Goal: Task Accomplishment & Management: Complete application form

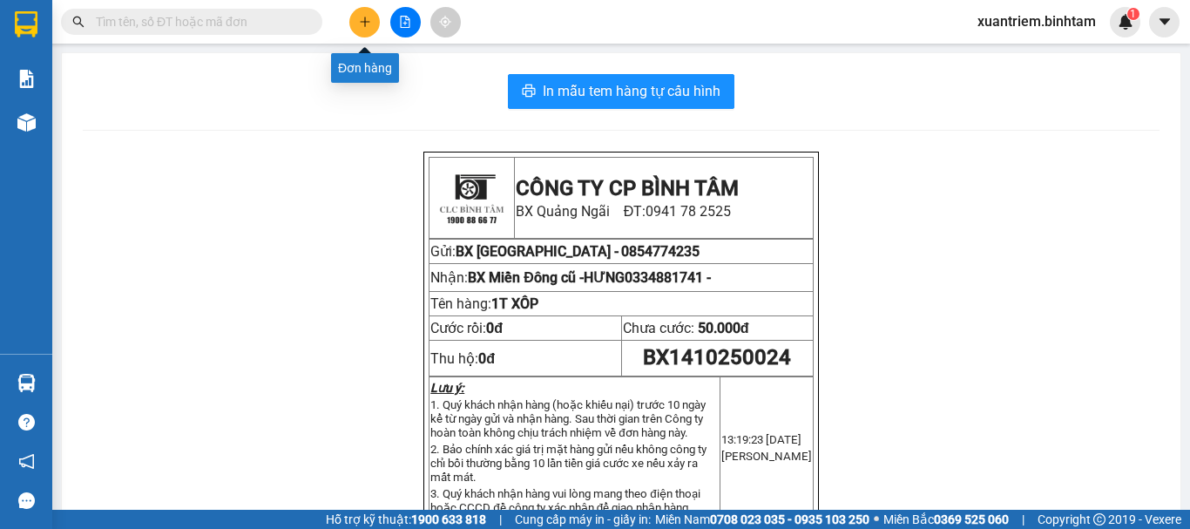
click at [355, 20] on button at bounding box center [364, 22] width 30 height 30
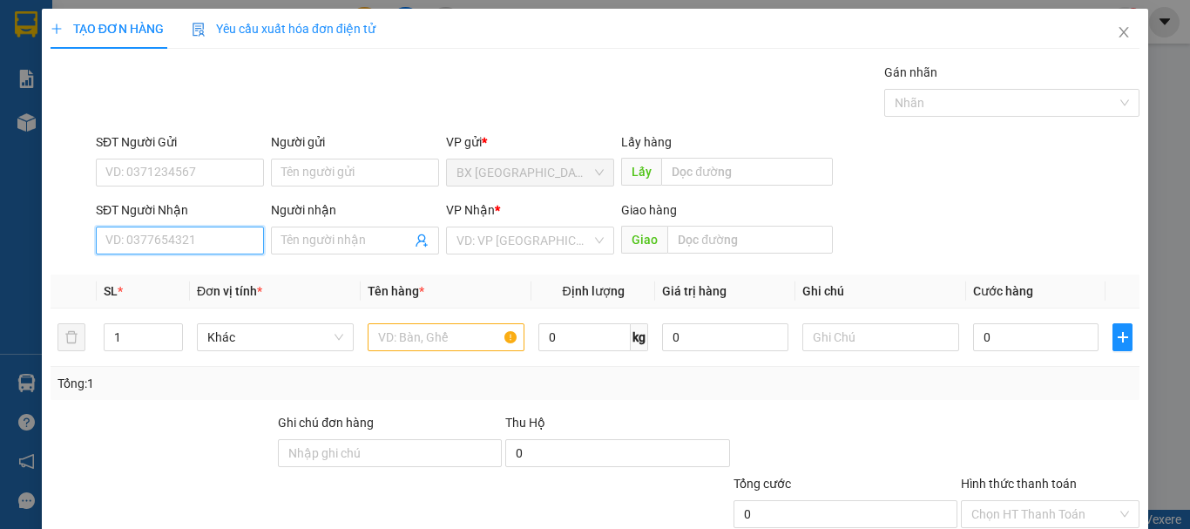
click at [179, 247] on input "SĐT Người Nhận" at bounding box center [180, 241] width 168 height 28
type input "0909714978"
click at [179, 247] on input "0909714978" at bounding box center [180, 241] width 168 height 28
click at [193, 230] on input "0909714978" at bounding box center [180, 241] width 168 height 28
click at [182, 279] on div "0909714978 - kiều" at bounding box center [177, 275] width 145 height 19
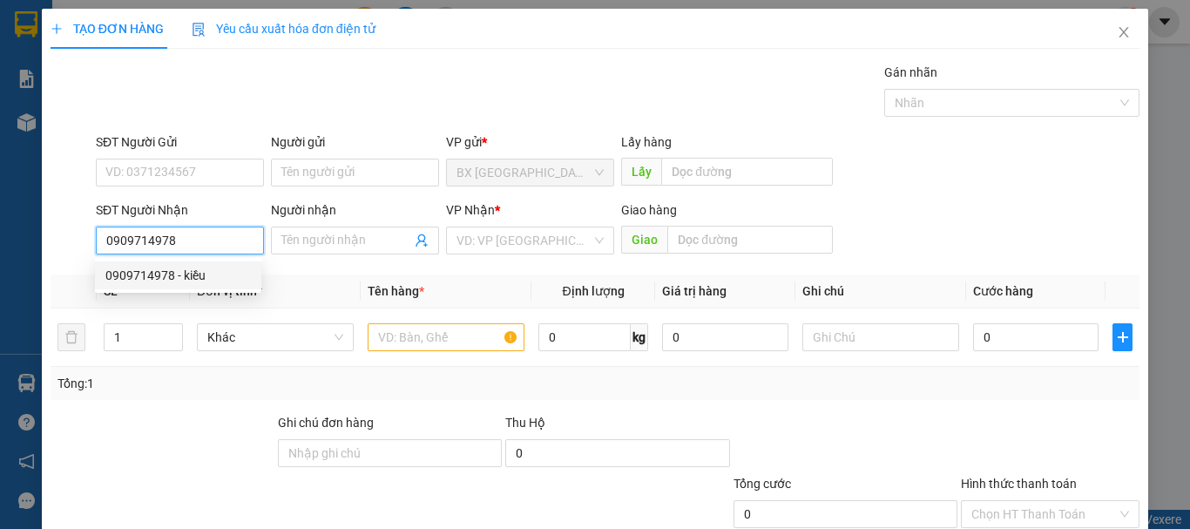
type input "kiều"
type input "AN SƯƠNG"
type input "60.000"
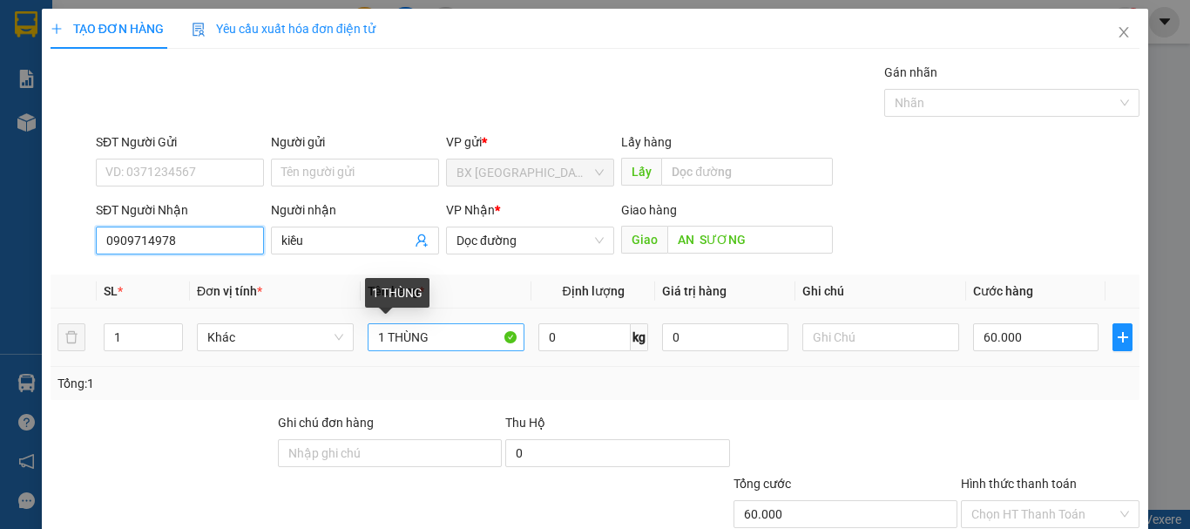
type input "0909714978"
click at [382, 335] on input "1 THÙNG" at bounding box center [446, 337] width 157 height 28
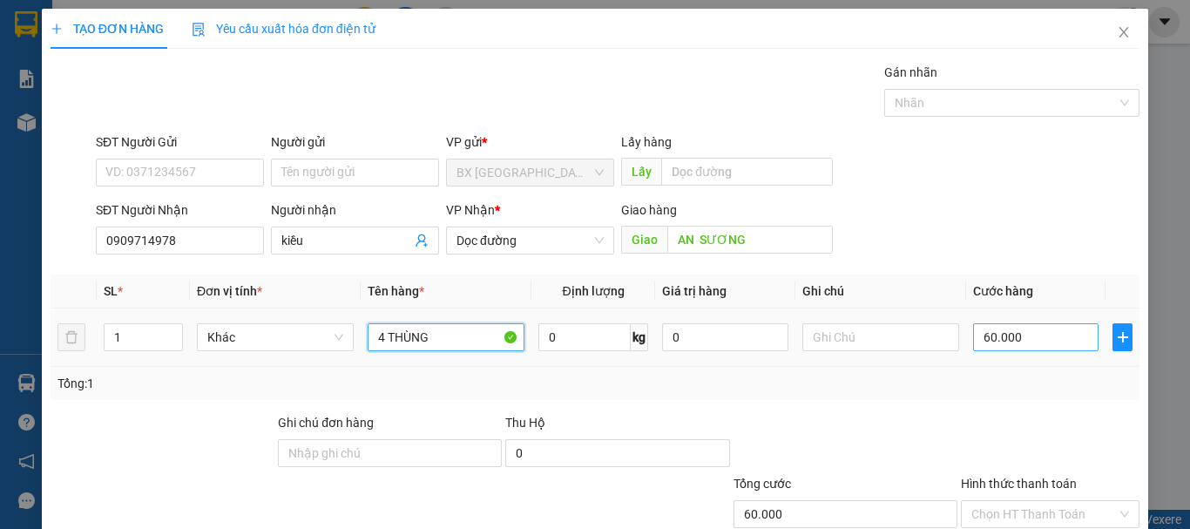
type input "4 THÙNG"
click at [1017, 324] on input "60.000" at bounding box center [1035, 337] width 125 height 28
type input "2"
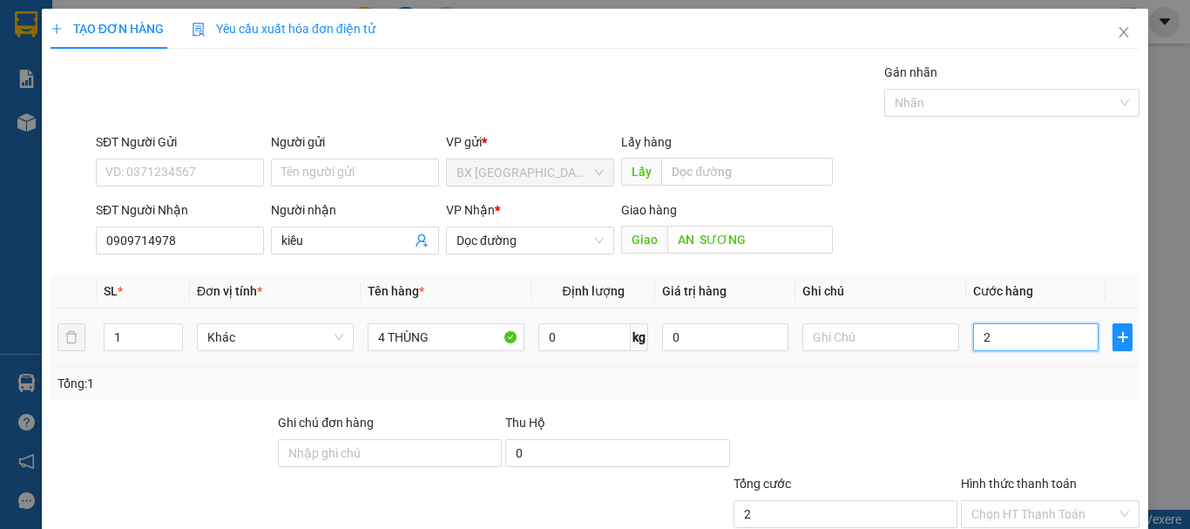
type input "25"
type input "250"
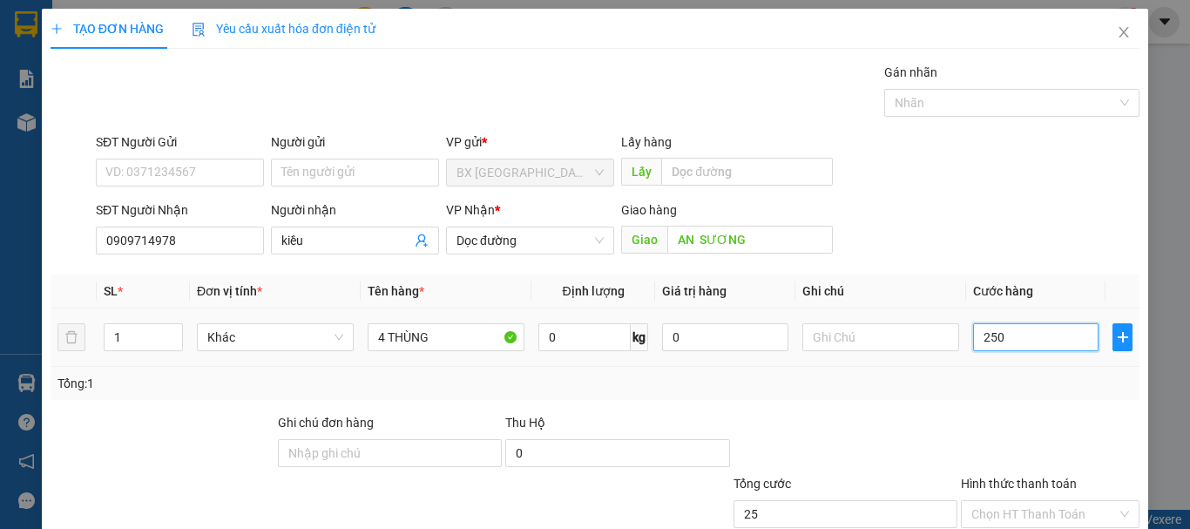
type input "250"
type input "2.500"
type input "25.000"
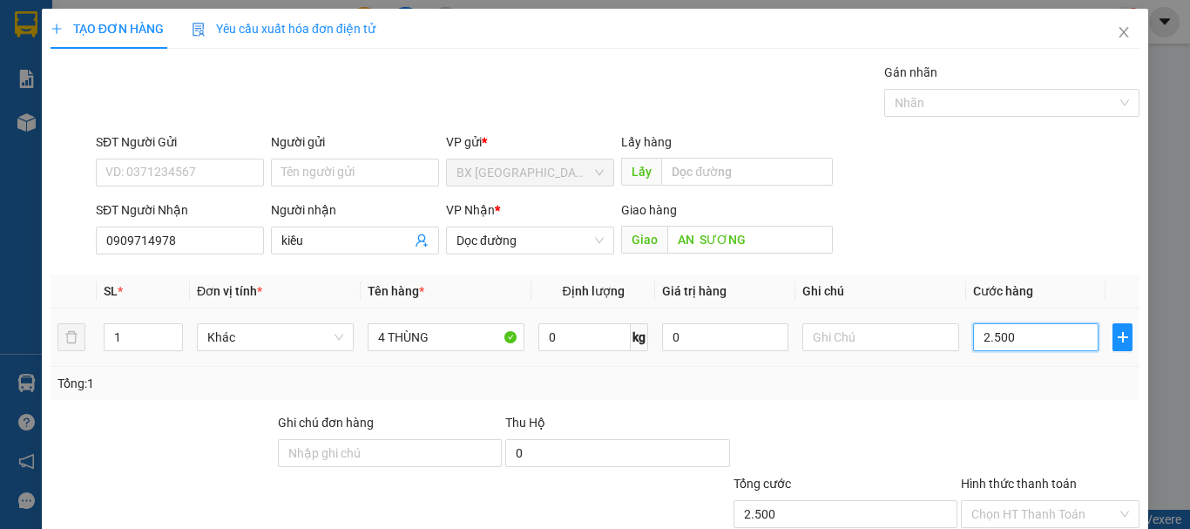
type input "25.000"
type input "250.000"
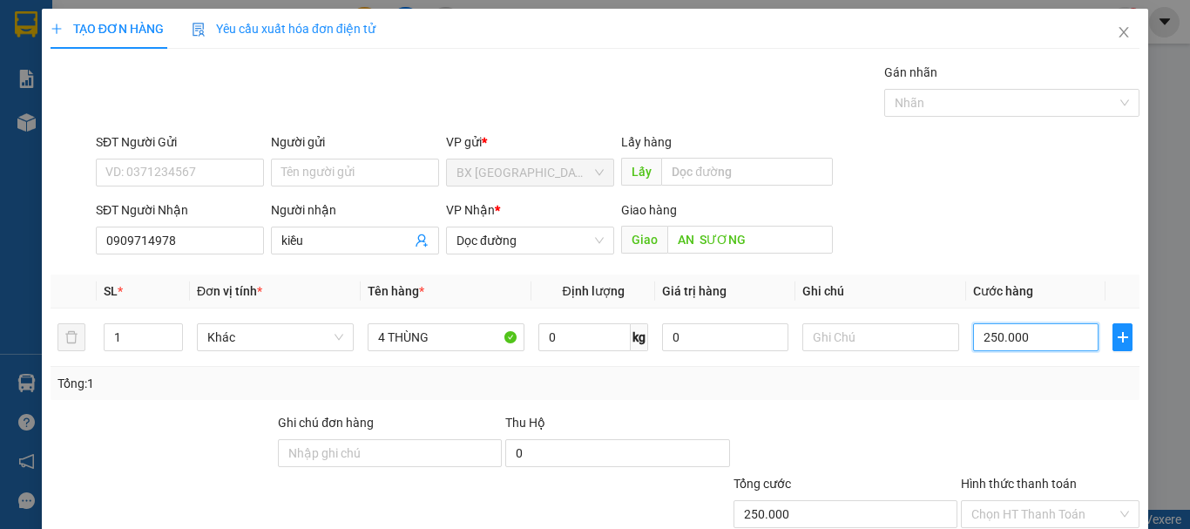
scroll to position [116, 0]
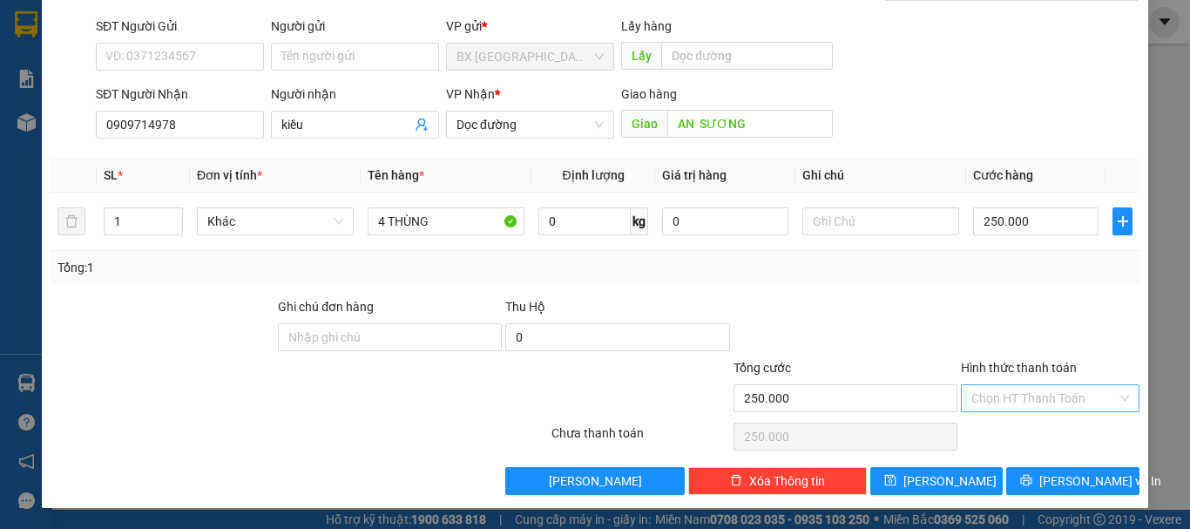
click at [1082, 396] on input "Hình thức thanh toán" at bounding box center [1043, 398] width 145 height 26
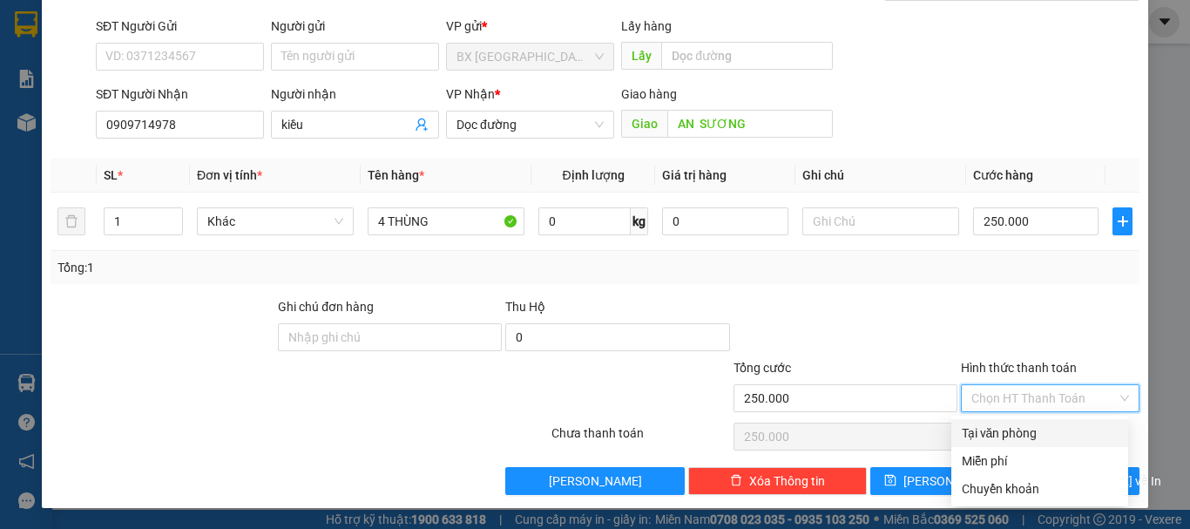
click at [1065, 434] on div "Tại văn phòng" at bounding box center [1040, 432] width 156 height 19
type input "0"
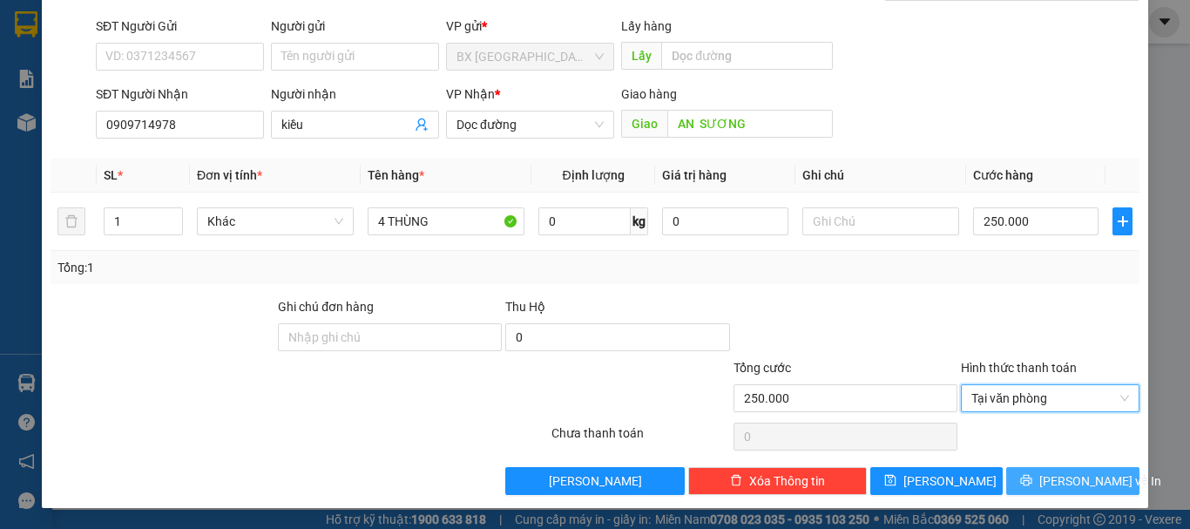
click at [1058, 472] on span "[PERSON_NAME] và In" at bounding box center [1100, 480] width 122 height 19
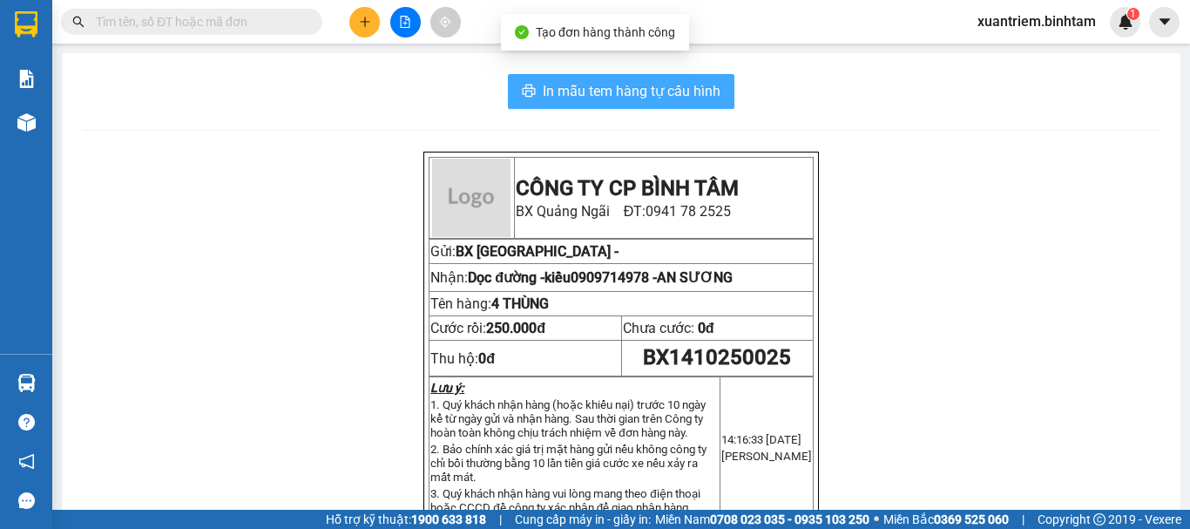
click at [655, 98] on span "In mẫu tem hàng tự cấu hình" at bounding box center [632, 91] width 178 height 22
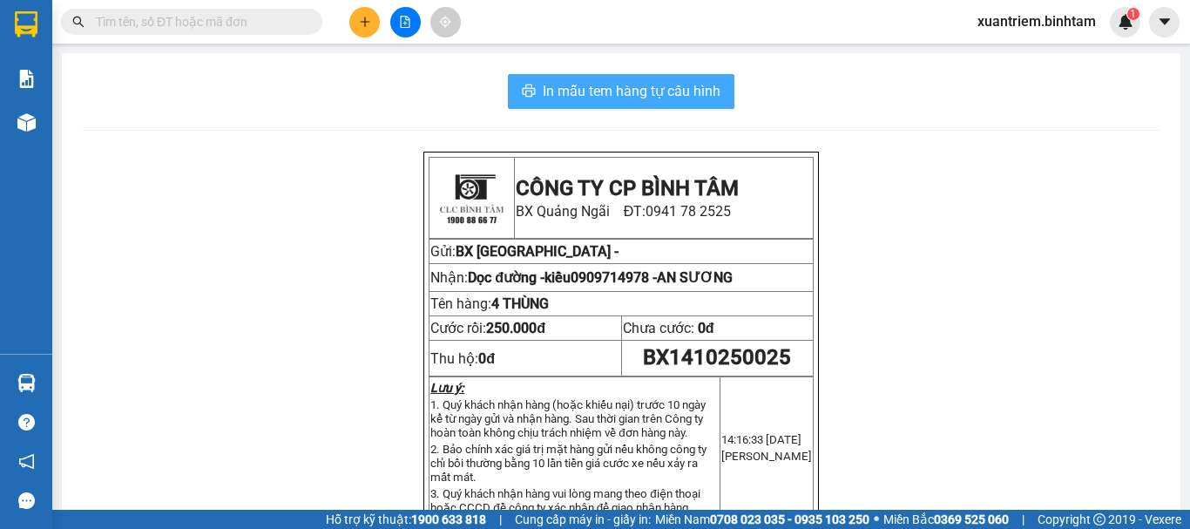
click at [626, 84] on span "In mẫu tem hàng tự cấu hình" at bounding box center [632, 91] width 178 height 22
click at [565, 89] on span "In mẫu tem hàng tự cấu hình" at bounding box center [632, 91] width 178 height 22
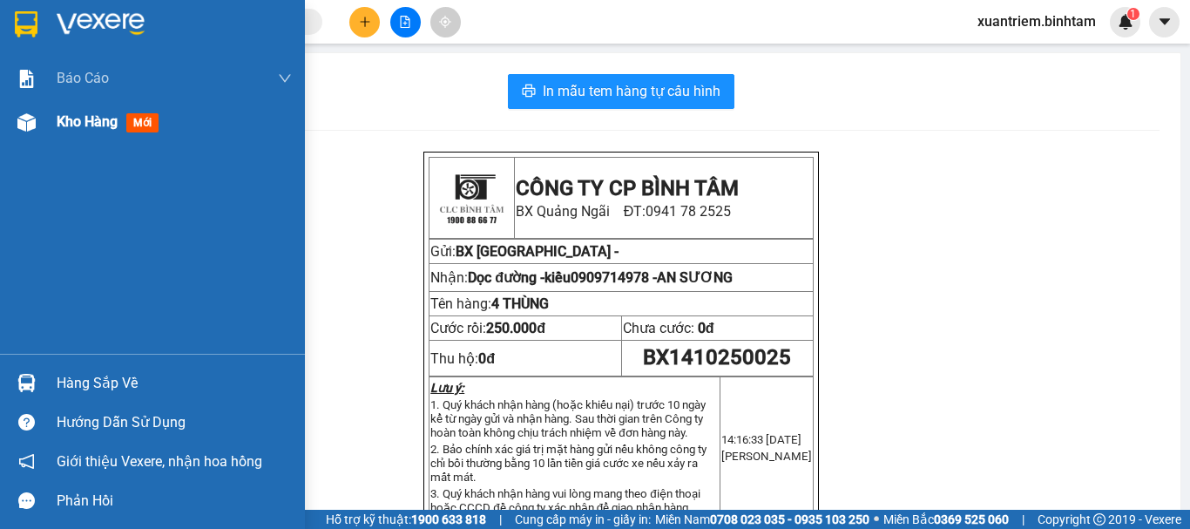
click at [26, 126] on img at bounding box center [26, 122] width 18 height 18
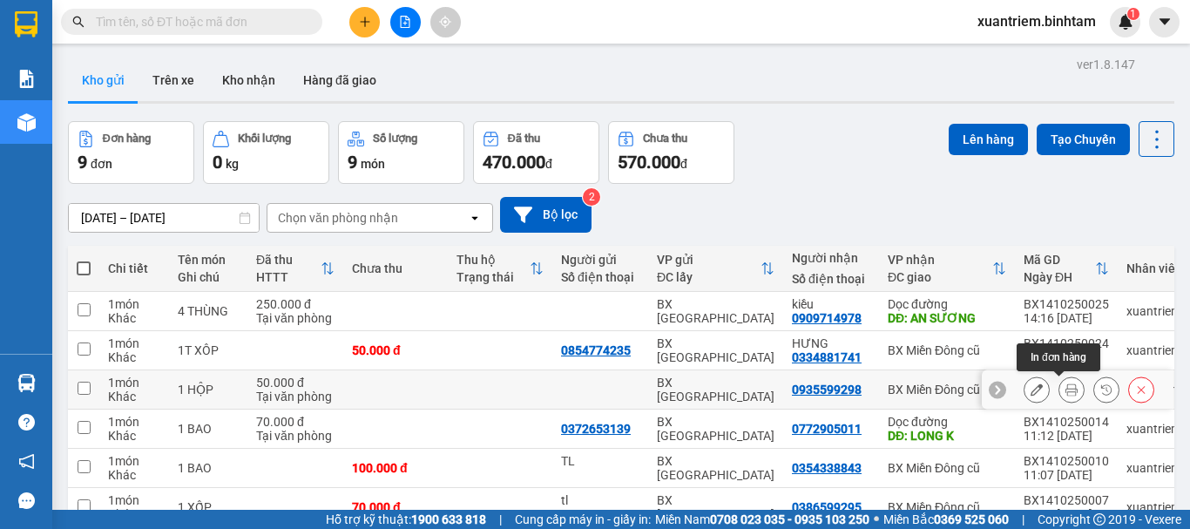
click at [1065, 388] on icon at bounding box center [1071, 389] width 12 height 12
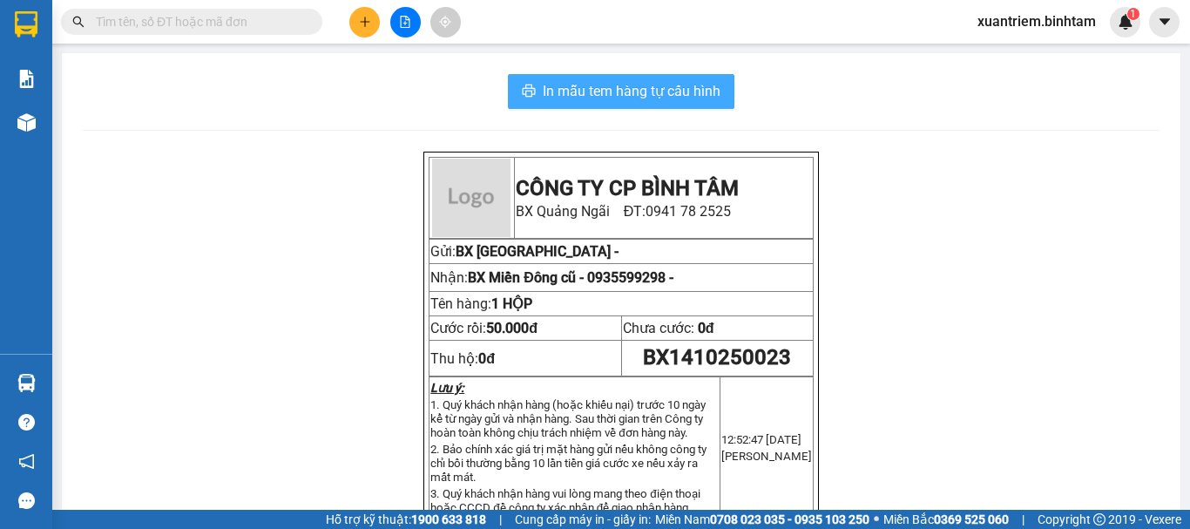
click at [653, 97] on span "In mẫu tem hàng tự cấu hình" at bounding box center [632, 91] width 178 height 22
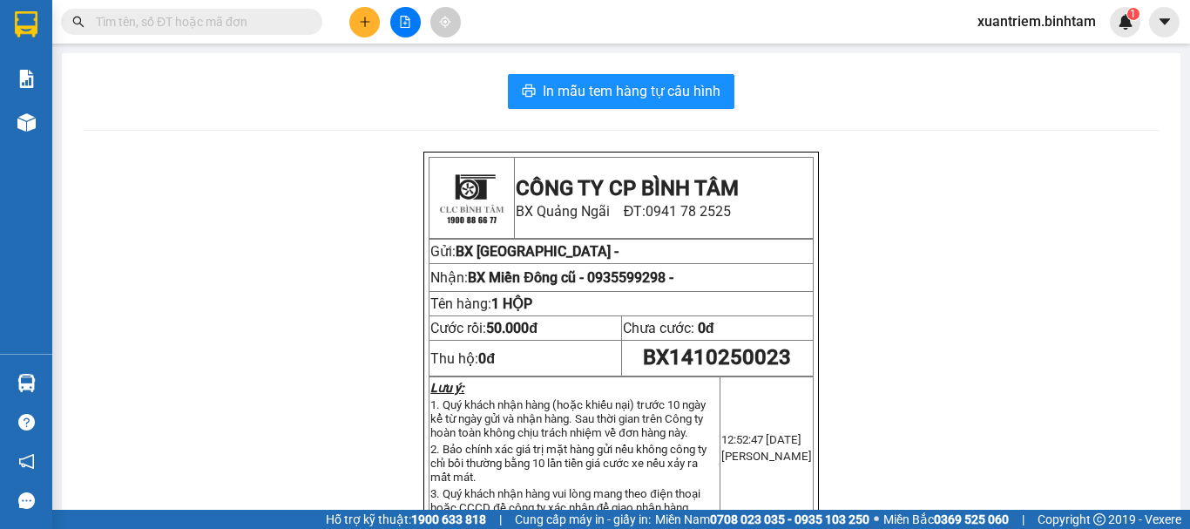
click at [362, 21] on icon "plus" at bounding box center [365, 22] width 12 height 12
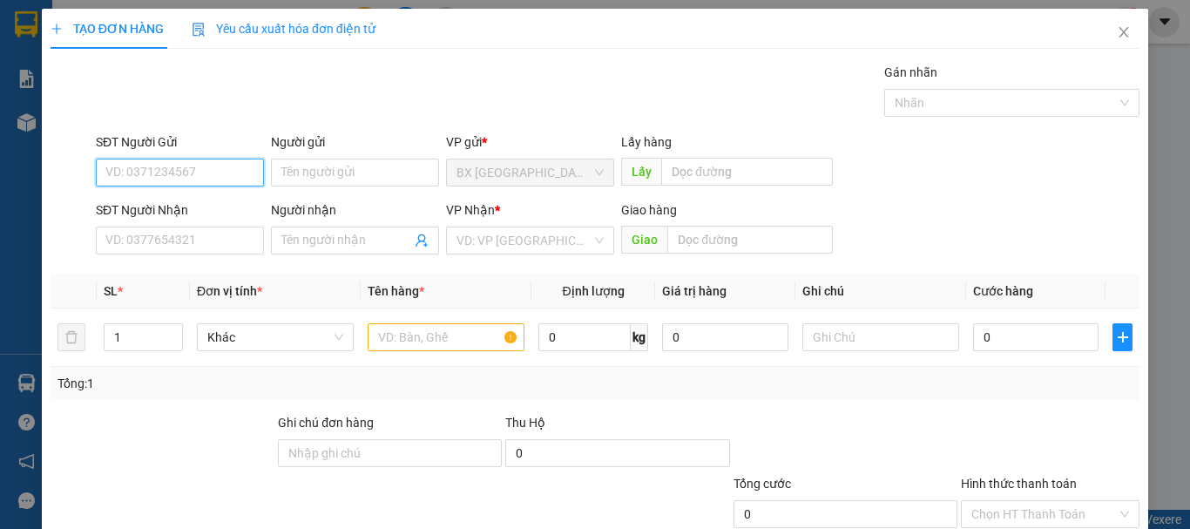
click at [185, 173] on input "SĐT Người Gửi" at bounding box center [180, 173] width 168 height 28
type input "0358975990"
click at [185, 173] on input "0358975990" at bounding box center [180, 173] width 168 height 28
click at [182, 208] on div "0358975990" at bounding box center [177, 207] width 145 height 19
type input "0902839681"
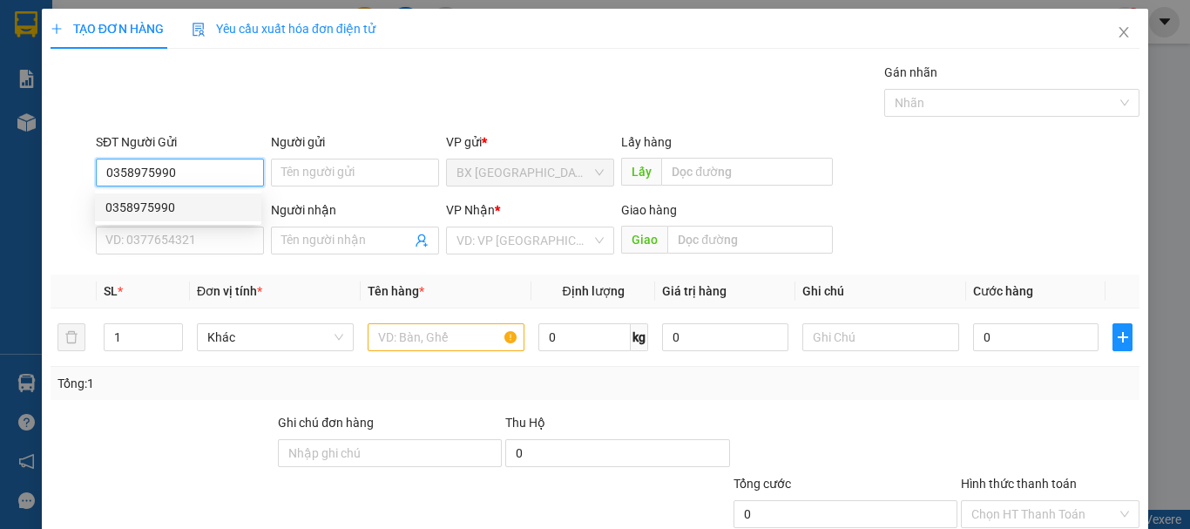
type input "tân"
type input "AN SƯƠNG"
type input "2.870.000"
type input "100.000"
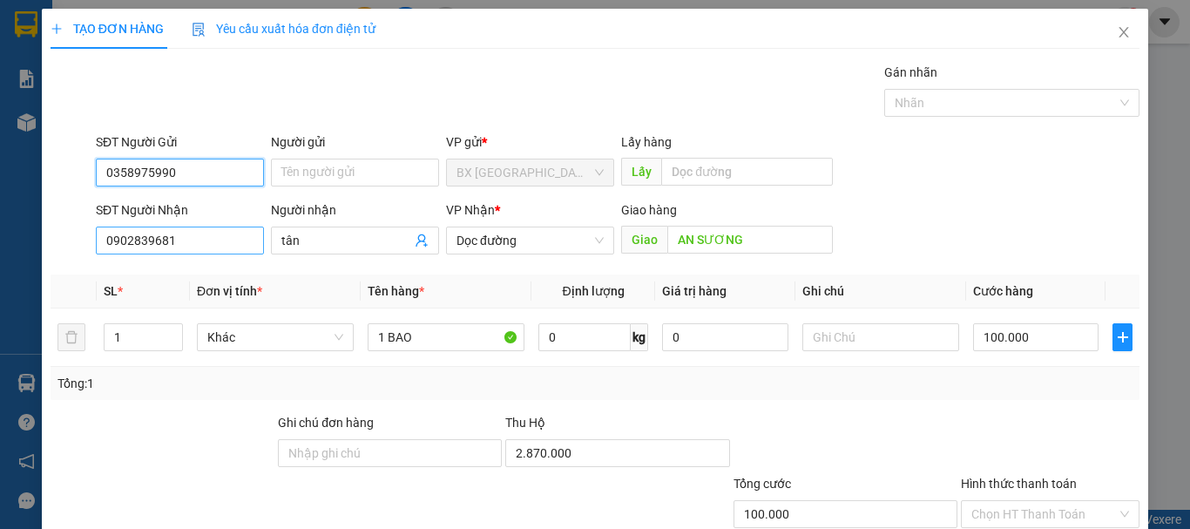
type input "0358975990"
click at [226, 234] on input "0902839681" at bounding box center [180, 241] width 168 height 28
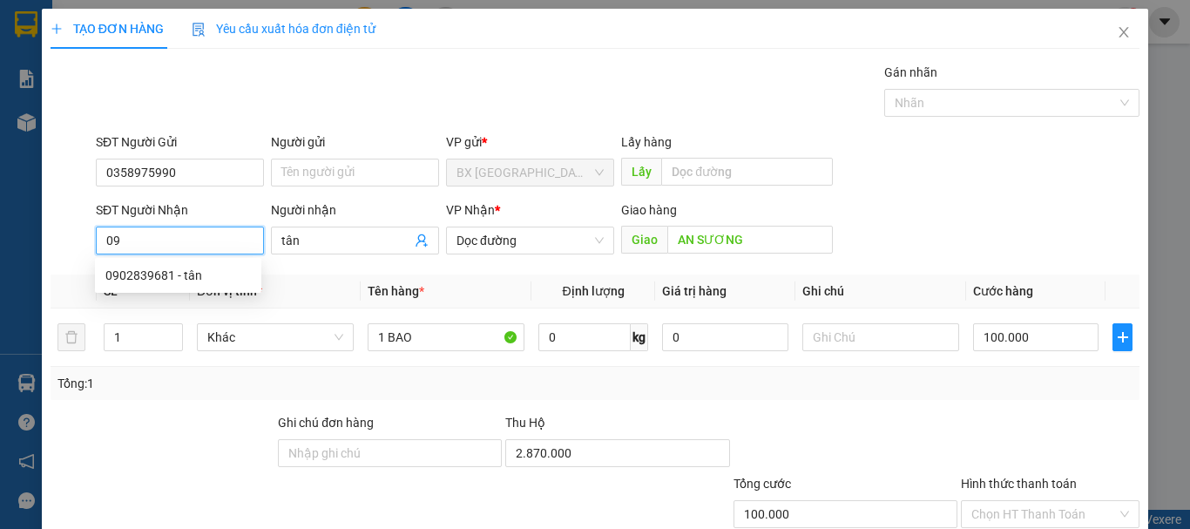
type input "0"
click at [209, 243] on input "0394377747" at bounding box center [180, 241] width 168 height 28
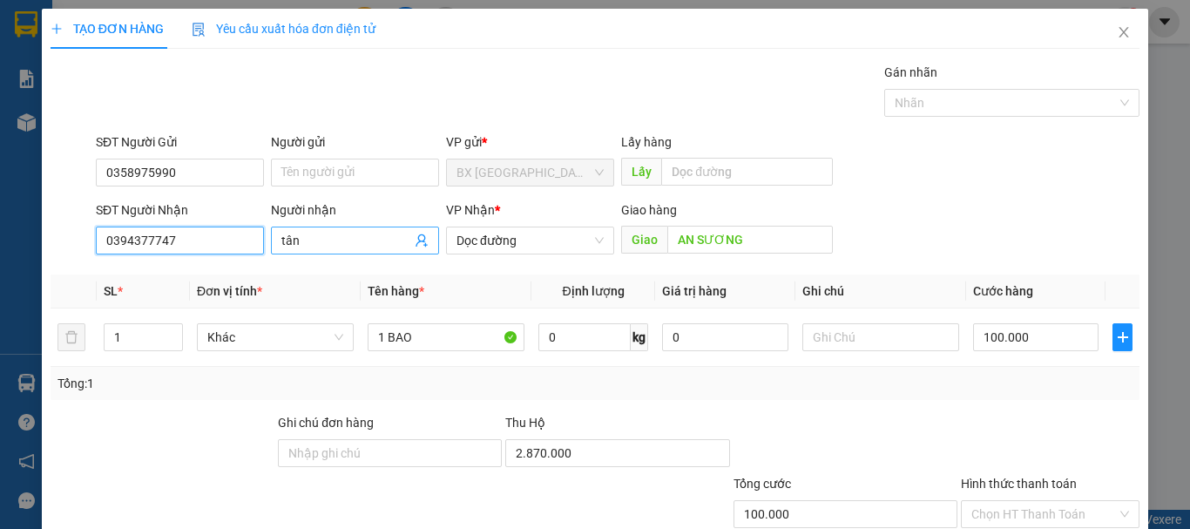
type input "0394377747"
drag, startPoint x: 381, startPoint y: 241, endPoint x: 177, endPoint y: 238, distance: 203.9
click at [238, 254] on div "SĐT Người Nhận 0394377747 Người nhận tân VP Nhận * Dọc đường Giao hàng Giao AN …" at bounding box center [617, 230] width 1051 height 61
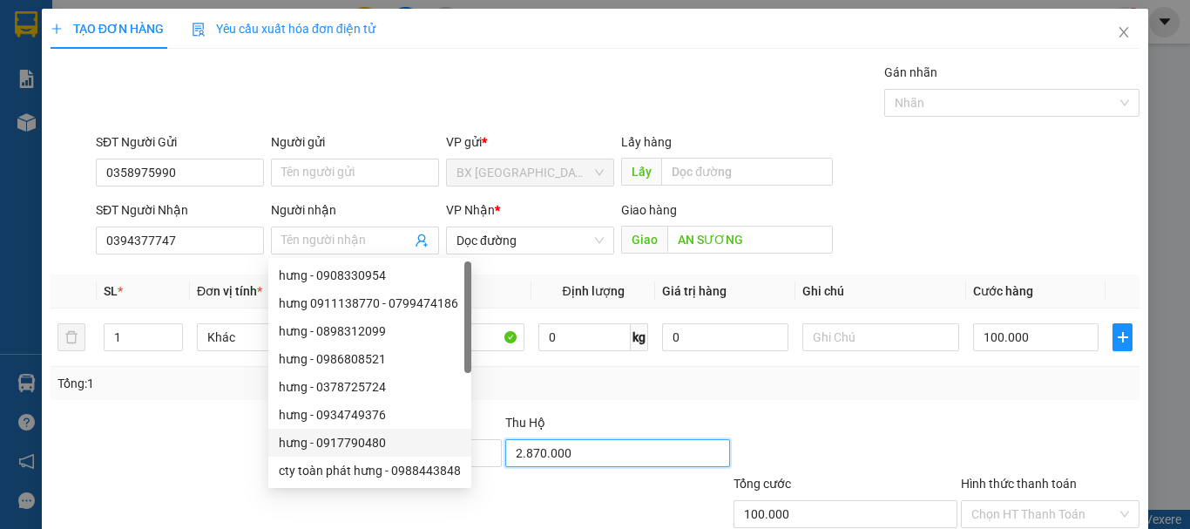
click at [664, 448] on input "2.870.000" at bounding box center [617, 453] width 224 height 28
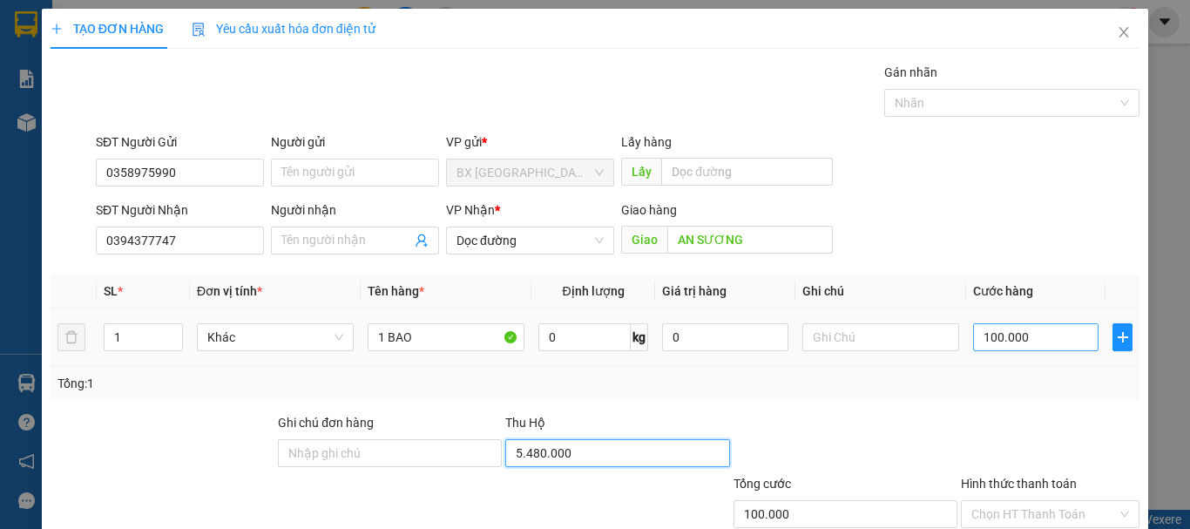
type input "5.480.000"
click at [1039, 335] on input "100.000" at bounding box center [1035, 337] width 125 height 28
type input "4"
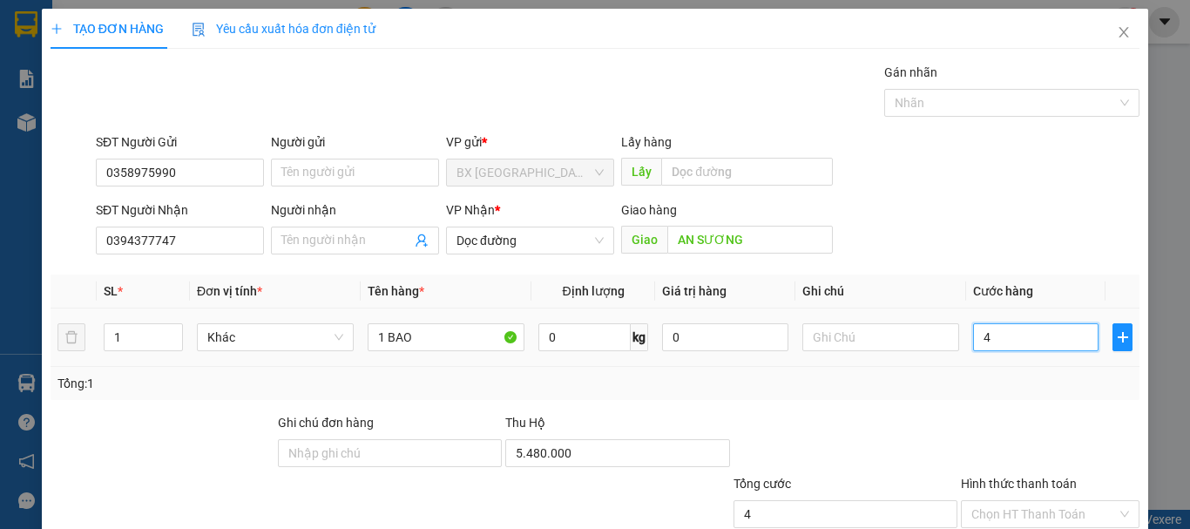
type input "45"
type input "450"
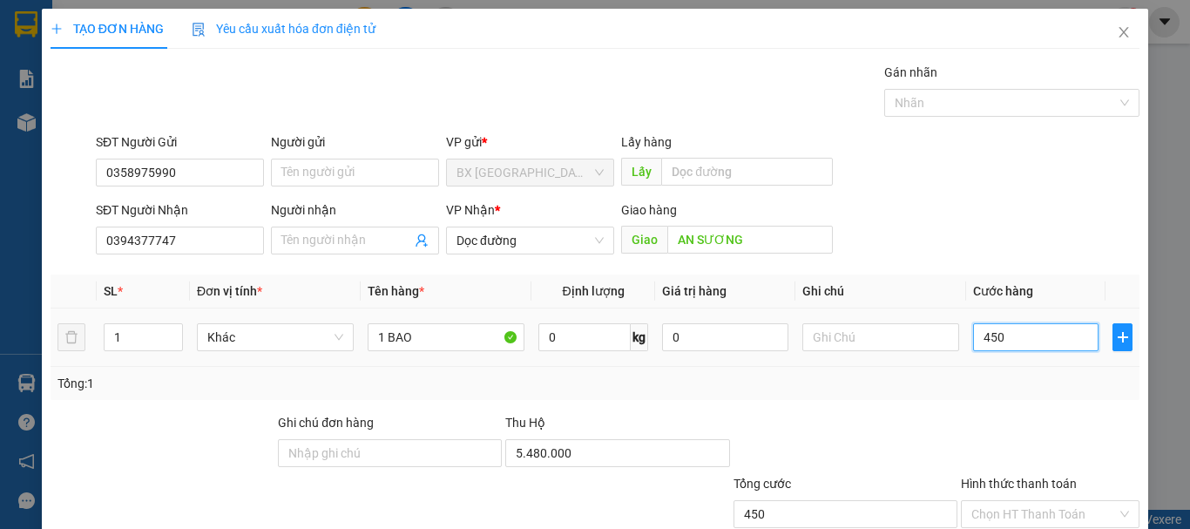
type input "4.500"
type input "45.000"
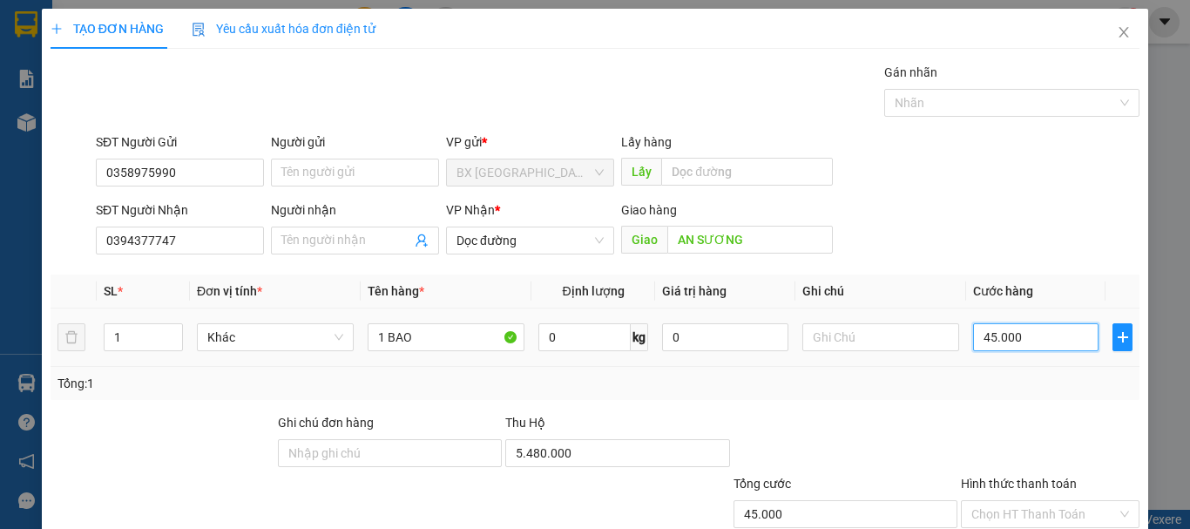
type input "450.000"
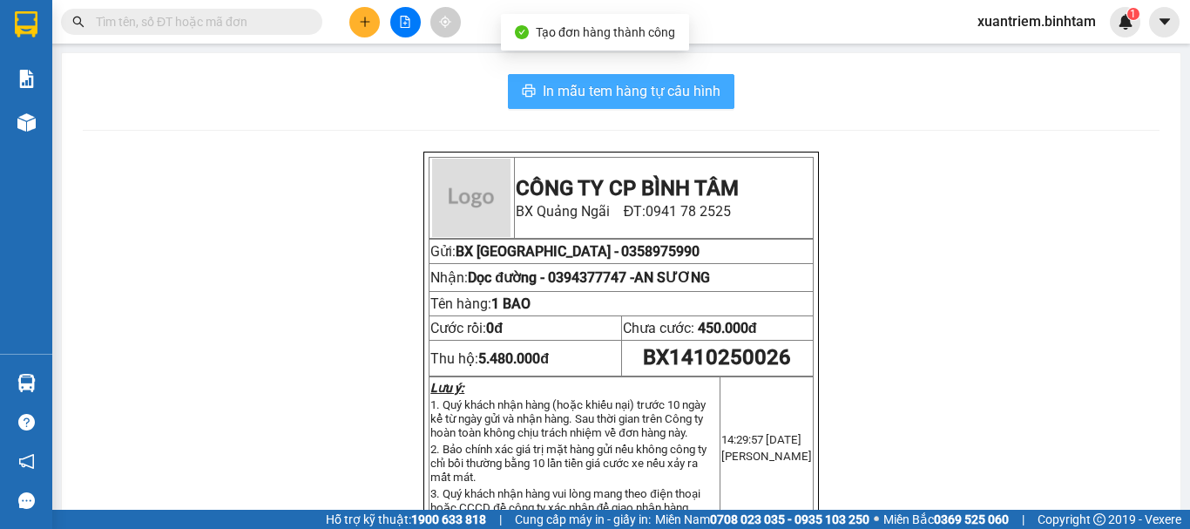
click at [711, 91] on span "In mẫu tem hàng tự cấu hình" at bounding box center [632, 91] width 178 height 22
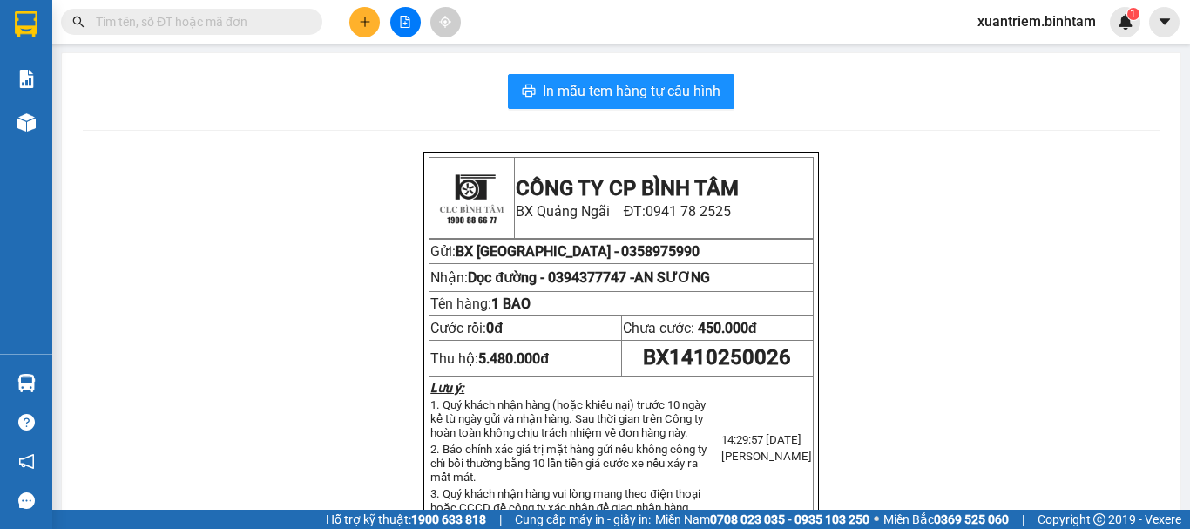
click at [415, 24] on button at bounding box center [405, 22] width 30 height 30
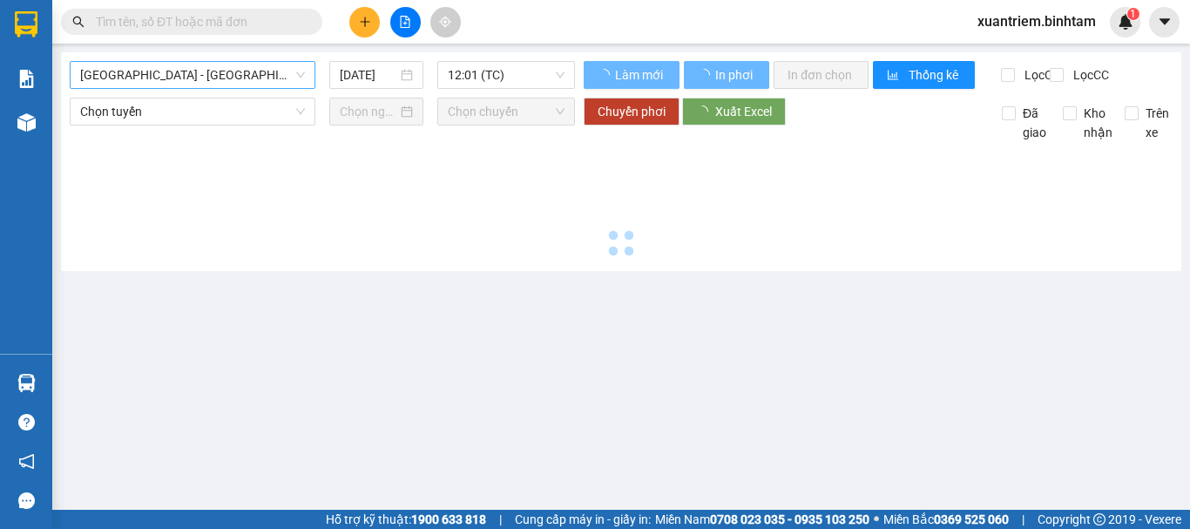
click at [242, 85] on span "[GEOGRAPHIC_DATA] - [GEOGRAPHIC_DATA]" at bounding box center [192, 75] width 225 height 26
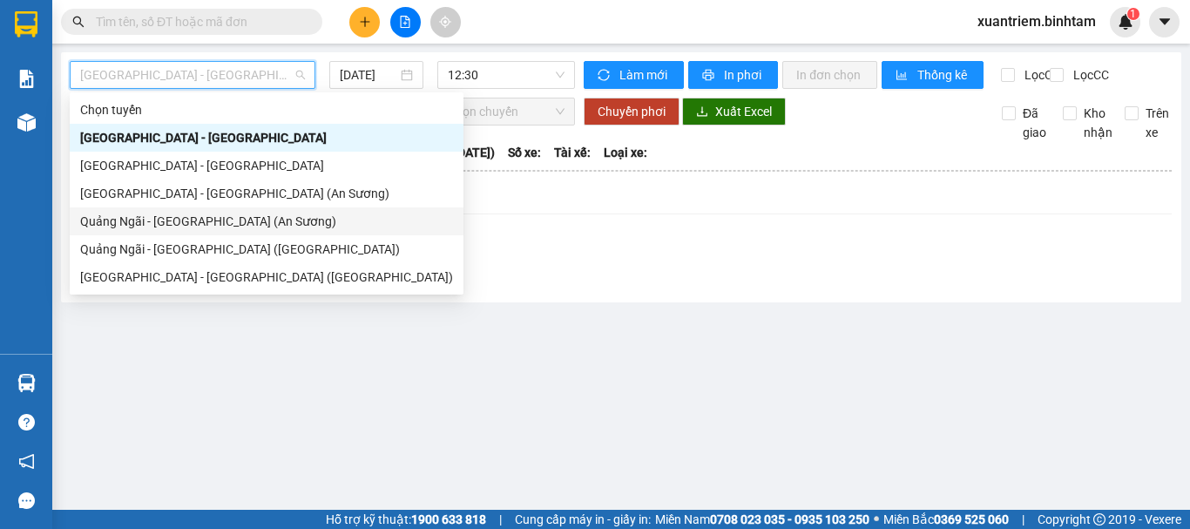
click at [199, 226] on div "Quảng Ngãi - [GEOGRAPHIC_DATA] (An Sương)" at bounding box center [266, 221] width 373 height 19
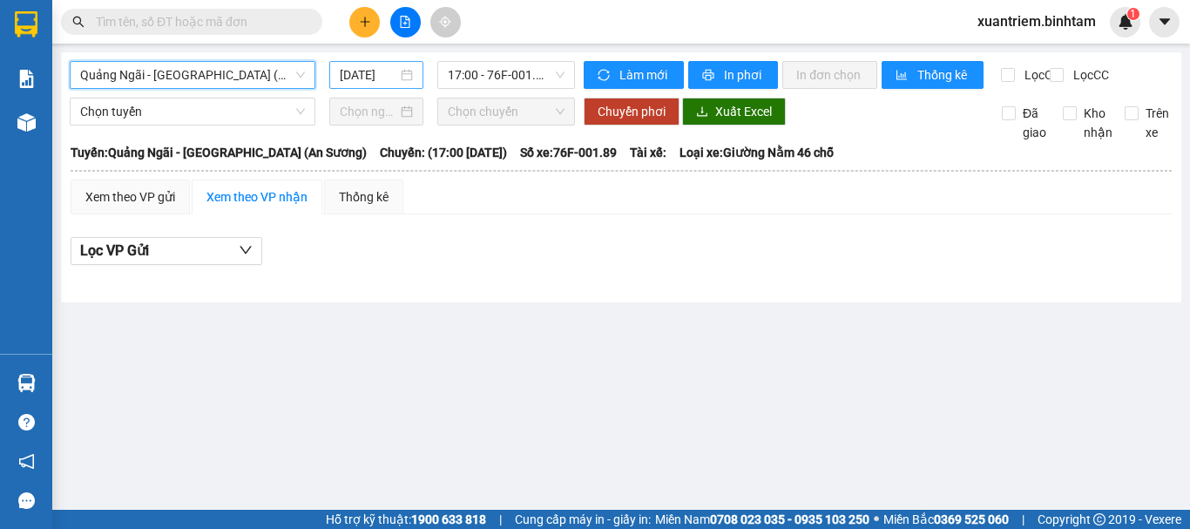
click at [369, 85] on div "[DATE]" at bounding box center [376, 75] width 94 height 28
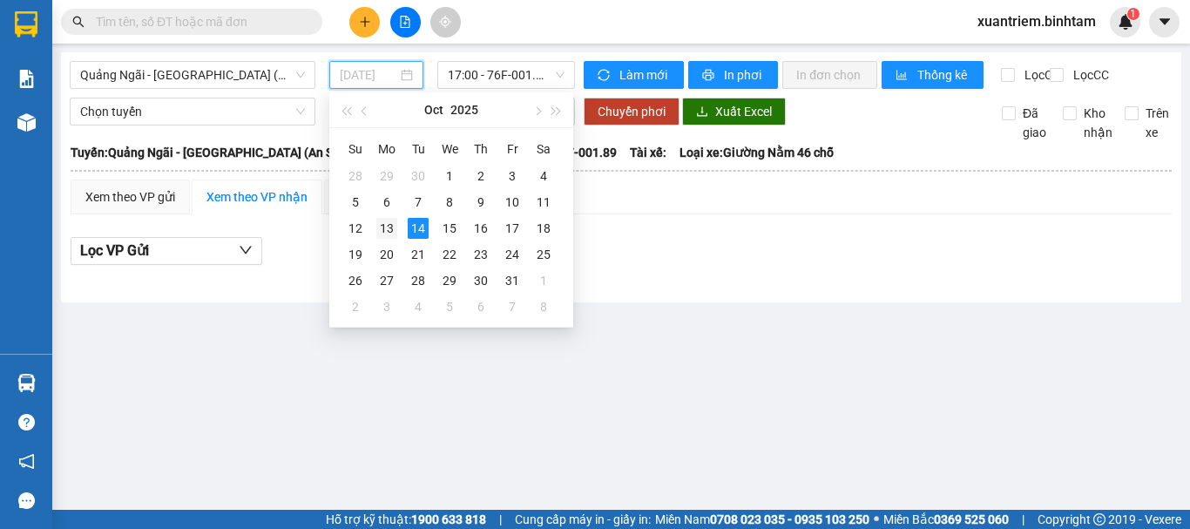
click at [388, 234] on div "13" at bounding box center [386, 228] width 21 height 21
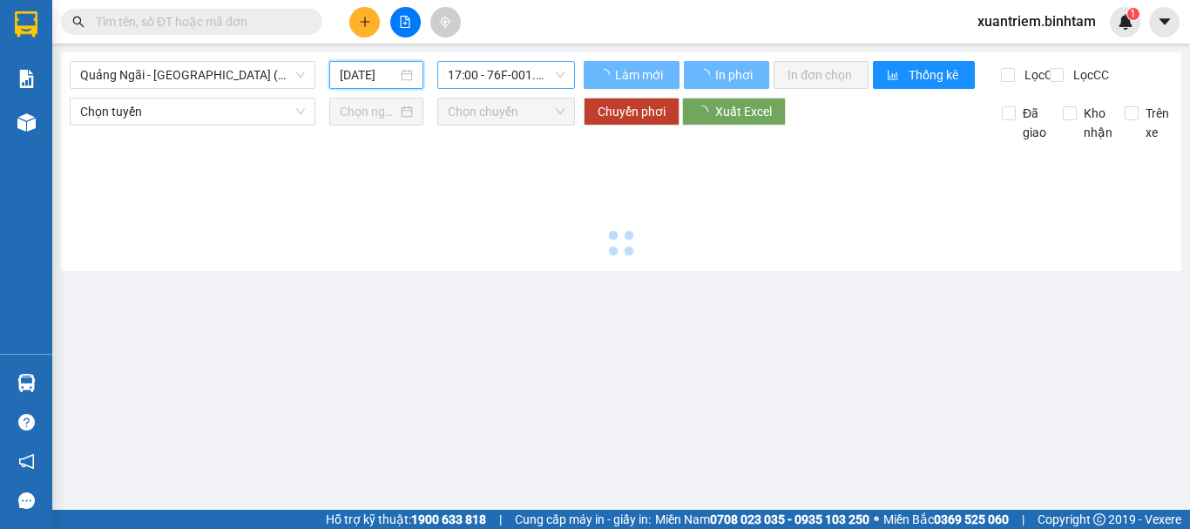
type input "[DATE]"
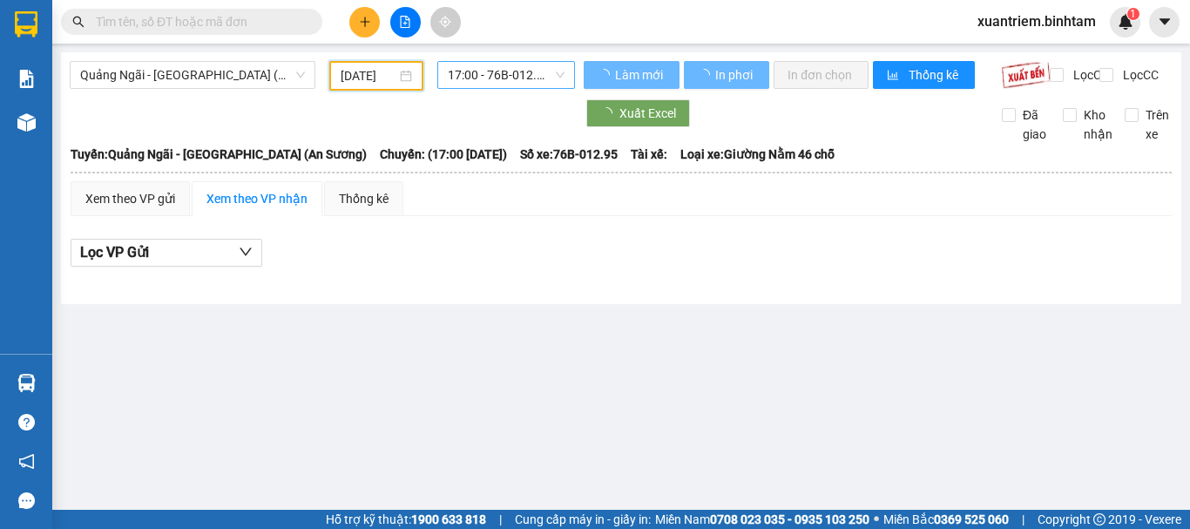
click at [485, 73] on span "17:00 - 76B-012.95" at bounding box center [506, 75] width 117 height 26
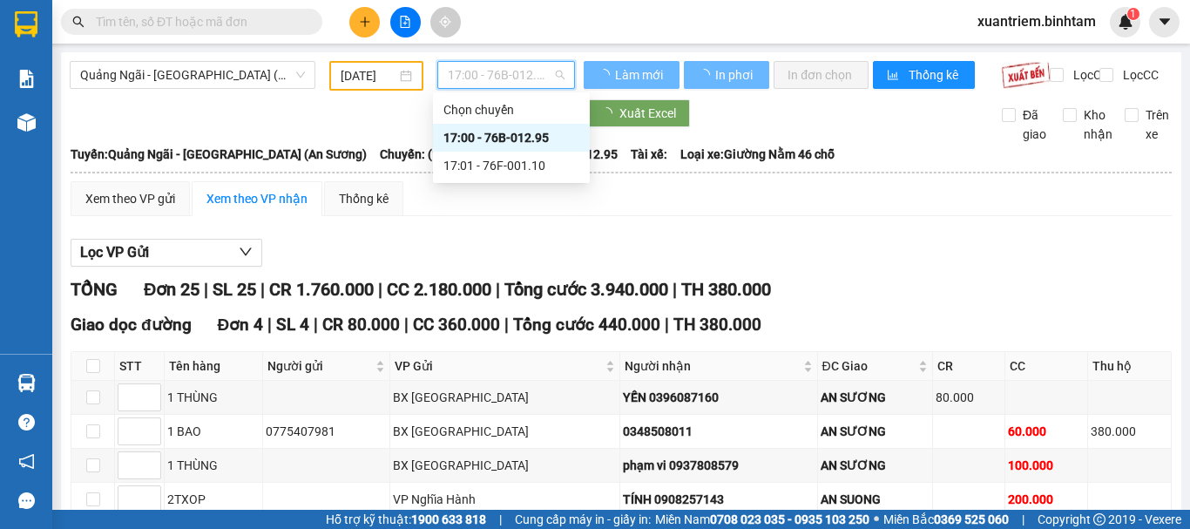
click at [514, 156] on div "17:01 - 76F-001.10" at bounding box center [511, 165] width 136 height 19
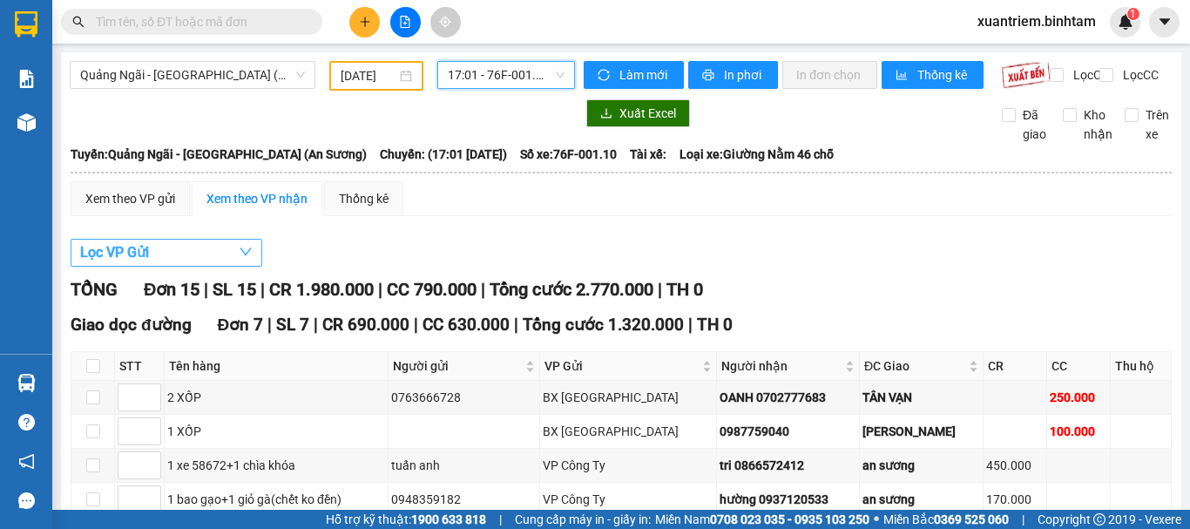
click at [227, 254] on button "Lọc VP Gửi" at bounding box center [167, 253] width 192 height 28
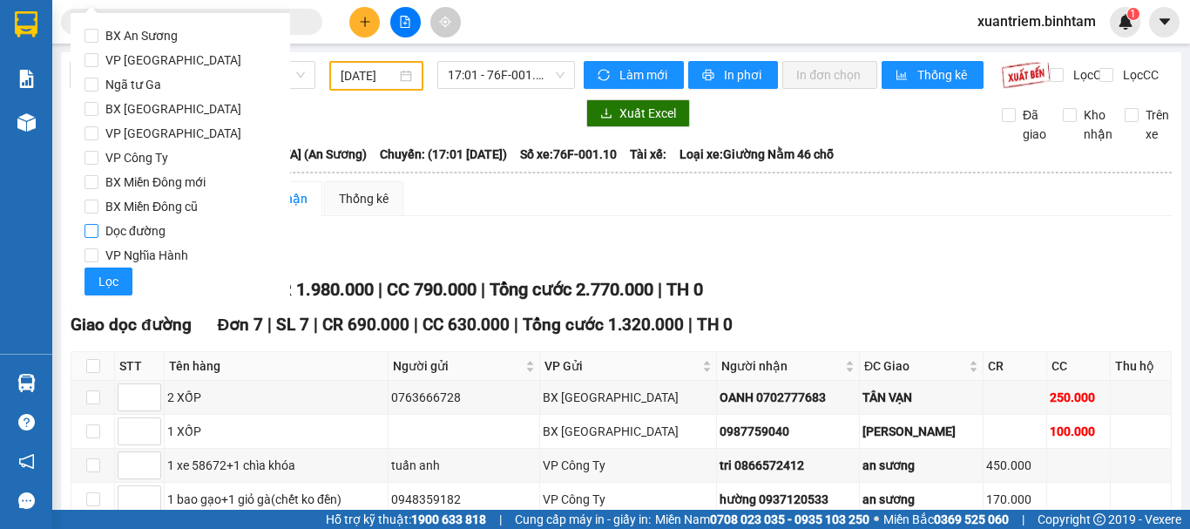
drag, startPoint x: 200, startPoint y: 111, endPoint x: 167, endPoint y: 227, distance: 120.3
click at [199, 111] on label "BX [GEOGRAPHIC_DATA]" at bounding box center [181, 109] width 192 height 24
click at [98, 111] on input "BX [GEOGRAPHIC_DATA]" at bounding box center [92, 109] width 14 height 14
checkbox input "true"
click at [162, 255] on span "VP Nghĩa Hành" at bounding box center [146, 255] width 97 height 24
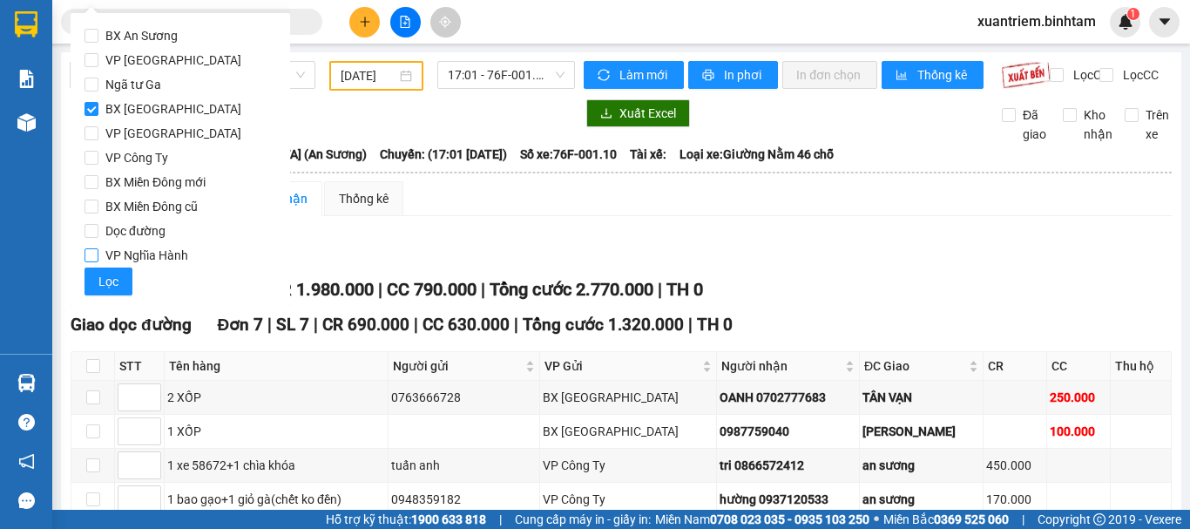
click at [98, 255] on input "VP Nghĩa Hành" at bounding box center [92, 255] width 14 height 14
checkbox input "true"
click at [123, 288] on button "Lọc" at bounding box center [109, 281] width 48 height 28
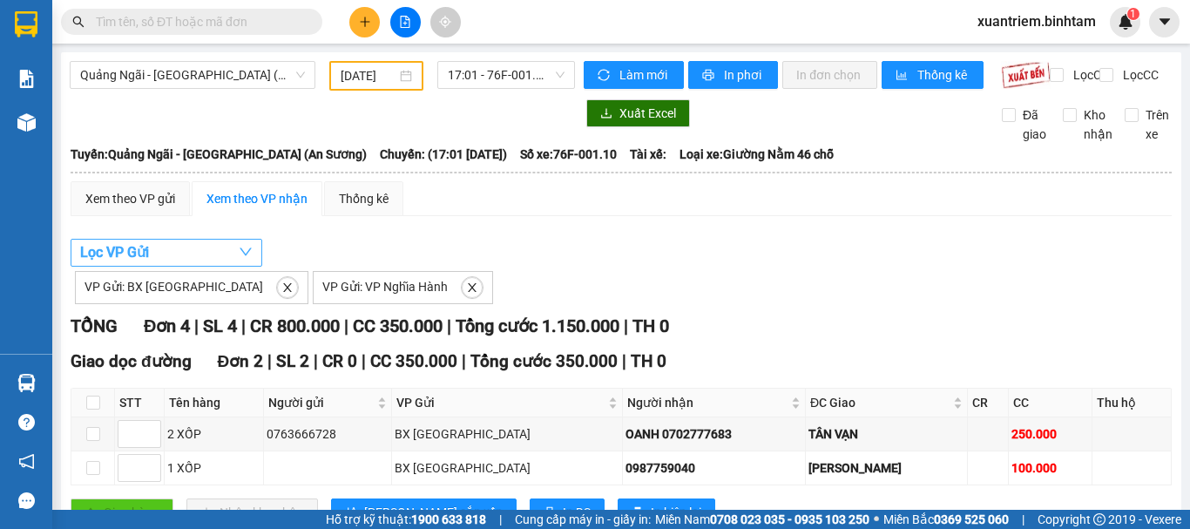
click at [233, 256] on button "Lọc VP Gửi" at bounding box center [167, 253] width 192 height 28
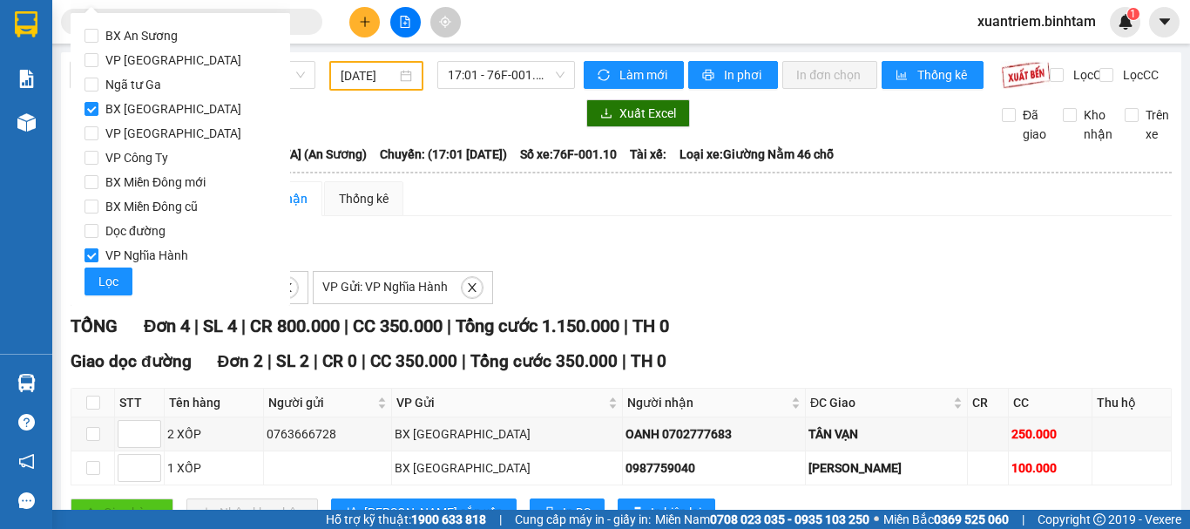
drag, startPoint x: 152, startPoint y: 159, endPoint x: 131, endPoint y: 252, distance: 94.9
click at [152, 166] on span "VP Công Ty" at bounding box center [136, 157] width 77 height 24
click at [98, 165] on input "VP Công Ty" at bounding box center [92, 158] width 14 height 14
checkbox input "true"
click at [98, 252] on span "VP Nghĩa Hành" at bounding box center [146, 255] width 97 height 24
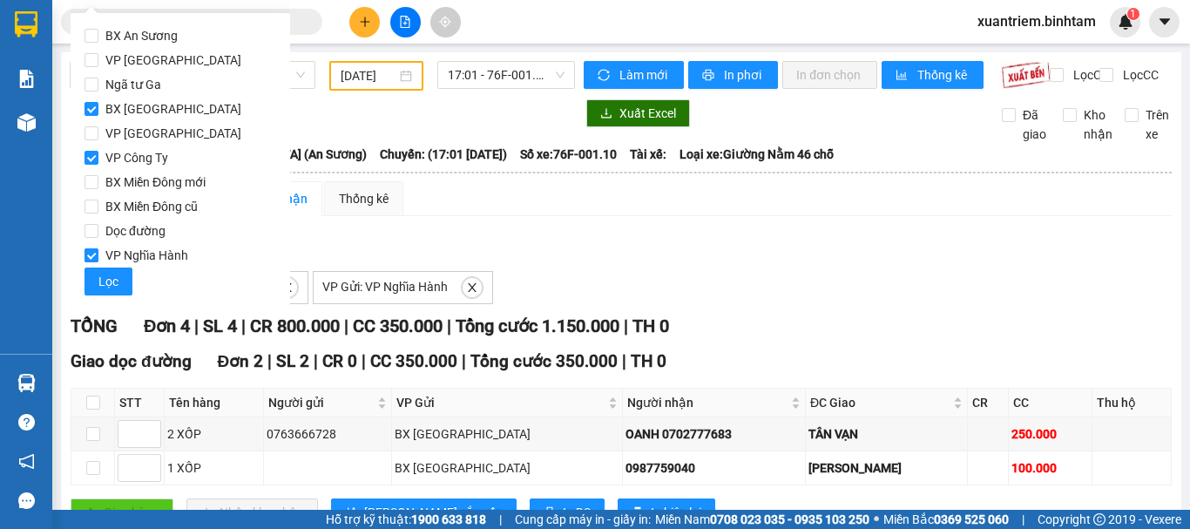
click at [98, 252] on input "VP Nghĩa Hành" at bounding box center [92, 255] width 14 height 14
checkbox input "false"
click at [105, 108] on span "BX [GEOGRAPHIC_DATA]" at bounding box center [173, 109] width 150 height 24
click at [98, 108] on input "BX [GEOGRAPHIC_DATA]" at bounding box center [92, 109] width 14 height 14
click at [90, 277] on button "Lọc" at bounding box center [109, 281] width 48 height 28
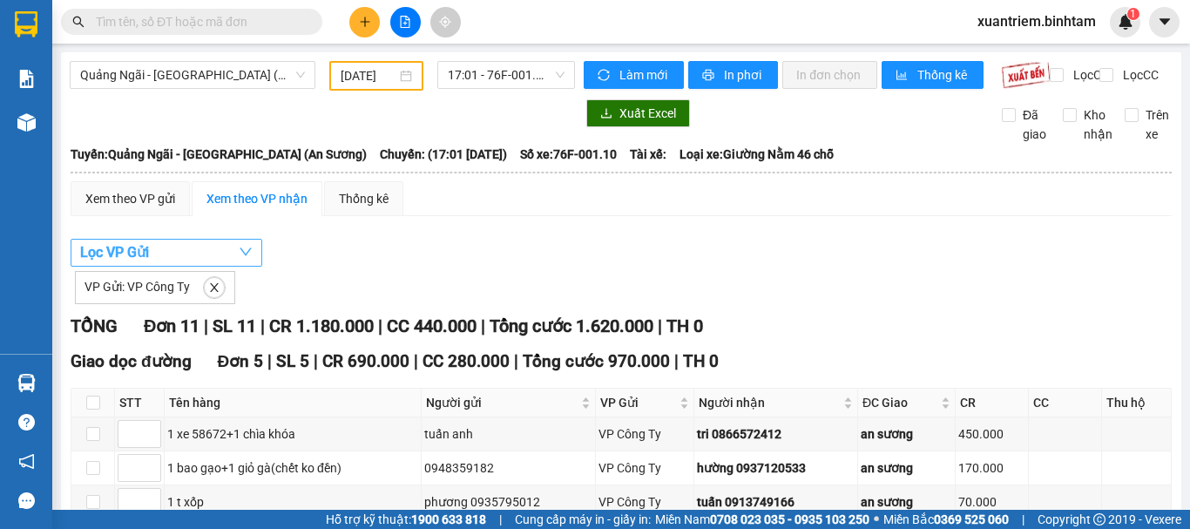
click at [179, 258] on button "Lọc VP Gửi" at bounding box center [167, 253] width 192 height 28
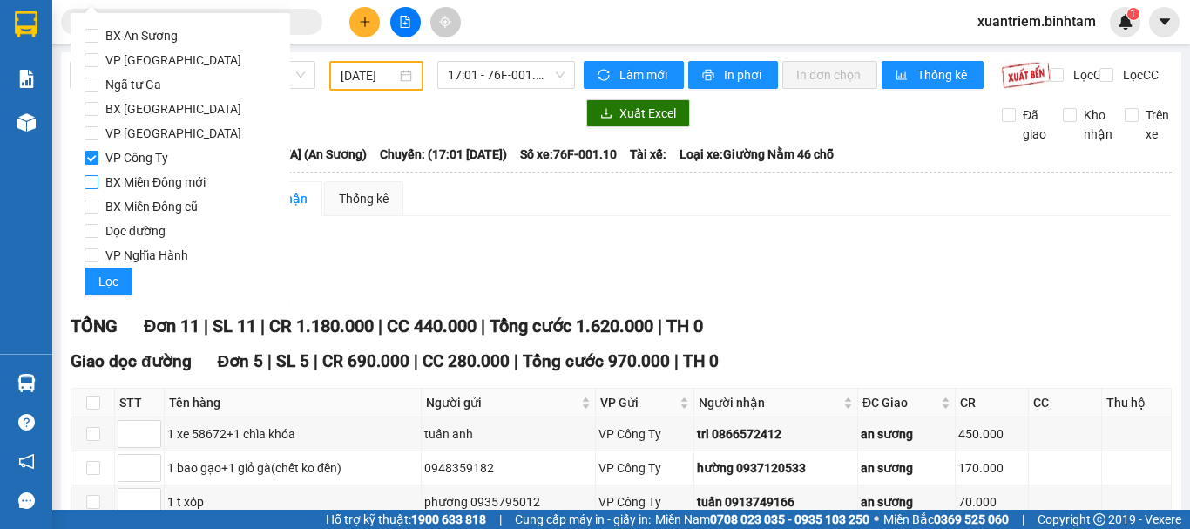
click at [151, 111] on span "BX [GEOGRAPHIC_DATA]" at bounding box center [173, 109] width 150 height 24
click at [98, 111] on input "BX [GEOGRAPHIC_DATA]" at bounding box center [92, 109] width 14 height 14
checkbox input "true"
click at [112, 250] on span "VP Nghĩa Hành" at bounding box center [146, 255] width 97 height 24
click at [98, 250] on input "VP Nghĩa Hành" at bounding box center [92, 255] width 14 height 14
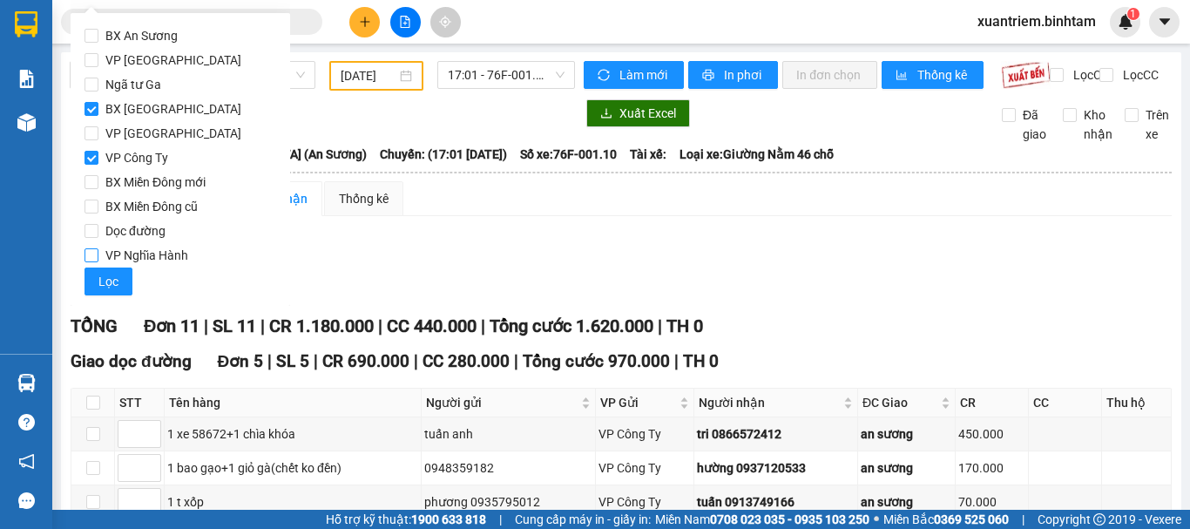
checkbox input "true"
click at [90, 154] on input "VP Công Ty" at bounding box center [92, 158] width 14 height 14
checkbox input "false"
click at [105, 282] on span "Lọc" at bounding box center [108, 281] width 20 height 19
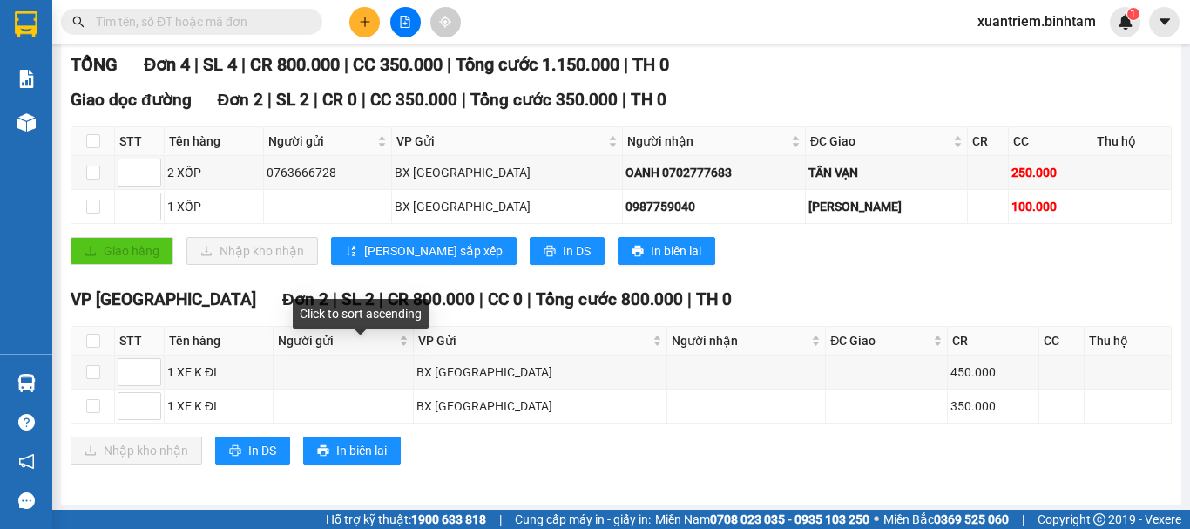
scroll to position [278, 0]
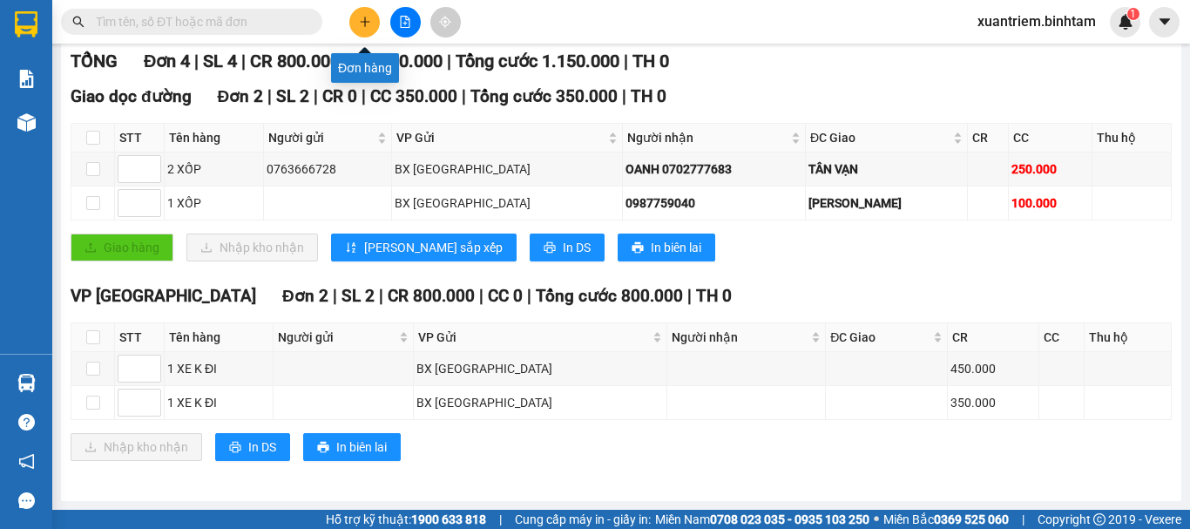
click at [362, 18] on icon "plus" at bounding box center [365, 22] width 12 height 12
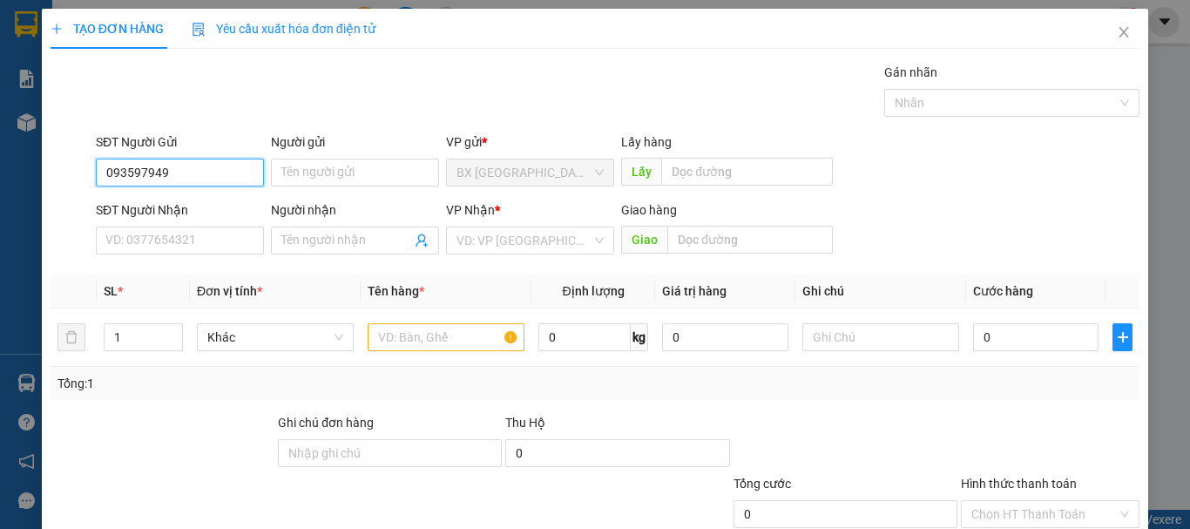
click at [130, 168] on input "093597949" at bounding box center [180, 173] width 168 height 28
type input "0935597949"
click at [171, 206] on div "0935597949" at bounding box center [177, 207] width 145 height 19
type input "0905664495"
type input "40.000"
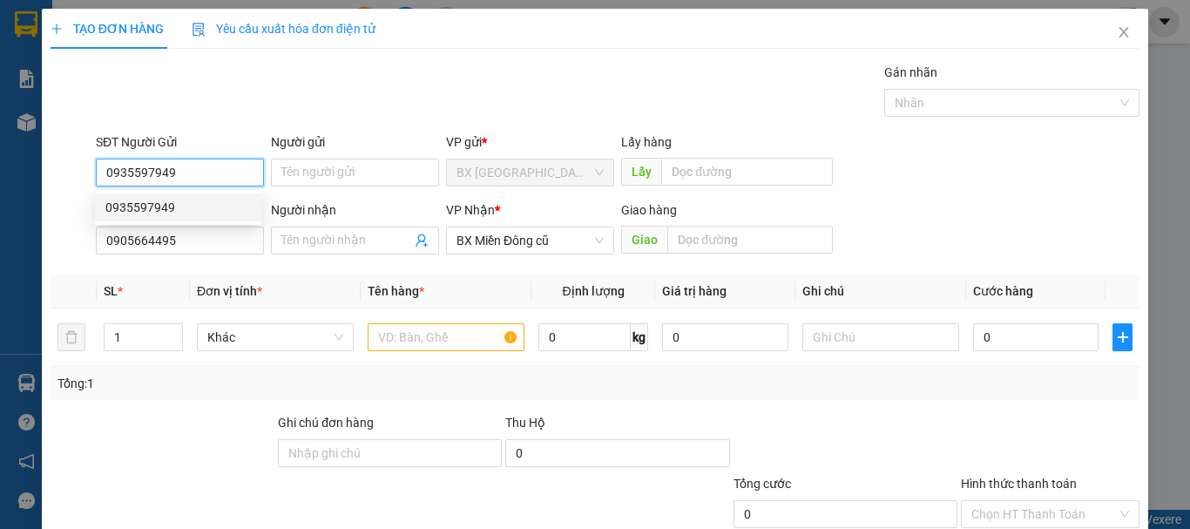
type input "40.000"
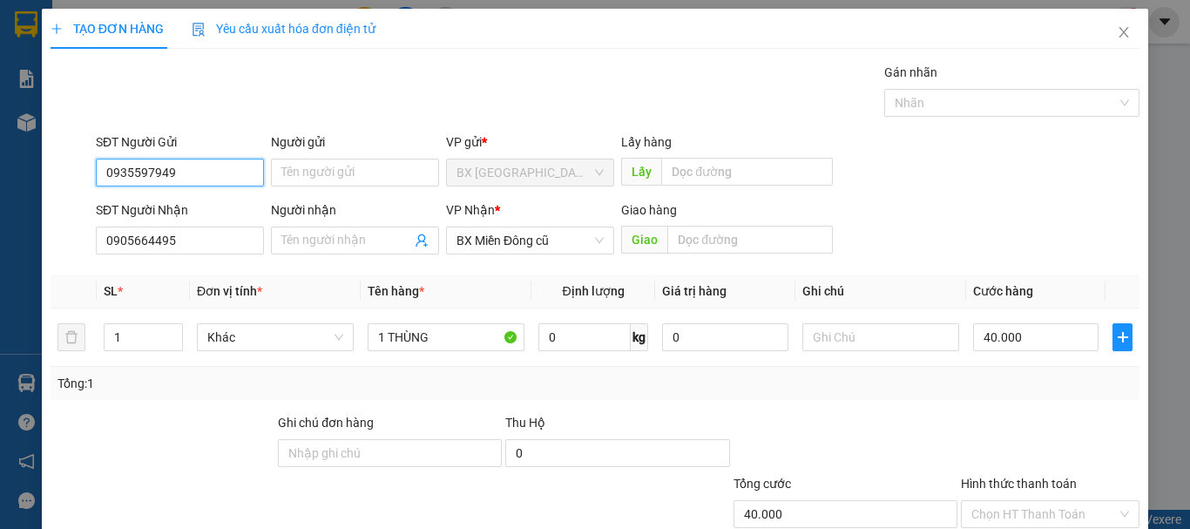
scroll to position [116, 0]
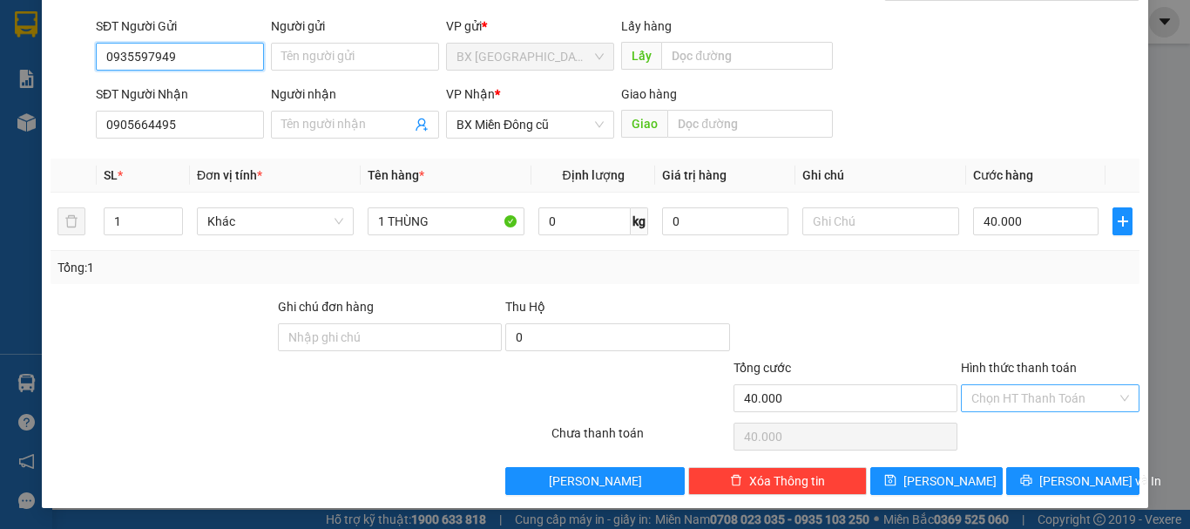
type input "0935597949"
click at [1034, 401] on input "Hình thức thanh toán" at bounding box center [1043, 398] width 145 height 26
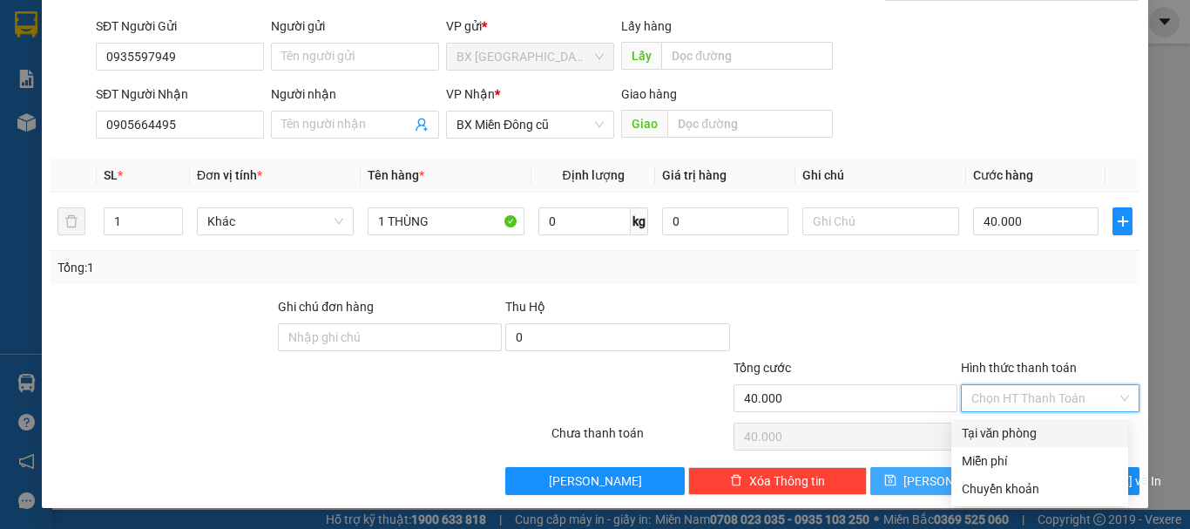
drag, startPoint x: 978, startPoint y: 431, endPoint x: 926, endPoint y: 471, distance: 65.9
click at [977, 436] on div "Tại văn phòng" at bounding box center [1040, 432] width 156 height 19
type input "0"
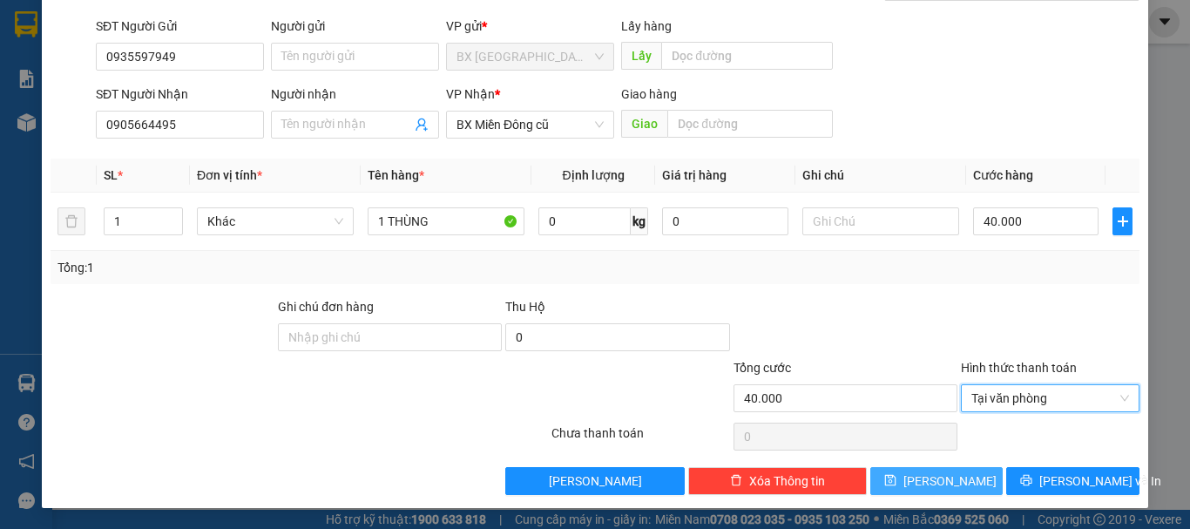
click at [926, 471] on span "[PERSON_NAME]" at bounding box center [949, 480] width 93 height 19
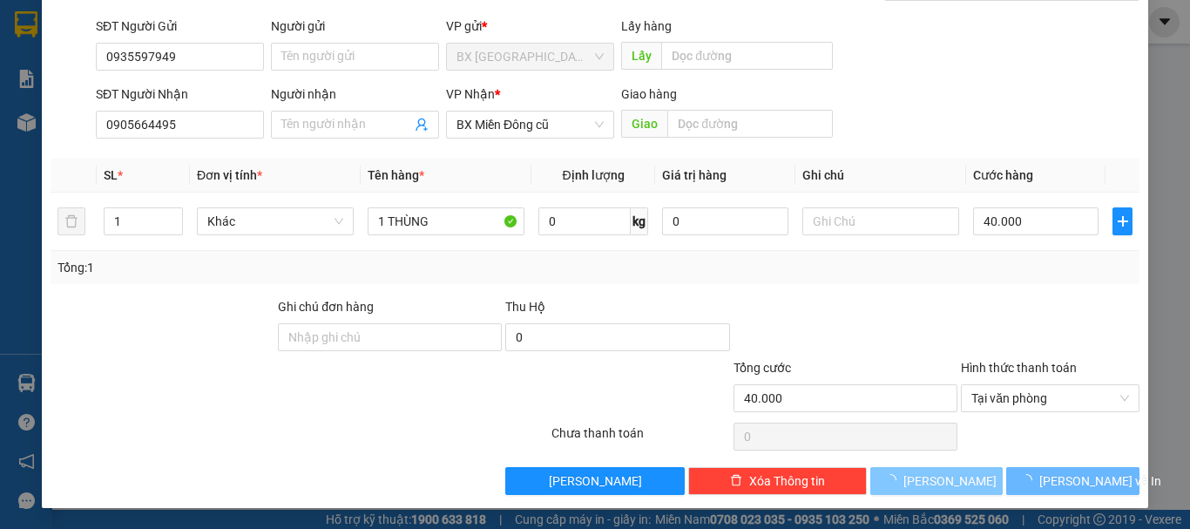
type input "0"
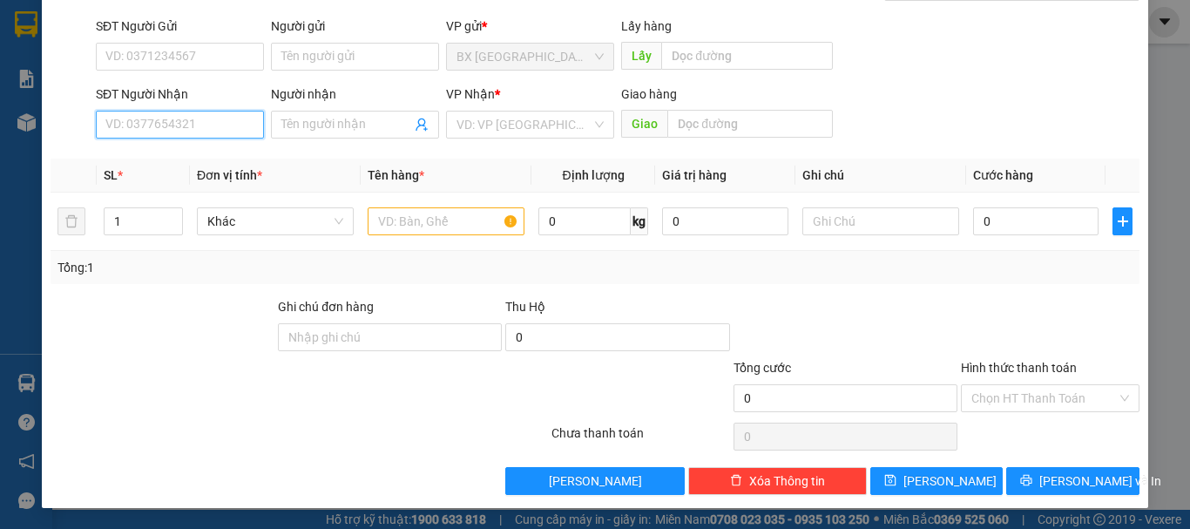
click at [239, 130] on input "SĐT Người Nhận" at bounding box center [180, 125] width 168 height 28
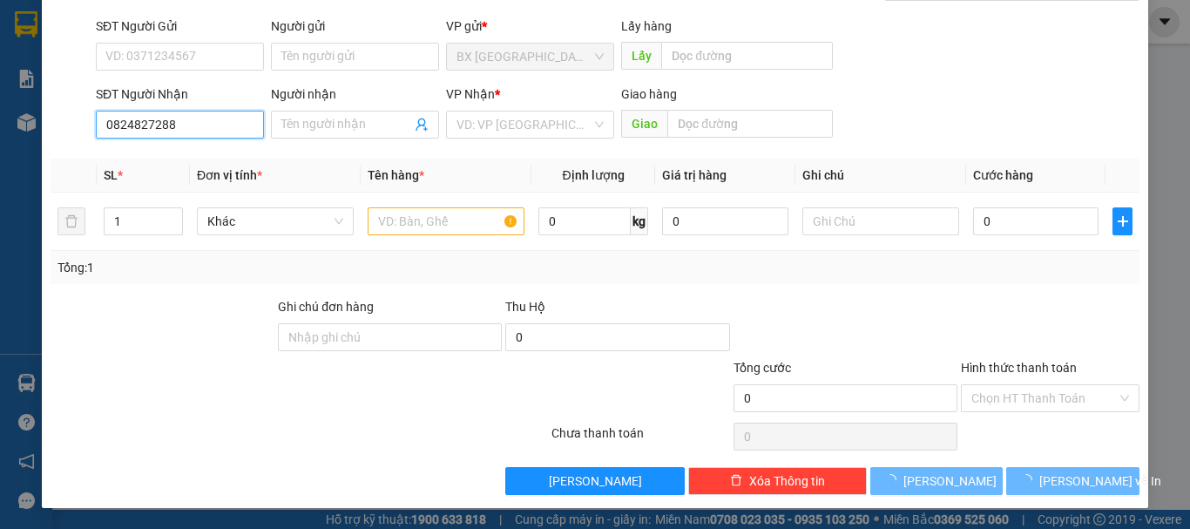
click at [220, 127] on input "0824827288" at bounding box center [180, 125] width 168 height 28
type input "0824827288"
click at [213, 160] on th "Đơn vị tính *" at bounding box center [275, 176] width 171 height 34
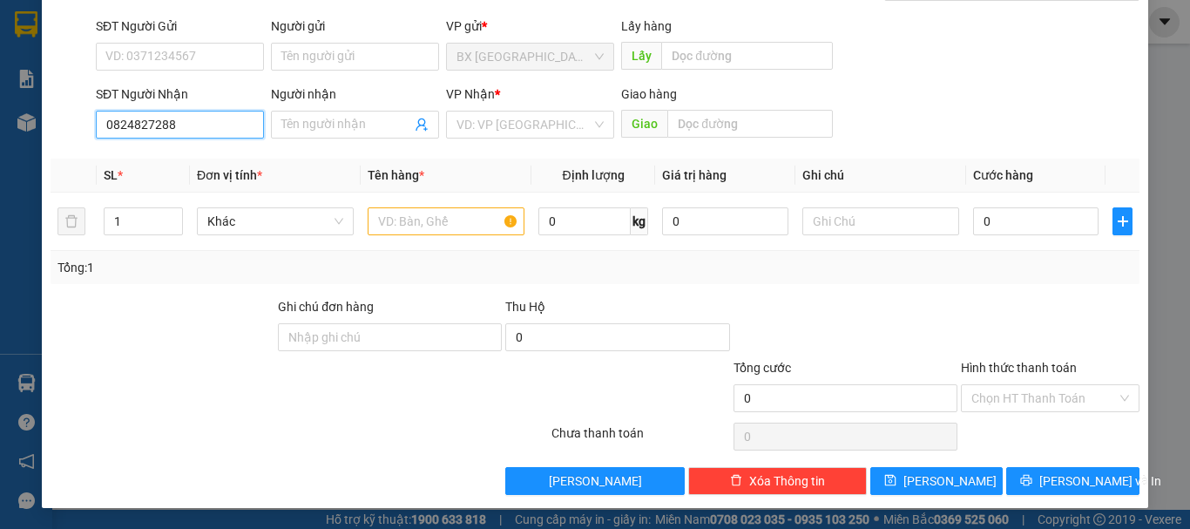
click at [195, 135] on input "0824827288" at bounding box center [180, 125] width 168 height 28
click at [178, 154] on div "0824827288 - DIỆU" at bounding box center [177, 159] width 145 height 19
type input "DIỆU"
type input "LONG K"
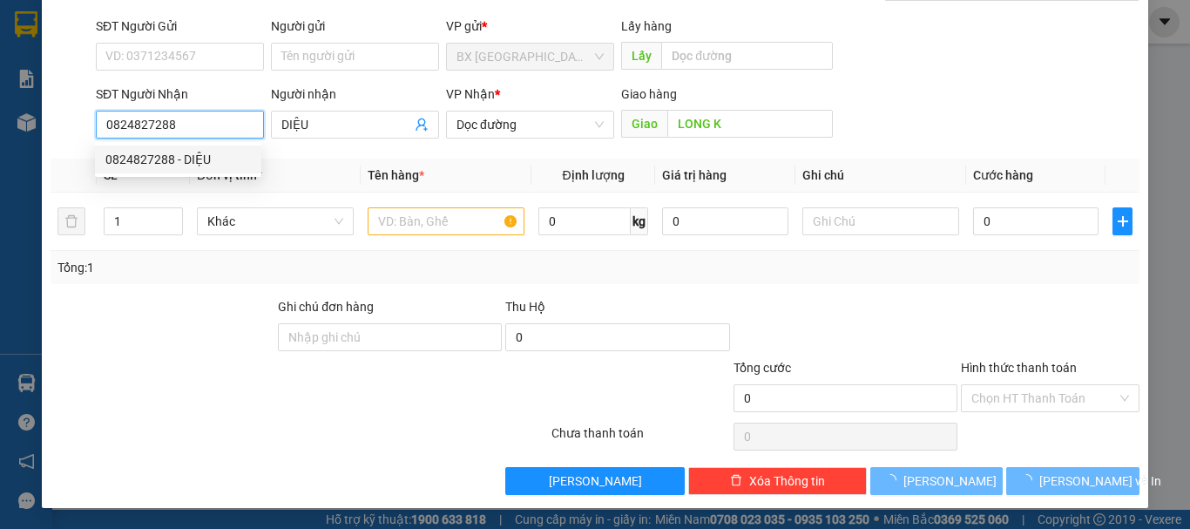
type input "810.000"
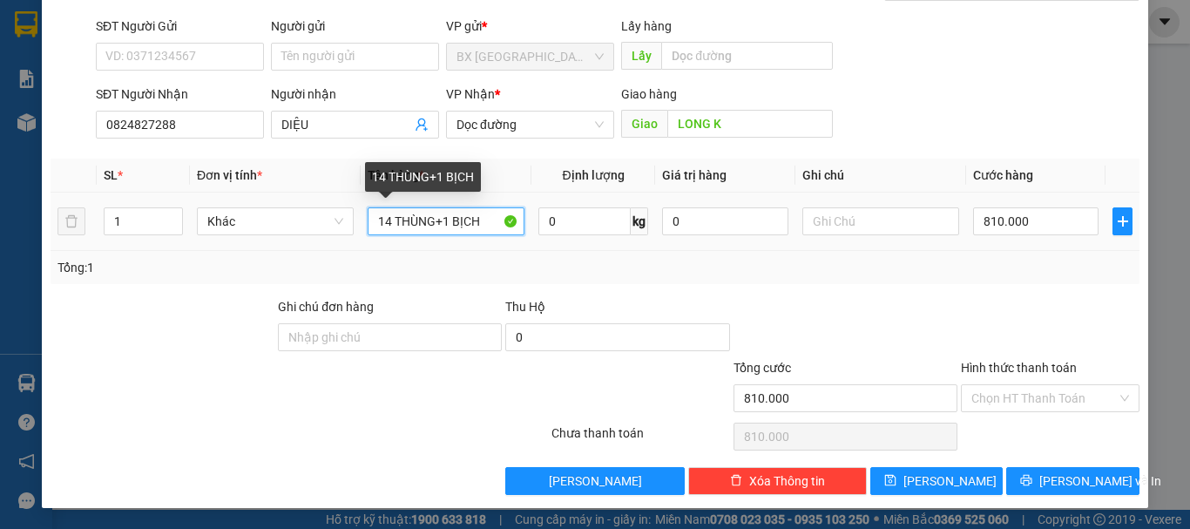
drag, startPoint x: 391, startPoint y: 219, endPoint x: 373, endPoint y: 227, distance: 19.9
click at [373, 227] on input "14 THÙNG+1 BỊCH" at bounding box center [446, 221] width 157 height 28
type input "8THÙNG+1 BỊCH"
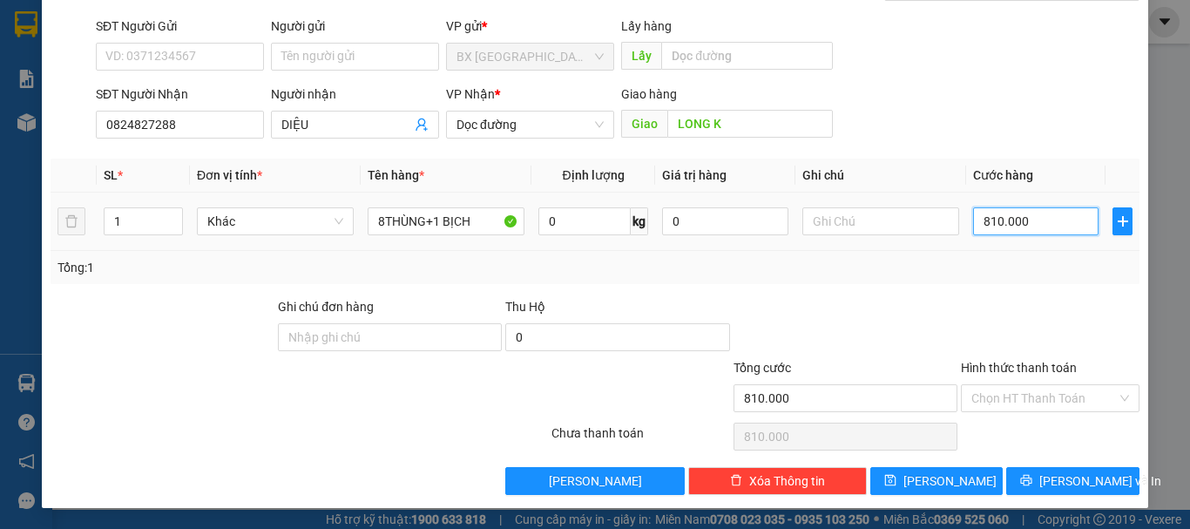
click at [1047, 224] on input "810.000" at bounding box center [1035, 221] width 125 height 28
type input "6"
type input "60"
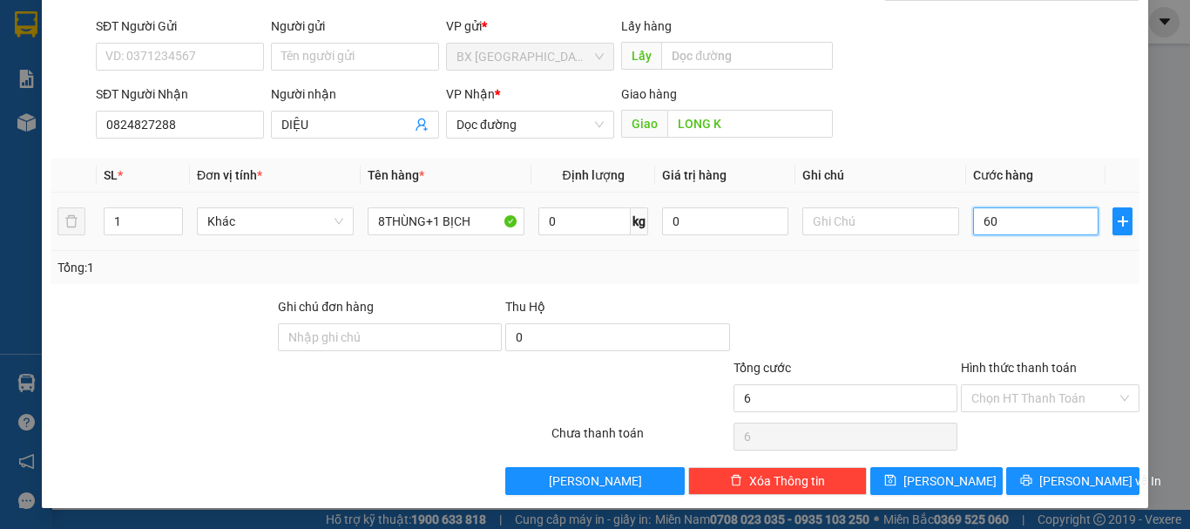
type input "60"
type input "600"
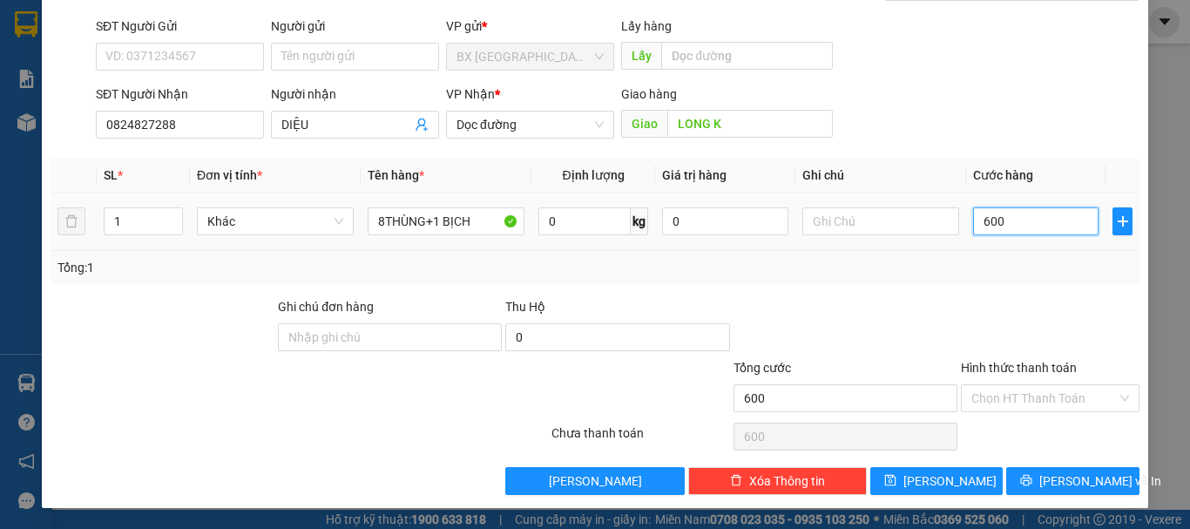
type input "6.000"
type input "60.000"
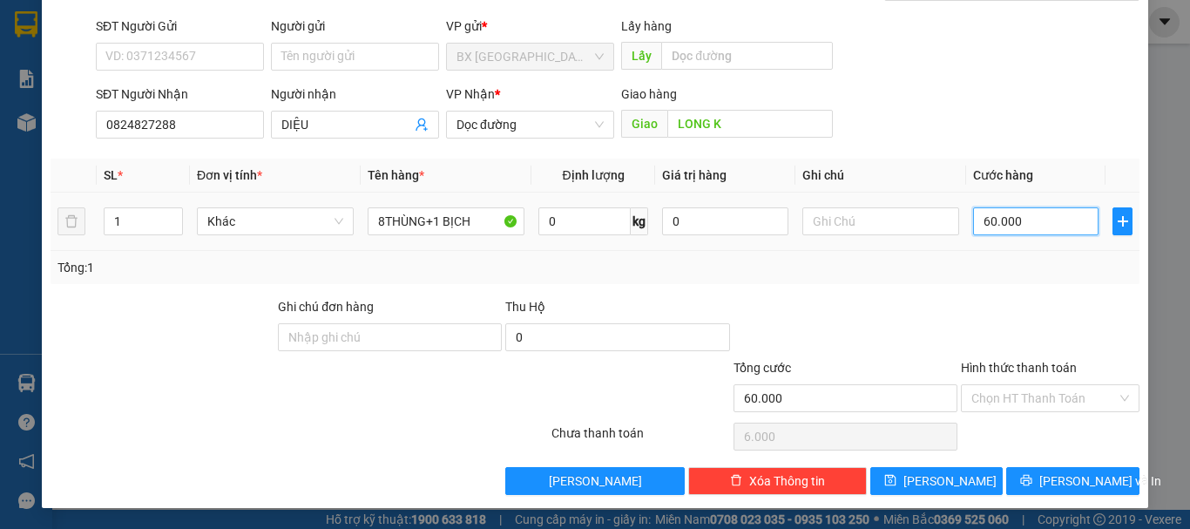
type input "60.000"
type input "600.000"
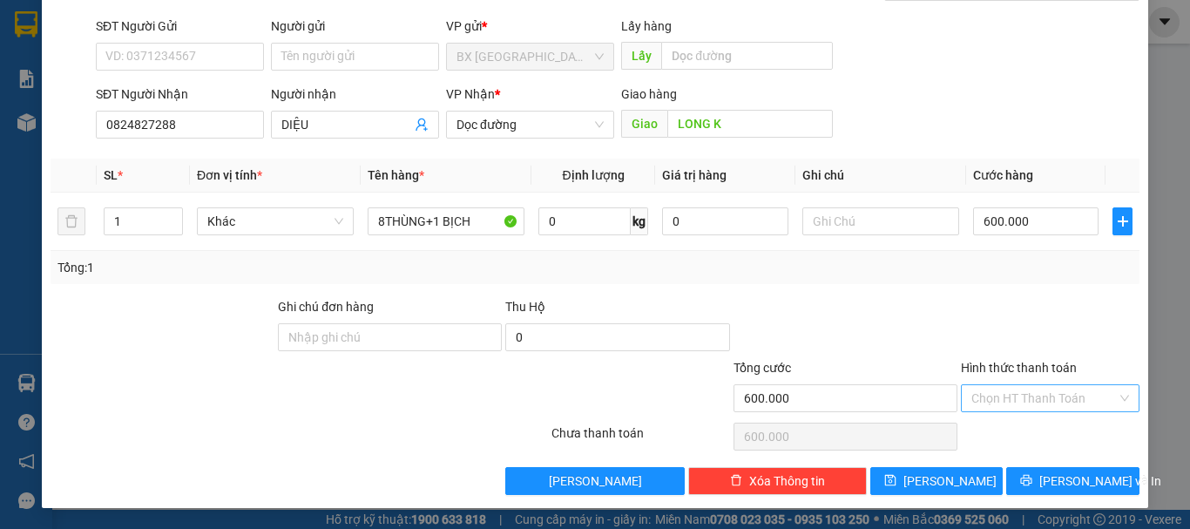
click at [1040, 403] on input "Hình thức thanh toán" at bounding box center [1043, 398] width 145 height 26
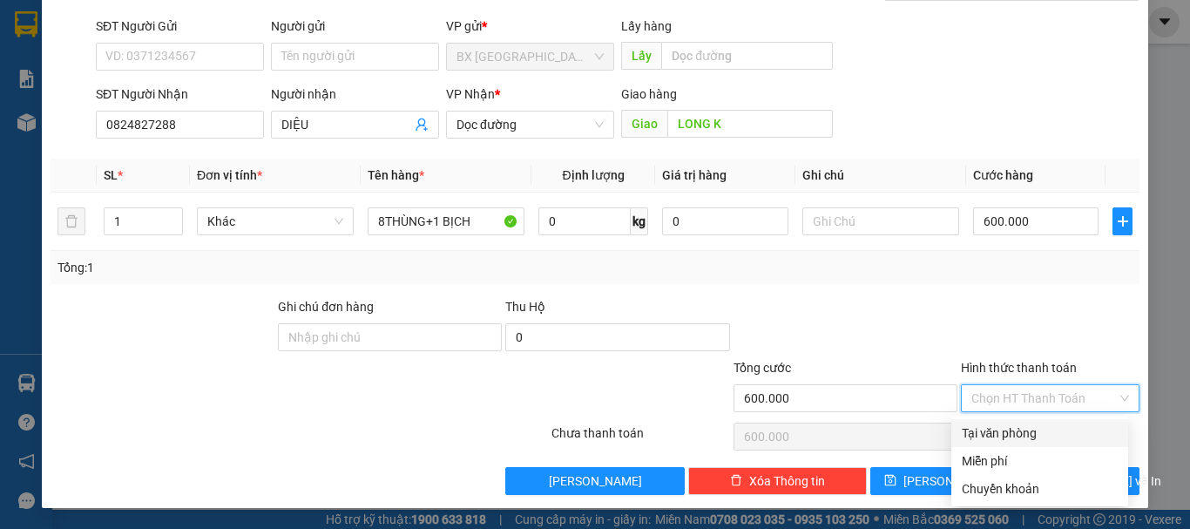
click at [994, 431] on div "Tại văn phòng" at bounding box center [1040, 432] width 156 height 19
type input "0"
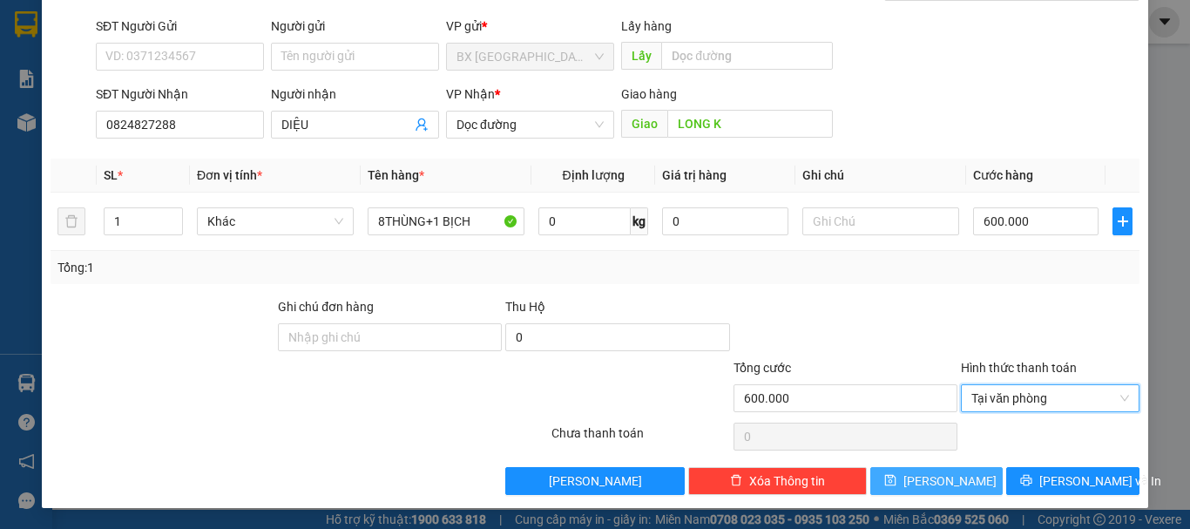
click at [929, 484] on span "[PERSON_NAME]" at bounding box center [949, 480] width 93 height 19
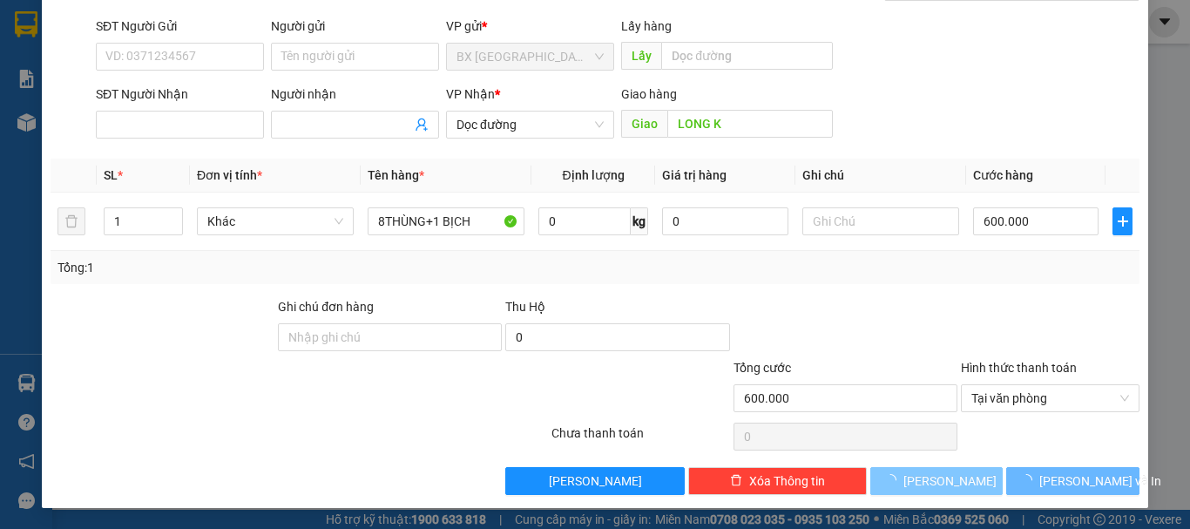
type input "0"
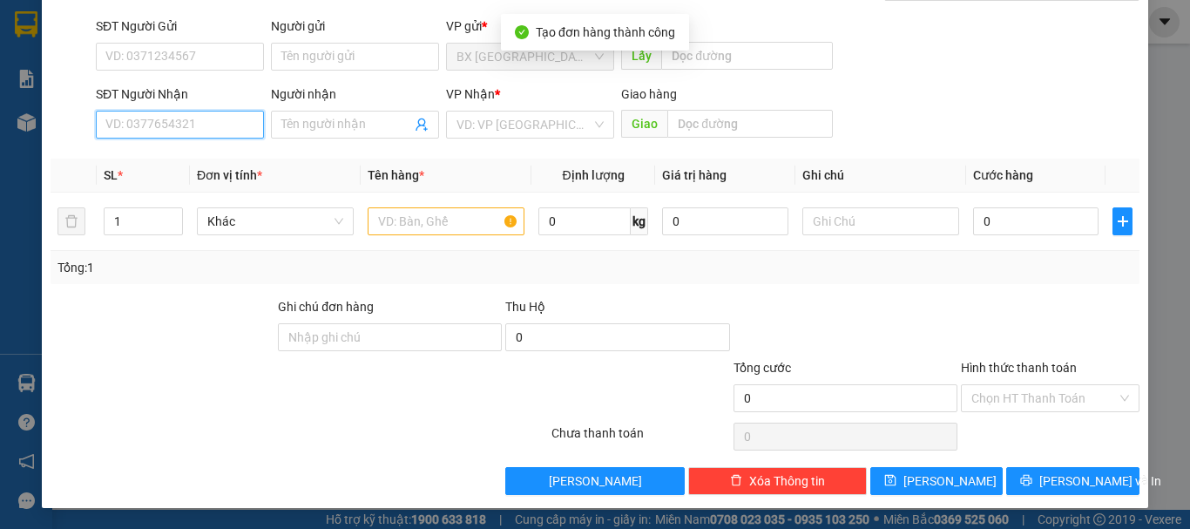
click at [200, 130] on input "SĐT Người Nhận" at bounding box center [180, 125] width 168 height 28
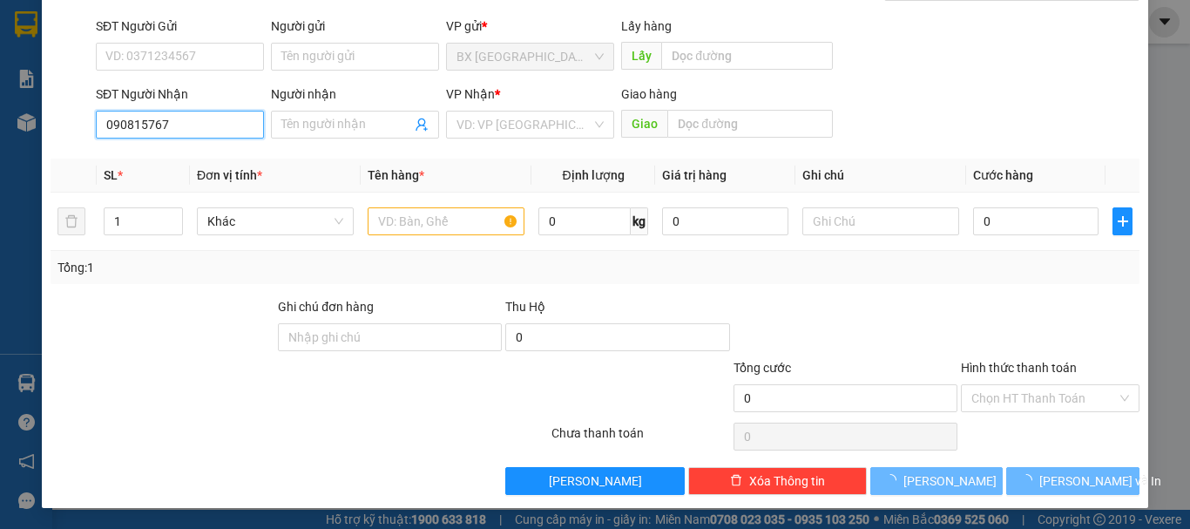
type input "0908157675"
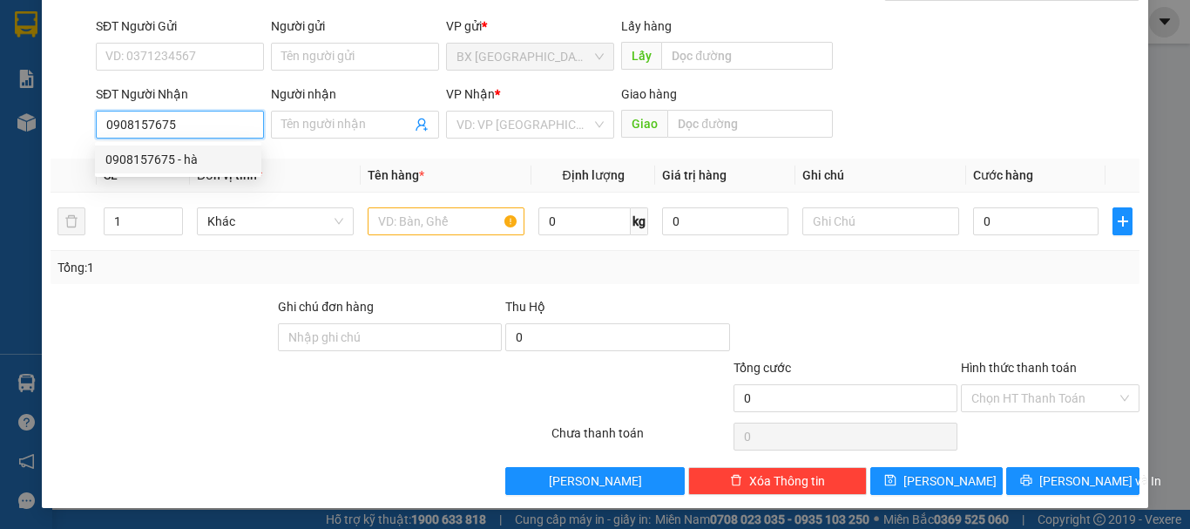
click at [193, 160] on div "0908157675 - hà" at bounding box center [177, 159] width 145 height 19
type input "hà"
type input "80.000"
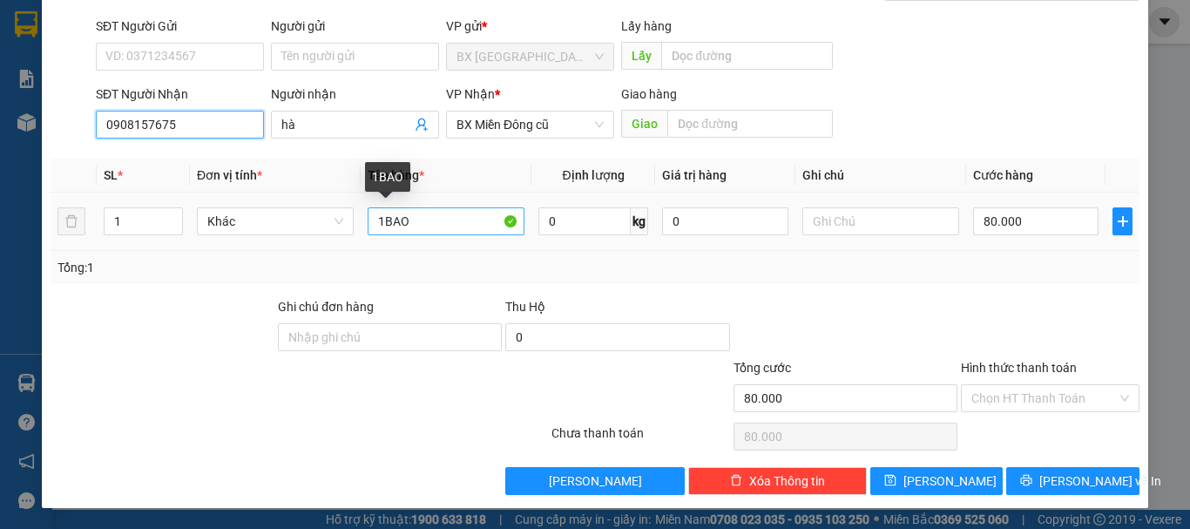
type input "0908157675"
drag, startPoint x: 440, startPoint y: 234, endPoint x: 333, endPoint y: 233, distance: 107.2
click at [337, 233] on tr "1 Khác 1BAO 0 kg 0 80.000" at bounding box center [595, 222] width 1089 height 58
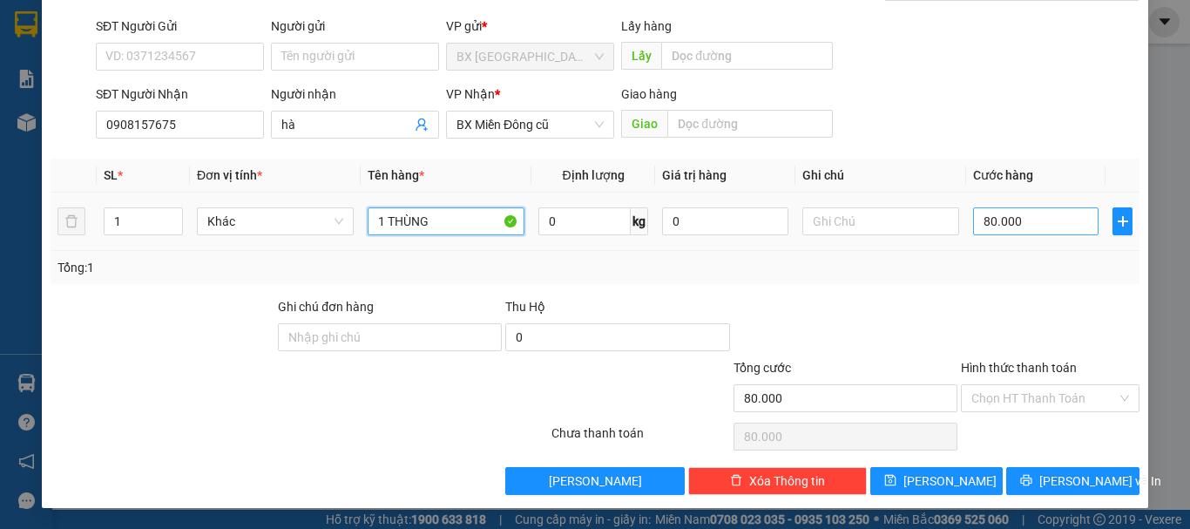
type input "1 THÙNG"
click at [1034, 232] on input "80.000" at bounding box center [1035, 221] width 125 height 28
type input "6"
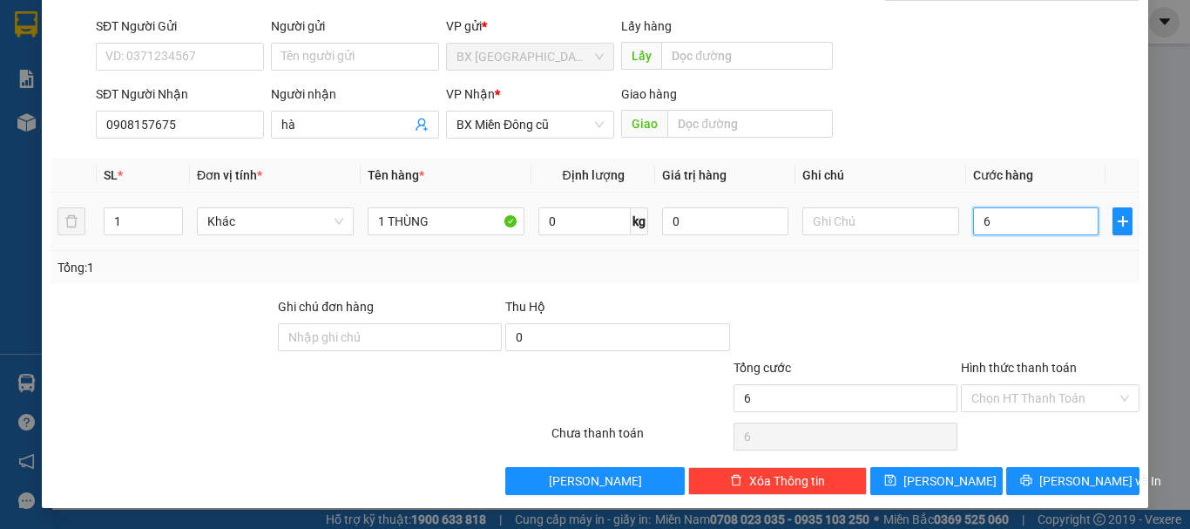
type input "60"
type input "600"
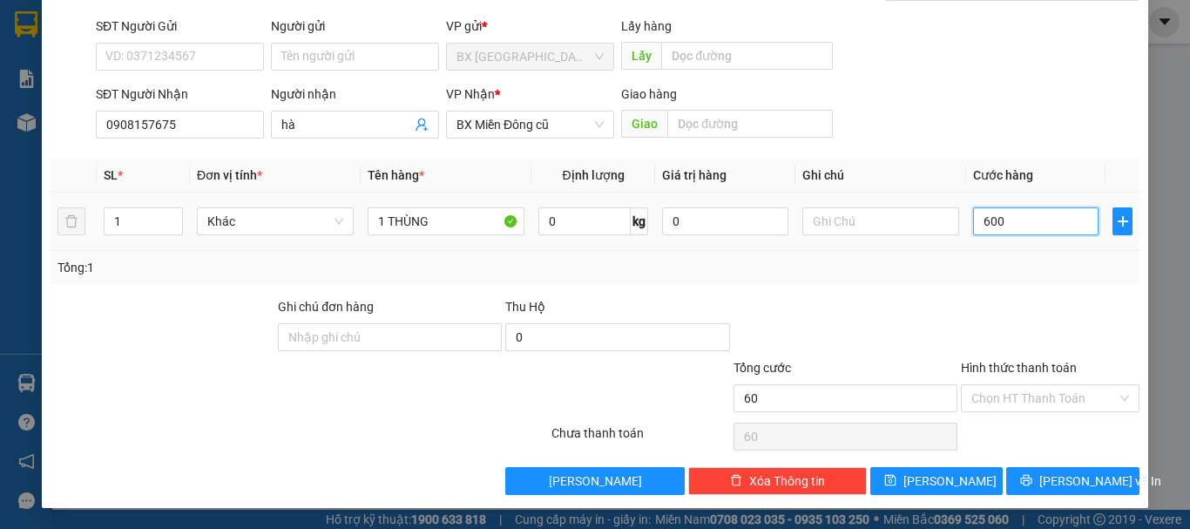
type input "600"
type input "6.000"
type input "60.000"
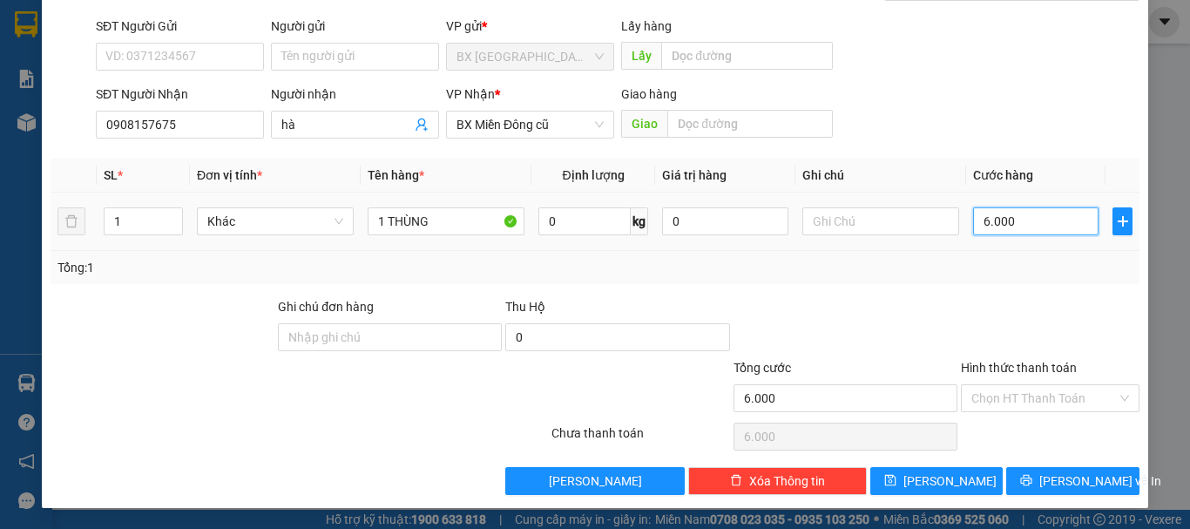
type input "60.000"
type input "600.000"
type input "60.000"
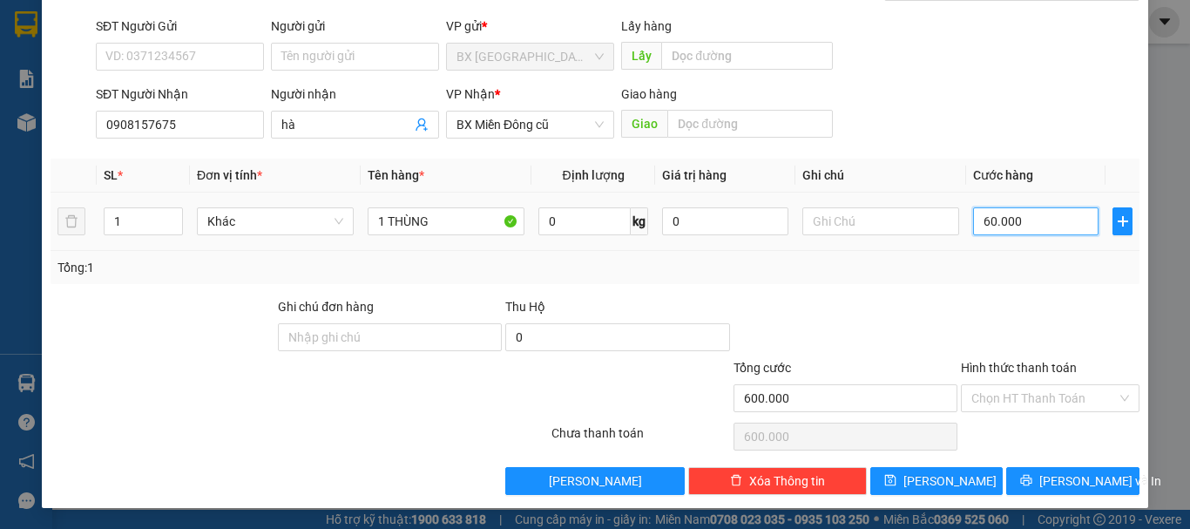
type input "60.000"
click at [941, 486] on span "[PERSON_NAME]" at bounding box center [949, 480] width 93 height 19
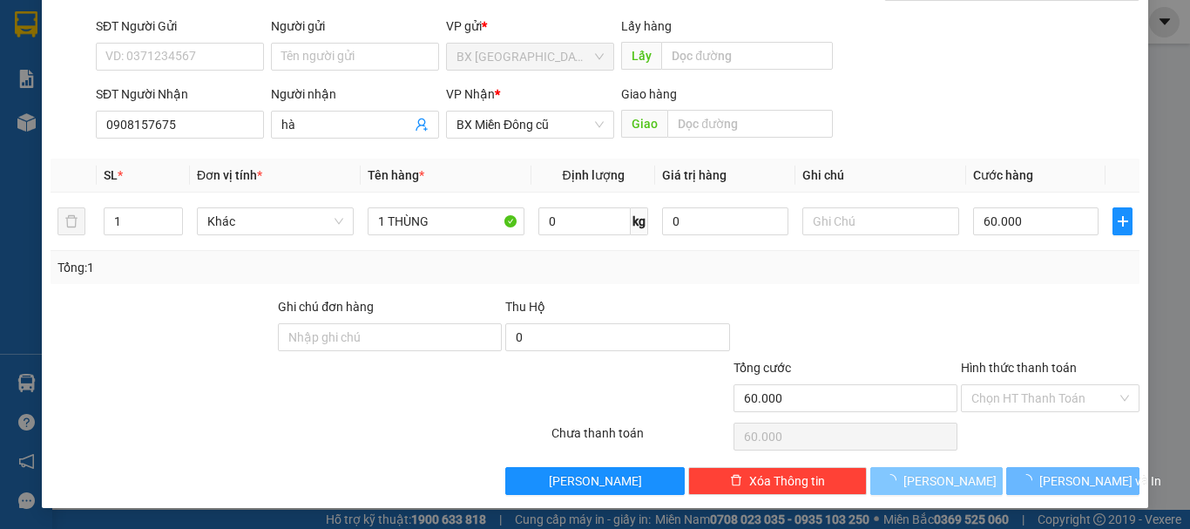
type input "0"
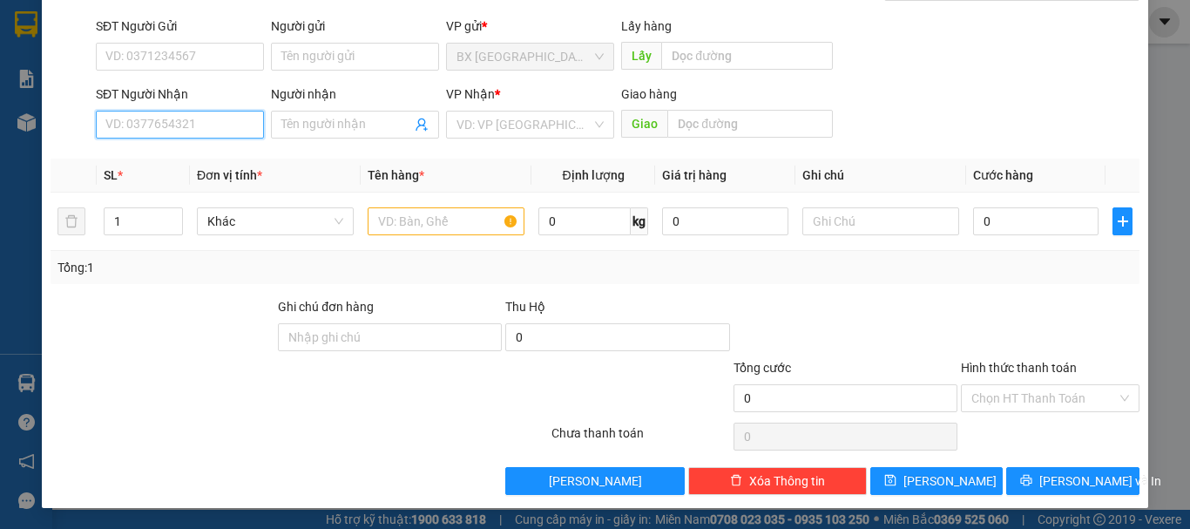
click at [163, 121] on input "SĐT Người Nhận" at bounding box center [180, 125] width 168 height 28
type input "0934711328"
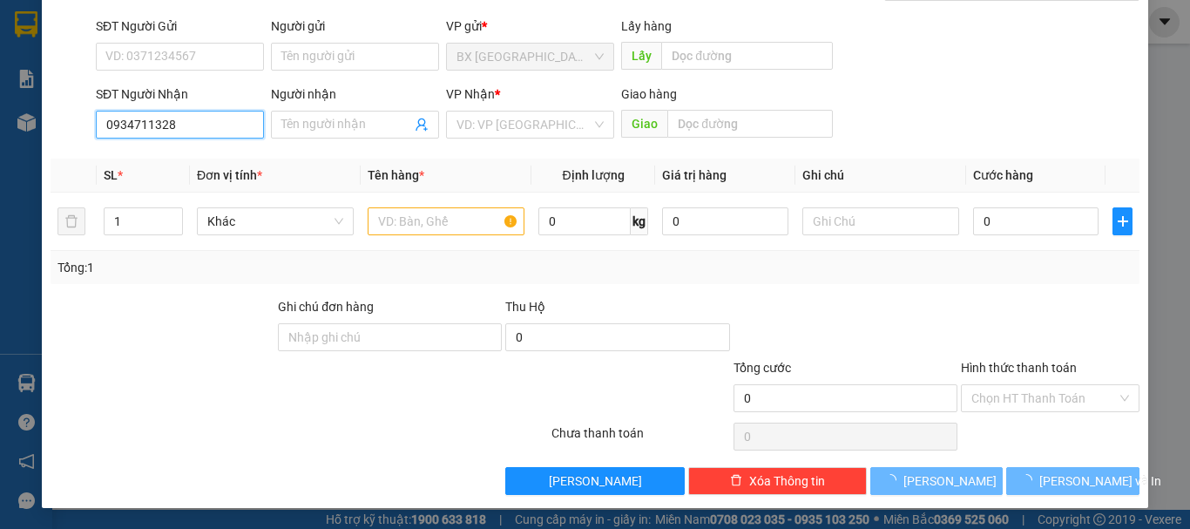
click at [195, 128] on input "0934711328" at bounding box center [180, 125] width 168 height 28
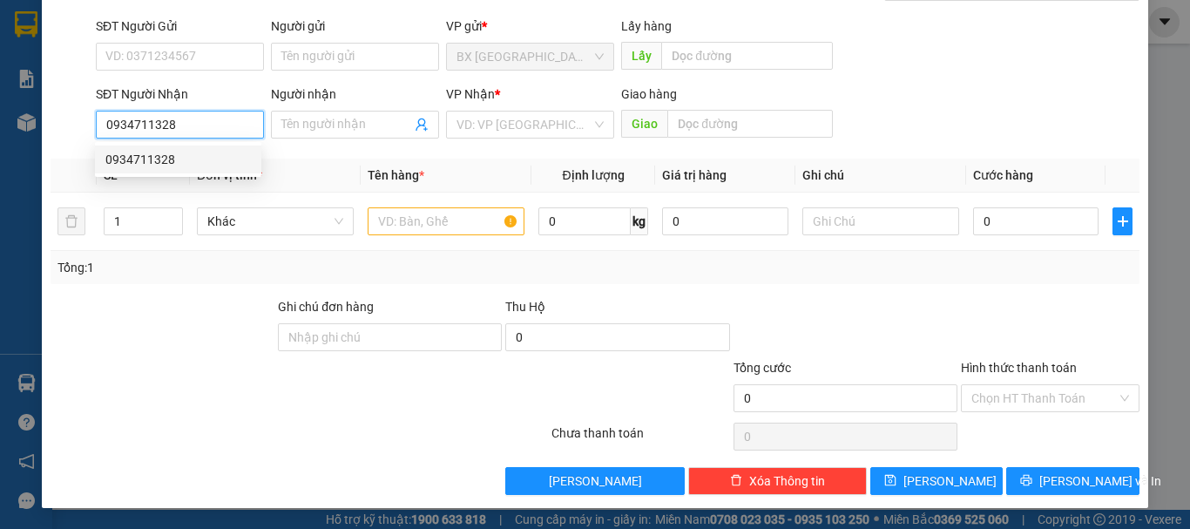
click at [184, 153] on div "0934711328" at bounding box center [177, 159] width 145 height 19
type input "NHA TRANG"
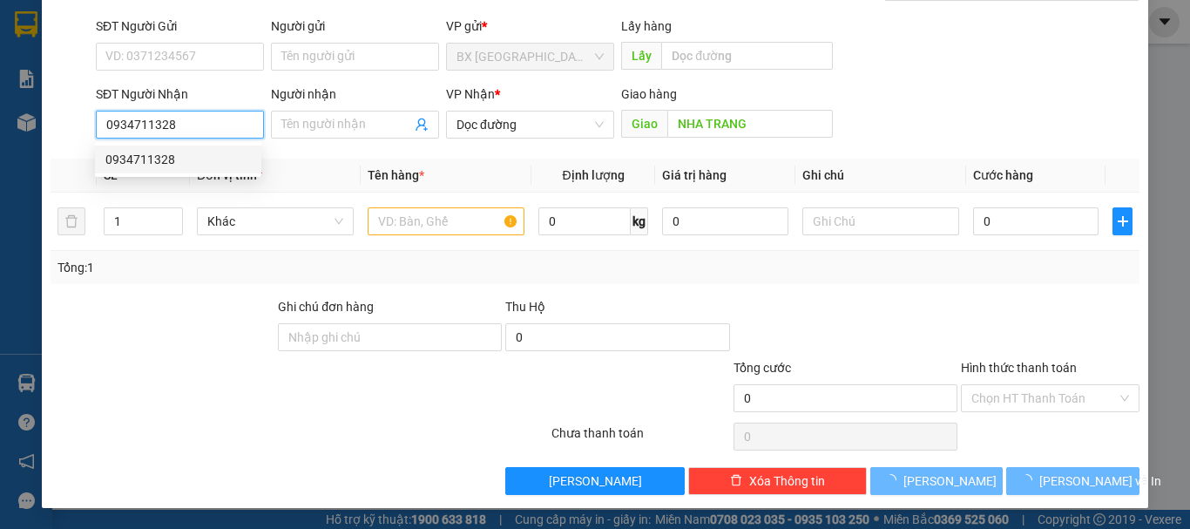
type input "240.000"
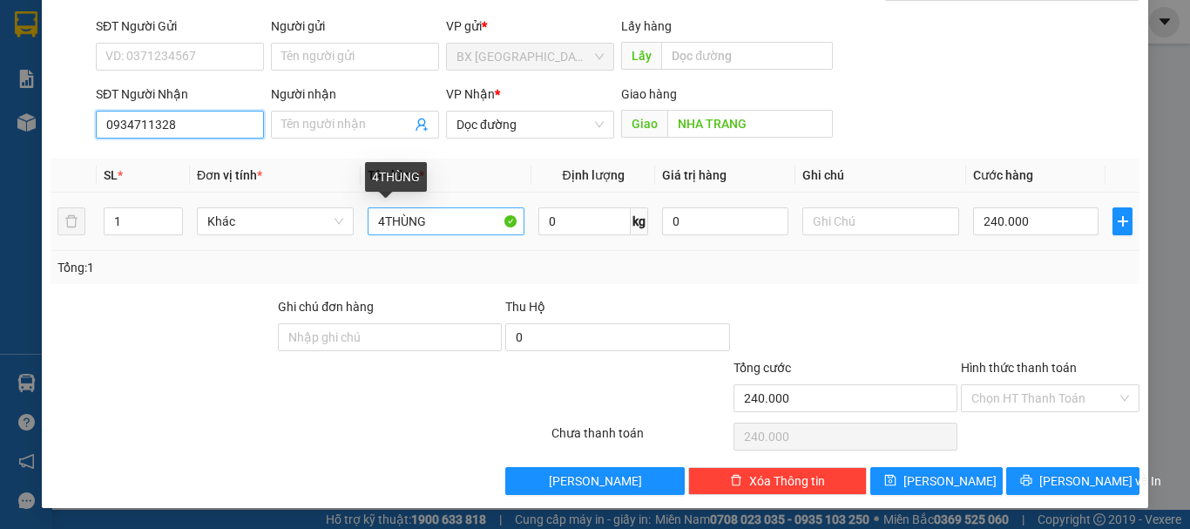
type input "0934711328"
click at [382, 222] on input "4THÙNG" at bounding box center [446, 221] width 157 height 28
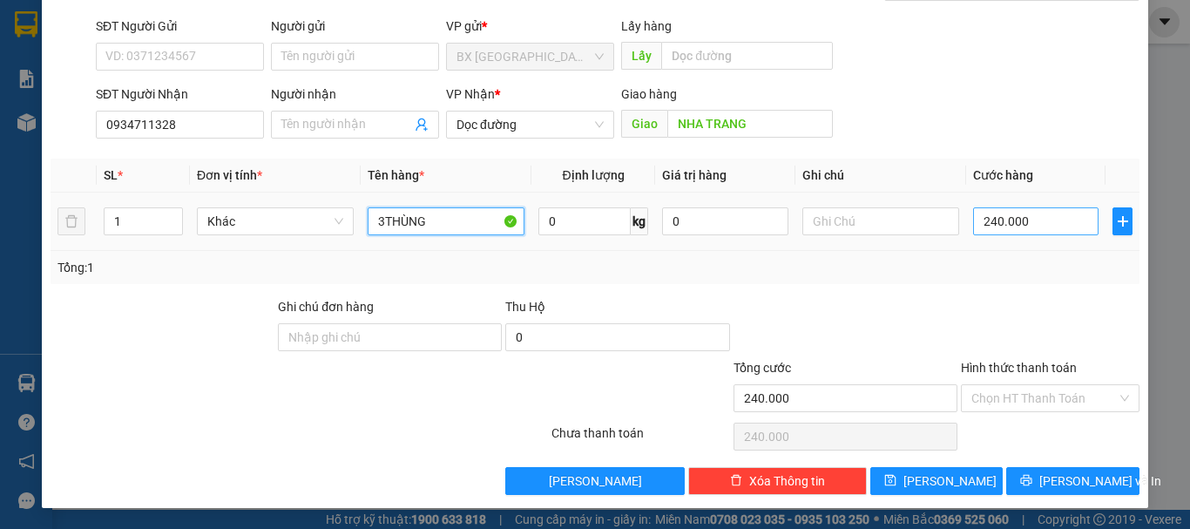
type input "3THÙNG"
click at [1003, 213] on input "240.000" at bounding box center [1035, 221] width 125 height 28
type input "1"
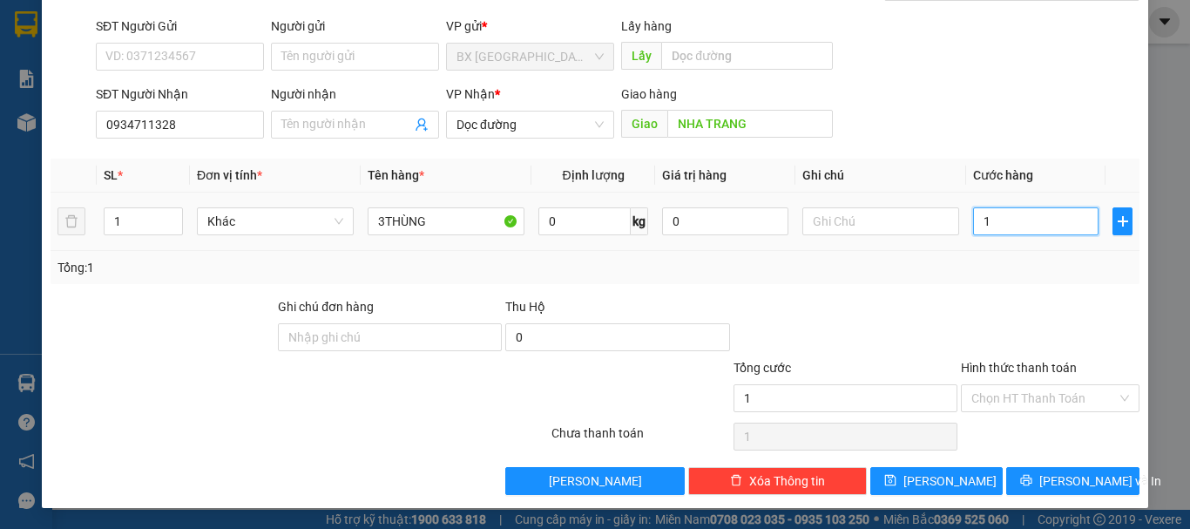
type input "18"
type input "180"
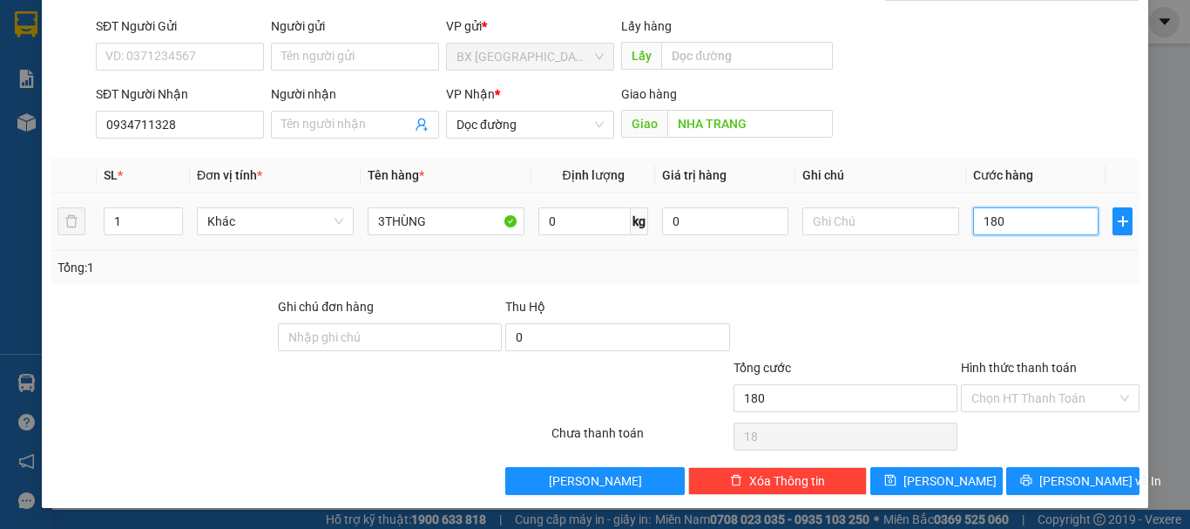
type input "180"
type input "1.800"
type input "18.000"
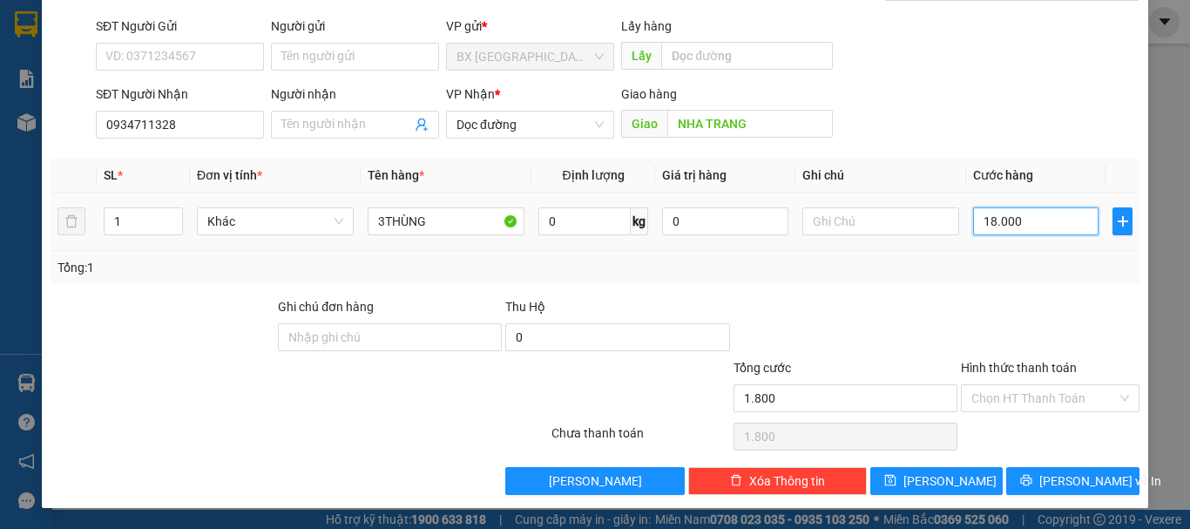
type input "18.000"
type input "180.000"
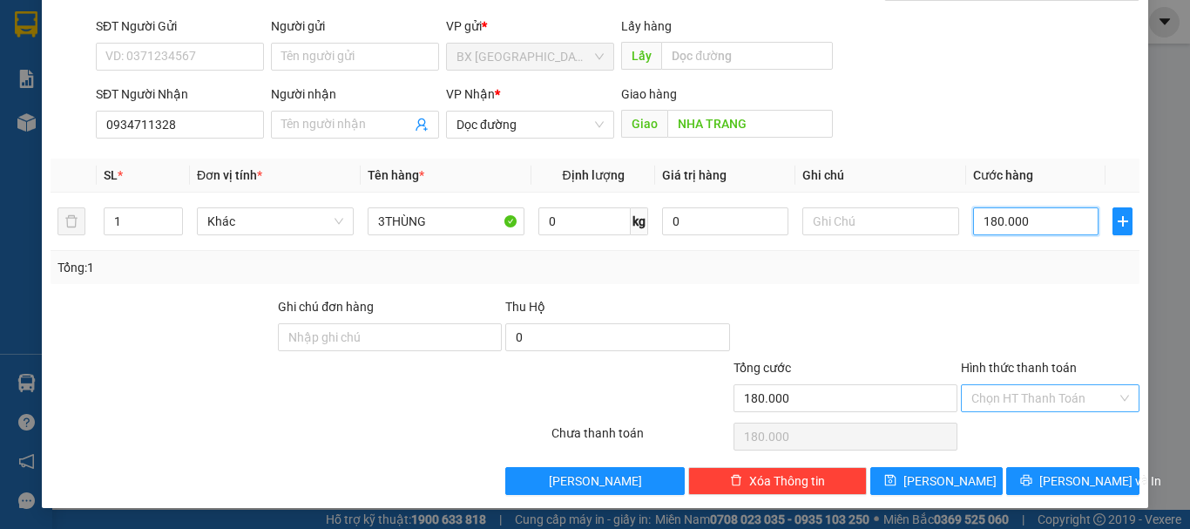
type input "180.000"
click at [1052, 389] on input "Hình thức thanh toán" at bounding box center [1043, 398] width 145 height 26
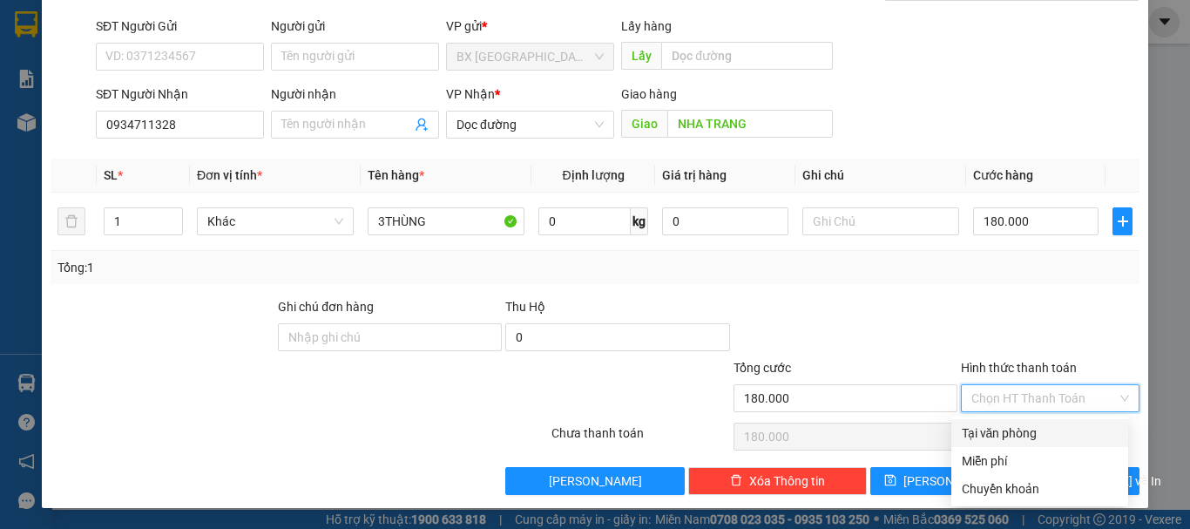
click at [1003, 429] on div "Tại văn phòng" at bounding box center [1040, 432] width 156 height 19
type input "0"
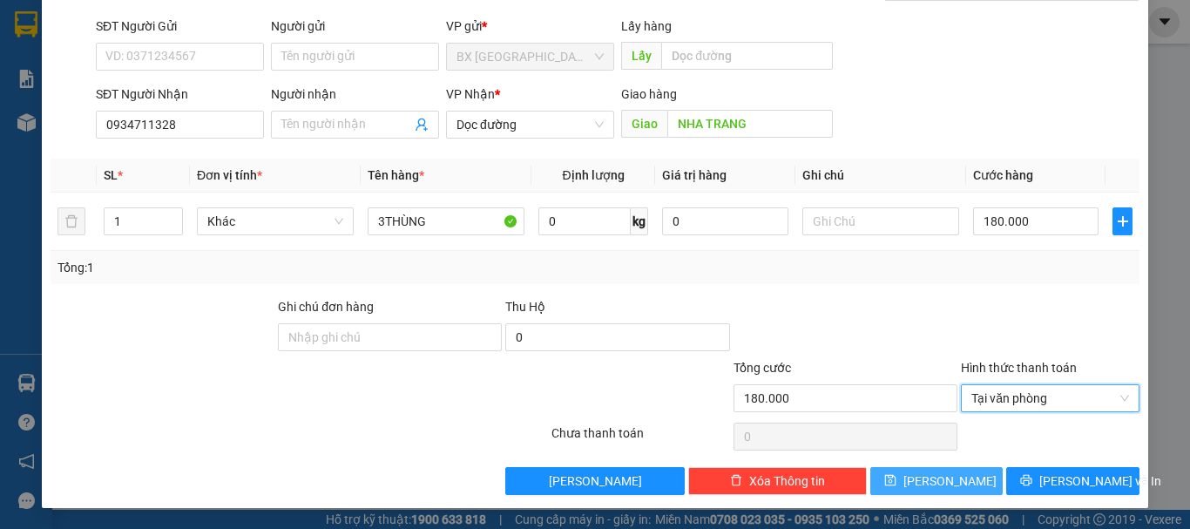
click at [956, 485] on button "[PERSON_NAME]" at bounding box center [936, 481] width 133 height 28
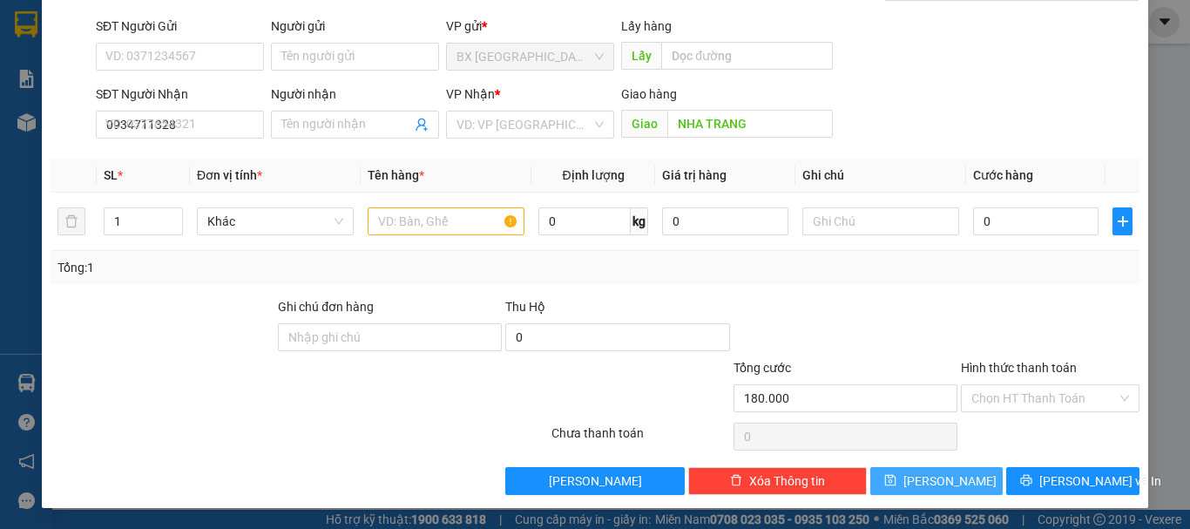
type input "0"
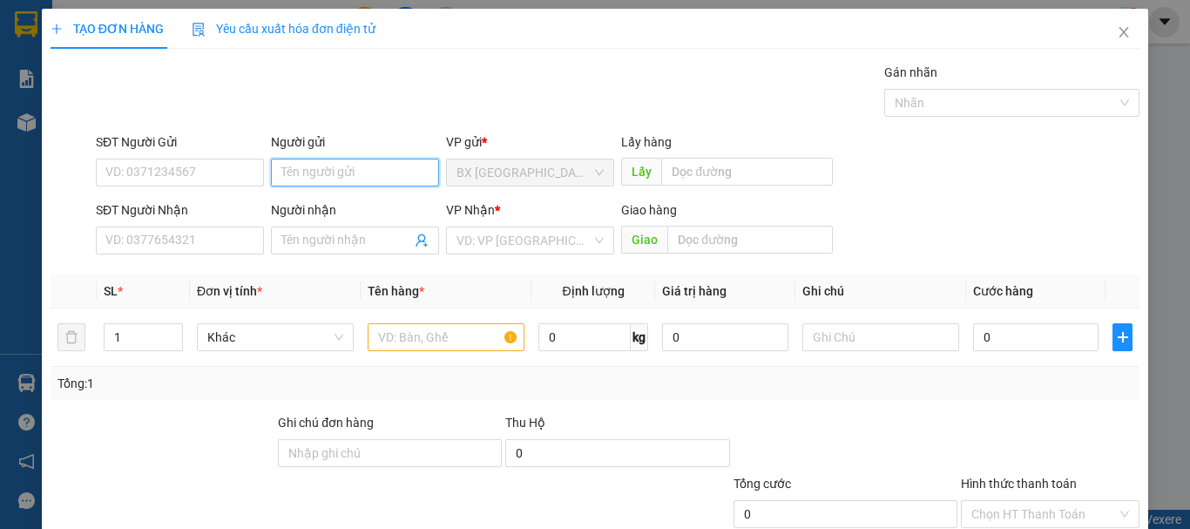
click at [366, 174] on input "Người gửi" at bounding box center [355, 173] width 168 height 28
type input "QUÝ TK"
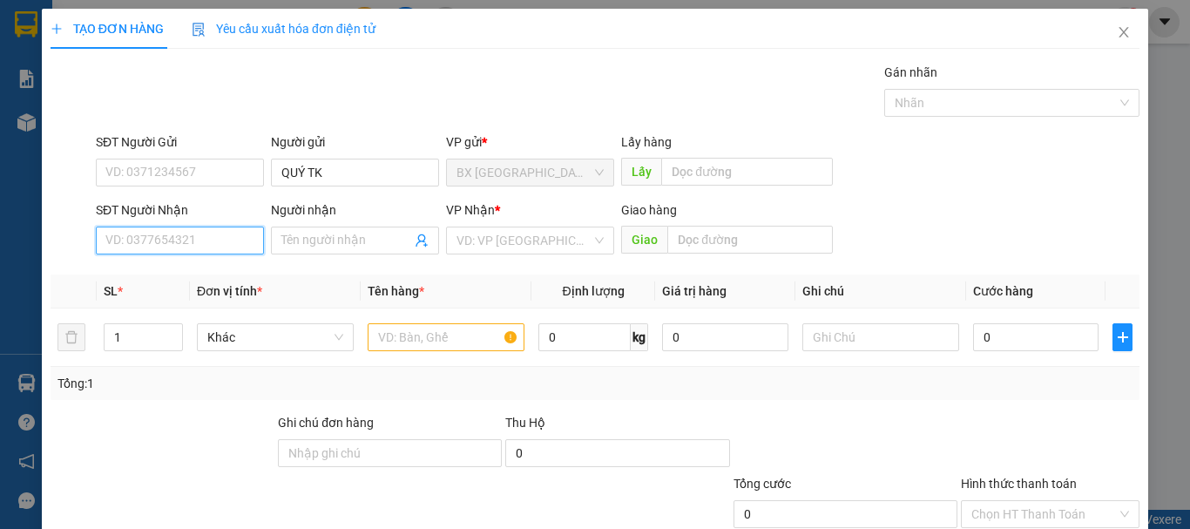
click at [155, 244] on input "SĐT Người Nhận" at bounding box center [180, 241] width 168 height 28
click at [182, 245] on input "0902375853" at bounding box center [180, 241] width 168 height 28
click at [198, 244] on input "0902375853" at bounding box center [180, 241] width 168 height 28
type input "0902375853"
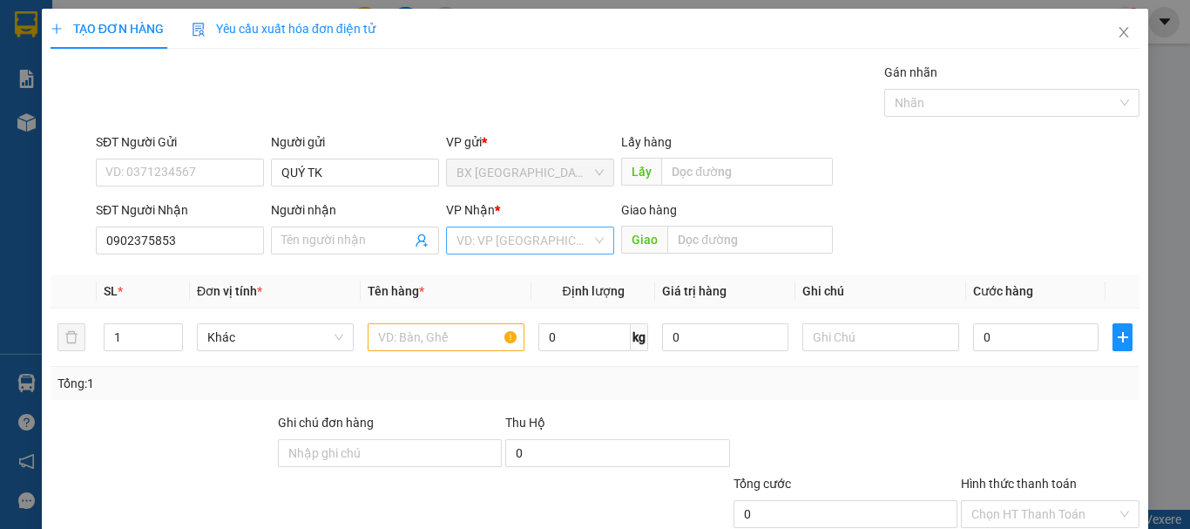
click at [489, 245] on input "search" at bounding box center [524, 240] width 135 height 26
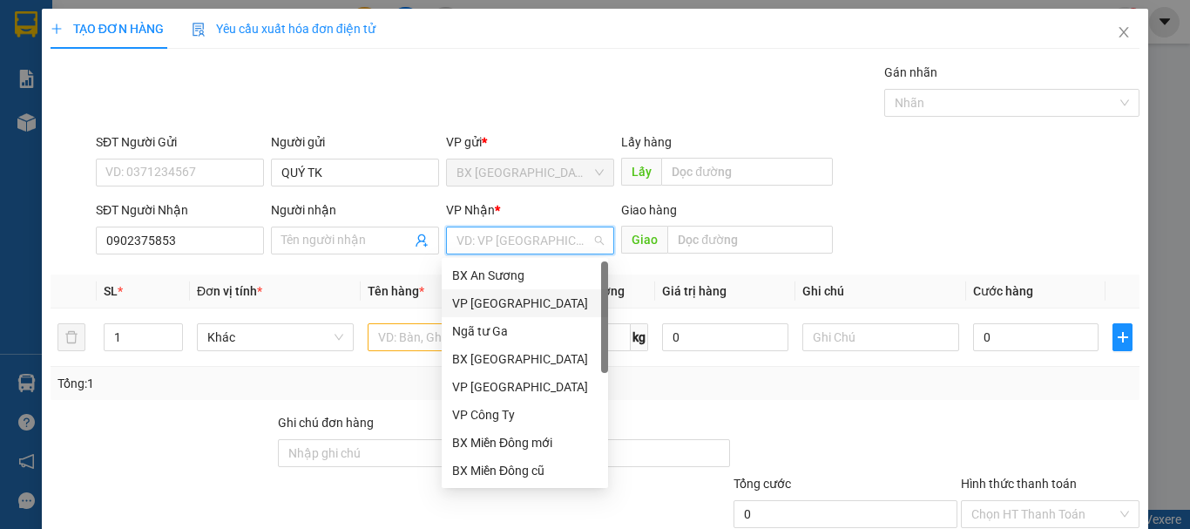
click at [507, 305] on div "VP [GEOGRAPHIC_DATA]" at bounding box center [524, 303] width 145 height 19
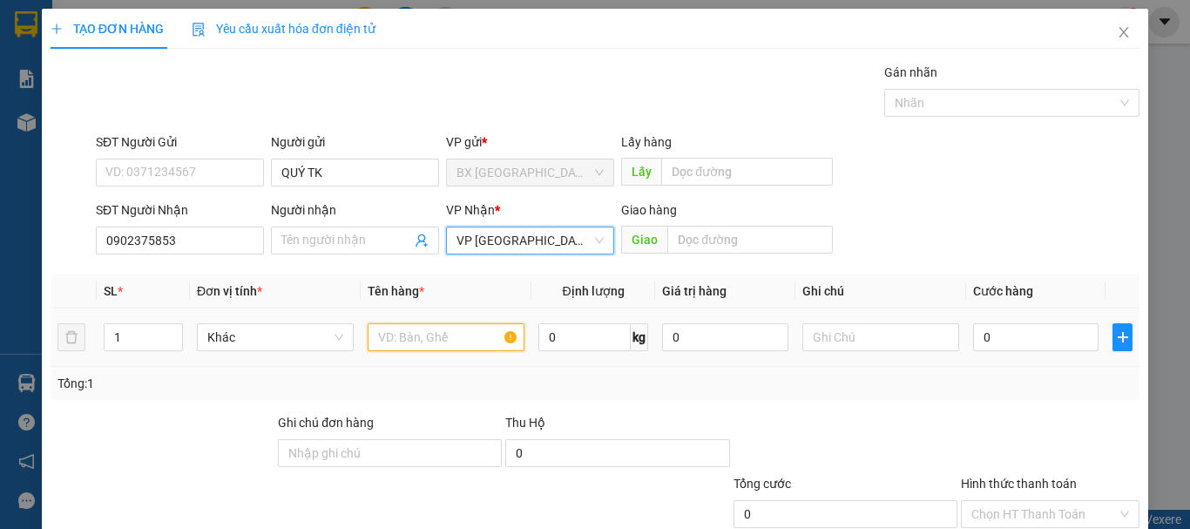
click at [463, 335] on input "text" at bounding box center [446, 337] width 157 height 28
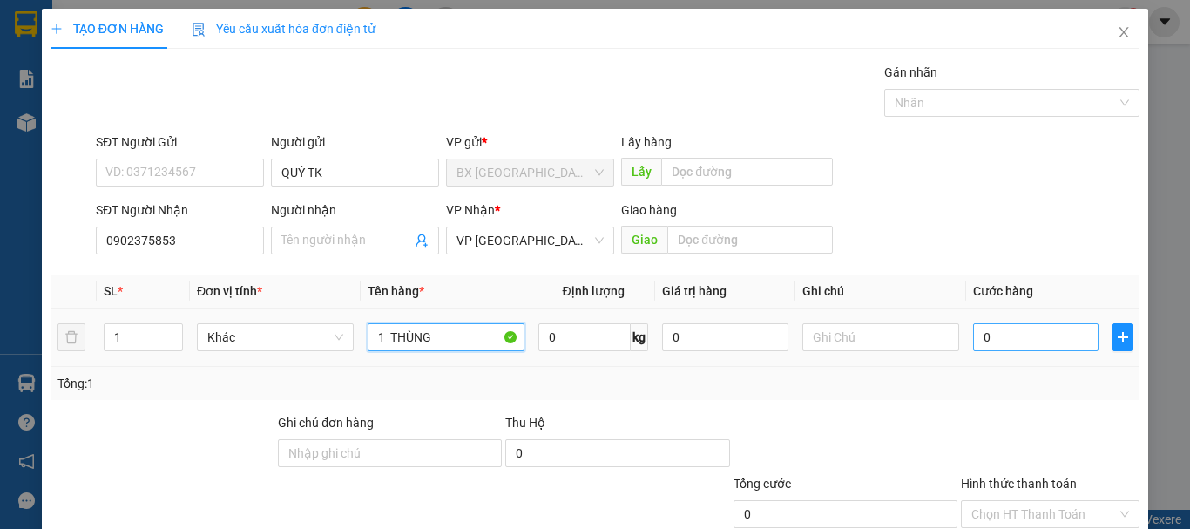
type input "1 THÙNG"
click at [1012, 341] on input "0" at bounding box center [1035, 337] width 125 height 28
type input "6"
type input "60"
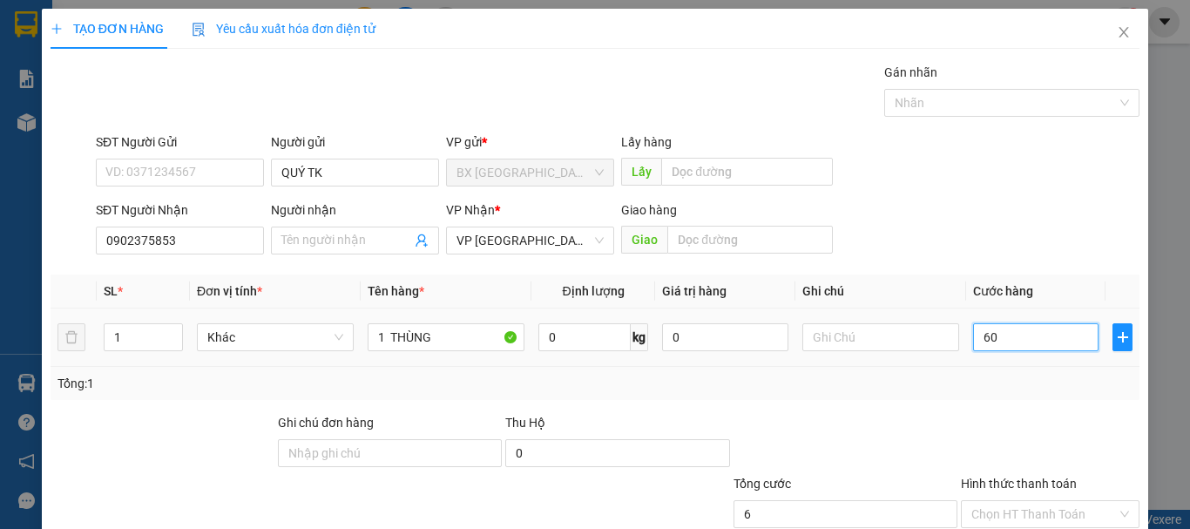
type input "60"
type input "600"
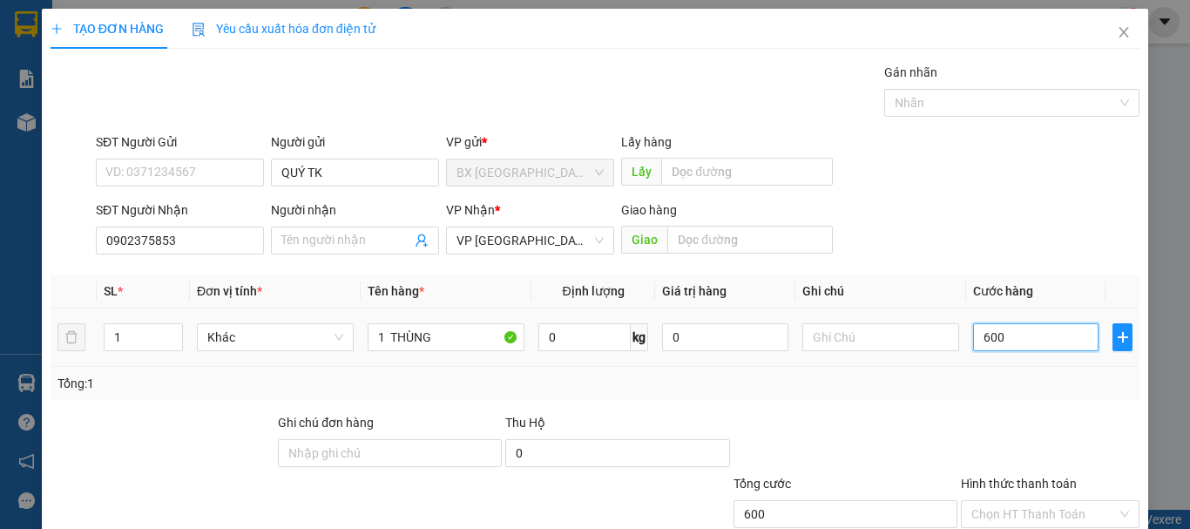
type input "6.000"
type input "60.000"
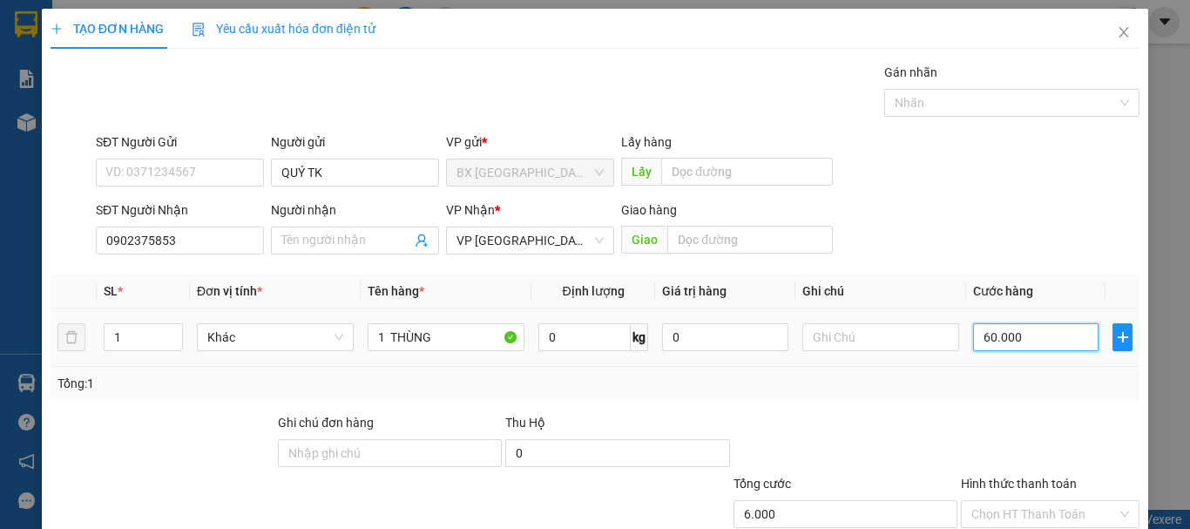
type input "60.000"
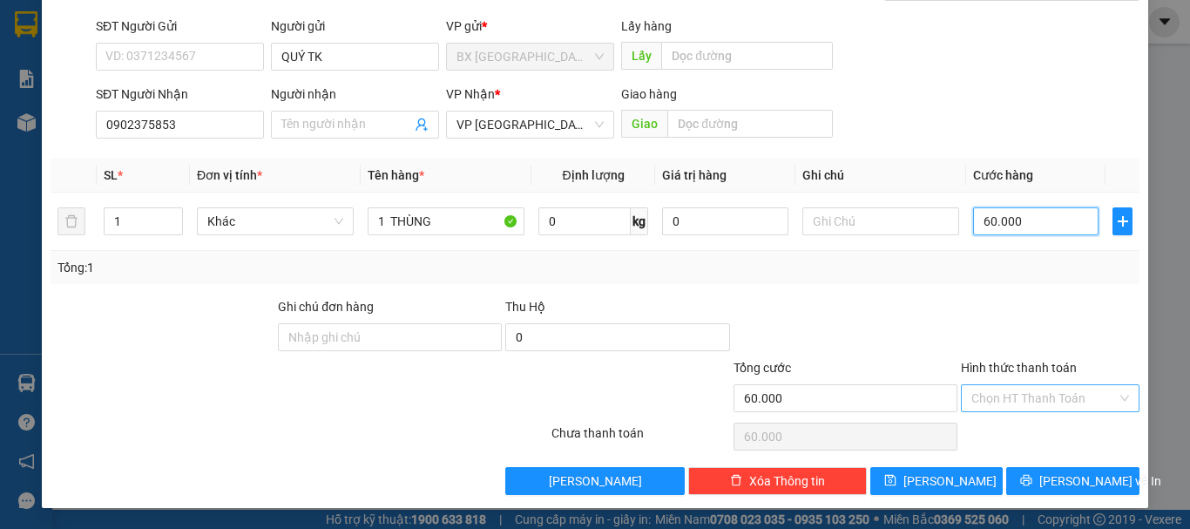
type input "60.000"
click at [1058, 396] on input "Hình thức thanh toán" at bounding box center [1043, 398] width 145 height 26
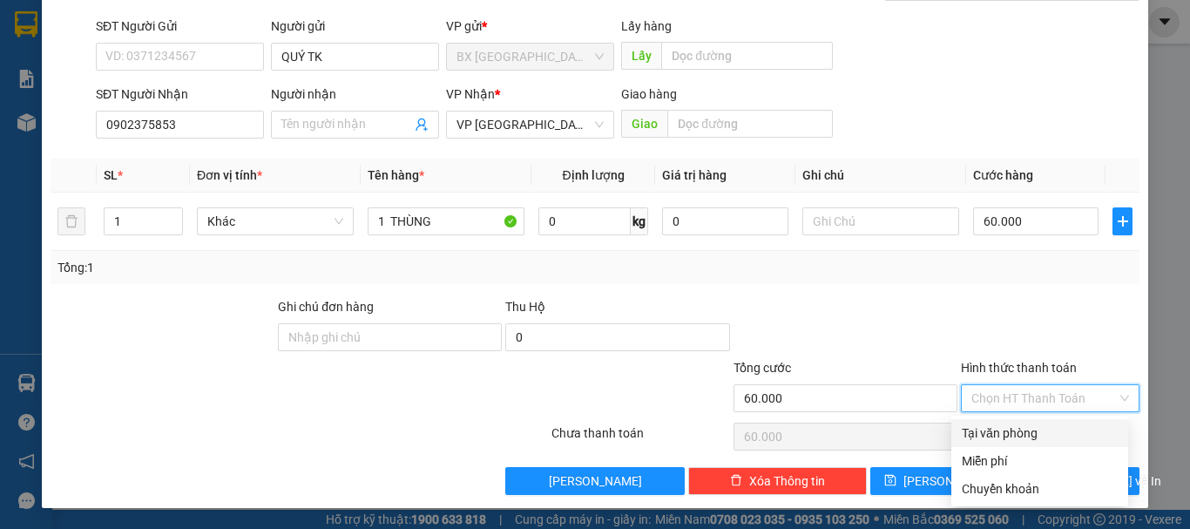
click at [1030, 423] on div "Tại văn phòng" at bounding box center [1040, 432] width 156 height 19
type input "0"
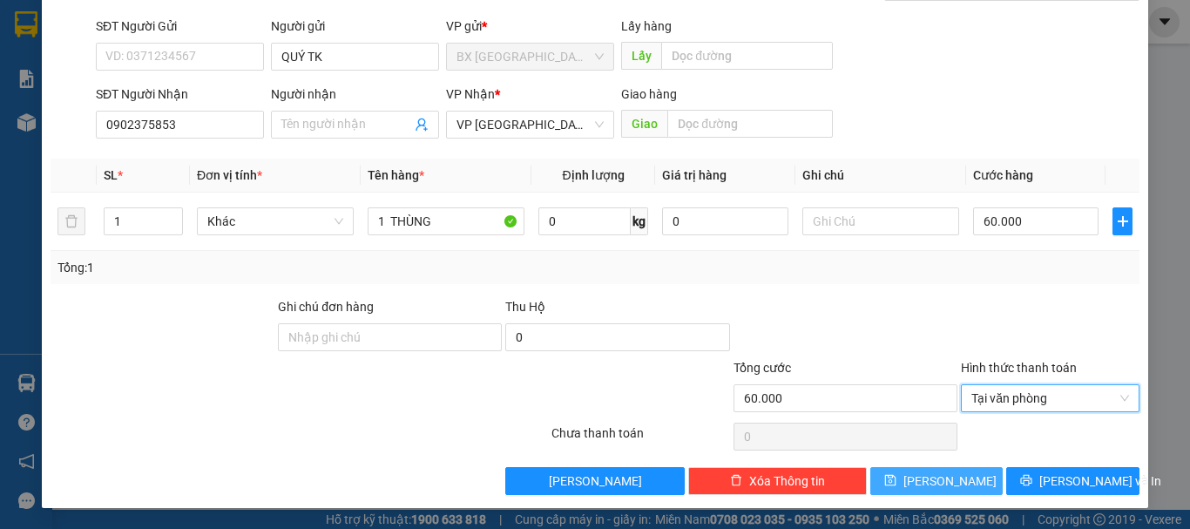
click at [938, 474] on span "[PERSON_NAME]" at bounding box center [949, 480] width 93 height 19
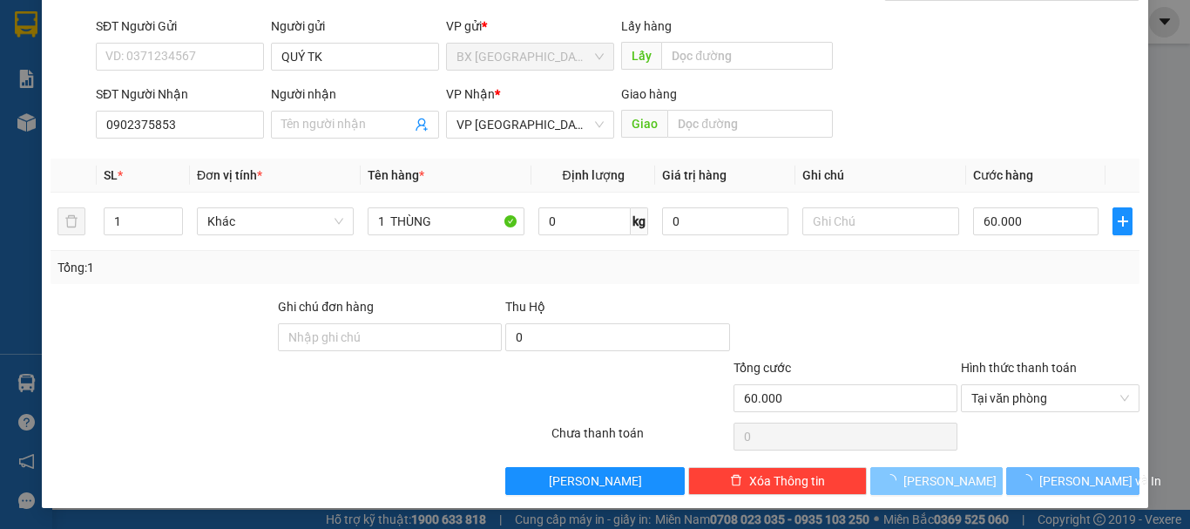
type input "0"
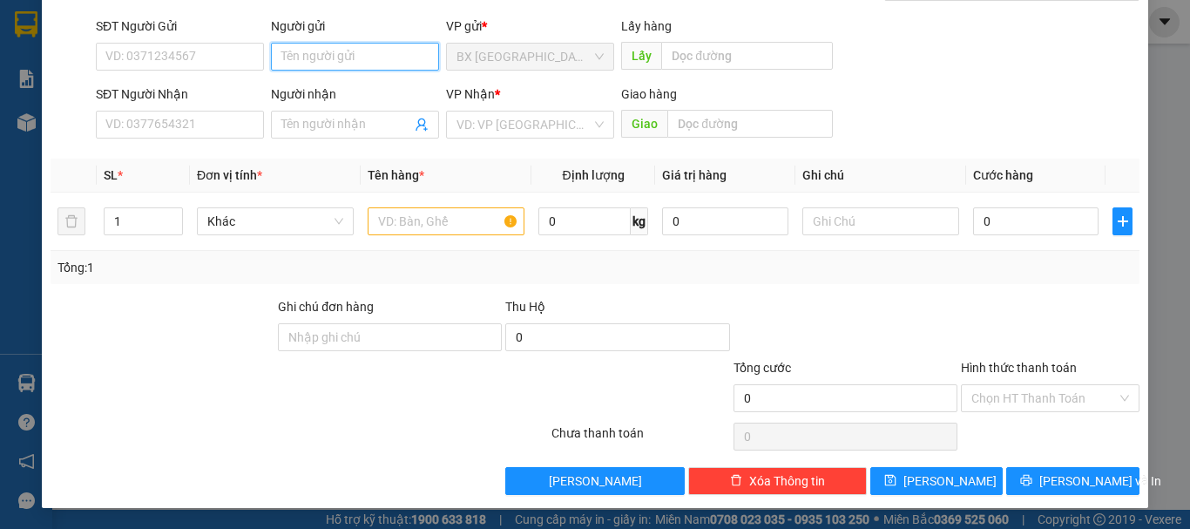
click at [327, 52] on input "Người gửi" at bounding box center [355, 57] width 168 height 28
type input "QUÝ TK"
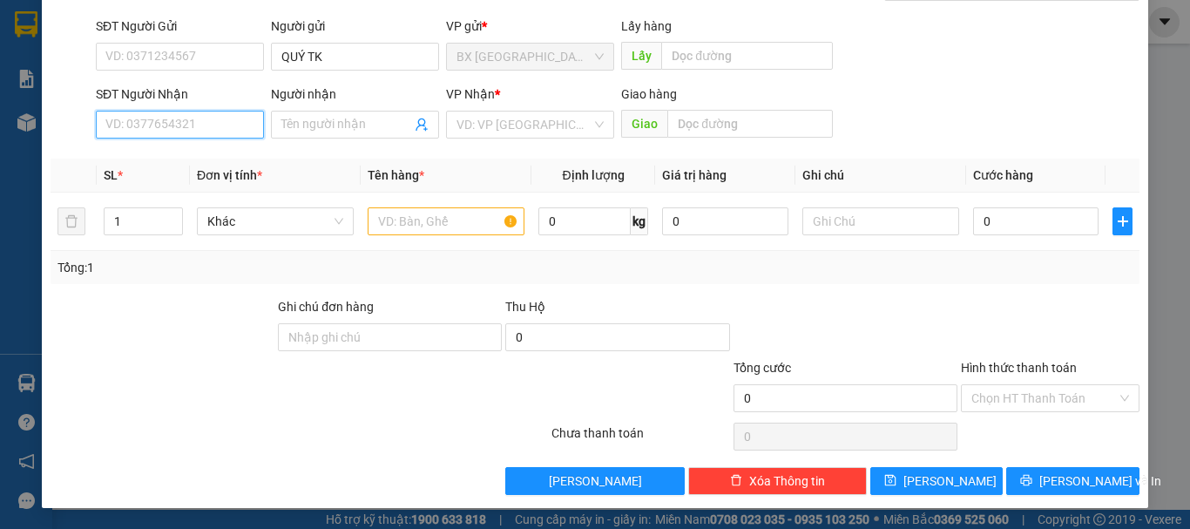
click at [203, 131] on input "SĐT Người Nhận" at bounding box center [180, 125] width 168 height 28
click at [198, 129] on input "0909942864" at bounding box center [180, 125] width 168 height 28
click at [132, 123] on input "0909942864" at bounding box center [180, 125] width 168 height 28
type input "0909942864"
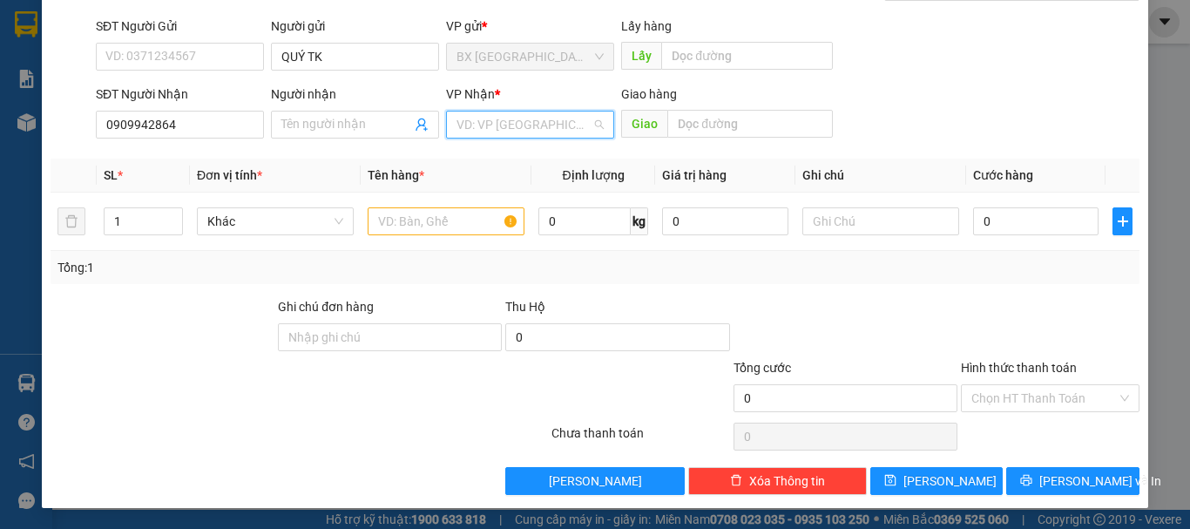
click at [529, 130] on input "search" at bounding box center [524, 125] width 135 height 26
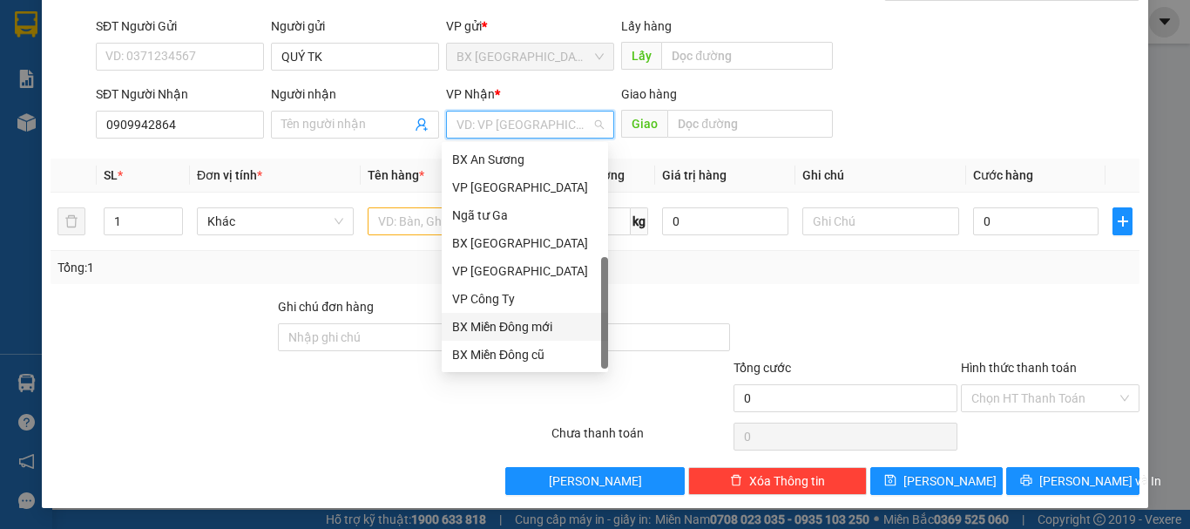
scroll to position [56, 0]
click at [517, 322] on div "Dọc đường" at bounding box center [524, 326] width 145 height 19
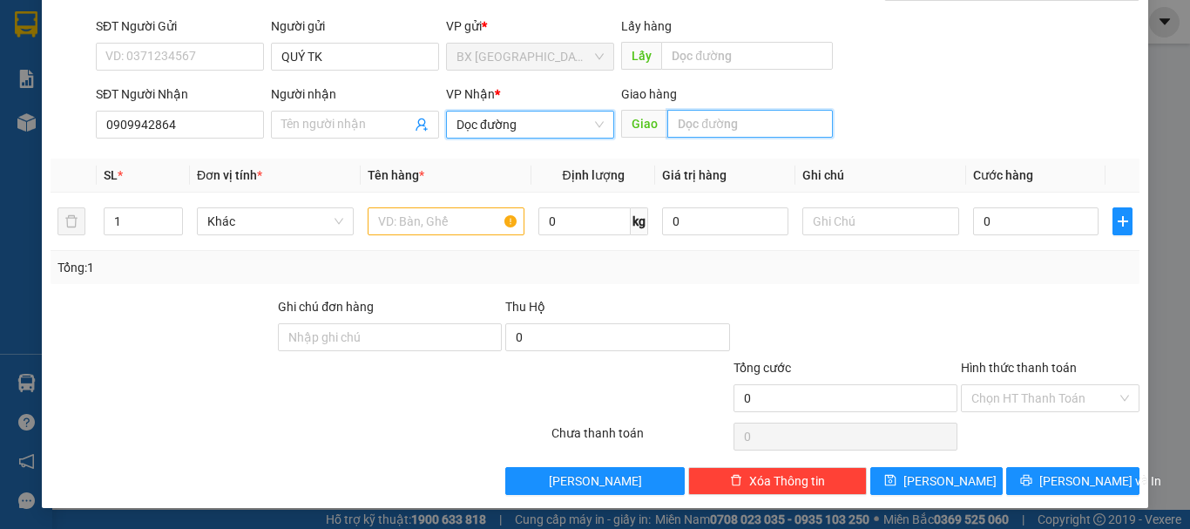
click at [734, 122] on input "text" at bounding box center [750, 124] width 166 height 28
type input "AN SƯƠNG"
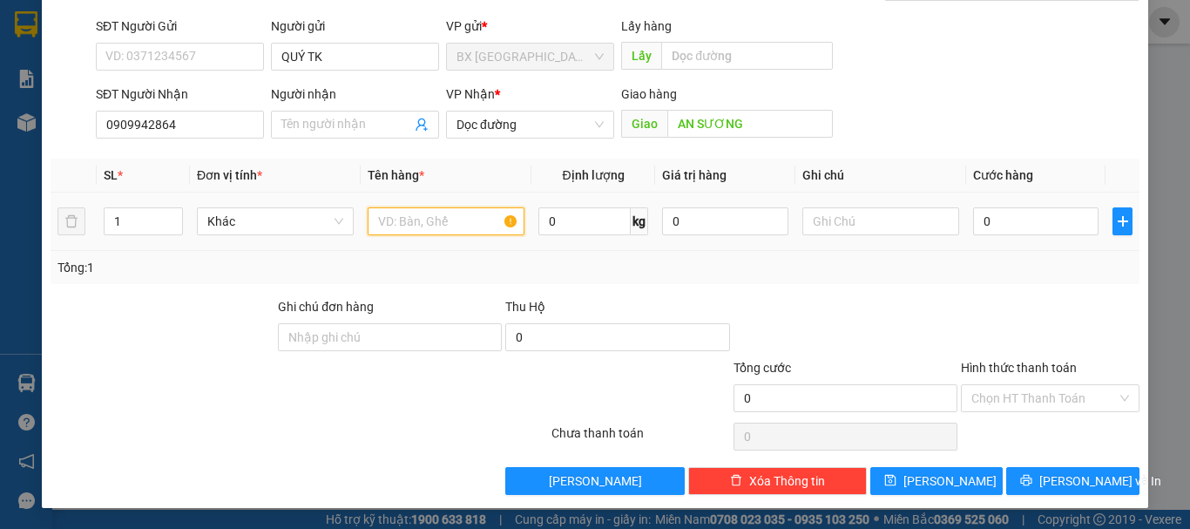
click at [456, 211] on input "text" at bounding box center [446, 221] width 157 height 28
type input "1 THUNGG"
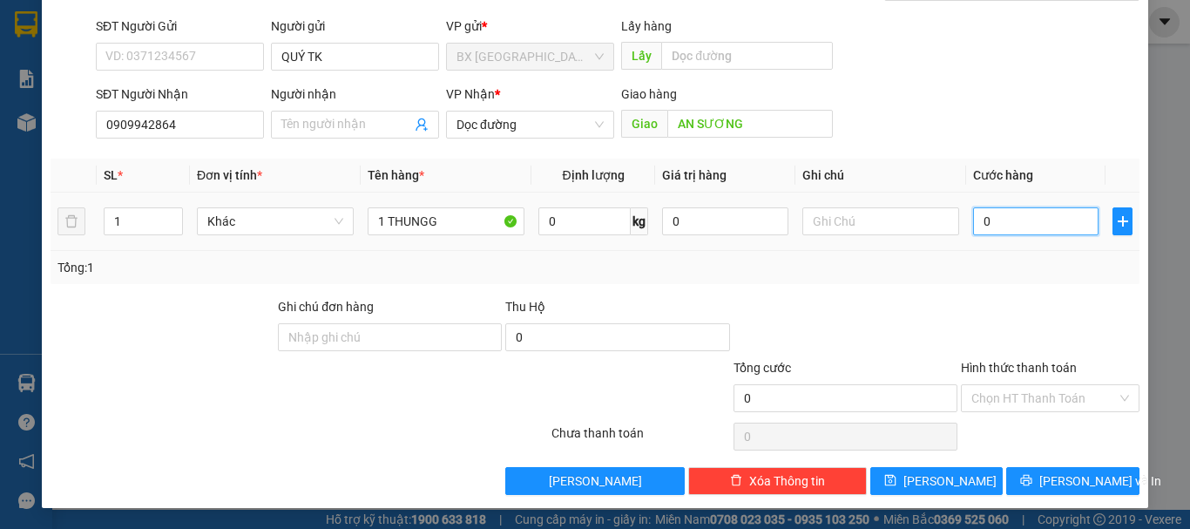
click at [991, 227] on input "0" at bounding box center [1035, 221] width 125 height 28
type input "4"
type input "40"
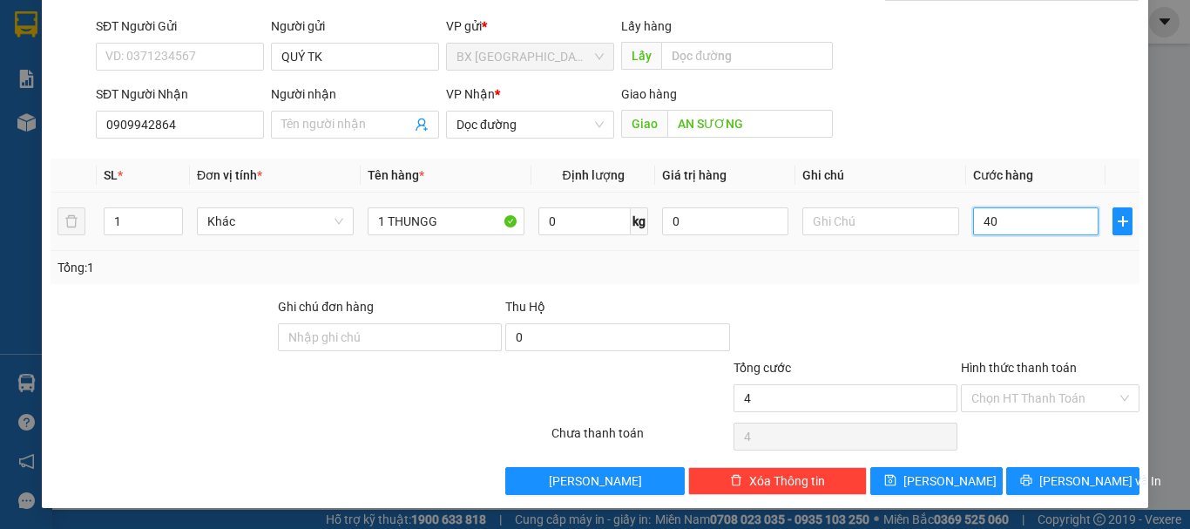
type input "40"
type input "400"
type input "4.000"
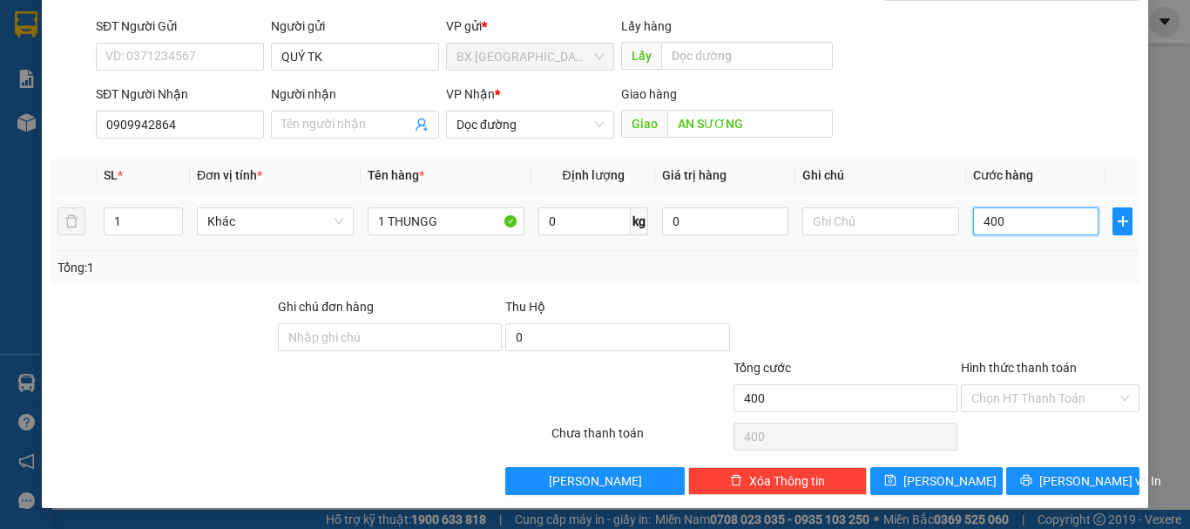
type input "4.000"
type input "40.000"
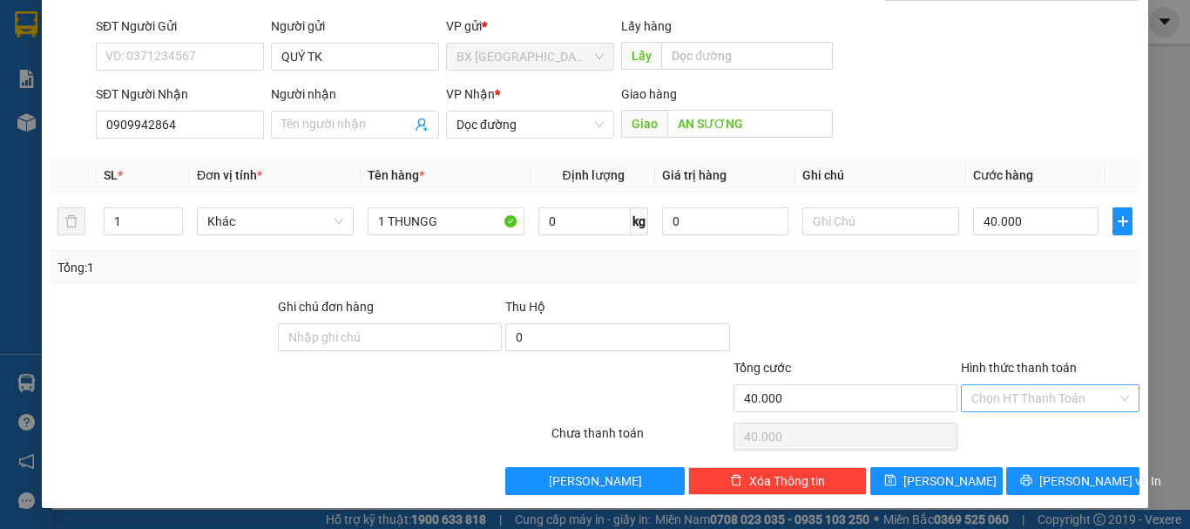
click at [1019, 391] on input "Hình thức thanh toán" at bounding box center [1043, 398] width 145 height 26
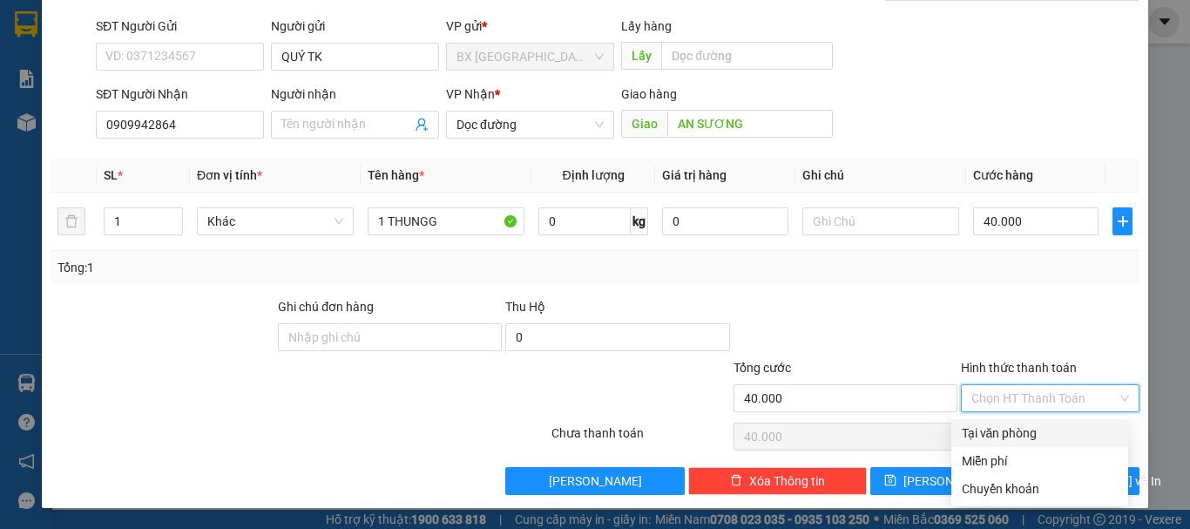
click at [1002, 433] on div "Tại văn phòng" at bounding box center [1040, 432] width 156 height 19
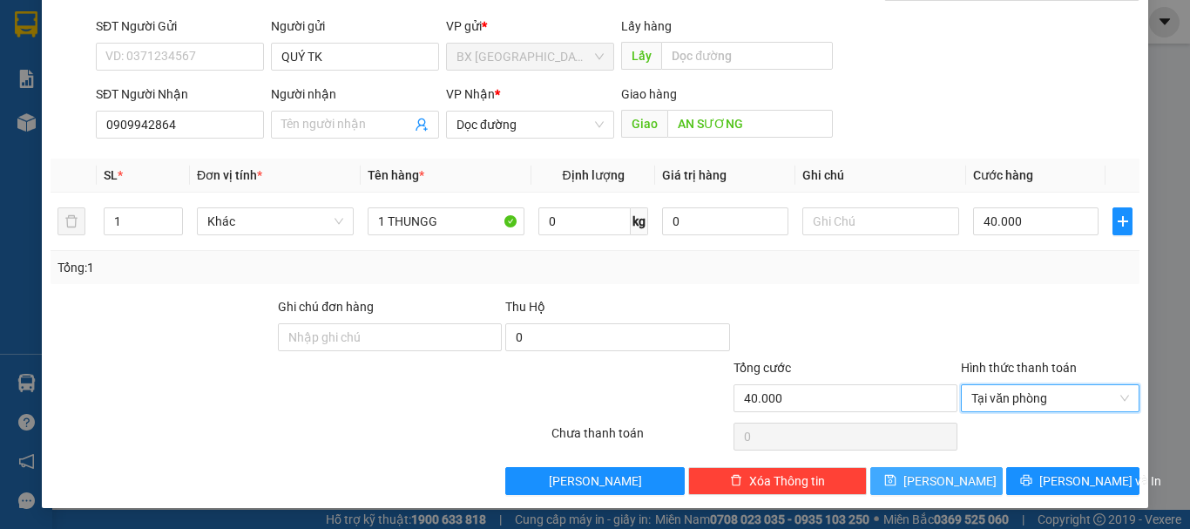
click at [896, 477] on icon "save" at bounding box center [889, 480] width 11 height 11
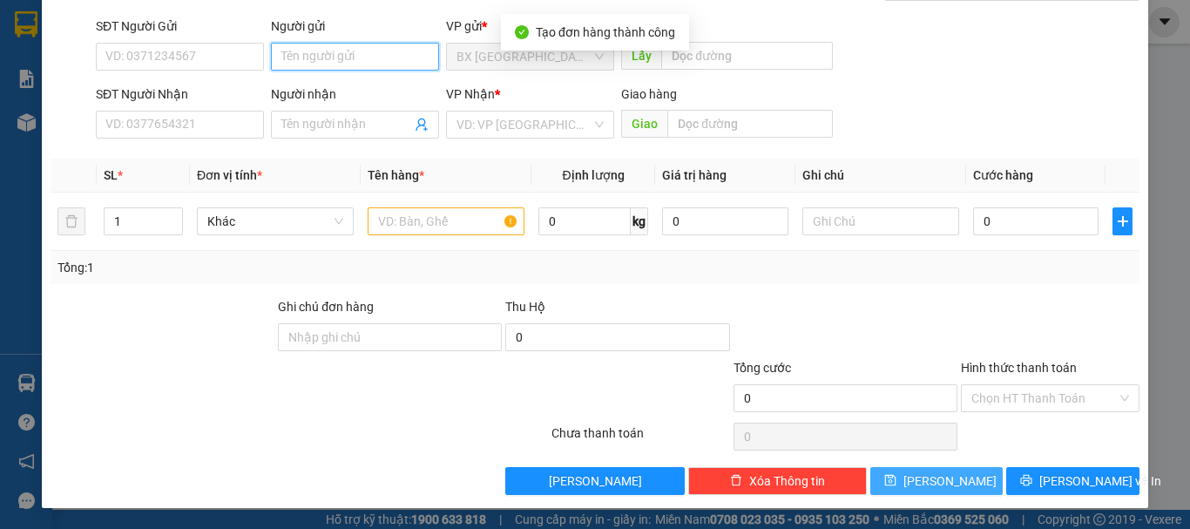
click at [321, 58] on input "Người gửi" at bounding box center [355, 57] width 168 height 28
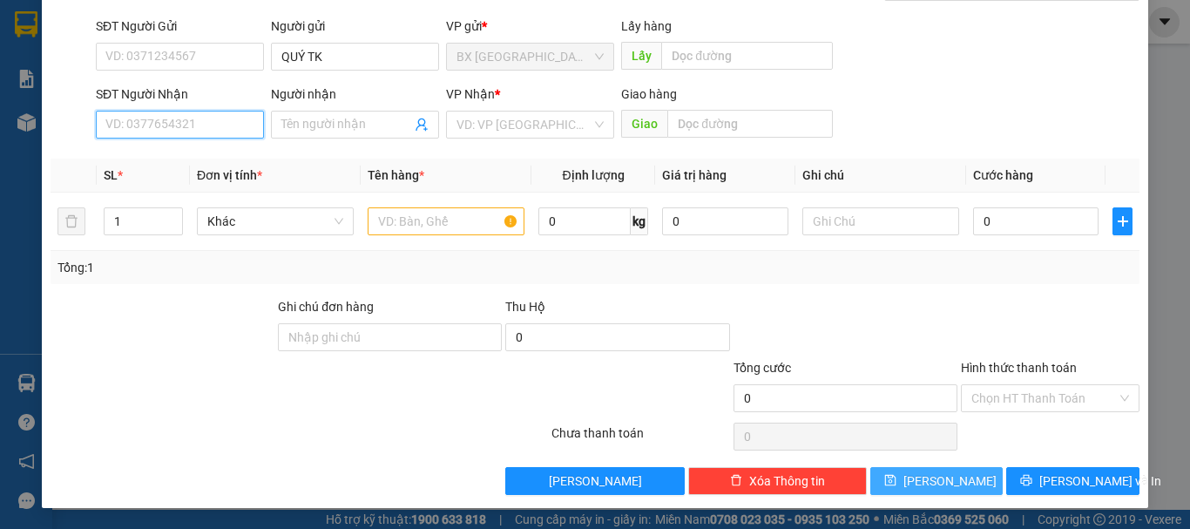
click at [195, 119] on input "SĐT Người Nhận" at bounding box center [180, 125] width 168 height 28
click at [144, 151] on div "0912832924" at bounding box center [177, 159] width 145 height 19
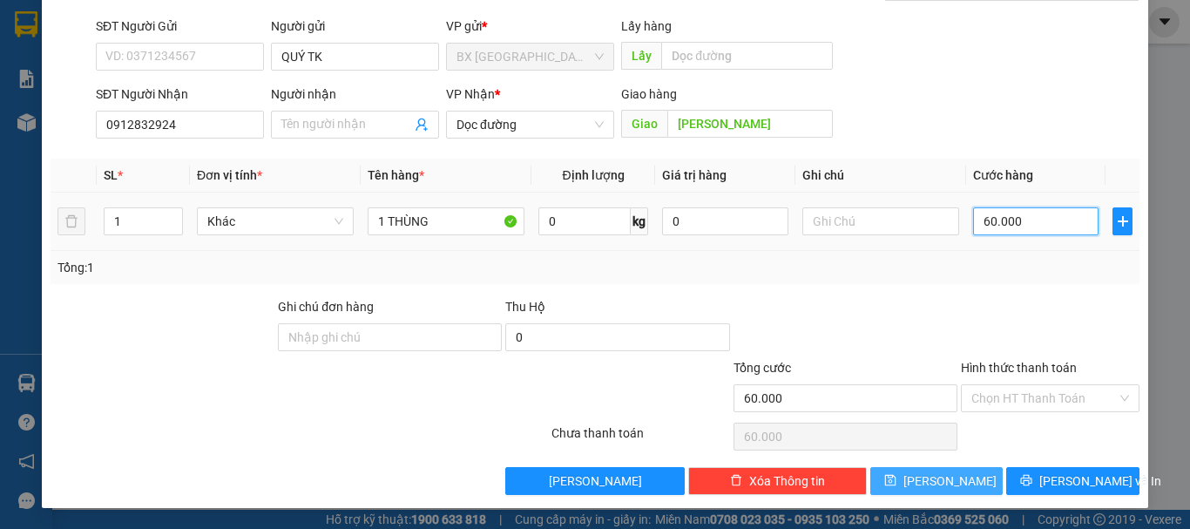
click at [1007, 225] on input "60.000" at bounding box center [1035, 221] width 125 height 28
click at [1014, 392] on input "Hình thức thanh toán" at bounding box center [1043, 398] width 145 height 26
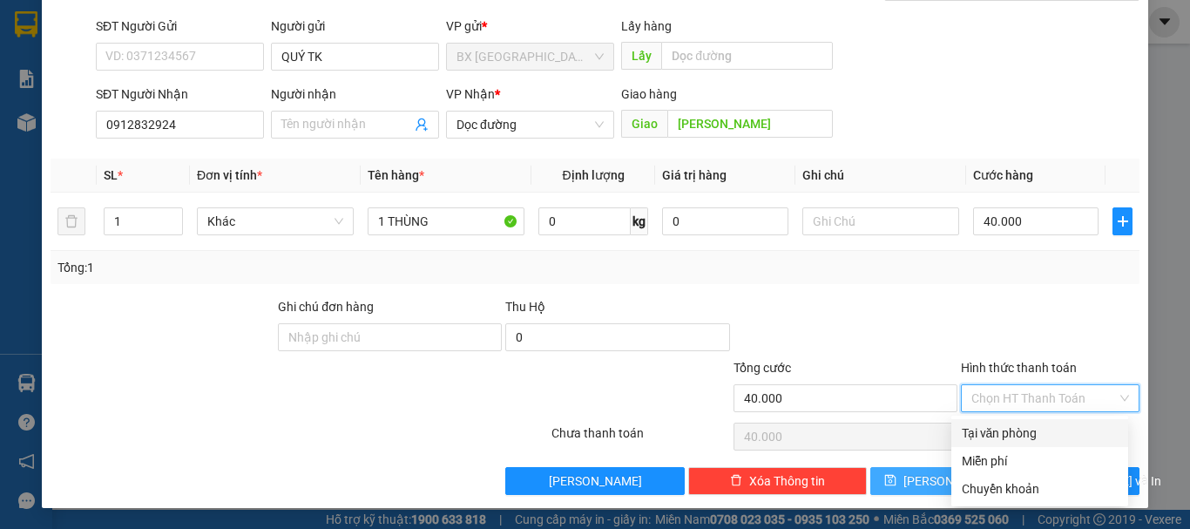
click at [991, 438] on div "Tại văn phòng" at bounding box center [1040, 432] width 156 height 19
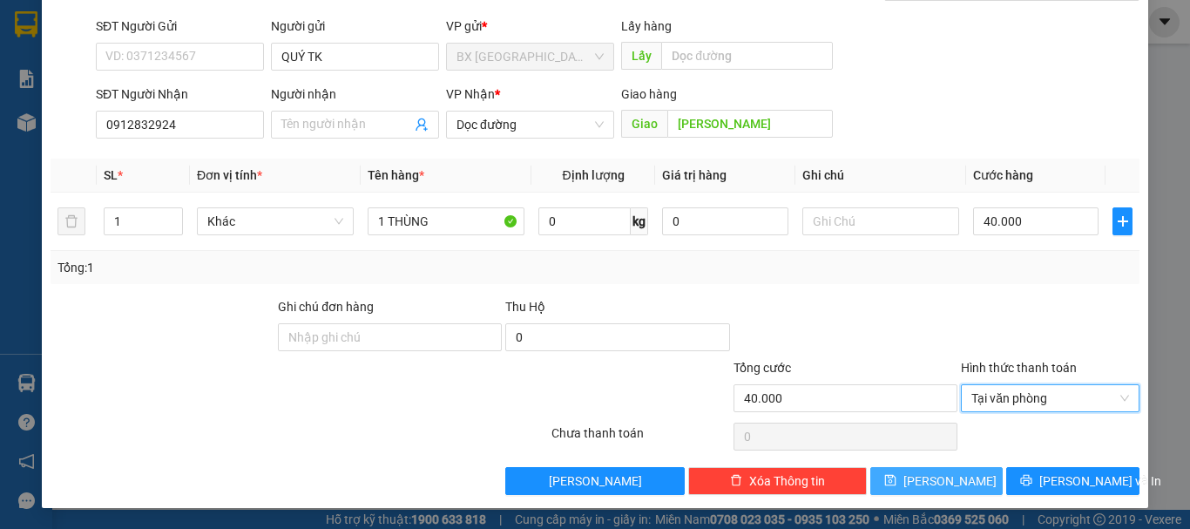
click at [931, 477] on span "[PERSON_NAME]" at bounding box center [949, 480] width 93 height 19
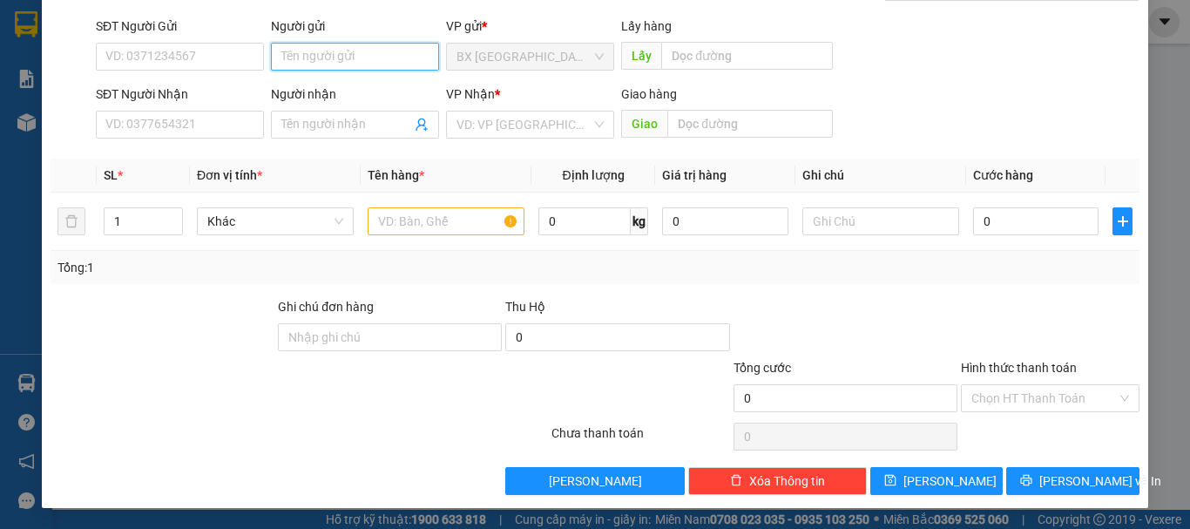
click at [281, 64] on input "Người gửi" at bounding box center [355, 57] width 168 height 28
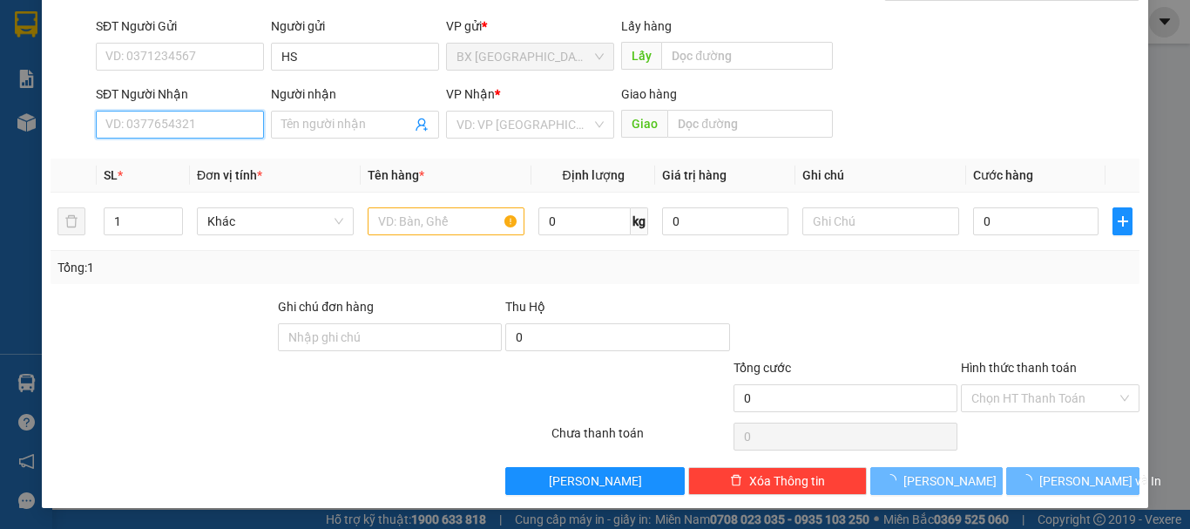
click at [188, 116] on input "SĐT Người Nhận" at bounding box center [180, 125] width 168 height 28
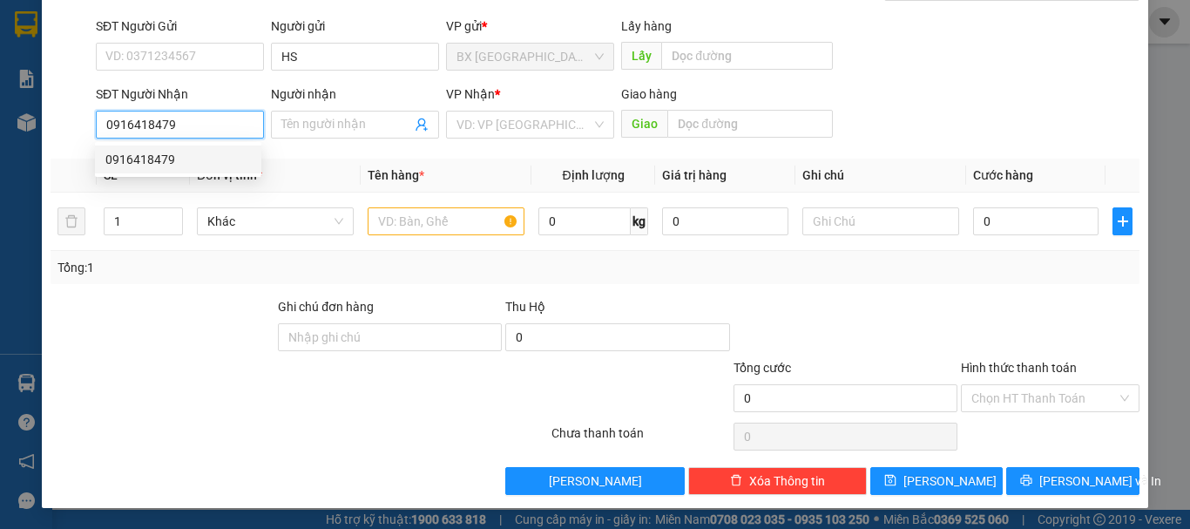
click at [163, 158] on div "0916418479" at bounding box center [177, 159] width 145 height 19
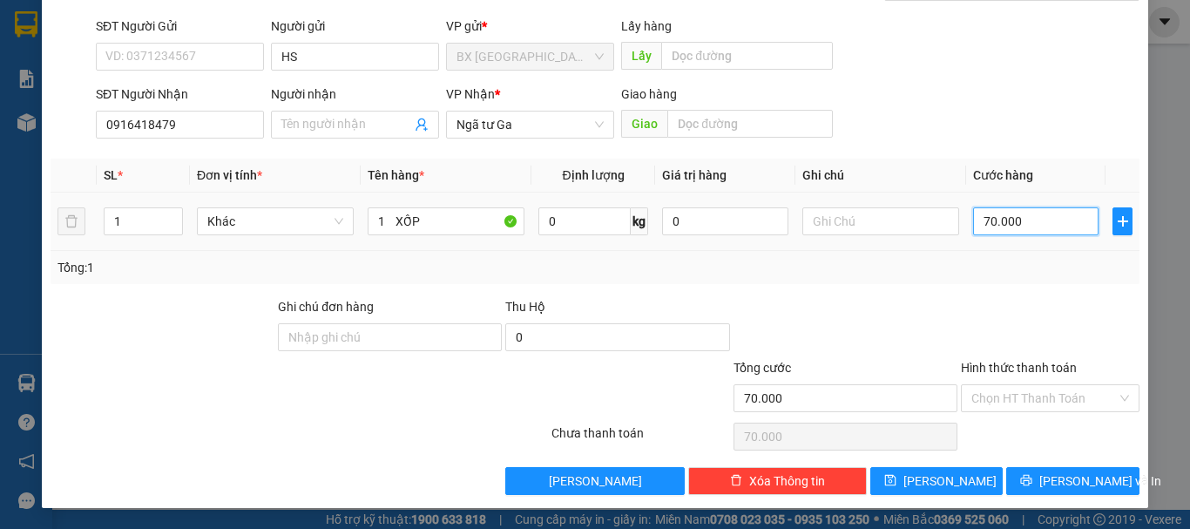
click at [1054, 230] on input "70.000" at bounding box center [1035, 221] width 125 height 28
click at [957, 477] on button "[PERSON_NAME]" at bounding box center [936, 481] width 133 height 28
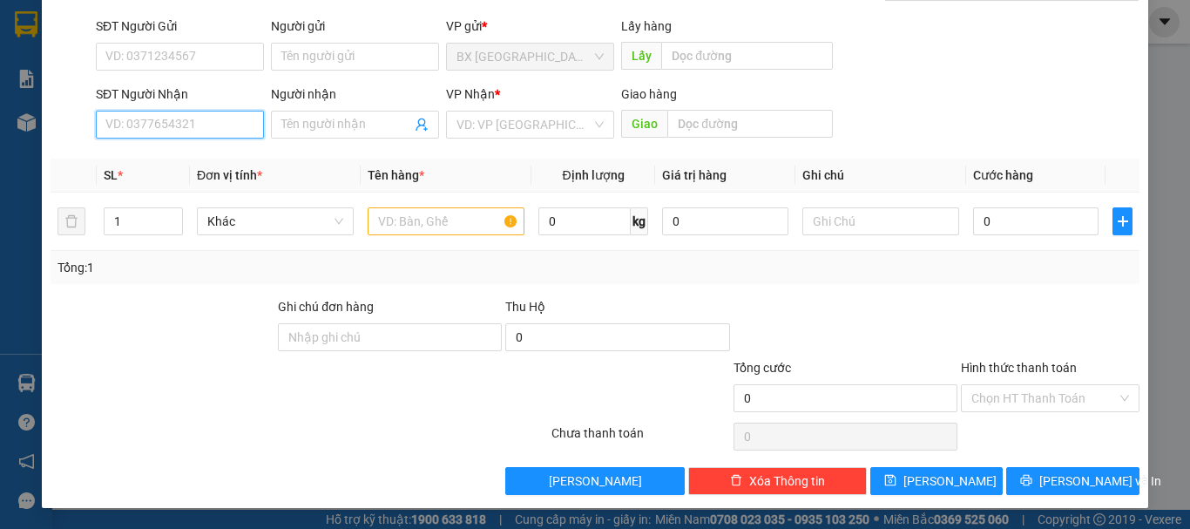
click at [210, 130] on input "SĐT Người Nhận" at bounding box center [180, 125] width 168 height 28
drag, startPoint x: 198, startPoint y: 113, endPoint x: 193, endPoint y: 127, distance: 14.6
click at [197, 113] on input "014595058" at bounding box center [180, 125] width 168 height 28
click at [203, 111] on input "014595058" at bounding box center [180, 125] width 168 height 28
click at [115, 121] on input "014595058" at bounding box center [180, 125] width 168 height 28
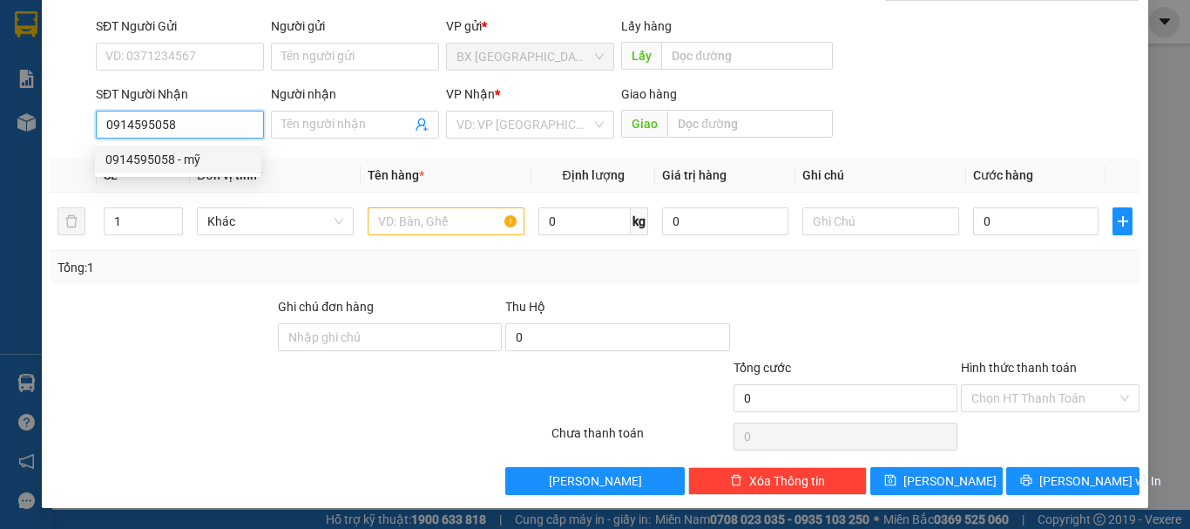
click at [187, 156] on div "0914595058 - mỹ" at bounding box center [177, 159] width 145 height 19
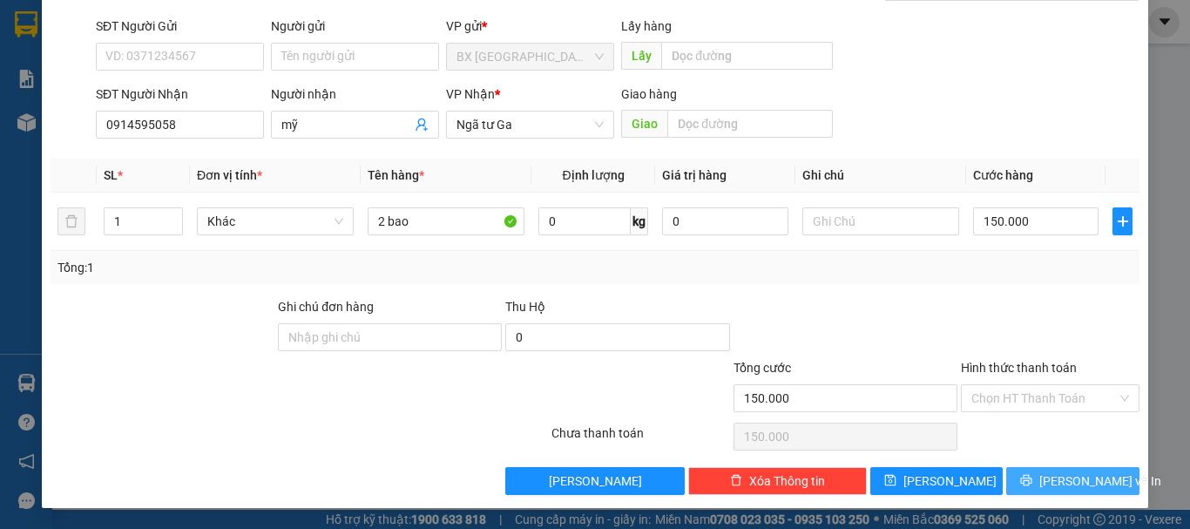
click at [1103, 484] on button "[PERSON_NAME] và In" at bounding box center [1072, 481] width 133 height 28
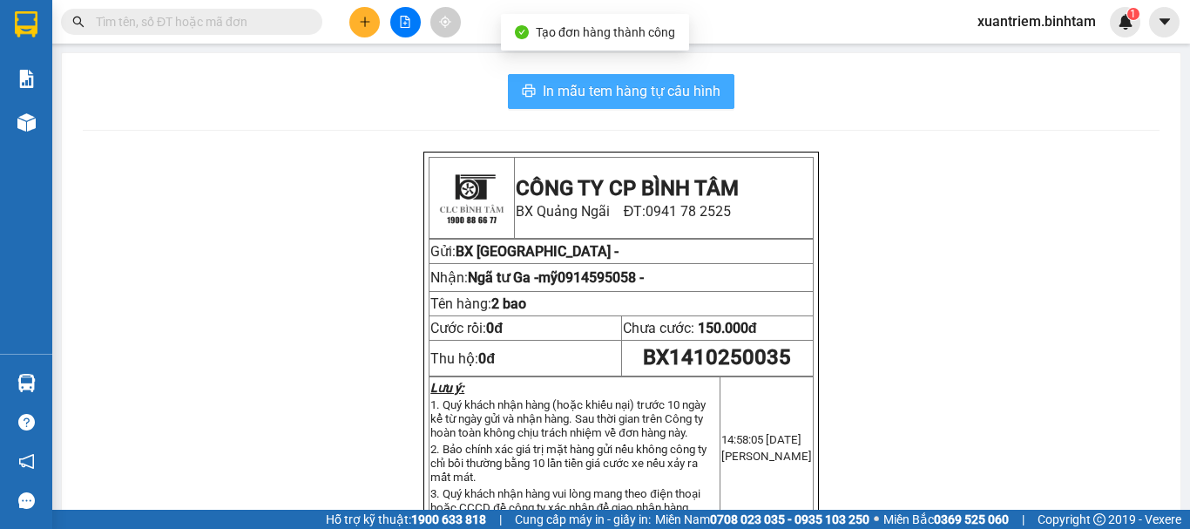
drag, startPoint x: 675, startPoint y: 90, endPoint x: 790, endPoint y: 132, distance: 122.4
click at [673, 89] on span "In mẫu tem hàng tự cấu hình" at bounding box center [632, 91] width 178 height 22
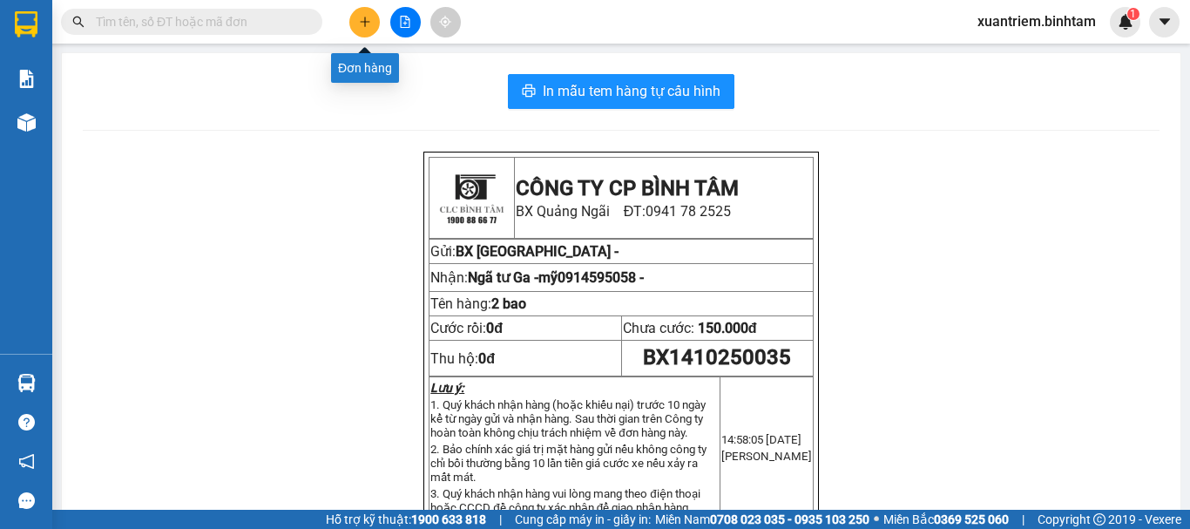
click at [369, 23] on icon "plus" at bounding box center [365, 22] width 12 height 12
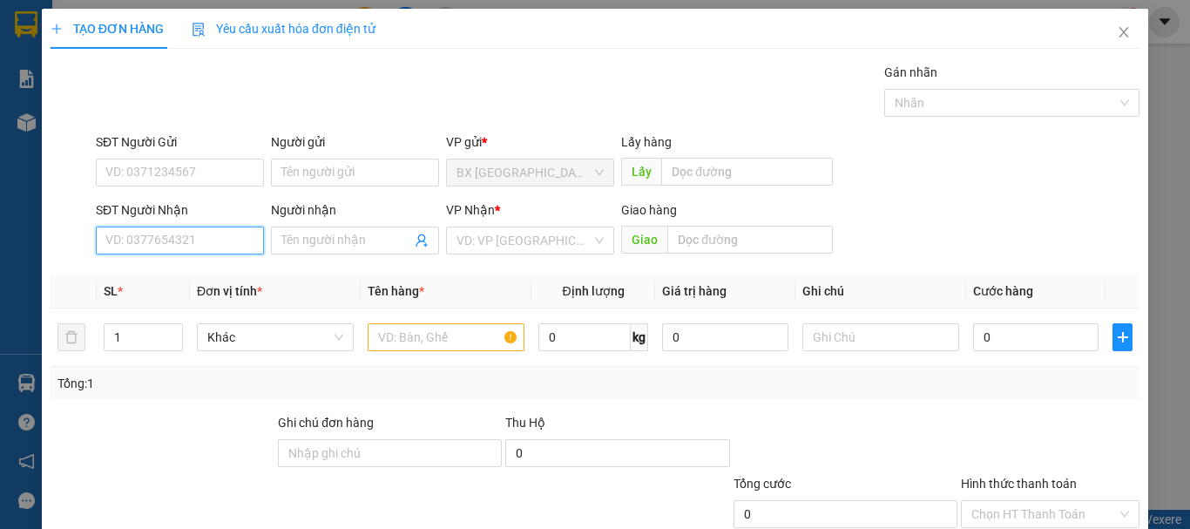
click at [200, 239] on input "SĐT Người Nhận" at bounding box center [180, 241] width 168 height 28
click at [189, 249] on input "0906343599" at bounding box center [180, 241] width 168 height 28
click at [185, 272] on div "0906343599 - TÂY" at bounding box center [177, 275] width 145 height 19
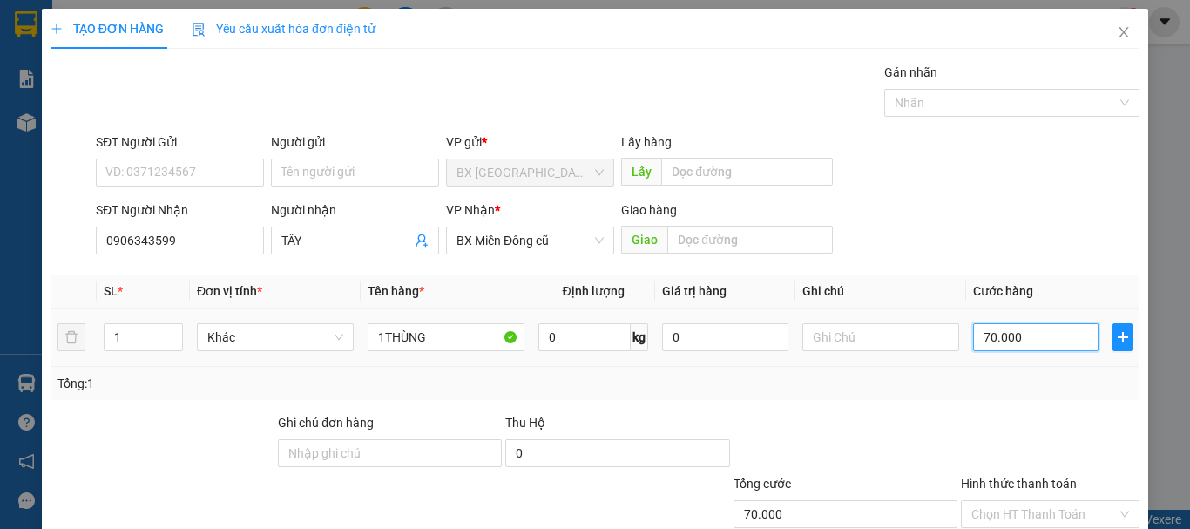
click at [983, 346] on input "70.000" at bounding box center [1035, 337] width 125 height 28
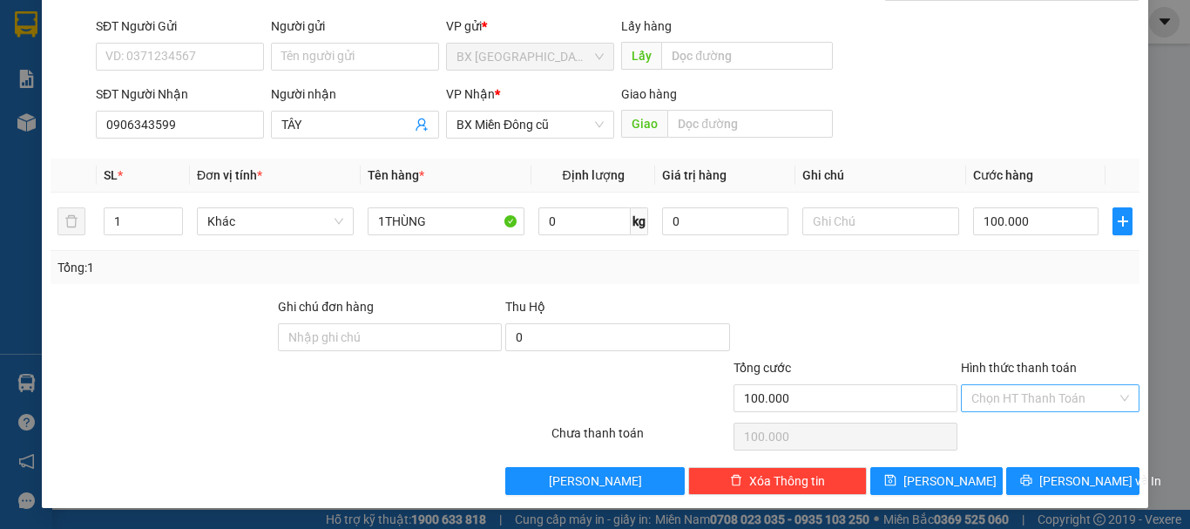
click at [1058, 390] on input "Hình thức thanh toán" at bounding box center [1043, 398] width 145 height 26
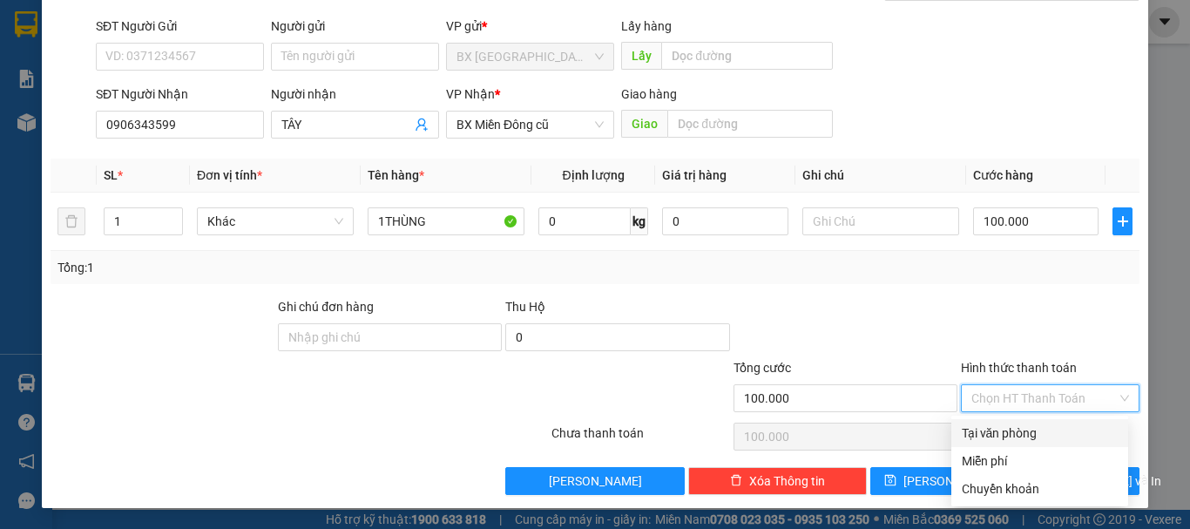
drag, startPoint x: 997, startPoint y: 429, endPoint x: 941, endPoint y: 448, distance: 59.0
click at [995, 430] on div "Tại văn phòng" at bounding box center [1040, 432] width 156 height 19
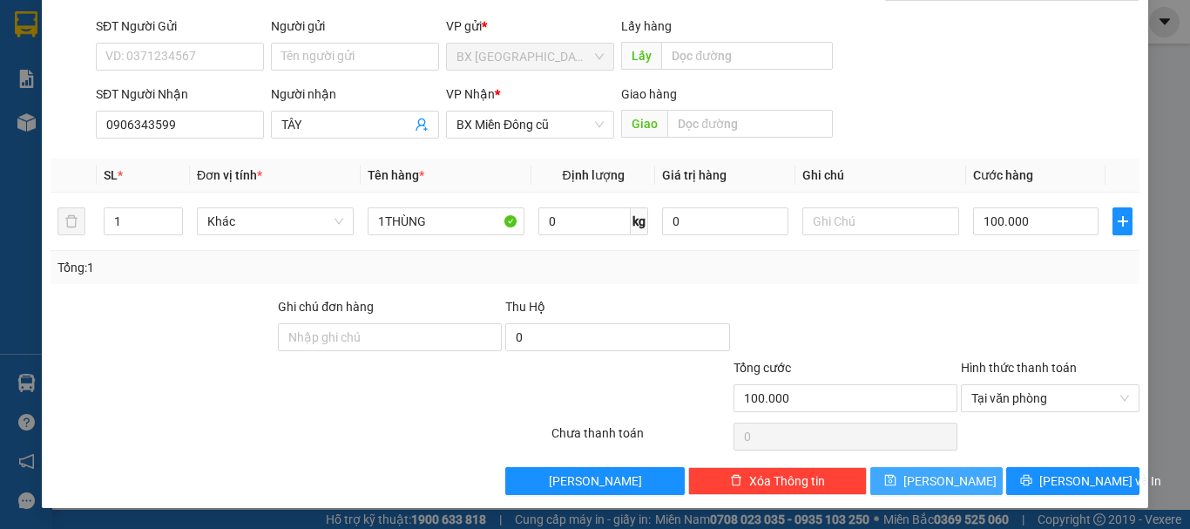
click at [930, 476] on span "[PERSON_NAME]" at bounding box center [949, 480] width 93 height 19
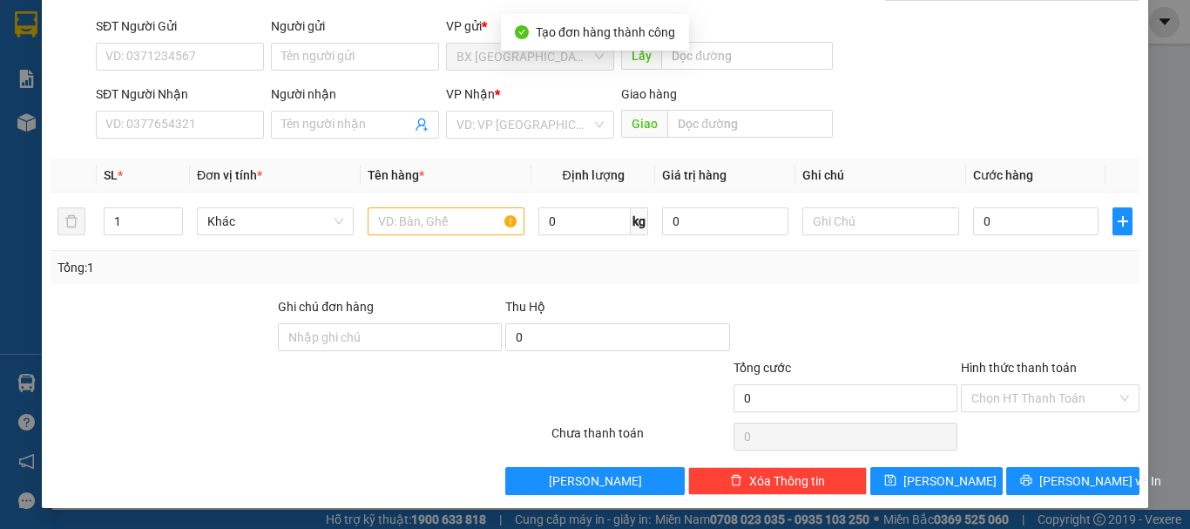
scroll to position [0, 0]
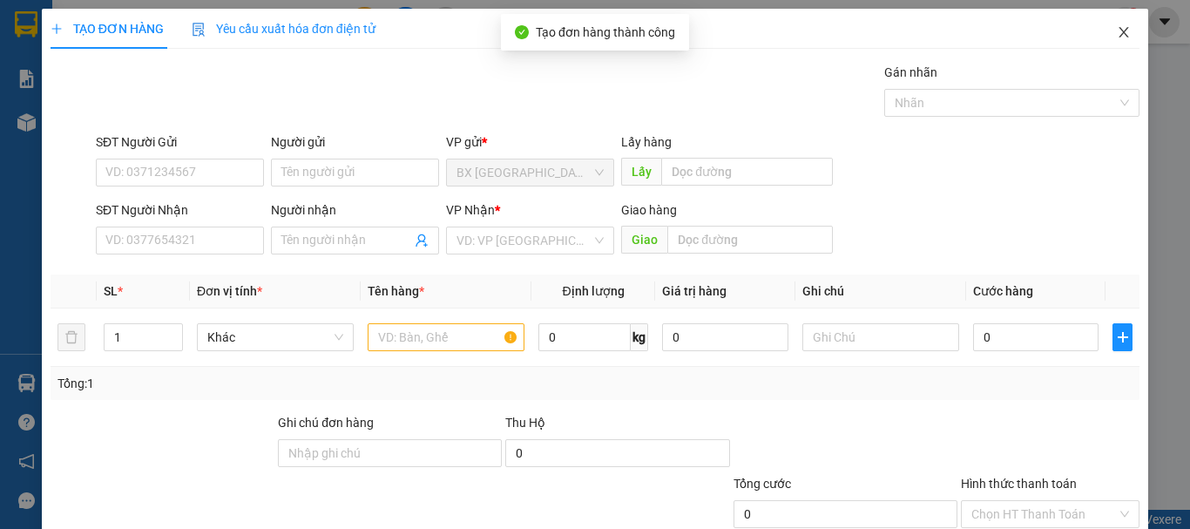
click at [1117, 30] on icon "close" at bounding box center [1124, 32] width 14 height 14
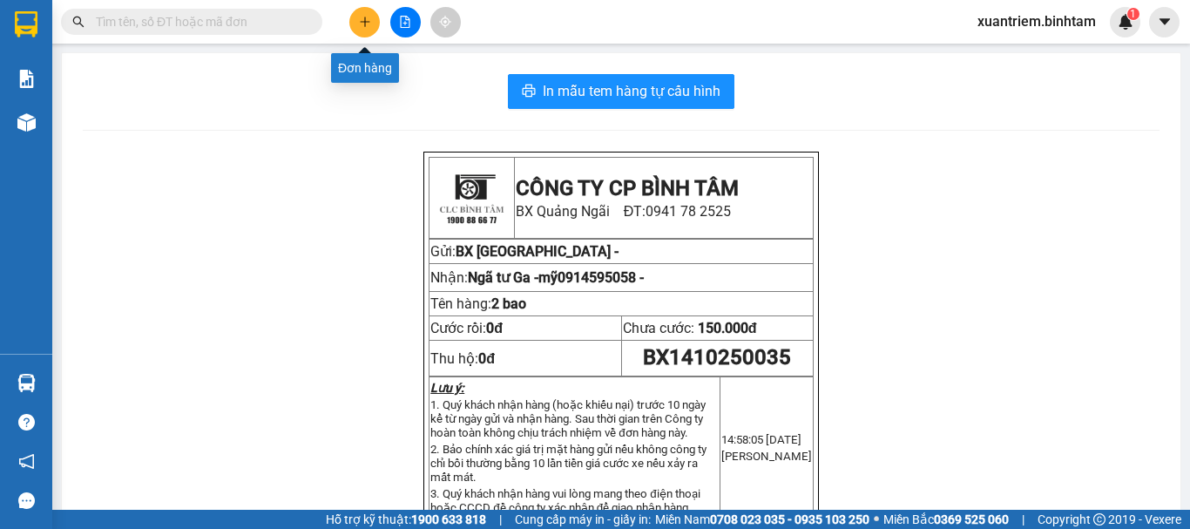
click at [374, 13] on button at bounding box center [364, 22] width 30 height 30
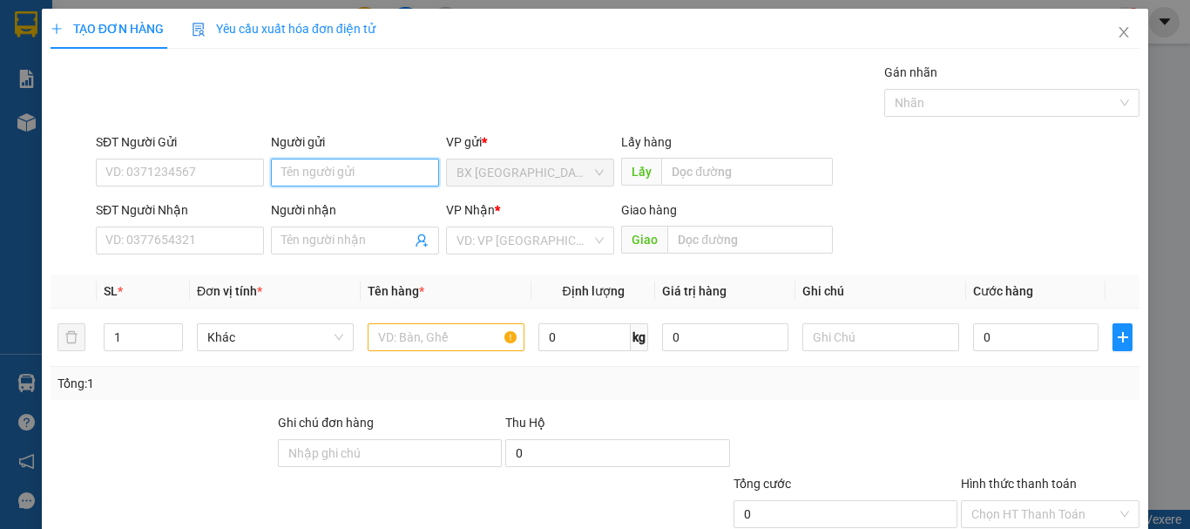
click at [329, 178] on input "Người gửi" at bounding box center [355, 173] width 168 height 28
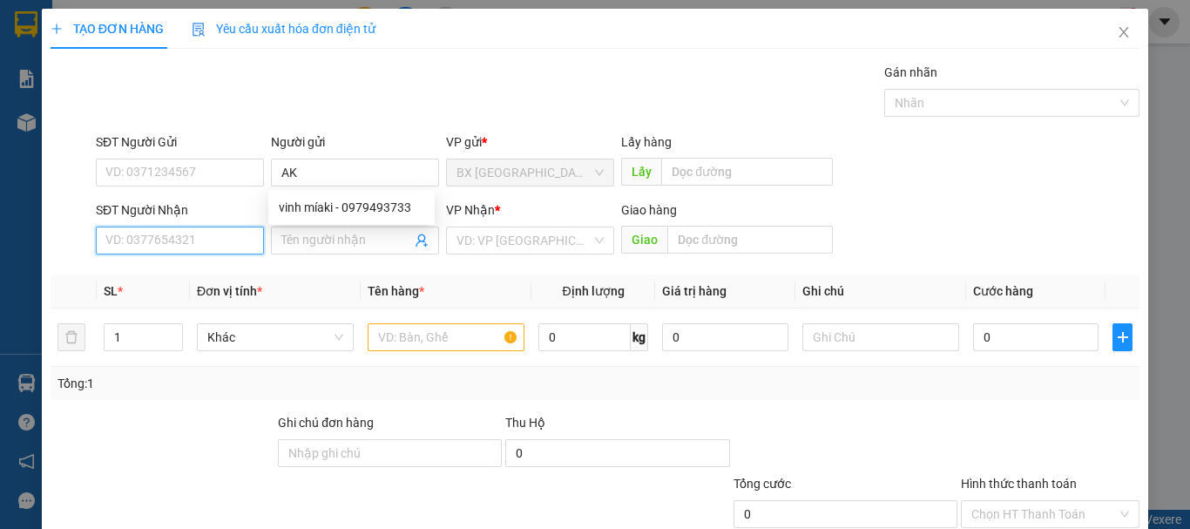
click at [247, 237] on input "SĐT Người Nhận" at bounding box center [180, 241] width 168 height 28
click at [185, 241] on input "0354884465" at bounding box center [180, 241] width 168 height 28
click at [186, 241] on input "0354884465" at bounding box center [180, 241] width 168 height 28
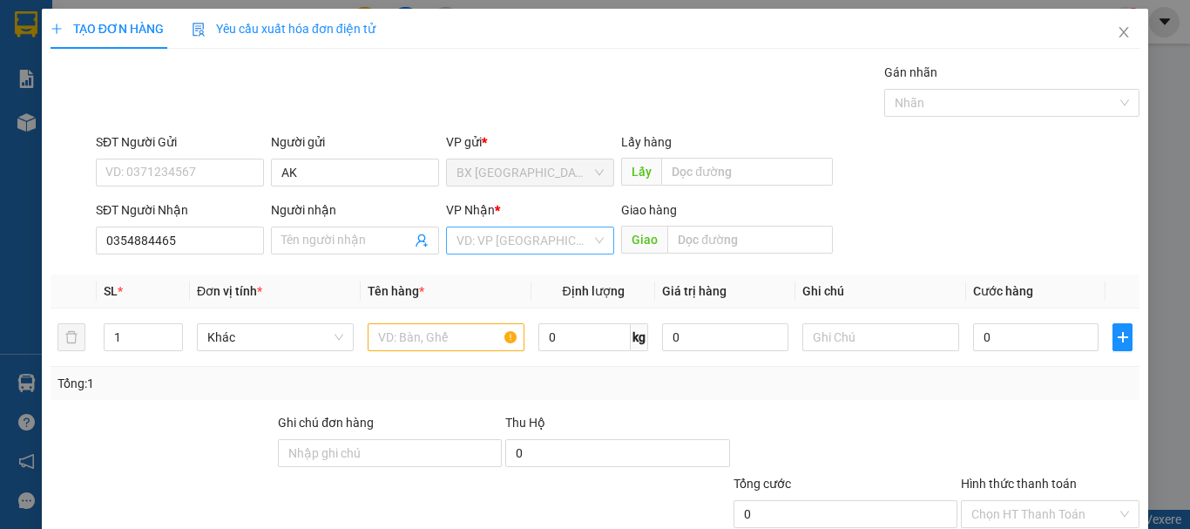
click at [501, 247] on input "search" at bounding box center [524, 240] width 135 height 26
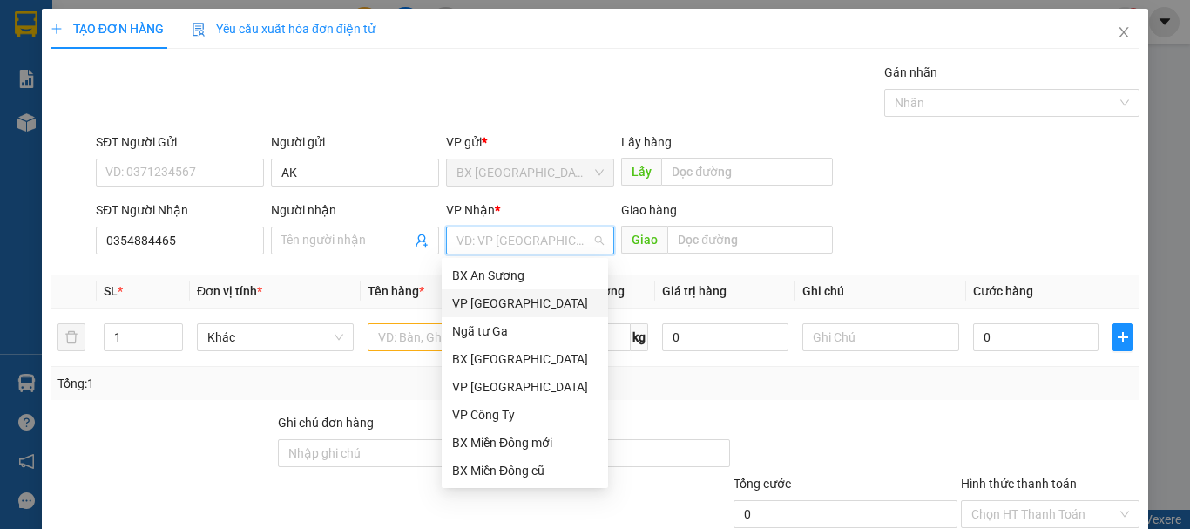
click at [524, 311] on div "VP [GEOGRAPHIC_DATA]" at bounding box center [524, 303] width 145 height 19
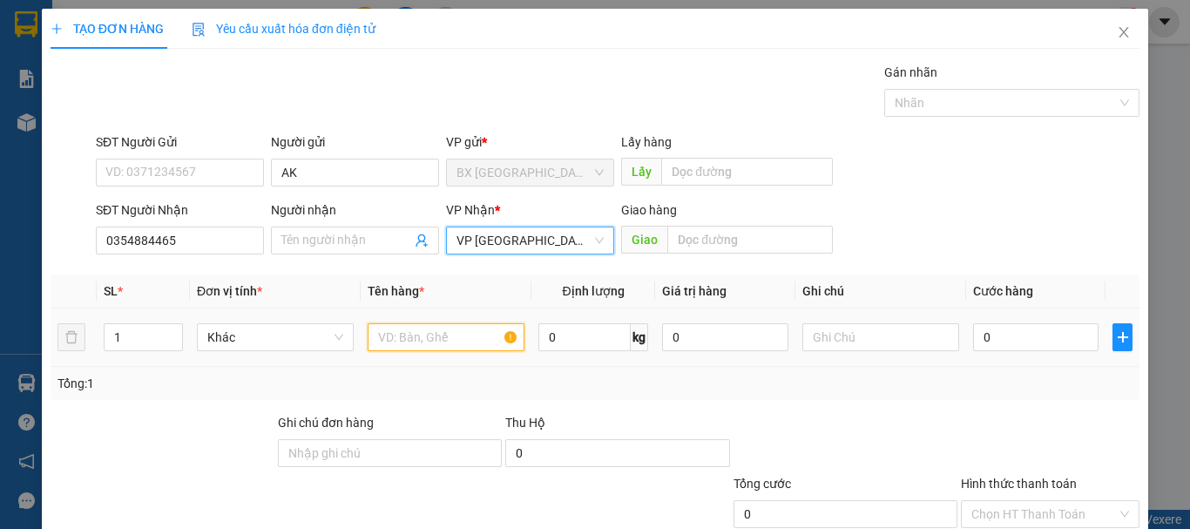
click at [477, 336] on input "text" at bounding box center [446, 337] width 157 height 28
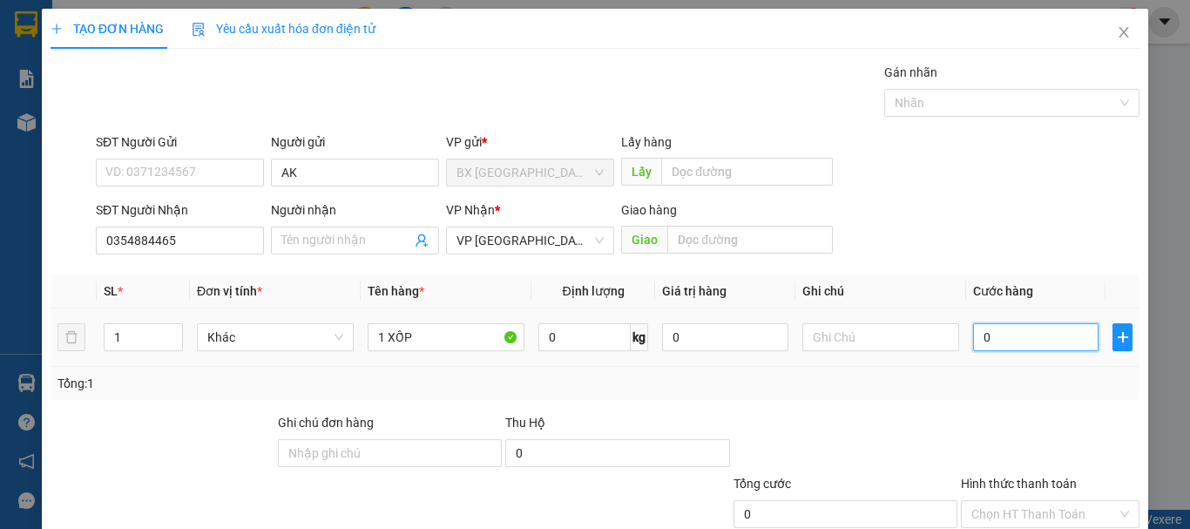
click at [1046, 337] on input "0" at bounding box center [1035, 337] width 125 height 28
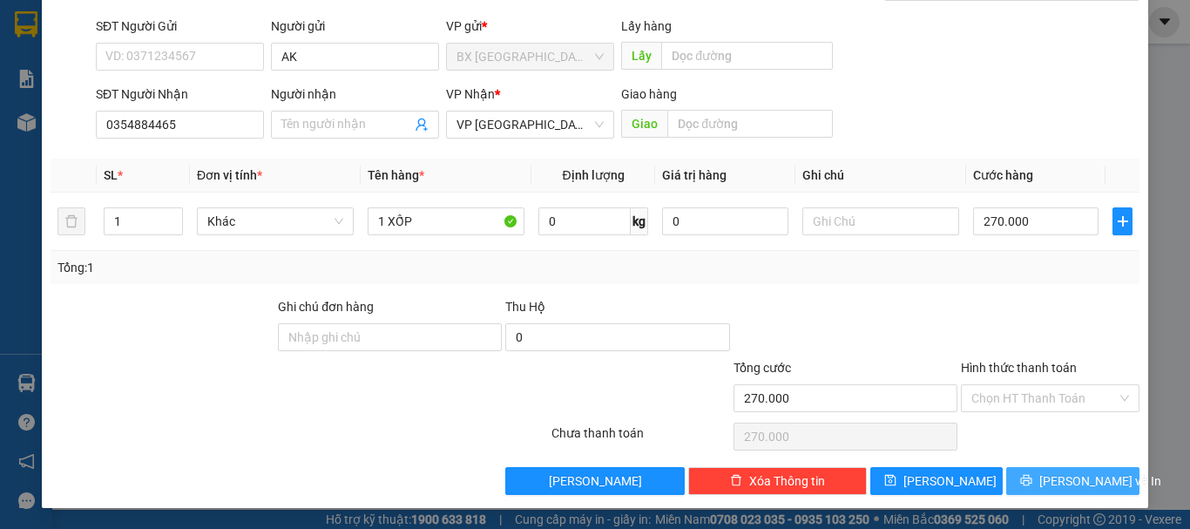
click at [1042, 482] on button "[PERSON_NAME] và In" at bounding box center [1072, 481] width 133 height 28
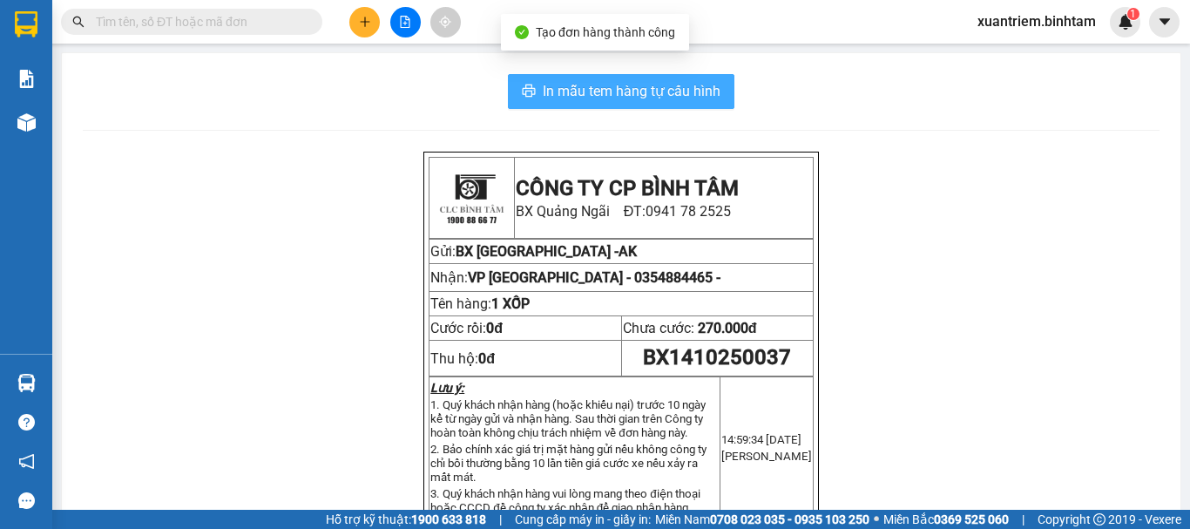
click at [665, 93] on span "In mẫu tem hàng tự cấu hình" at bounding box center [632, 91] width 178 height 22
click at [628, 91] on span "In mẫu tem hàng tự cấu hình" at bounding box center [632, 91] width 178 height 22
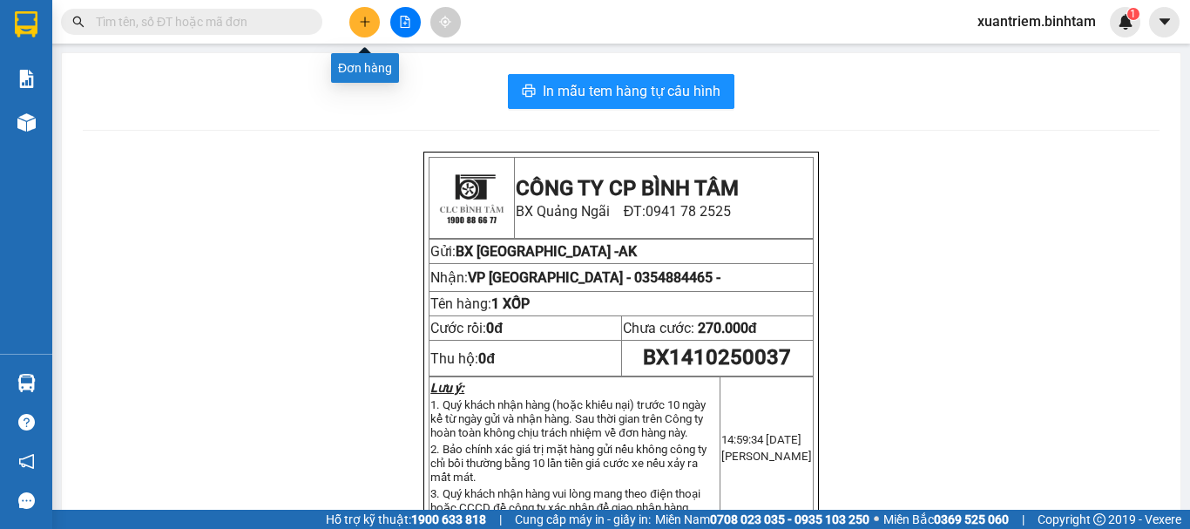
click at [382, 23] on div at bounding box center [405, 22] width 131 height 30
click at [370, 11] on button at bounding box center [364, 22] width 30 height 30
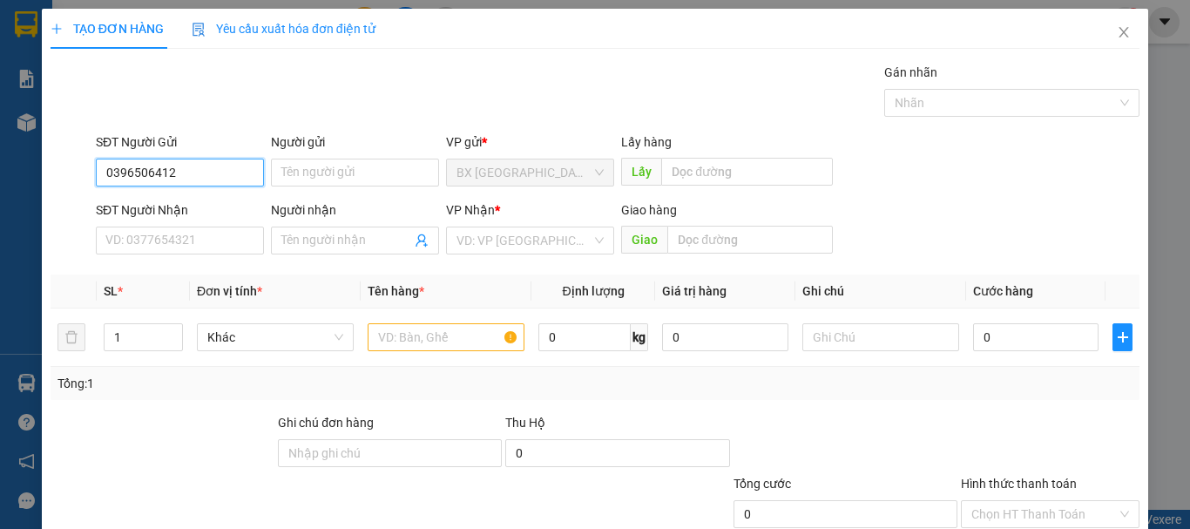
drag, startPoint x: 243, startPoint y: 162, endPoint x: 229, endPoint y: 182, distance: 24.4
click at [239, 165] on input "0396506412" at bounding box center [180, 173] width 168 height 28
click at [229, 182] on input "0396506412" at bounding box center [180, 173] width 168 height 28
click at [173, 224] on div "0396506412 0396506412" at bounding box center [178, 207] width 166 height 35
click at [204, 198] on form "SĐT Người Gửi 0396506412 Người gửi Tên người gửi VP gửi * [PERSON_NAME][GEOGRAP…" at bounding box center [595, 196] width 1089 height 129
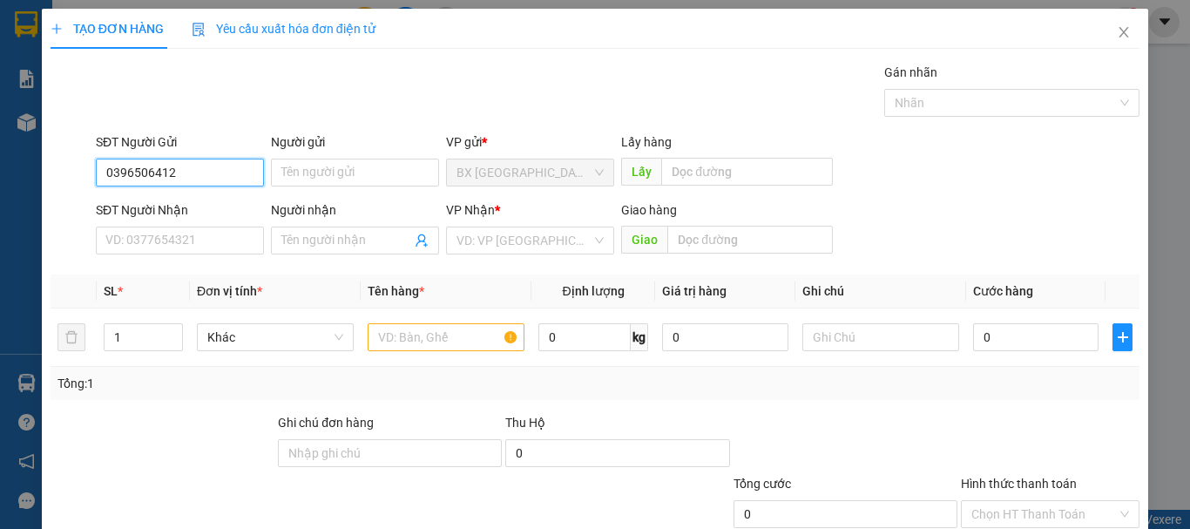
click at [216, 171] on input "0396506412" at bounding box center [180, 173] width 168 height 28
click at [201, 206] on div "0396506412" at bounding box center [177, 207] width 145 height 19
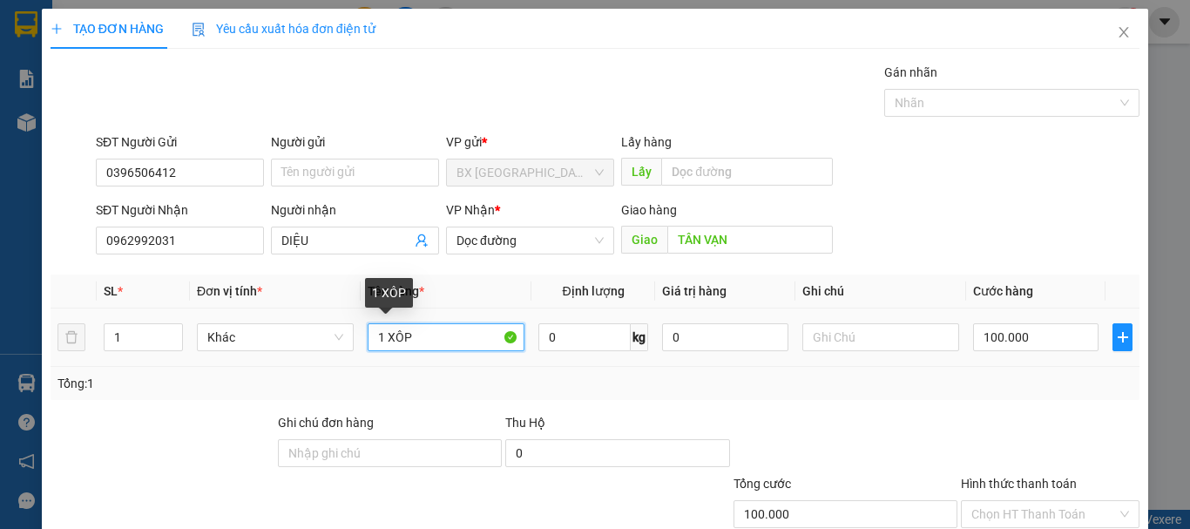
click at [438, 349] on input "1 XÔP" at bounding box center [446, 337] width 157 height 28
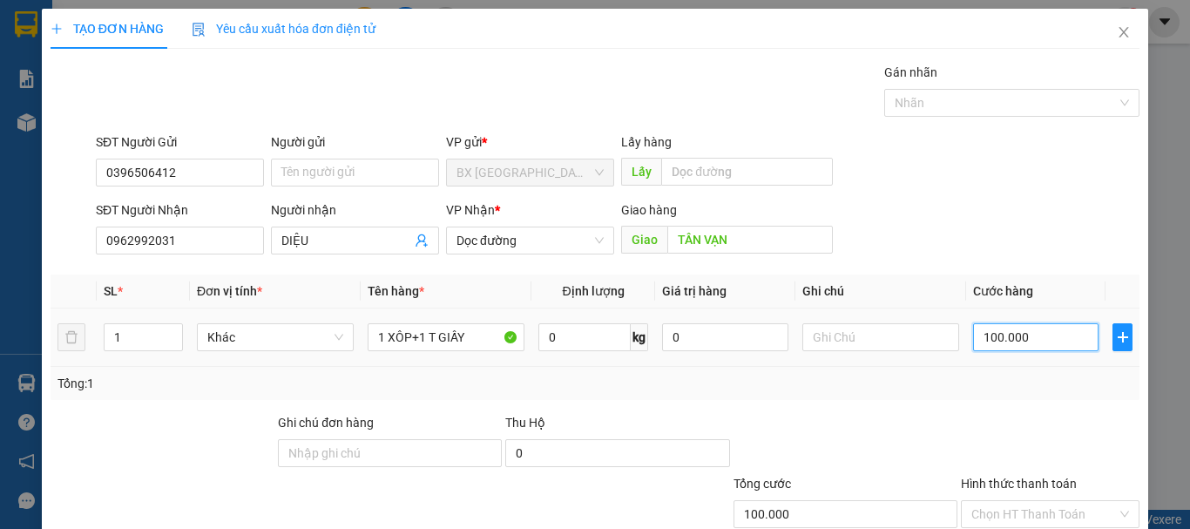
click at [973, 336] on input "100.000" at bounding box center [1035, 337] width 125 height 28
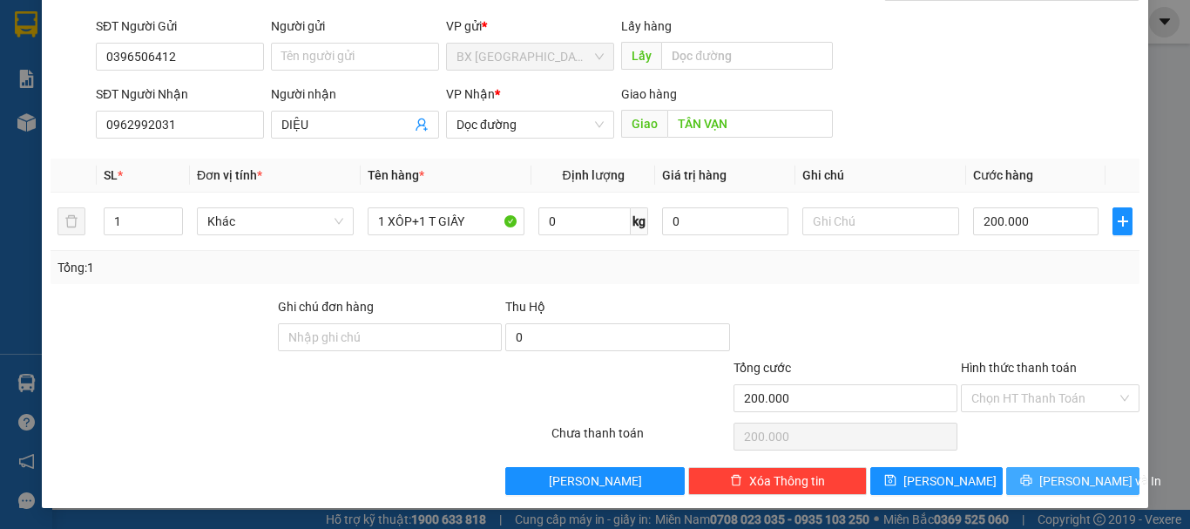
click at [1058, 483] on span "[PERSON_NAME] và In" at bounding box center [1100, 480] width 122 height 19
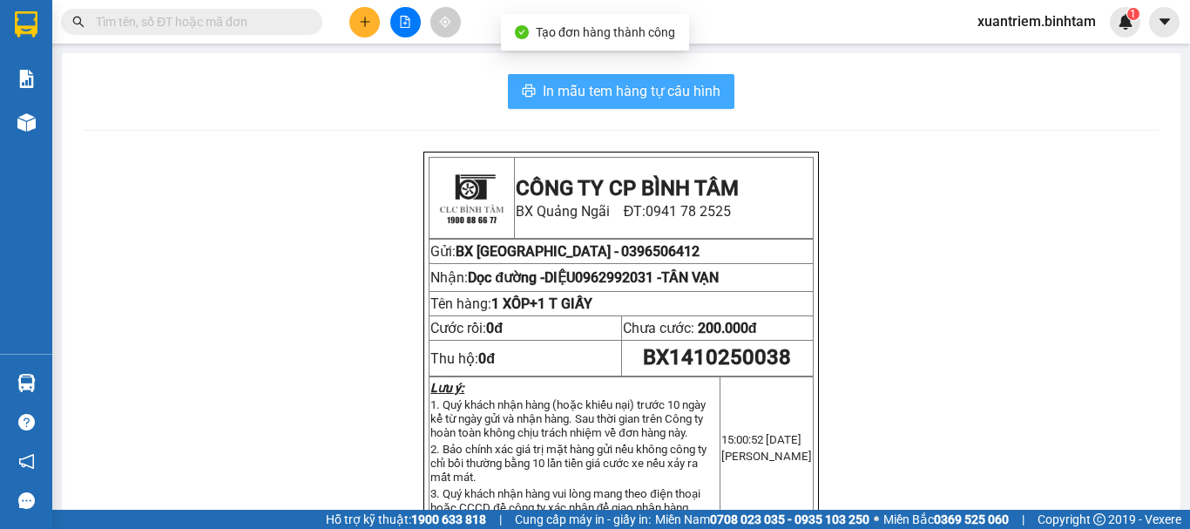
click at [625, 83] on span "In mẫu tem hàng tự cấu hình" at bounding box center [632, 91] width 178 height 22
click at [599, 82] on span "In mẫu tem hàng tự cấu hình" at bounding box center [632, 91] width 178 height 22
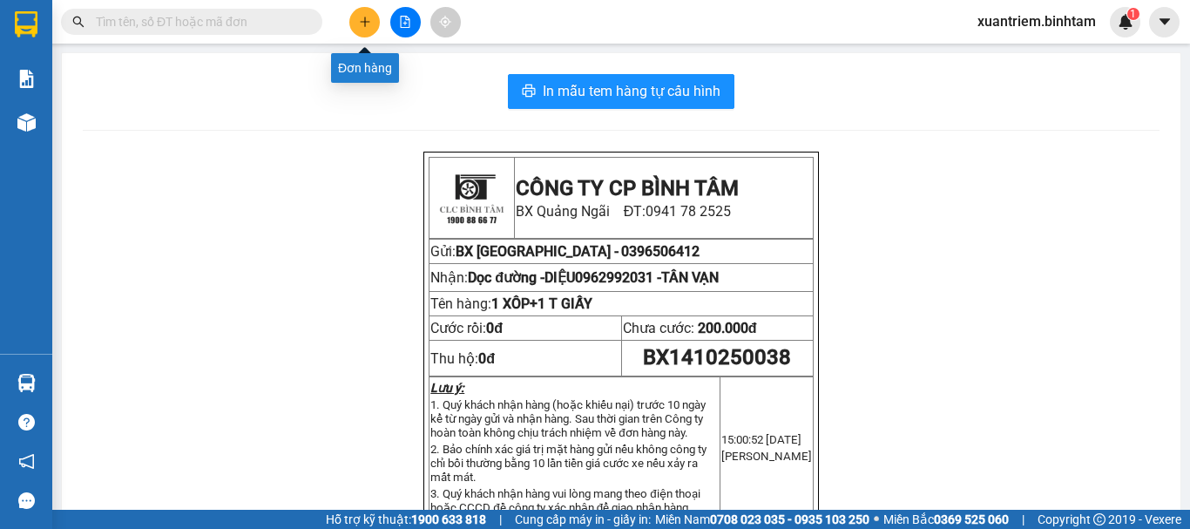
click at [380, 19] on div at bounding box center [405, 22] width 131 height 30
click at [375, 24] on button at bounding box center [364, 22] width 30 height 30
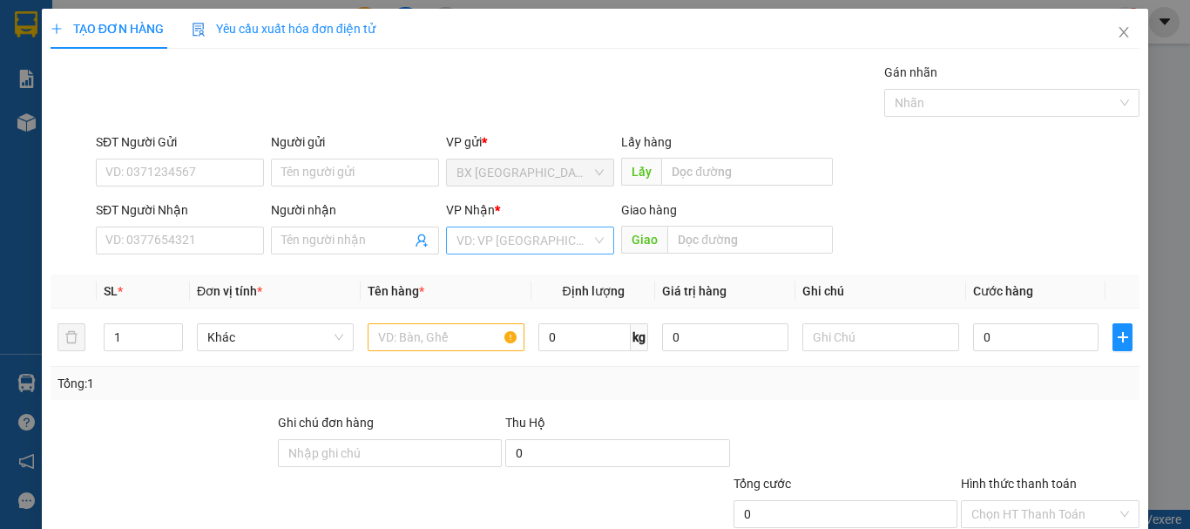
click at [493, 247] on input "search" at bounding box center [524, 240] width 135 height 26
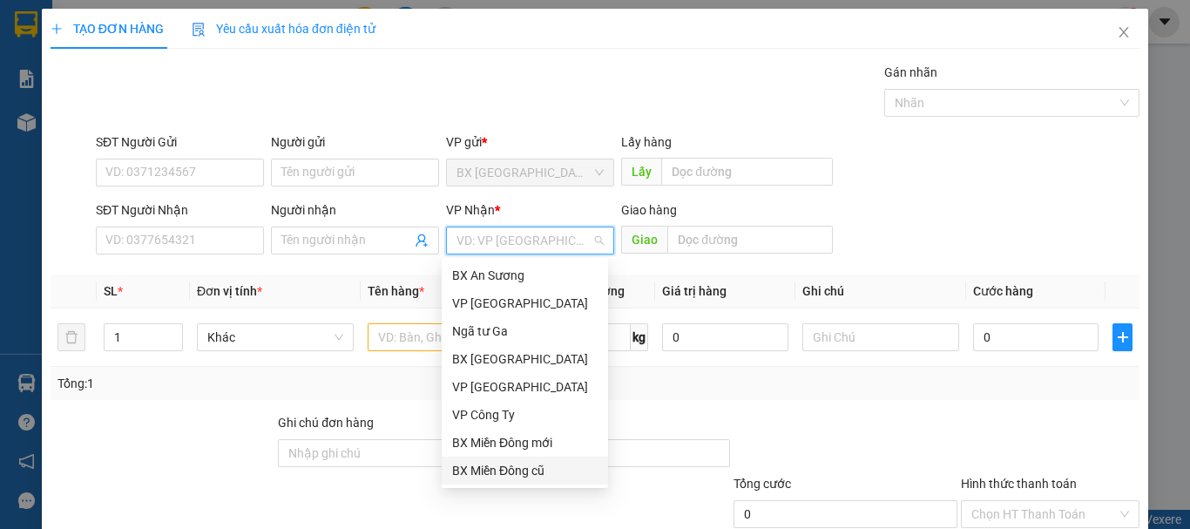
click at [490, 464] on div "BX Miền Đông cũ" at bounding box center [524, 470] width 145 height 19
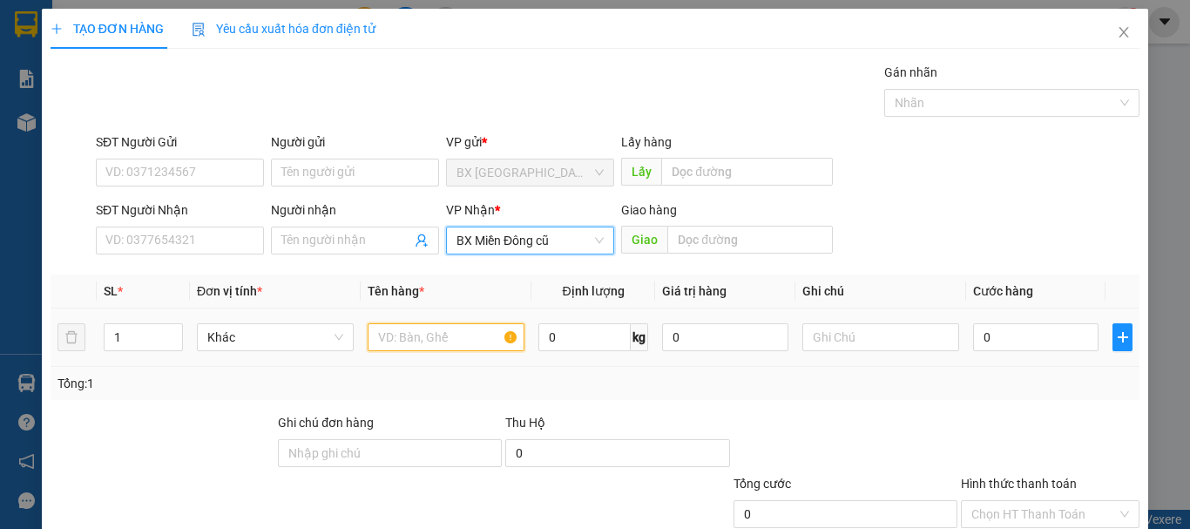
click at [491, 345] on input "text" at bounding box center [446, 337] width 157 height 28
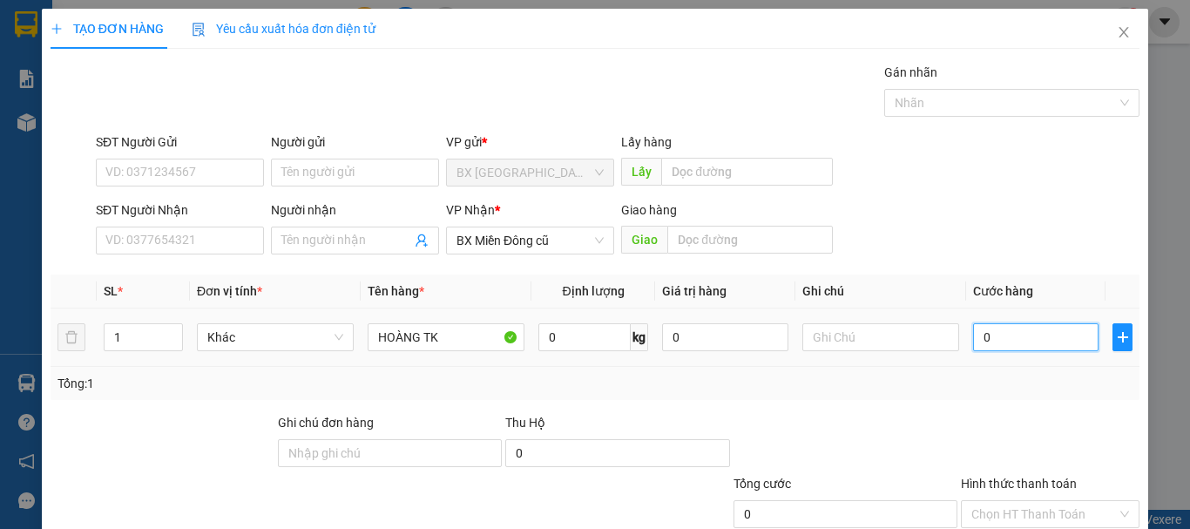
click at [973, 330] on input "0" at bounding box center [1035, 337] width 125 height 28
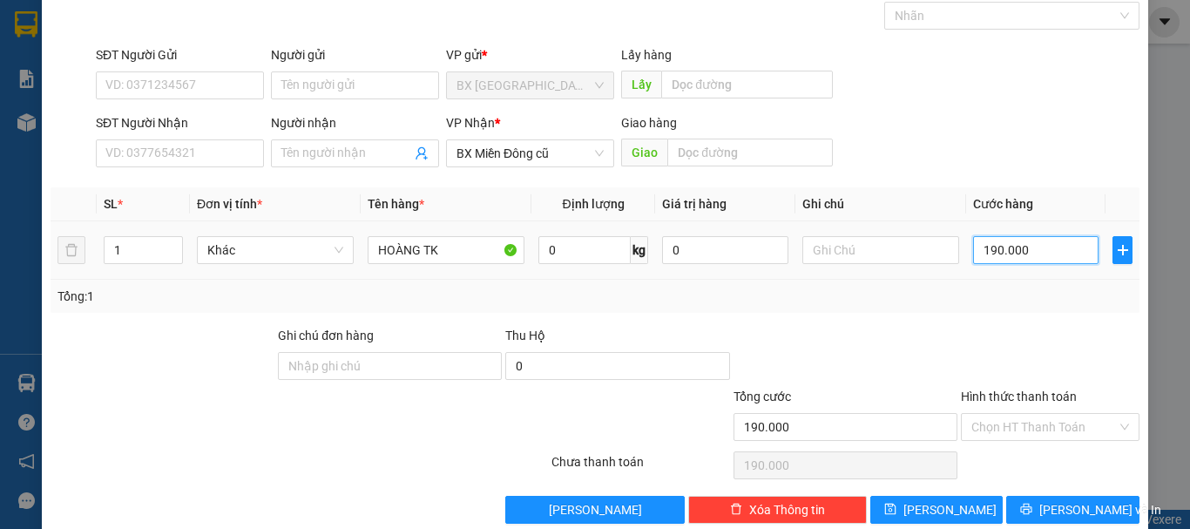
scroll to position [116, 0]
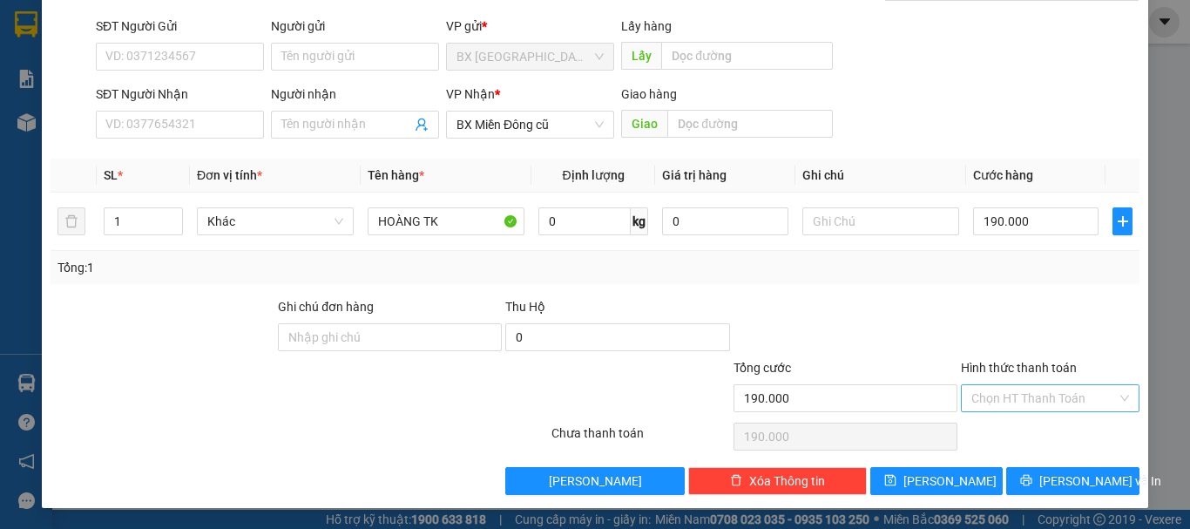
click at [1018, 398] on input "Hình thức thanh toán" at bounding box center [1043, 398] width 145 height 26
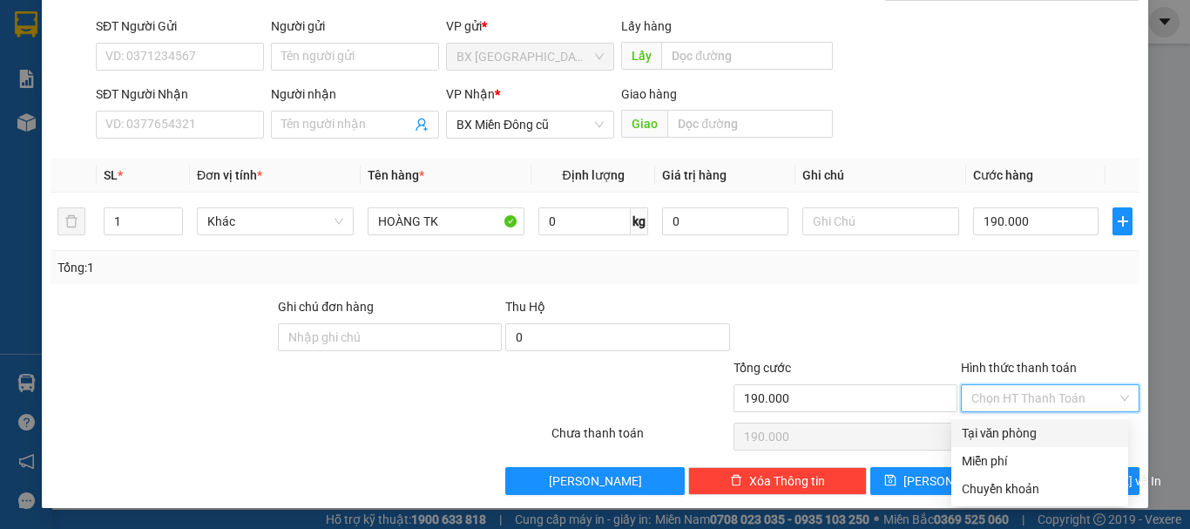
click at [1001, 431] on div "Tại văn phòng" at bounding box center [1040, 432] width 156 height 19
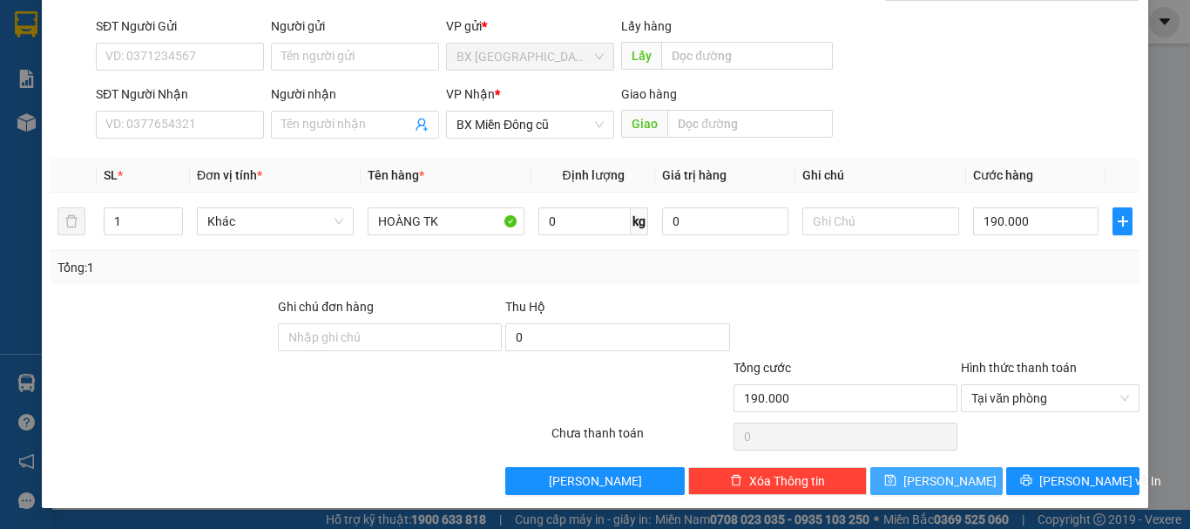
click at [950, 476] on button "[PERSON_NAME]" at bounding box center [936, 481] width 133 height 28
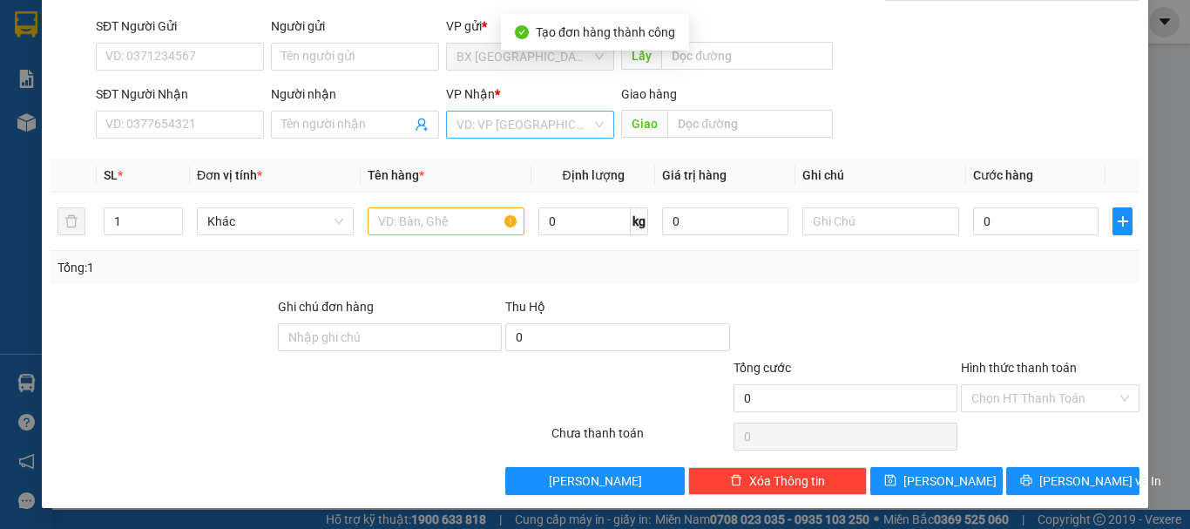
click at [553, 118] on input "search" at bounding box center [524, 125] width 135 height 26
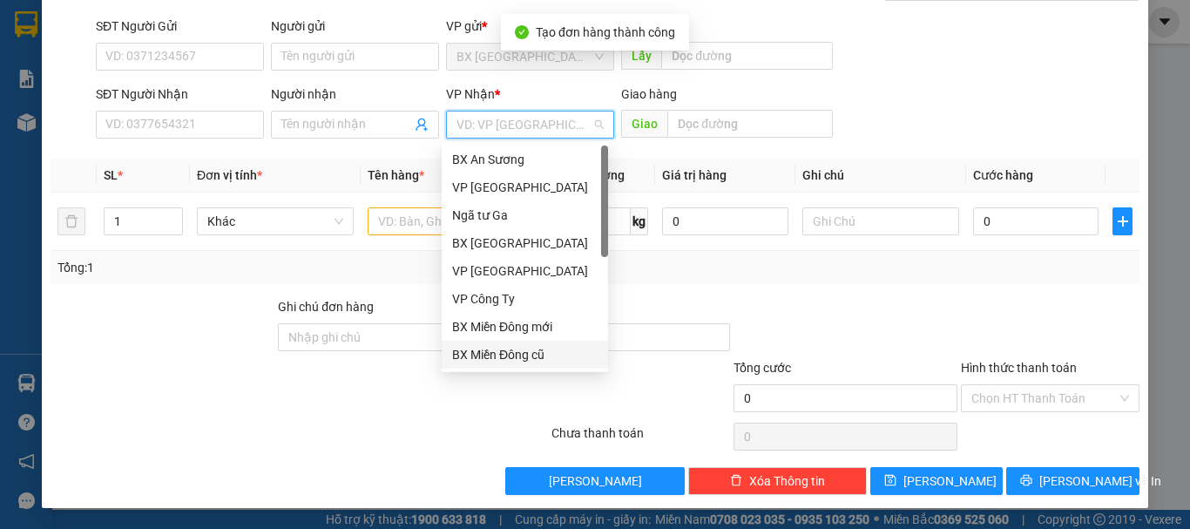
click at [538, 348] on div "BX Miền Đông cũ" at bounding box center [524, 354] width 145 height 19
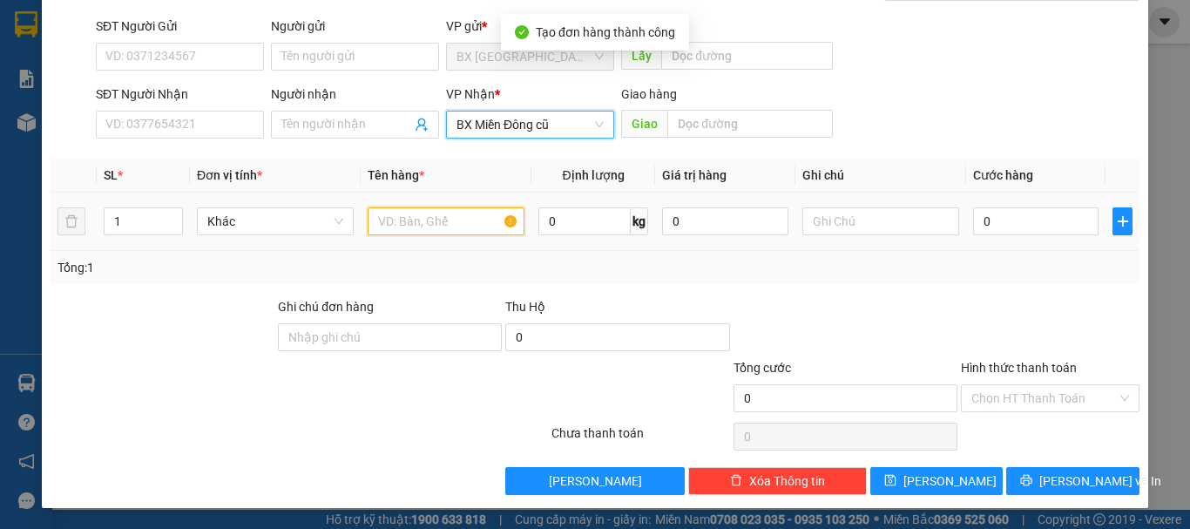
click at [462, 227] on input "text" at bounding box center [446, 221] width 157 height 28
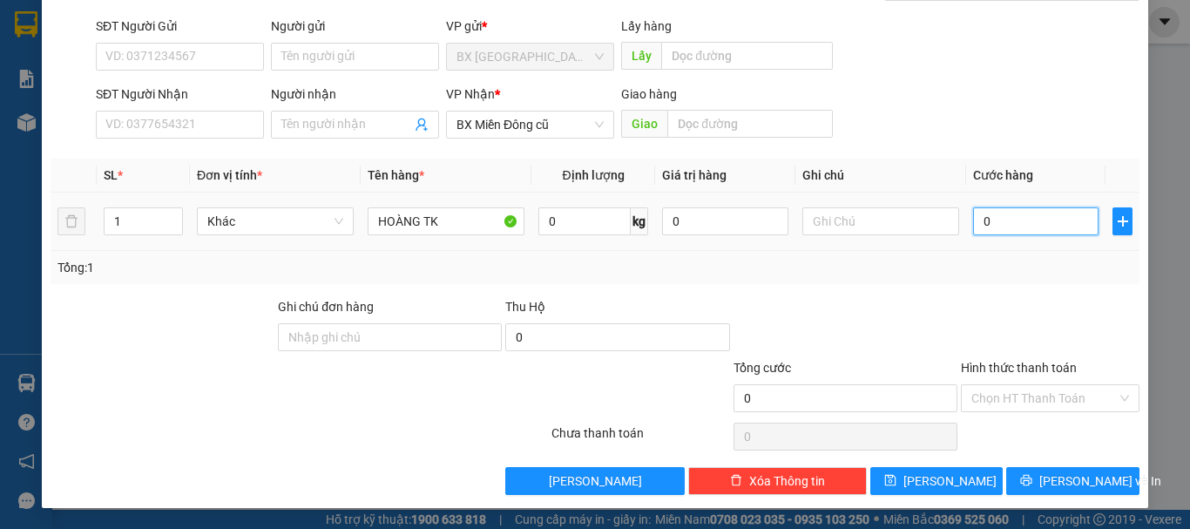
click at [1009, 227] on input "0" at bounding box center [1035, 221] width 125 height 28
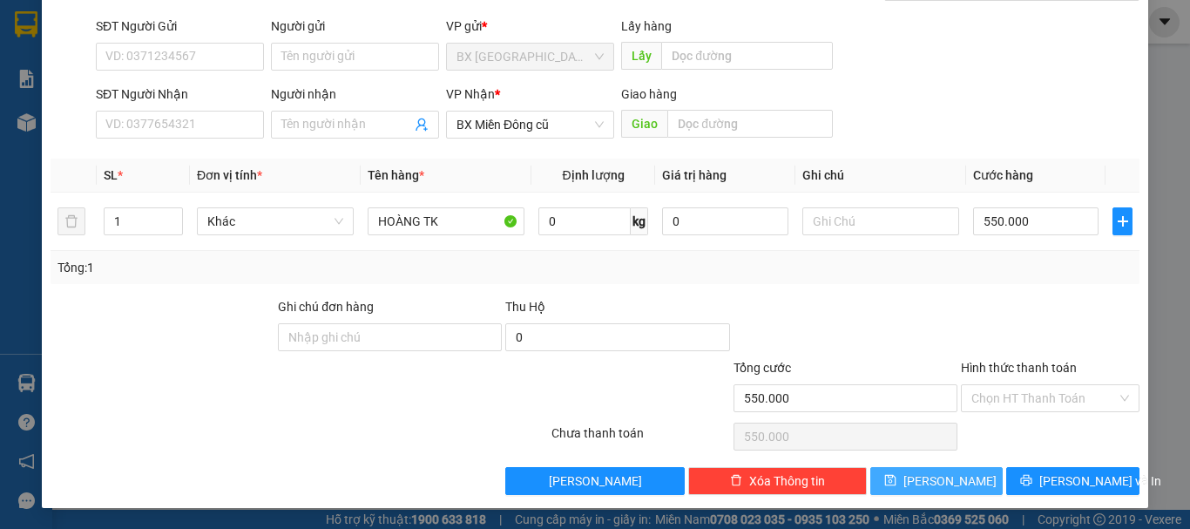
click at [934, 486] on span "[PERSON_NAME]" at bounding box center [949, 480] width 93 height 19
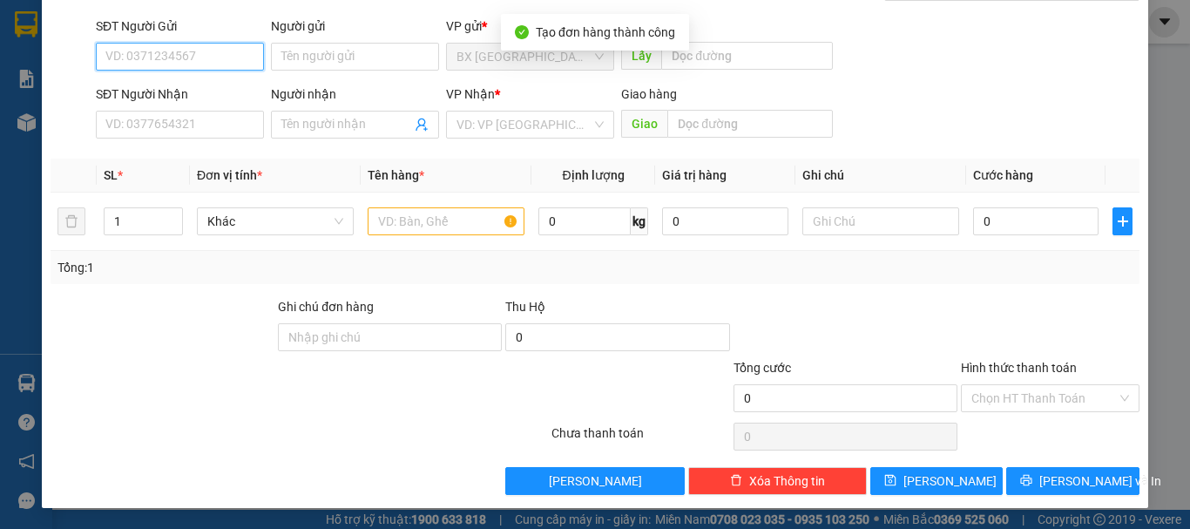
click at [196, 66] on input "SĐT Người Gửi" at bounding box center [180, 57] width 168 height 28
click at [205, 64] on input "0901995582" at bounding box center [180, 57] width 168 height 28
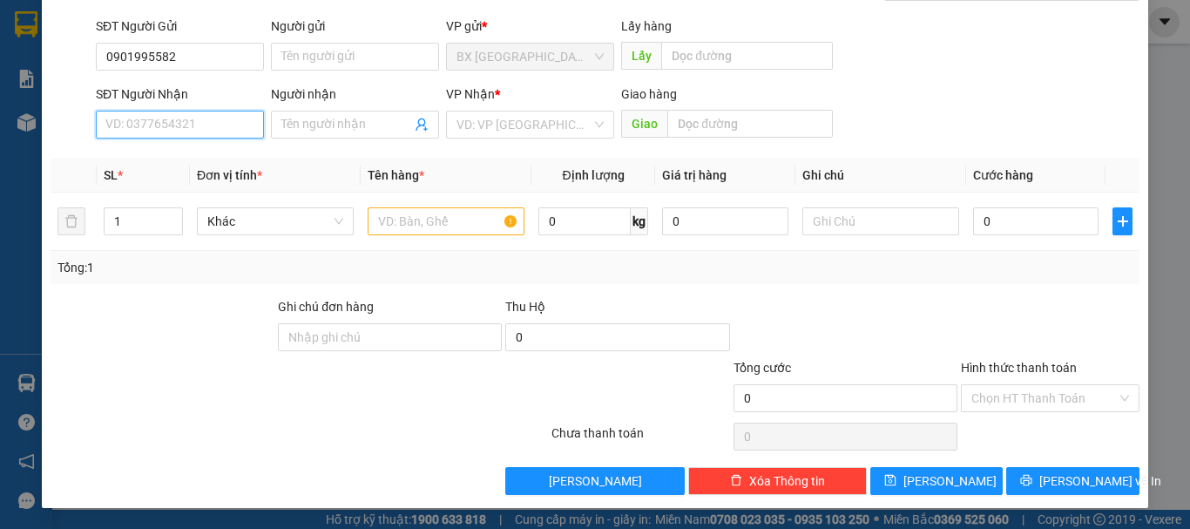
click at [191, 126] on input "SĐT Người Nhận" at bounding box center [180, 125] width 168 height 28
click at [217, 125] on input "0911722357" at bounding box center [180, 125] width 168 height 28
click at [475, 128] on input "search" at bounding box center [524, 125] width 135 height 26
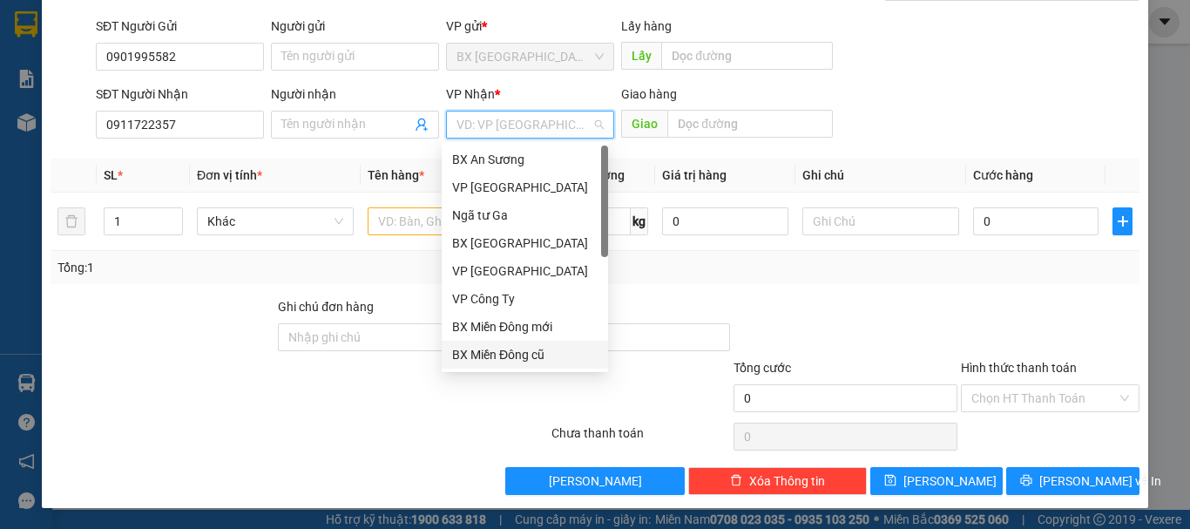
scroll to position [56, 0]
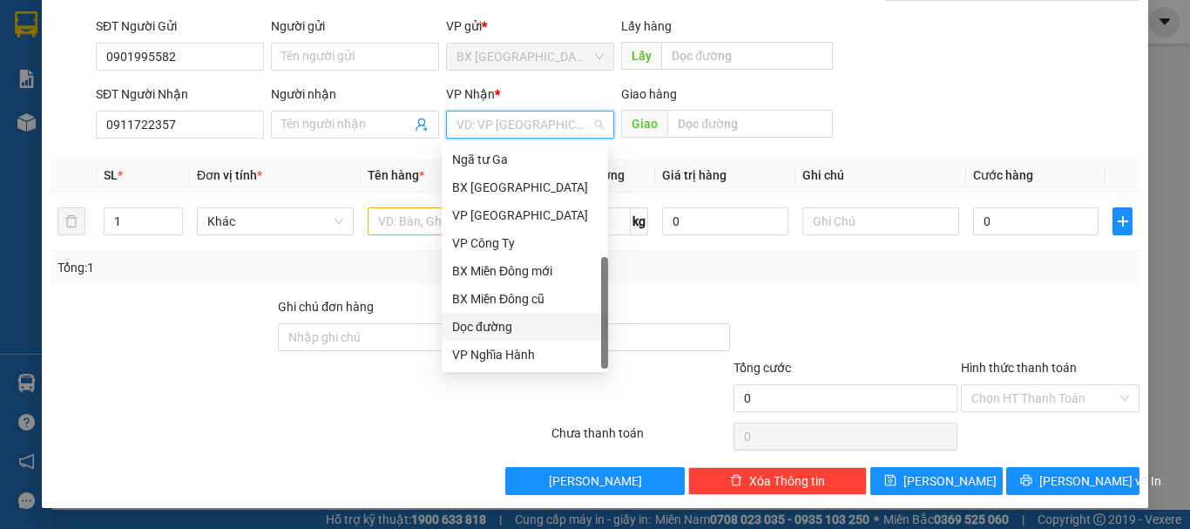
drag, startPoint x: 534, startPoint y: 329, endPoint x: 727, endPoint y: 106, distance: 294.6
click at [535, 328] on div "Dọc đường" at bounding box center [524, 326] width 145 height 19
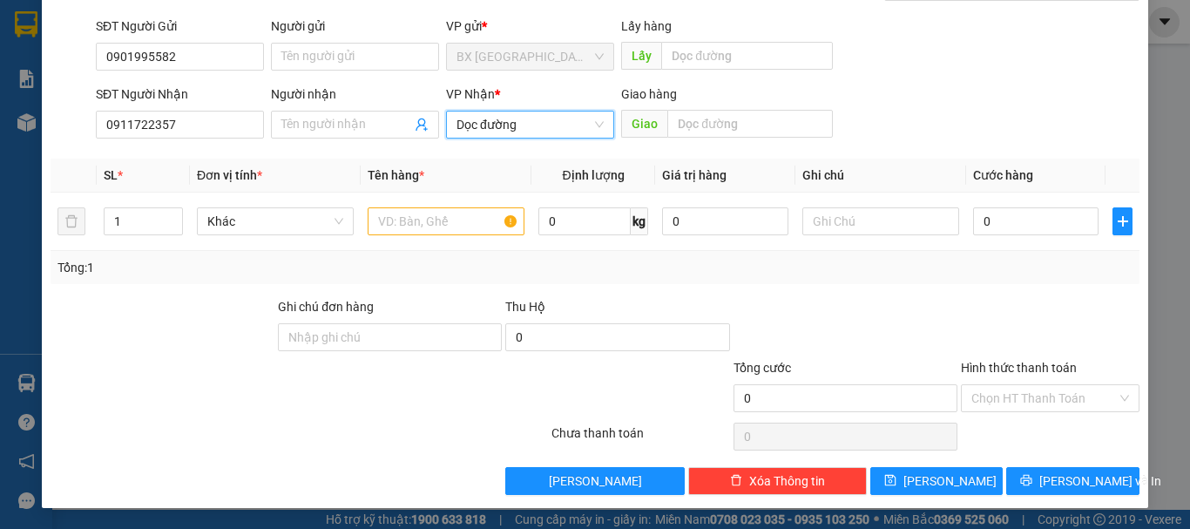
click at [729, 99] on div "Giao hàng" at bounding box center [727, 94] width 212 height 19
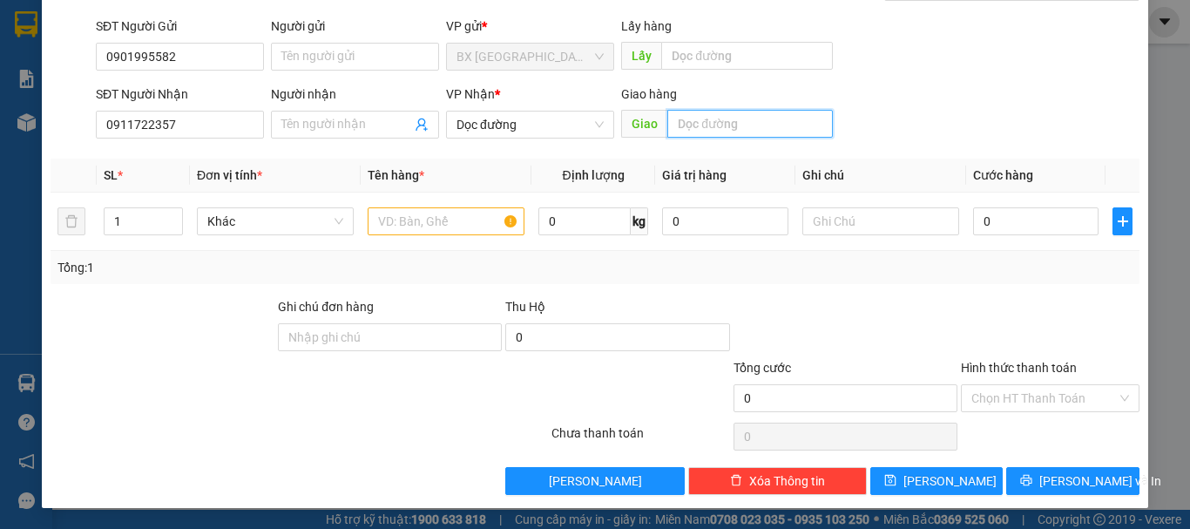
click at [720, 123] on input "text" at bounding box center [750, 124] width 166 height 28
click at [443, 209] on input "text" at bounding box center [446, 221] width 157 height 28
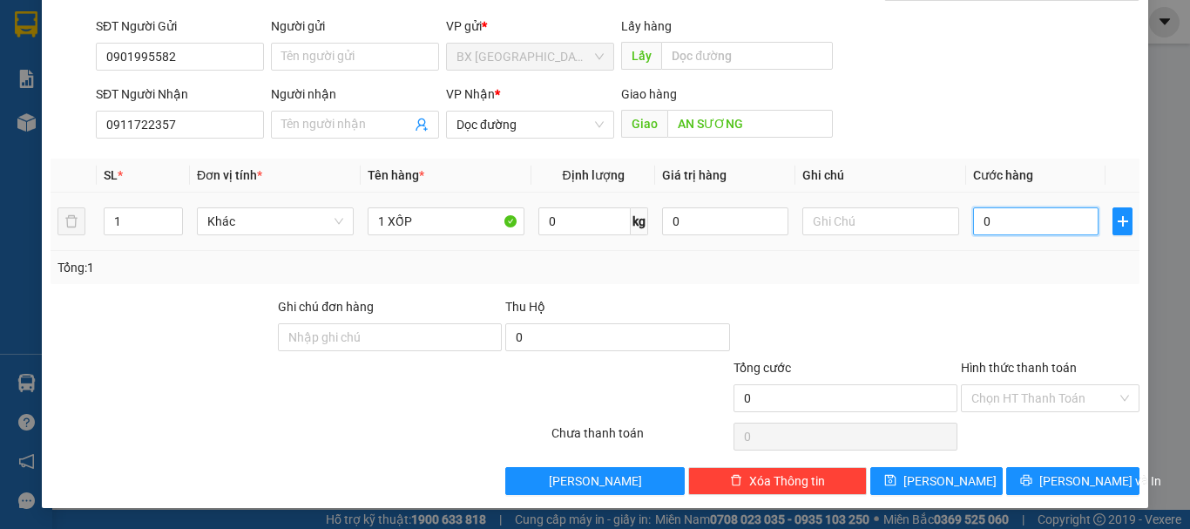
click at [973, 210] on input "0" at bounding box center [1035, 221] width 125 height 28
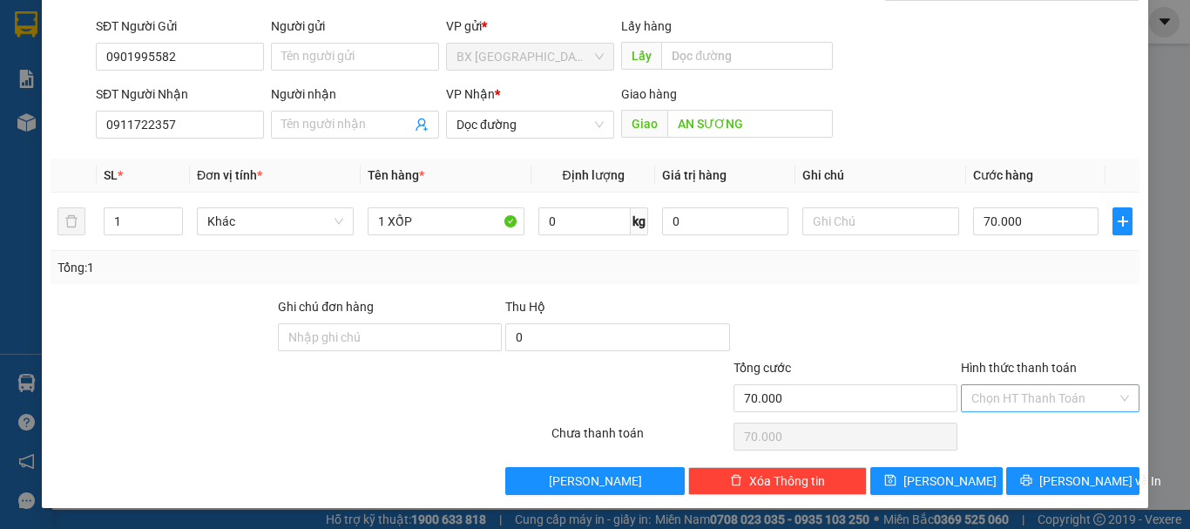
click at [1071, 399] on input "Hình thức thanh toán" at bounding box center [1043, 398] width 145 height 26
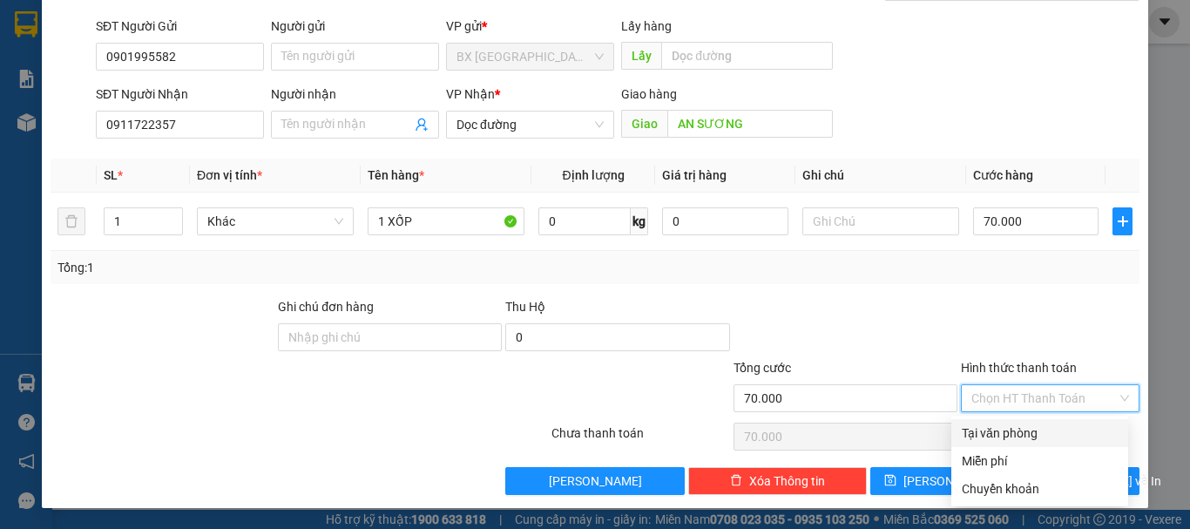
click at [1050, 427] on div "Tại văn phòng" at bounding box center [1040, 432] width 156 height 19
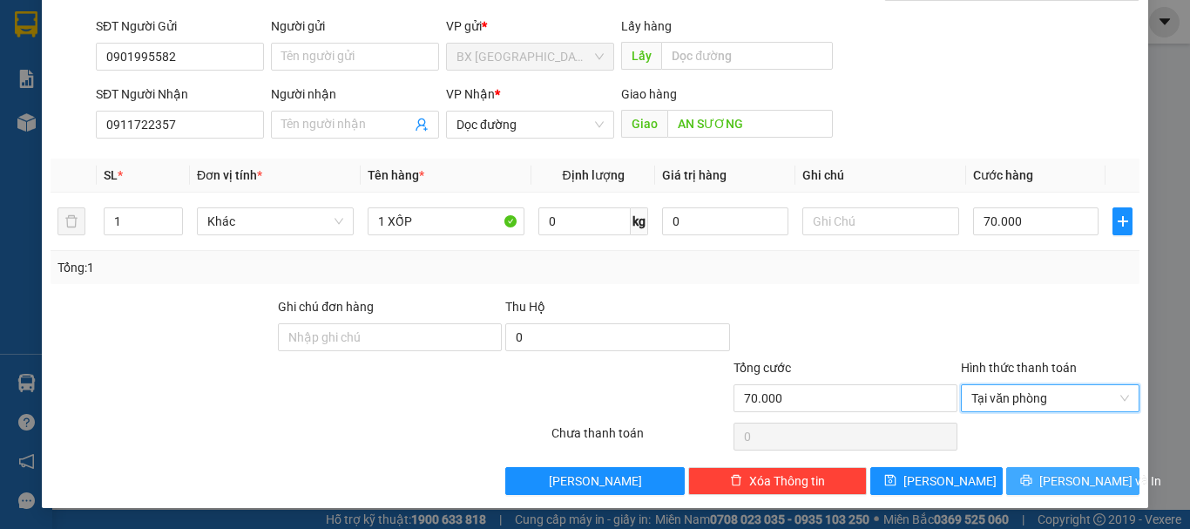
click at [1048, 473] on span "[PERSON_NAME] và In" at bounding box center [1100, 480] width 122 height 19
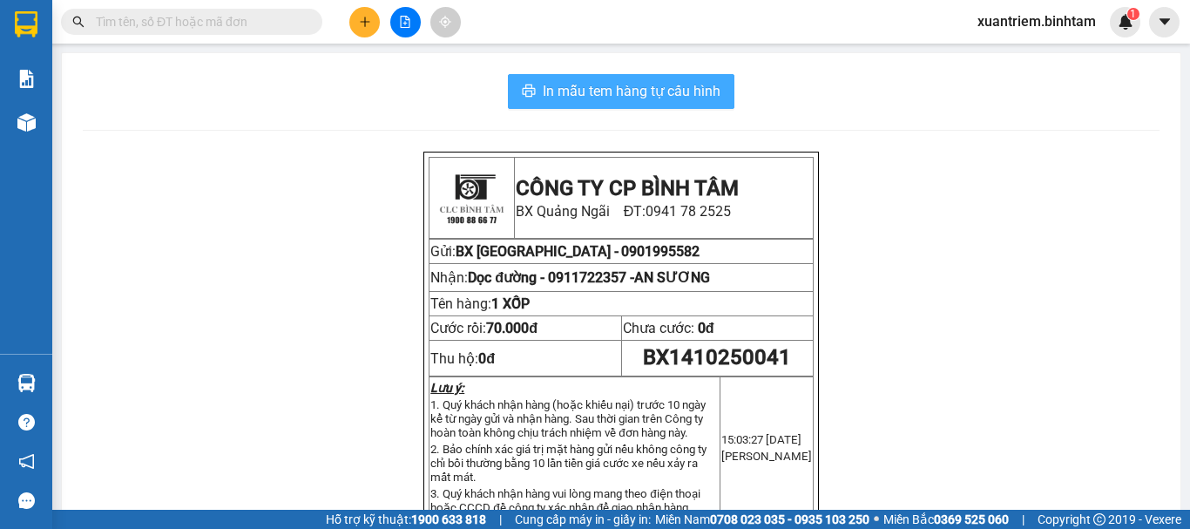
drag, startPoint x: 623, startPoint y: 89, endPoint x: 733, endPoint y: 131, distance: 117.5
click at [624, 89] on span "In mẫu tem hàng tự cấu hình" at bounding box center [632, 91] width 178 height 22
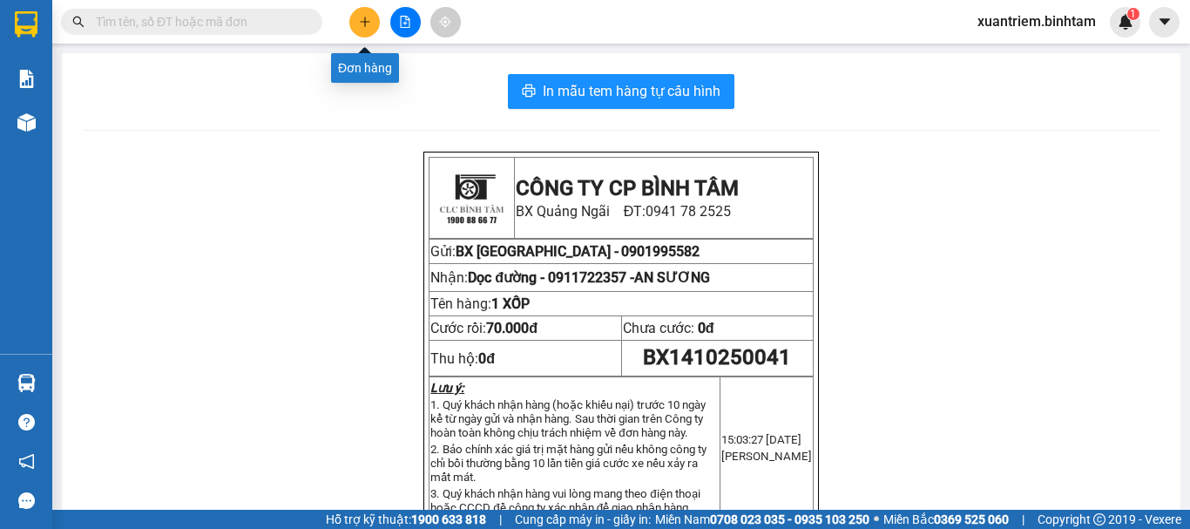
click at [355, 11] on button at bounding box center [364, 22] width 30 height 30
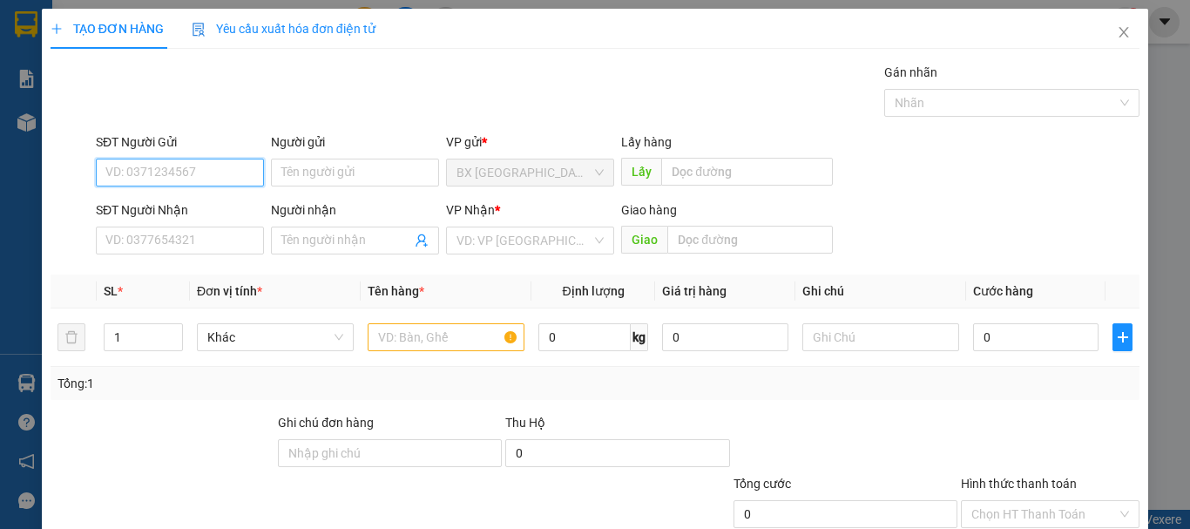
click at [164, 174] on input "SĐT Người Gửi" at bounding box center [180, 173] width 168 height 28
click at [196, 150] on div "SĐT Người Gửi" at bounding box center [180, 141] width 168 height 19
click at [196, 159] on input "09838003909" at bounding box center [180, 173] width 168 height 28
click at [195, 153] on div "SĐT Người Gửi" at bounding box center [180, 145] width 168 height 26
click at [146, 171] on input "09838003909" at bounding box center [180, 173] width 168 height 28
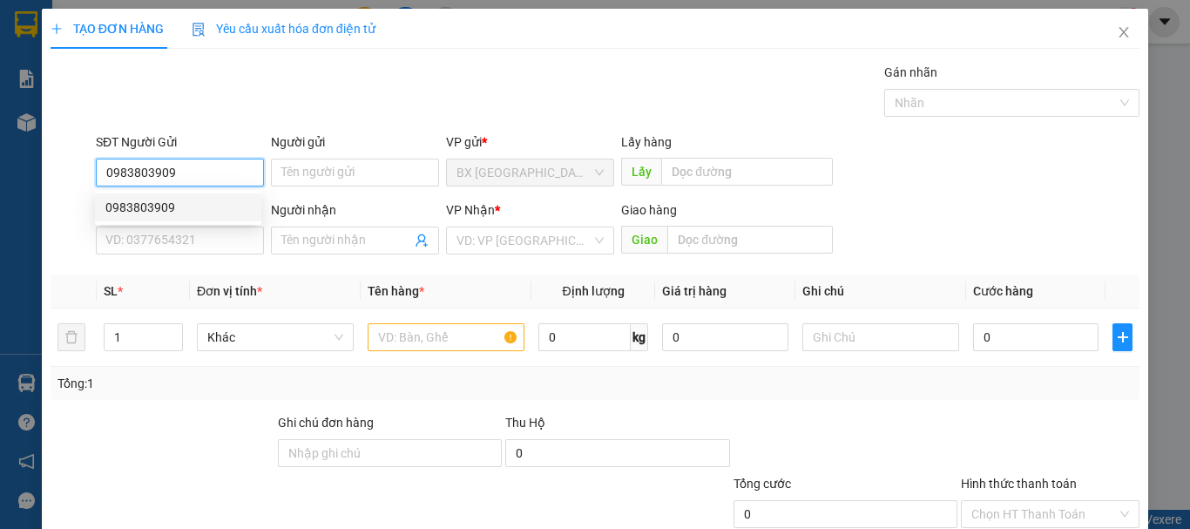
click at [211, 214] on div "0983803909" at bounding box center [177, 207] width 145 height 19
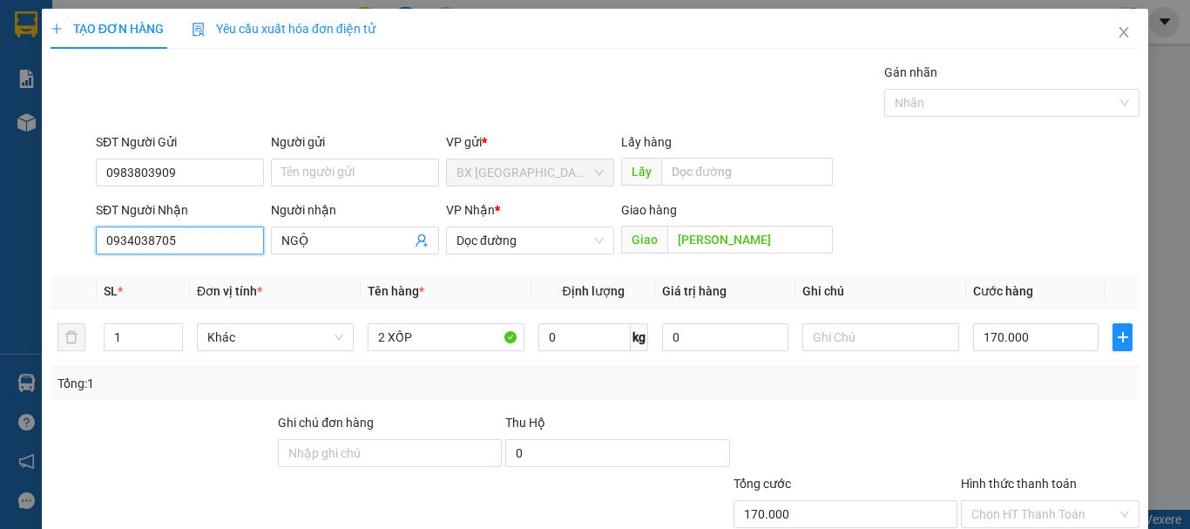
click at [186, 238] on input "0934038705" at bounding box center [180, 241] width 168 height 28
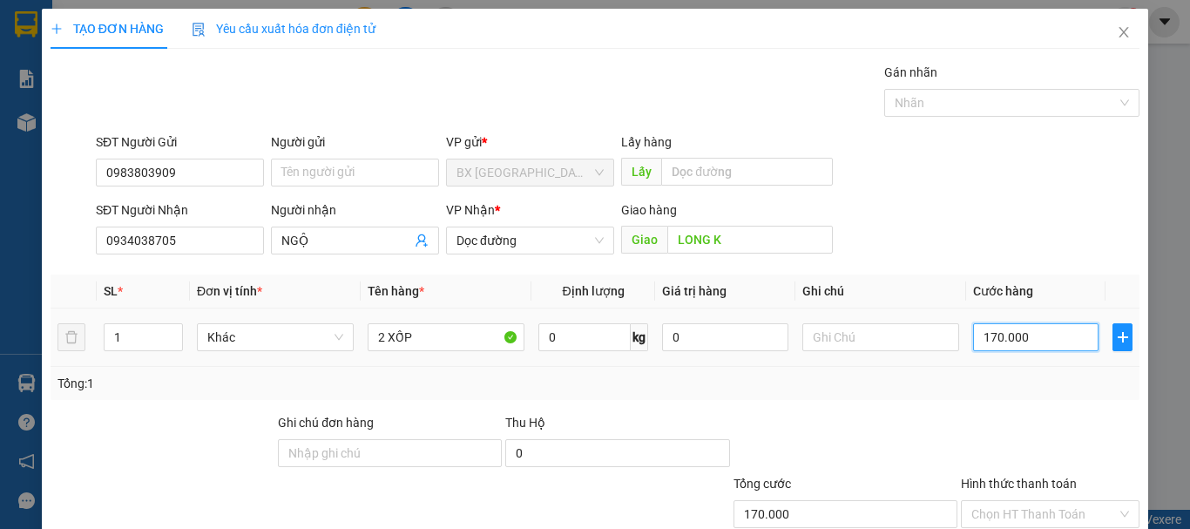
click at [994, 348] on input "170.000" at bounding box center [1035, 337] width 125 height 28
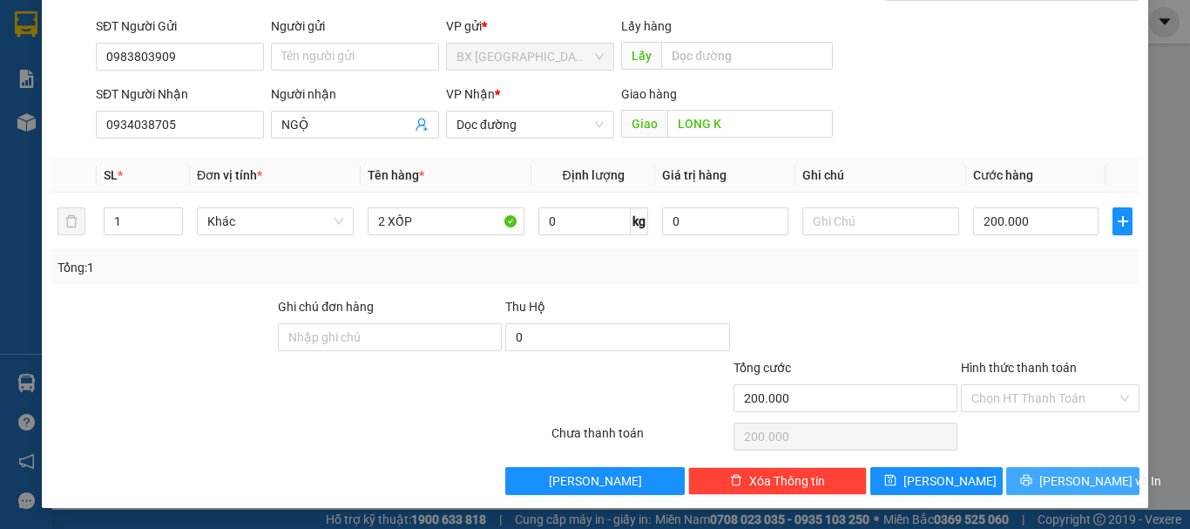
click at [1052, 471] on span "[PERSON_NAME] và In" at bounding box center [1100, 480] width 122 height 19
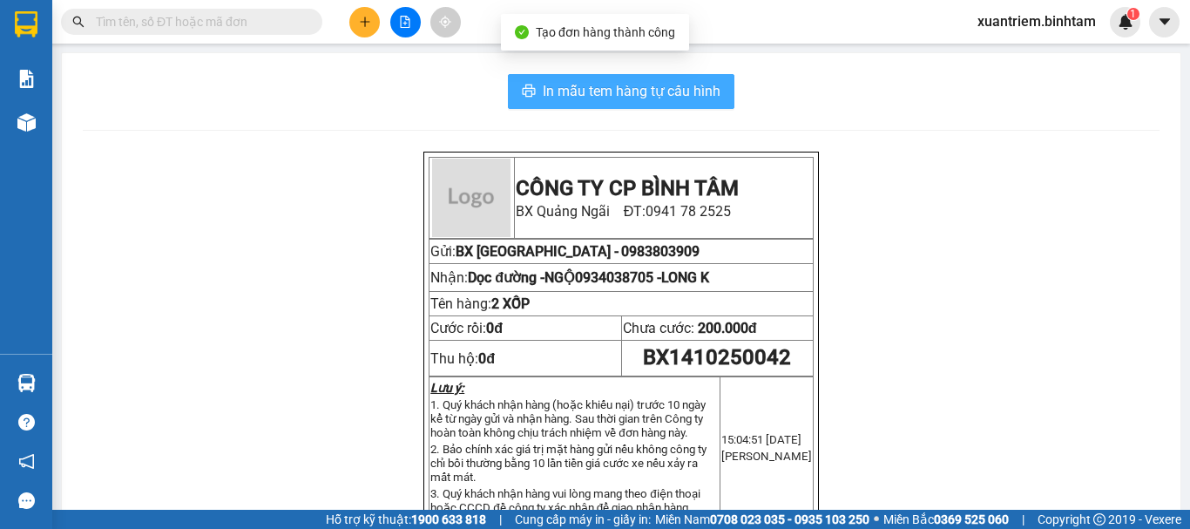
drag, startPoint x: 634, startPoint y: 84, endPoint x: 816, endPoint y: 124, distance: 186.4
click at [635, 84] on span "In mẫu tem hàng tự cấu hình" at bounding box center [632, 91] width 178 height 22
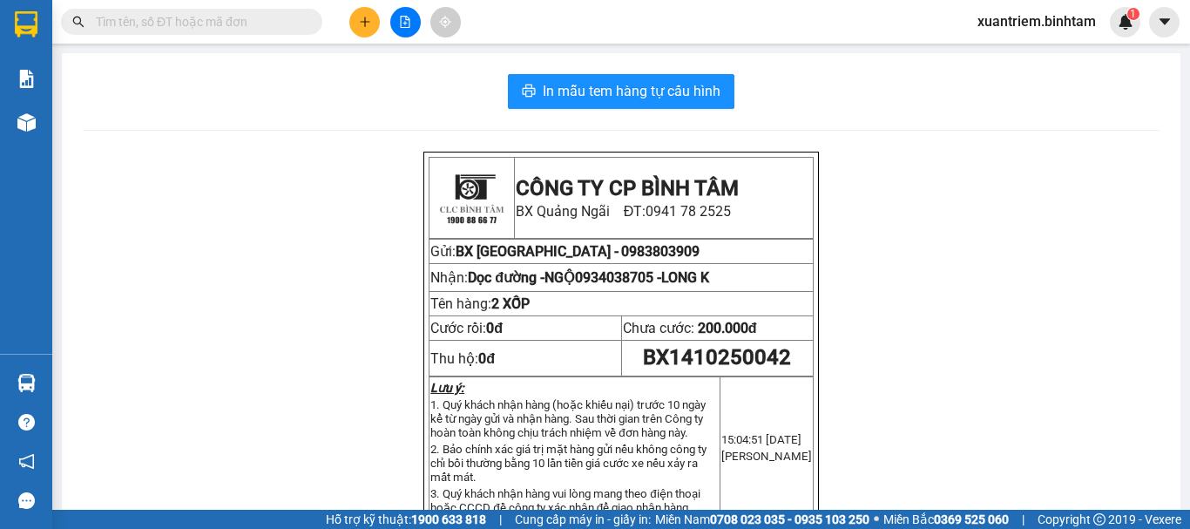
click at [39, 121] on div at bounding box center [26, 122] width 30 height 30
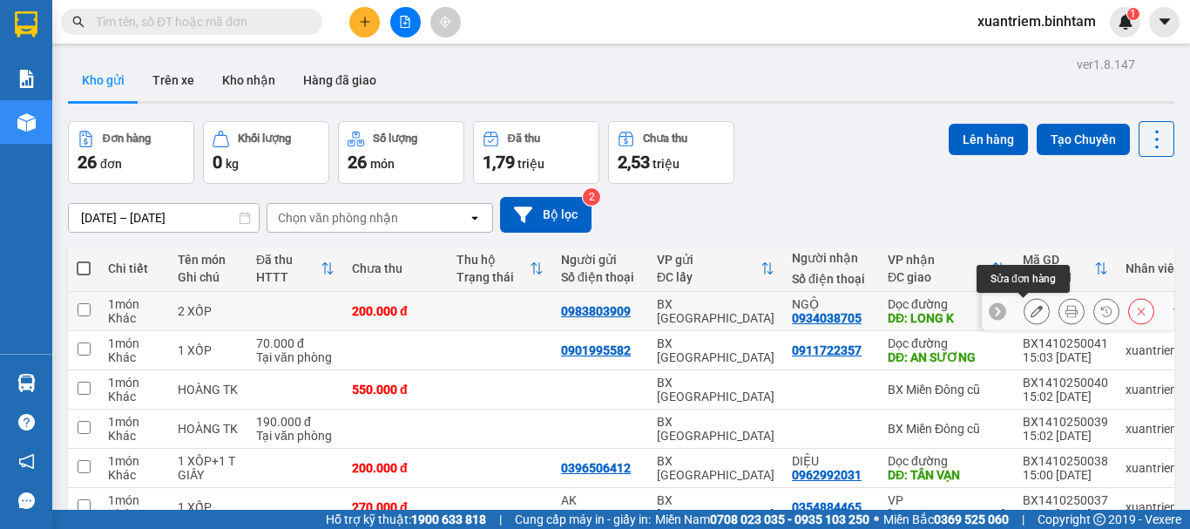
click at [1031, 308] on icon at bounding box center [1037, 311] width 12 height 12
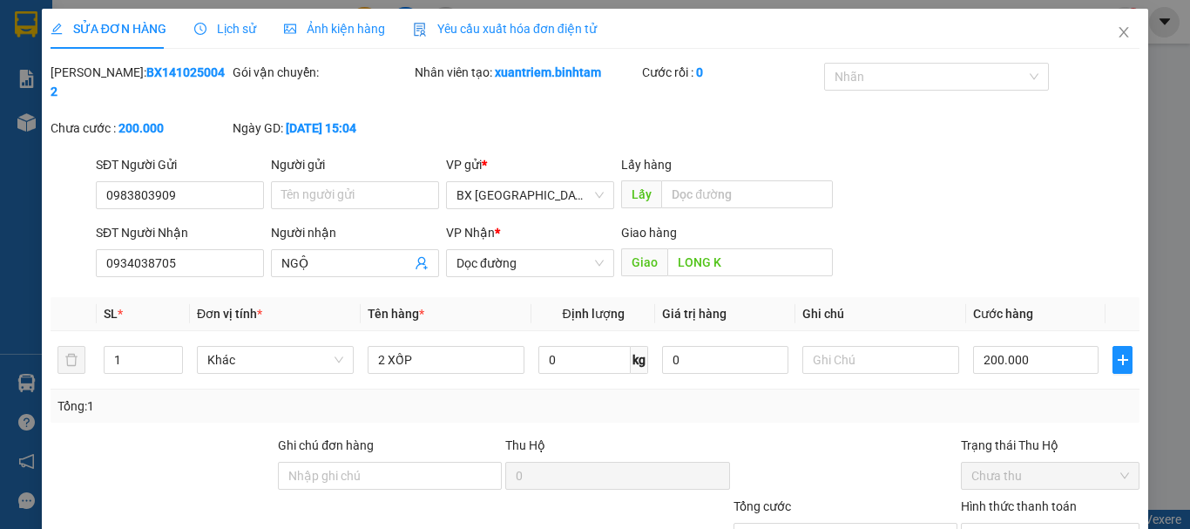
click at [1012, 499] on label "Hình thức thanh toán" at bounding box center [1019, 506] width 116 height 14
click at [1012, 524] on input "Hình thức thanh toán" at bounding box center [1043, 537] width 145 height 26
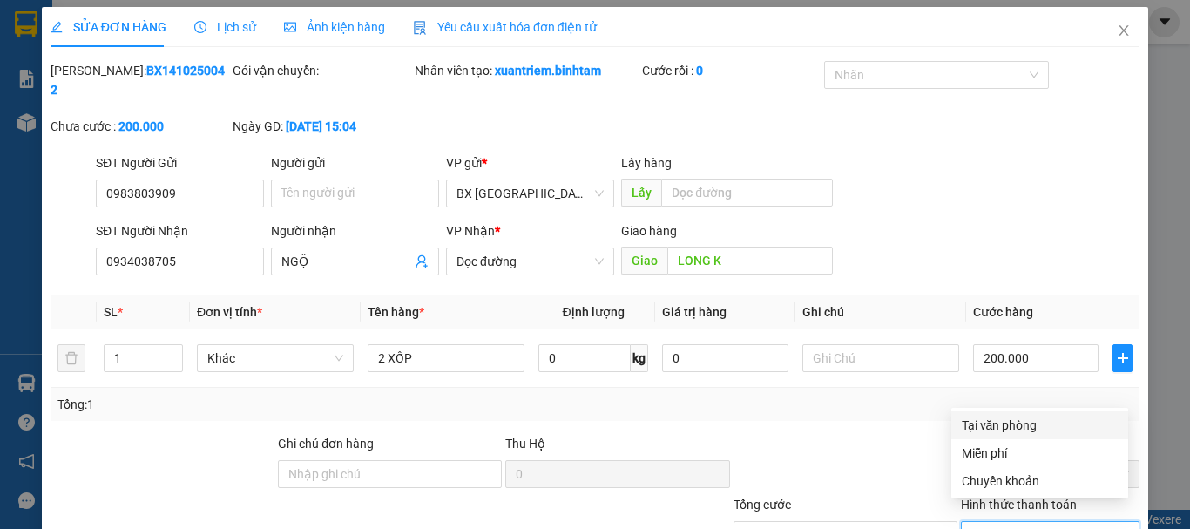
click at [1016, 425] on div "Tại văn phòng" at bounding box center [1040, 425] width 156 height 19
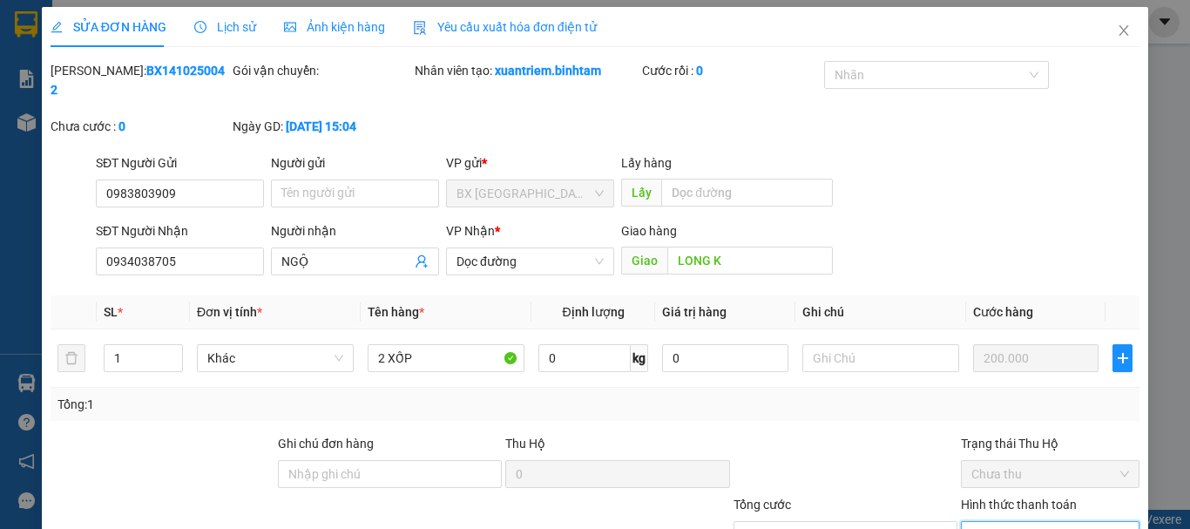
scroll to position [119, 0]
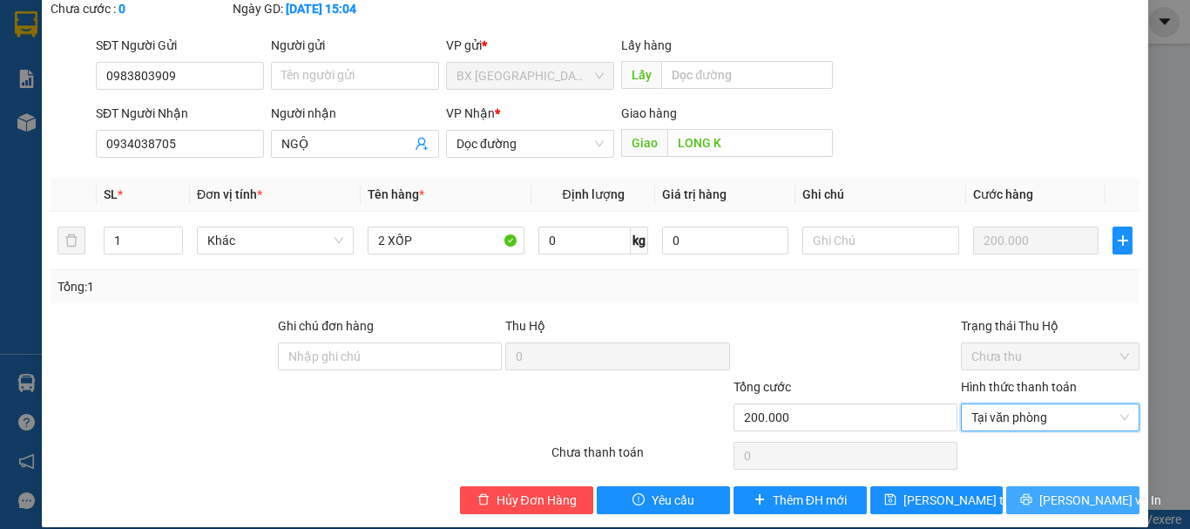
click at [1052, 490] on span "[PERSON_NAME] và In" at bounding box center [1100, 499] width 122 height 19
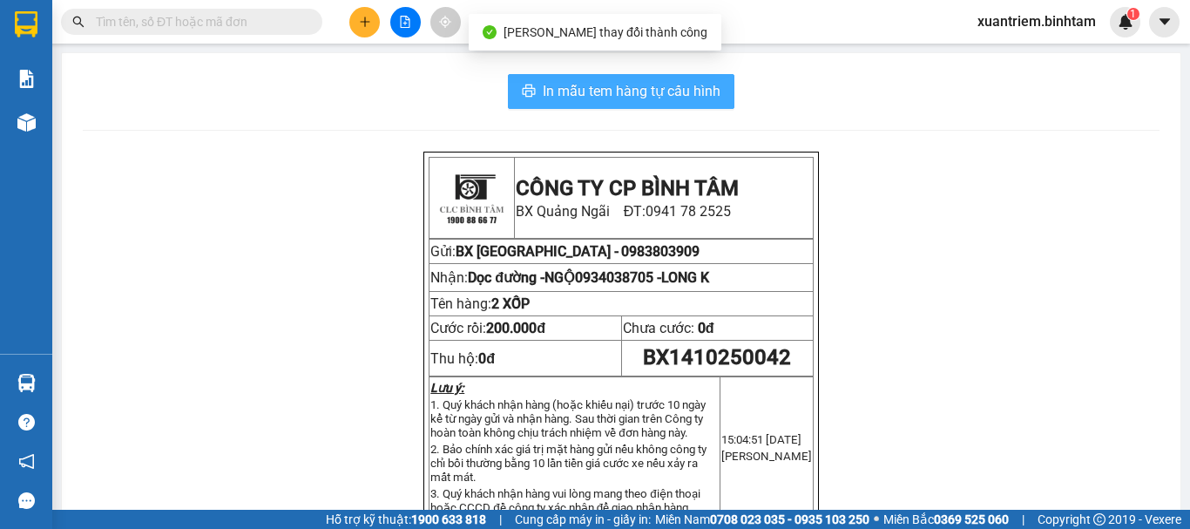
click at [684, 87] on span "In mẫu tem hàng tự cấu hình" at bounding box center [632, 91] width 178 height 22
click at [710, 91] on span "In mẫu tem hàng tự cấu hình" at bounding box center [632, 91] width 178 height 22
click at [656, 98] on span "In mẫu tem hàng tự cấu hình" at bounding box center [632, 91] width 178 height 22
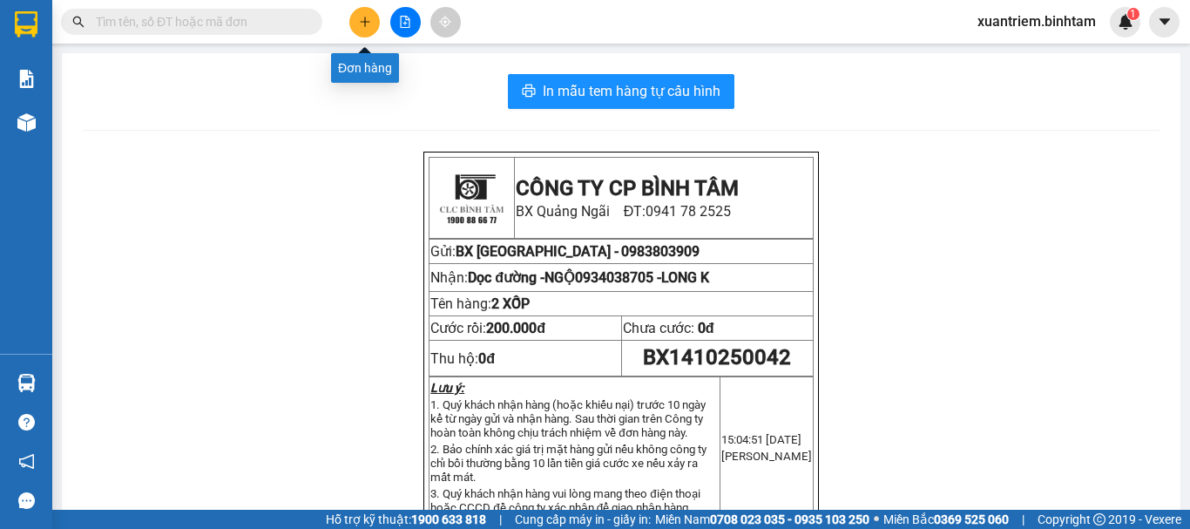
click at [373, 19] on button at bounding box center [364, 22] width 30 height 30
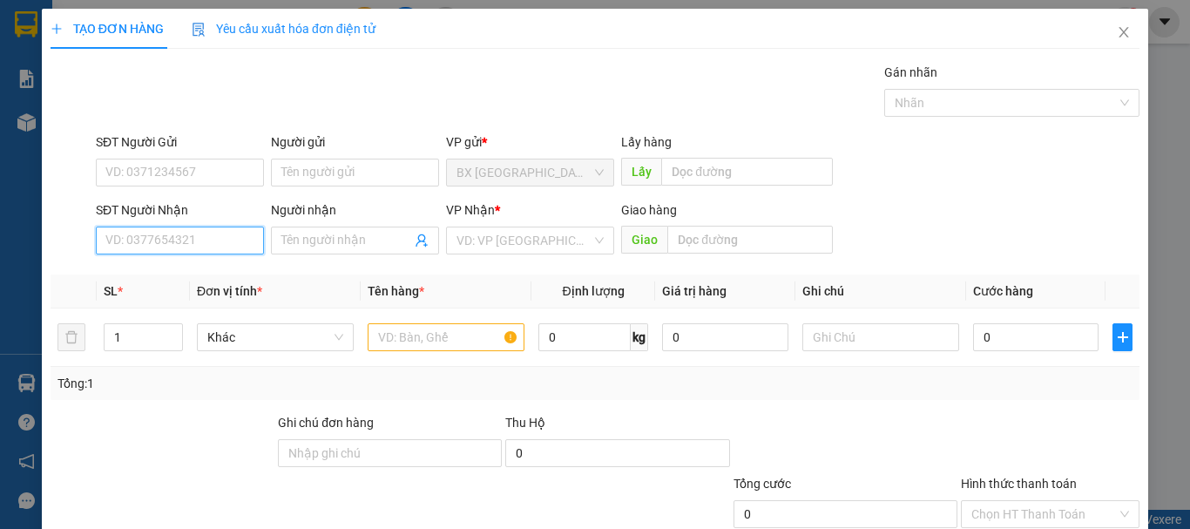
click at [214, 240] on input "SĐT Người Nhận" at bounding box center [180, 241] width 168 height 28
click at [214, 240] on input "0909826116" at bounding box center [180, 241] width 168 height 28
drag, startPoint x: 201, startPoint y: 233, endPoint x: 181, endPoint y: 257, distance: 31.6
click at [201, 233] on input "0909826116" at bounding box center [180, 241] width 168 height 28
click at [181, 277] on div "0909826116 - LAN" at bounding box center [177, 275] width 145 height 19
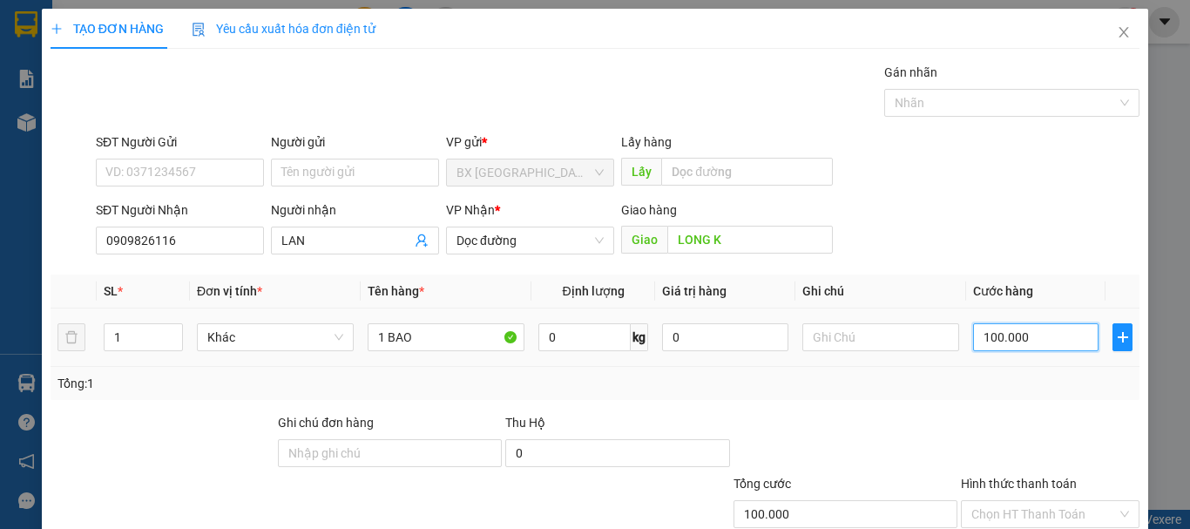
click at [993, 340] on input "100.000" at bounding box center [1035, 337] width 125 height 28
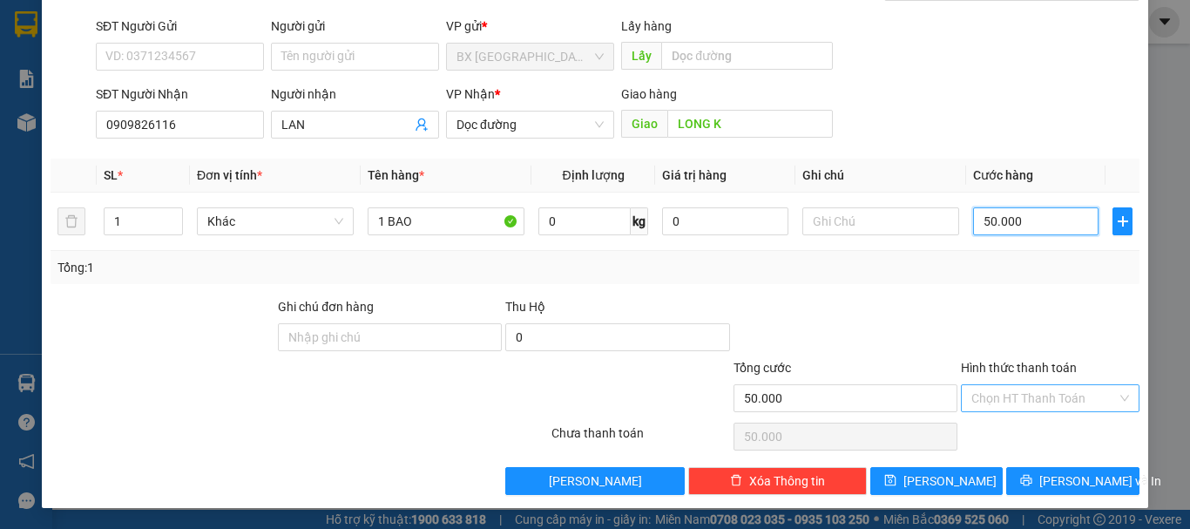
click at [1033, 411] on div "Chọn HT Thanh Toán" at bounding box center [1050, 398] width 179 height 28
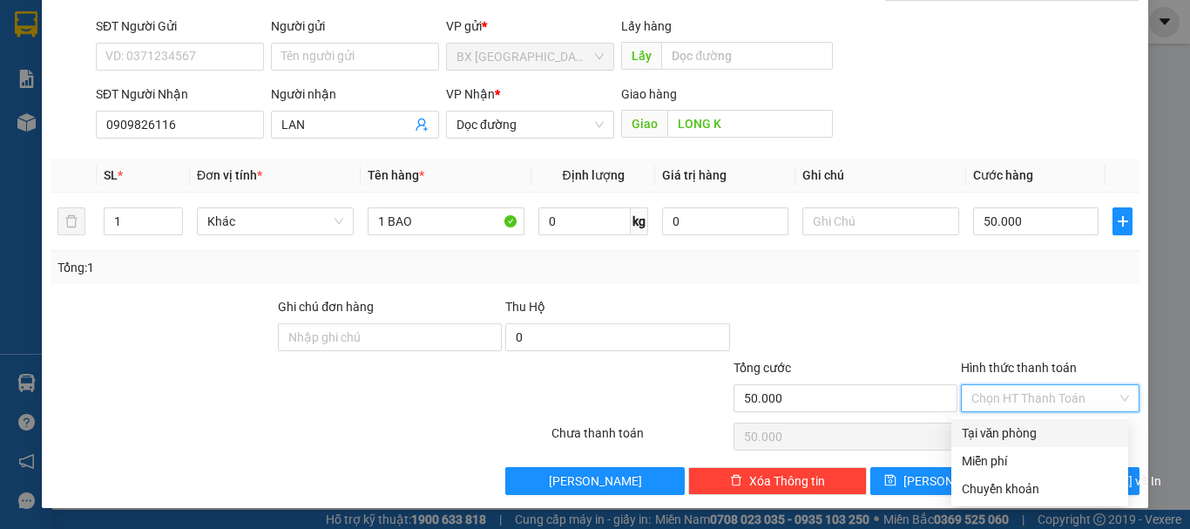
drag, startPoint x: 1031, startPoint y: 388, endPoint x: 1014, endPoint y: 410, distance: 28.1
click at [1030, 389] on input "Hình thức thanh toán" at bounding box center [1043, 398] width 145 height 26
click at [1013, 428] on div "Tại văn phòng" at bounding box center [1040, 432] width 156 height 19
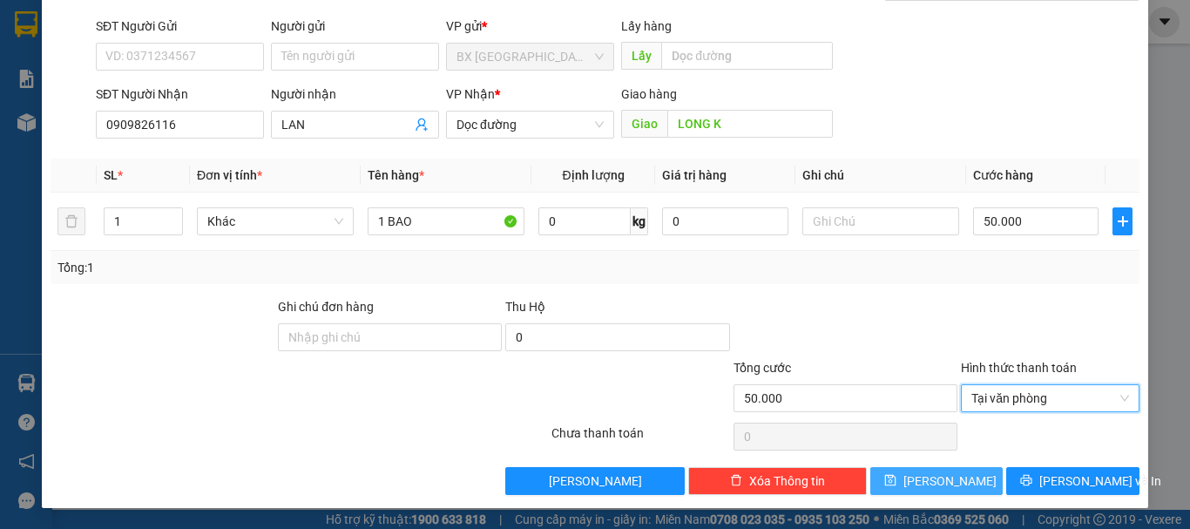
click at [950, 470] on button "[PERSON_NAME]" at bounding box center [936, 481] width 133 height 28
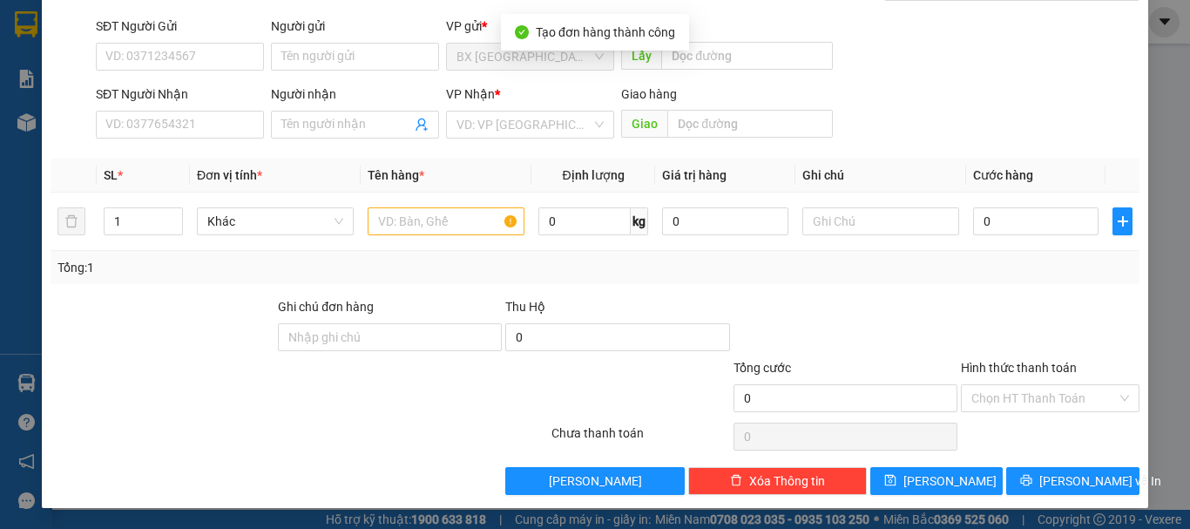
scroll to position [0, 0]
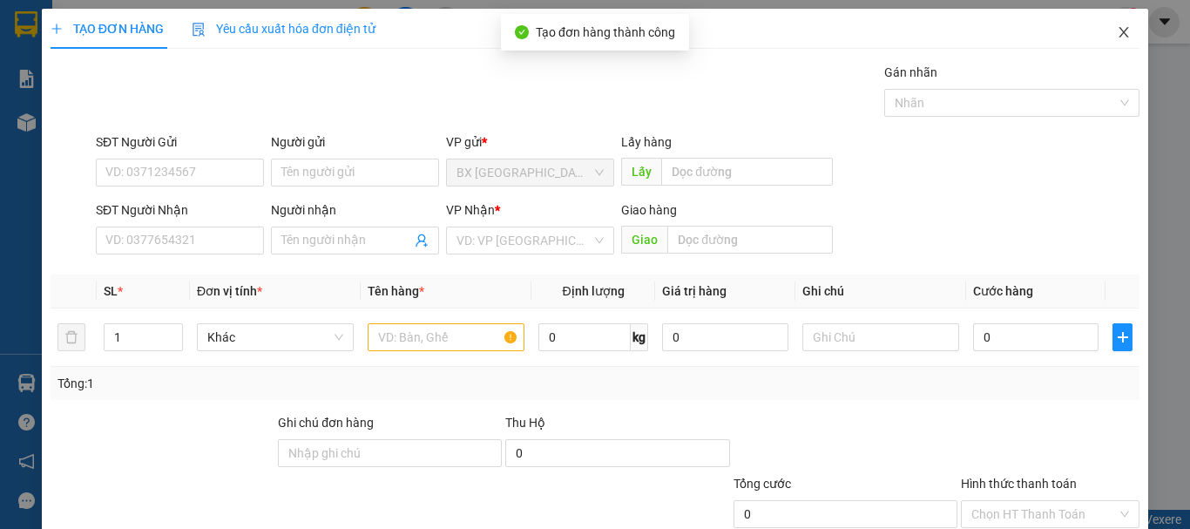
click at [1117, 35] on icon "close" at bounding box center [1124, 32] width 14 height 14
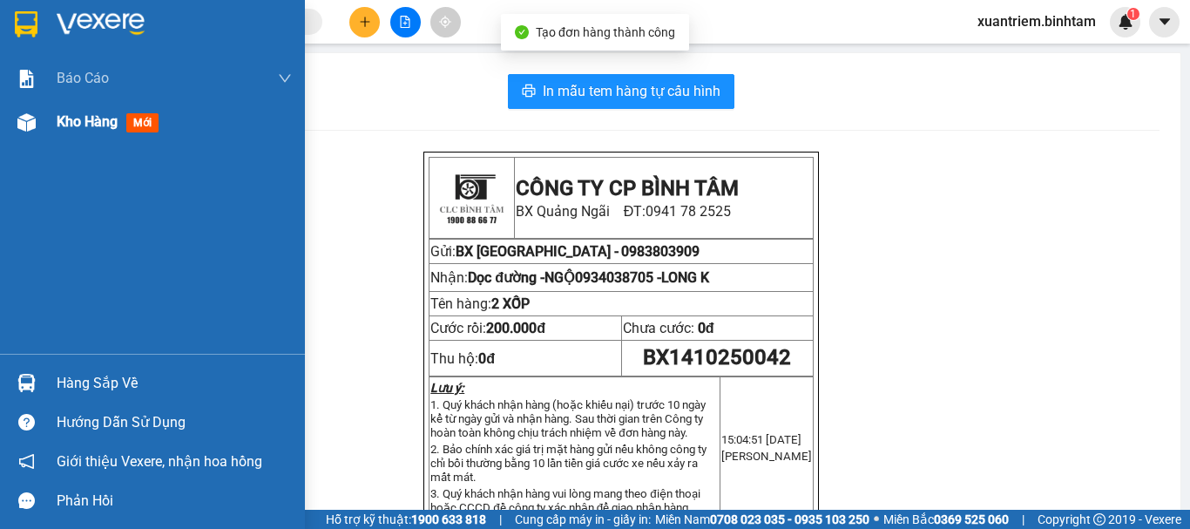
click at [40, 111] on div at bounding box center [26, 122] width 30 height 30
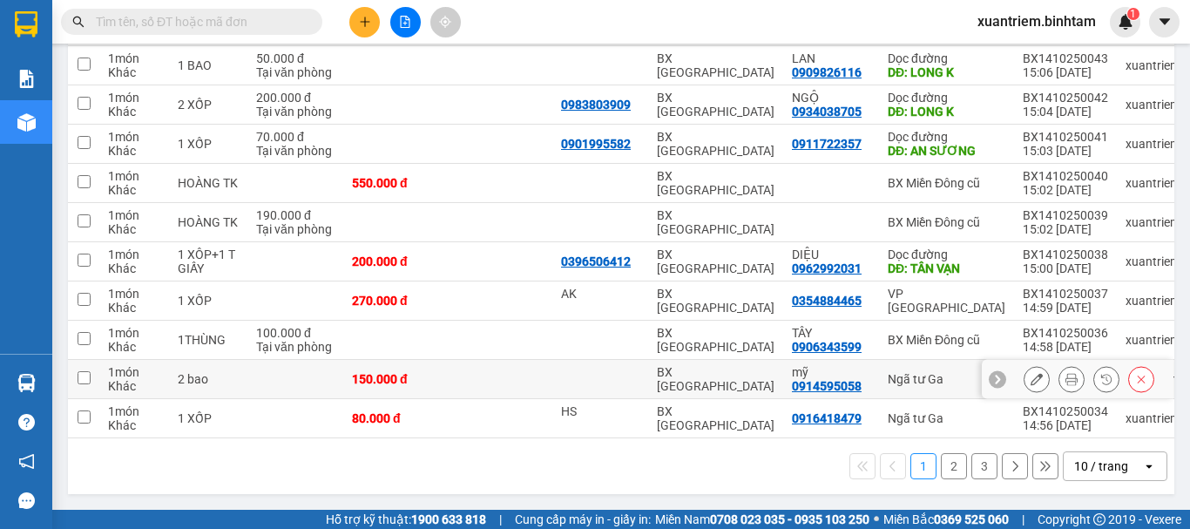
scroll to position [166, 0]
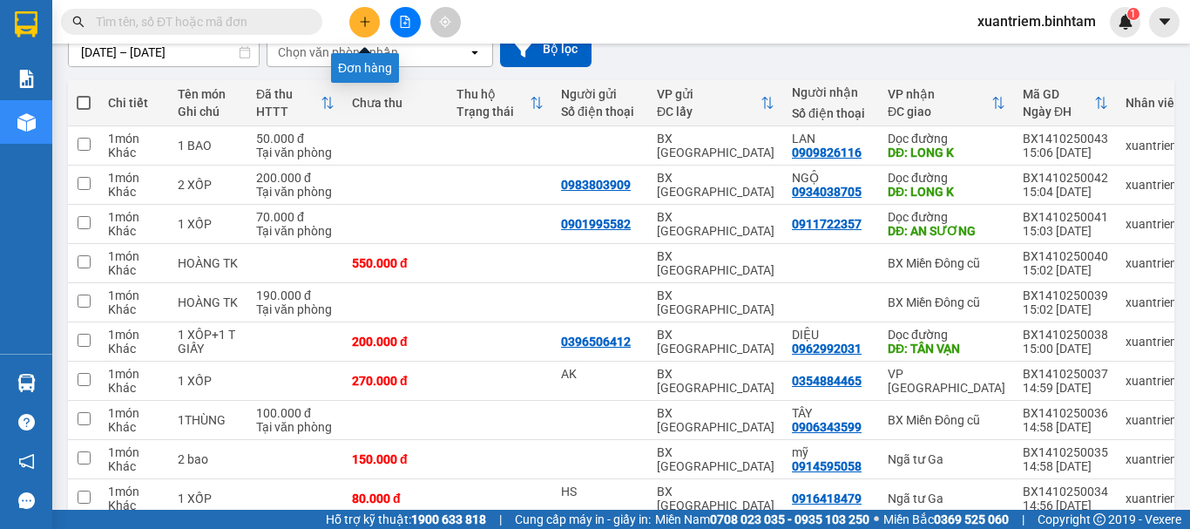
click at [365, 11] on button at bounding box center [364, 22] width 30 height 30
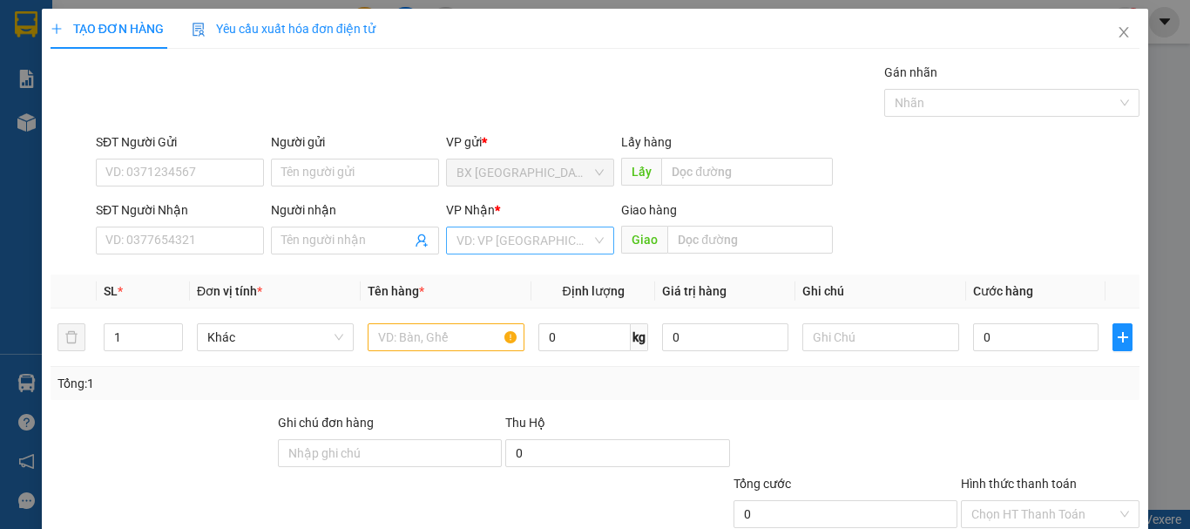
click at [545, 243] on input "search" at bounding box center [524, 240] width 135 height 26
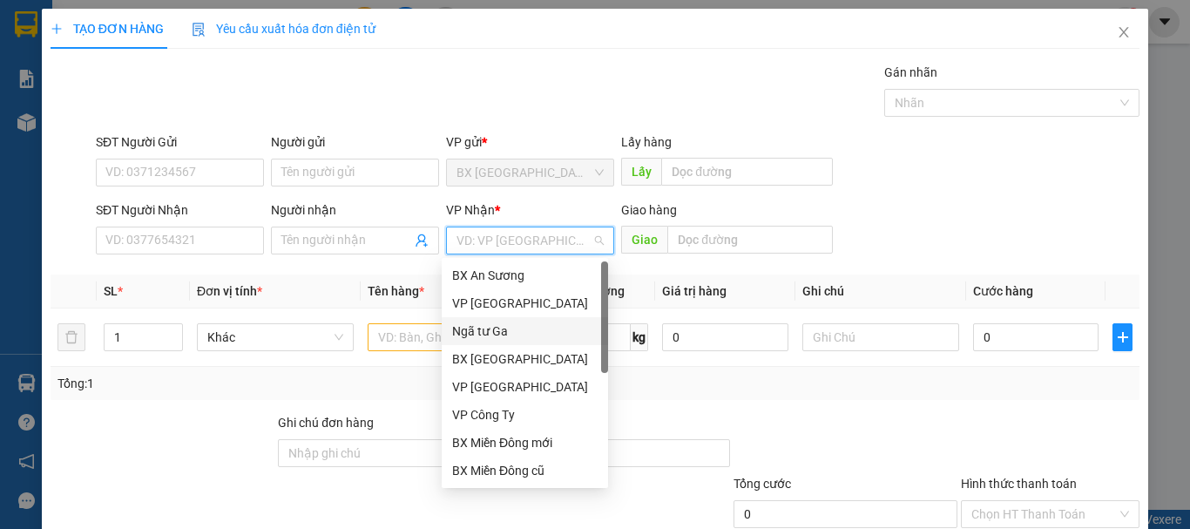
drag, startPoint x: 500, startPoint y: 331, endPoint x: 470, endPoint y: 321, distance: 31.1
click at [500, 330] on div "Ngã tư Ga" at bounding box center [524, 330] width 145 height 19
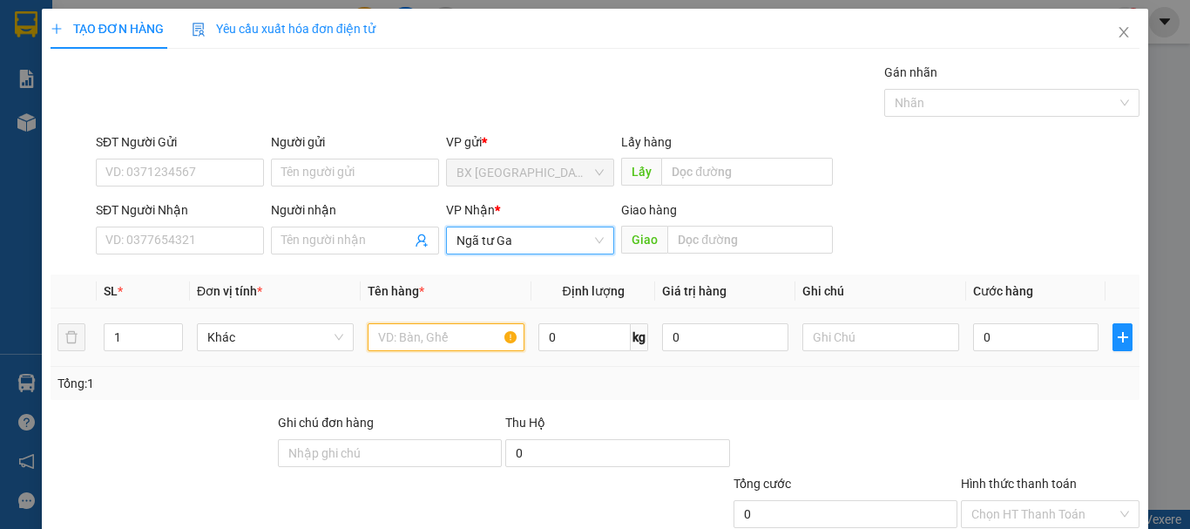
click at [430, 338] on input "text" at bounding box center [446, 337] width 157 height 28
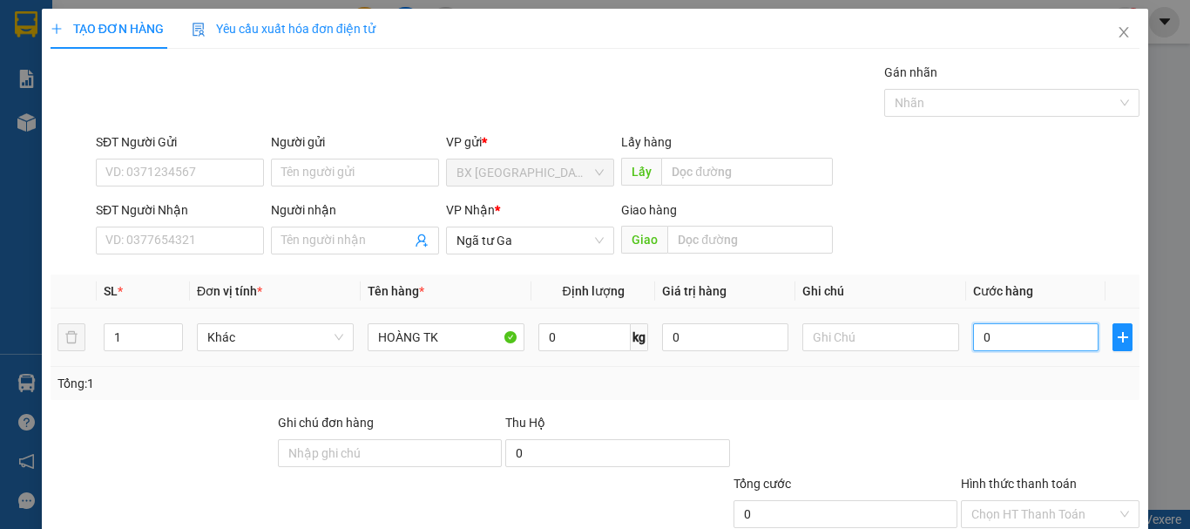
click at [1030, 338] on input "0" at bounding box center [1035, 337] width 125 height 28
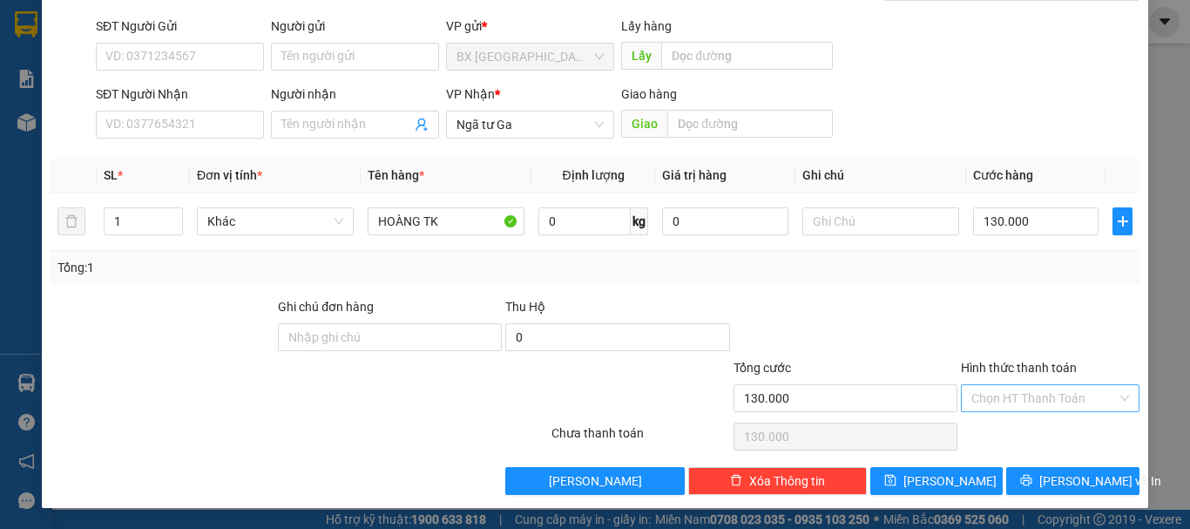
click at [1047, 396] on input "Hình thức thanh toán" at bounding box center [1043, 398] width 145 height 26
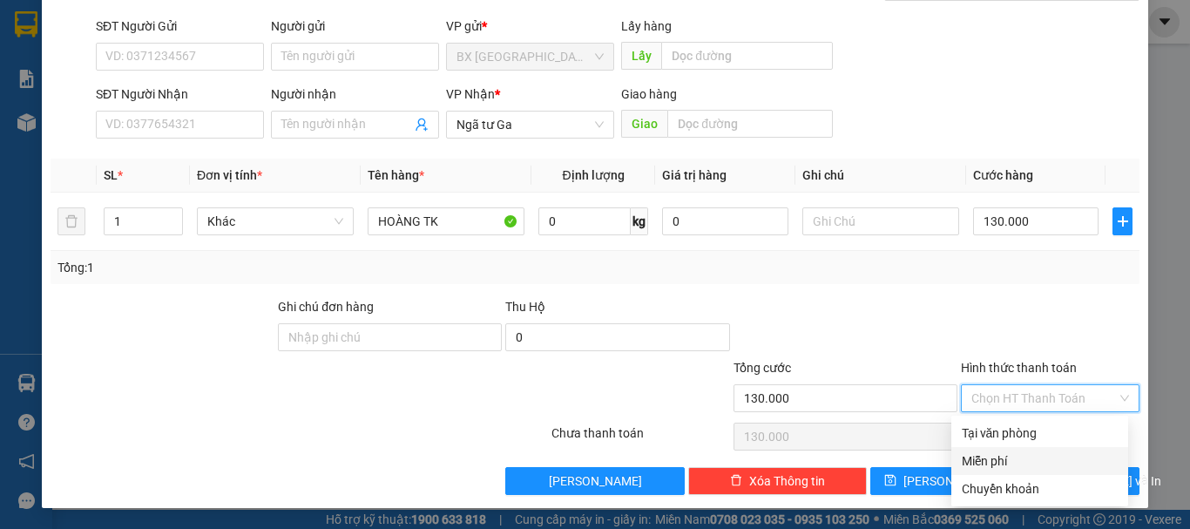
click at [989, 454] on div "Miễn phí" at bounding box center [1040, 460] width 156 height 19
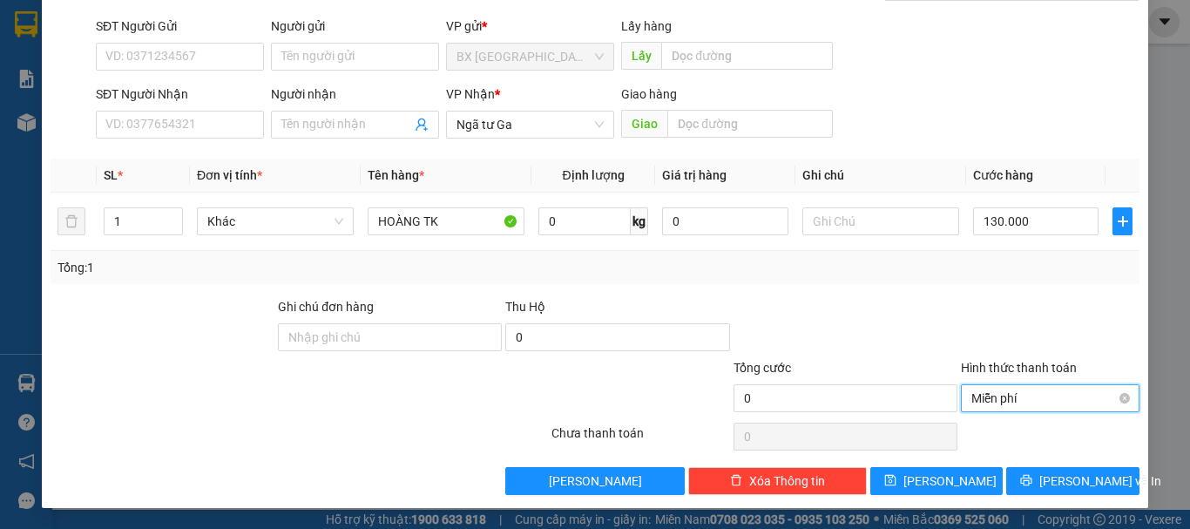
click at [1013, 397] on span "Miễn phí" at bounding box center [1050, 398] width 158 height 26
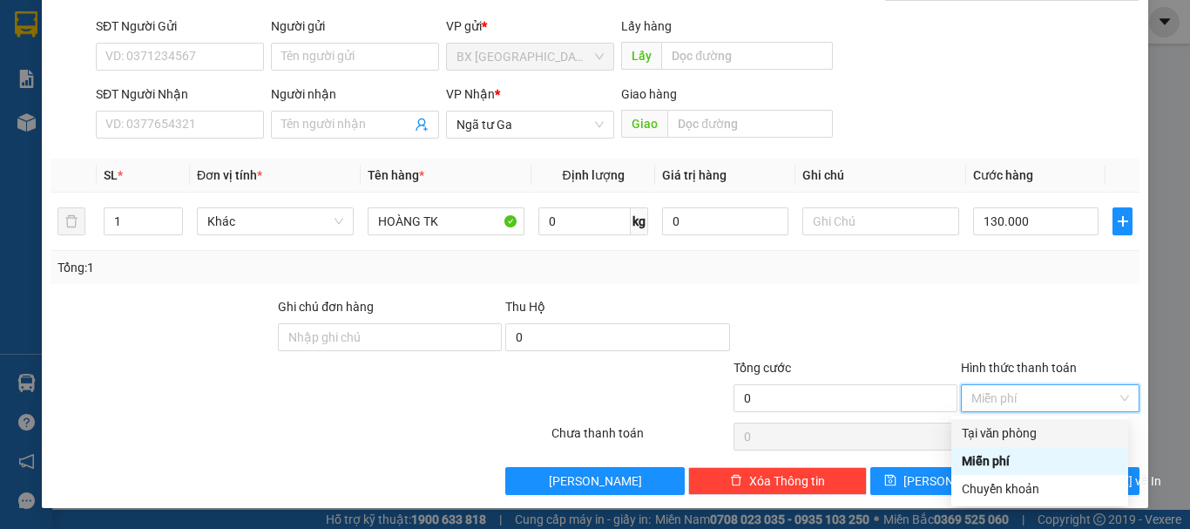
drag, startPoint x: 1003, startPoint y: 427, endPoint x: 975, endPoint y: 463, distance: 45.3
click at [997, 434] on div "Tại văn phòng" at bounding box center [1040, 432] width 156 height 19
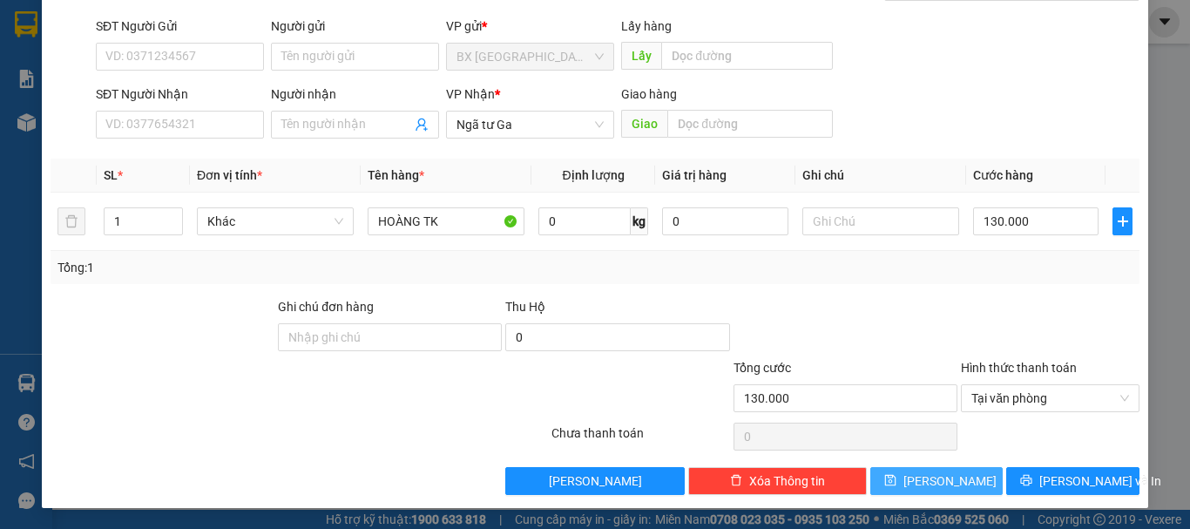
drag, startPoint x: 951, startPoint y: 484, endPoint x: 718, endPoint y: 291, distance: 302.6
click at [951, 481] on button "[PERSON_NAME]" at bounding box center [936, 481] width 133 height 28
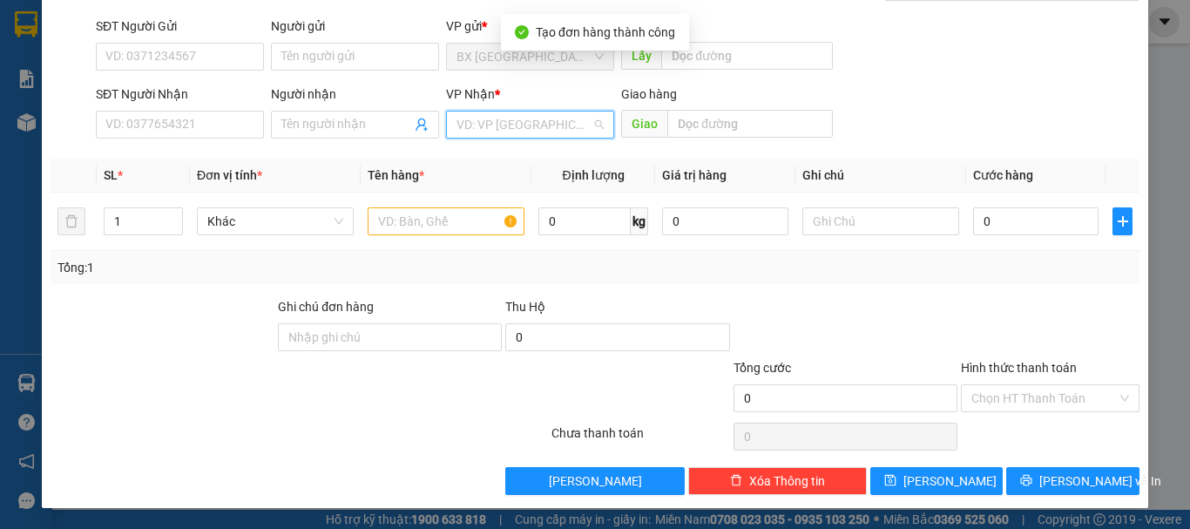
click at [544, 122] on input "search" at bounding box center [524, 125] width 135 height 26
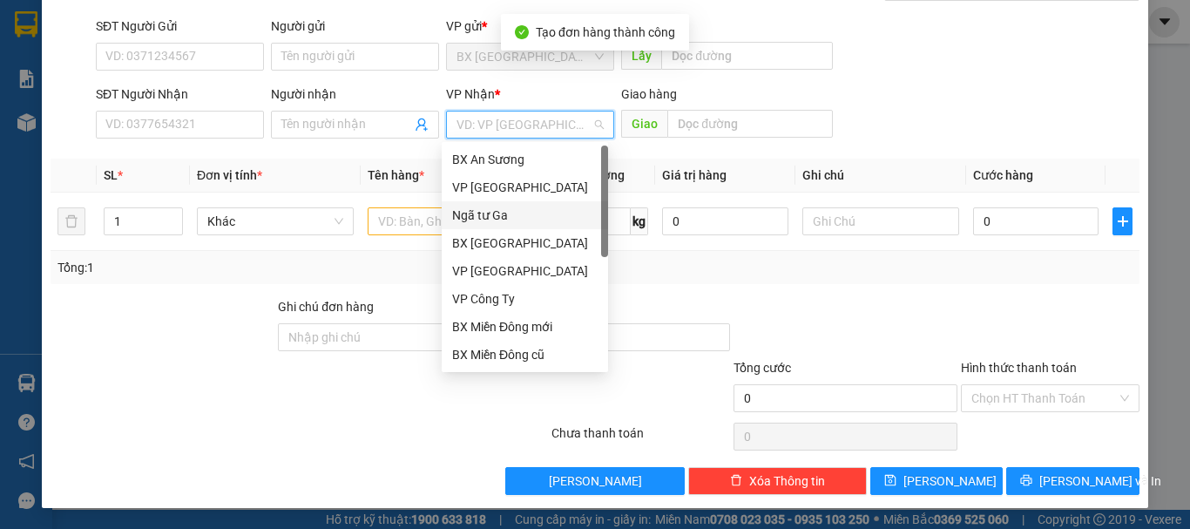
click at [515, 209] on div "Ngã tư Ga" at bounding box center [524, 215] width 145 height 19
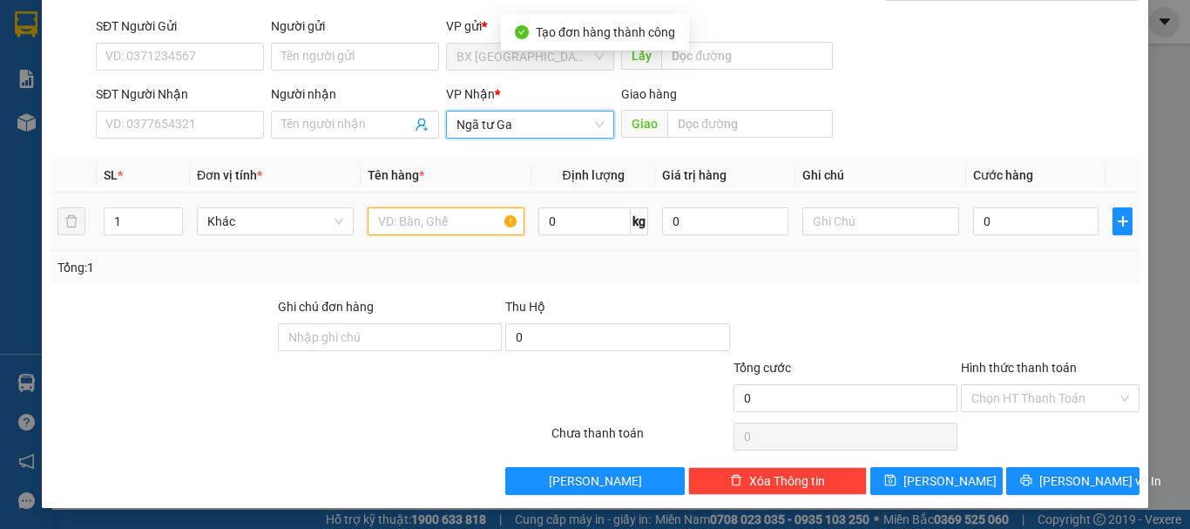
click at [457, 227] on input "text" at bounding box center [446, 221] width 157 height 28
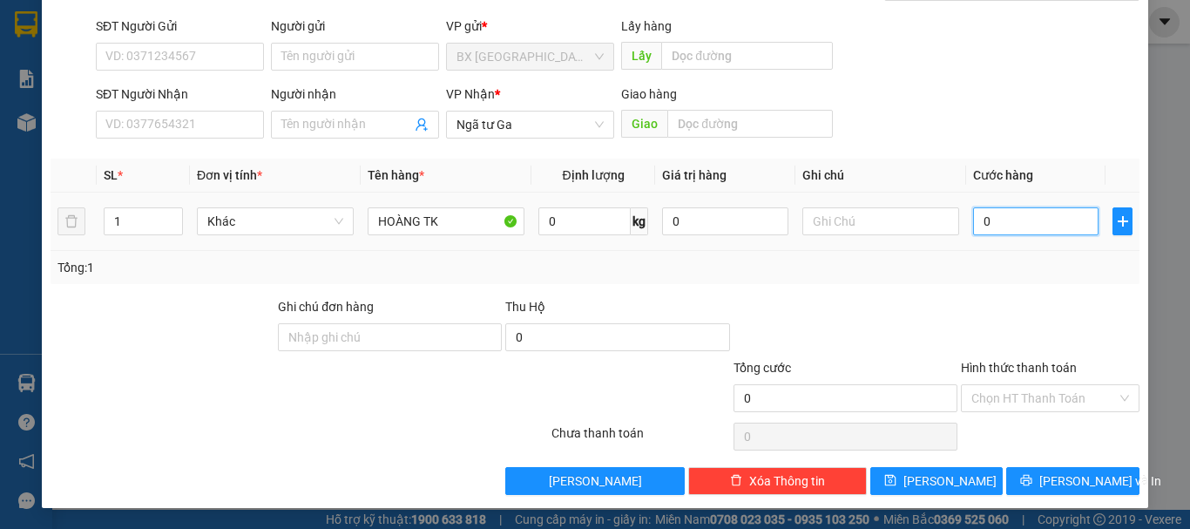
click at [992, 223] on input "0" at bounding box center [1035, 221] width 125 height 28
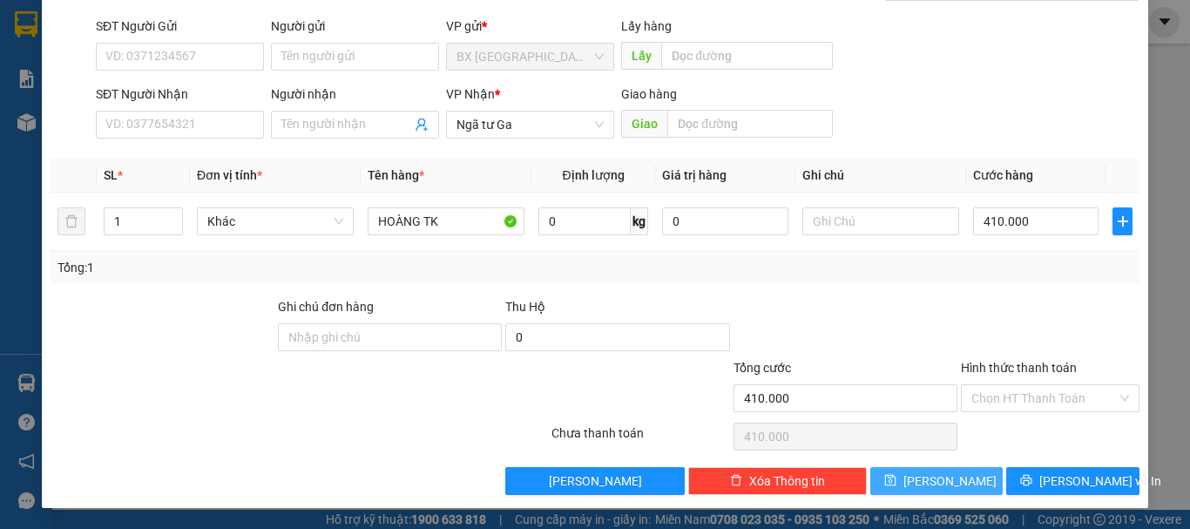
click at [919, 483] on button "[PERSON_NAME]" at bounding box center [936, 481] width 133 height 28
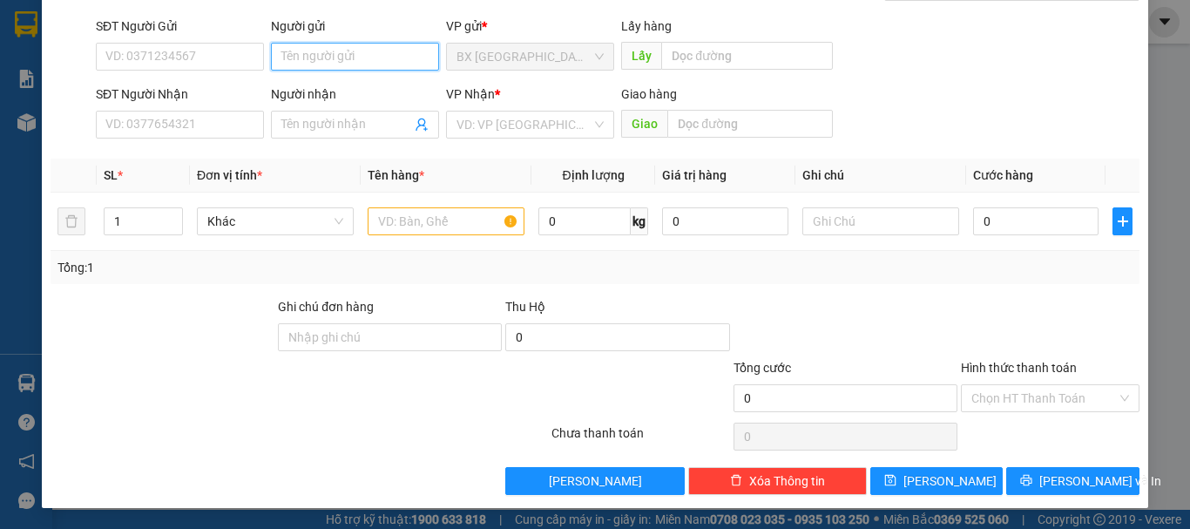
click at [332, 53] on input "Người gửi" at bounding box center [355, 57] width 168 height 28
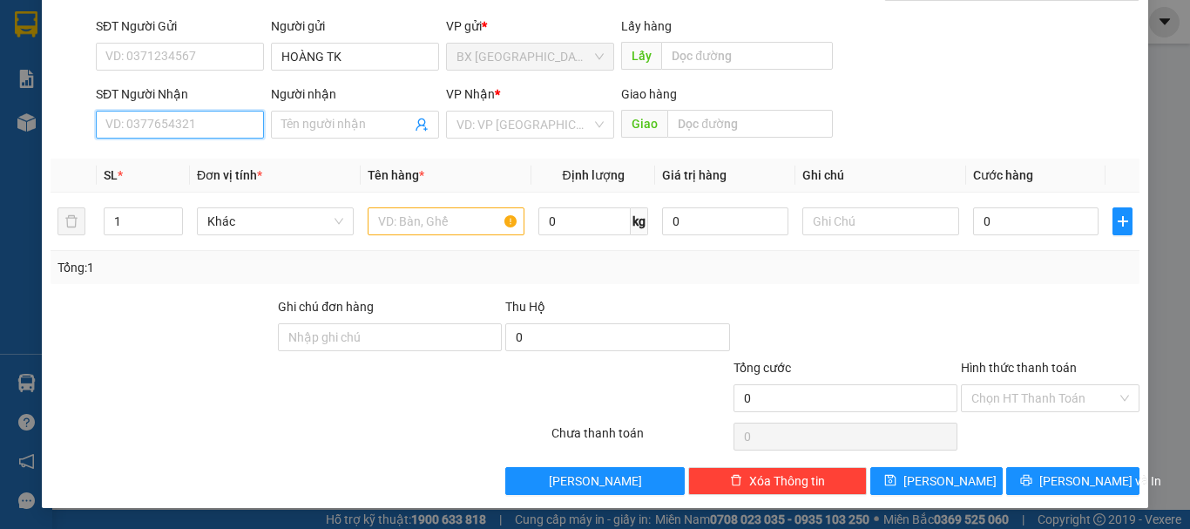
click at [152, 128] on input "SĐT Người Nhận" at bounding box center [180, 125] width 168 height 28
click at [181, 159] on div "0837340379" at bounding box center [177, 159] width 145 height 19
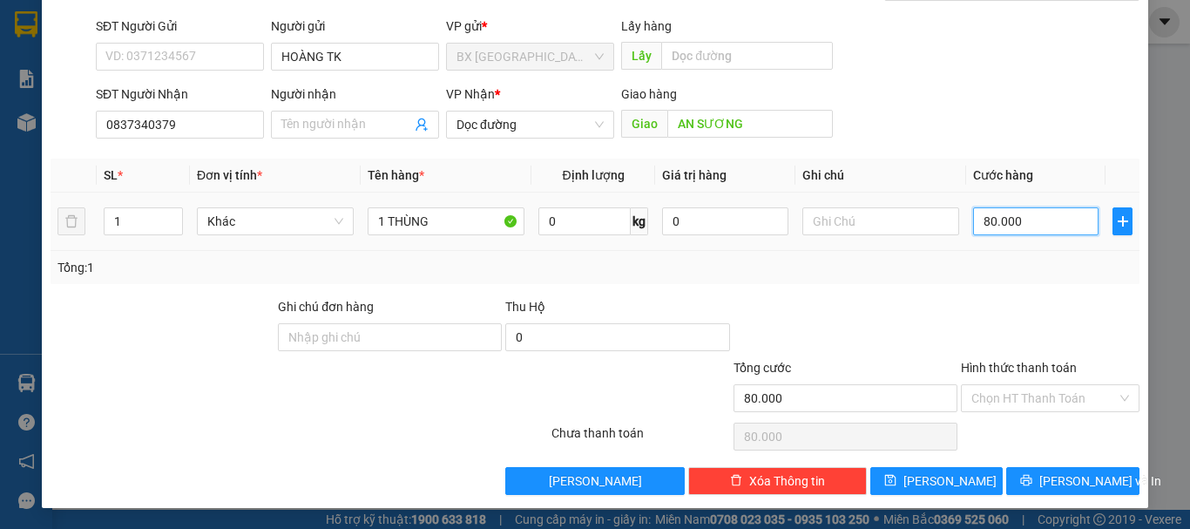
click at [1018, 229] on input "80.000" at bounding box center [1035, 221] width 125 height 28
click at [1030, 389] on input "Hình thức thanh toán" at bounding box center [1043, 398] width 145 height 26
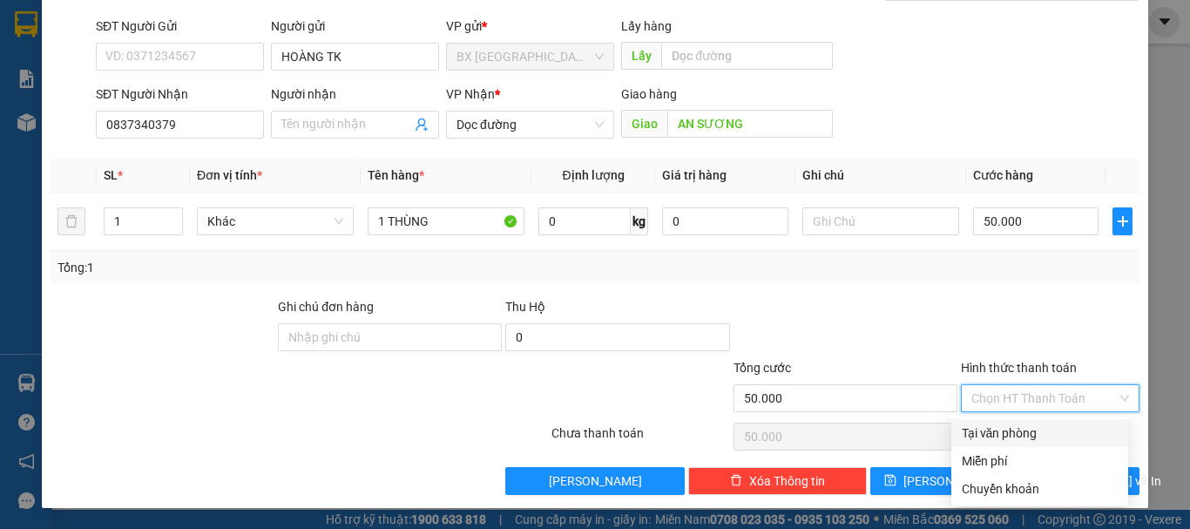
drag, startPoint x: 989, startPoint y: 430, endPoint x: 927, endPoint y: 445, distance: 63.6
click at [989, 429] on div "Tại văn phòng" at bounding box center [1040, 432] width 156 height 19
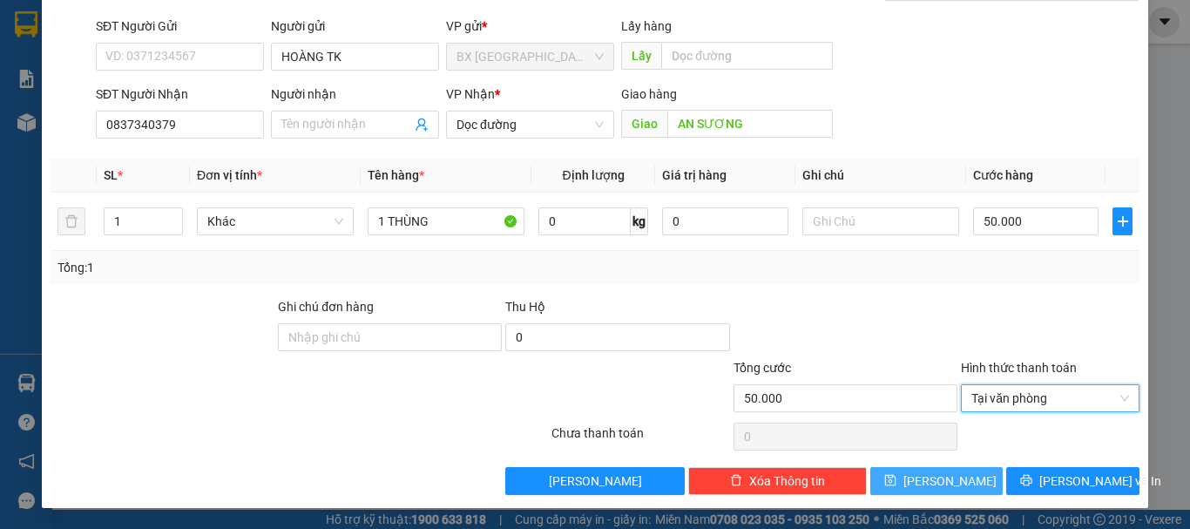
click at [922, 477] on button "[PERSON_NAME]" at bounding box center [936, 481] width 133 height 28
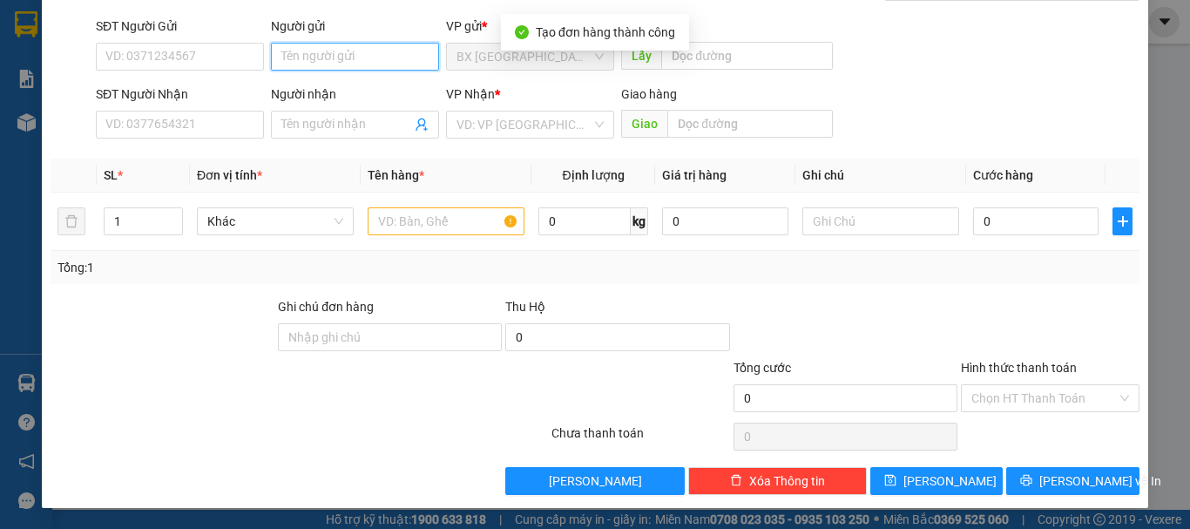
click at [351, 59] on input "Người gửi" at bounding box center [355, 57] width 168 height 28
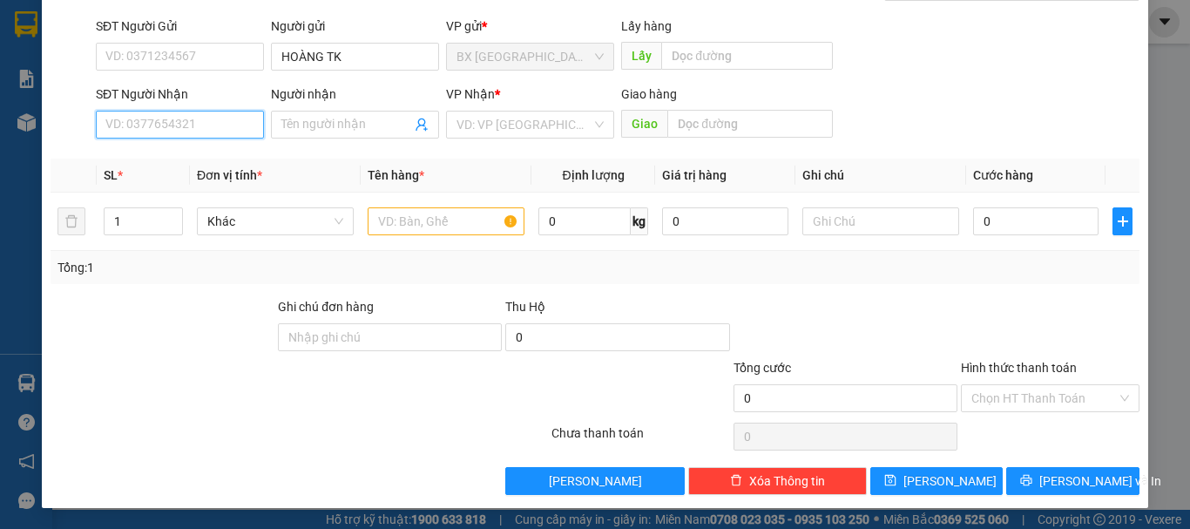
click at [196, 131] on input "SĐT Người Nhận" at bounding box center [180, 125] width 168 height 28
click at [196, 131] on input "0933399879" at bounding box center [180, 125] width 168 height 28
click at [188, 152] on div "0933399879" at bounding box center [177, 159] width 145 height 19
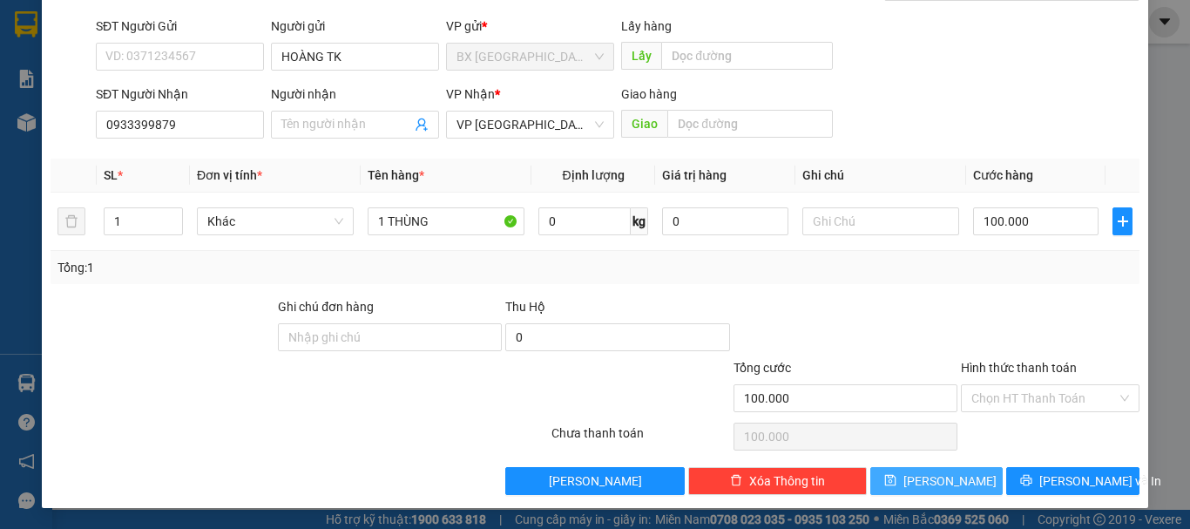
click at [931, 475] on span "[PERSON_NAME]" at bounding box center [949, 480] width 93 height 19
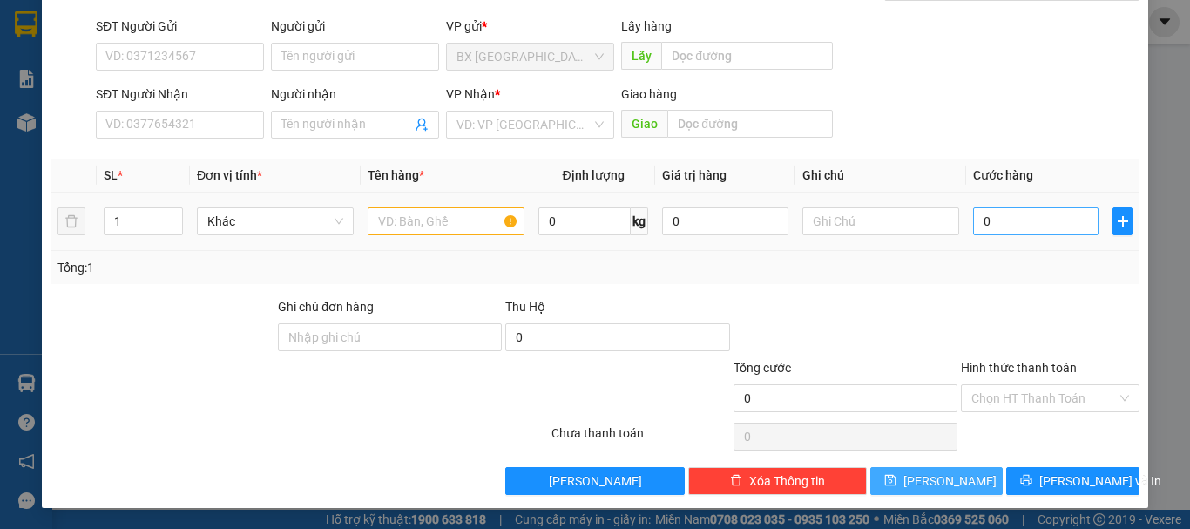
scroll to position [0, 0]
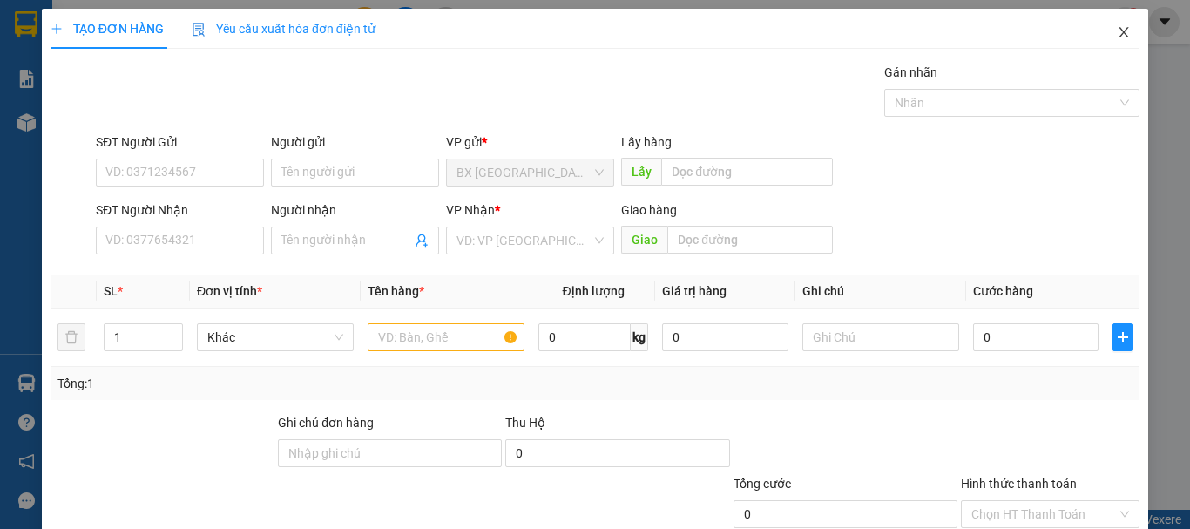
click at [1117, 34] on icon "close" at bounding box center [1124, 32] width 14 height 14
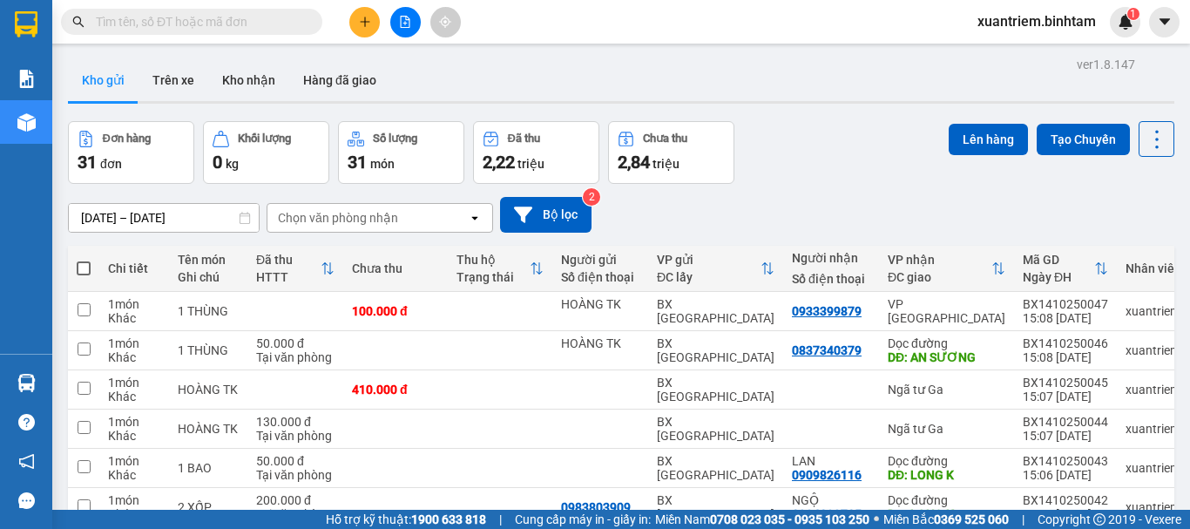
scroll to position [253, 0]
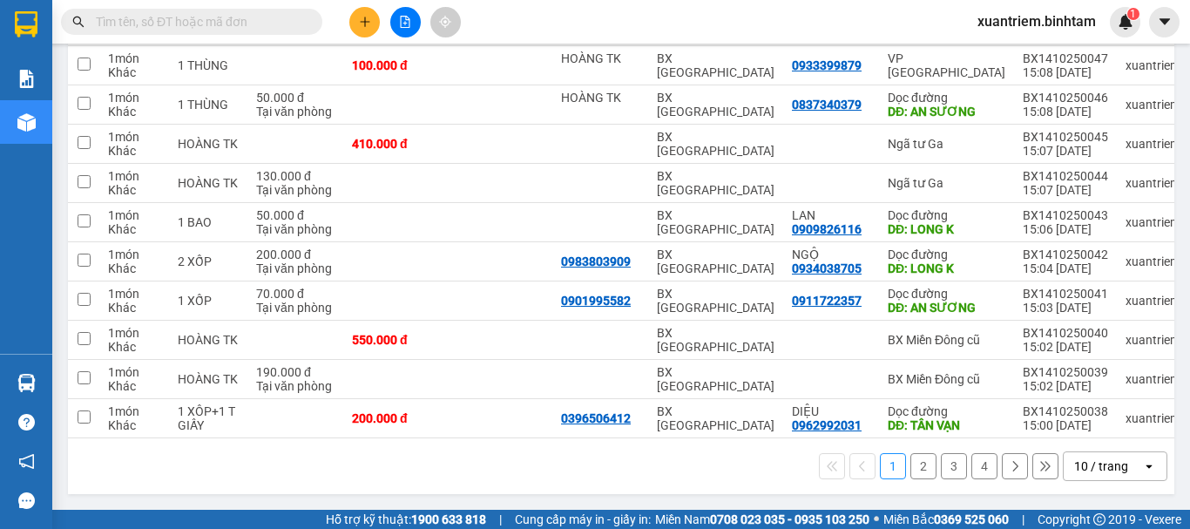
click at [941, 464] on button "3" at bounding box center [954, 466] width 26 height 26
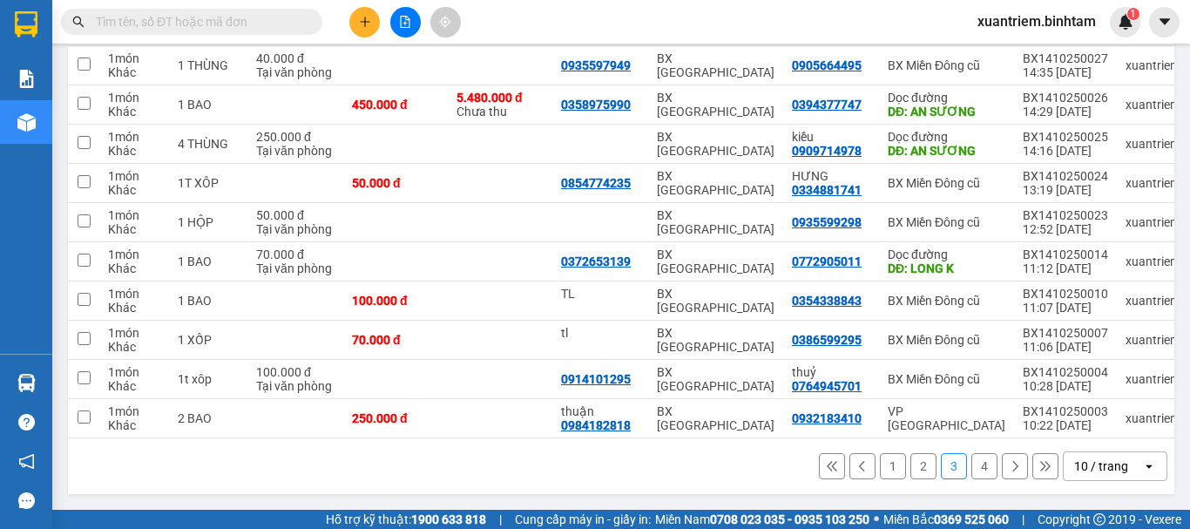
click at [978, 469] on button "4" at bounding box center [984, 466] width 26 height 26
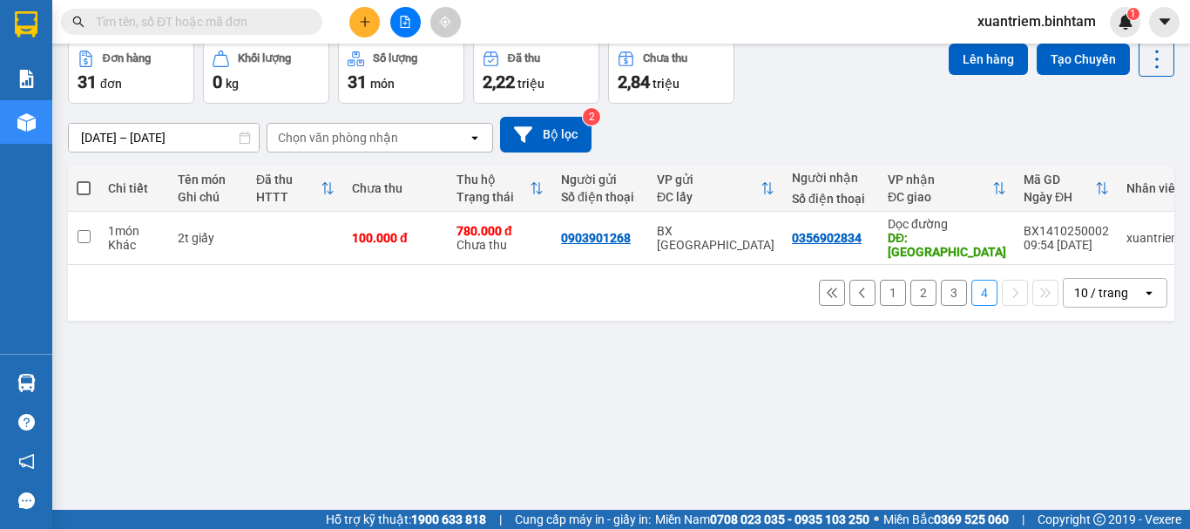
scroll to position [0, 0]
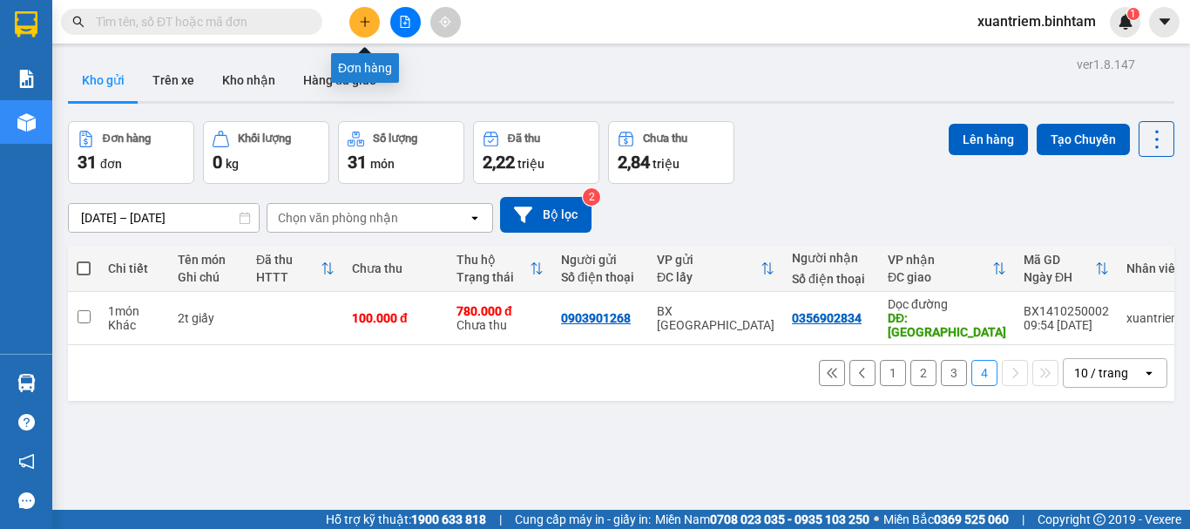
click at [371, 14] on button at bounding box center [364, 22] width 30 height 30
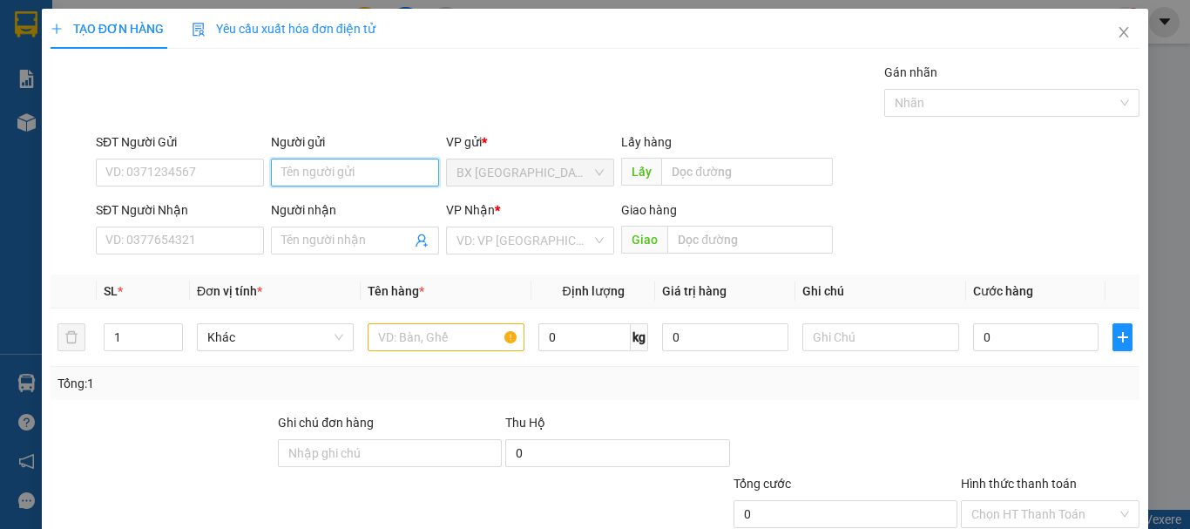
click at [307, 178] on input "Người gửi" at bounding box center [355, 173] width 168 height 28
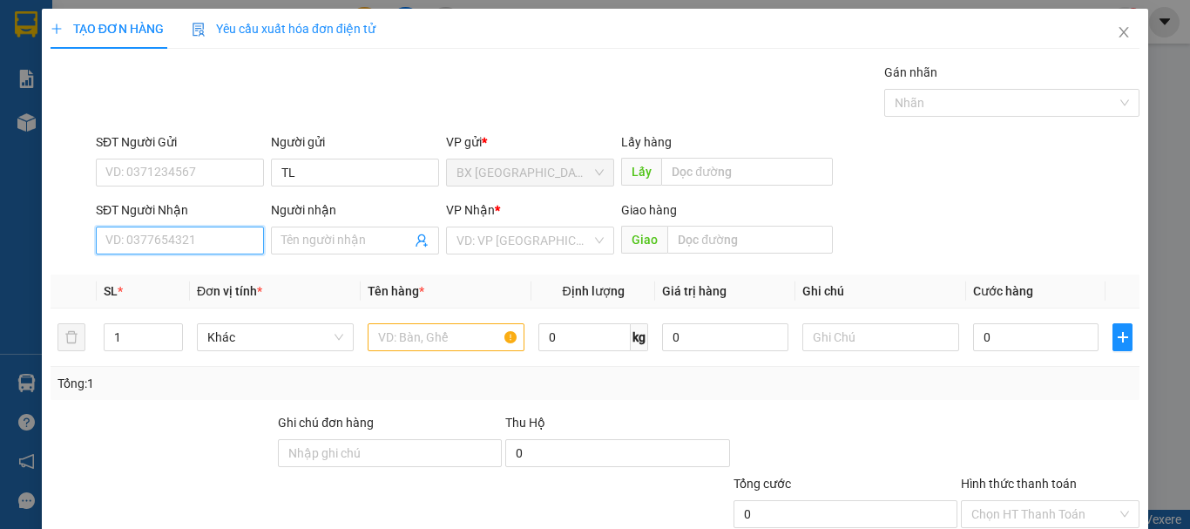
click at [195, 244] on input "SĐT Người Nhận" at bounding box center [180, 241] width 168 height 28
click at [391, 247] on input "Người nhận" at bounding box center [346, 240] width 130 height 19
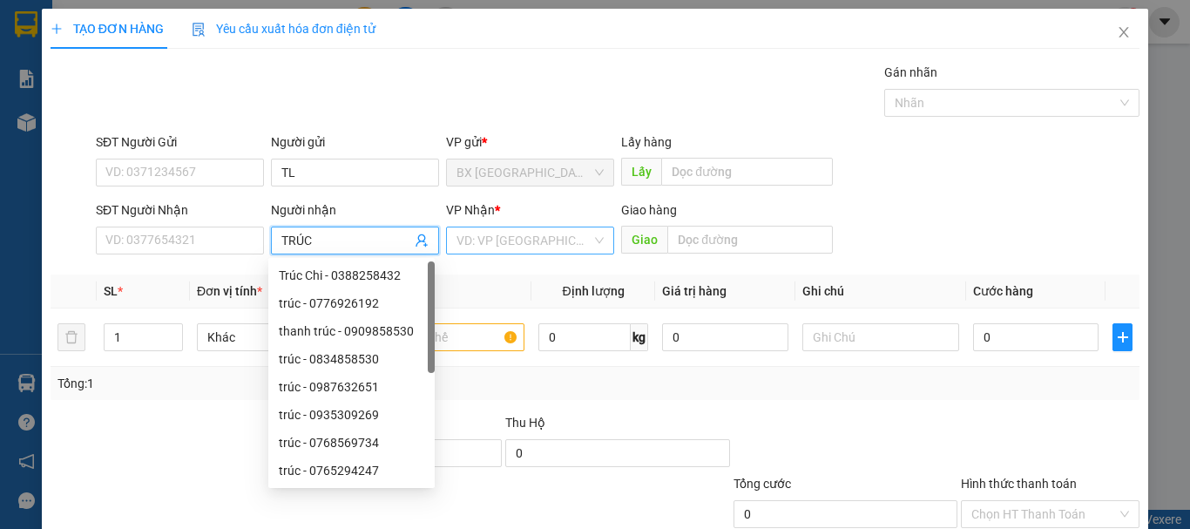
click at [529, 247] on input "search" at bounding box center [524, 240] width 135 height 26
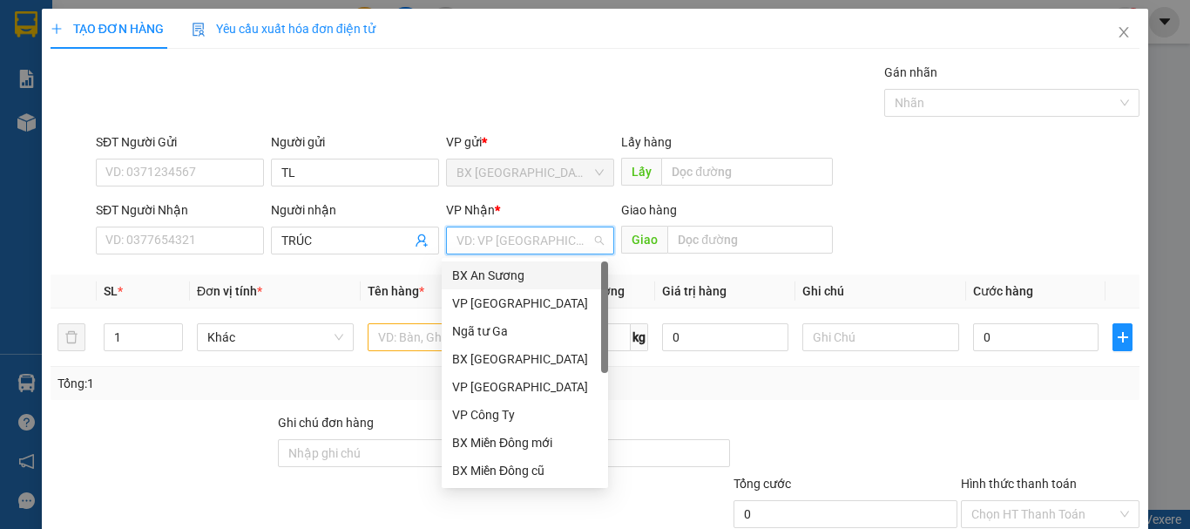
drag, startPoint x: 511, startPoint y: 287, endPoint x: 509, endPoint y: 298, distance: 11.6
click at [511, 287] on div "BX An Sương" at bounding box center [525, 275] width 166 height 28
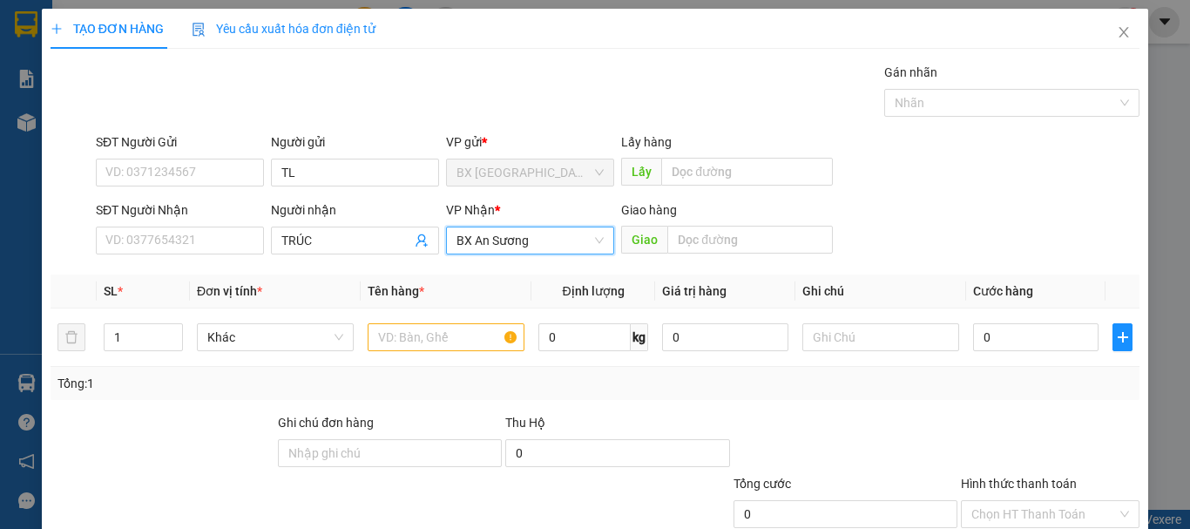
click at [509, 298] on th "Tên hàng *" at bounding box center [446, 291] width 171 height 34
click at [515, 249] on span "BX An Sương" at bounding box center [530, 240] width 147 height 26
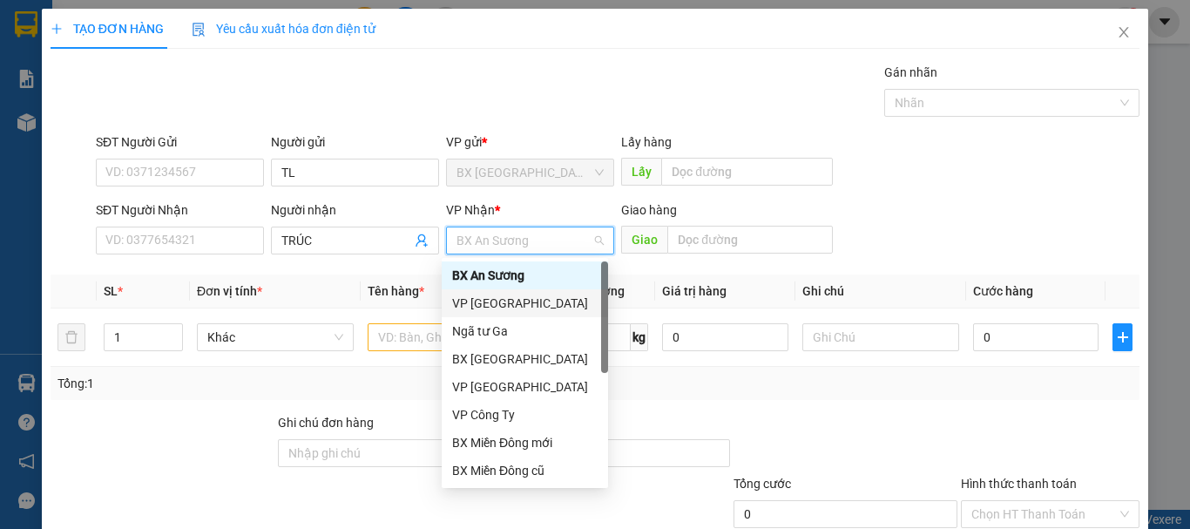
click at [517, 308] on div "VP [GEOGRAPHIC_DATA]" at bounding box center [524, 303] width 145 height 19
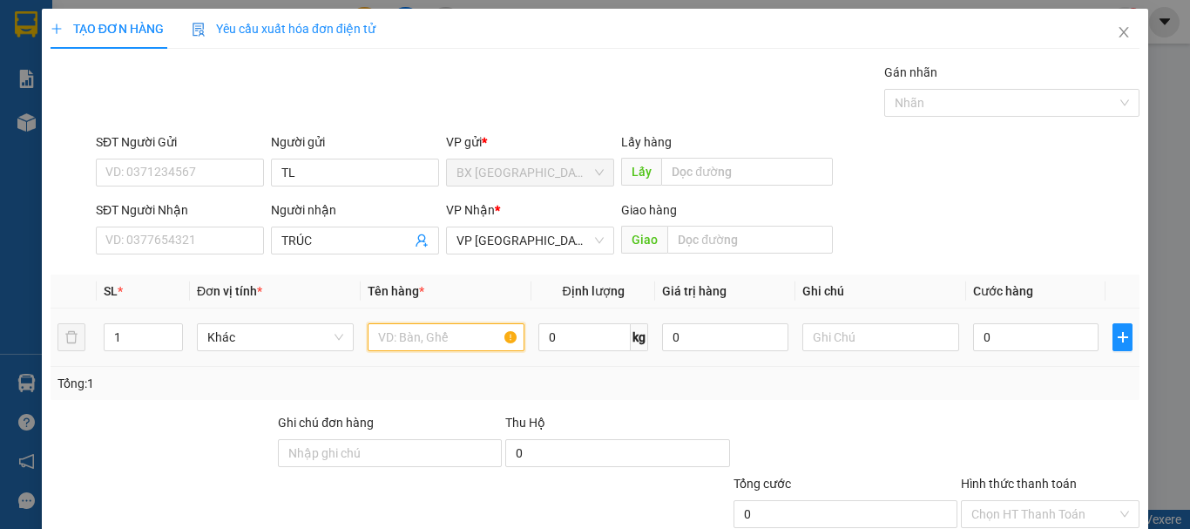
click at [466, 346] on input "text" at bounding box center [446, 337] width 157 height 28
click at [998, 329] on input "0" at bounding box center [1035, 337] width 125 height 28
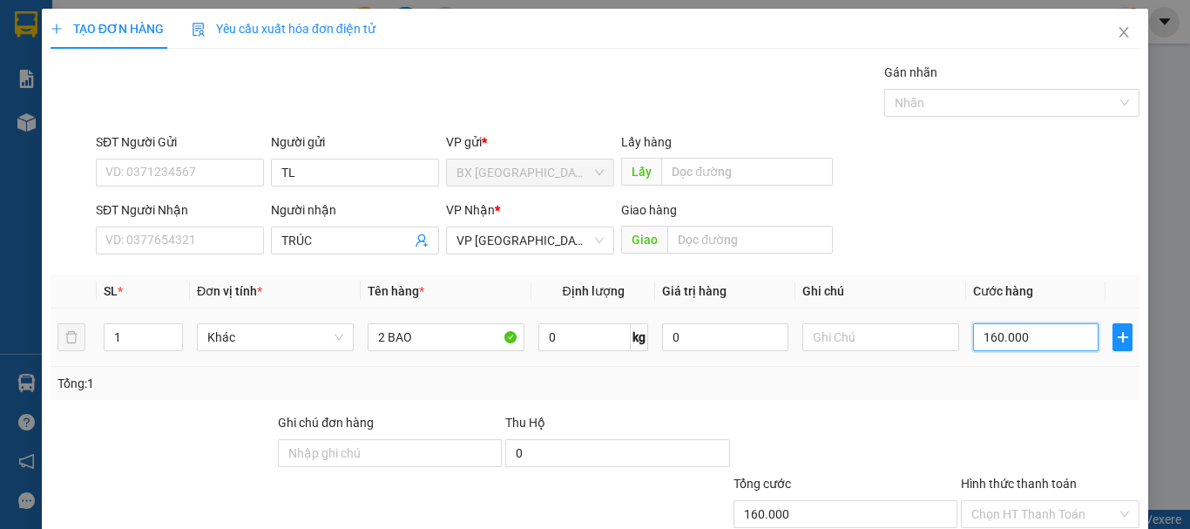
scroll to position [87, 0]
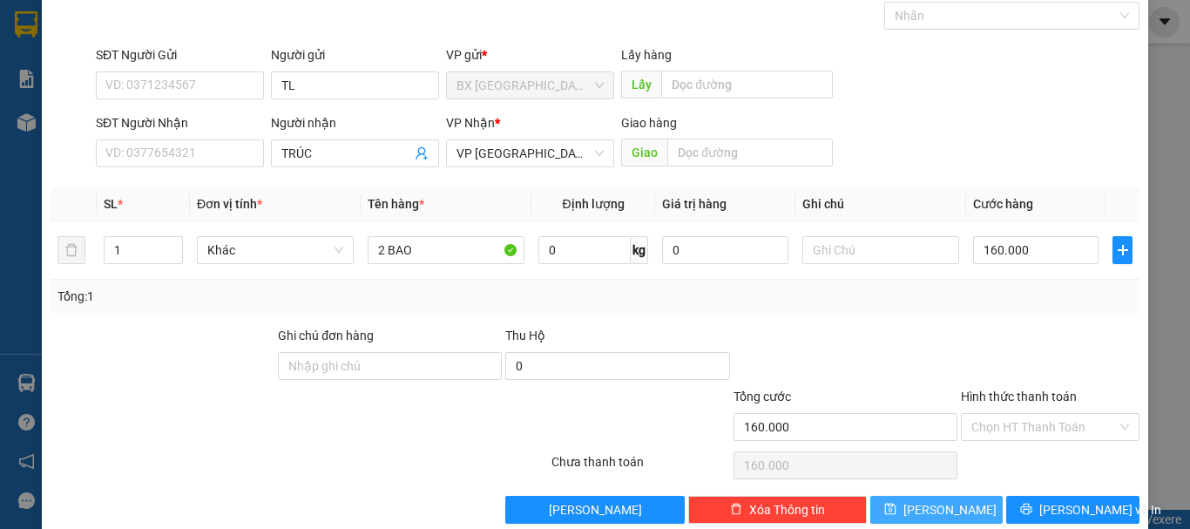
click at [966, 496] on button "[PERSON_NAME]" at bounding box center [936, 510] width 133 height 28
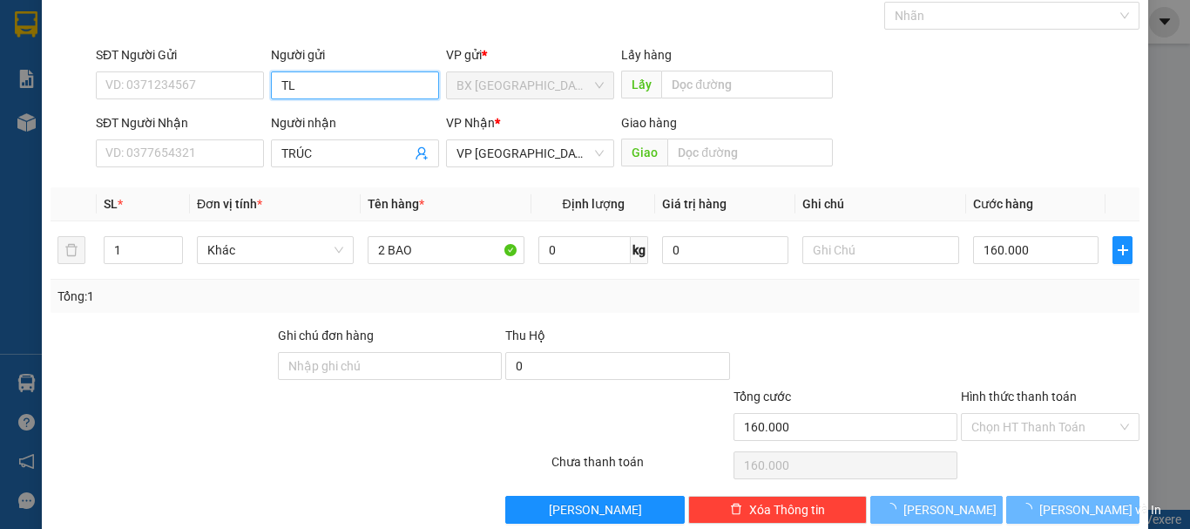
click at [345, 89] on input "TL" at bounding box center [355, 85] width 168 height 28
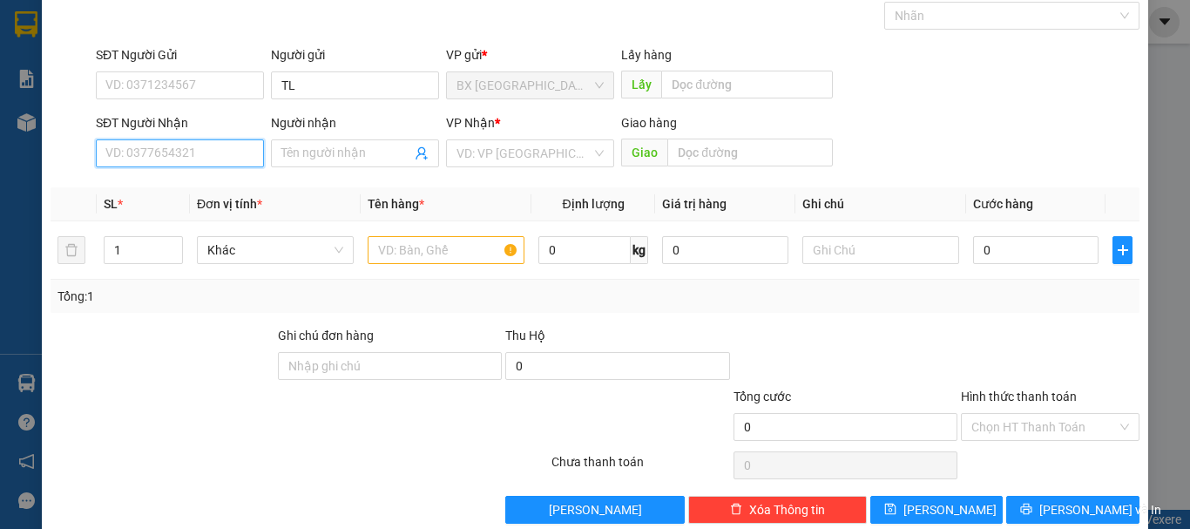
drag, startPoint x: 182, startPoint y: 152, endPoint x: 174, endPoint y: 145, distance: 10.5
click at [182, 151] on input "SĐT Người Nhận" at bounding box center [180, 153] width 168 height 28
click at [178, 152] on input "090178" at bounding box center [180, 153] width 168 height 28
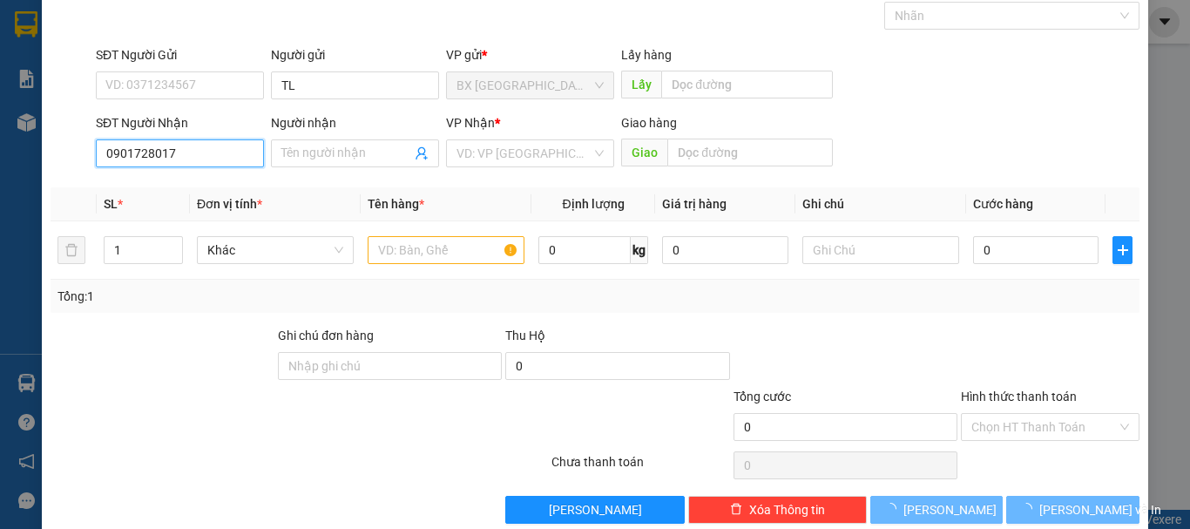
click at [193, 162] on input "0901728017" at bounding box center [180, 153] width 168 height 28
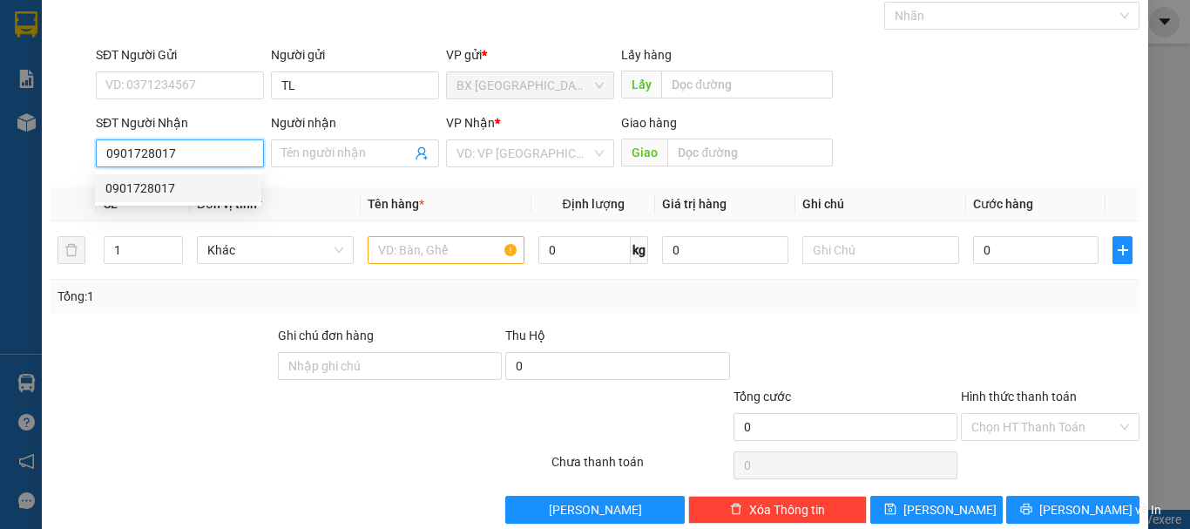
click at [199, 150] on input "0901728017" at bounding box center [180, 153] width 168 height 28
click at [175, 185] on div "0901728017" at bounding box center [177, 188] width 145 height 19
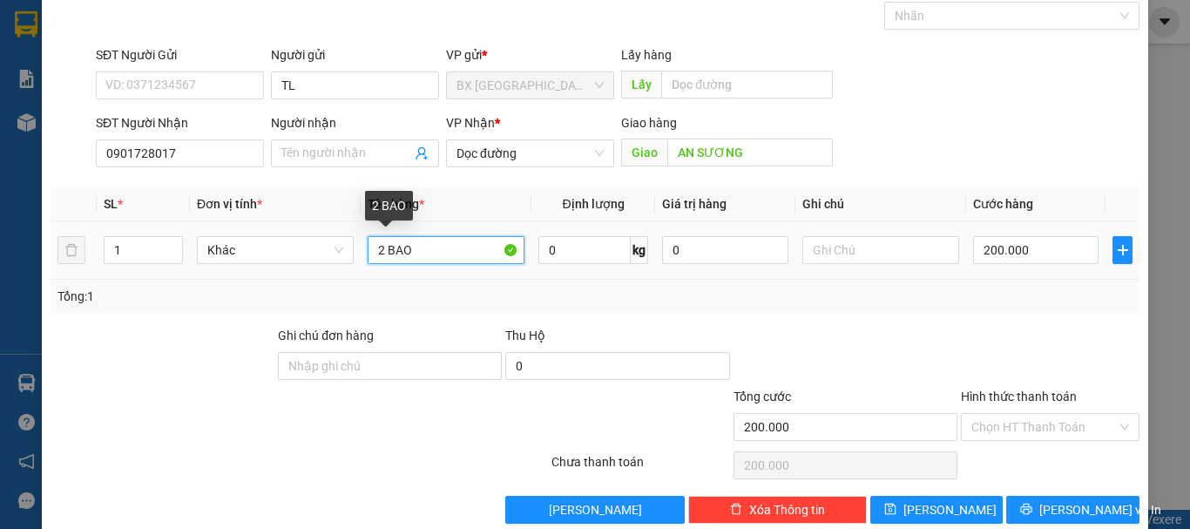
click at [382, 250] on input "2 BAO" at bounding box center [446, 250] width 157 height 28
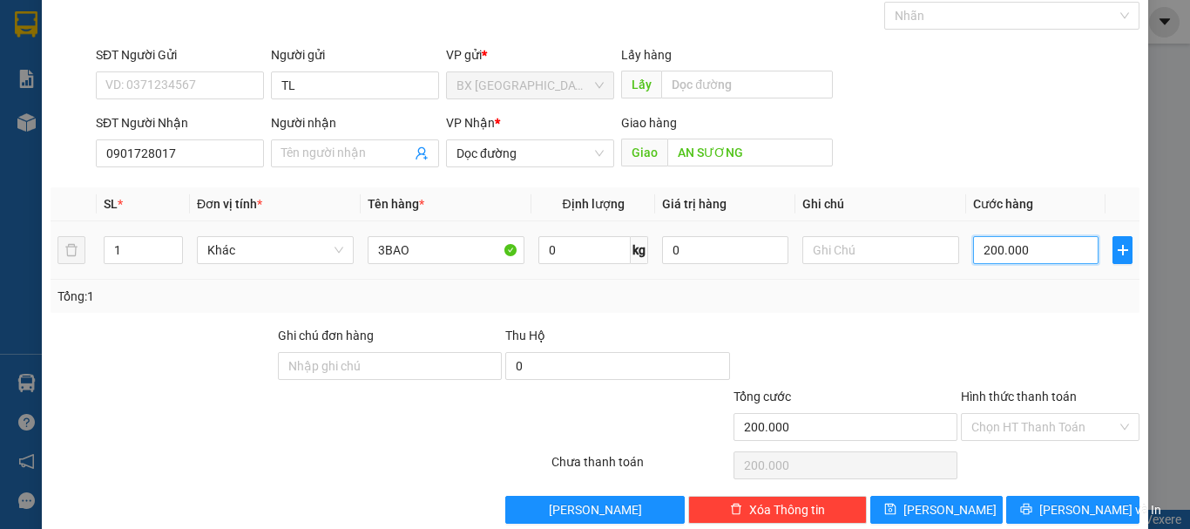
click at [1002, 259] on input "200.000" at bounding box center [1035, 250] width 125 height 28
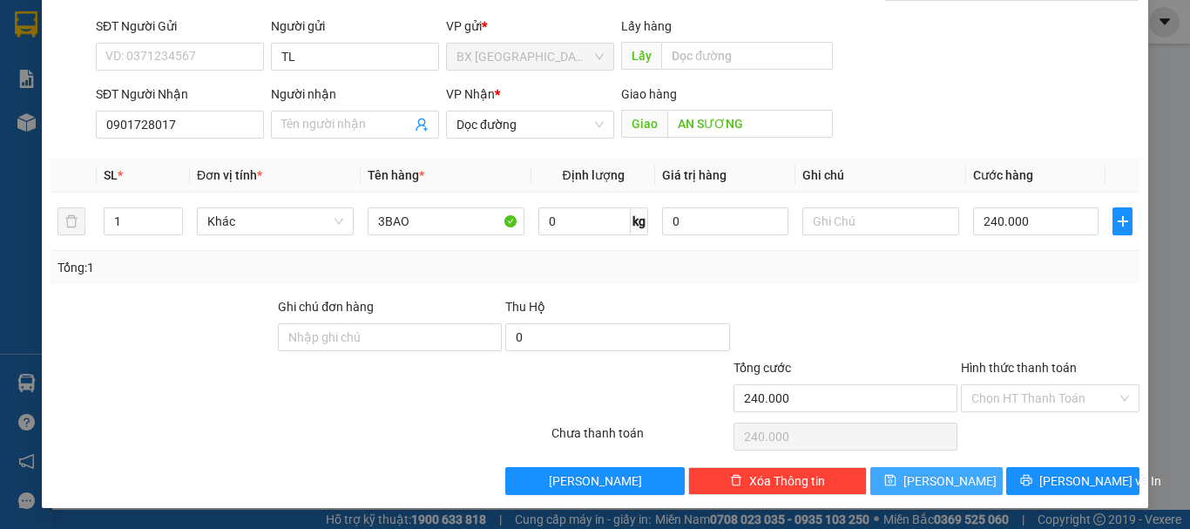
click at [932, 477] on span "[PERSON_NAME]" at bounding box center [949, 480] width 93 height 19
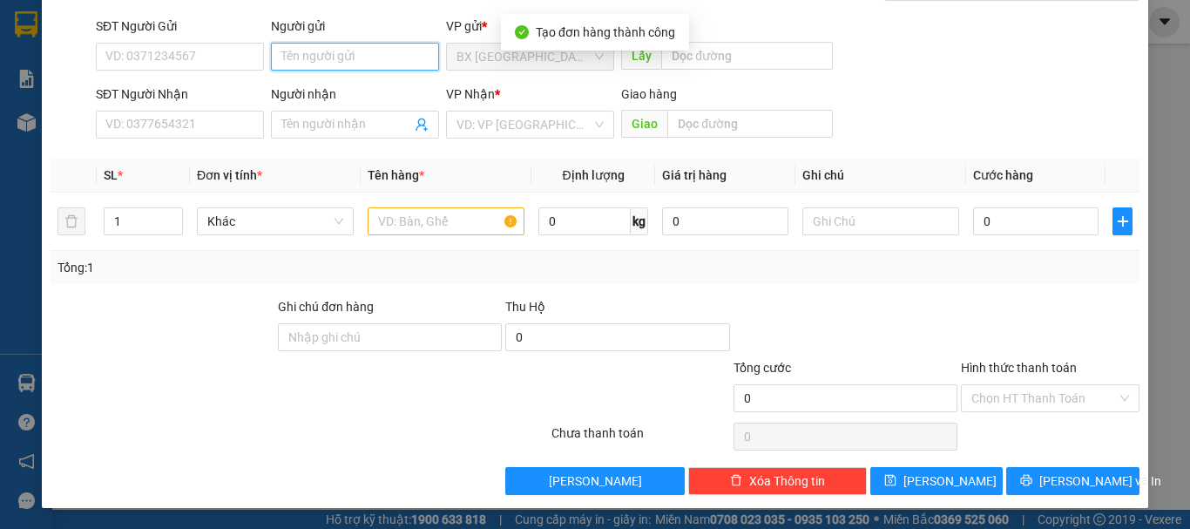
click at [344, 57] on input "Người gửi" at bounding box center [355, 57] width 168 height 28
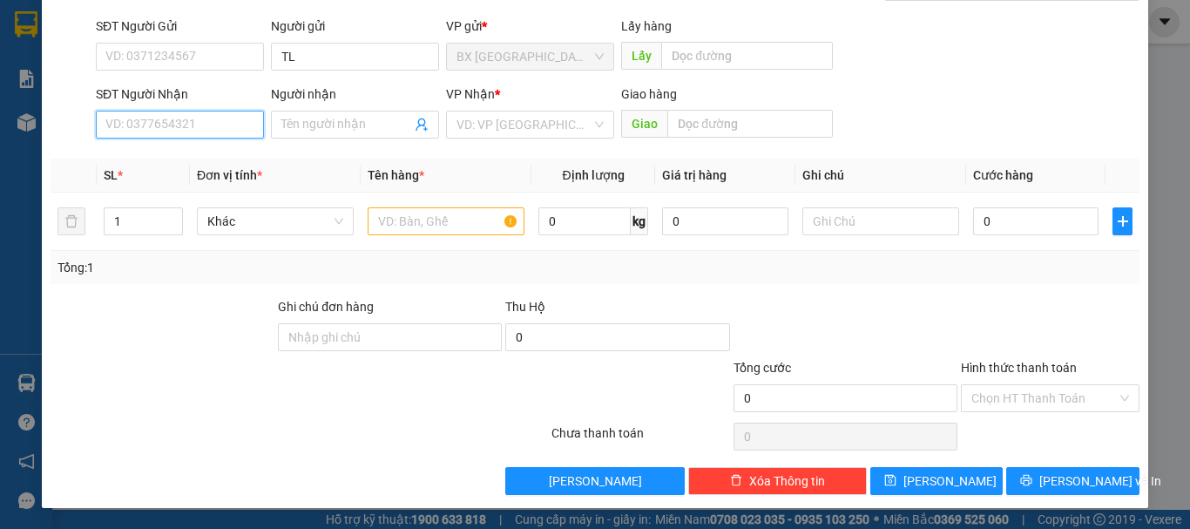
click at [224, 132] on input "SĐT Người Nhận" at bounding box center [180, 125] width 168 height 28
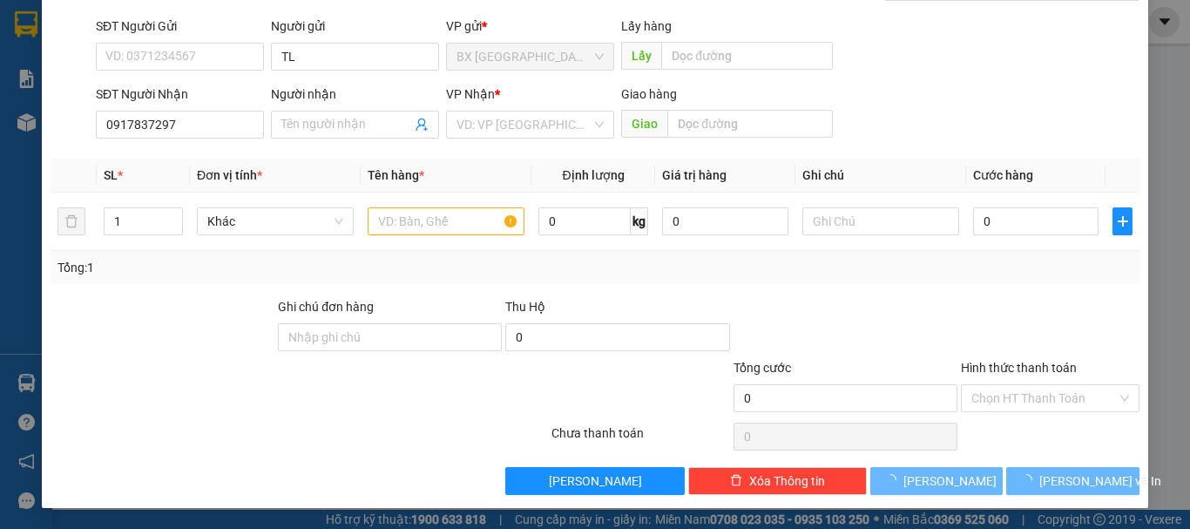
click at [172, 105] on div "SĐT Người Nhận" at bounding box center [180, 98] width 168 height 26
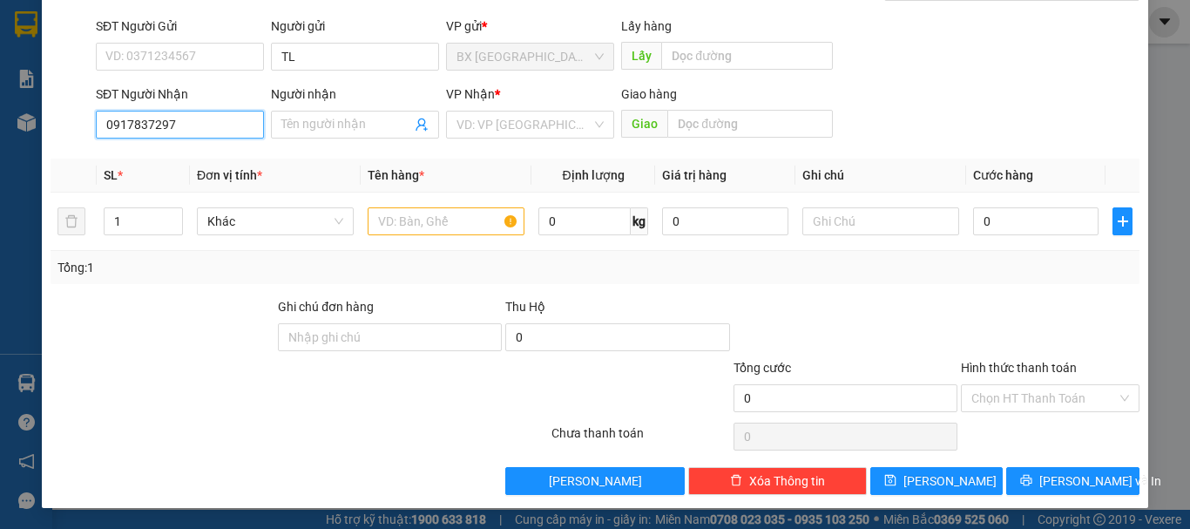
click at [201, 126] on input "0917837297" at bounding box center [180, 125] width 168 height 28
click at [213, 131] on input "0917837297" at bounding box center [180, 125] width 168 height 28
click at [197, 165] on div "0917837297" at bounding box center [177, 159] width 145 height 19
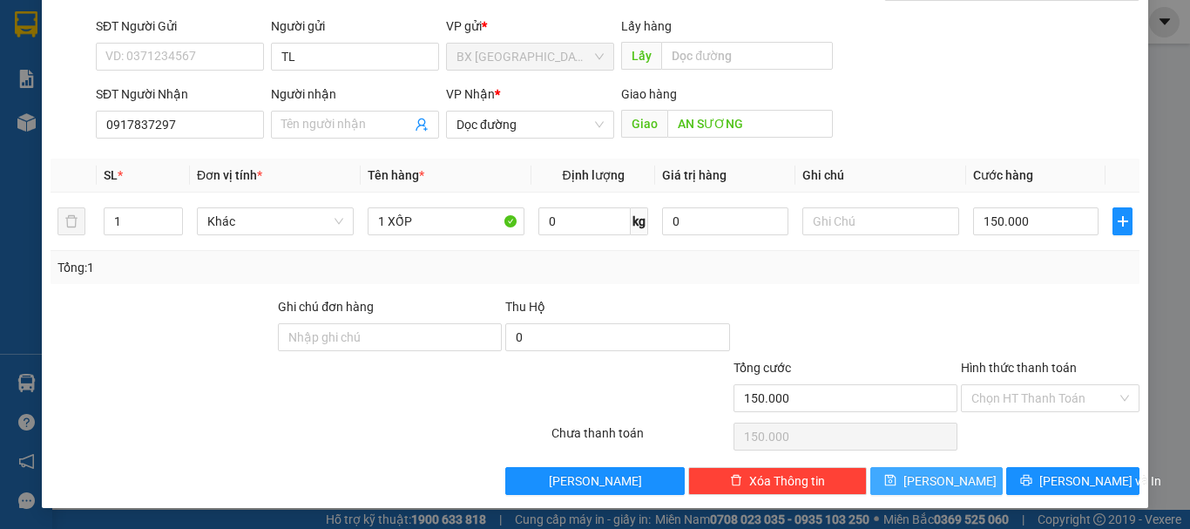
click at [941, 484] on span "[PERSON_NAME]" at bounding box center [949, 480] width 93 height 19
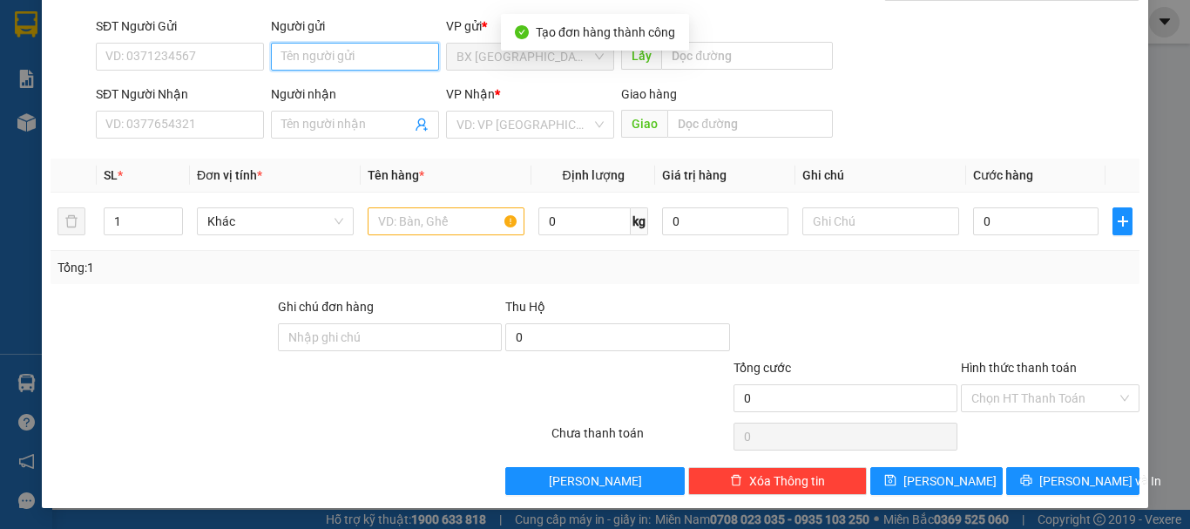
click at [343, 59] on input "Người gửi" at bounding box center [355, 57] width 168 height 28
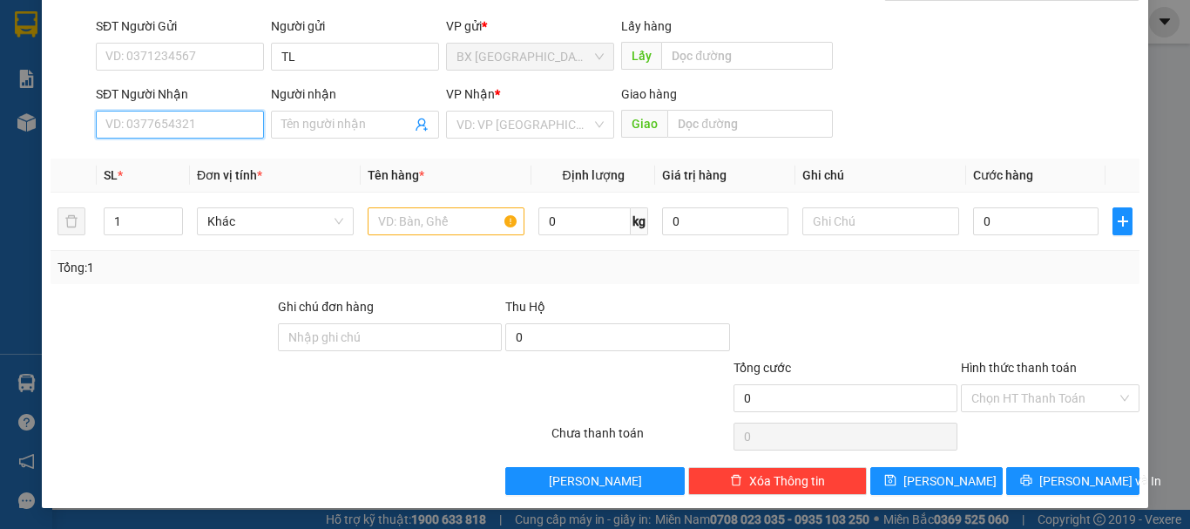
click at [165, 125] on input "SĐT Người Nhận" at bounding box center [180, 125] width 168 height 28
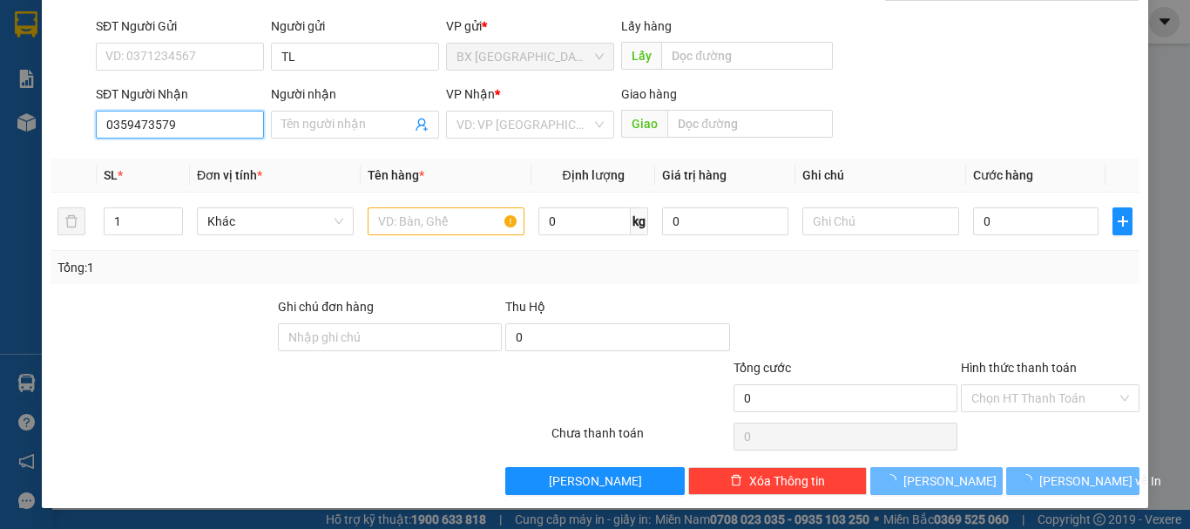
click at [192, 126] on input "0359473579" at bounding box center [180, 125] width 168 height 28
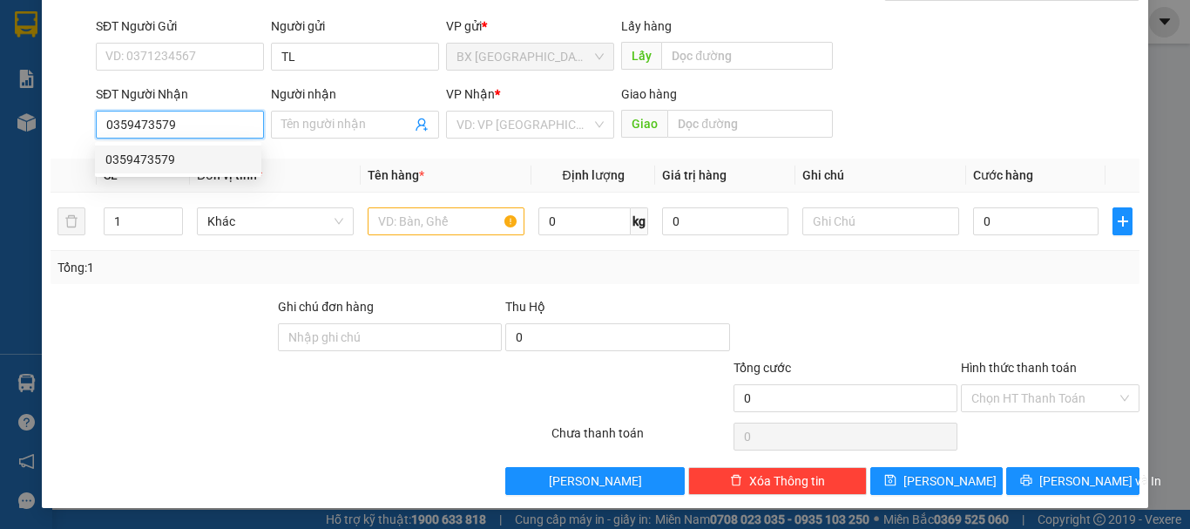
click at [186, 155] on div "0359473579" at bounding box center [177, 159] width 145 height 19
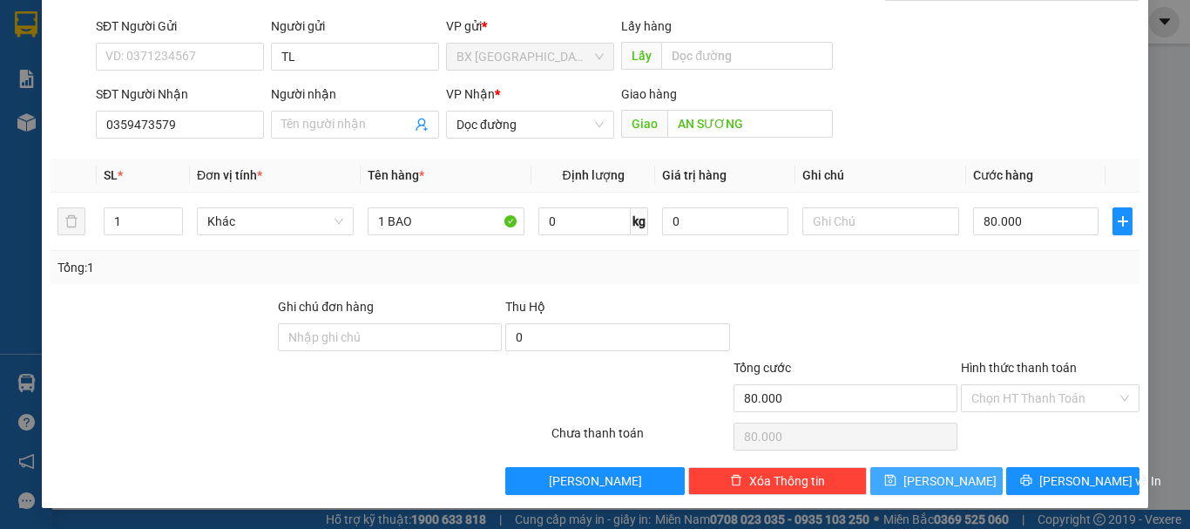
click at [962, 471] on button "[PERSON_NAME]" at bounding box center [936, 481] width 133 height 28
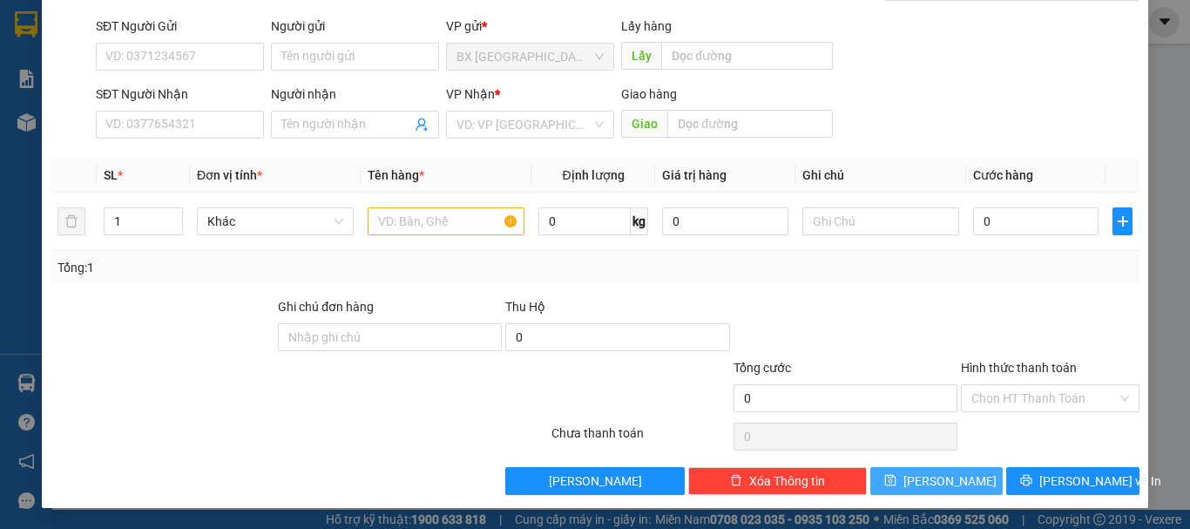
scroll to position [0, 0]
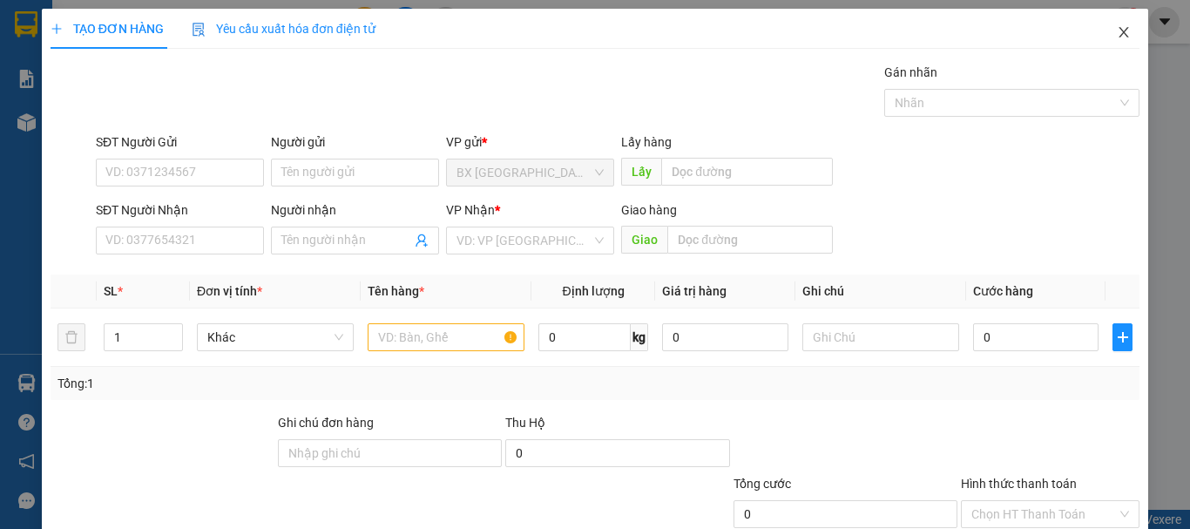
click at [1119, 34] on icon "close" at bounding box center [1124, 32] width 10 height 10
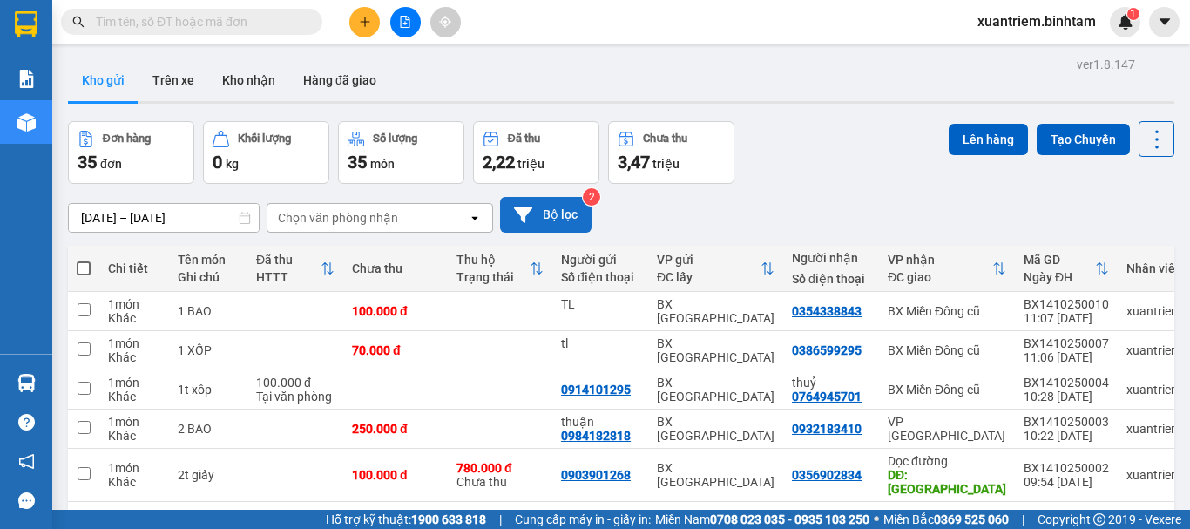
click at [550, 208] on button "Bộ lọc" at bounding box center [545, 215] width 91 height 36
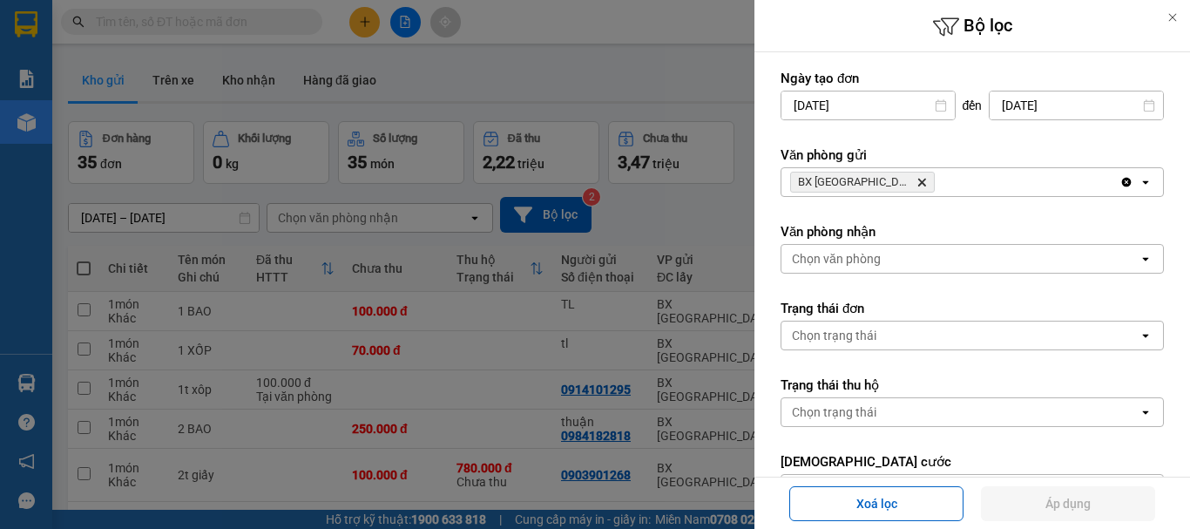
click at [974, 190] on div "BX Quảng Ngãi Delete" at bounding box center [950, 182] width 338 height 28
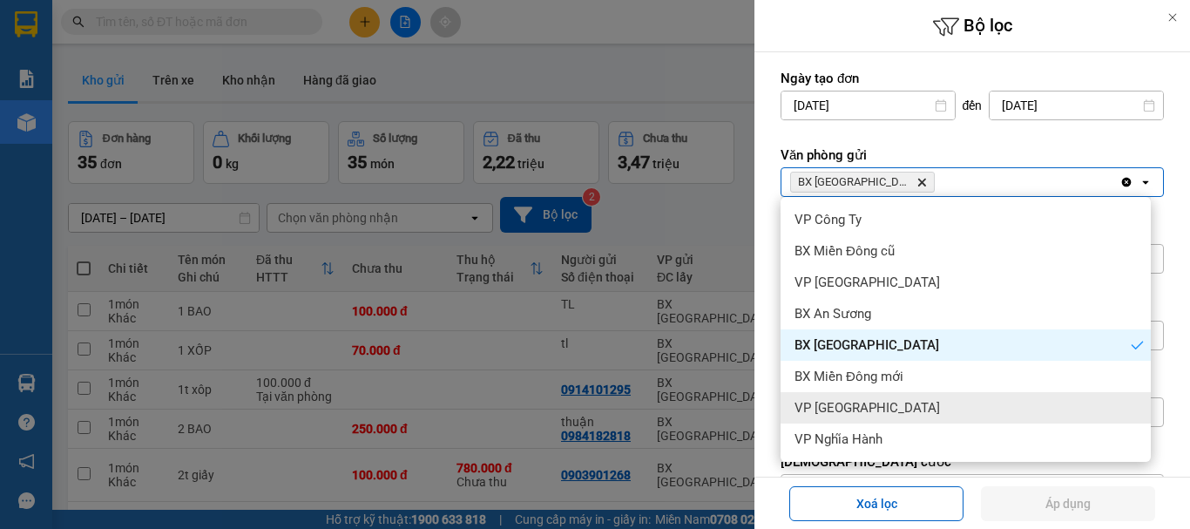
click at [853, 410] on span "VP [GEOGRAPHIC_DATA]" at bounding box center [867, 407] width 145 height 17
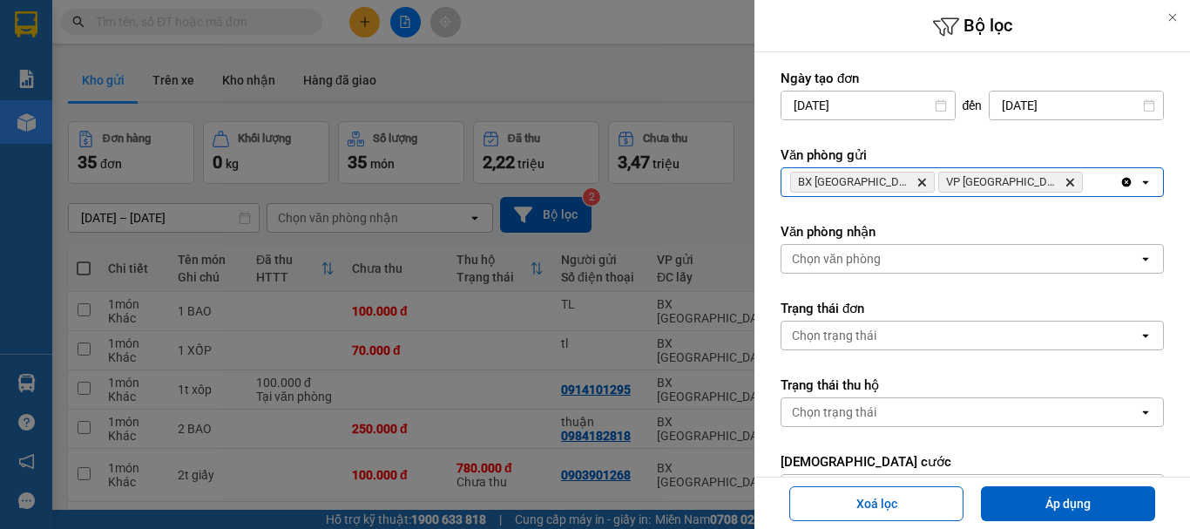
click at [1065, 183] on icon "Delete" at bounding box center [1070, 182] width 10 height 10
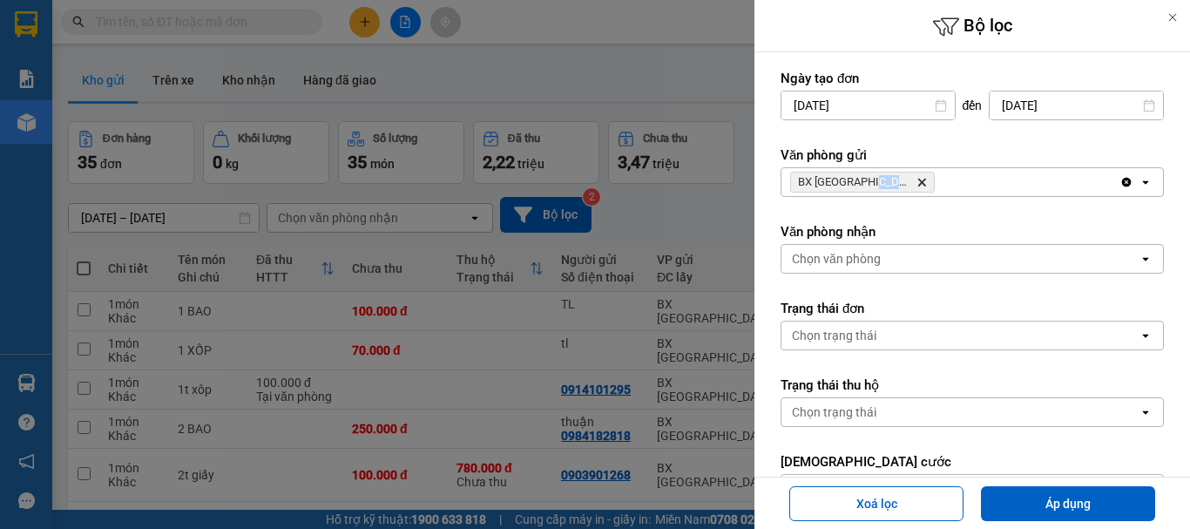
click at [986, 183] on div "BX Quảng Ngãi Delete" at bounding box center [950, 182] width 338 height 28
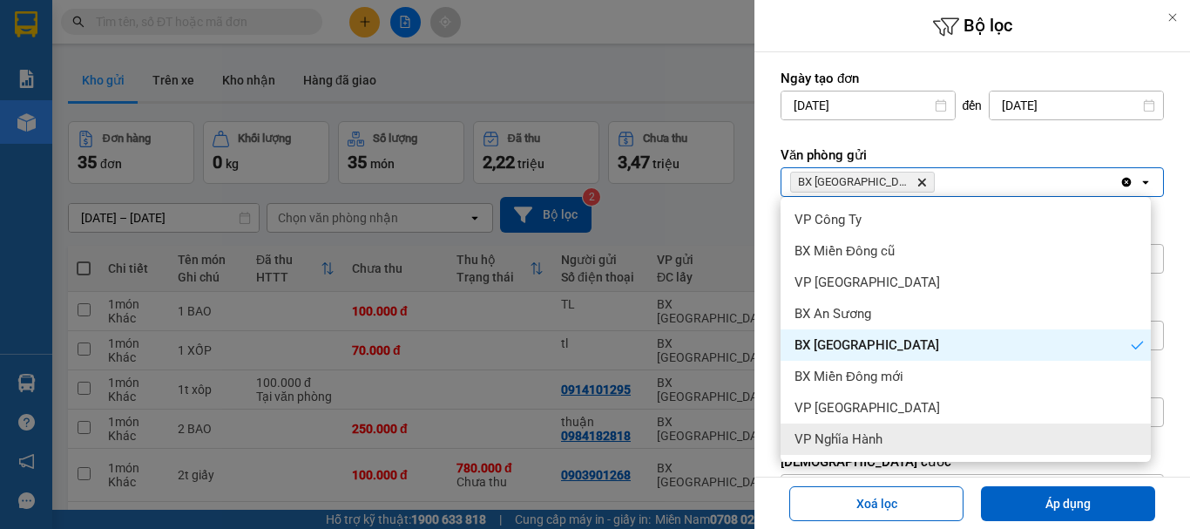
click at [930, 430] on div "VP Nghĩa Hành" at bounding box center [966, 438] width 370 height 31
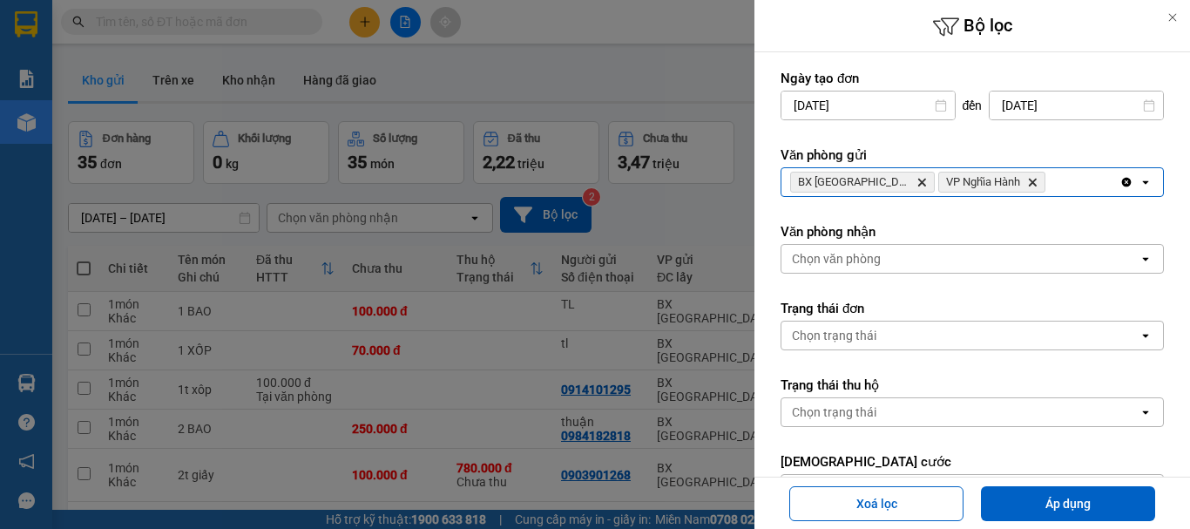
click at [916, 179] on icon "Delete" at bounding box center [921, 182] width 10 height 10
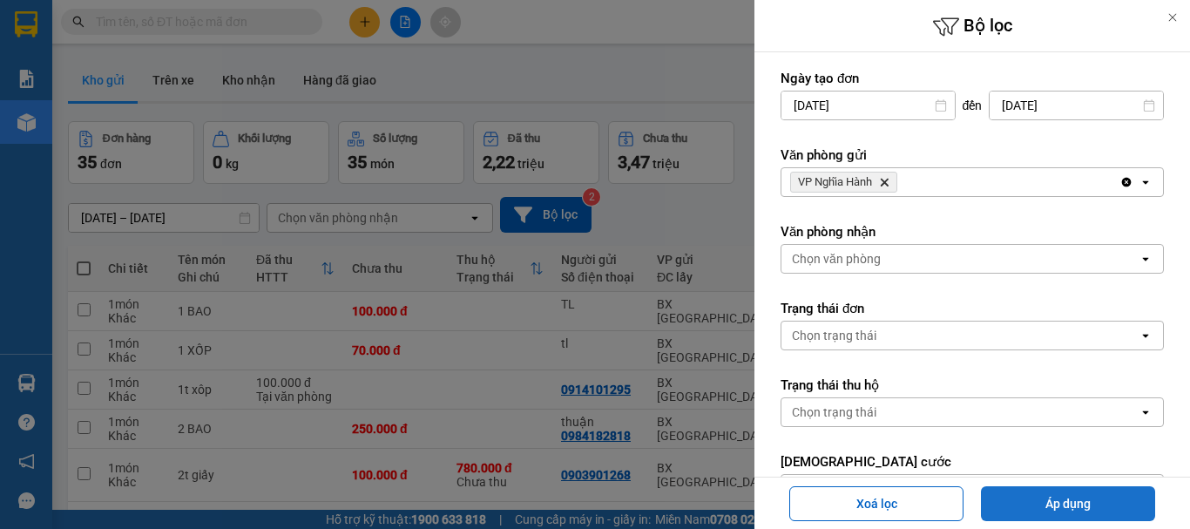
click at [1098, 518] on button "Áp dụng" at bounding box center [1068, 503] width 174 height 35
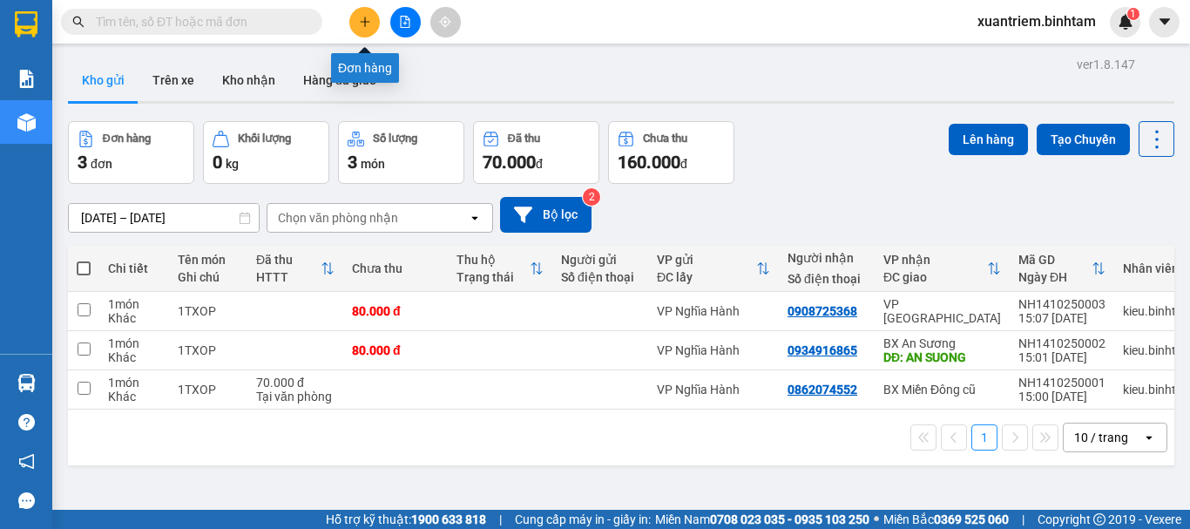
click at [371, 19] on button at bounding box center [364, 22] width 30 height 30
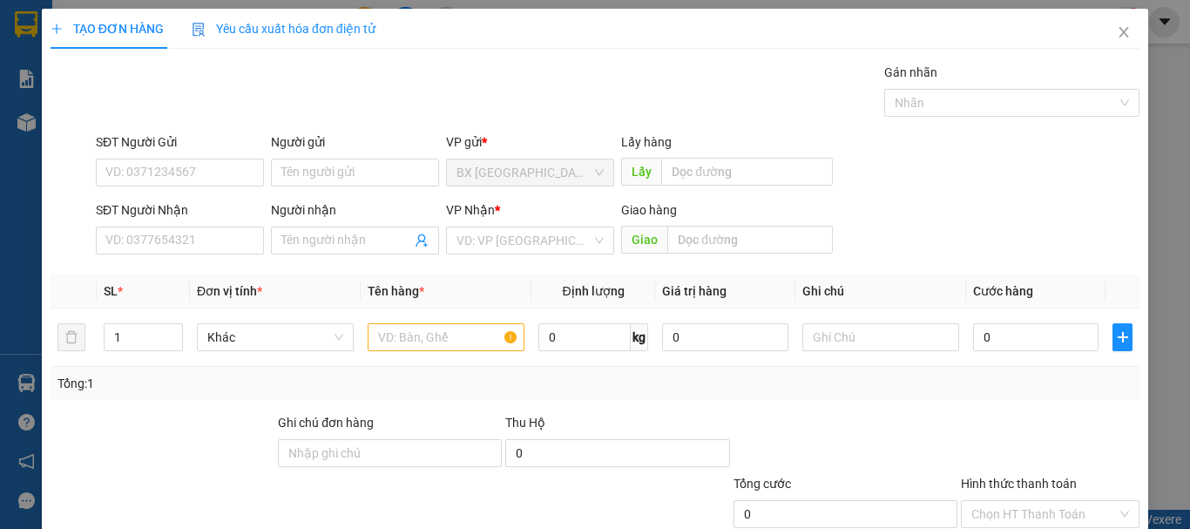
click at [111, 226] on div "SĐT Người Nhận" at bounding box center [180, 213] width 168 height 26
click at [111, 229] on input "SĐT Người Nhận" at bounding box center [180, 241] width 168 height 28
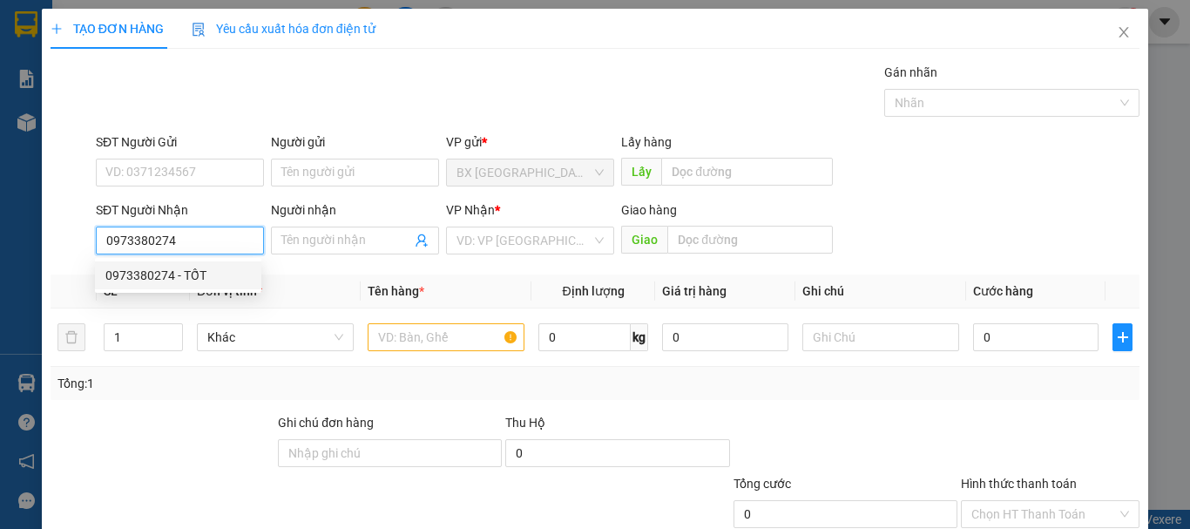
drag, startPoint x: 167, startPoint y: 281, endPoint x: 286, endPoint y: 283, distance: 118.5
click at [168, 281] on div "0973380274 - TỐT" at bounding box center [177, 275] width 145 height 19
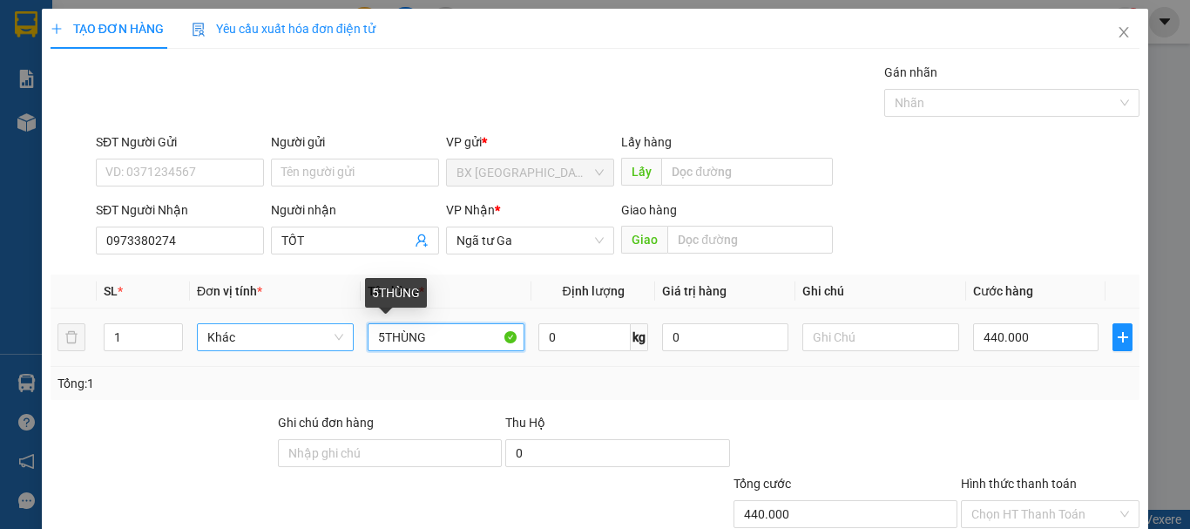
drag, startPoint x: 447, startPoint y: 342, endPoint x: 348, endPoint y: 341, distance: 98.4
click at [350, 341] on tr "1 Khác 5THÙNG 0 kg 0 440.000" at bounding box center [595, 337] width 1089 height 58
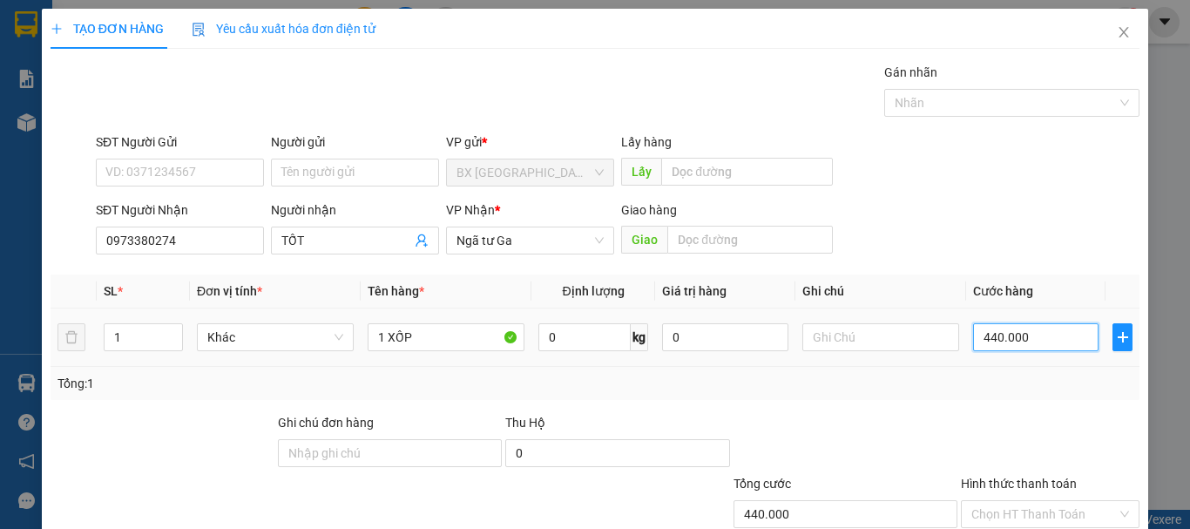
click at [999, 337] on input "440.000" at bounding box center [1035, 337] width 125 height 28
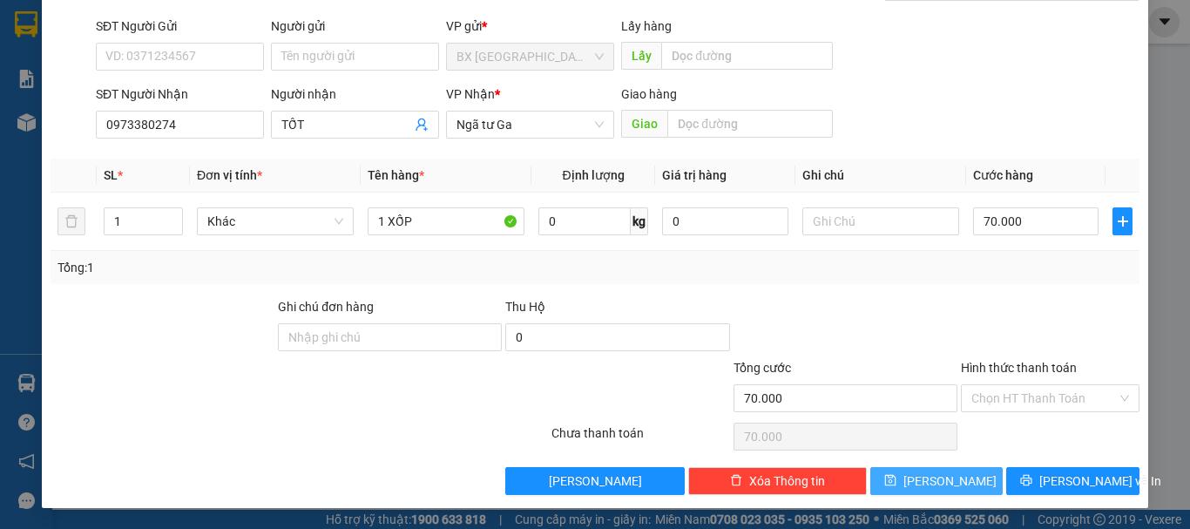
click at [870, 484] on button "[PERSON_NAME]" at bounding box center [936, 481] width 133 height 28
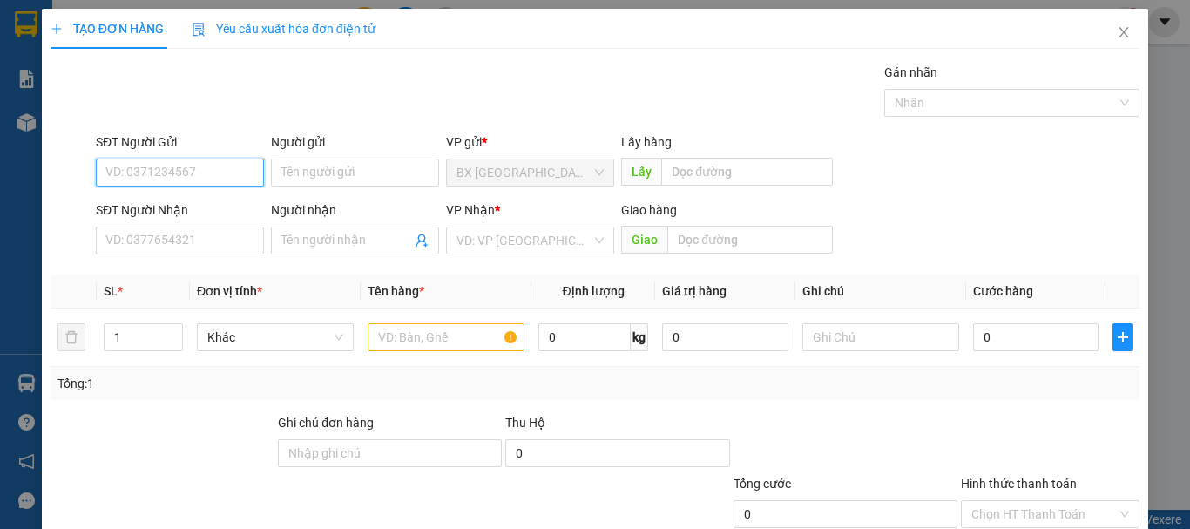
click at [245, 178] on input "SĐT Người Gửi" at bounding box center [180, 173] width 168 height 28
drag, startPoint x: 239, startPoint y: 179, endPoint x: 64, endPoint y: 191, distance: 175.5
click at [64, 191] on div "SĐT Người Gửi 0905127714 0905127714 Người gửi Tên người gửi VP gửi * BX [GEOGRA…" at bounding box center [595, 162] width 1092 height 61
click at [212, 172] on input "0344810545" at bounding box center [180, 173] width 168 height 28
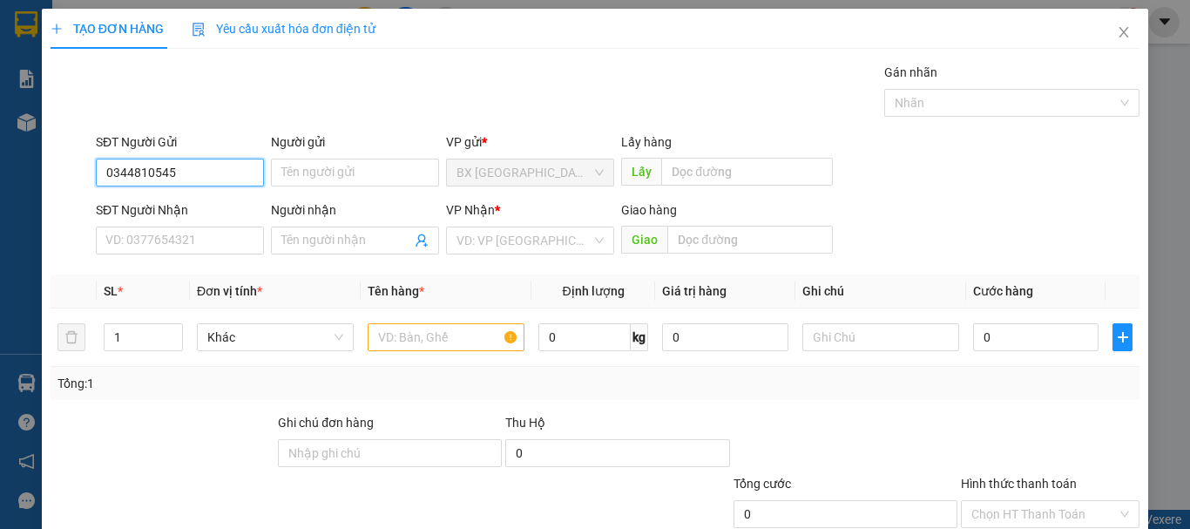
click at [212, 172] on input "0344810545" at bounding box center [180, 173] width 168 height 28
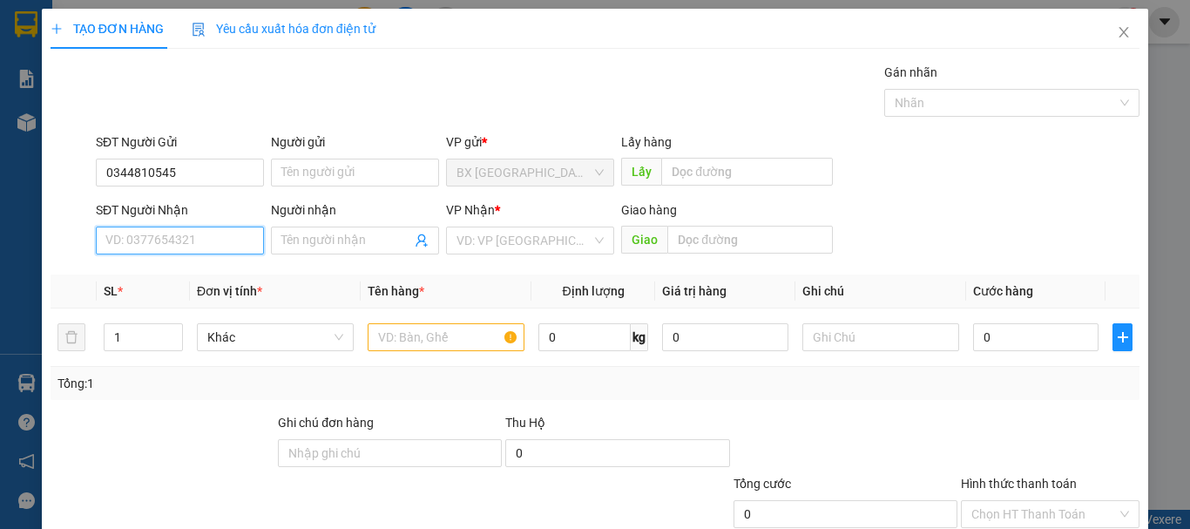
click at [161, 242] on input "SĐT Người Nhận" at bounding box center [180, 241] width 168 height 28
click at [206, 230] on input "0905127714" at bounding box center [180, 241] width 168 height 28
click at [207, 269] on div "0905127714 - LINH" at bounding box center [177, 275] width 145 height 19
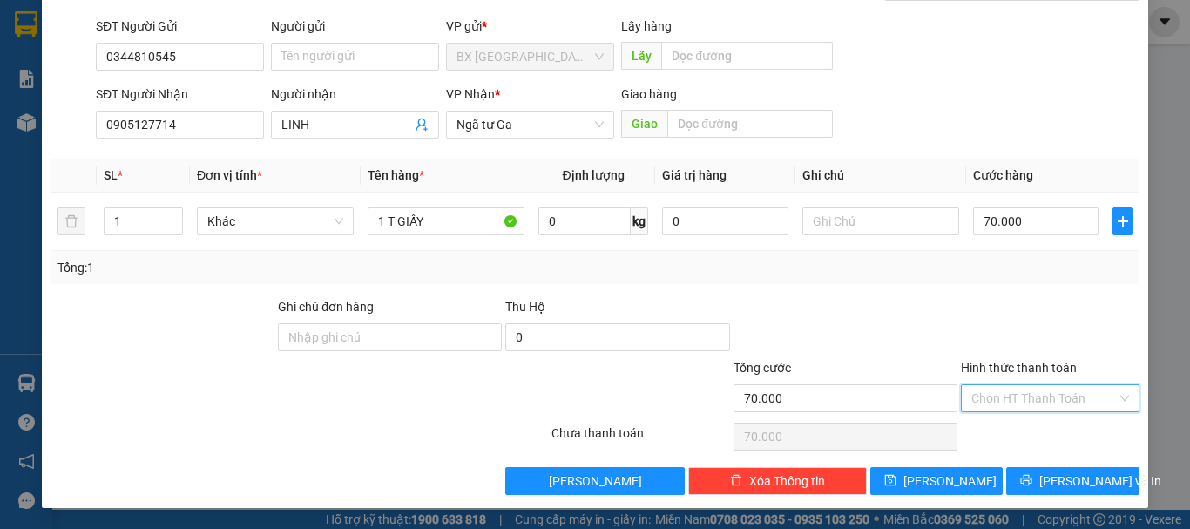
click at [1041, 398] on input "Hình thức thanh toán" at bounding box center [1043, 398] width 145 height 26
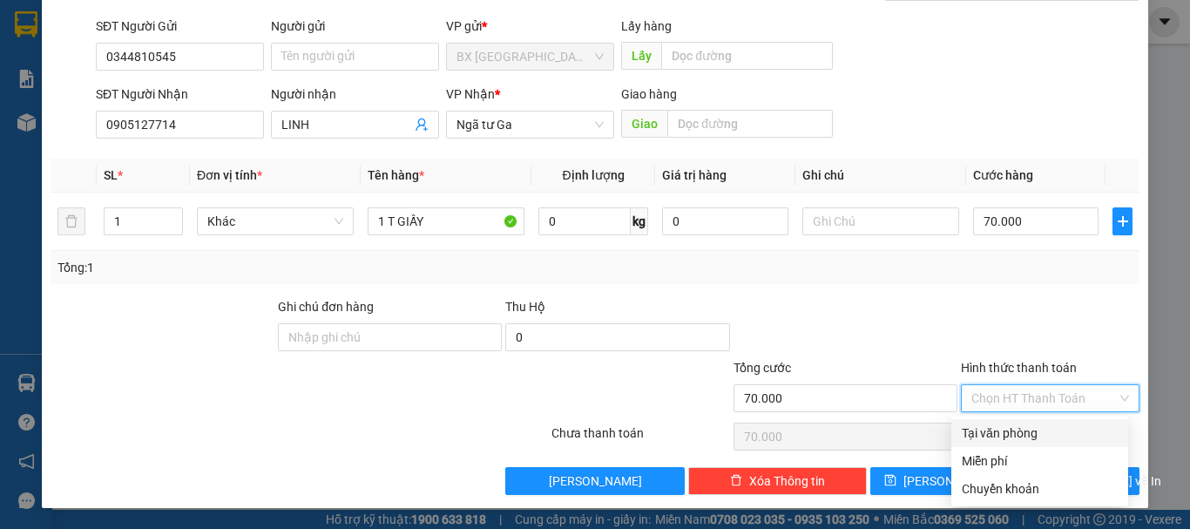
click at [1031, 438] on div "Tại văn phòng" at bounding box center [1040, 432] width 156 height 19
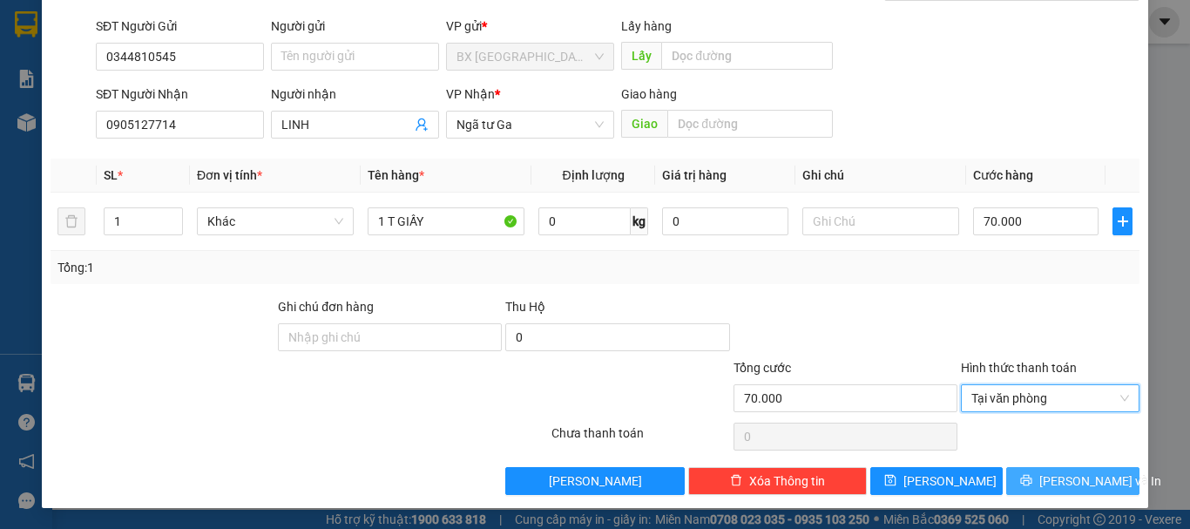
click at [1082, 474] on span "[PERSON_NAME] và In" at bounding box center [1100, 480] width 122 height 19
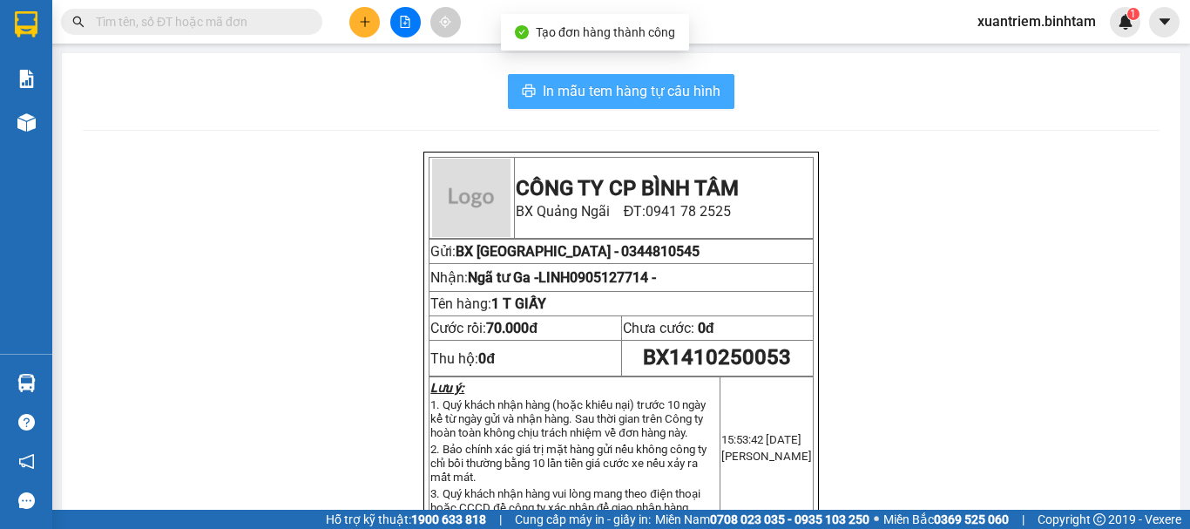
click at [658, 101] on span "In mẫu tem hàng tự cấu hình" at bounding box center [632, 91] width 178 height 22
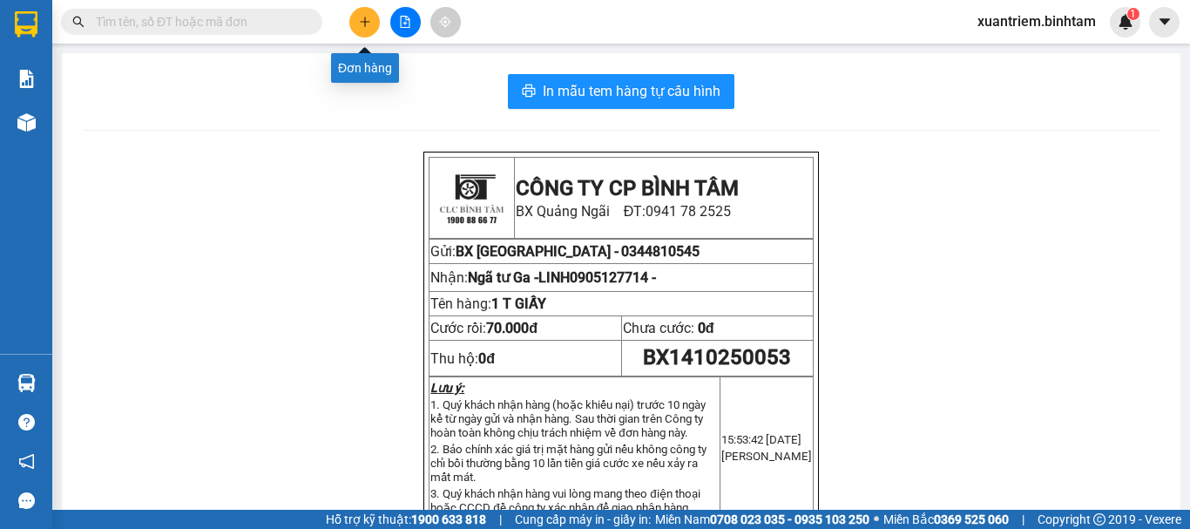
click at [357, 17] on button at bounding box center [364, 22] width 30 height 30
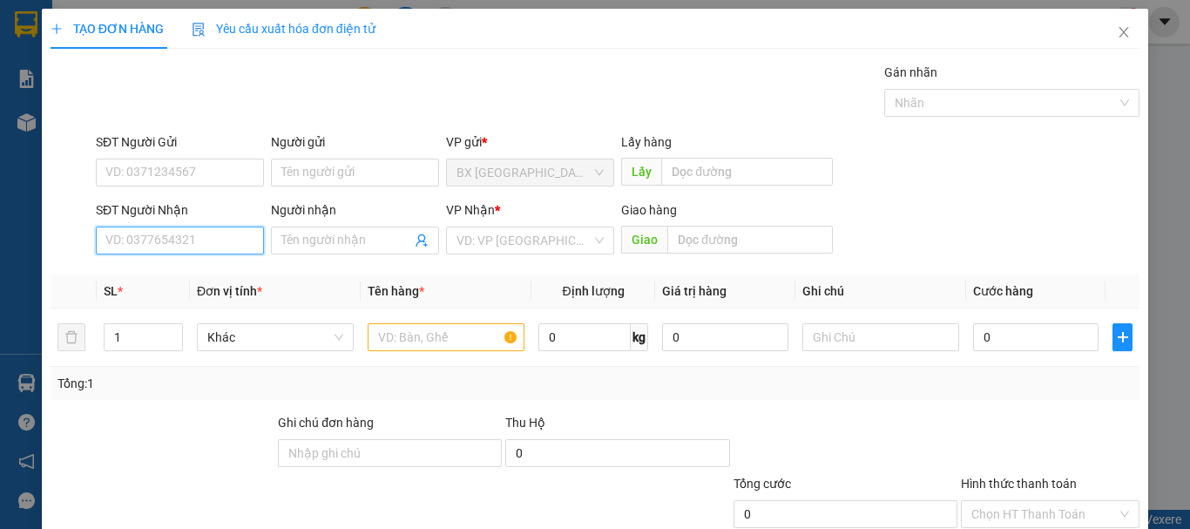
click at [213, 246] on input "SĐT Người Nhận" at bounding box center [180, 241] width 168 height 28
click at [172, 244] on input "0962524780" at bounding box center [180, 241] width 168 height 28
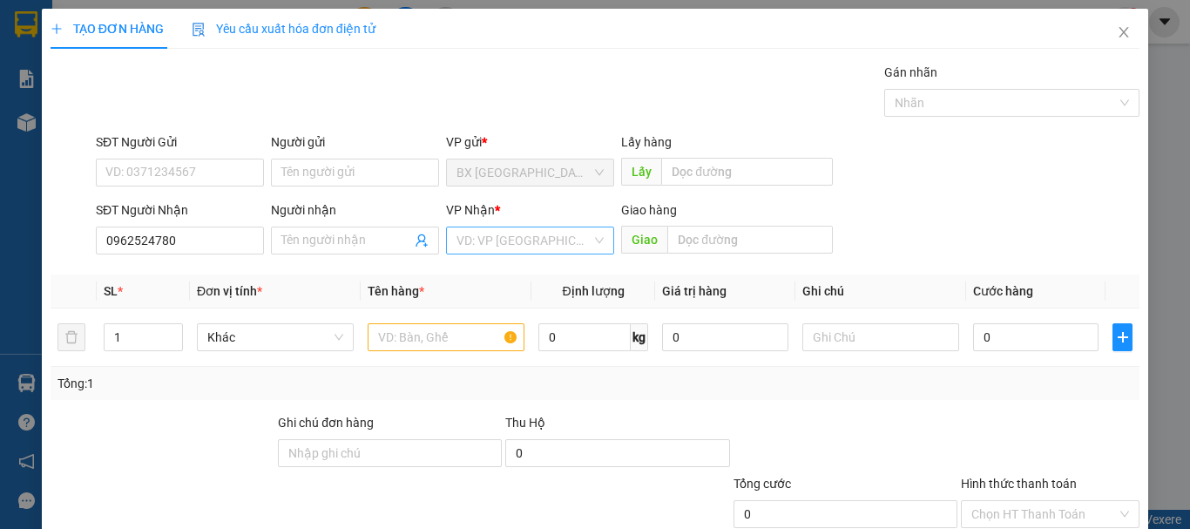
click at [511, 240] on input "search" at bounding box center [524, 240] width 135 height 26
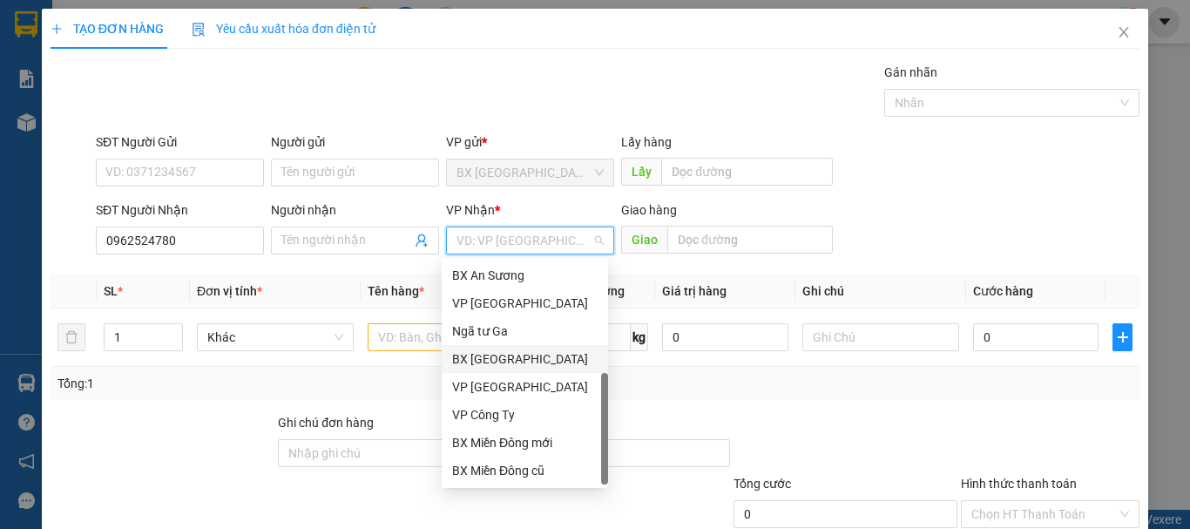
scroll to position [56, 0]
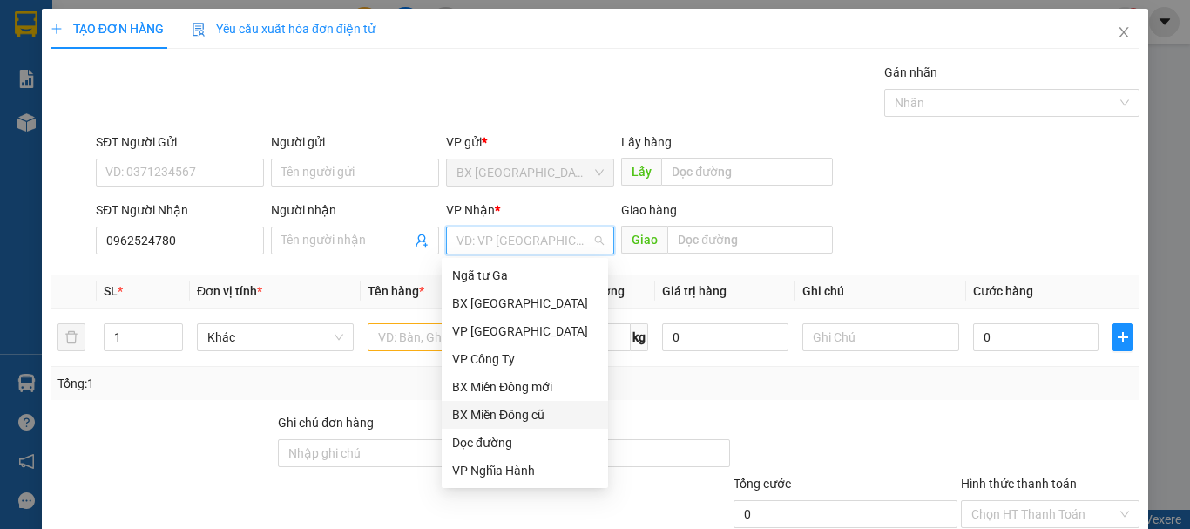
click at [531, 420] on div "BX Miền Đông cũ" at bounding box center [524, 414] width 145 height 19
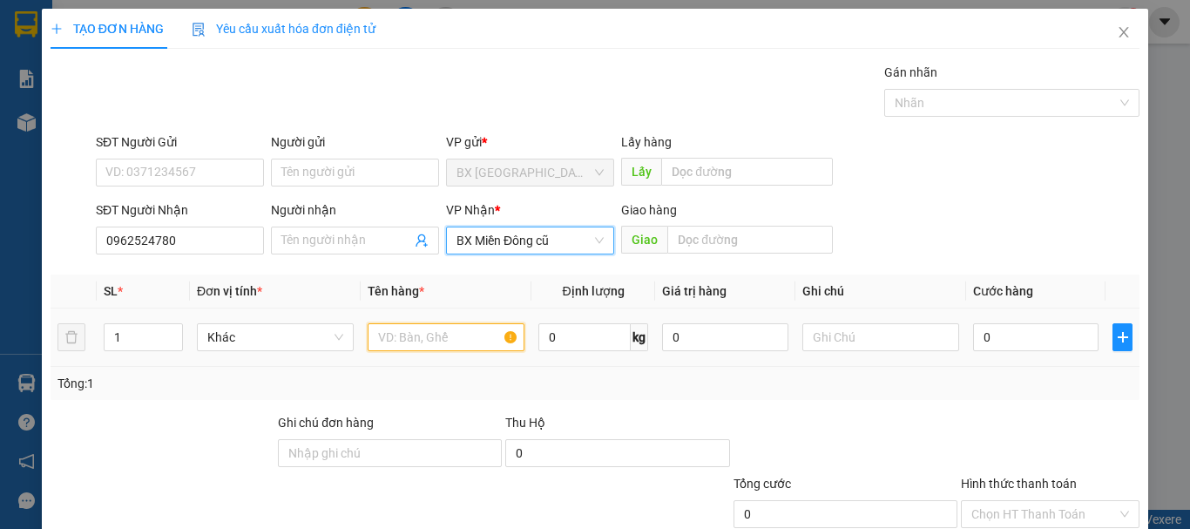
click at [484, 342] on input "text" at bounding box center [446, 337] width 157 height 28
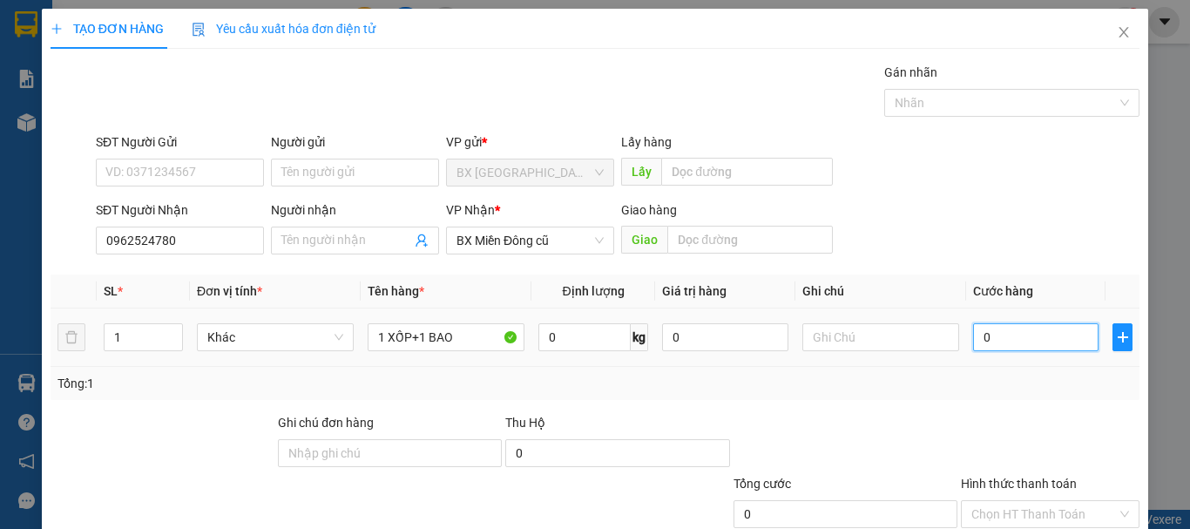
click at [992, 336] on input "0" at bounding box center [1035, 337] width 125 height 28
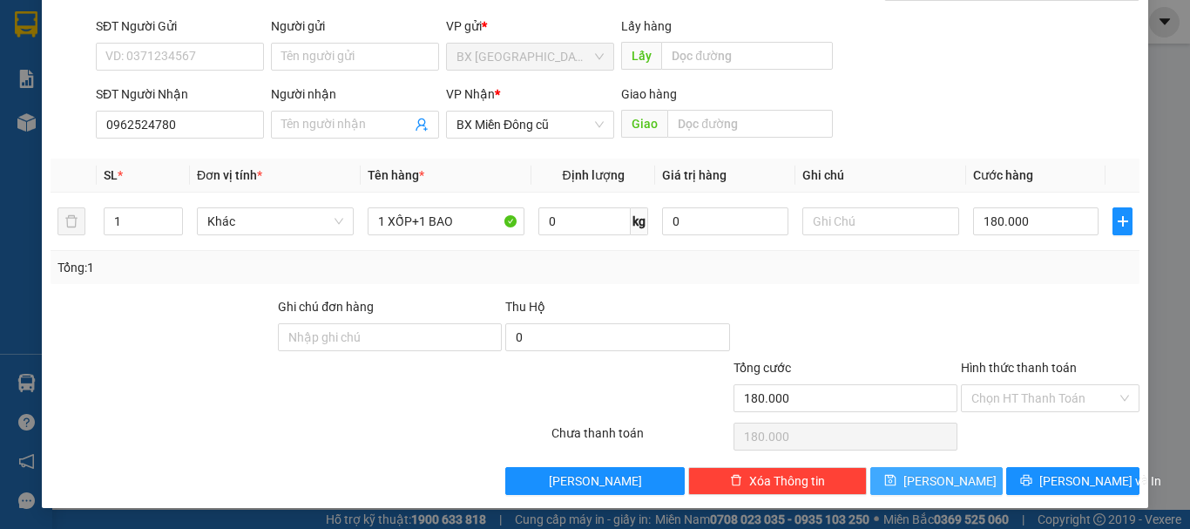
click at [937, 483] on span "[PERSON_NAME]" at bounding box center [949, 480] width 93 height 19
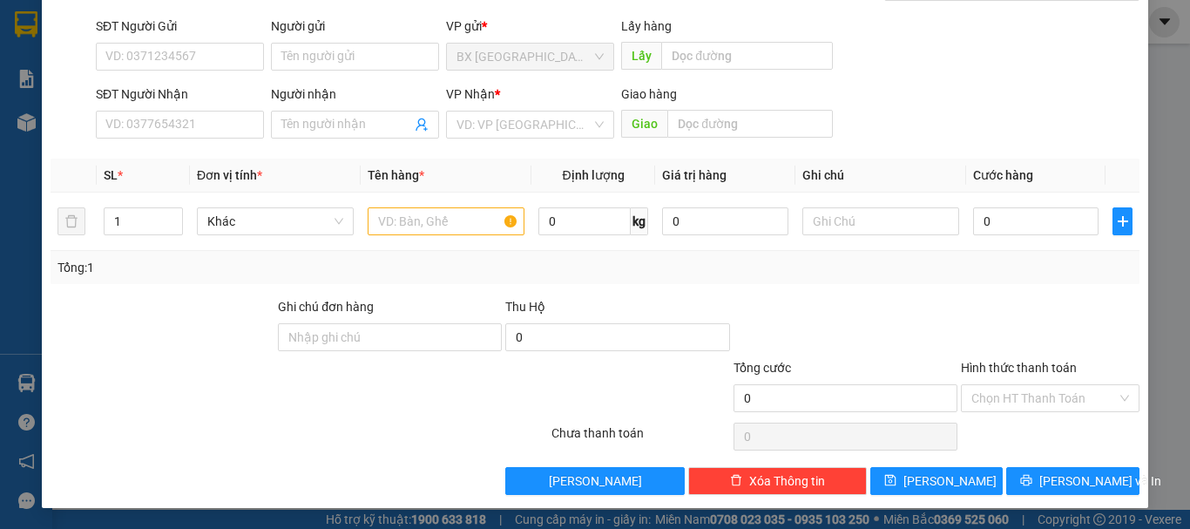
scroll to position [0, 0]
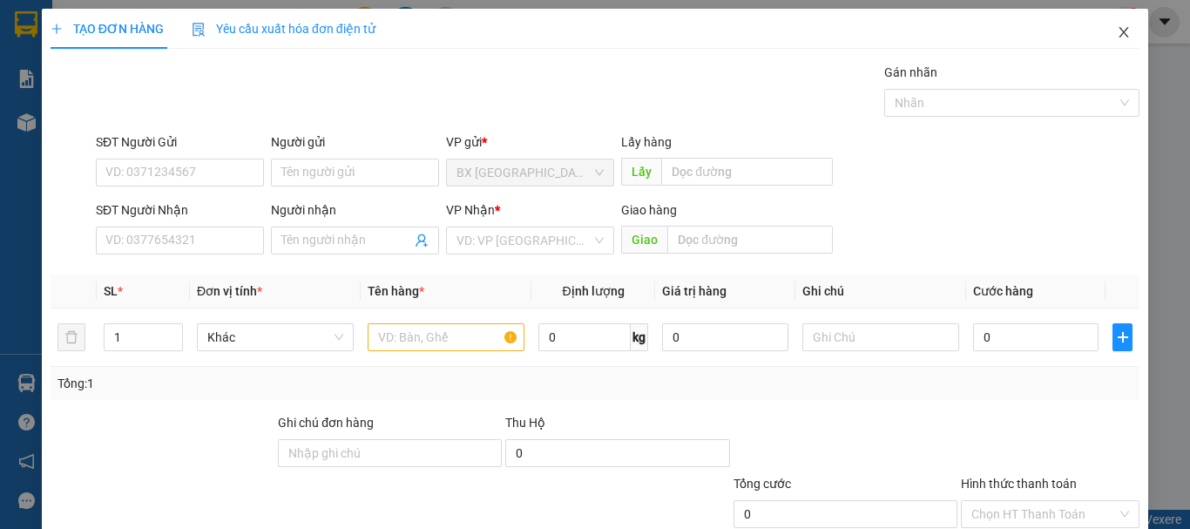
click at [1119, 30] on span "Close" at bounding box center [1123, 33] width 49 height 49
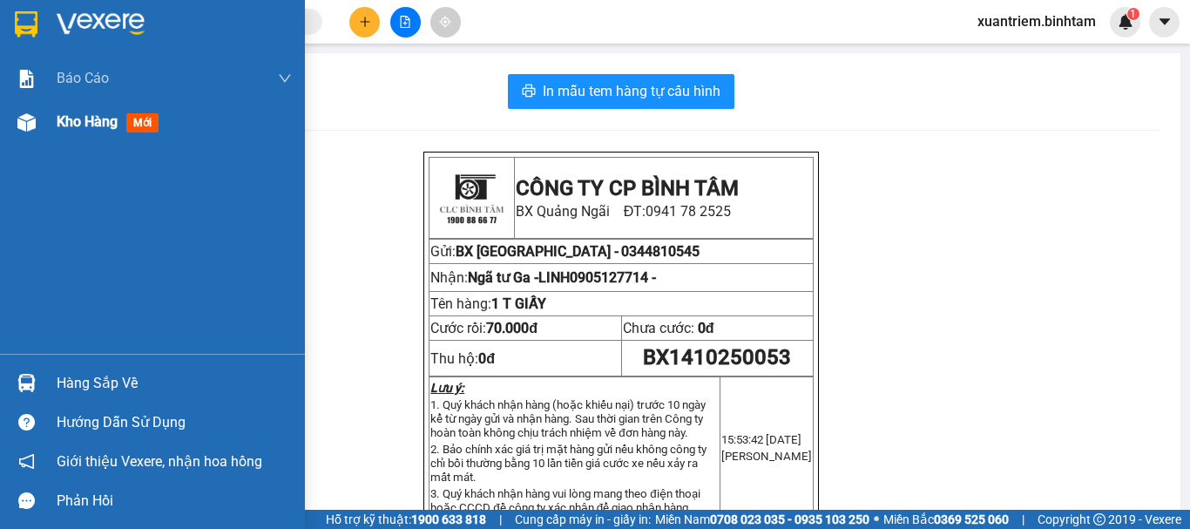
click at [65, 115] on span "Kho hàng" at bounding box center [87, 121] width 61 height 17
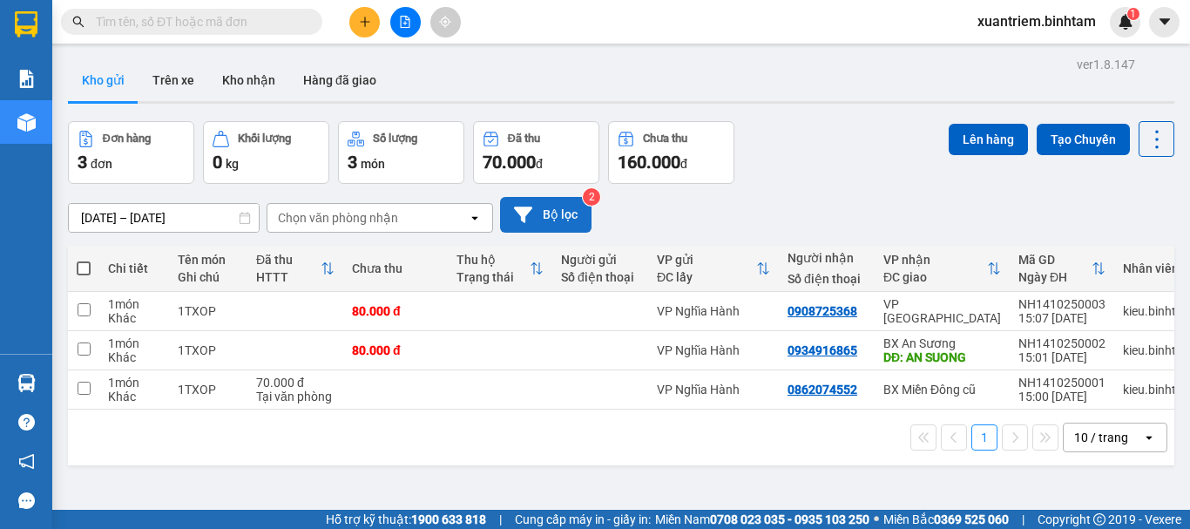
click at [562, 201] on button "Bộ lọc" at bounding box center [545, 215] width 91 height 36
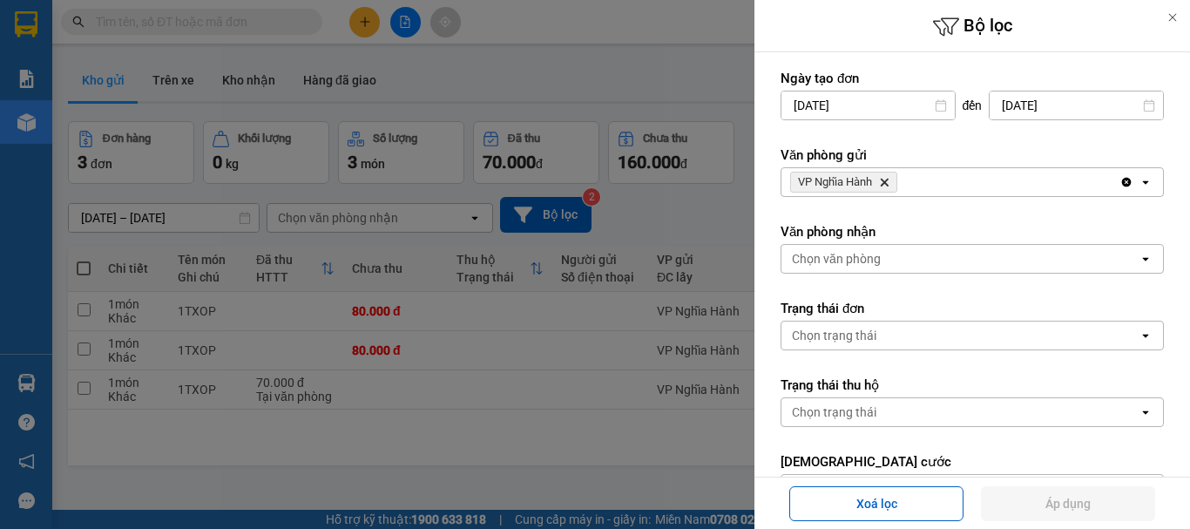
click at [461, 435] on div at bounding box center [595, 264] width 1190 height 529
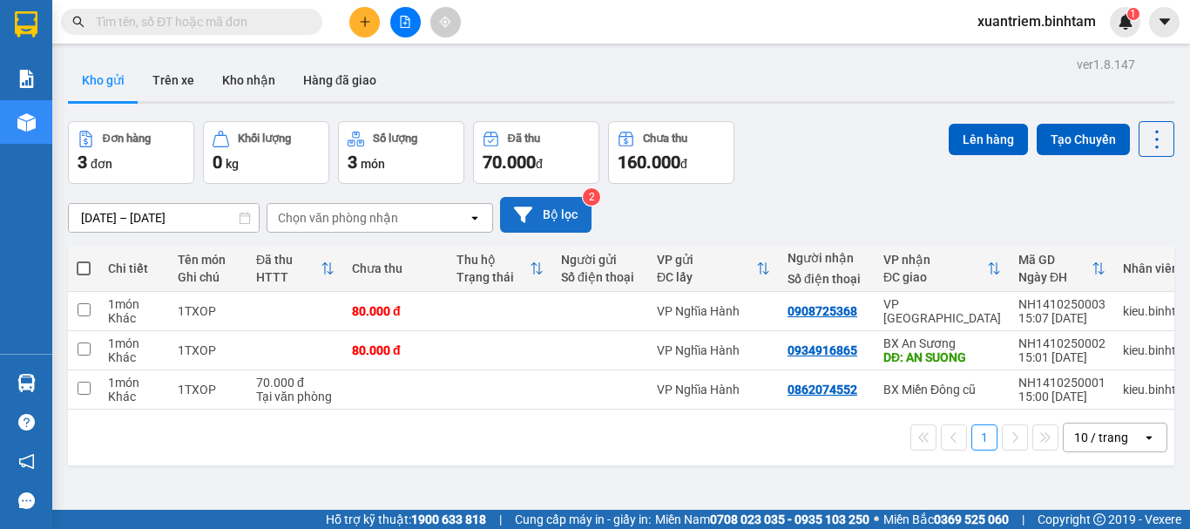
click at [568, 220] on button "Bộ lọc" at bounding box center [545, 215] width 91 height 36
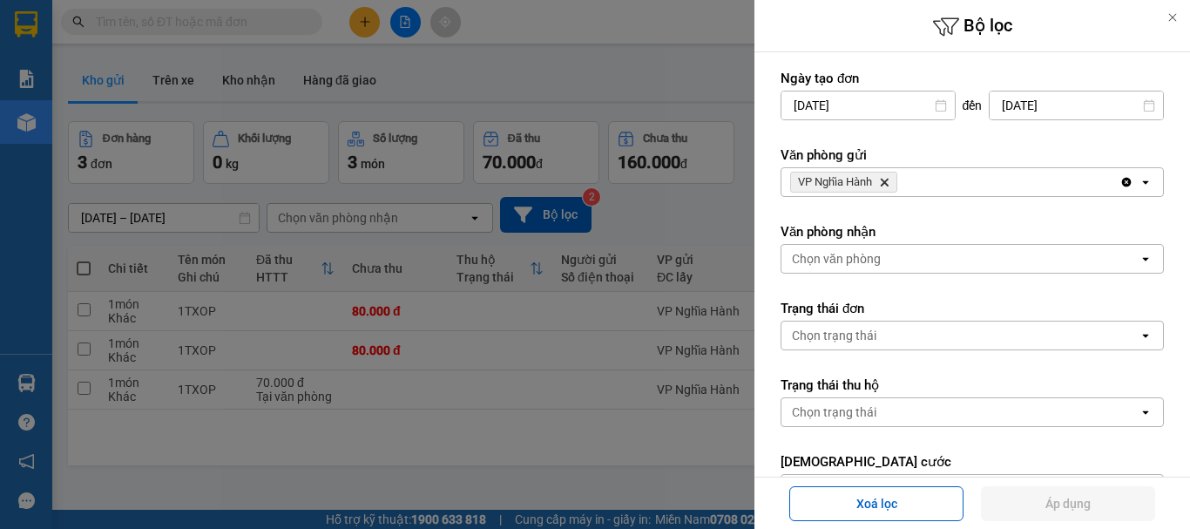
click at [986, 196] on div "VP Nghĩa Hành Delete Clear all open" at bounding box center [972, 182] width 383 height 30
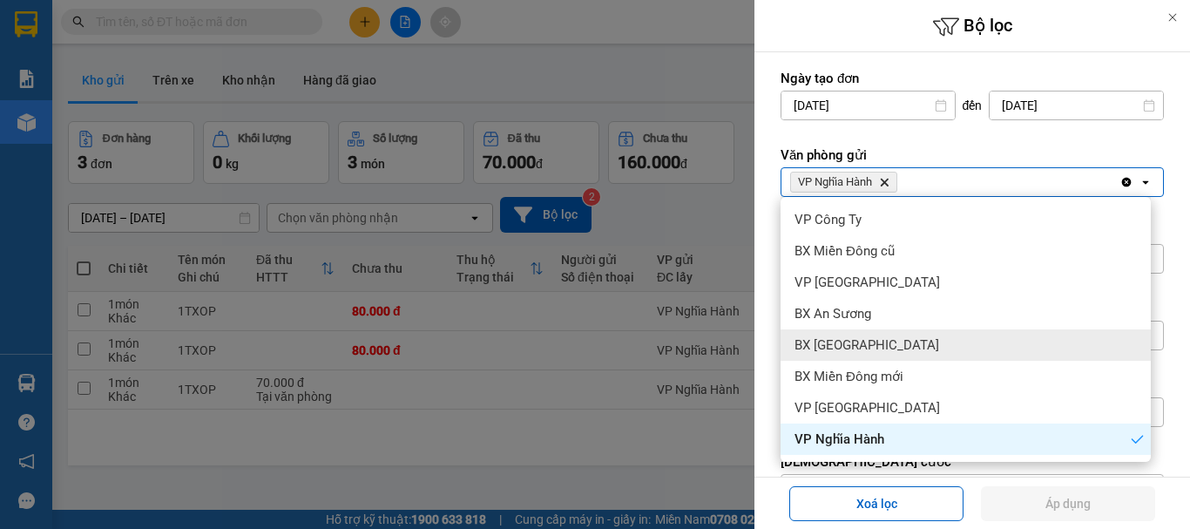
click at [896, 340] on div "BX [GEOGRAPHIC_DATA]" at bounding box center [966, 344] width 370 height 31
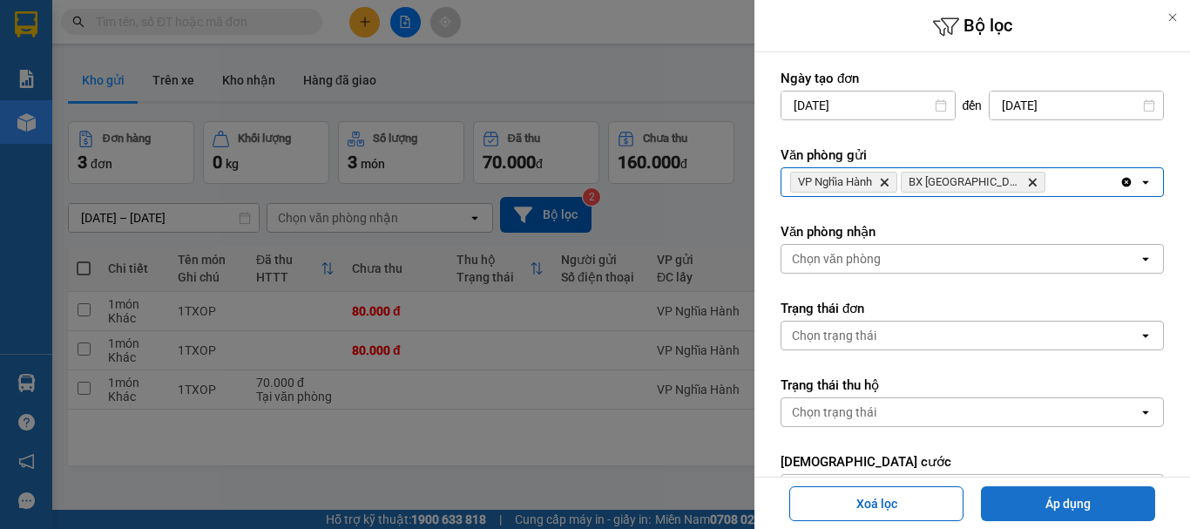
click at [1032, 502] on button "Áp dụng" at bounding box center [1068, 503] width 174 height 35
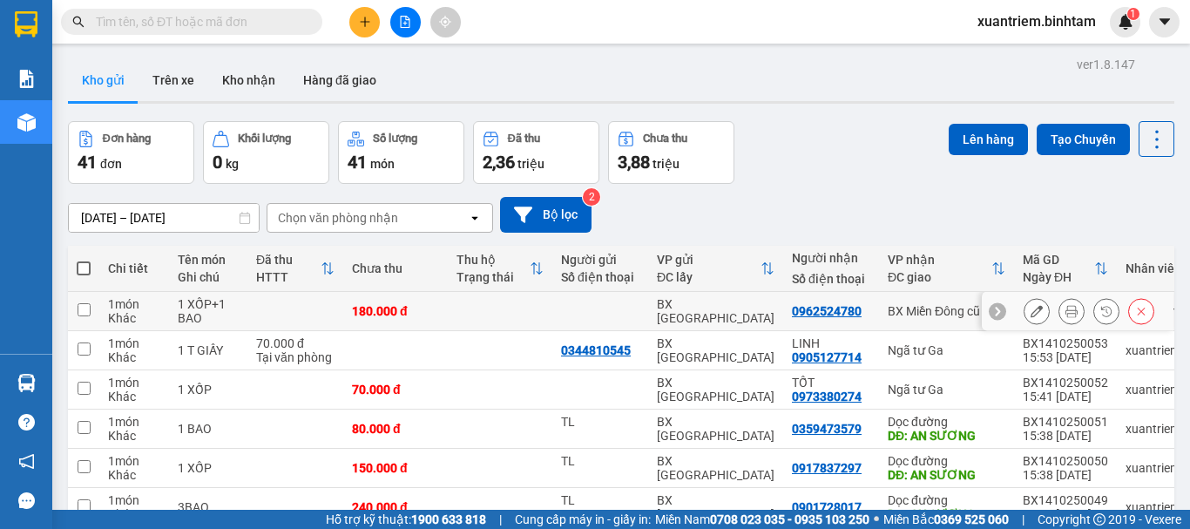
drag, startPoint x: 307, startPoint y: 306, endPoint x: 346, endPoint y: 303, distance: 39.3
click at [308, 305] on td at bounding box center [295, 311] width 96 height 39
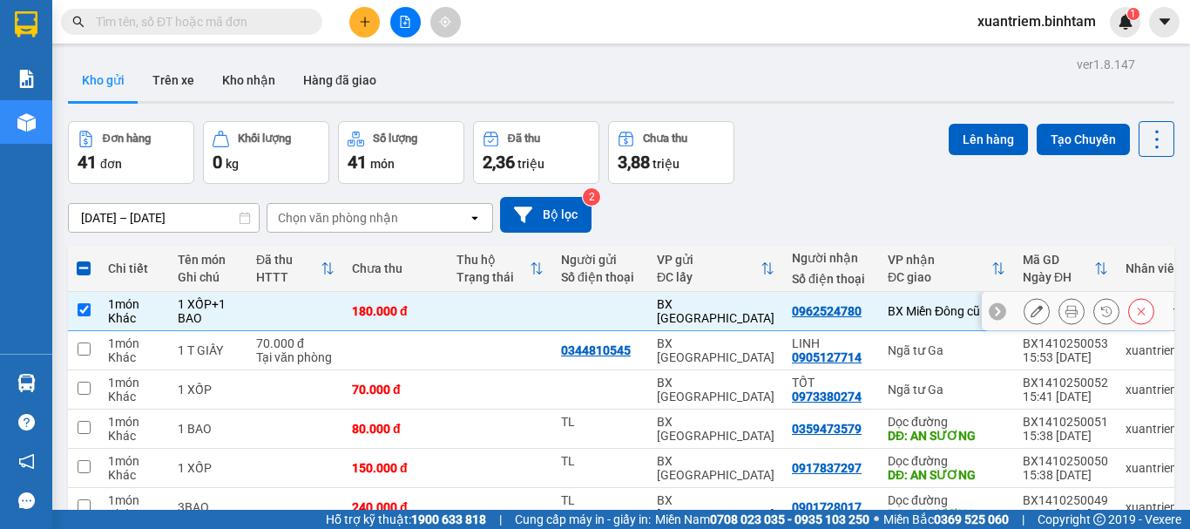
click at [139, 317] on div "Khác" at bounding box center [134, 318] width 52 height 14
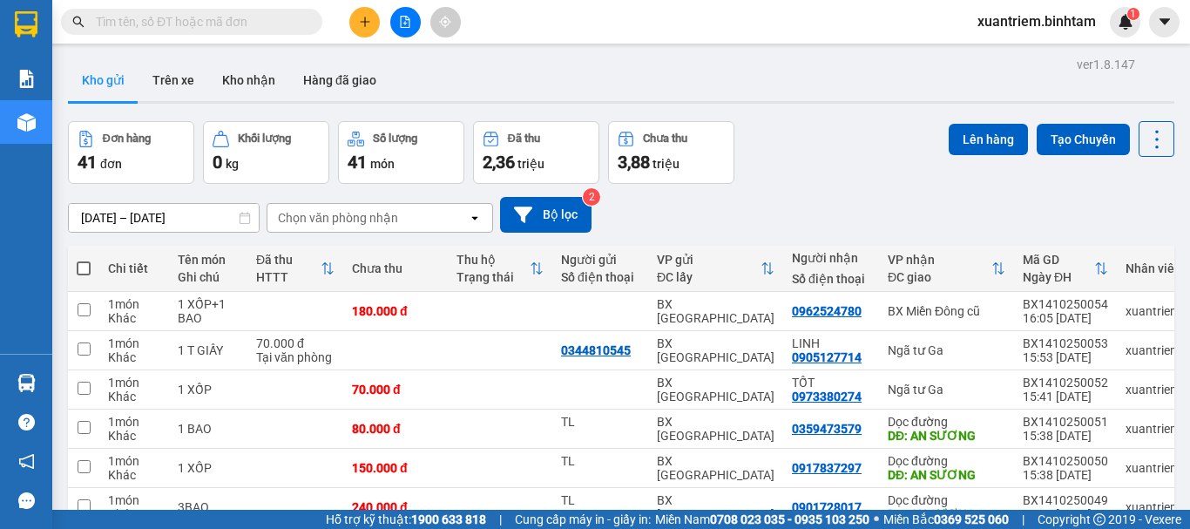
click at [85, 262] on span at bounding box center [84, 268] width 14 height 14
click at [84, 260] on input "checkbox" at bounding box center [84, 260] width 0 height 0
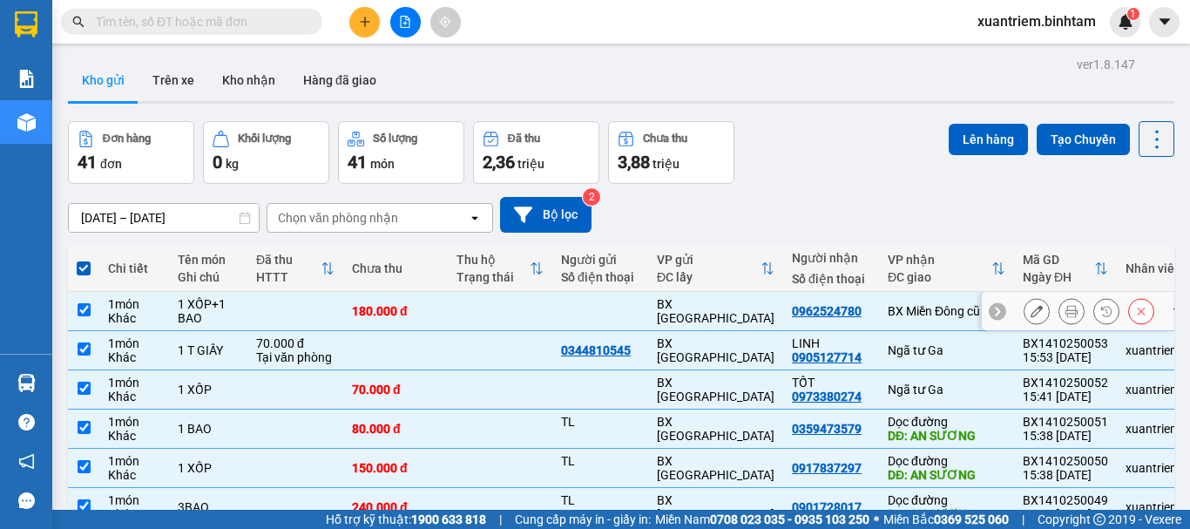
click at [94, 313] on td at bounding box center [83, 311] width 31 height 39
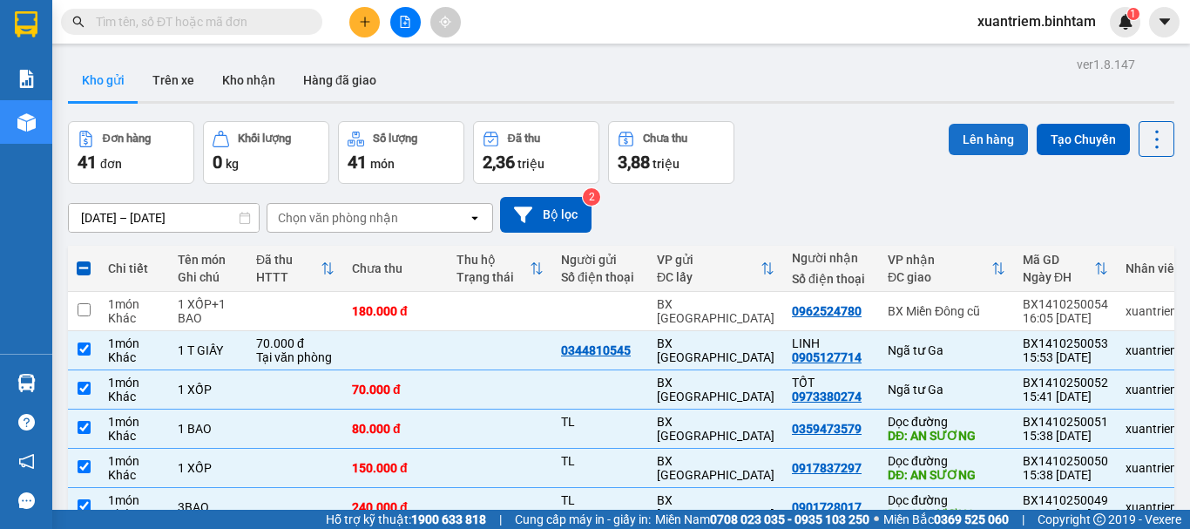
click at [965, 136] on button "Lên hàng" at bounding box center [988, 139] width 79 height 31
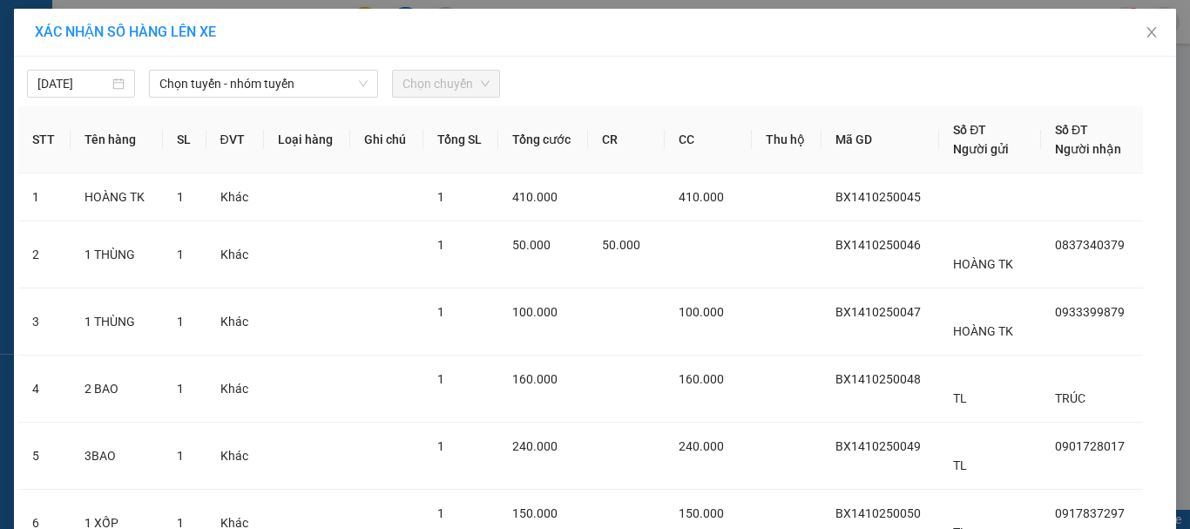
click at [243, 67] on div "[DATE] Chọn tuyến - nhóm tuyến Chọn chuyến" at bounding box center [594, 79] width 1153 height 37
click at [250, 77] on span "Chọn tuyến - nhóm tuyến" at bounding box center [263, 84] width 208 height 26
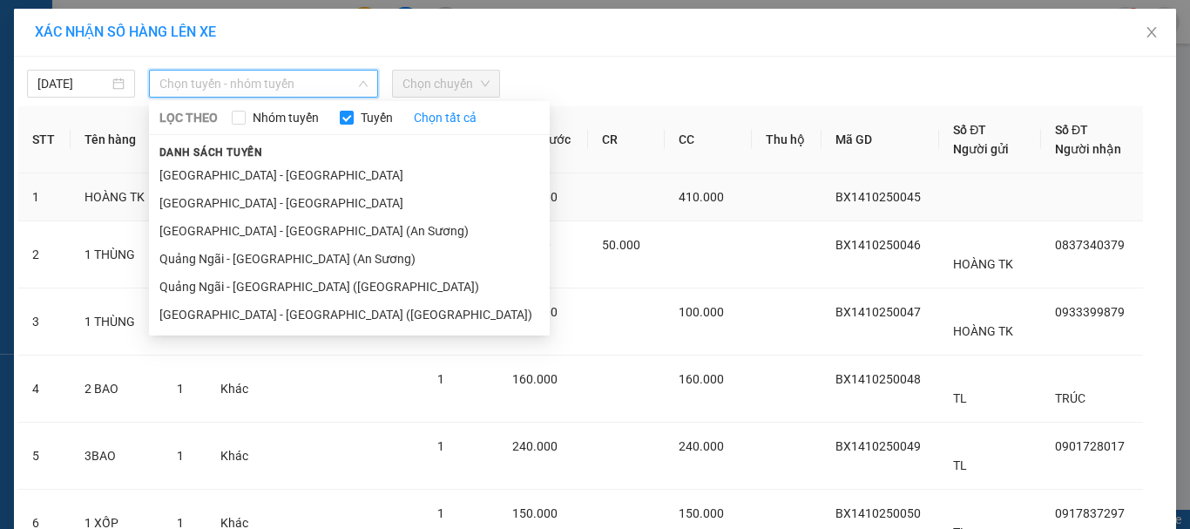
click at [237, 249] on li "Quảng Ngãi - [GEOGRAPHIC_DATA] (An Sương)" at bounding box center [349, 259] width 401 height 28
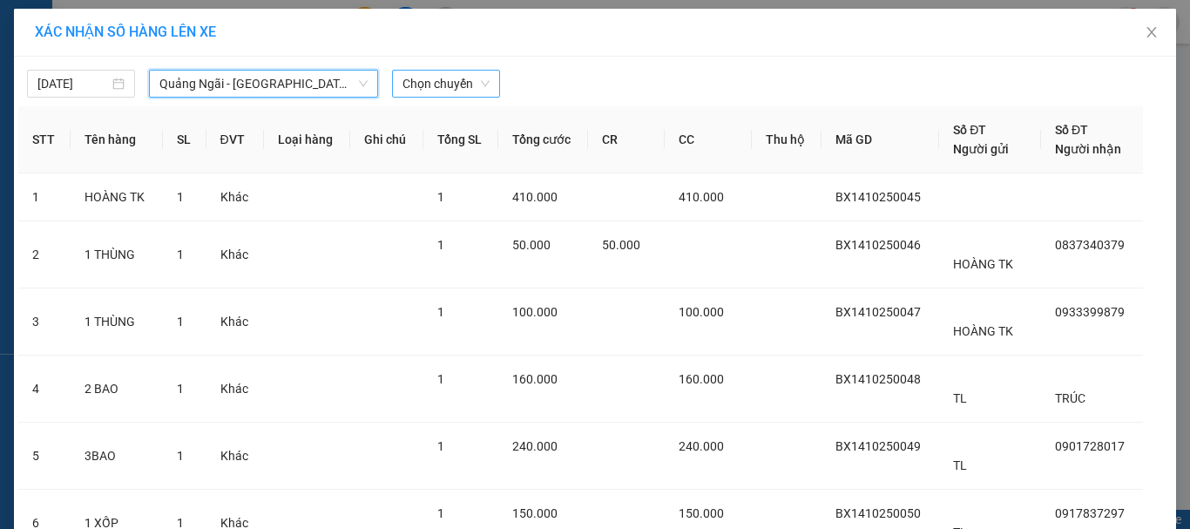
click at [431, 89] on span "Chọn chuyến" at bounding box center [445, 84] width 87 height 26
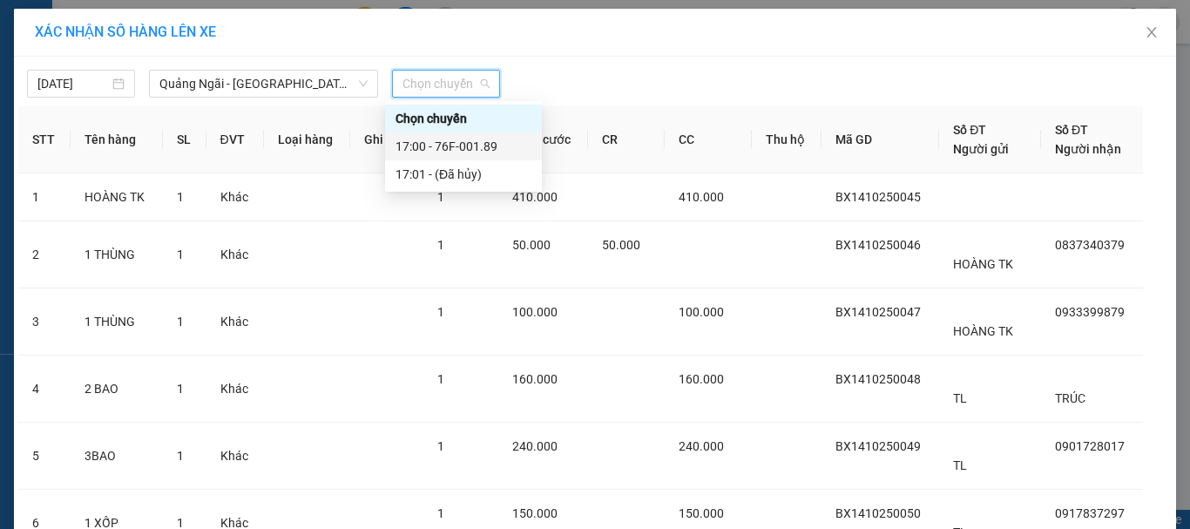
click at [472, 144] on div "17:00 - 76F-001.89" at bounding box center [464, 146] width 136 height 19
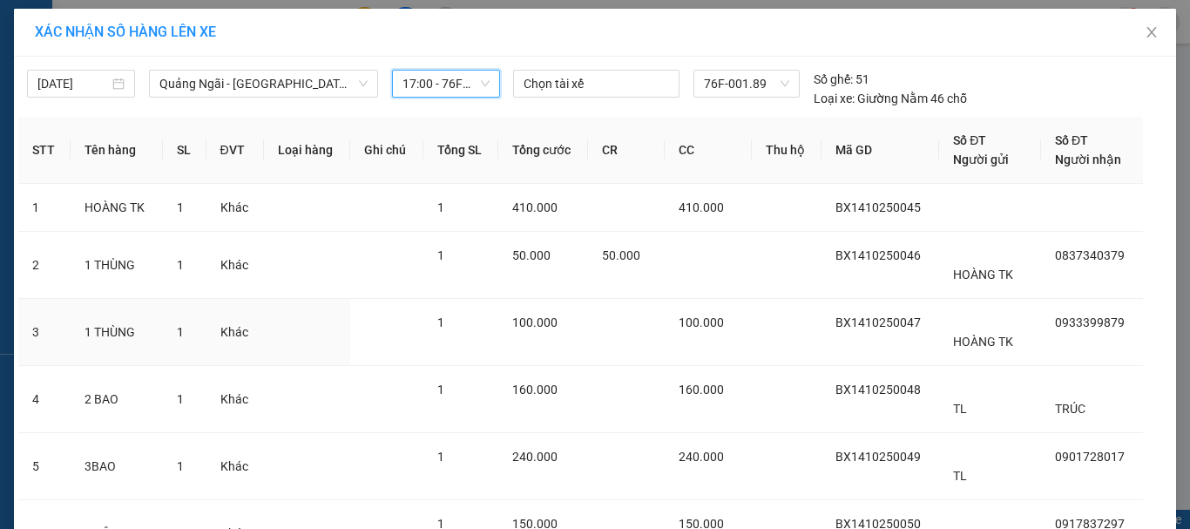
scroll to position [348, 0]
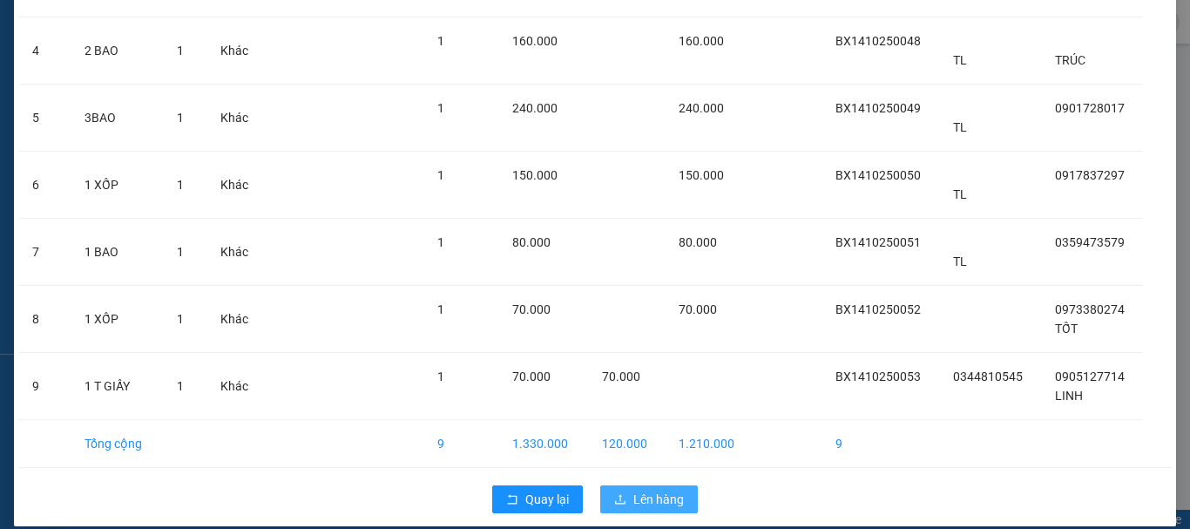
click at [639, 507] on span "Lên hàng" at bounding box center [658, 499] width 51 height 19
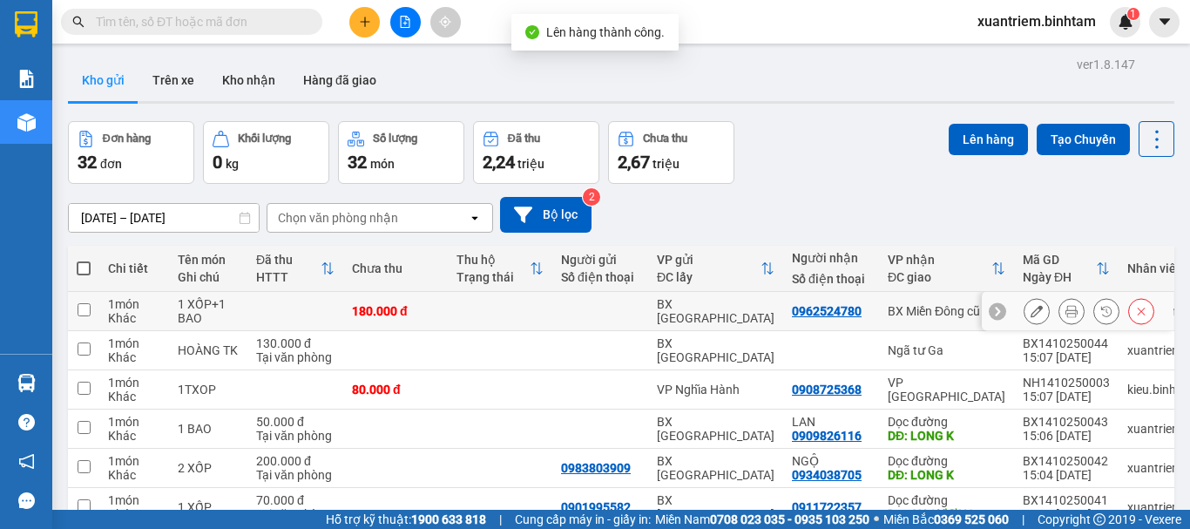
click at [247, 311] on td "1 XỐP+1 BAO" at bounding box center [208, 311] width 78 height 39
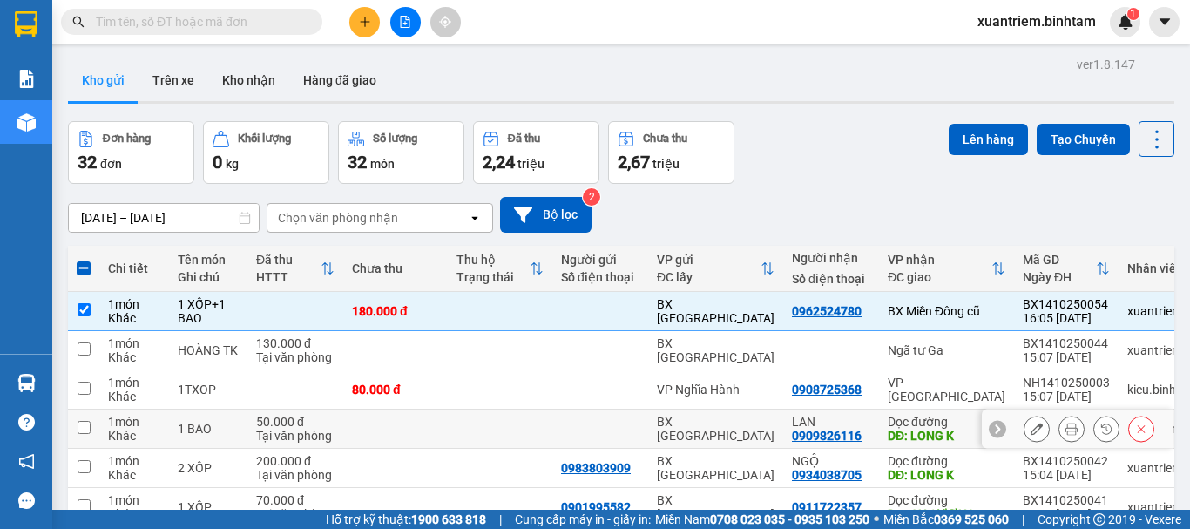
click at [287, 415] on div "50.000 đ" at bounding box center [295, 422] width 78 height 14
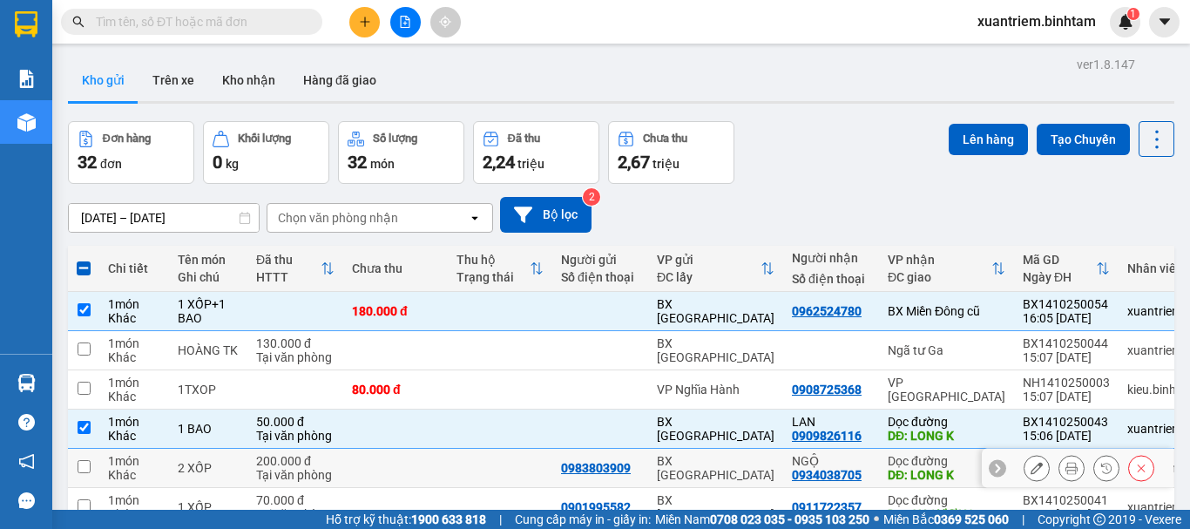
click at [274, 461] on div "200.000 đ" at bounding box center [295, 461] width 78 height 14
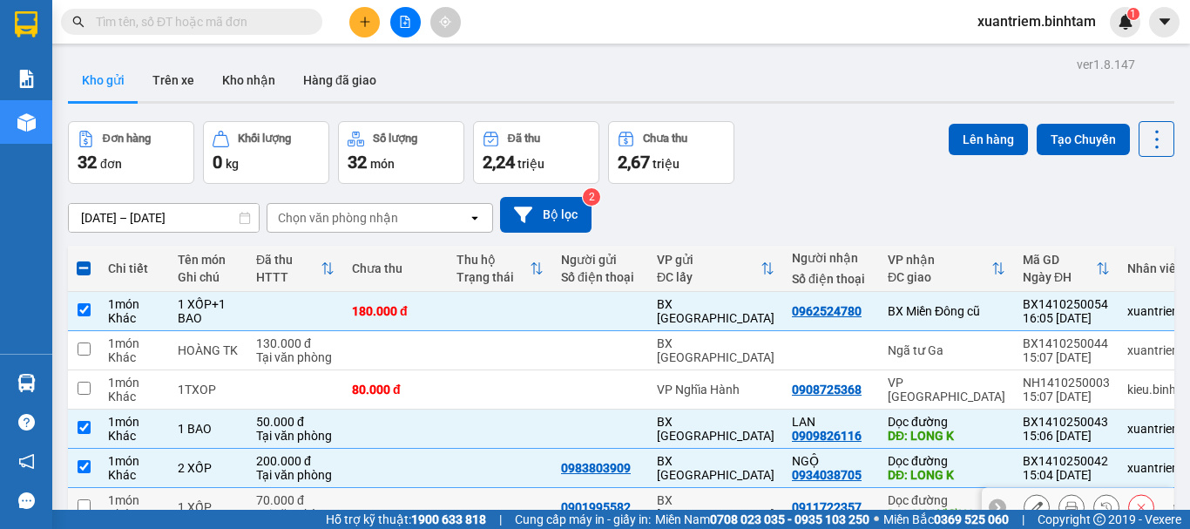
scroll to position [253, 0]
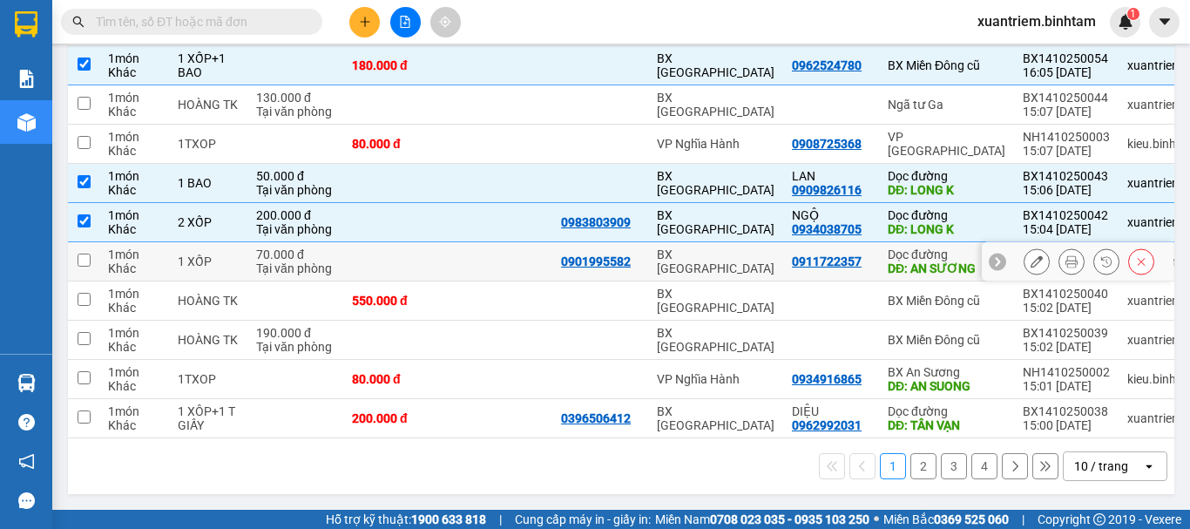
click at [297, 249] on div "70.000 đ" at bounding box center [295, 254] width 78 height 14
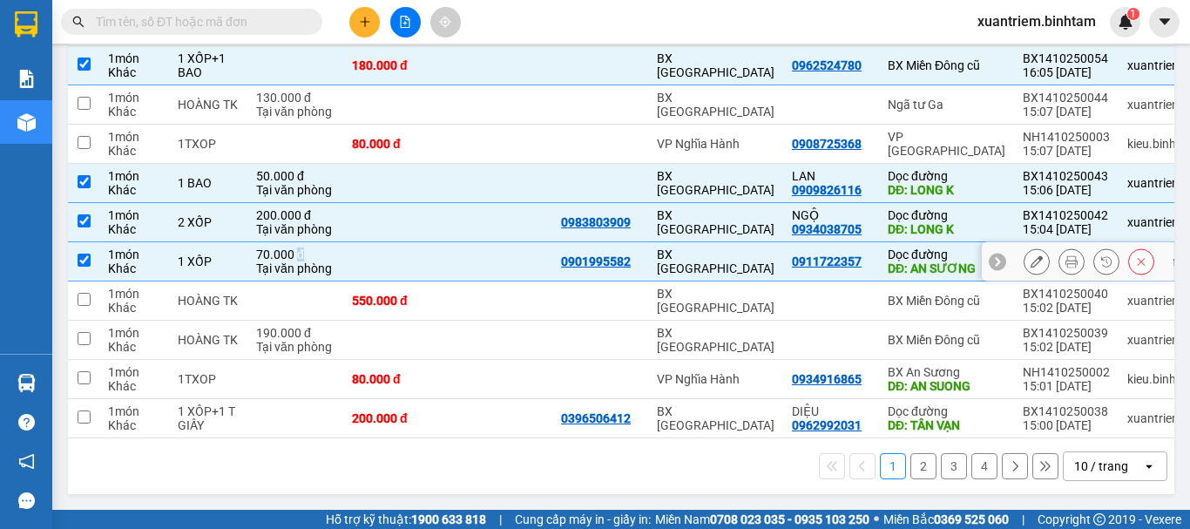
click at [297, 249] on div "70.000 đ" at bounding box center [295, 254] width 78 height 14
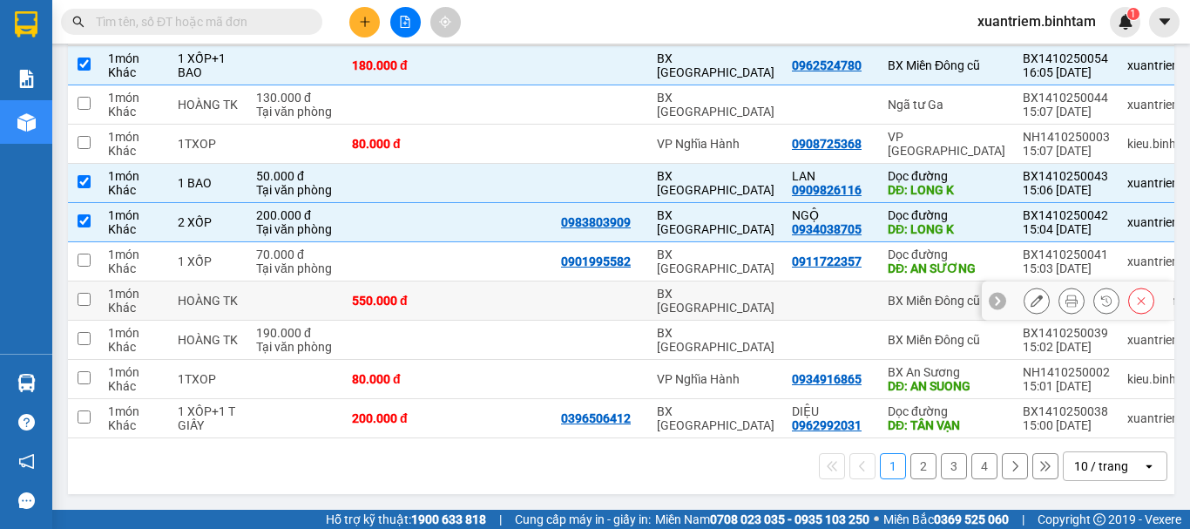
click at [306, 292] on td at bounding box center [295, 300] width 96 height 39
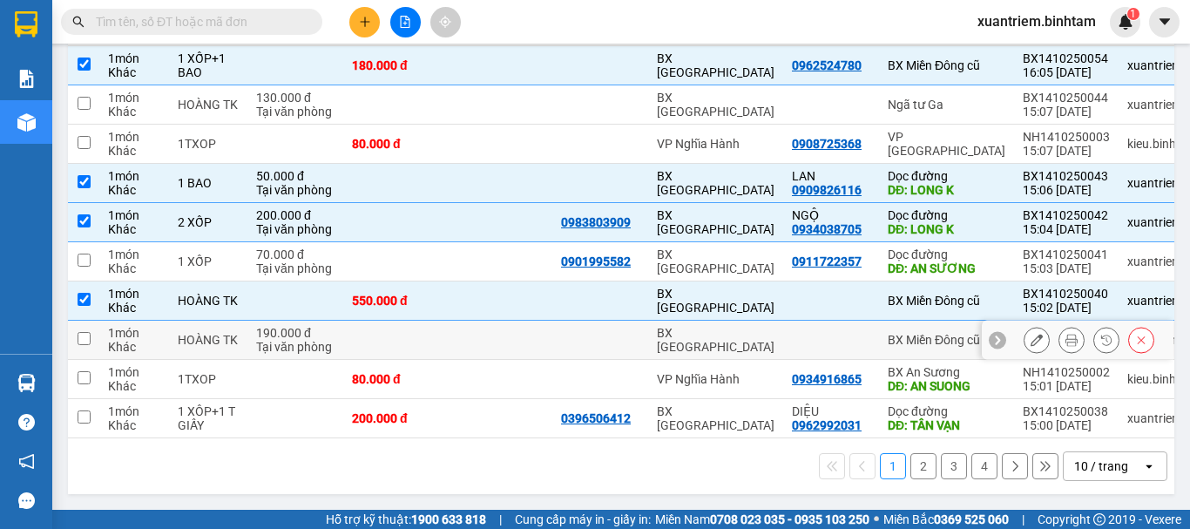
click at [301, 341] on div "Tại văn phòng" at bounding box center [295, 347] width 78 height 14
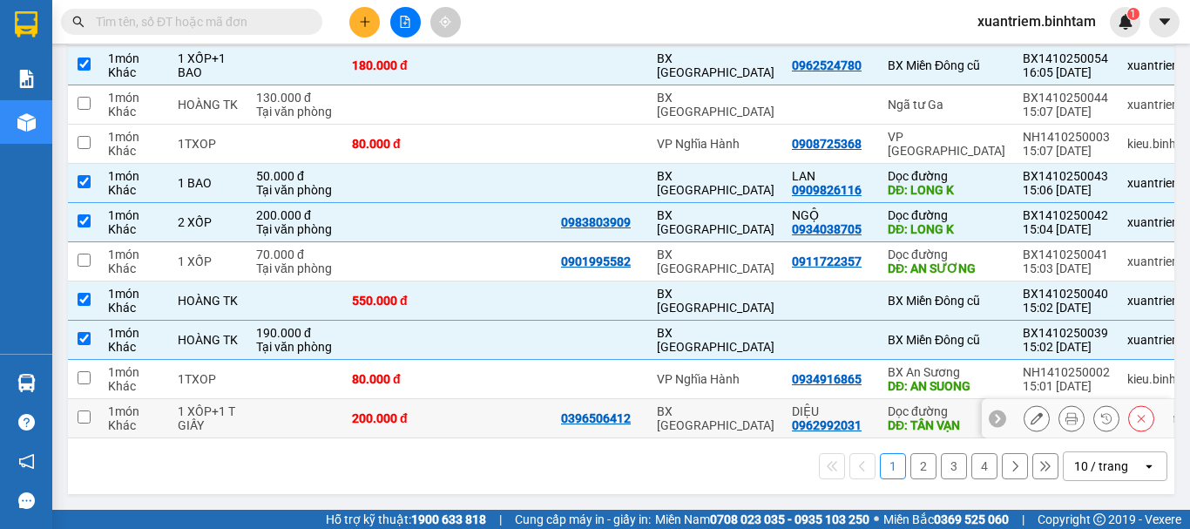
scroll to position [0, 0]
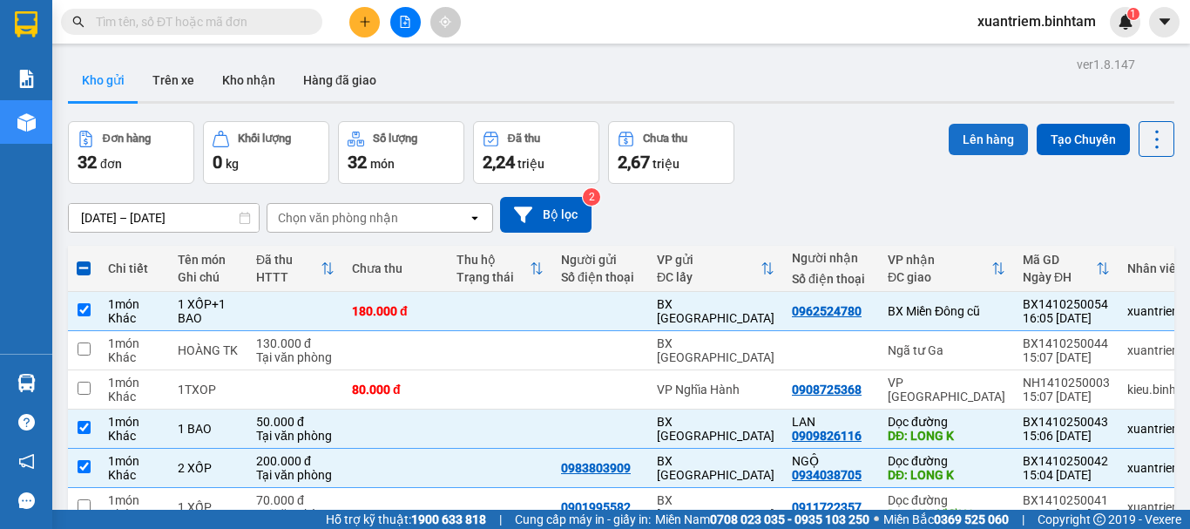
click at [961, 129] on button "Lên hàng" at bounding box center [988, 139] width 79 height 31
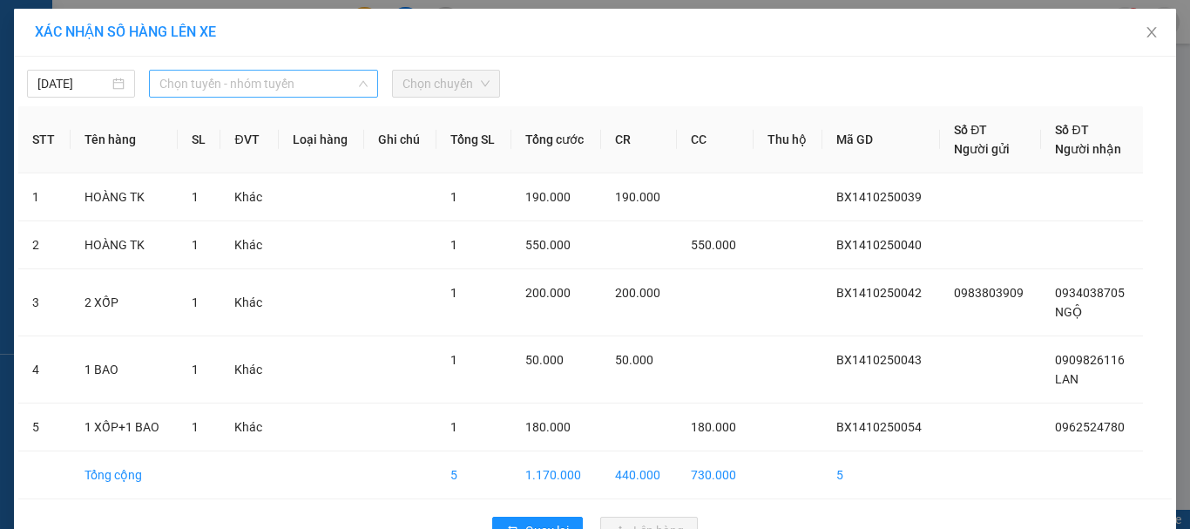
click at [301, 91] on span "Chọn tuyến - nhóm tuyến" at bounding box center [263, 84] width 208 height 26
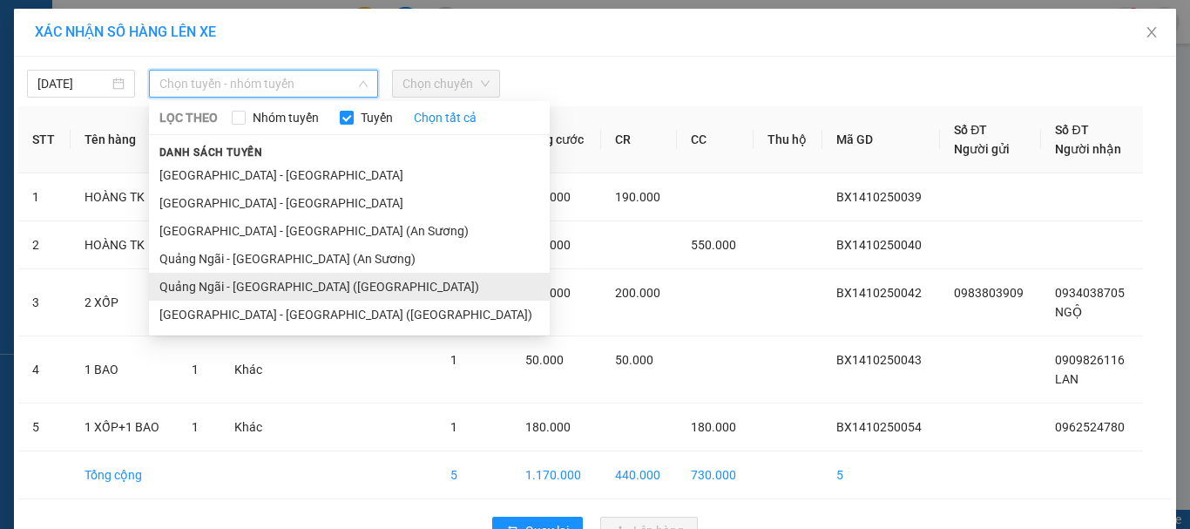
click at [309, 282] on li "Quảng Ngãi - [GEOGRAPHIC_DATA] ([GEOGRAPHIC_DATA])" at bounding box center [349, 287] width 401 height 28
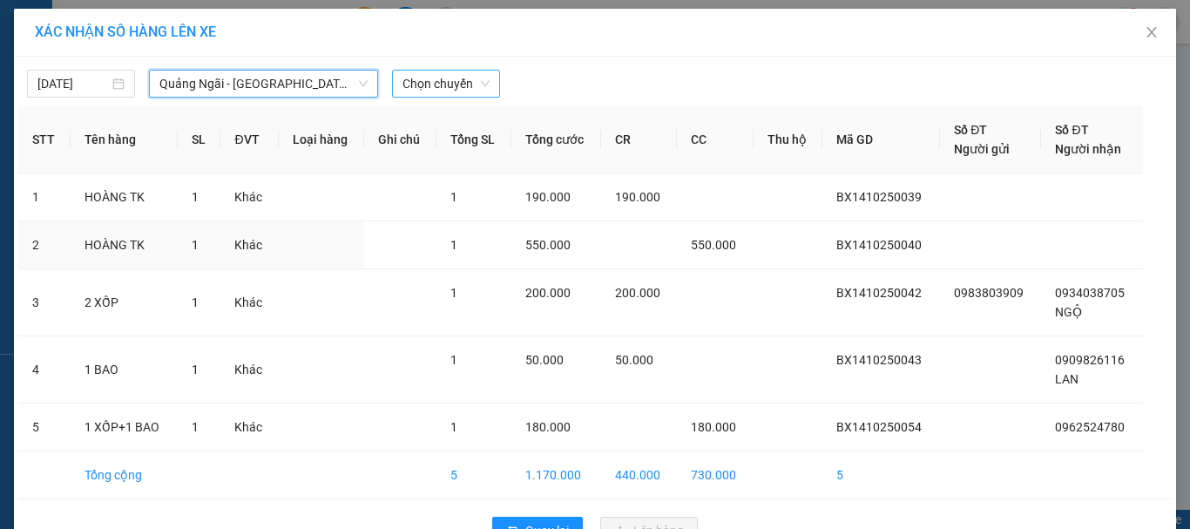
click at [416, 91] on span "Chọn chuyến" at bounding box center [445, 84] width 87 height 26
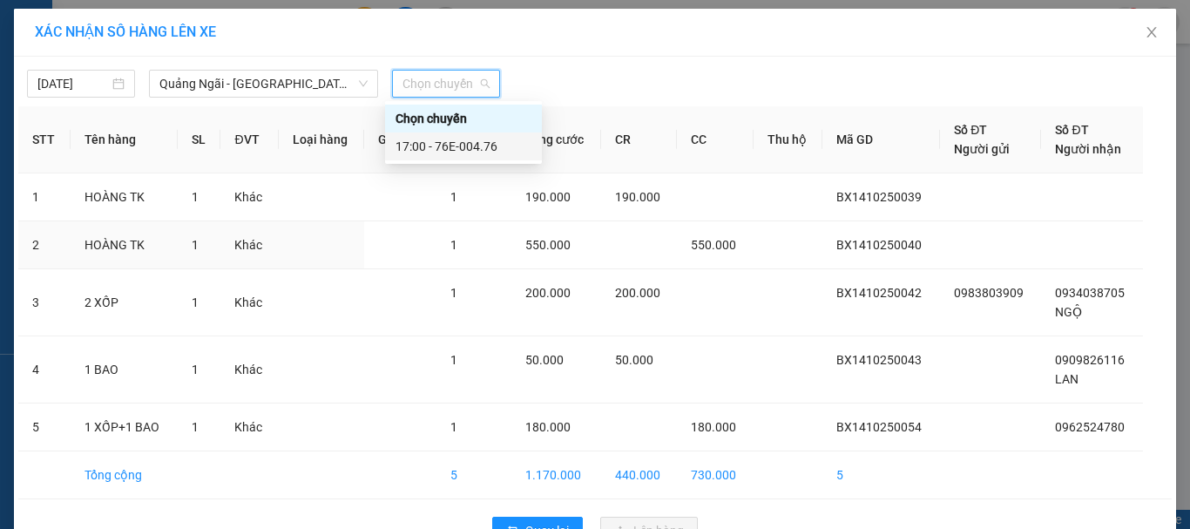
click at [482, 141] on div "17:00 - 76E-004.76" at bounding box center [464, 146] width 136 height 19
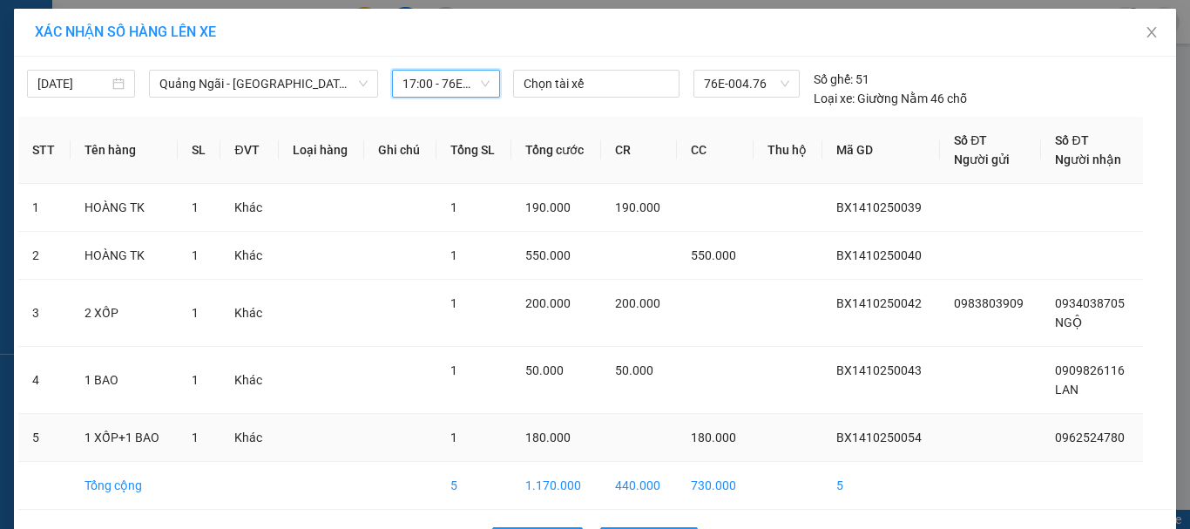
scroll to position [60, 0]
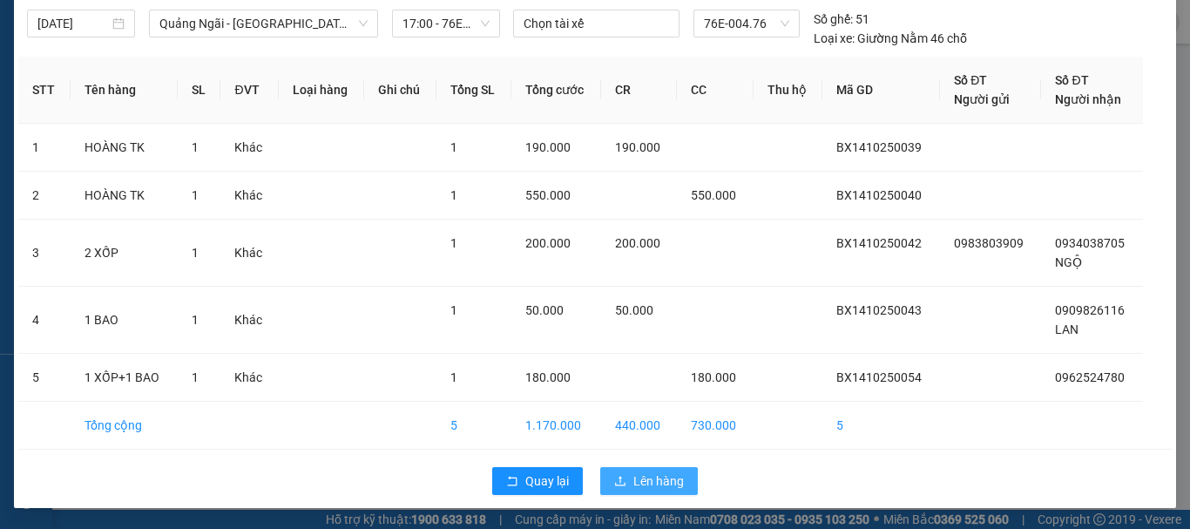
click at [646, 481] on span "Lên hàng" at bounding box center [658, 480] width 51 height 19
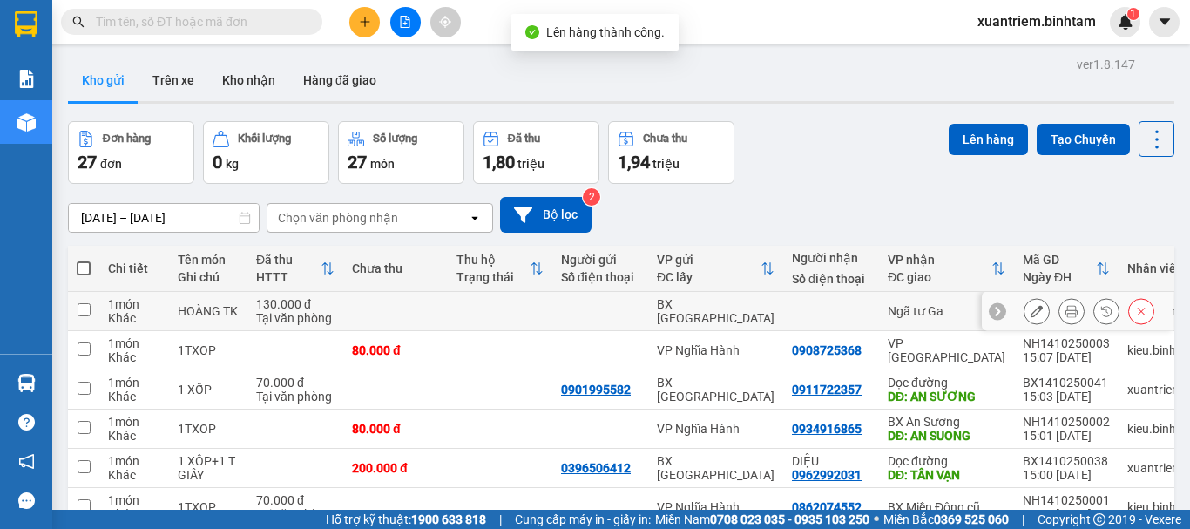
click at [123, 303] on div "1 món" at bounding box center [134, 304] width 52 height 14
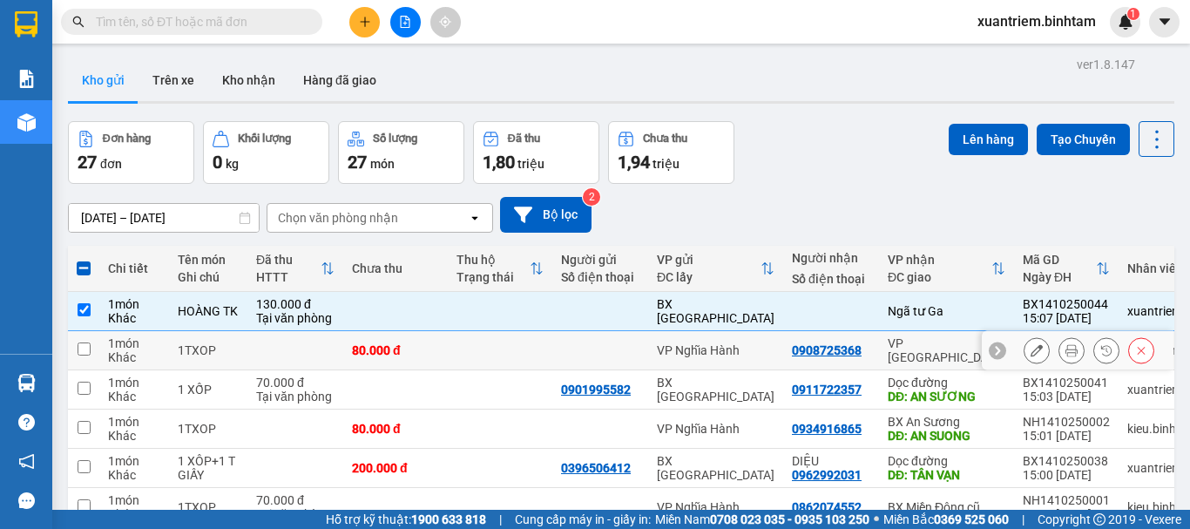
drag, startPoint x: 144, startPoint y: 351, endPoint x: 201, endPoint y: 337, distance: 59.2
click at [153, 348] on div "1 món Khác" at bounding box center [134, 350] width 52 height 28
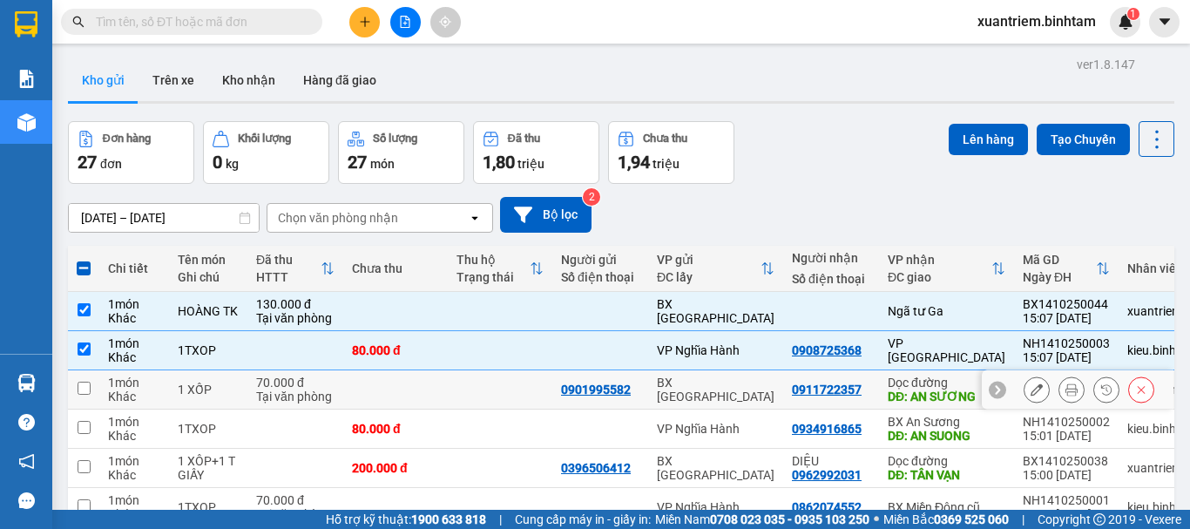
click at [835, 385] on div "0911722357" at bounding box center [827, 389] width 70 height 14
click at [879, 423] on td "BX An Sương DĐ: AN SUONG" at bounding box center [946, 428] width 135 height 39
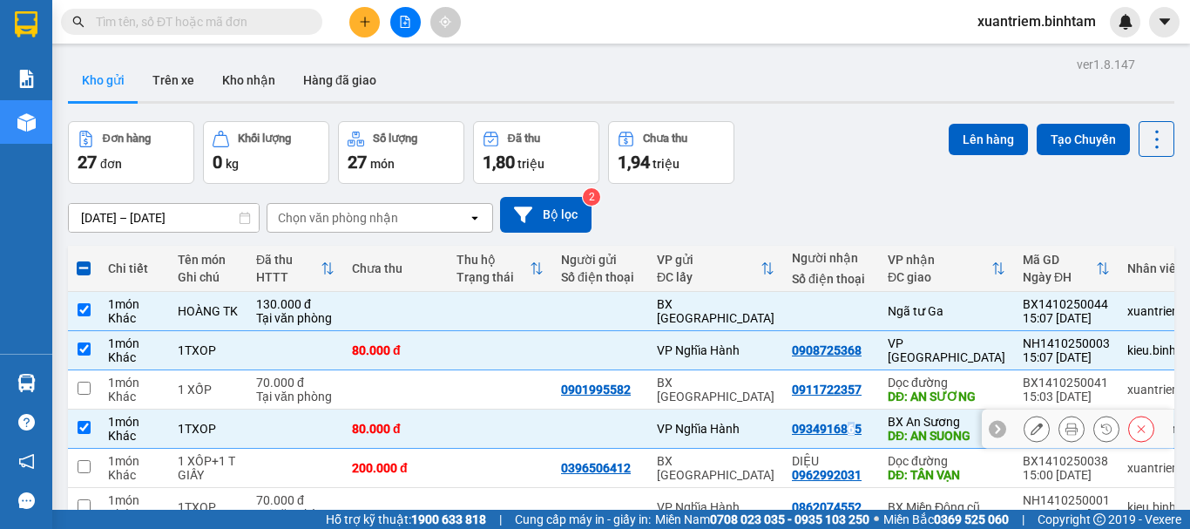
click at [845, 424] on div "0934916865" at bounding box center [827, 429] width 70 height 14
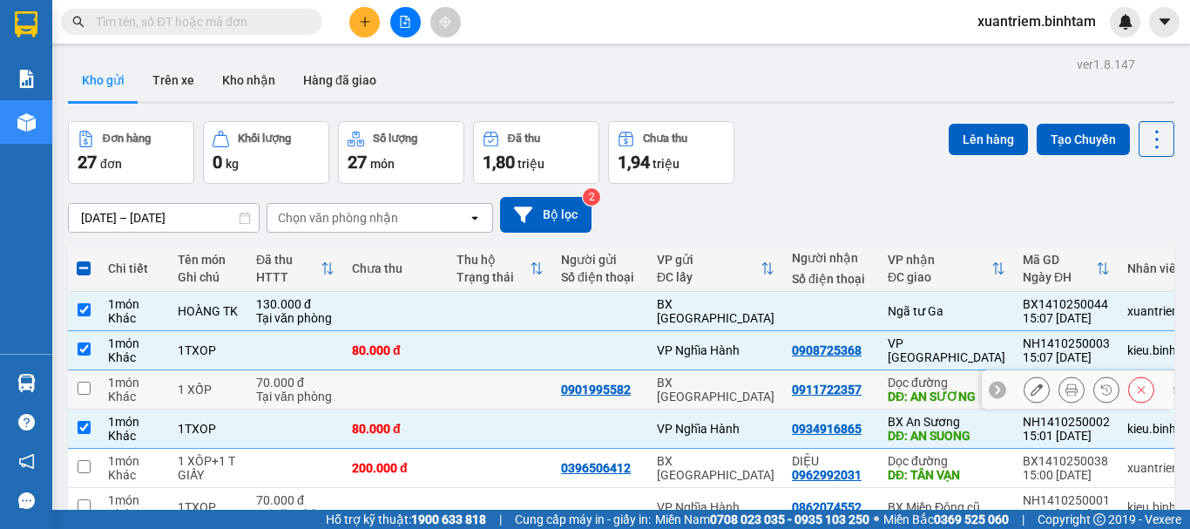
click at [720, 379] on td "BX [GEOGRAPHIC_DATA]" at bounding box center [715, 389] width 135 height 39
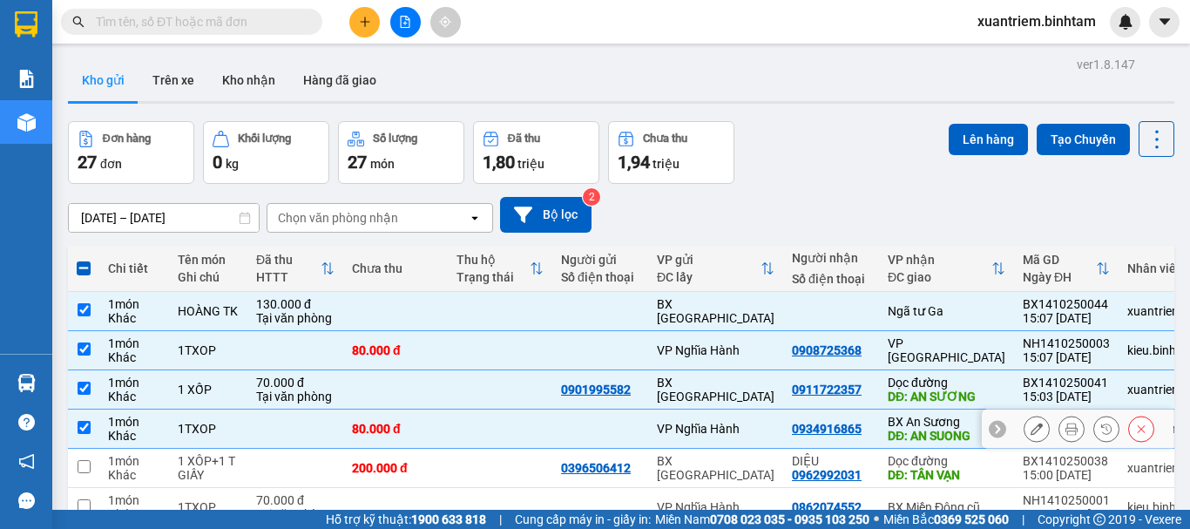
click at [692, 432] on div "VP Nghĩa Hành" at bounding box center [716, 429] width 118 height 14
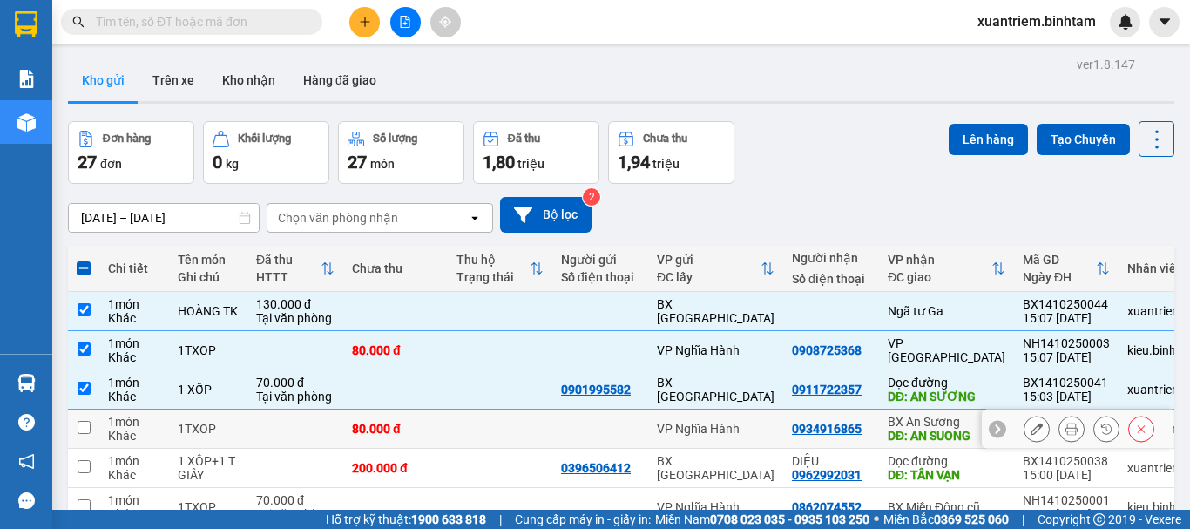
scroll to position [87, 0]
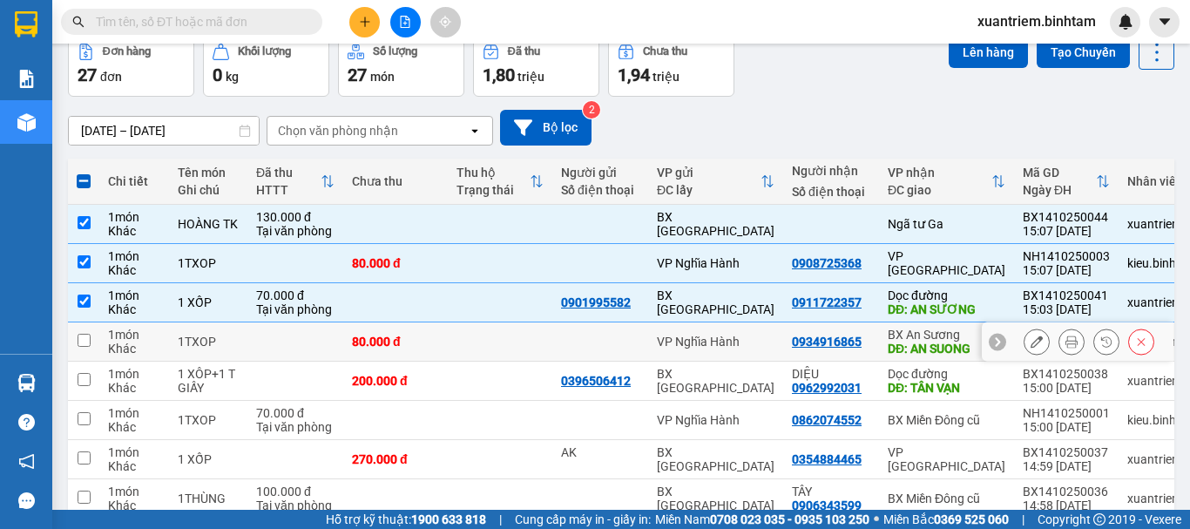
click at [596, 339] on div at bounding box center [600, 342] width 78 height 14
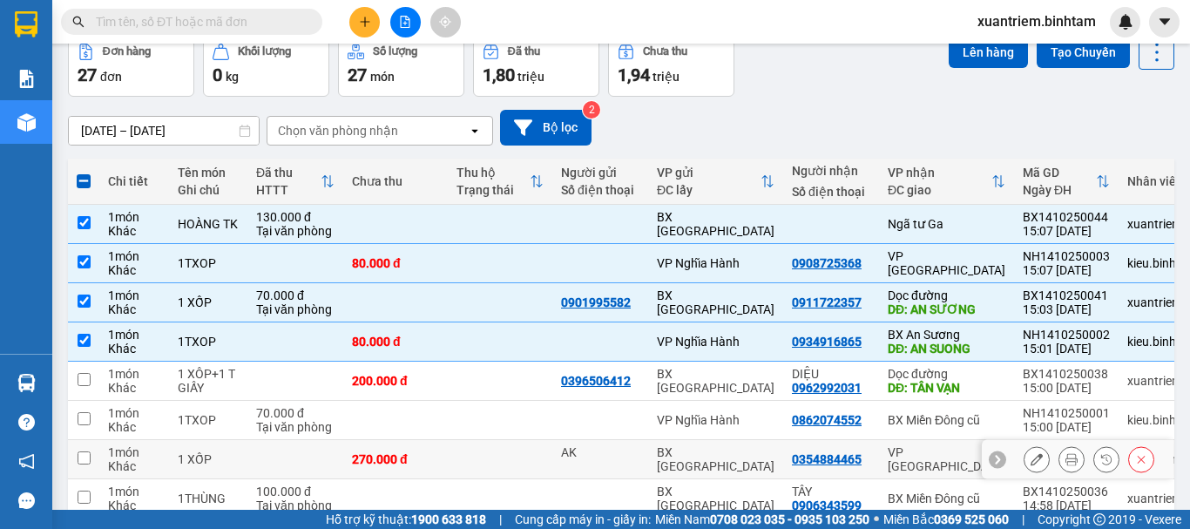
click at [559, 447] on td "AK" at bounding box center [600, 459] width 96 height 39
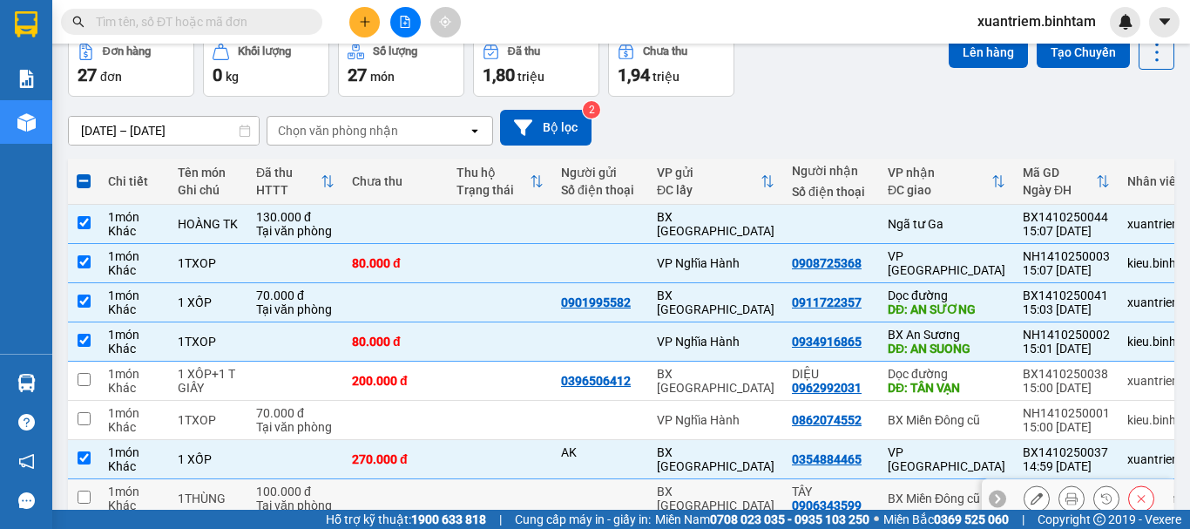
scroll to position [253, 0]
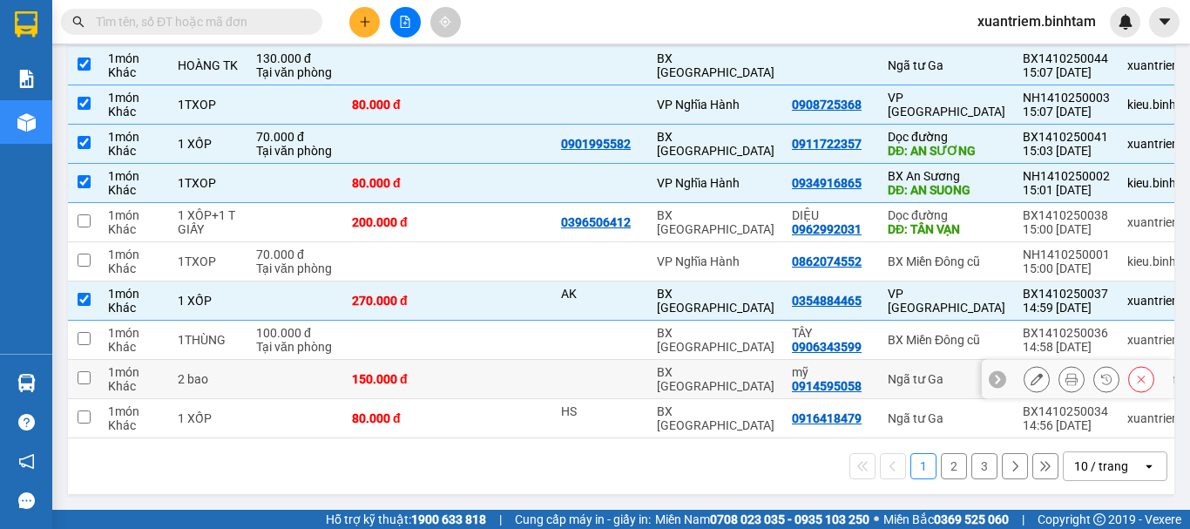
click at [564, 378] on div at bounding box center [600, 379] width 78 height 14
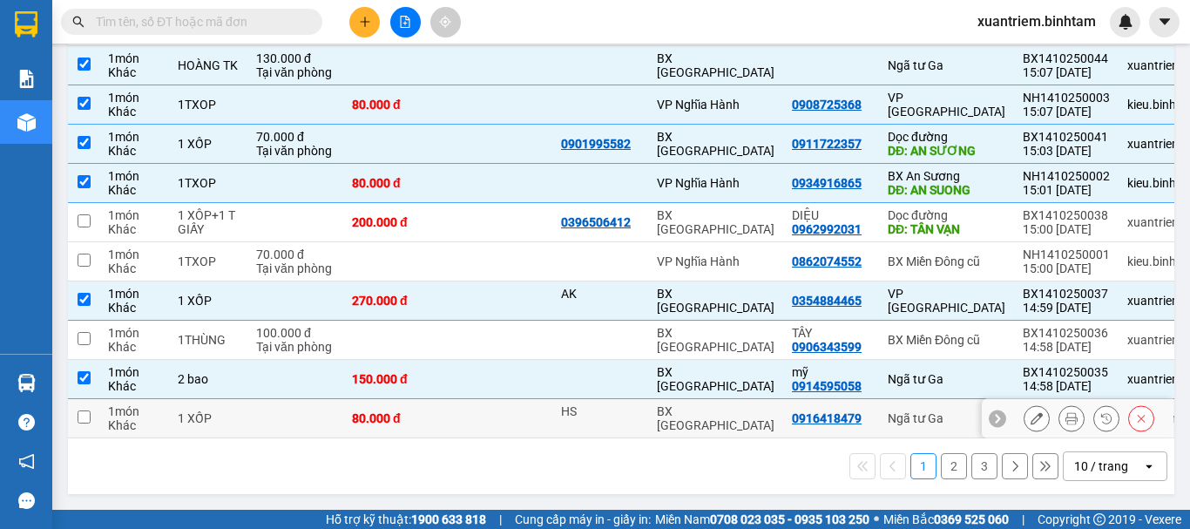
click at [542, 416] on td at bounding box center [500, 418] width 105 height 39
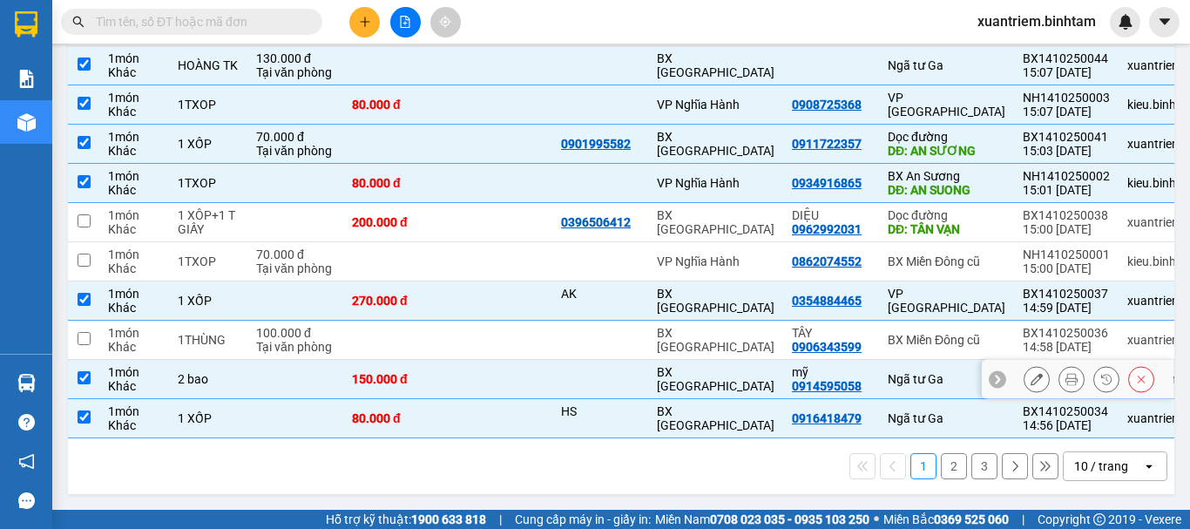
scroll to position [0, 0]
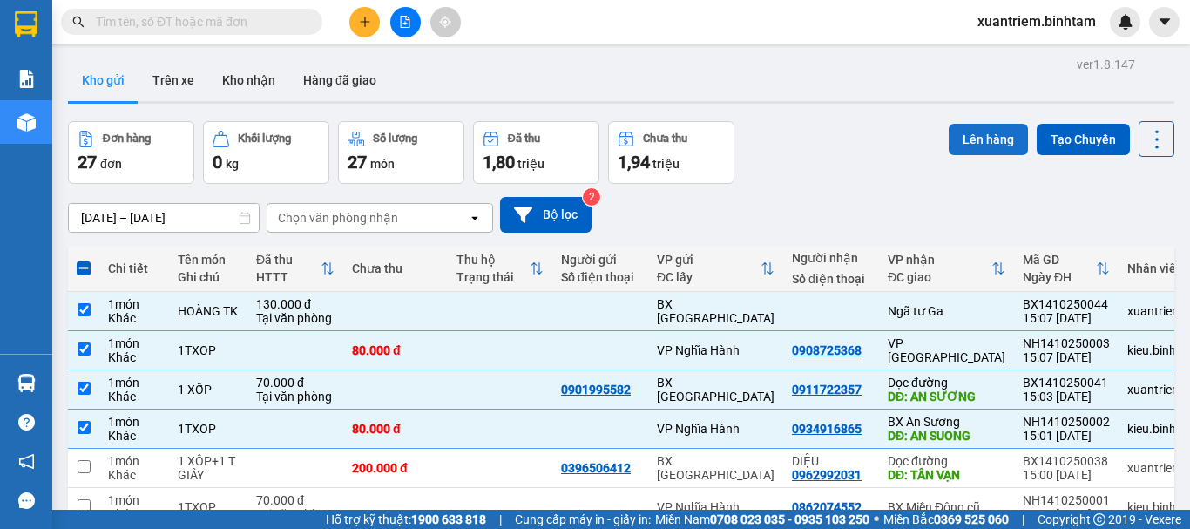
click at [977, 152] on button "Lên hàng" at bounding box center [988, 139] width 79 height 31
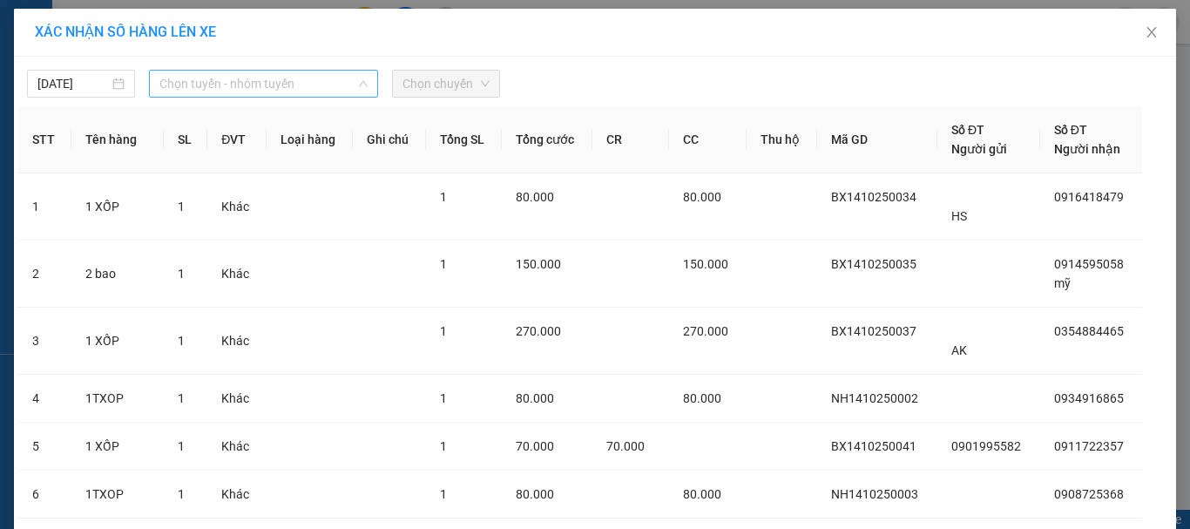
click at [347, 84] on span "Chọn tuyến - nhóm tuyến" at bounding box center [263, 84] width 208 height 26
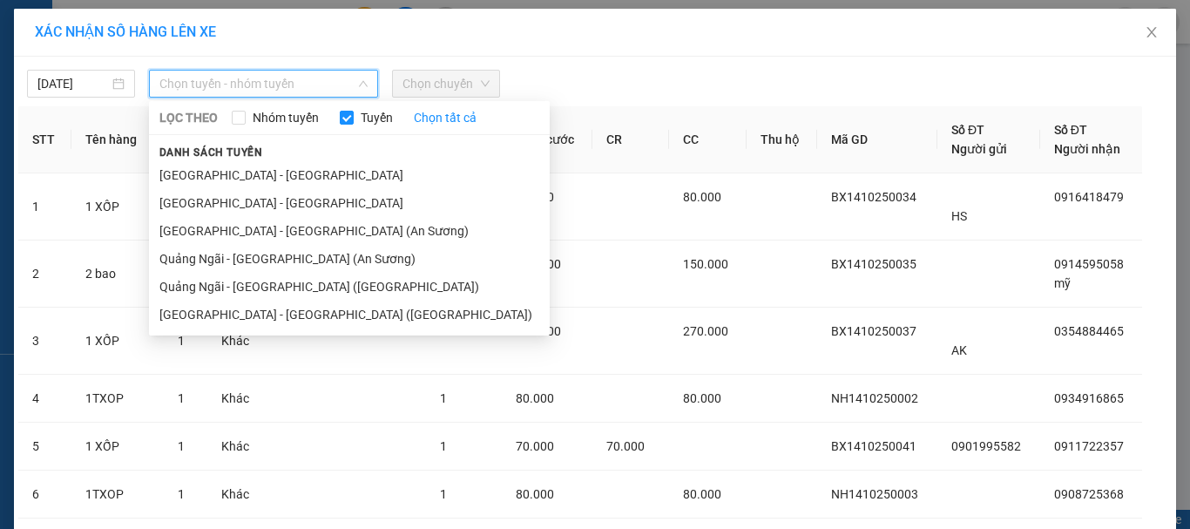
drag, startPoint x: 324, startPoint y: 258, endPoint x: 387, endPoint y: 102, distance: 168.1
click at [325, 258] on li "Quảng Ngãi - [GEOGRAPHIC_DATA] (An Sương)" at bounding box center [349, 259] width 401 height 28
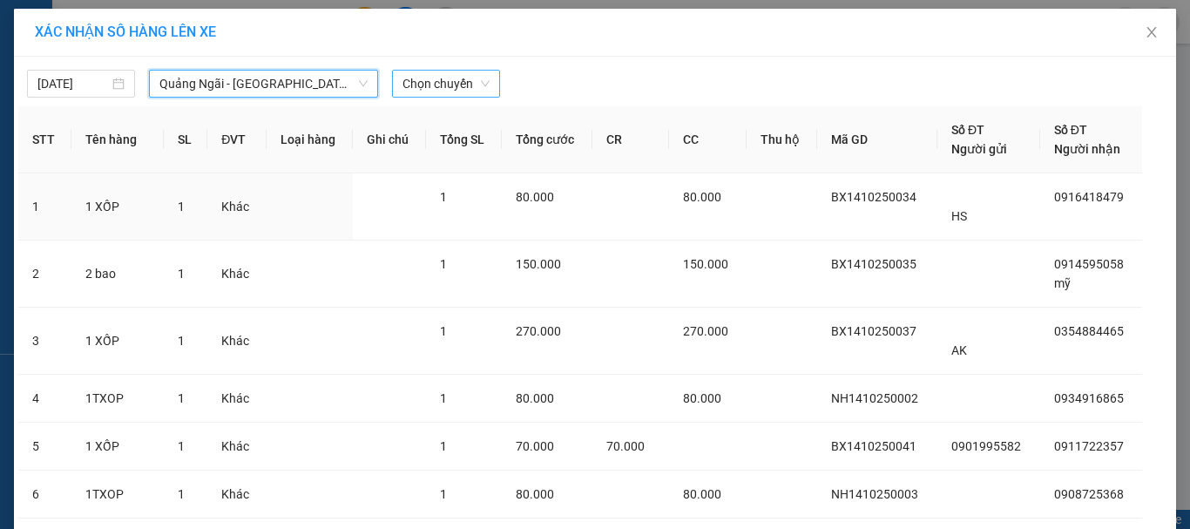
click at [424, 78] on span "Chọn chuyến" at bounding box center [445, 84] width 87 height 26
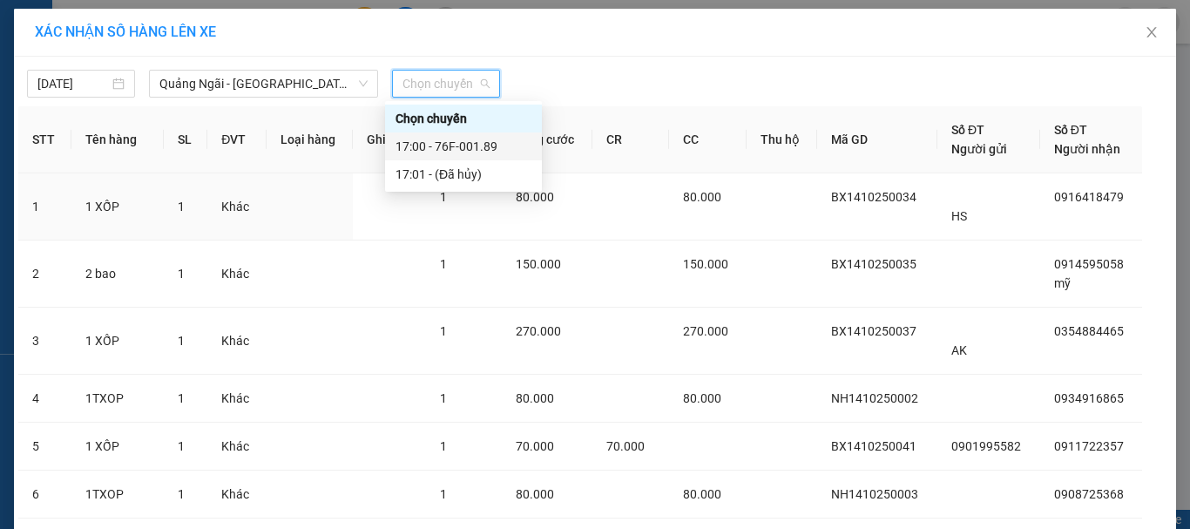
click at [491, 145] on div "17:00 - 76F-001.89" at bounding box center [464, 146] width 136 height 19
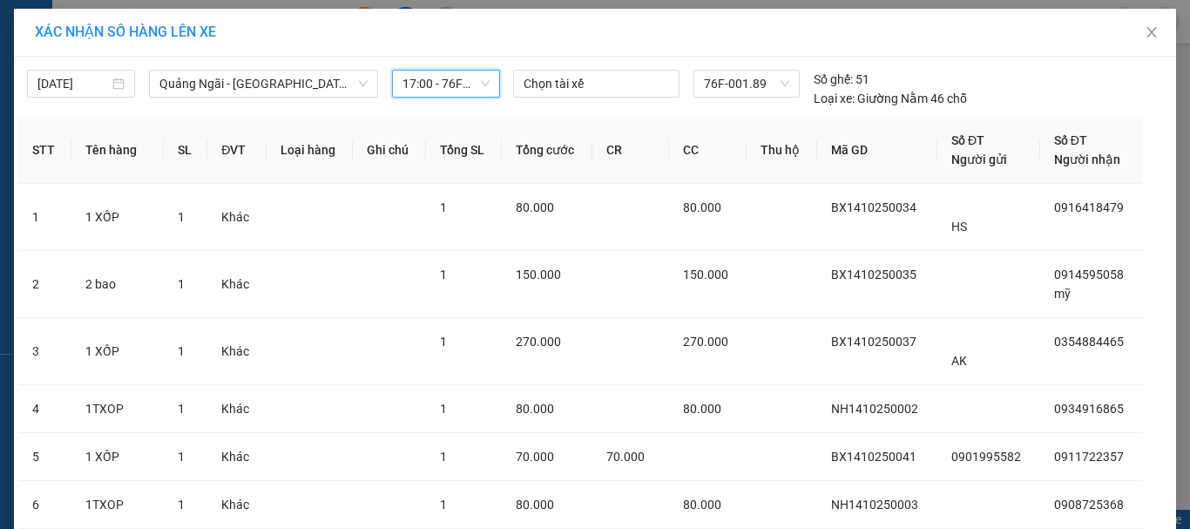
scroll to position [175, 0]
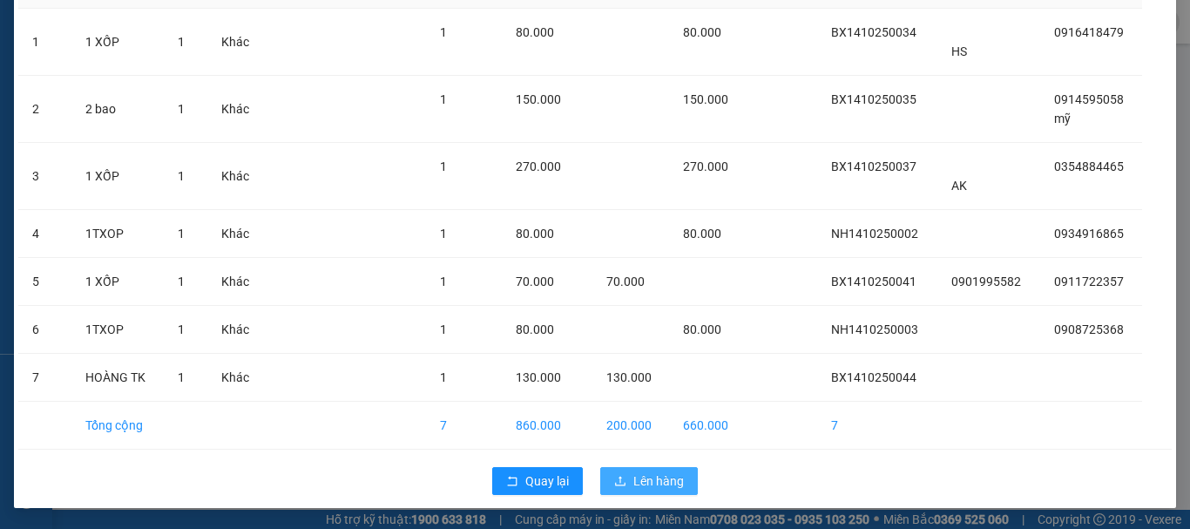
click at [683, 476] on button "Lên hàng" at bounding box center [649, 481] width 98 height 28
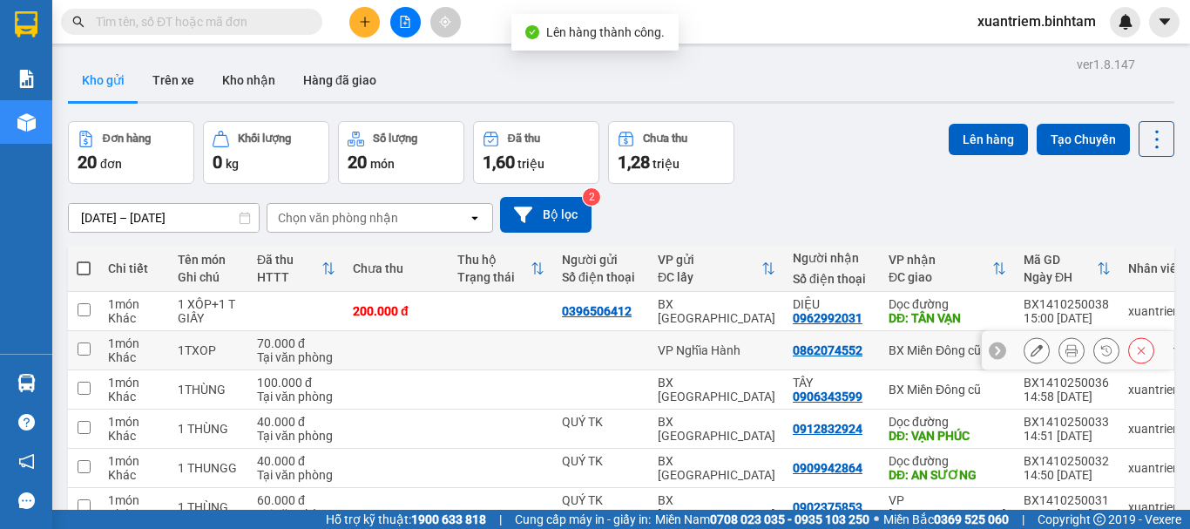
drag, startPoint x: 443, startPoint y: 345, endPoint x: 439, endPoint y: 355, distance: 11.0
click at [443, 346] on td at bounding box center [396, 350] width 105 height 39
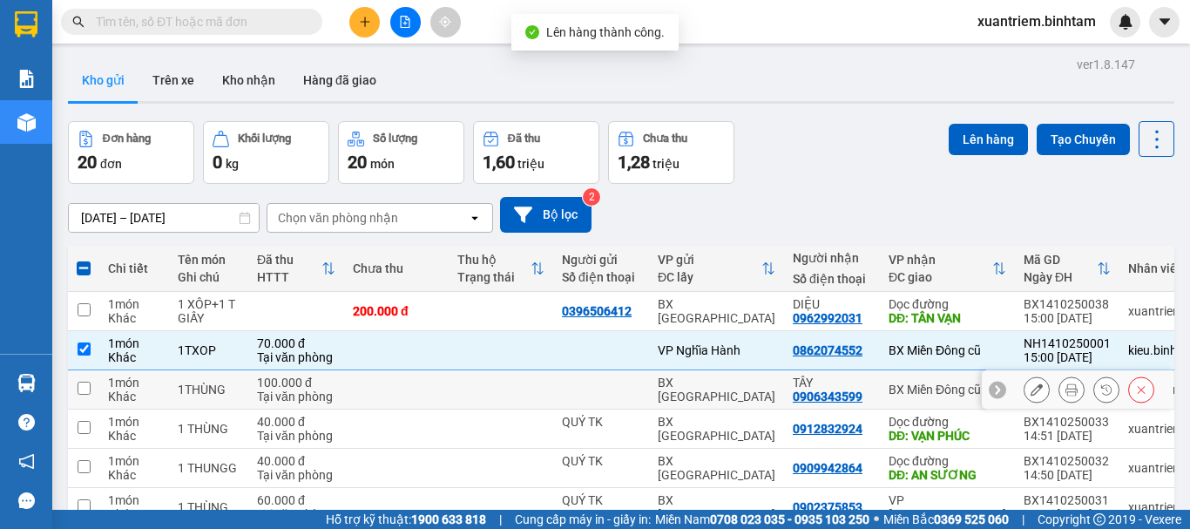
drag, startPoint x: 436, startPoint y: 382, endPoint x: 456, endPoint y: 389, distance: 20.4
click at [438, 382] on td at bounding box center [396, 389] width 105 height 39
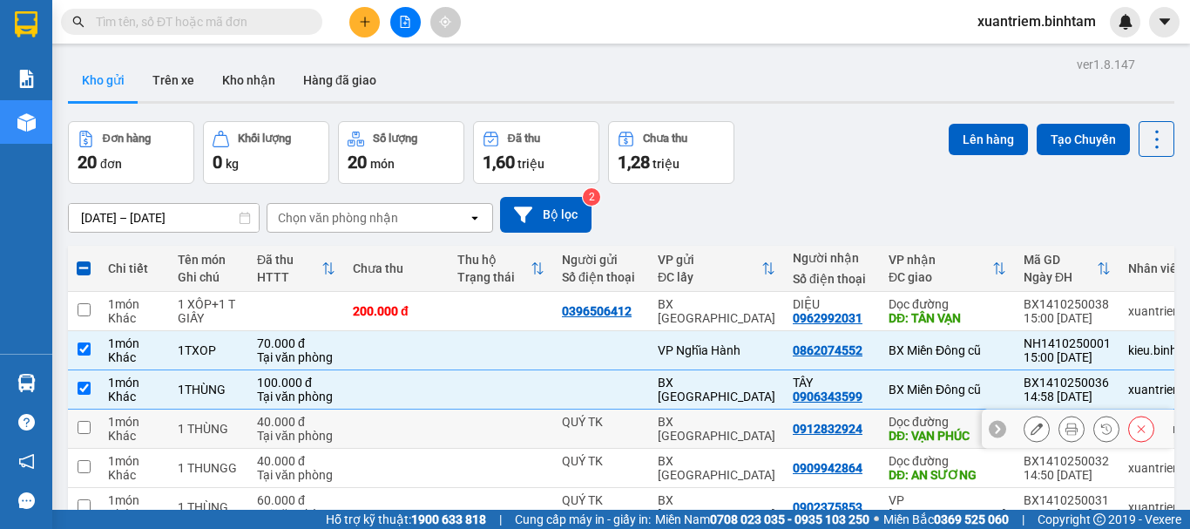
click at [470, 429] on td at bounding box center [501, 428] width 105 height 39
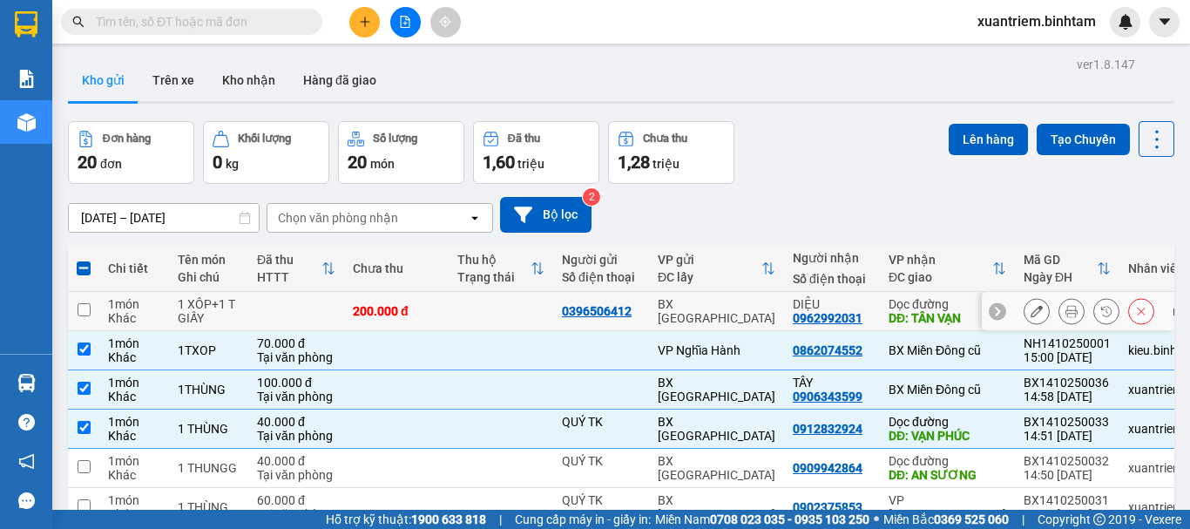
scroll to position [253, 0]
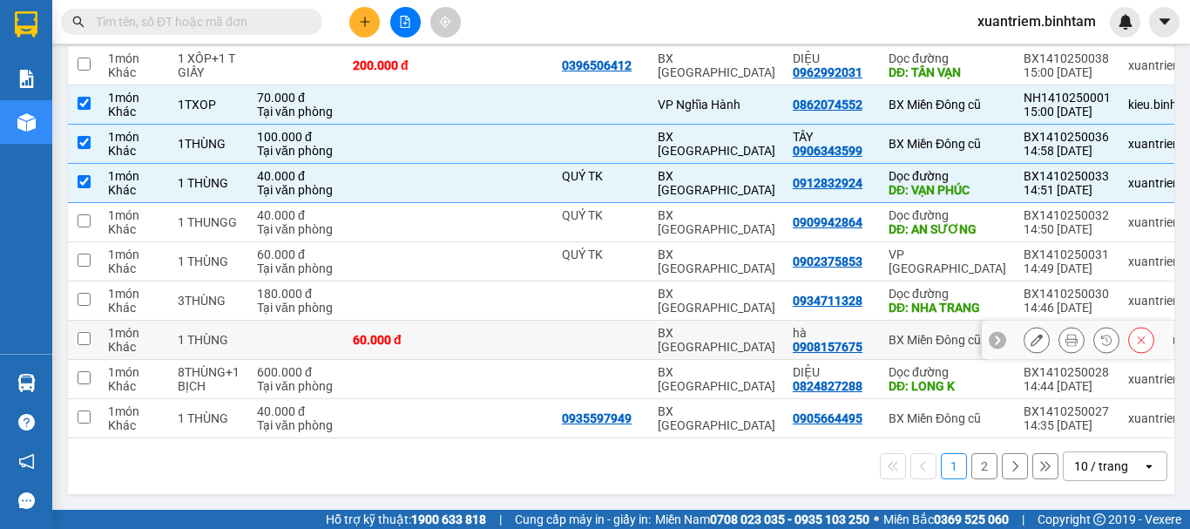
click at [608, 333] on div at bounding box center [601, 340] width 78 height 14
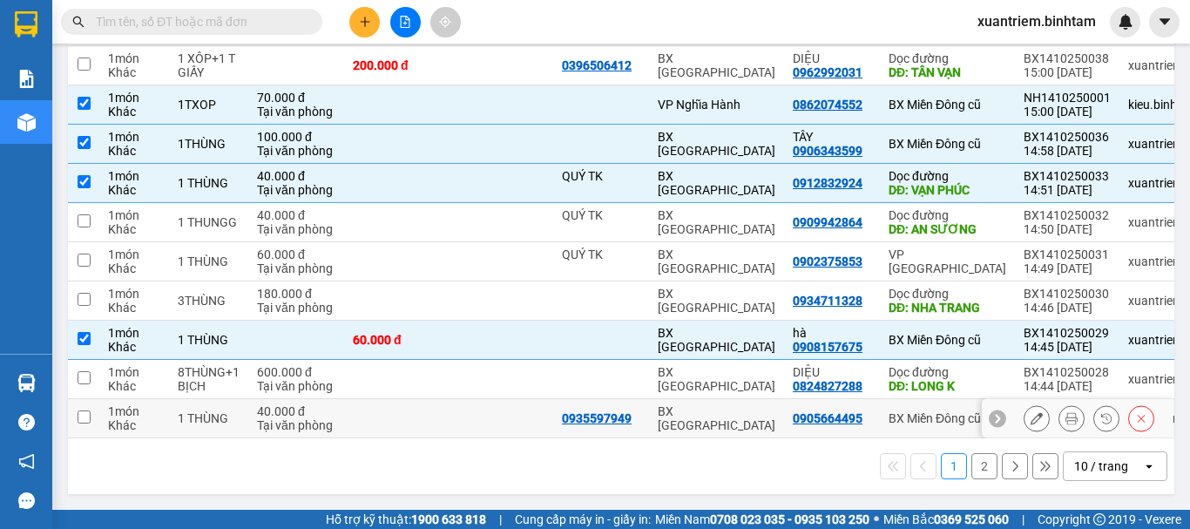
click at [586, 411] on div "0935597949" at bounding box center [597, 418] width 70 height 14
click at [514, 411] on td at bounding box center [501, 418] width 105 height 39
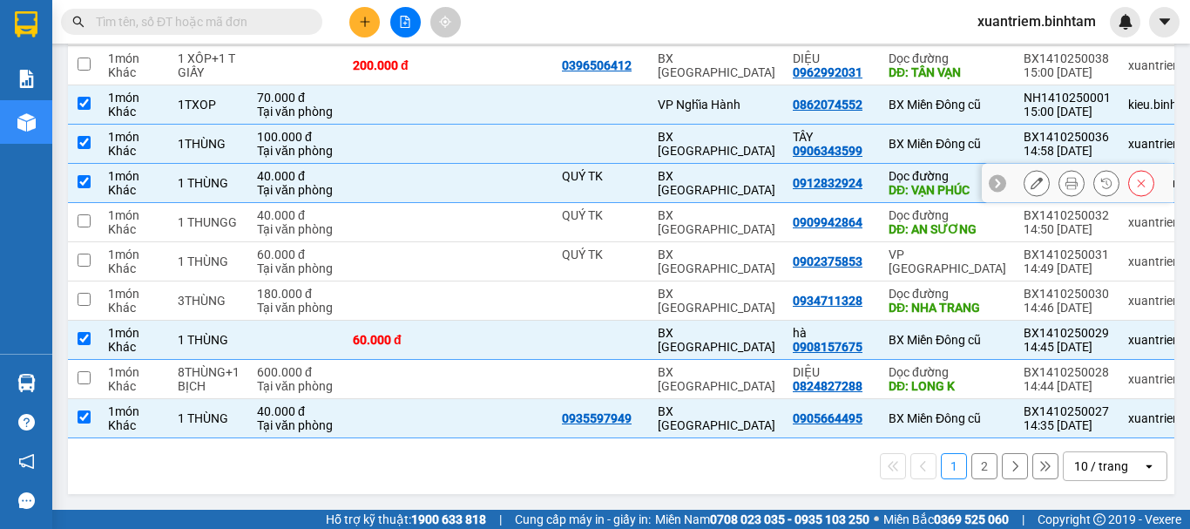
scroll to position [0, 0]
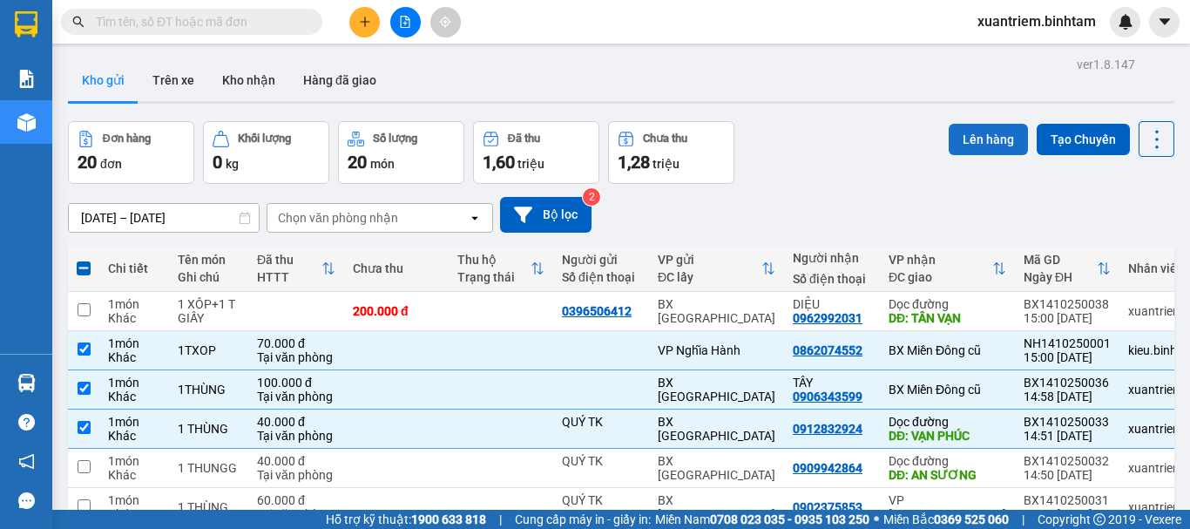
click at [984, 134] on button "Lên hàng" at bounding box center [988, 139] width 79 height 31
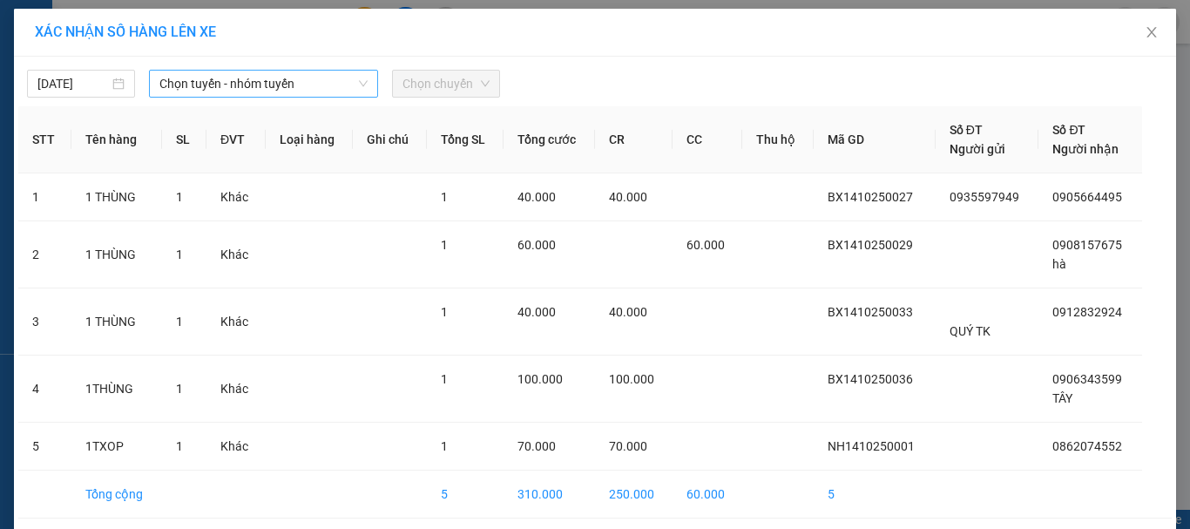
click at [321, 91] on span "Chọn tuyến - nhóm tuyến" at bounding box center [263, 84] width 208 height 26
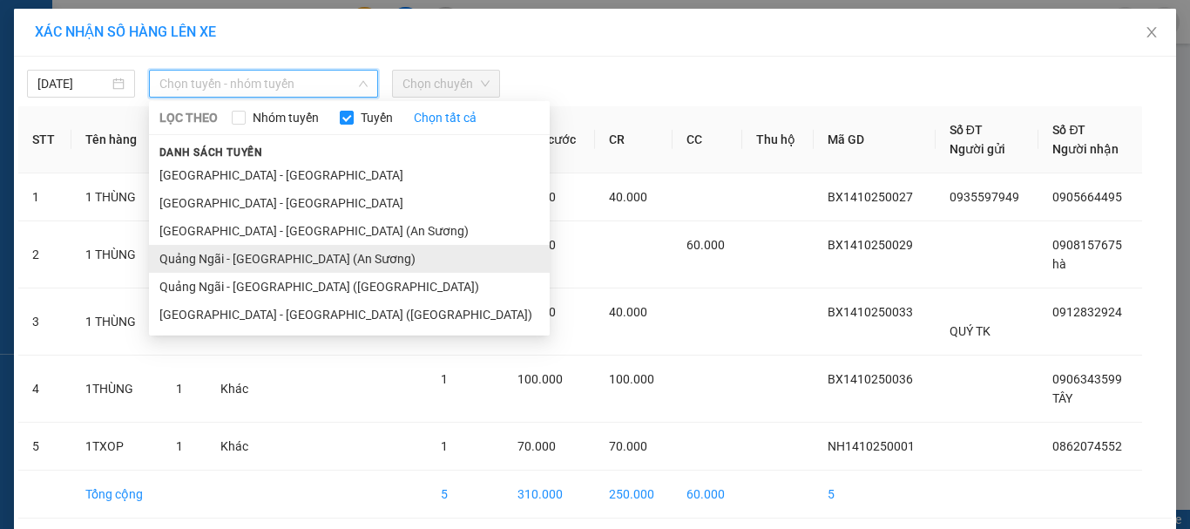
click at [294, 272] on li "Quảng Ngãi - [GEOGRAPHIC_DATA] (An Sương)" at bounding box center [349, 259] width 401 height 28
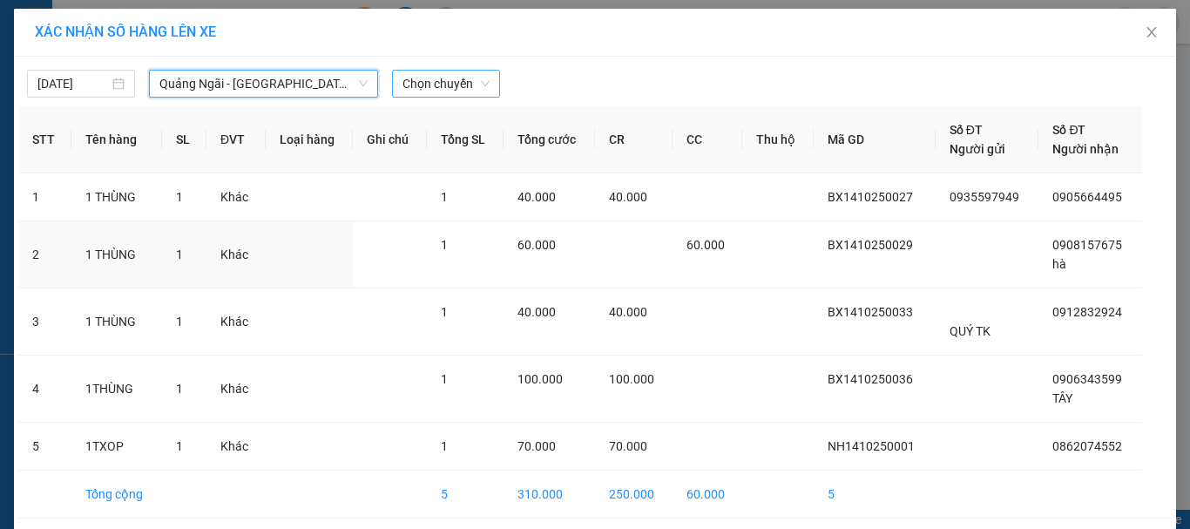
click at [416, 77] on span "Chọn chuyến" at bounding box center [445, 84] width 87 height 26
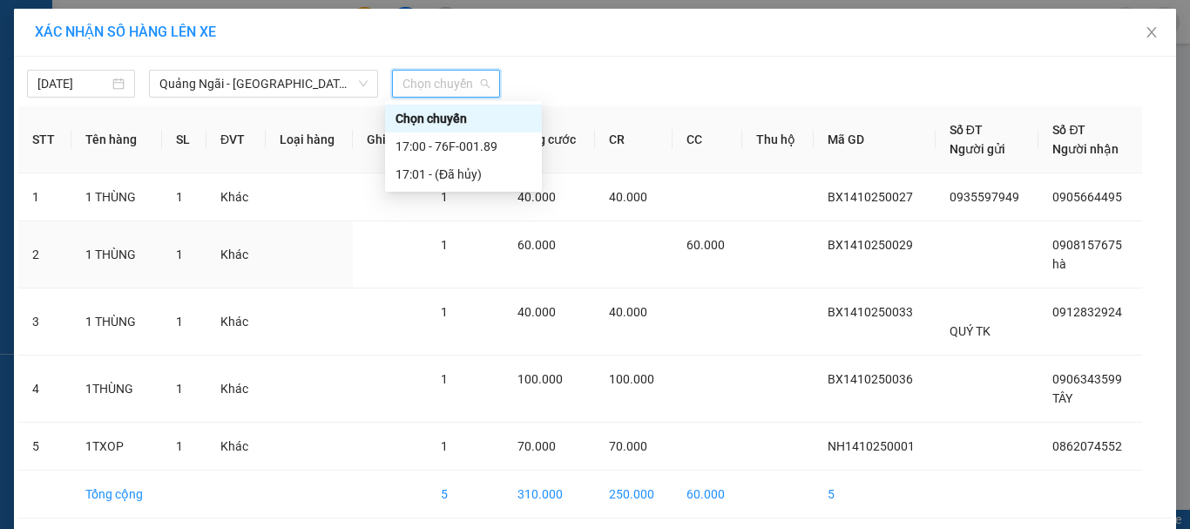
click at [362, 98] on div "[DATE] [GEOGRAPHIC_DATA] - [GEOGRAPHIC_DATA] (An Sương) LỌC THEO Nhóm tuyến Tuy…" at bounding box center [595, 317] width 1162 height 520
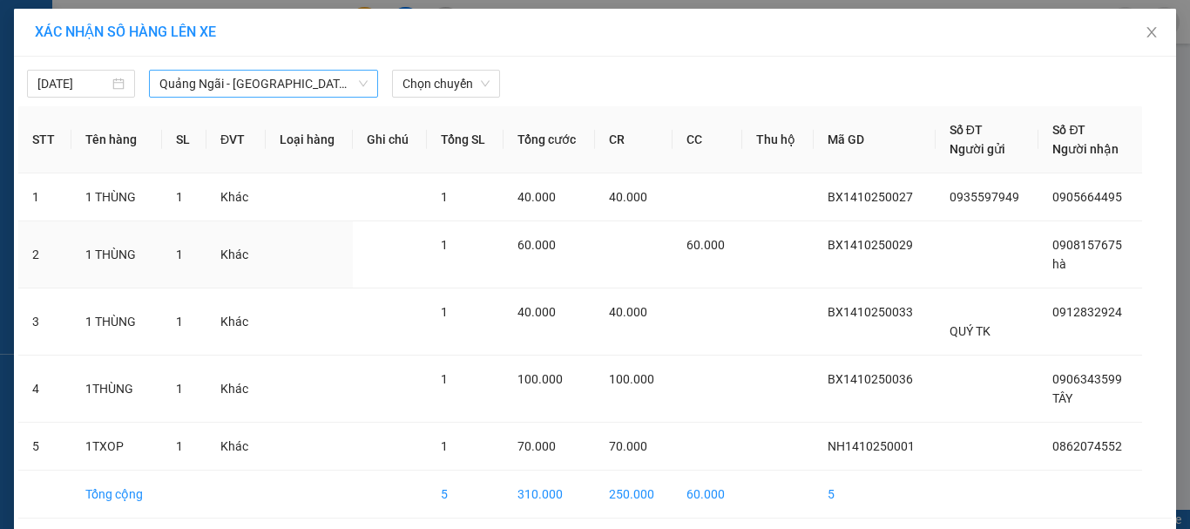
click at [325, 74] on span "Quảng Ngãi - [GEOGRAPHIC_DATA] (An Sương)" at bounding box center [263, 84] width 208 height 26
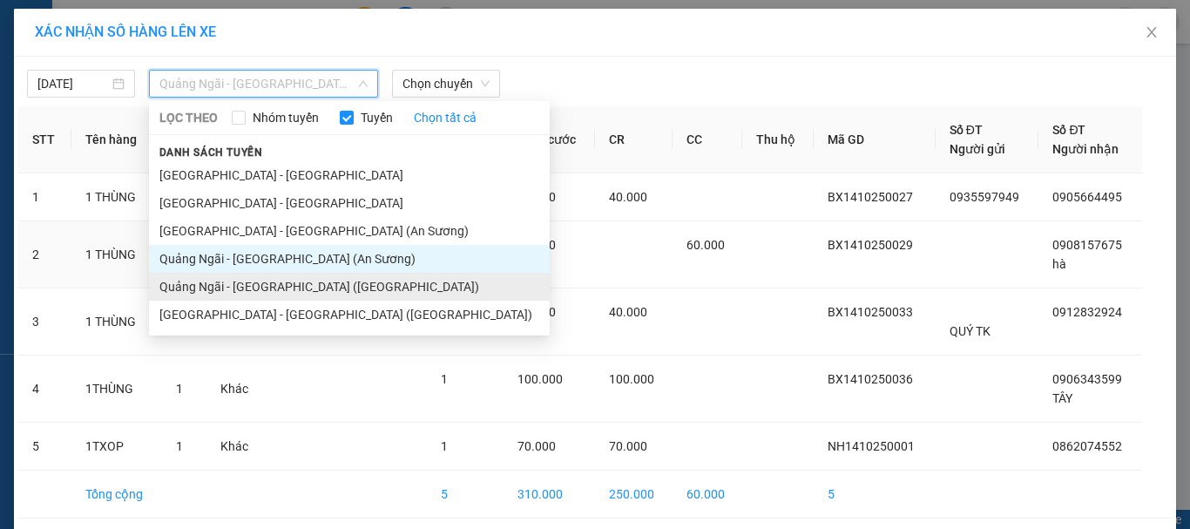
click at [298, 286] on li "Quảng Ngãi - [GEOGRAPHIC_DATA] ([GEOGRAPHIC_DATA])" at bounding box center [349, 287] width 401 height 28
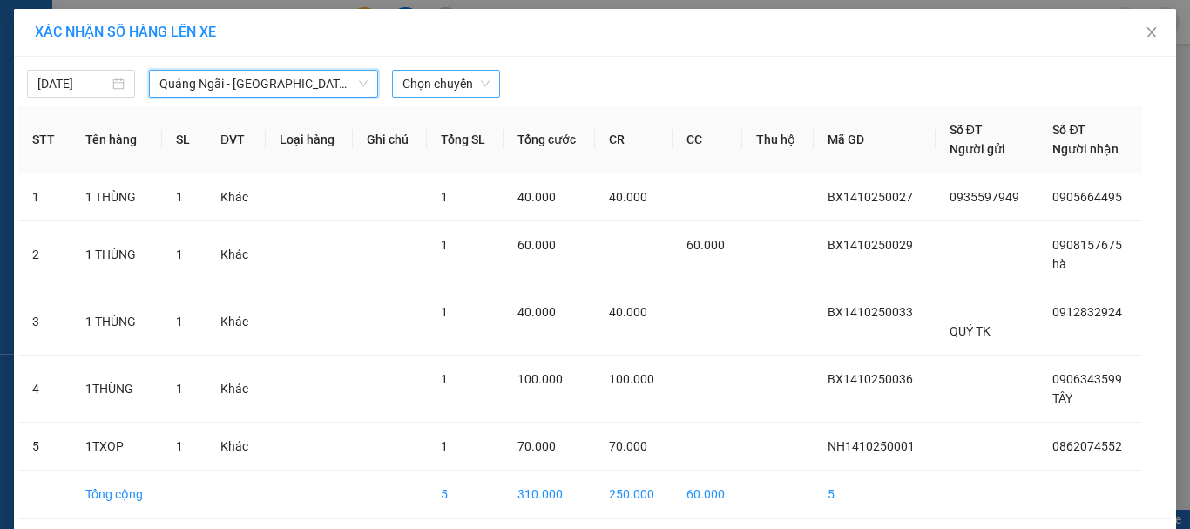
click at [446, 80] on span "Chọn chuyến" at bounding box center [445, 84] width 87 height 26
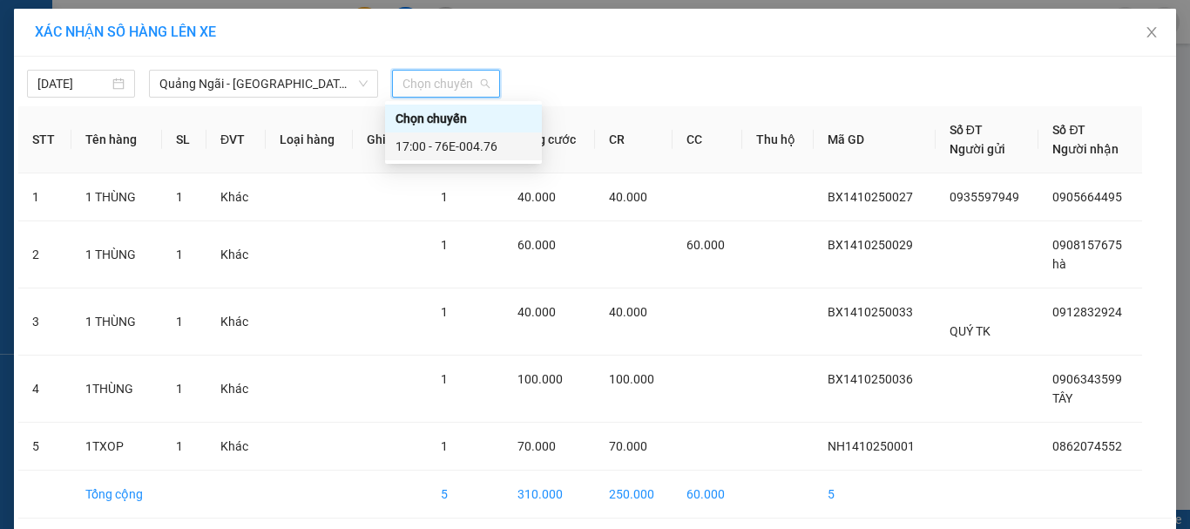
click at [450, 143] on div "17:00 - 76E-004.76" at bounding box center [464, 146] width 136 height 19
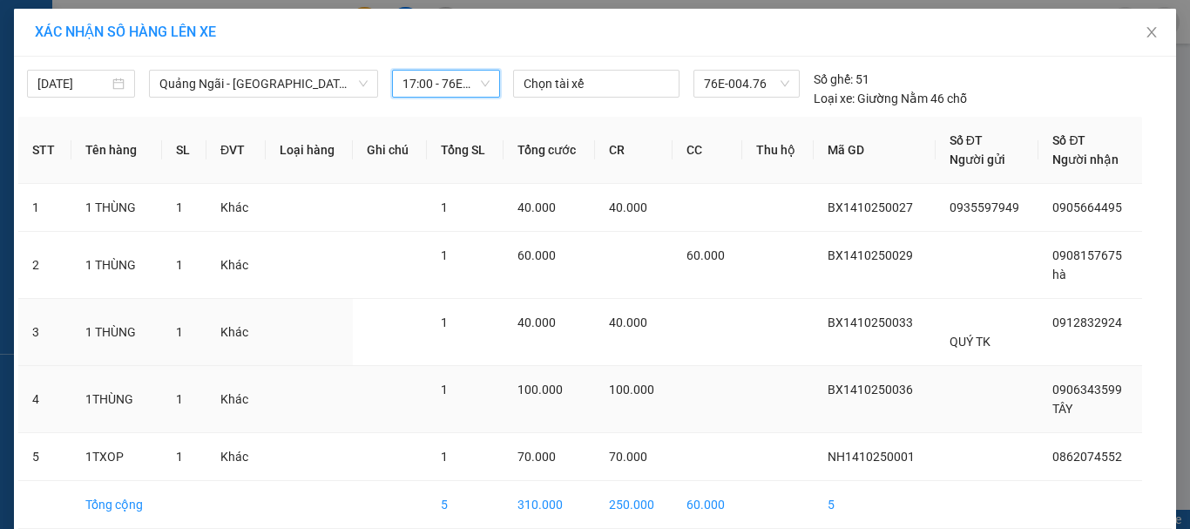
scroll to position [79, 0]
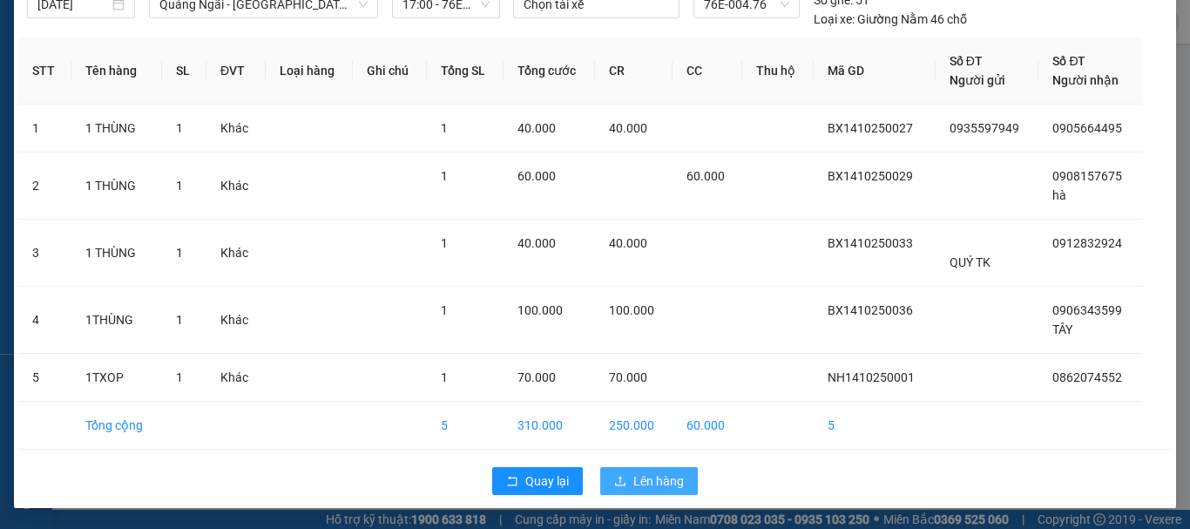
click at [667, 480] on span "Lên hàng" at bounding box center [658, 480] width 51 height 19
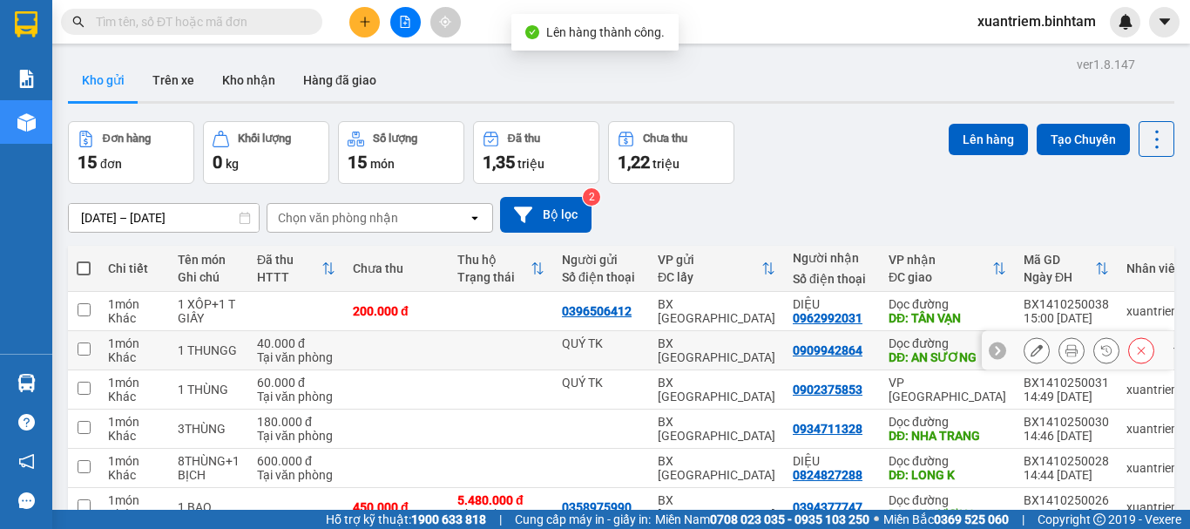
click at [435, 345] on td at bounding box center [396, 350] width 105 height 39
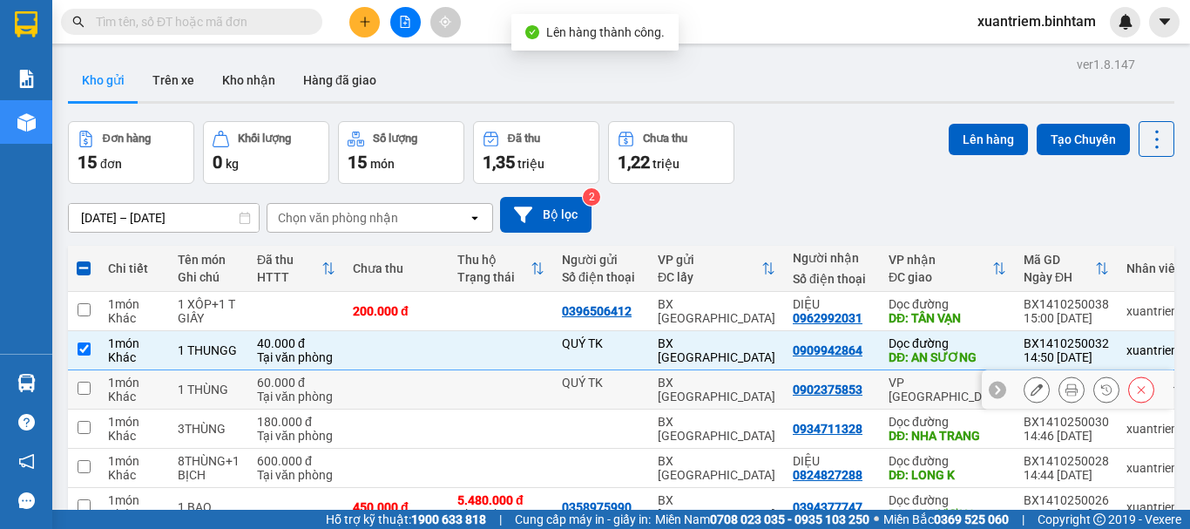
click at [409, 381] on td at bounding box center [396, 389] width 105 height 39
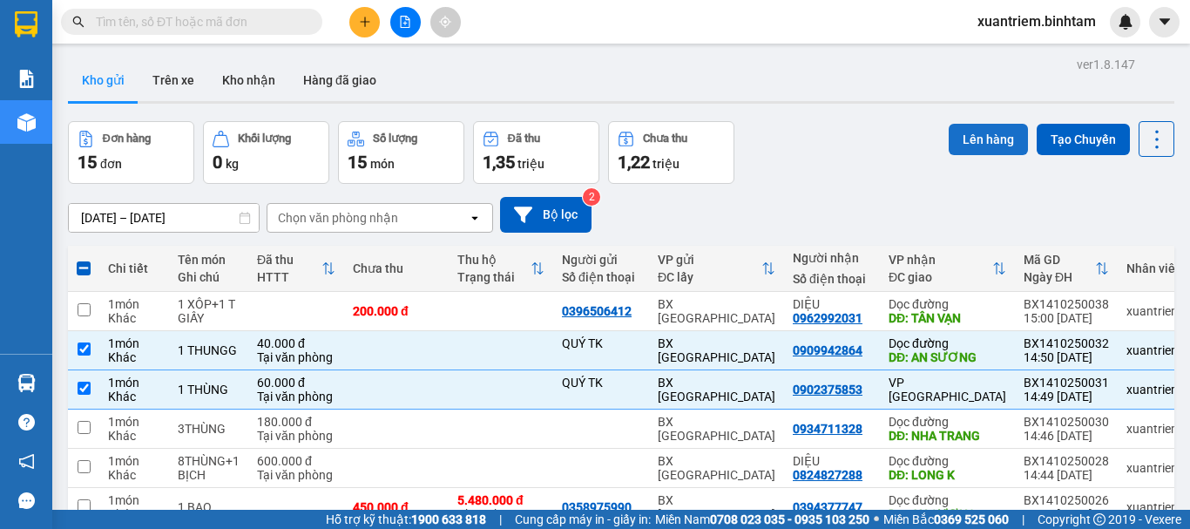
click at [977, 146] on button "Lên hàng" at bounding box center [988, 139] width 79 height 31
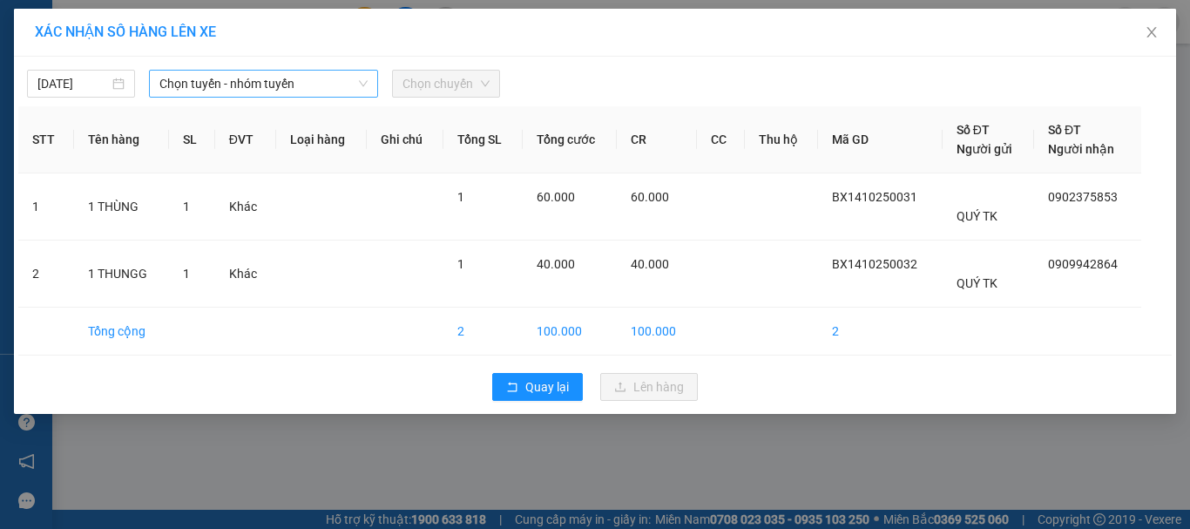
click at [300, 88] on span "Chọn tuyến - nhóm tuyến" at bounding box center [263, 84] width 208 height 26
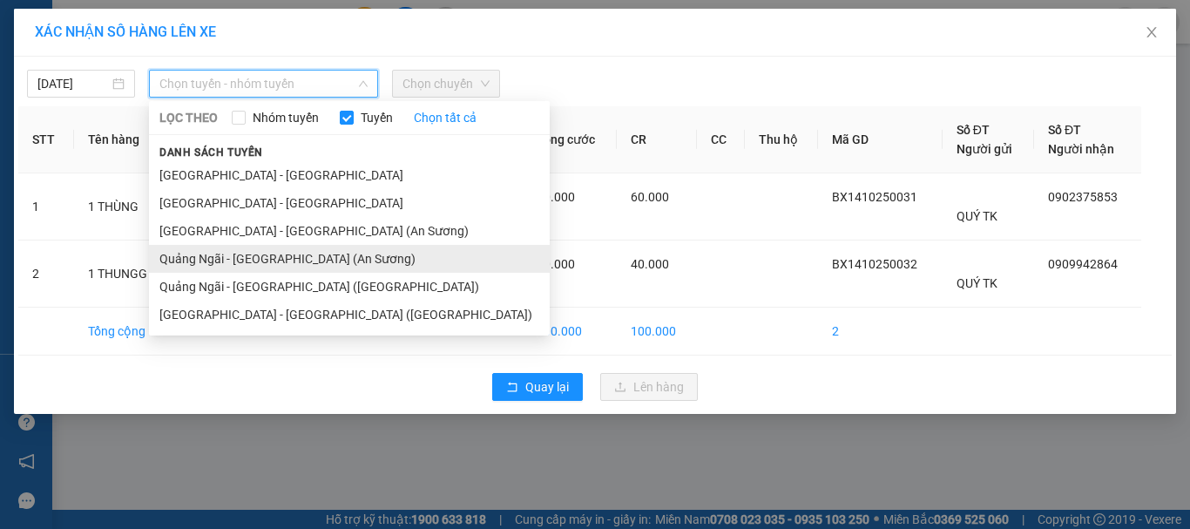
click at [293, 254] on li "Quảng Ngãi - [GEOGRAPHIC_DATA] (An Sương)" at bounding box center [349, 259] width 401 height 28
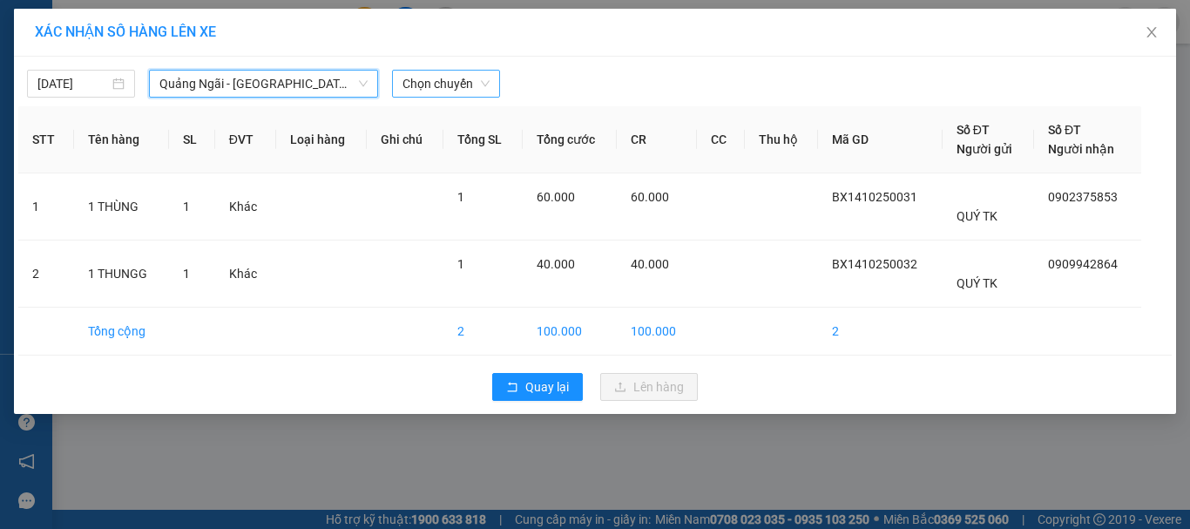
click at [446, 73] on span "Chọn chuyến" at bounding box center [445, 84] width 87 height 26
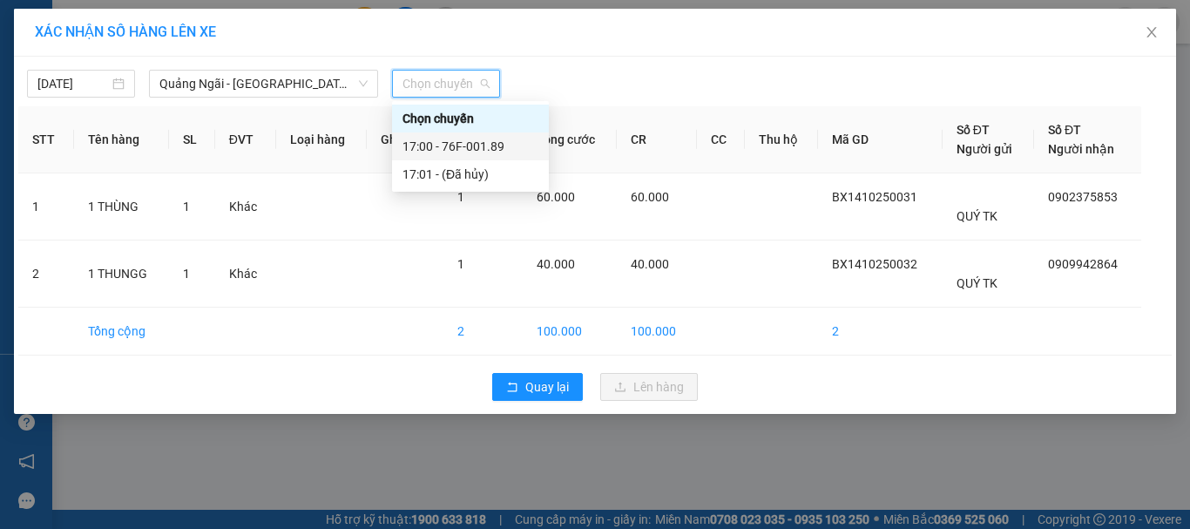
click at [490, 142] on div "17:00 - 76F-001.89" at bounding box center [470, 146] width 136 height 19
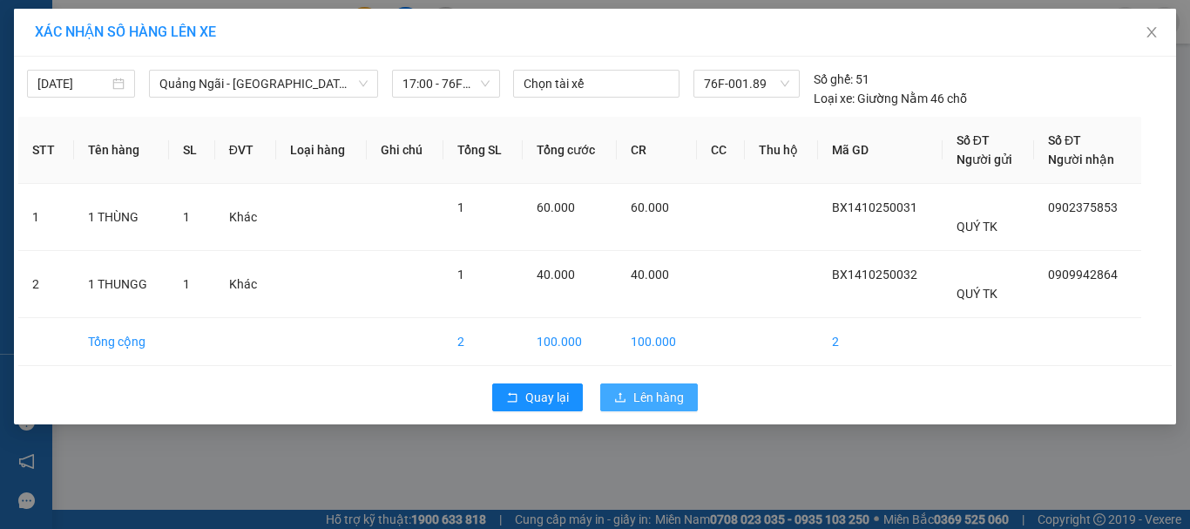
click at [632, 387] on button "Lên hàng" at bounding box center [649, 397] width 98 height 28
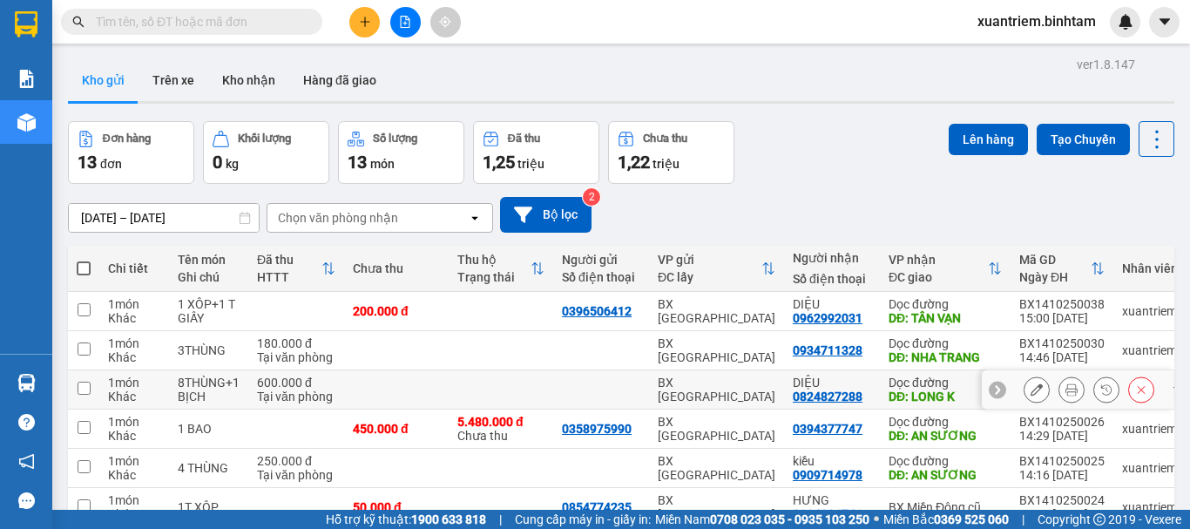
click at [530, 376] on td at bounding box center [501, 389] width 105 height 39
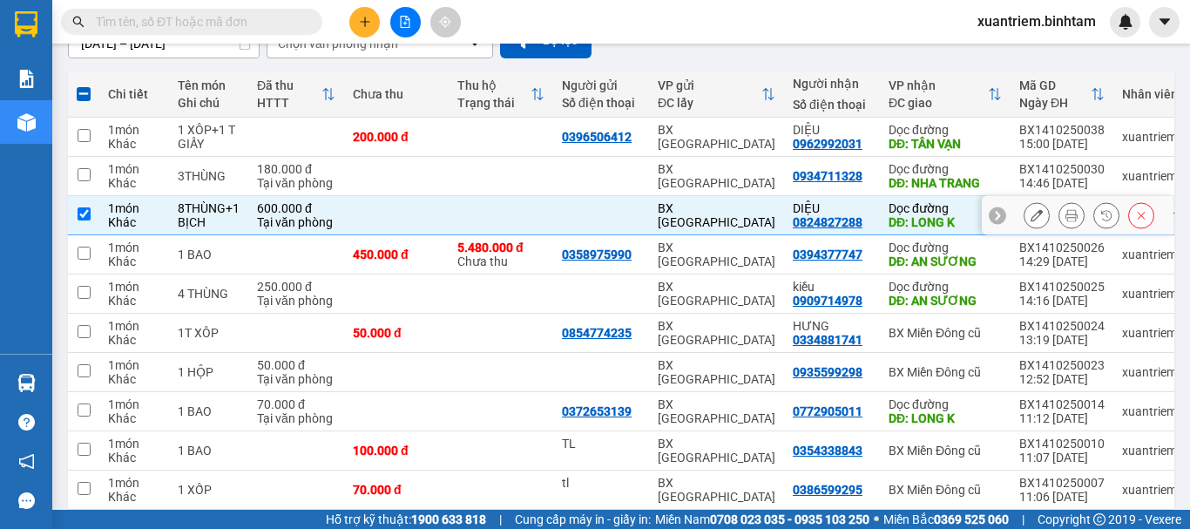
scroll to position [253, 0]
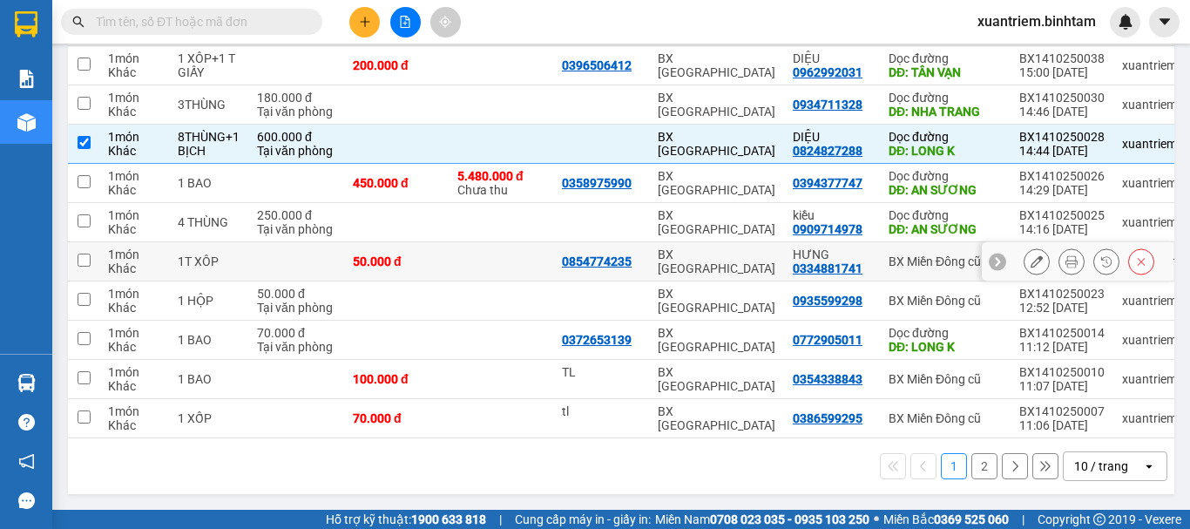
click at [537, 254] on td at bounding box center [501, 261] width 105 height 39
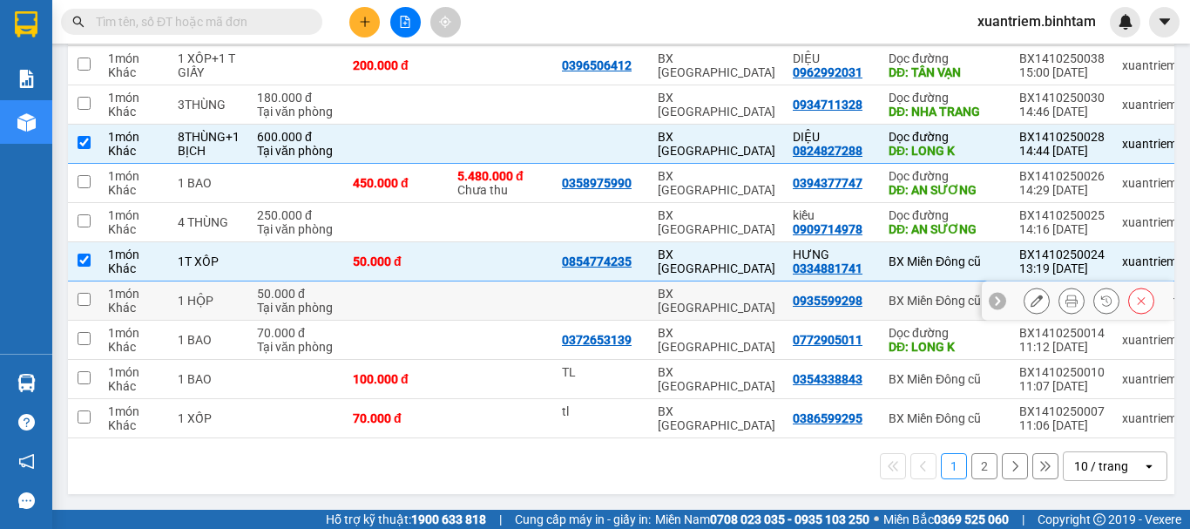
click at [517, 295] on td at bounding box center [501, 300] width 105 height 39
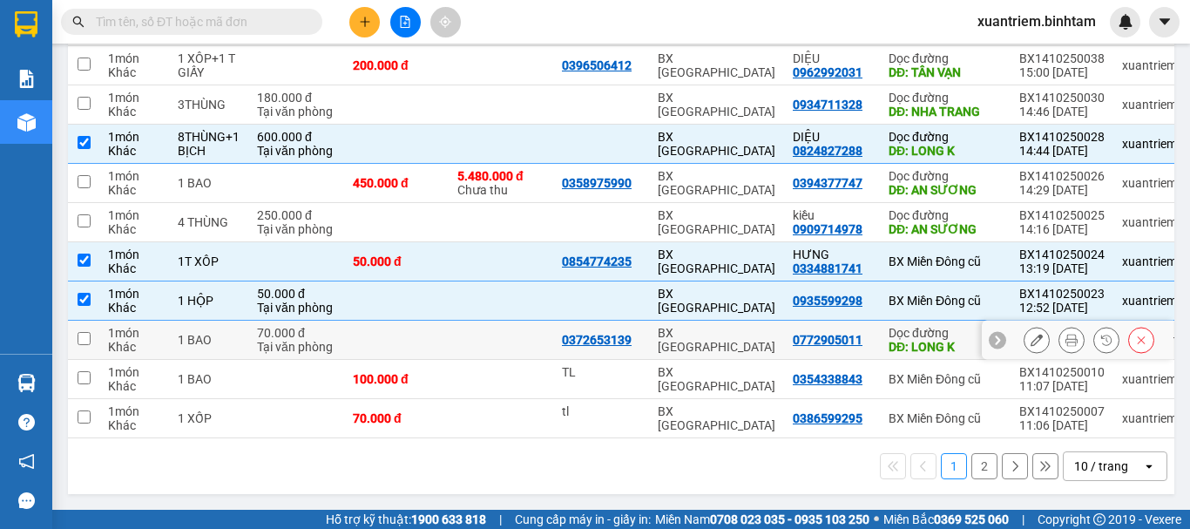
click at [538, 346] on td at bounding box center [501, 340] width 105 height 39
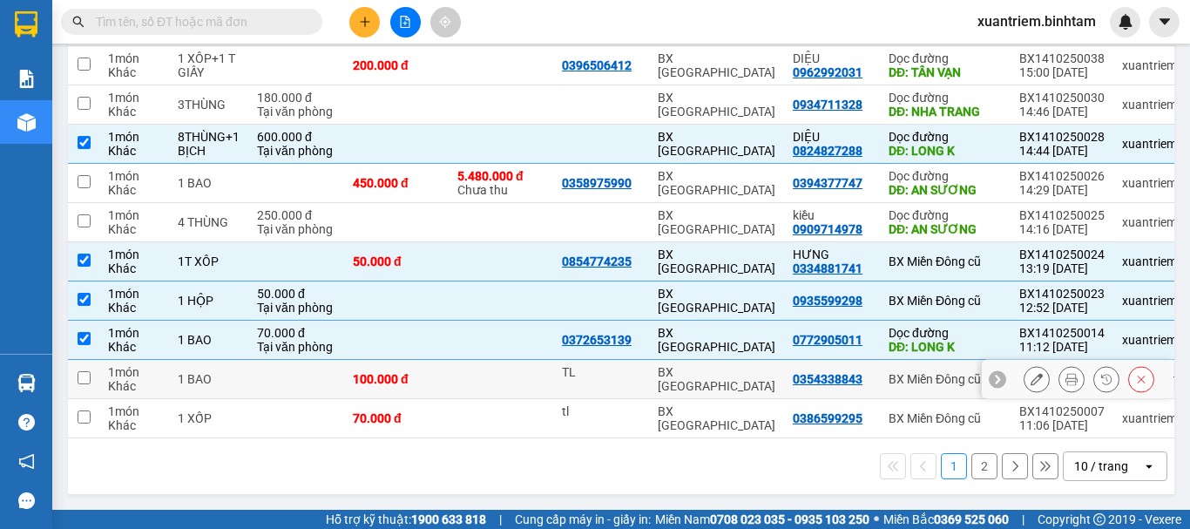
click at [518, 362] on td at bounding box center [501, 379] width 105 height 39
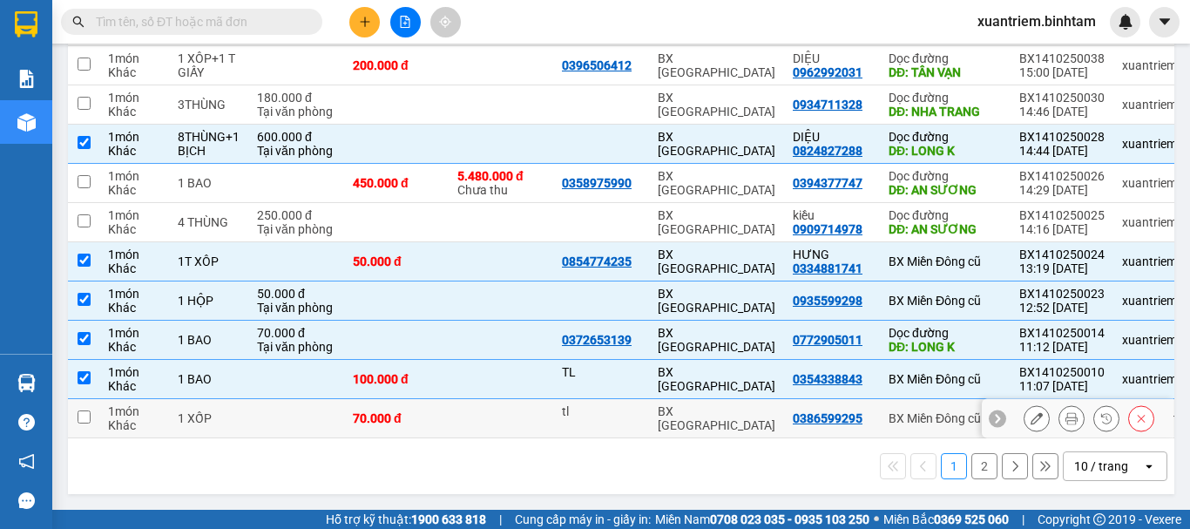
click at [510, 408] on td at bounding box center [501, 418] width 105 height 39
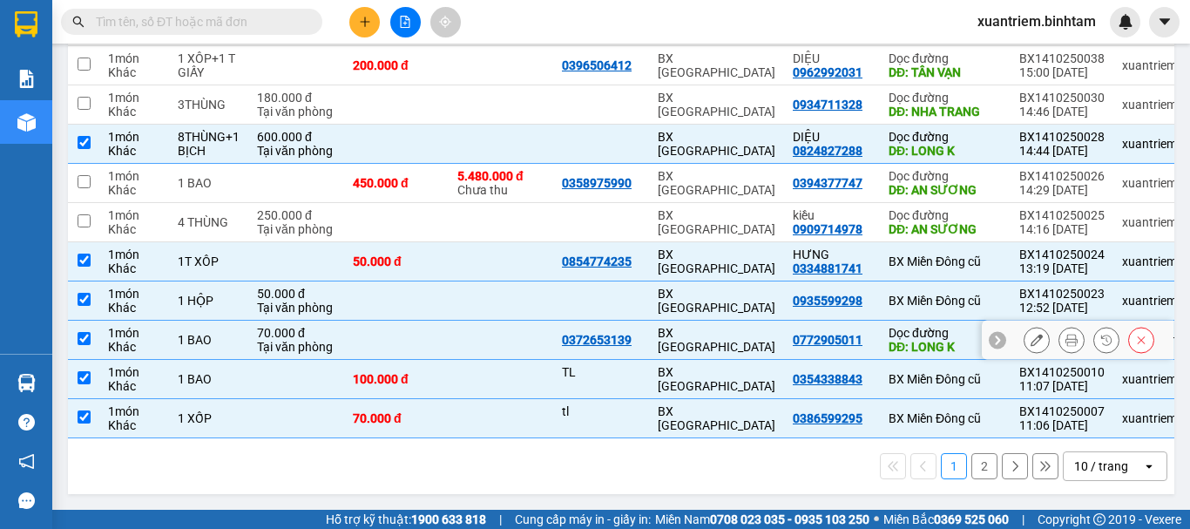
scroll to position [0, 0]
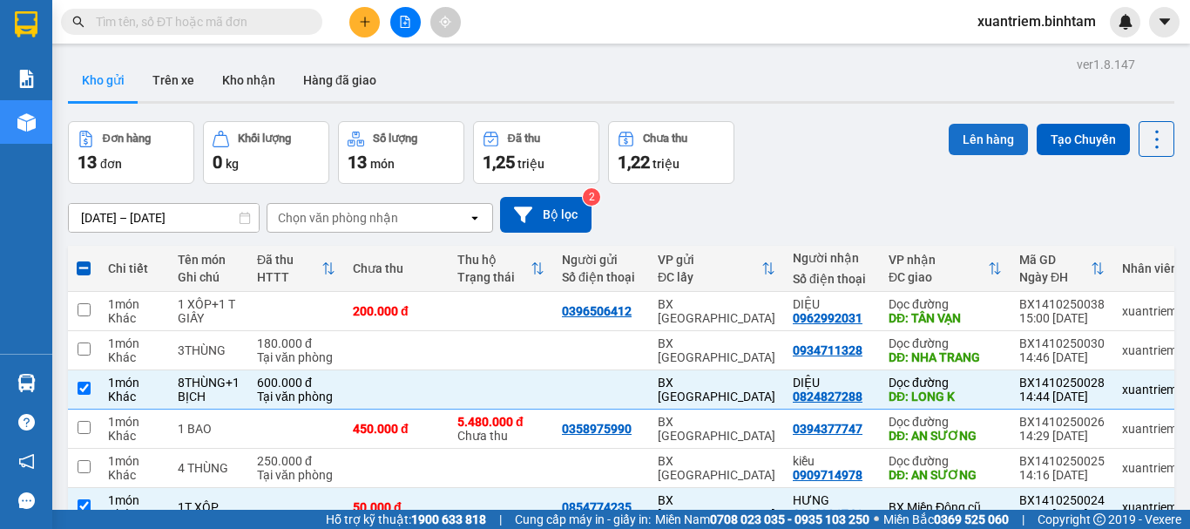
click at [970, 132] on button "Lên hàng" at bounding box center [988, 139] width 79 height 31
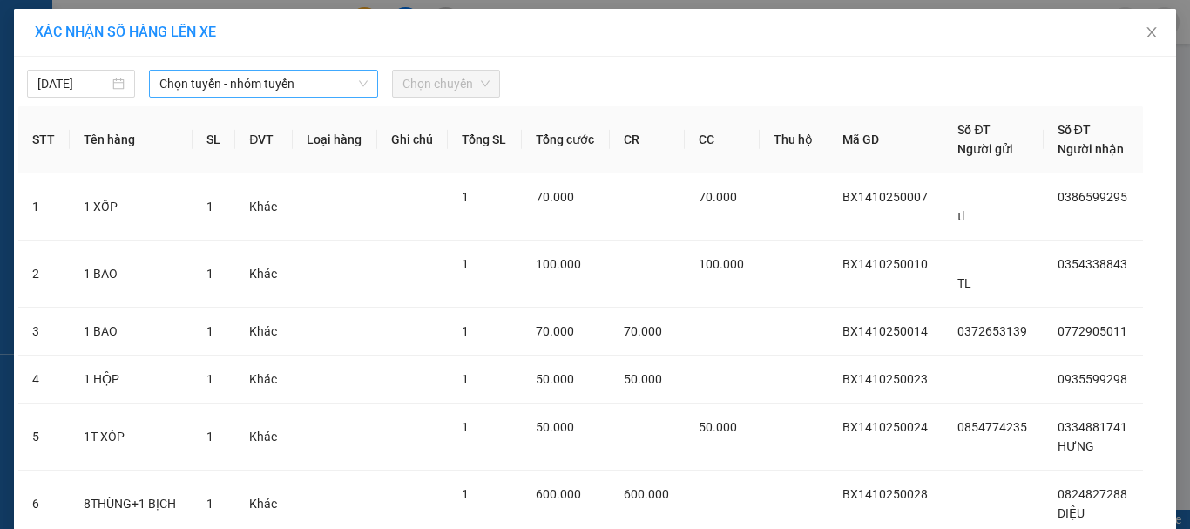
click at [340, 85] on span "Chọn tuyến - nhóm tuyến" at bounding box center [263, 84] width 208 height 26
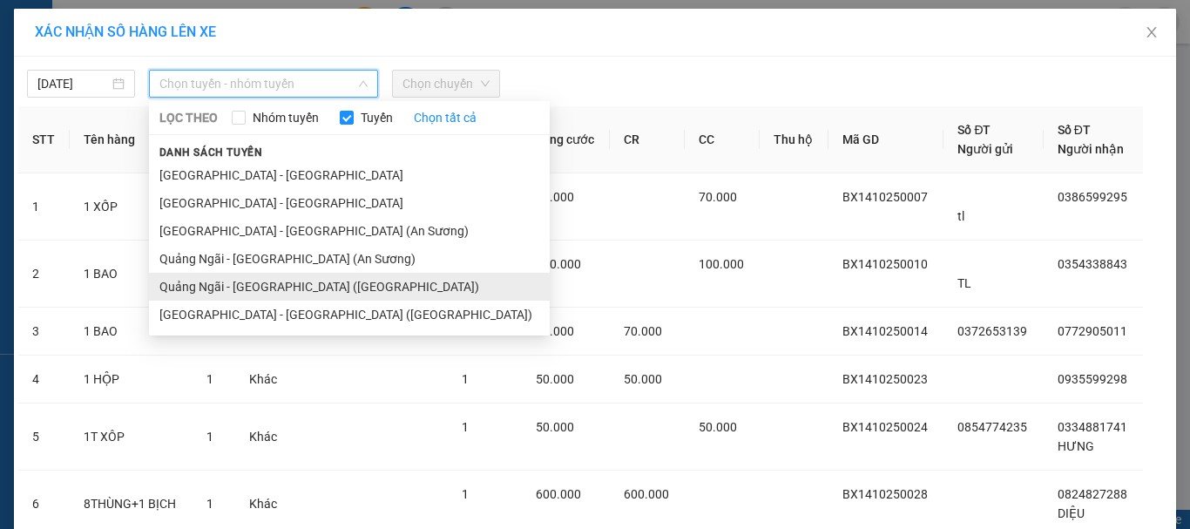
click at [297, 284] on li "Quảng Ngãi - [GEOGRAPHIC_DATA] ([GEOGRAPHIC_DATA])" at bounding box center [349, 287] width 401 height 28
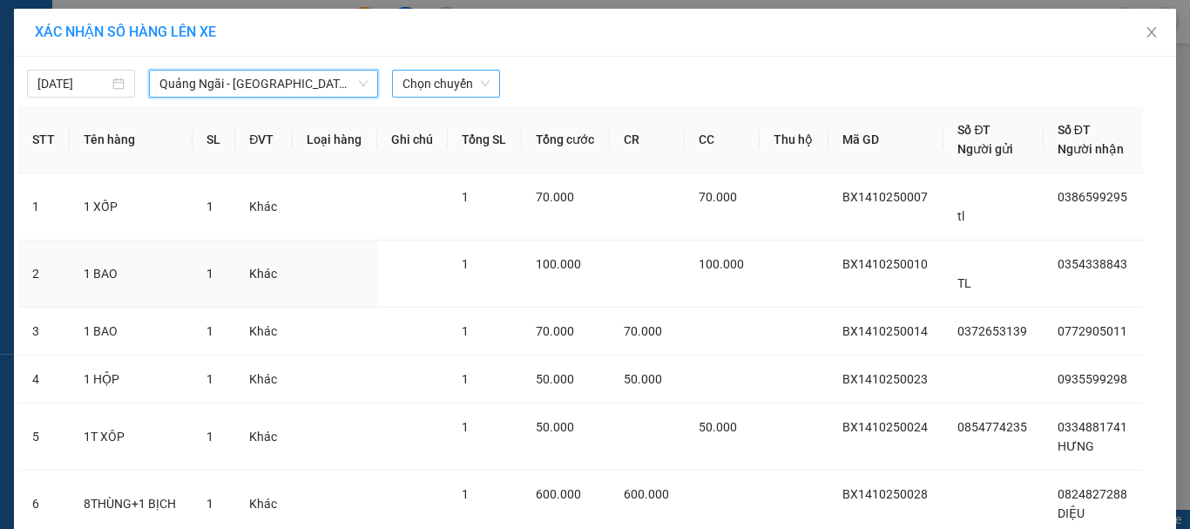
click at [417, 73] on span "Chọn chuyến" at bounding box center [445, 84] width 87 height 26
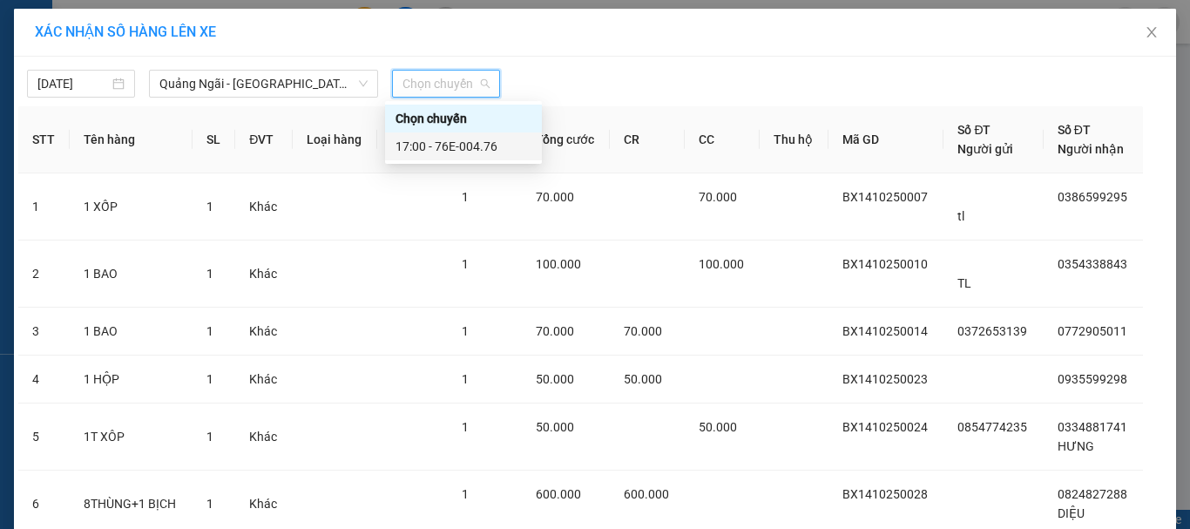
click at [505, 134] on div "17:00 - 76E-004.76" at bounding box center [463, 146] width 157 height 28
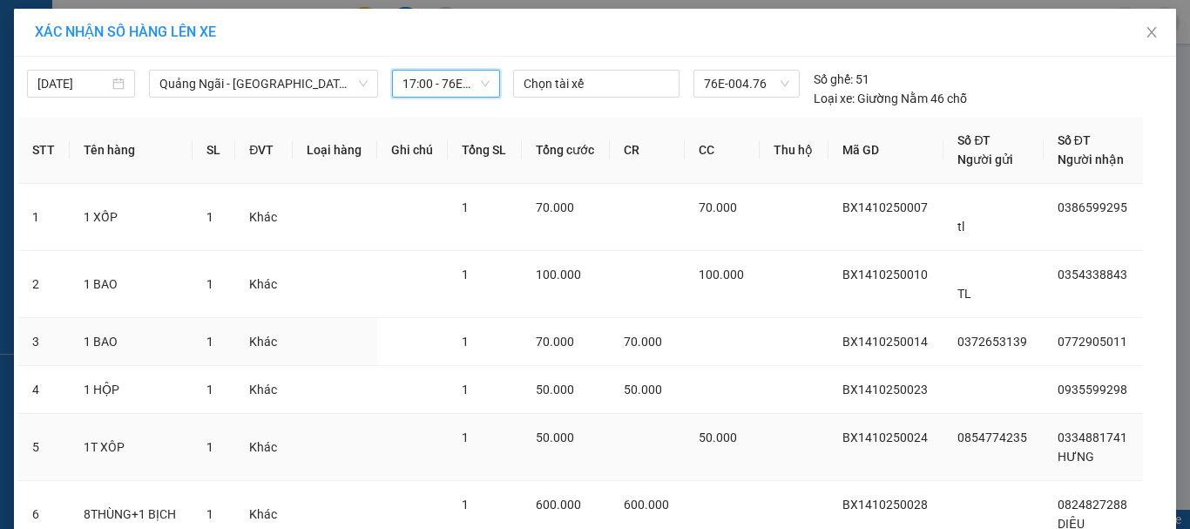
scroll to position [146, 0]
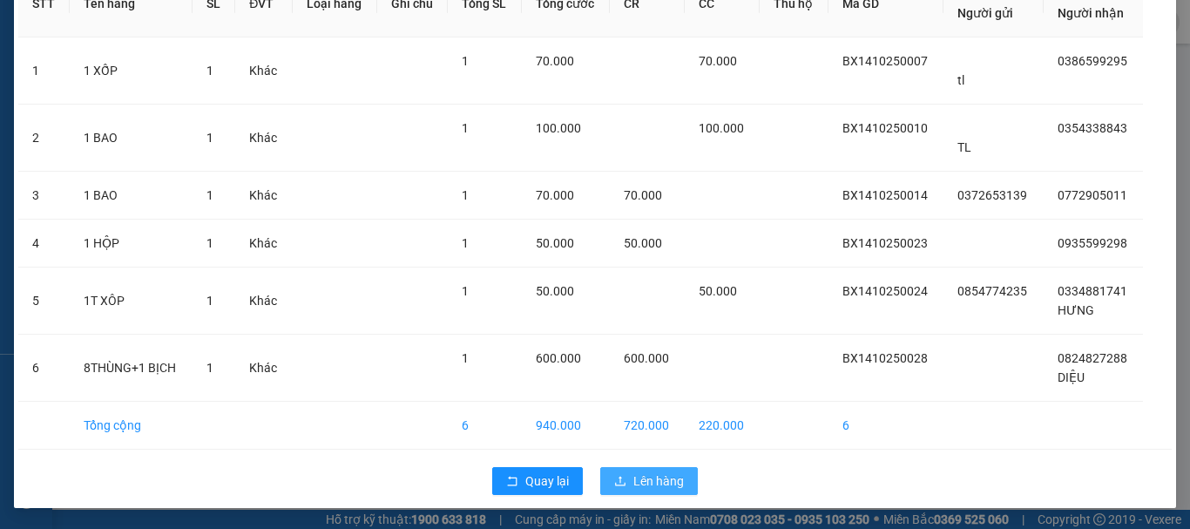
click at [644, 475] on span "Lên hàng" at bounding box center [658, 480] width 51 height 19
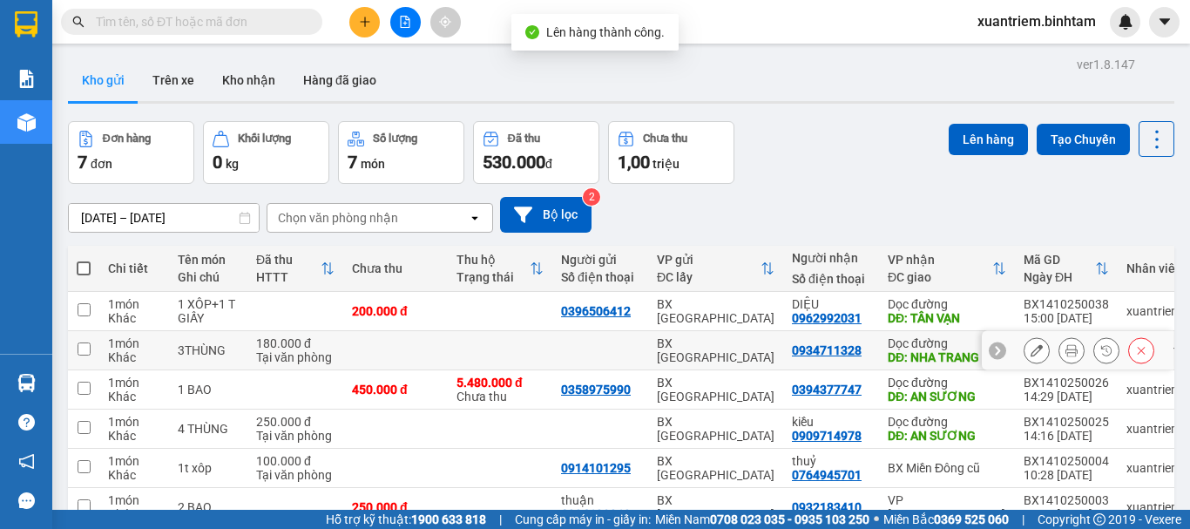
click at [575, 333] on td at bounding box center [600, 350] width 96 height 39
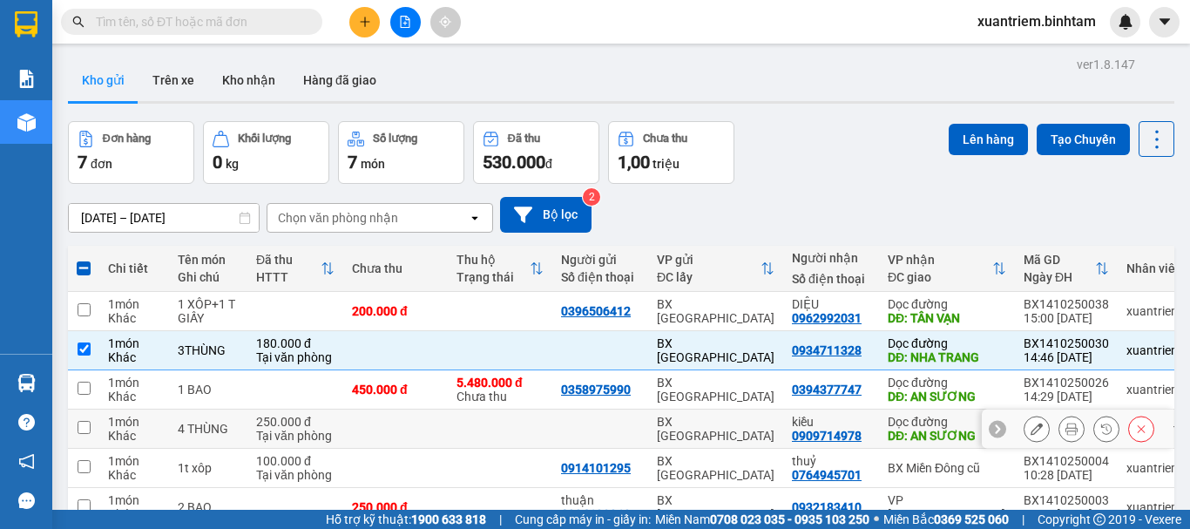
click at [518, 409] on td at bounding box center [500, 428] width 105 height 39
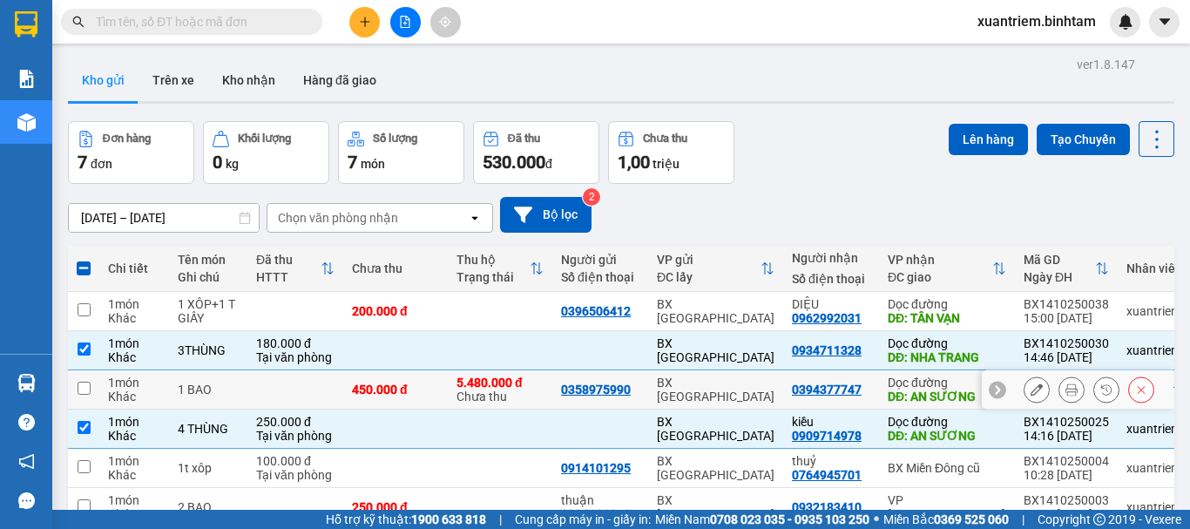
click at [1031, 388] on icon at bounding box center [1037, 389] width 12 height 12
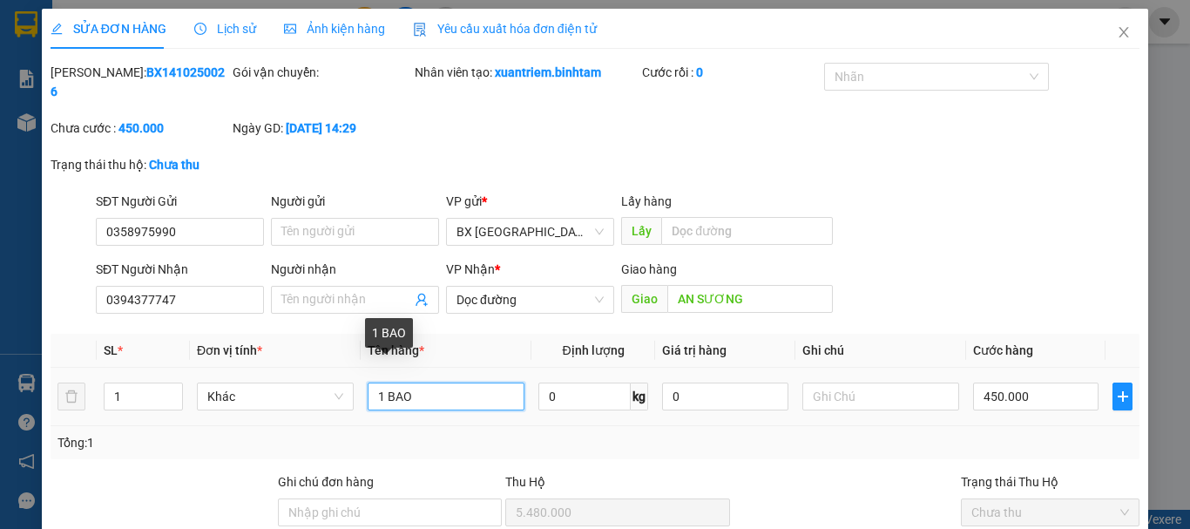
click at [382, 382] on input "1 BAO" at bounding box center [446, 396] width 157 height 28
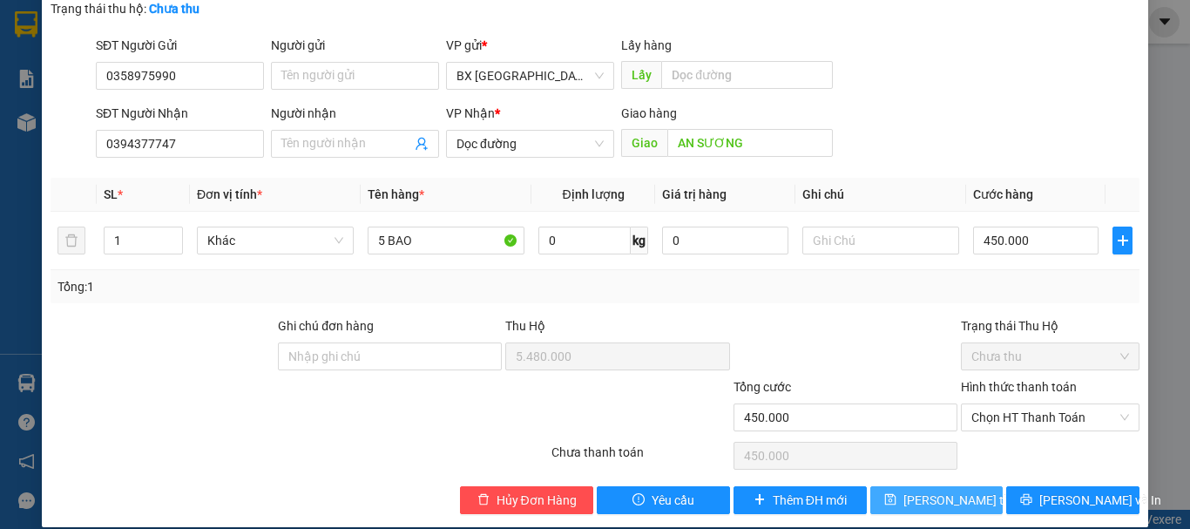
click at [895, 493] on icon "save" at bounding box center [890, 499] width 12 height 12
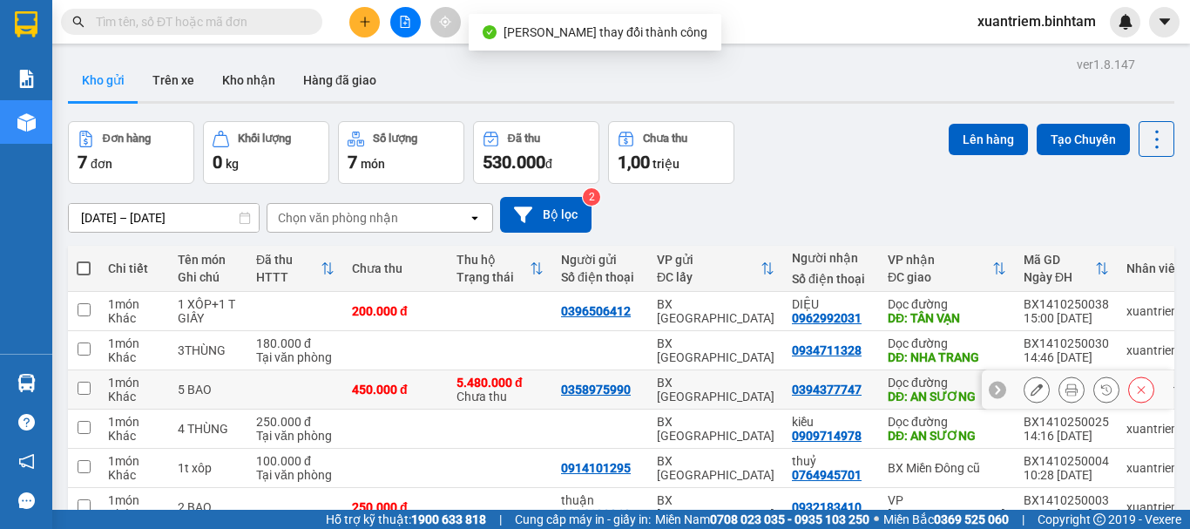
click at [271, 390] on td at bounding box center [295, 389] width 96 height 39
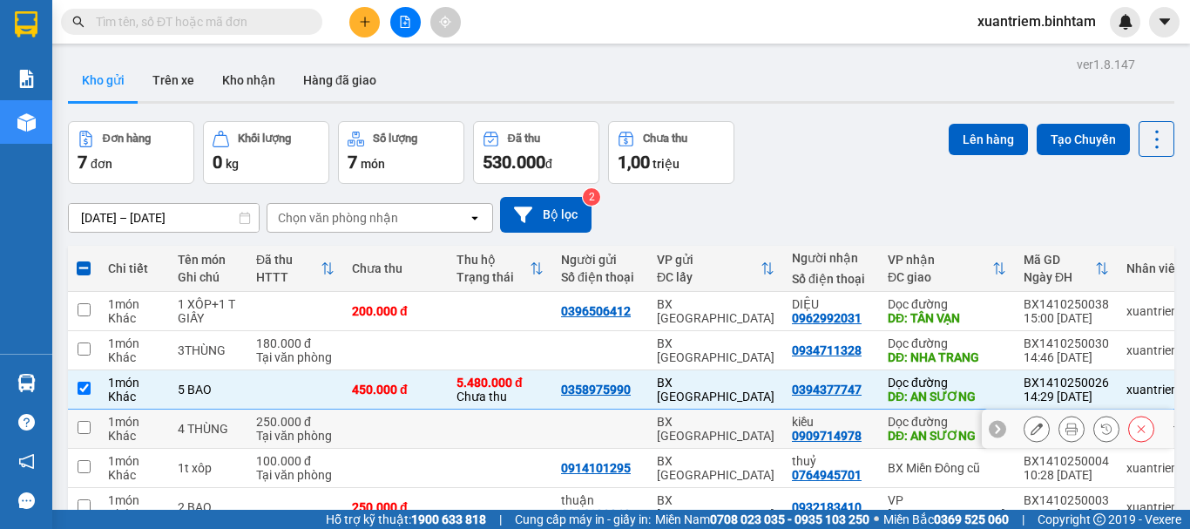
click at [321, 431] on div "Tại văn phòng" at bounding box center [295, 436] width 78 height 14
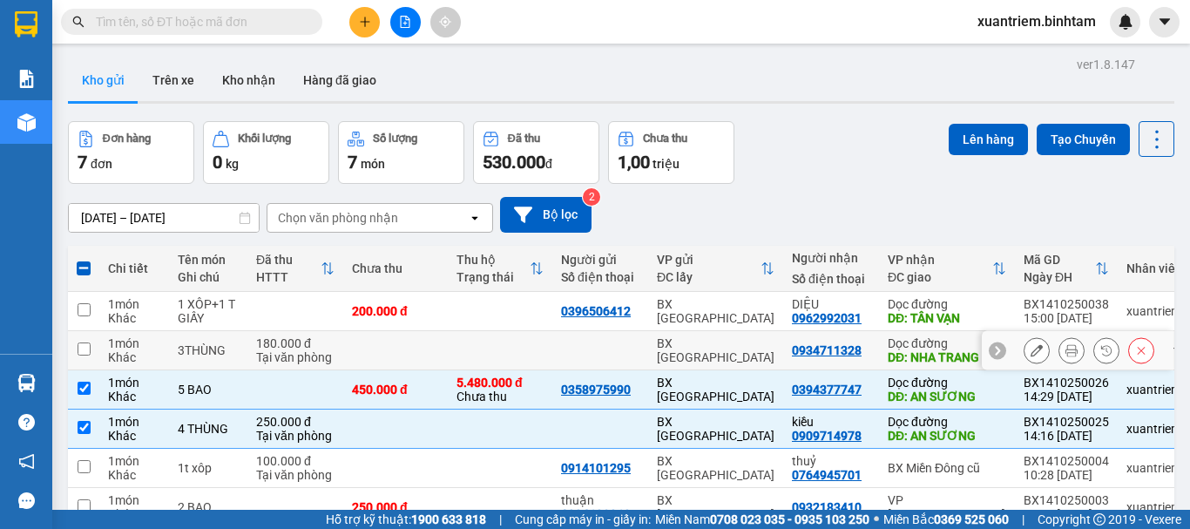
click at [388, 348] on td at bounding box center [395, 350] width 105 height 39
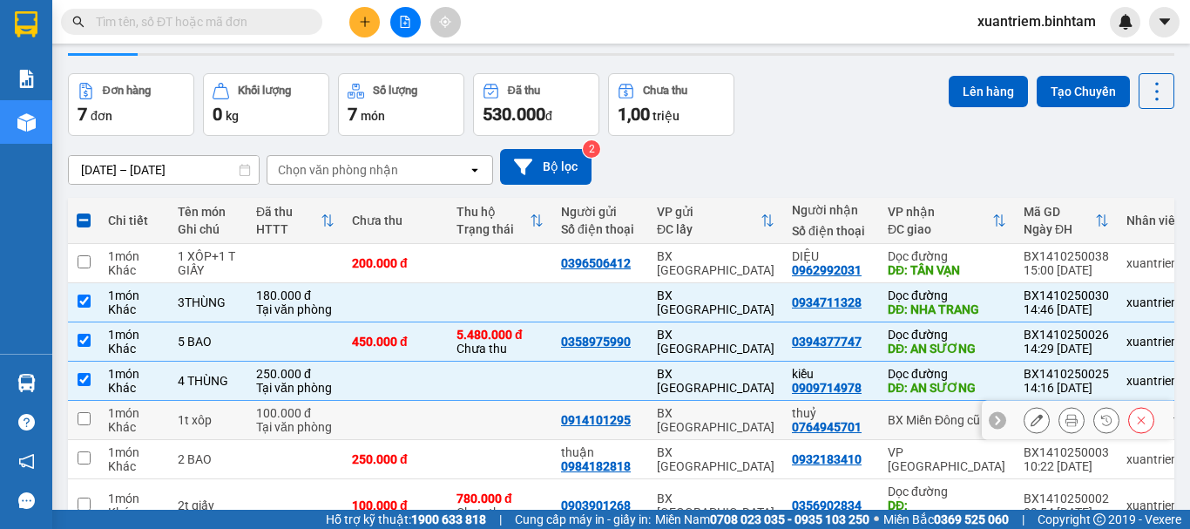
scroll to position [135, 0]
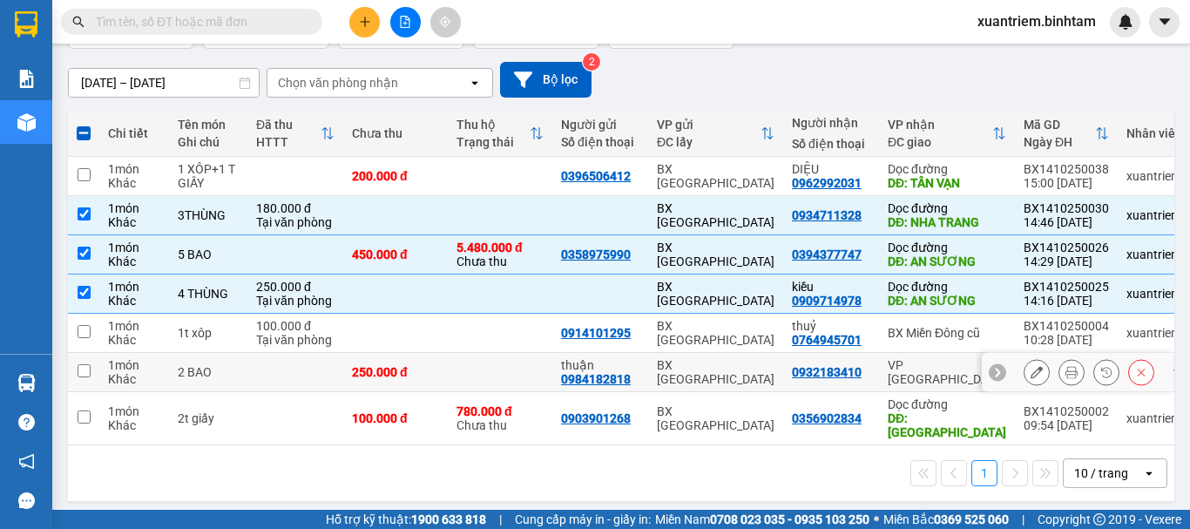
click at [303, 369] on td at bounding box center [295, 372] width 96 height 39
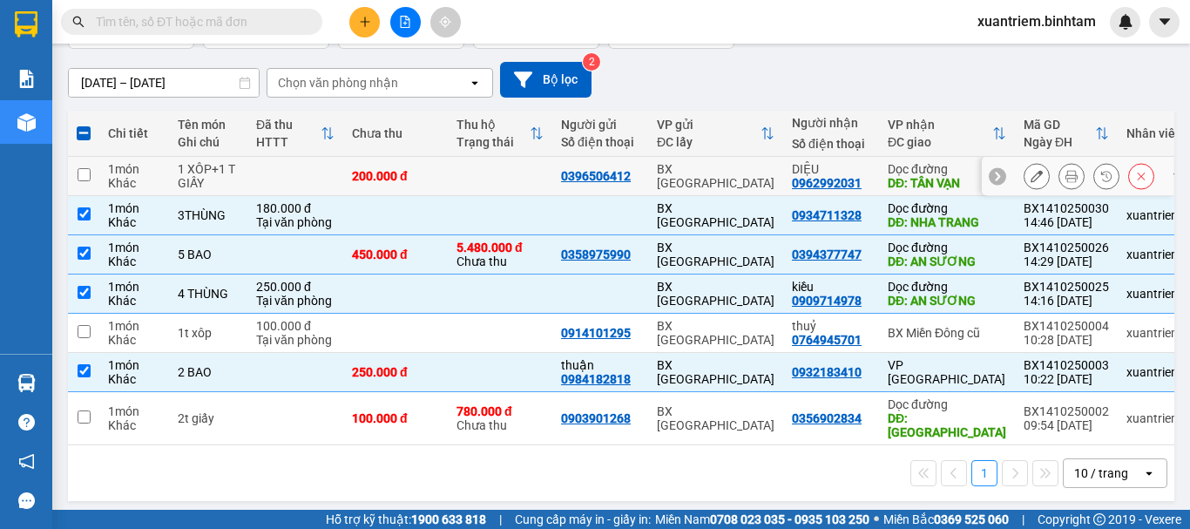
scroll to position [0, 0]
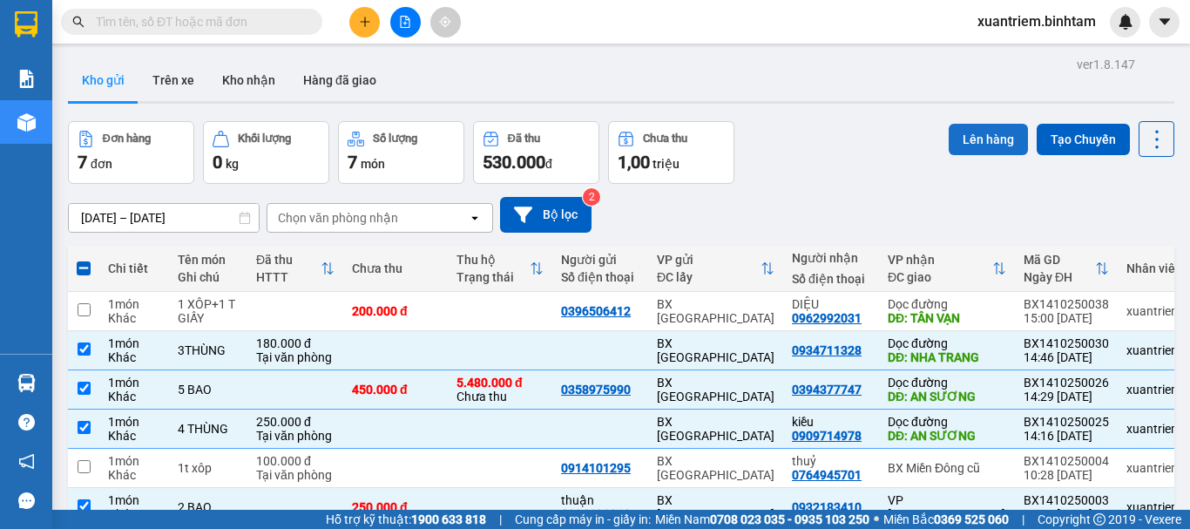
click at [958, 139] on button "Lên hàng" at bounding box center [988, 139] width 79 height 31
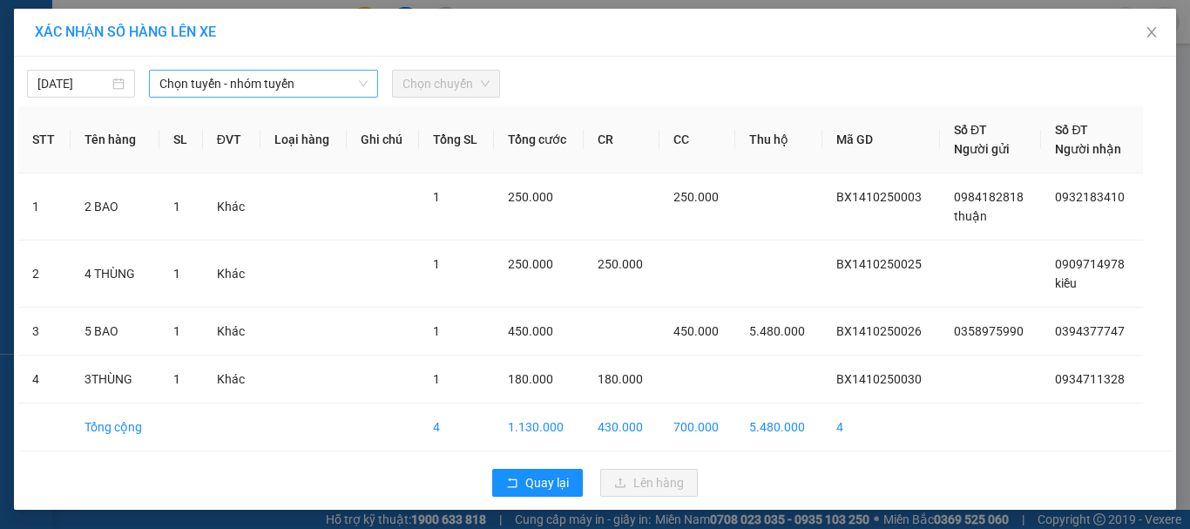
click at [281, 89] on span "Chọn tuyến - nhóm tuyến" at bounding box center [263, 84] width 208 height 26
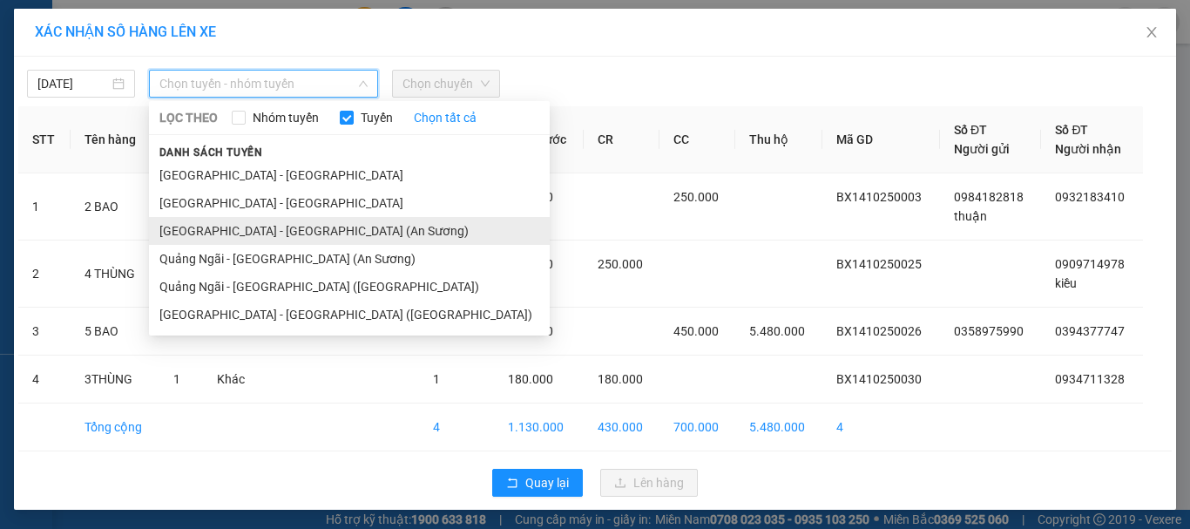
click at [328, 241] on li "[GEOGRAPHIC_DATA] - [GEOGRAPHIC_DATA] (An Sương)" at bounding box center [349, 231] width 401 height 28
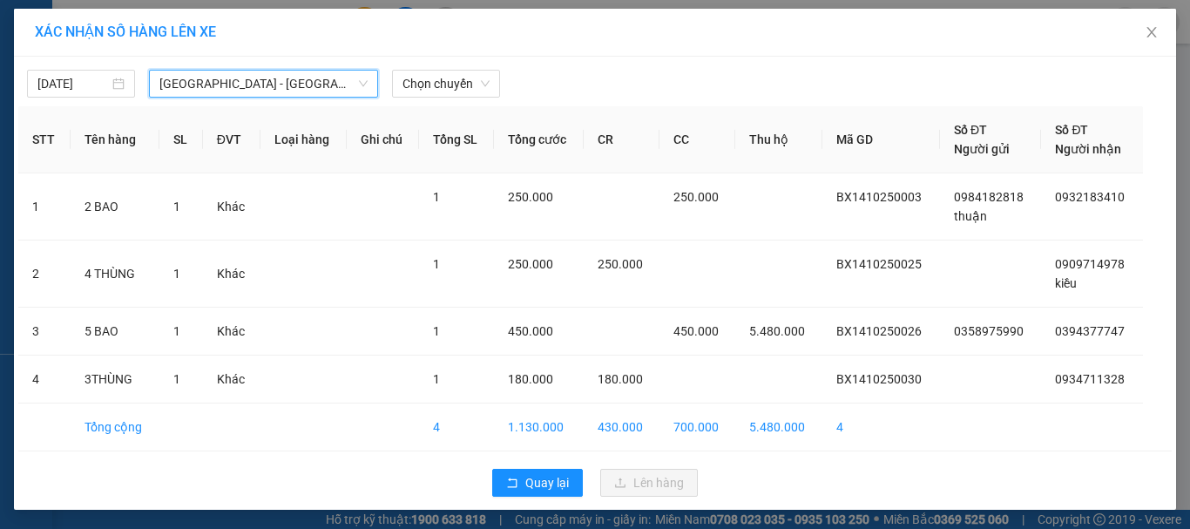
click at [293, 89] on span "[GEOGRAPHIC_DATA] - [GEOGRAPHIC_DATA] (An Sương)" at bounding box center [263, 84] width 208 height 26
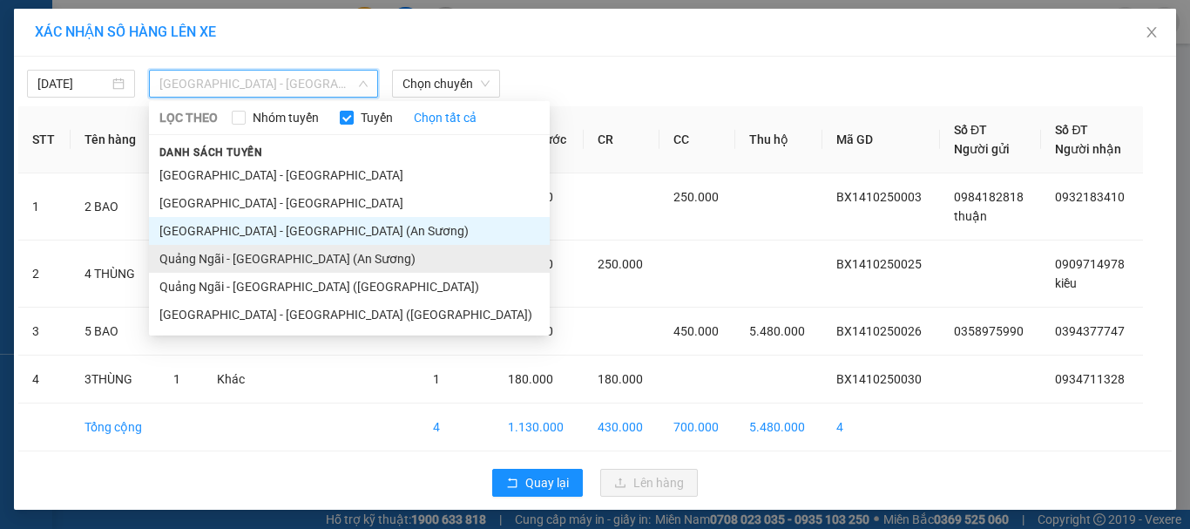
drag, startPoint x: 316, startPoint y: 247, endPoint x: 370, endPoint y: 162, distance: 101.0
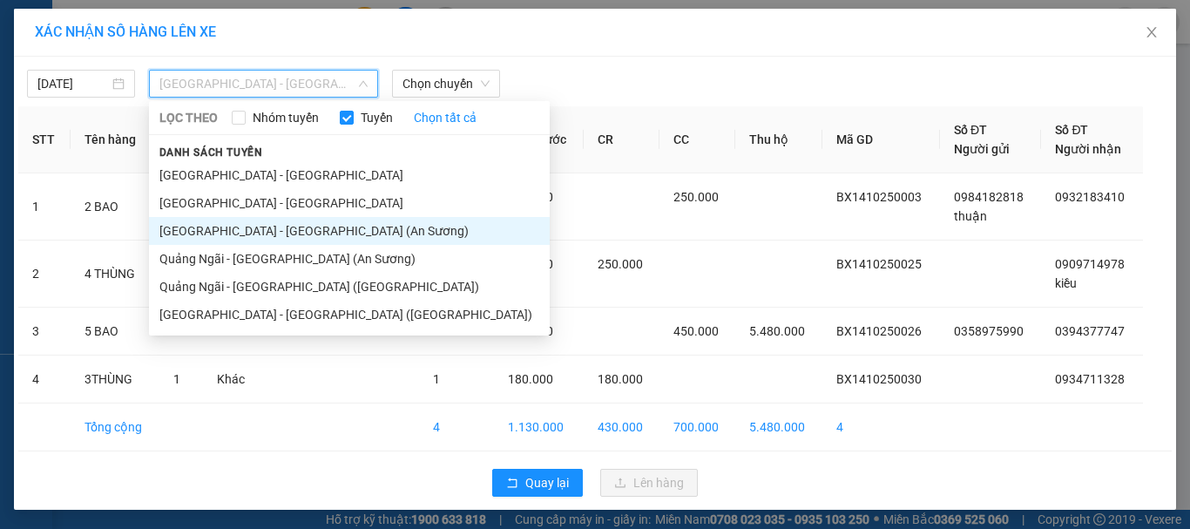
click at [317, 247] on li "Quảng Ngãi - [GEOGRAPHIC_DATA] (An Sương)" at bounding box center [349, 259] width 401 height 28
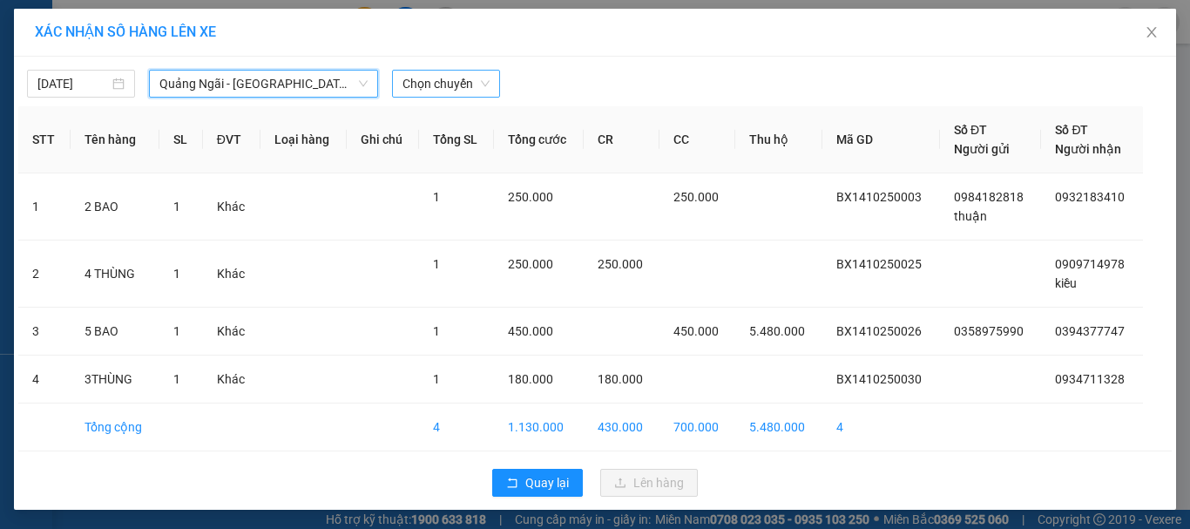
drag, startPoint x: 427, startPoint y: 91, endPoint x: 488, endPoint y: 98, distance: 61.4
click at [428, 91] on span "Chọn chuyến" at bounding box center [445, 84] width 87 height 26
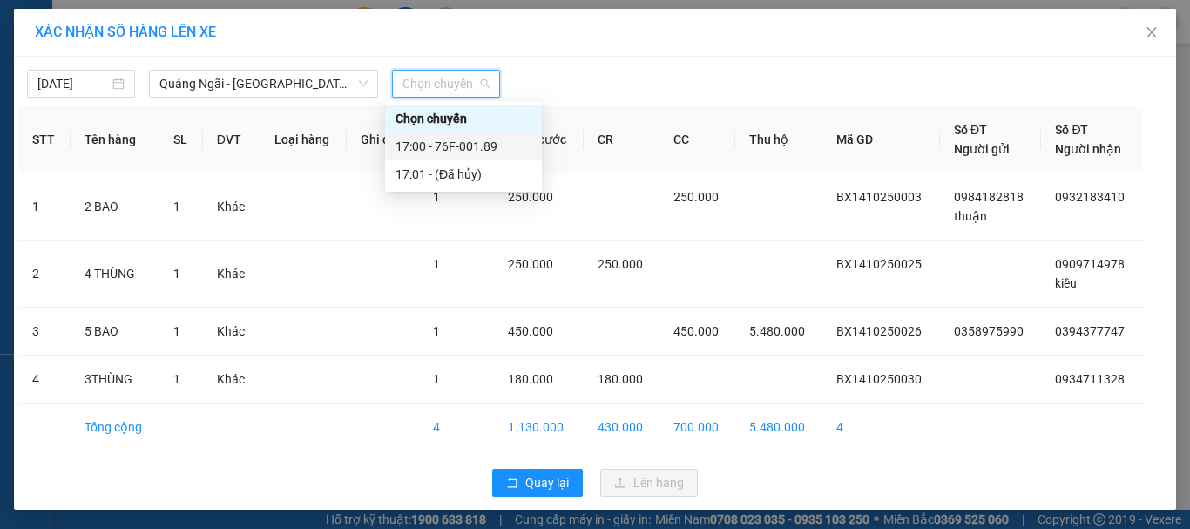
click at [484, 145] on div "17:00 - 76F-001.89" at bounding box center [464, 146] width 136 height 19
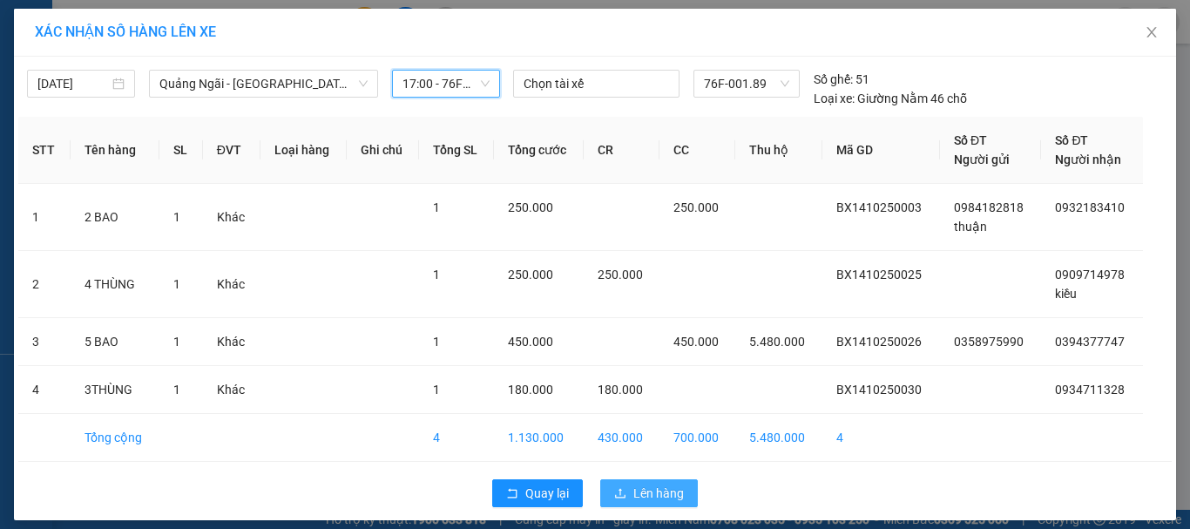
click at [639, 484] on span "Lên hàng" at bounding box center [658, 493] width 51 height 19
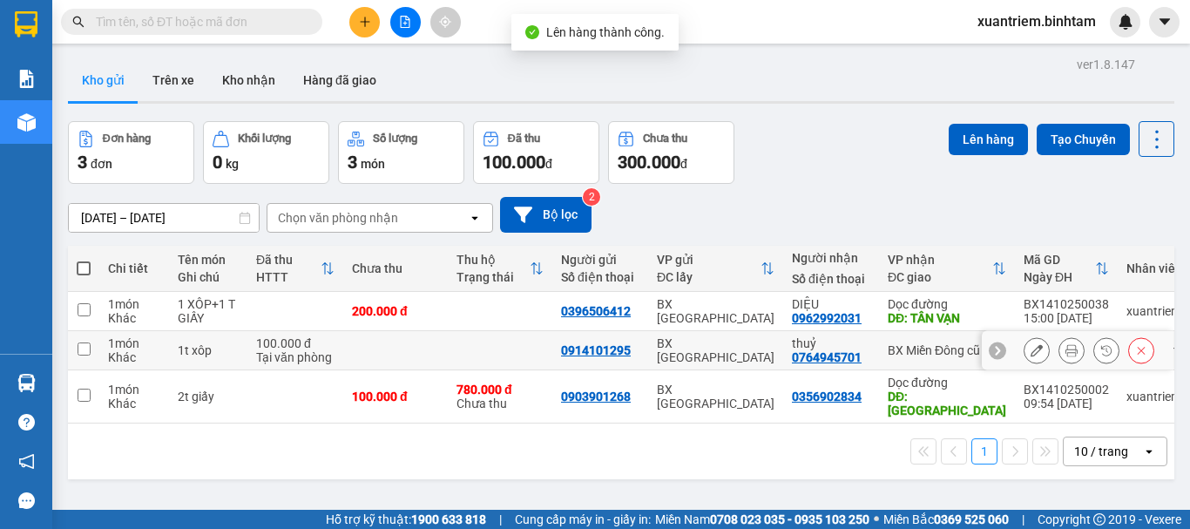
click at [469, 356] on td at bounding box center [500, 350] width 105 height 39
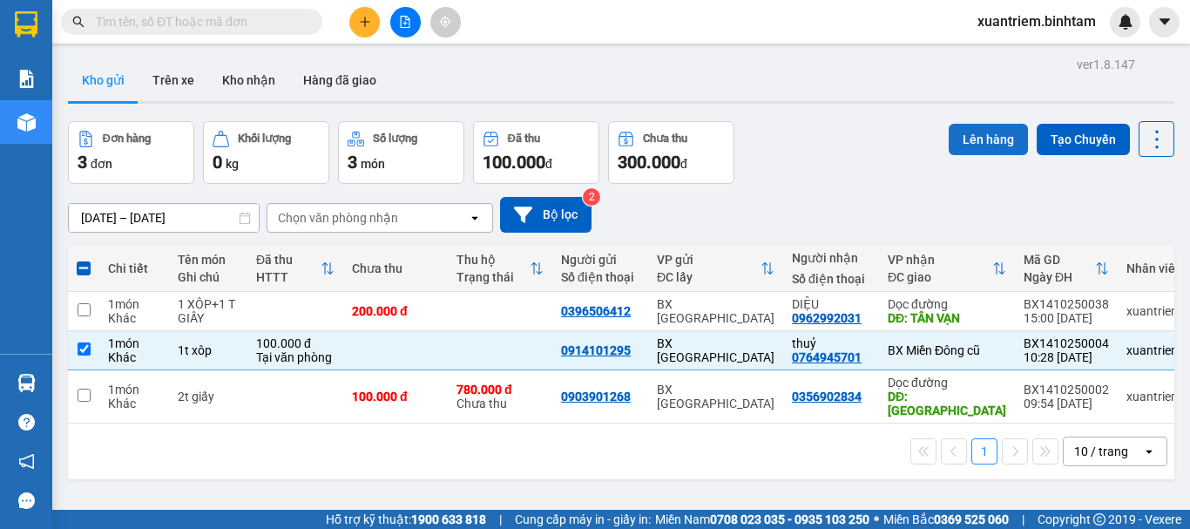
click at [974, 139] on button "Lên hàng" at bounding box center [988, 139] width 79 height 31
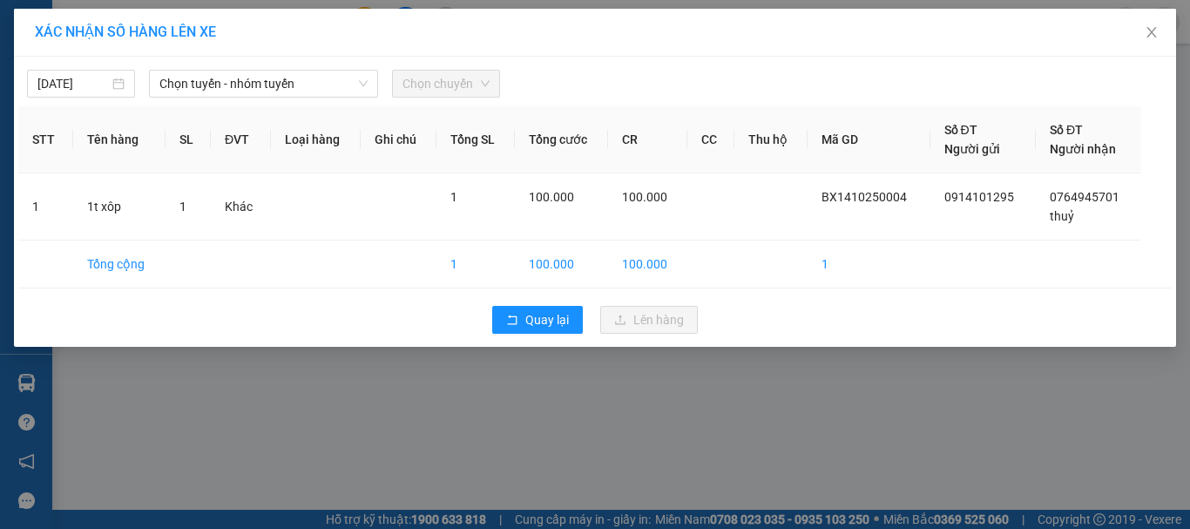
click at [316, 68] on div "[DATE] Chọn tuyến - nhóm tuyến Chọn chuyến" at bounding box center [594, 79] width 1153 height 37
click at [330, 93] on span "Chọn tuyến - nhóm tuyến" at bounding box center [263, 84] width 208 height 26
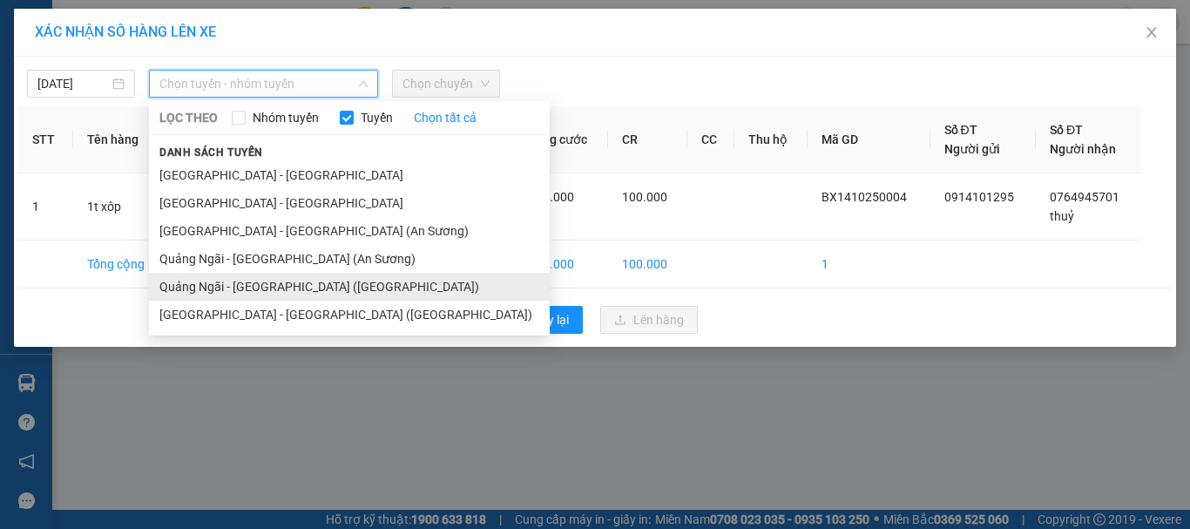
click at [313, 284] on li "Quảng Ngãi - [GEOGRAPHIC_DATA] ([GEOGRAPHIC_DATA])" at bounding box center [349, 287] width 401 height 28
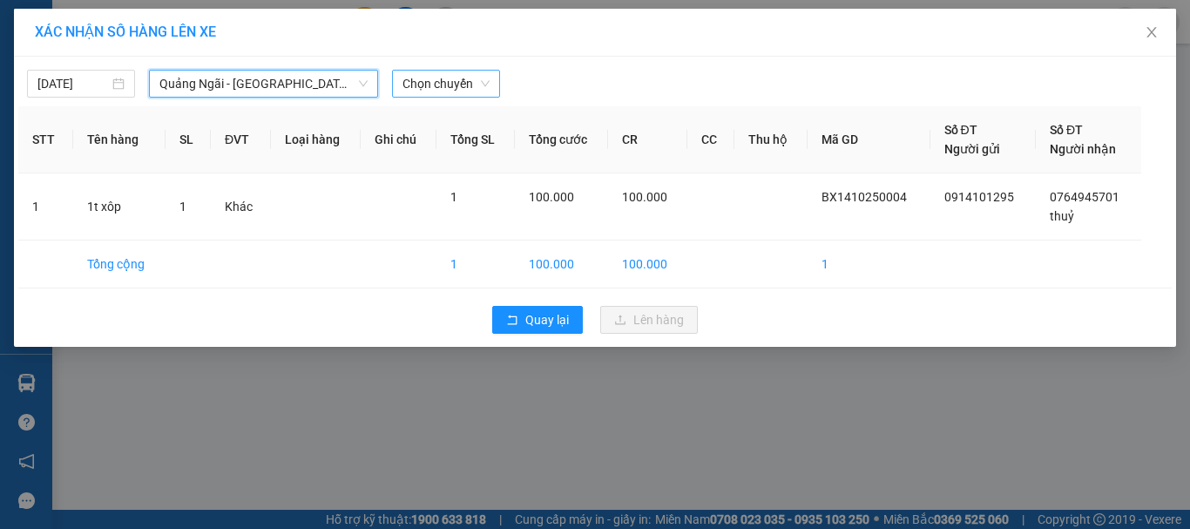
click at [446, 78] on span "Chọn chuyến" at bounding box center [445, 84] width 87 height 26
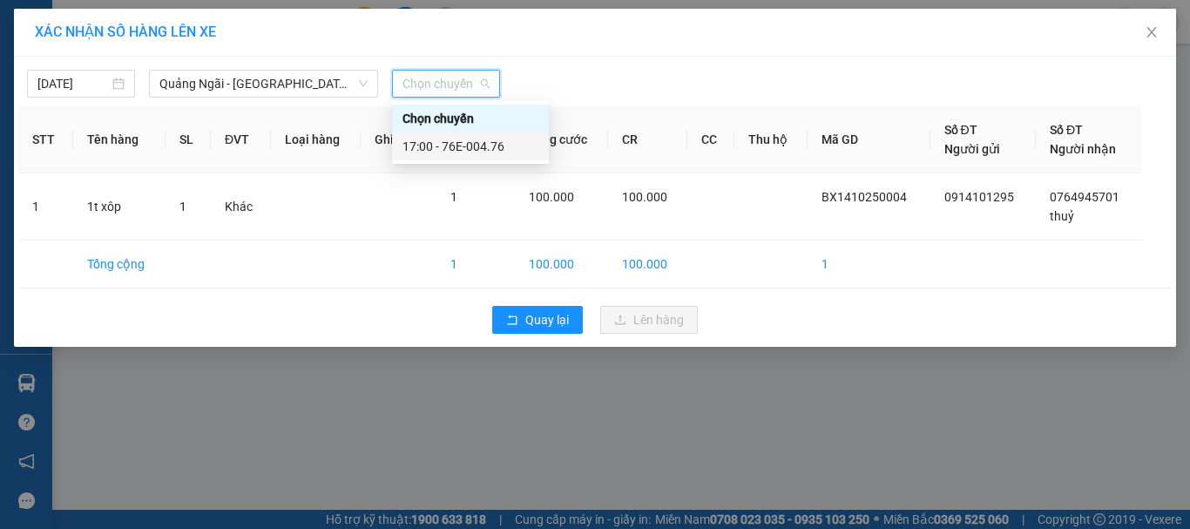
click at [509, 154] on div "17:00 - 76E-004.76" at bounding box center [470, 146] width 136 height 19
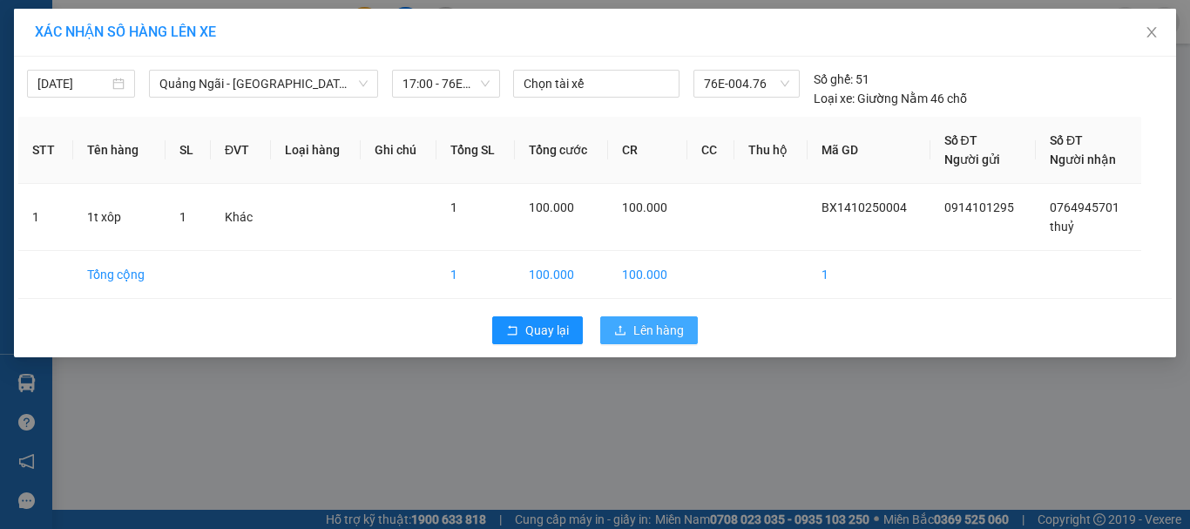
click at [615, 336] on span "upload" at bounding box center [620, 331] width 12 height 14
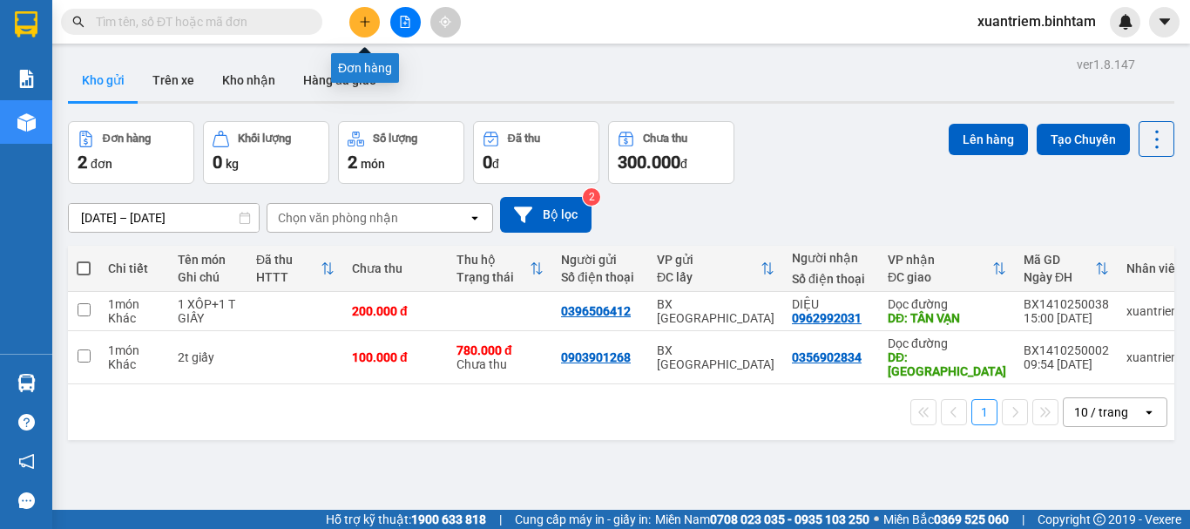
click at [351, 17] on button at bounding box center [364, 22] width 30 height 30
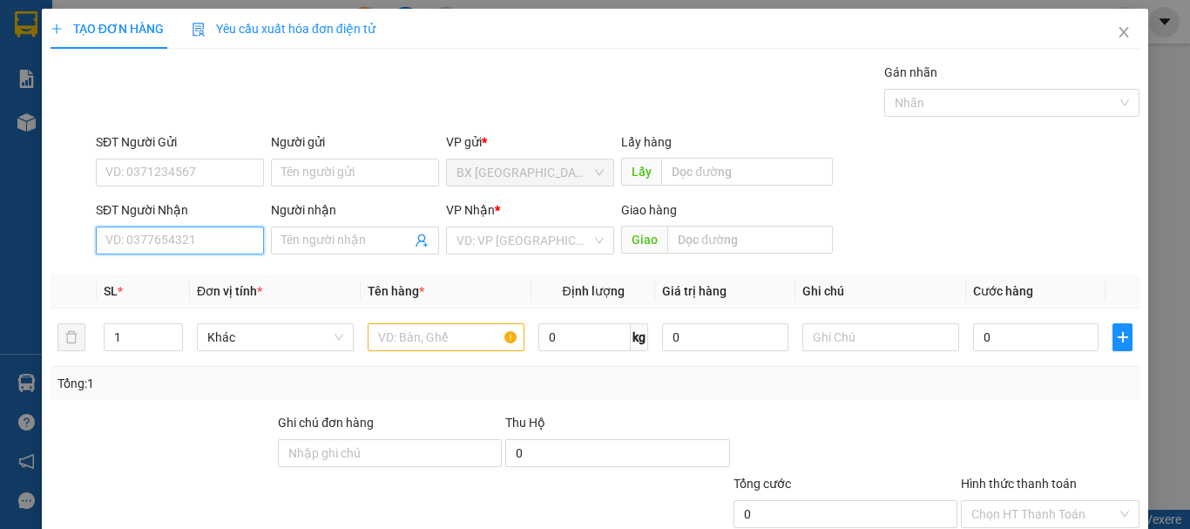
click at [208, 247] on input "SĐT Người Nhận" at bounding box center [180, 241] width 168 height 28
click at [208, 247] on input "0898988822" at bounding box center [180, 241] width 168 height 28
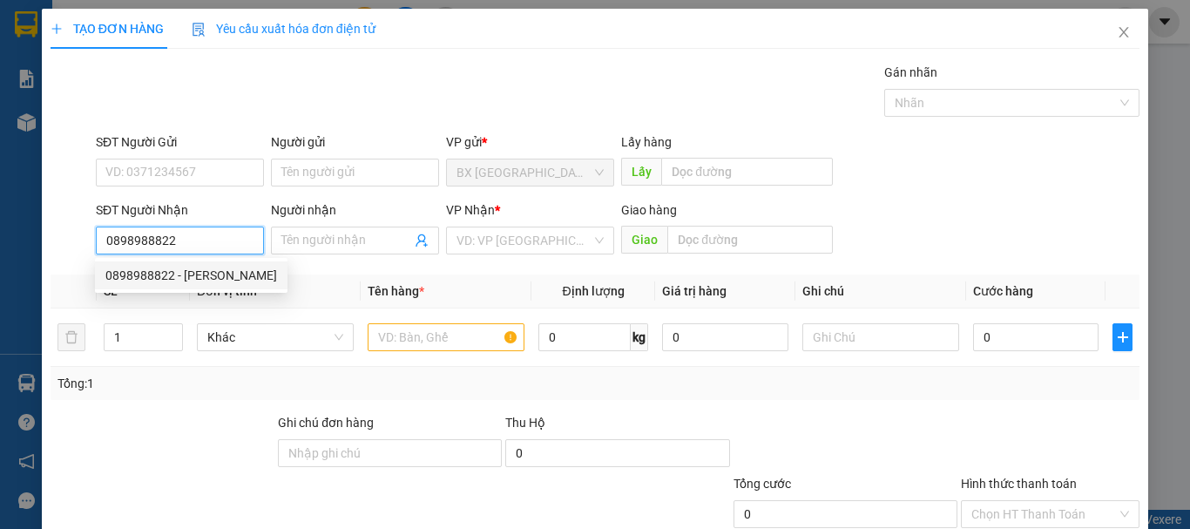
click at [212, 274] on div "0898988822 - [PERSON_NAME]" at bounding box center [191, 275] width 172 height 19
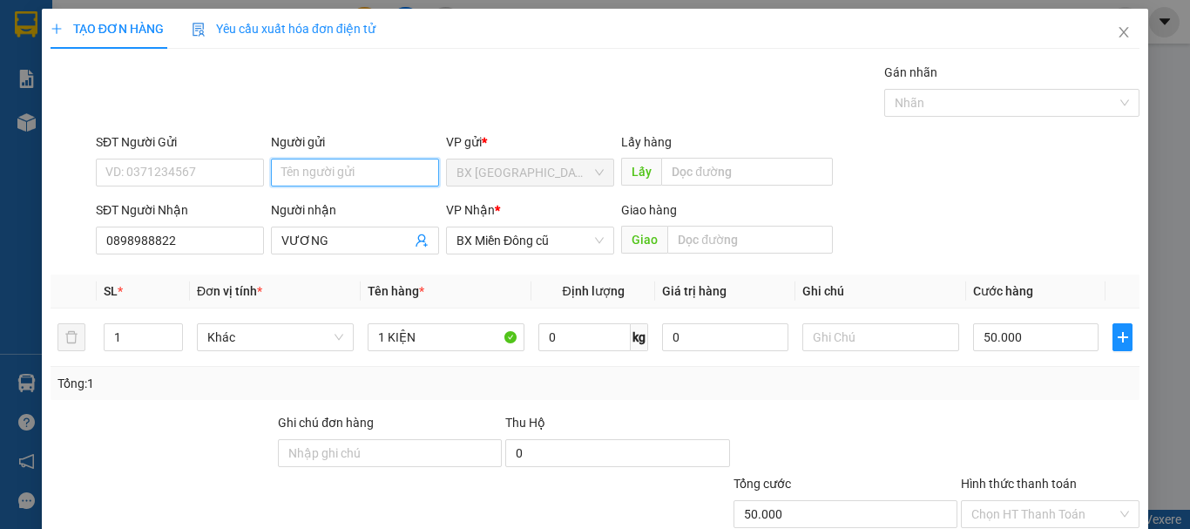
click at [386, 179] on input "Người gửi" at bounding box center [355, 173] width 168 height 28
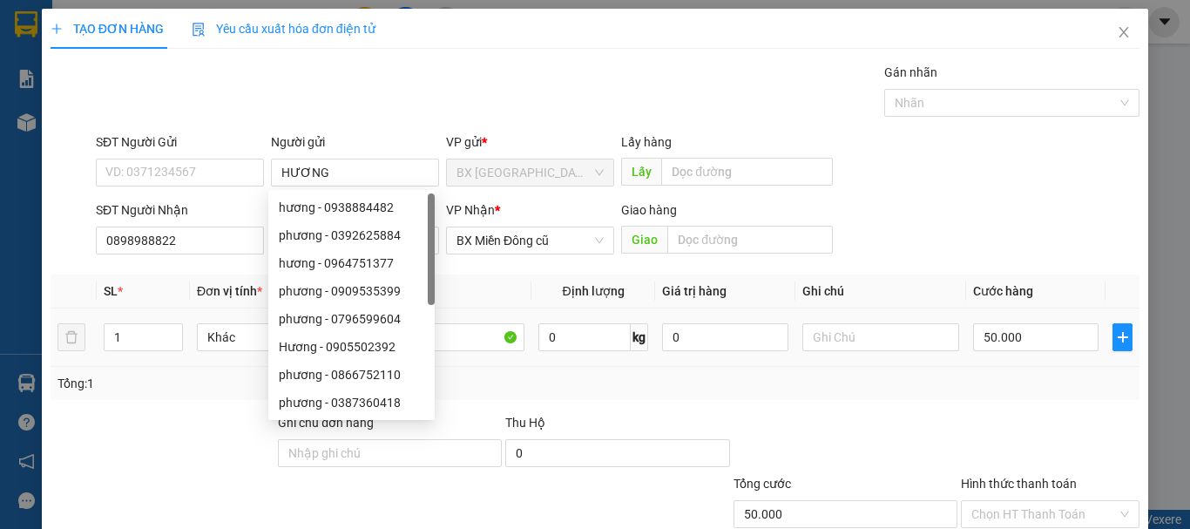
click at [991, 321] on div "50.000" at bounding box center [1035, 337] width 125 height 35
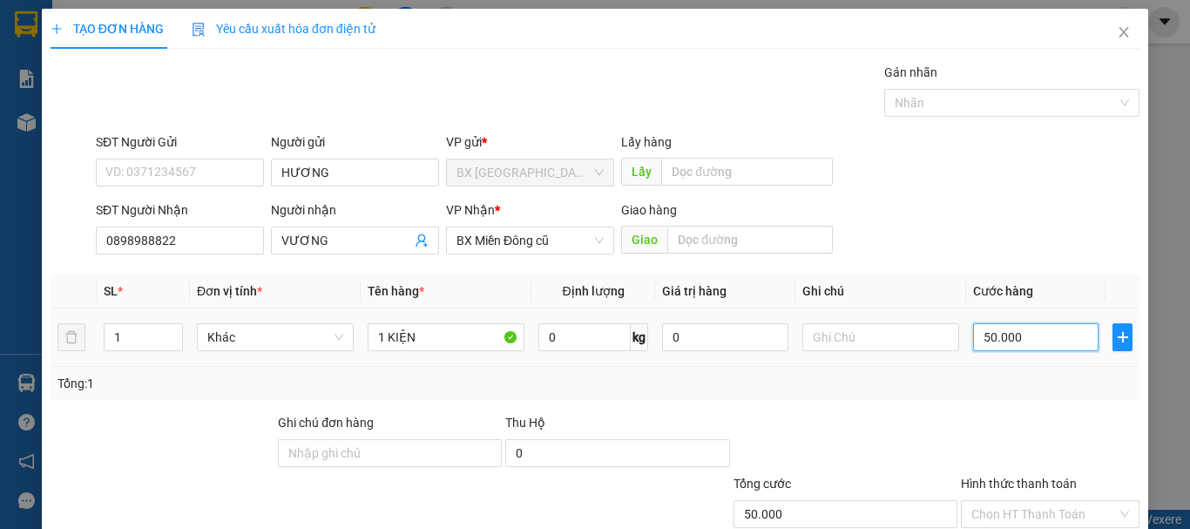
click at [1011, 350] on input "50.000" at bounding box center [1035, 337] width 125 height 28
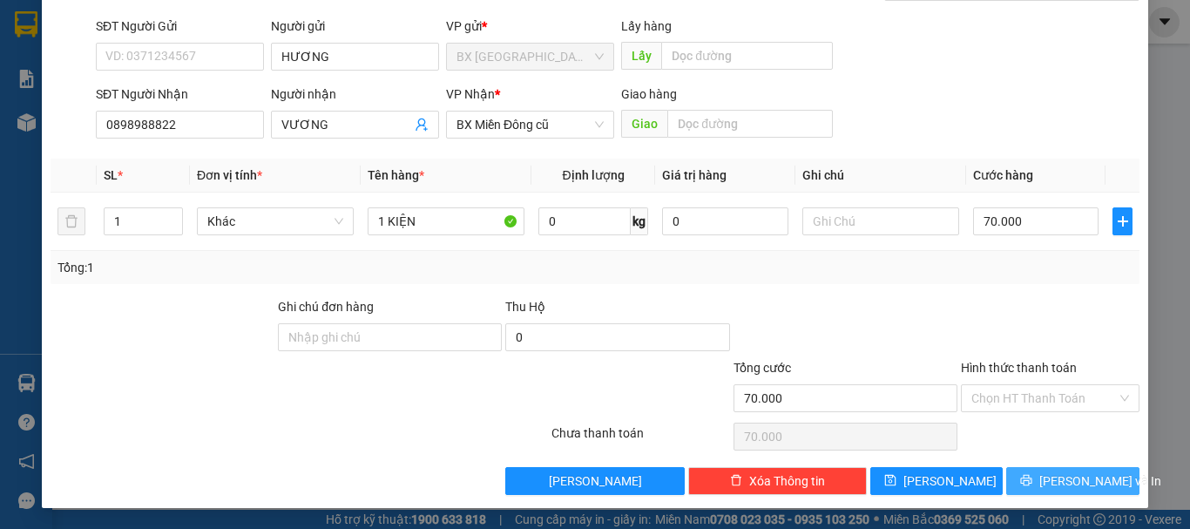
click at [1041, 469] on button "[PERSON_NAME] và In" at bounding box center [1072, 481] width 133 height 28
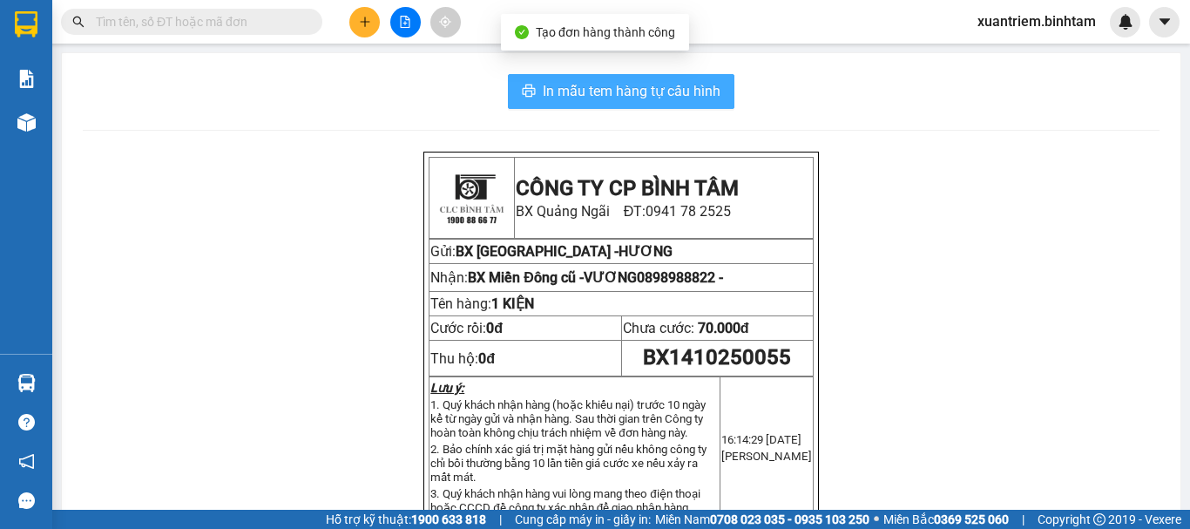
click at [630, 94] on span "In mẫu tem hàng tự cấu hình" at bounding box center [632, 91] width 178 height 22
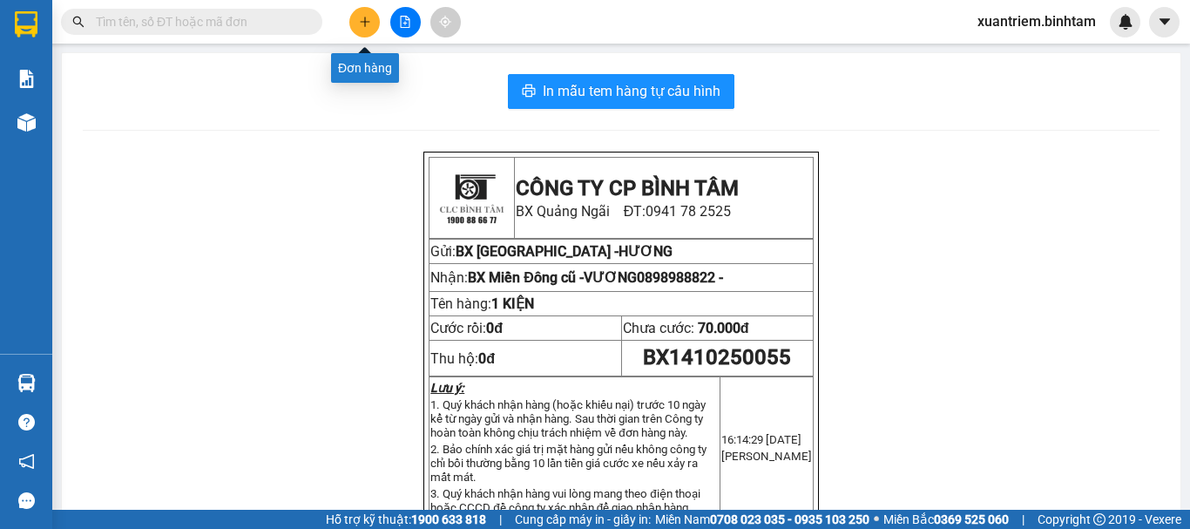
click at [365, 24] on icon "plus" at bounding box center [364, 22] width 1 height 10
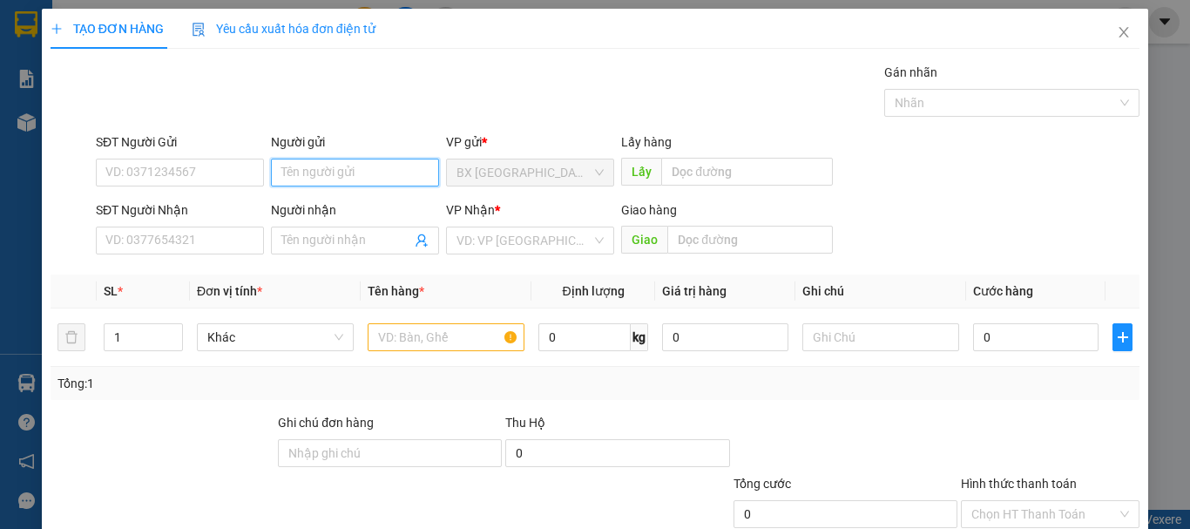
click at [314, 166] on input "Người gửi" at bounding box center [355, 173] width 168 height 28
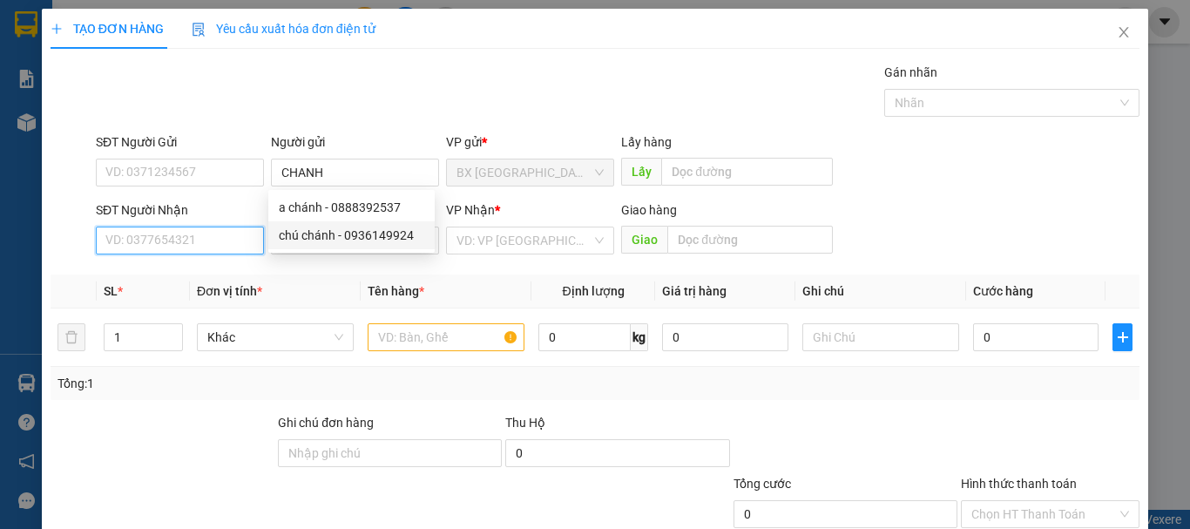
click at [239, 233] on input "SĐT Người Nhận" at bounding box center [180, 241] width 168 height 28
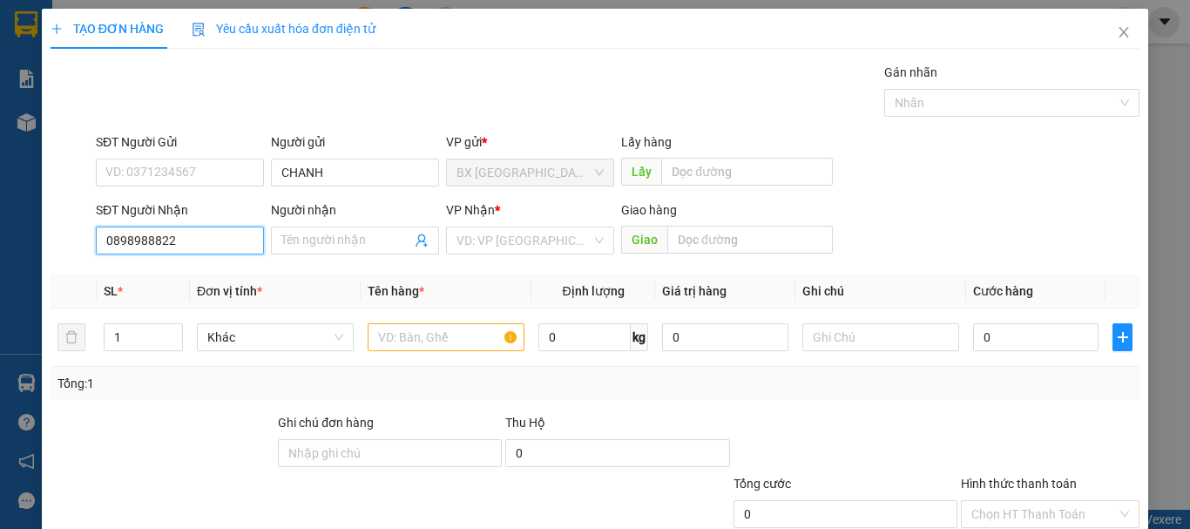
click at [193, 247] on input "0898988822" at bounding box center [180, 241] width 168 height 28
click at [163, 278] on div "0898988822 - [PERSON_NAME]" at bounding box center [191, 275] width 172 height 19
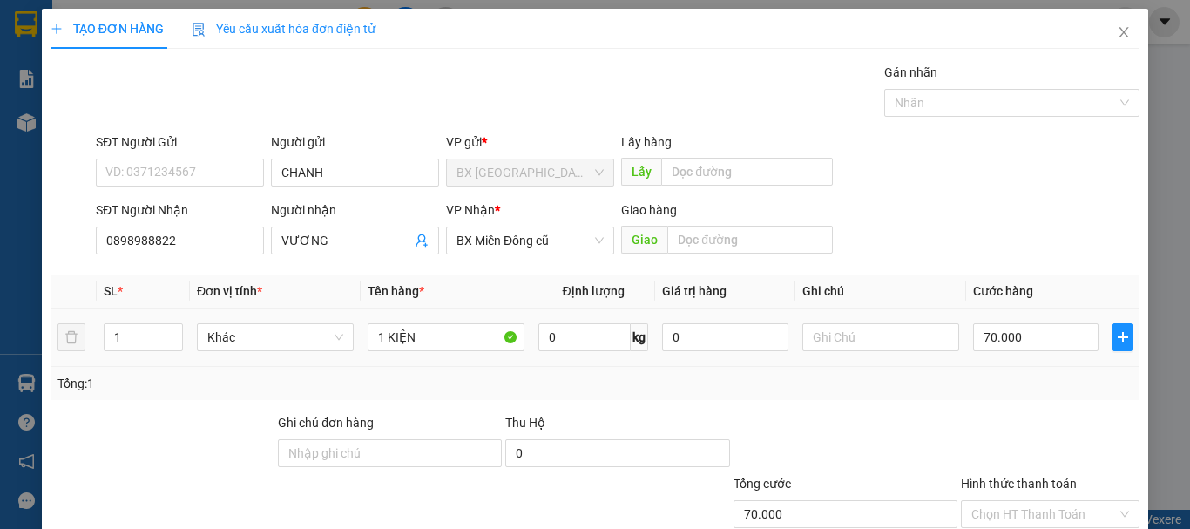
drag, startPoint x: 940, startPoint y: 317, endPoint x: 982, endPoint y: 333, distance: 44.7
click at [942, 318] on td at bounding box center [880, 337] width 171 height 58
click at [987, 334] on input "70.000" at bounding box center [1035, 337] width 125 height 28
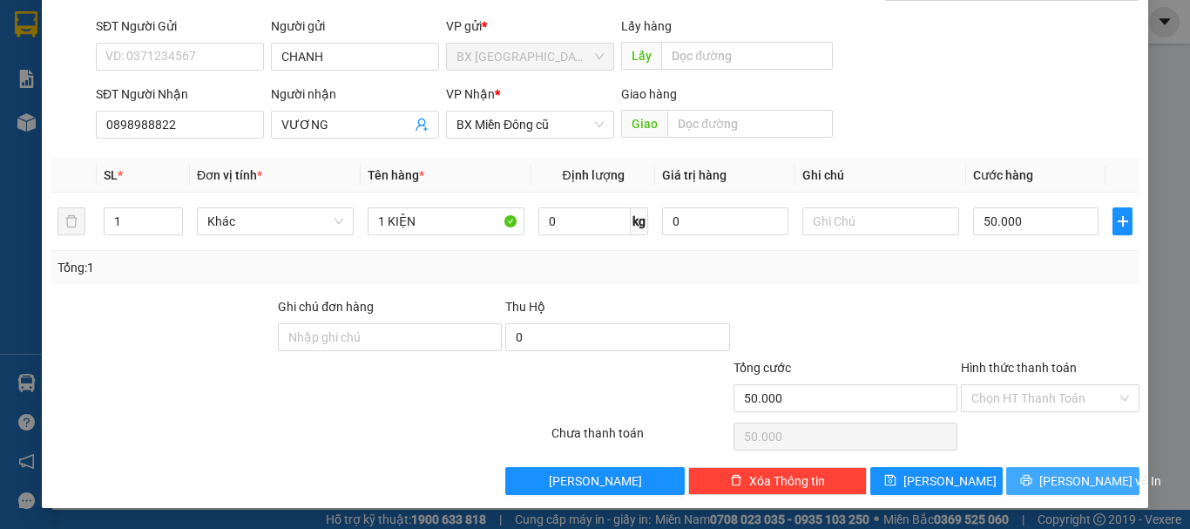
click at [1022, 470] on button "[PERSON_NAME] và In" at bounding box center [1072, 481] width 133 height 28
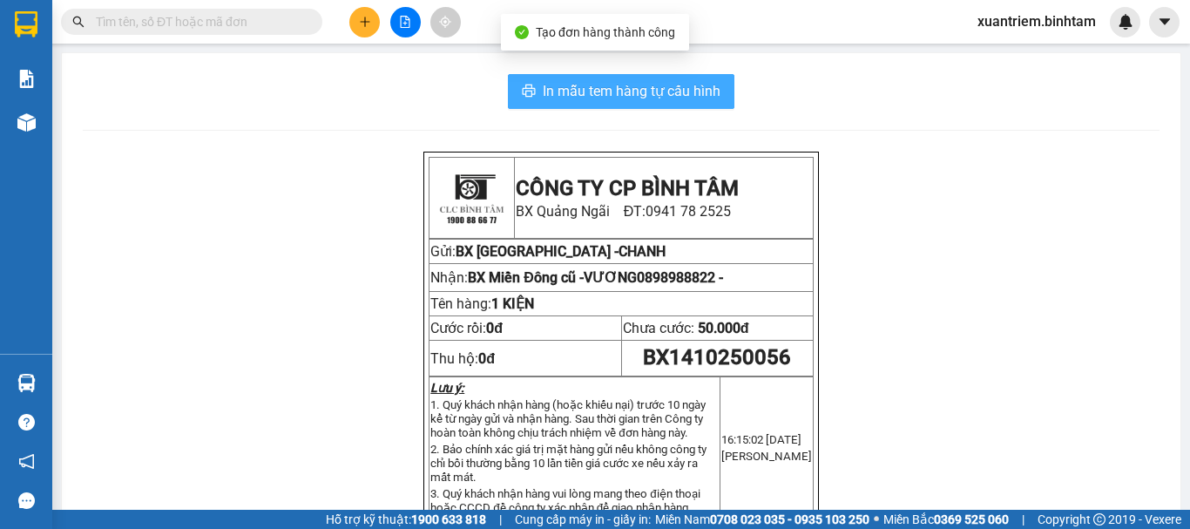
click at [621, 97] on span "In mẫu tem hàng tự cấu hình" at bounding box center [632, 91] width 178 height 22
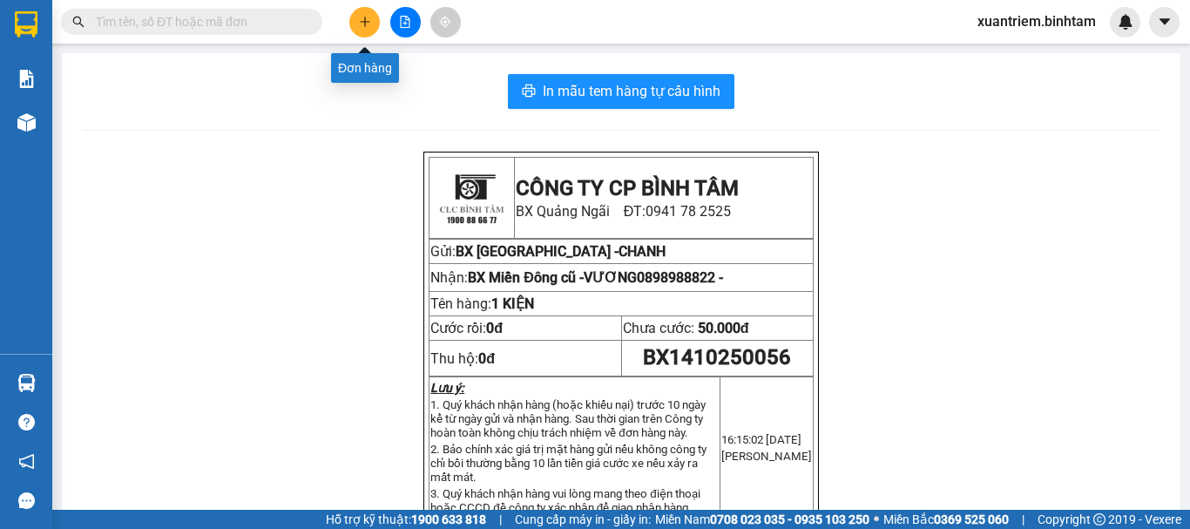
click at [362, 25] on icon "plus" at bounding box center [365, 22] width 12 height 12
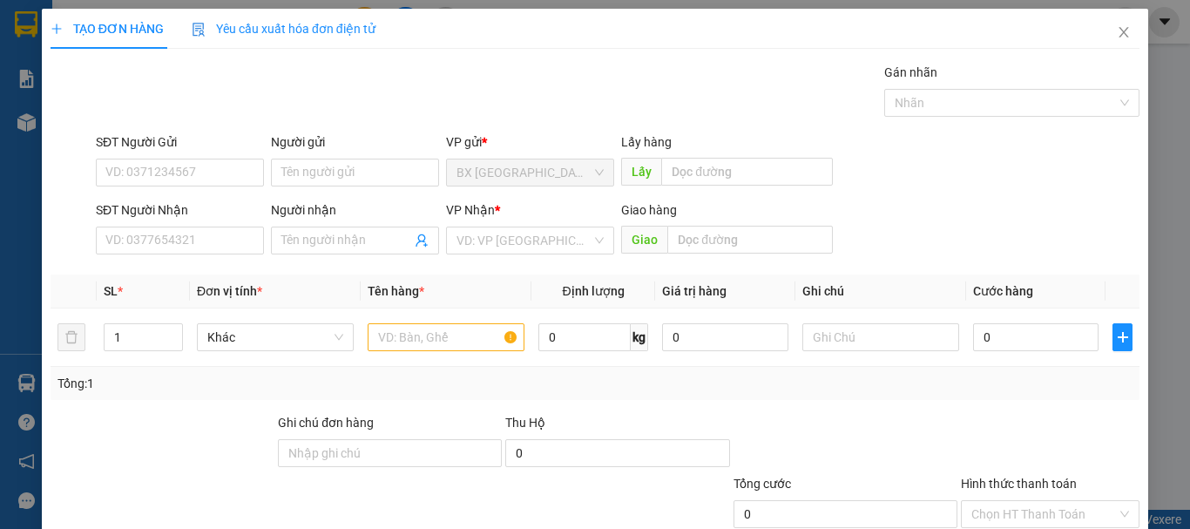
click at [480, 219] on div "VP Nhận *" at bounding box center [530, 209] width 168 height 19
click at [499, 241] on input "search" at bounding box center [524, 240] width 135 height 26
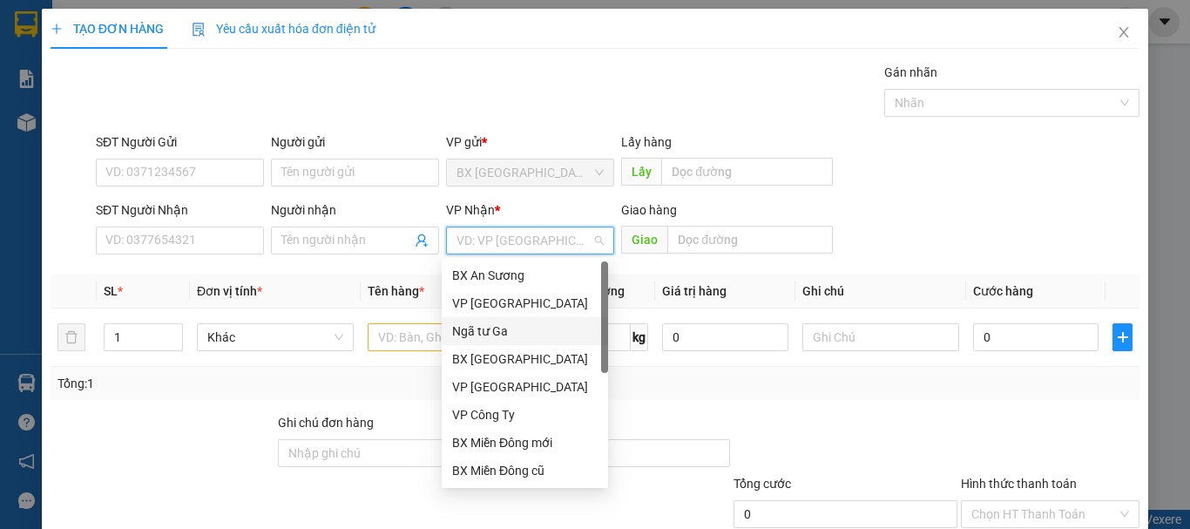
click at [506, 341] on div "Ngã tư Ga" at bounding box center [525, 331] width 166 height 28
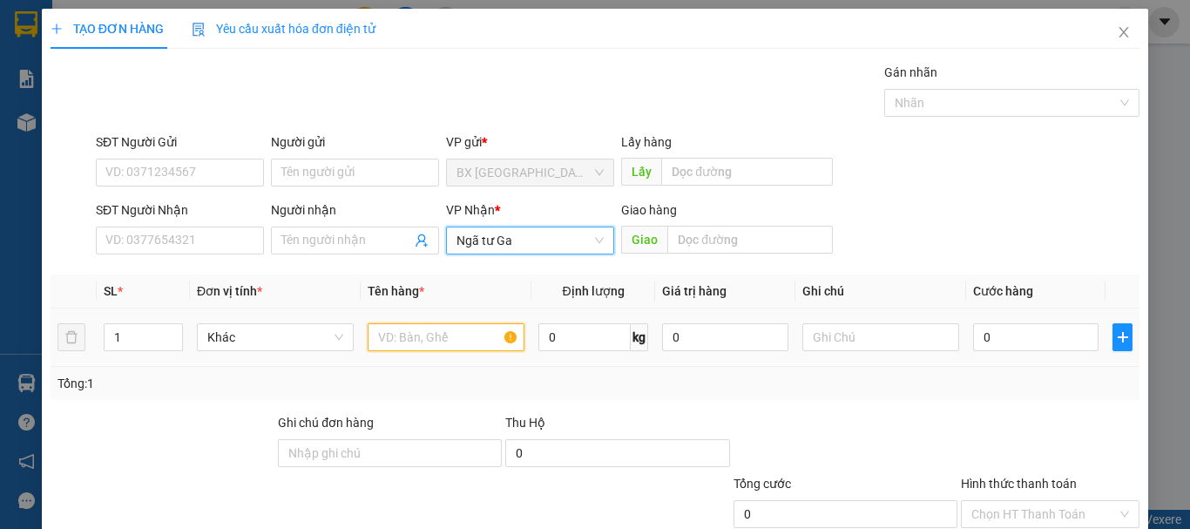
click at [427, 338] on input "text" at bounding box center [446, 337] width 157 height 28
click at [499, 233] on span "Ngã tư Ga" at bounding box center [530, 240] width 147 height 26
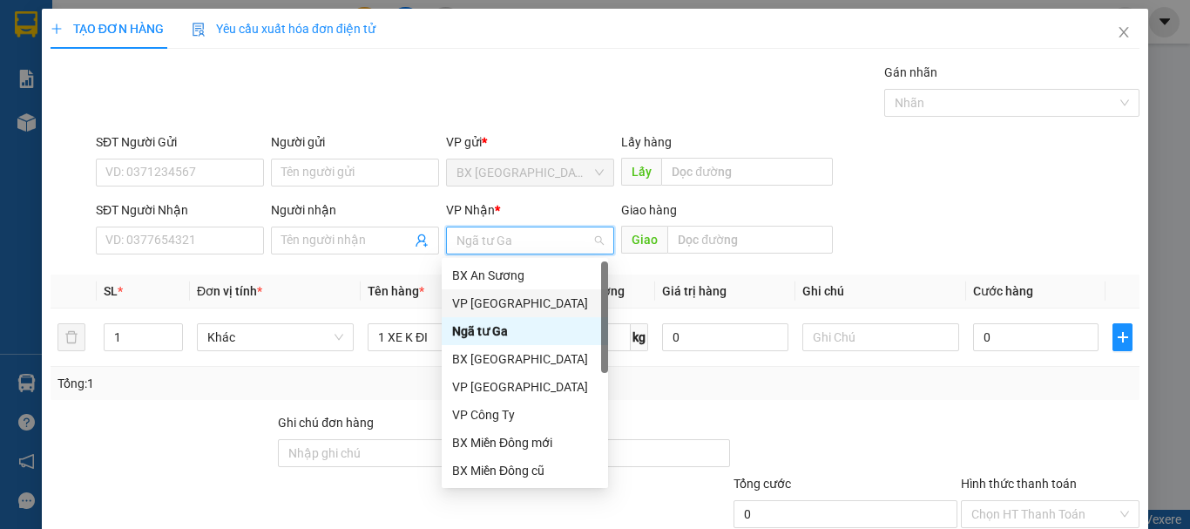
click at [503, 301] on div "VP [GEOGRAPHIC_DATA]" at bounding box center [524, 303] width 145 height 19
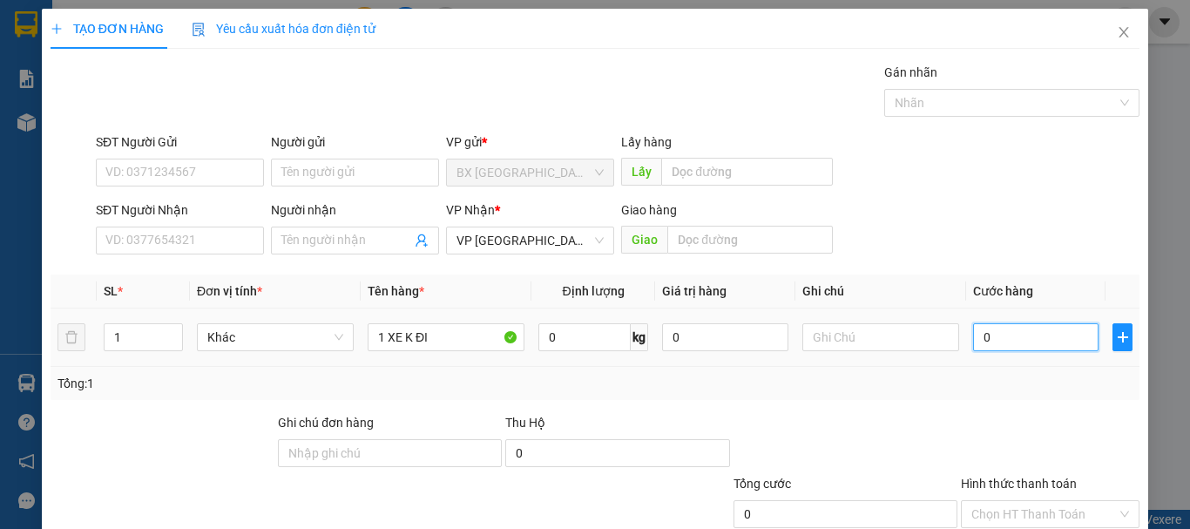
click at [982, 328] on input "0" at bounding box center [1035, 337] width 125 height 28
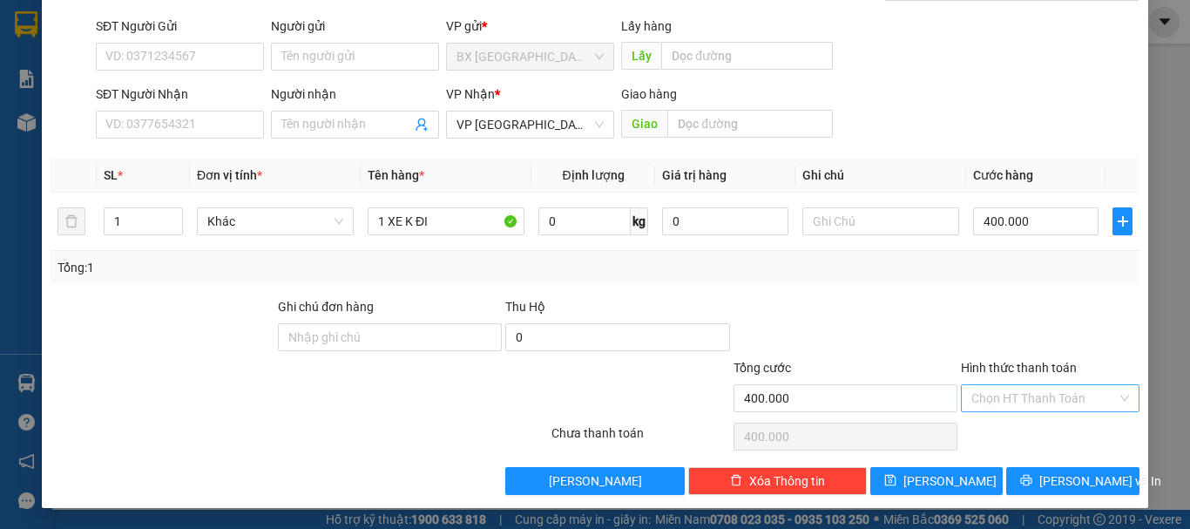
click at [1030, 393] on input "Hình thức thanh toán" at bounding box center [1043, 398] width 145 height 26
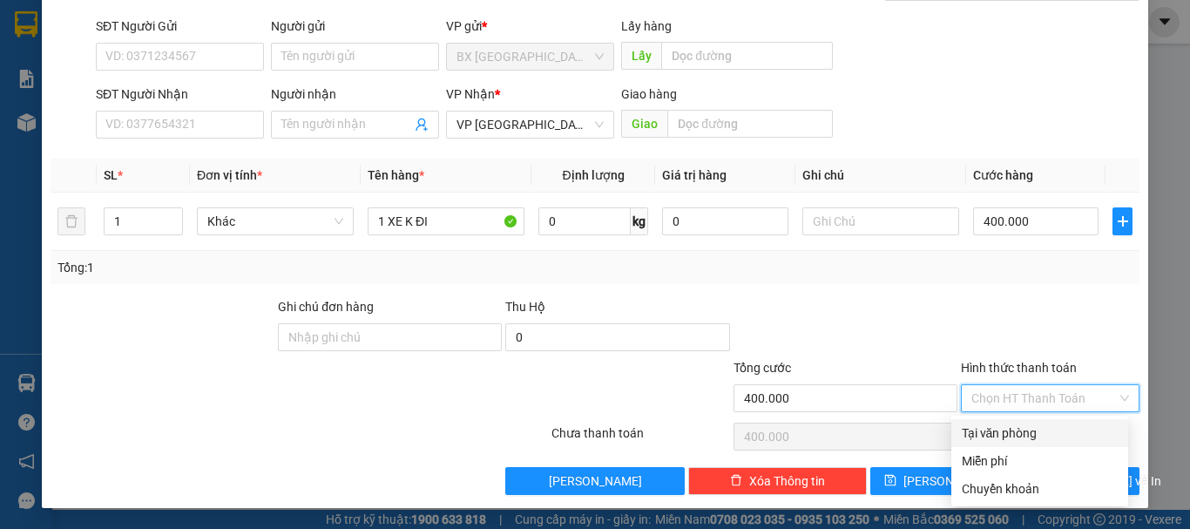
click at [1030, 429] on div "Tại văn phòng" at bounding box center [1040, 432] width 156 height 19
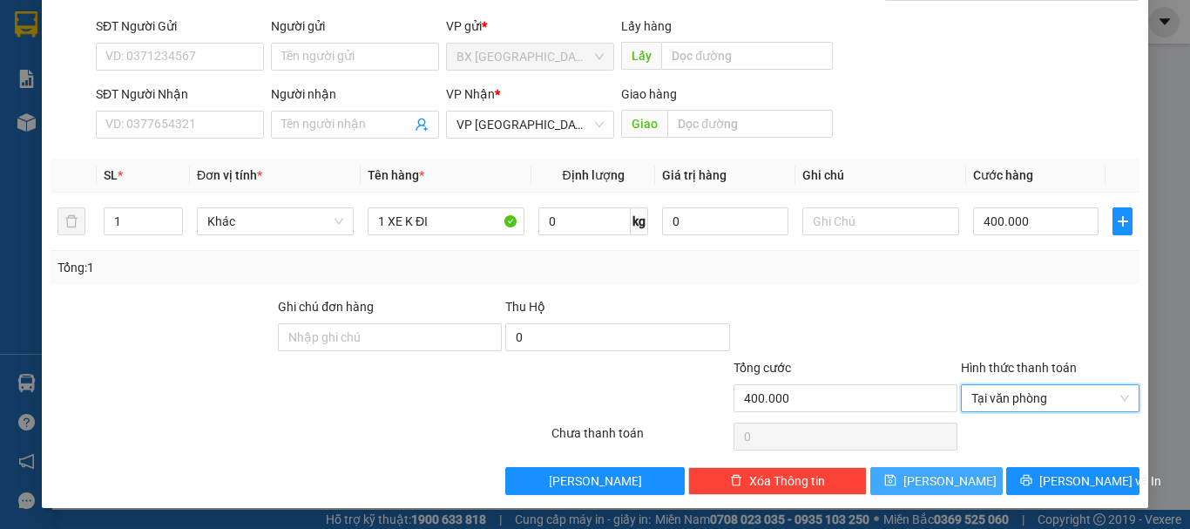
click at [947, 491] on button "[PERSON_NAME]" at bounding box center [936, 481] width 133 height 28
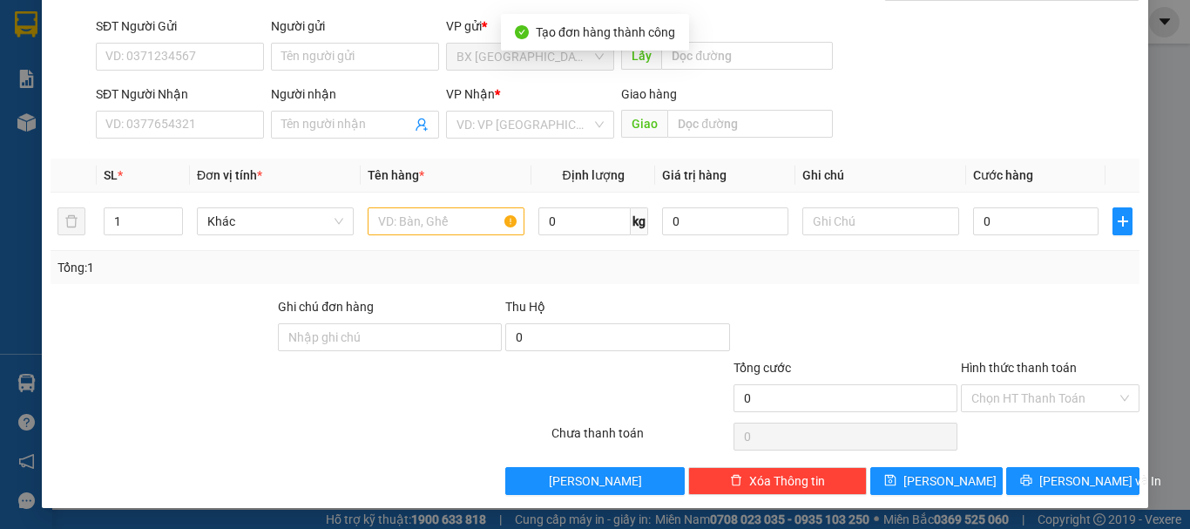
scroll to position [0, 0]
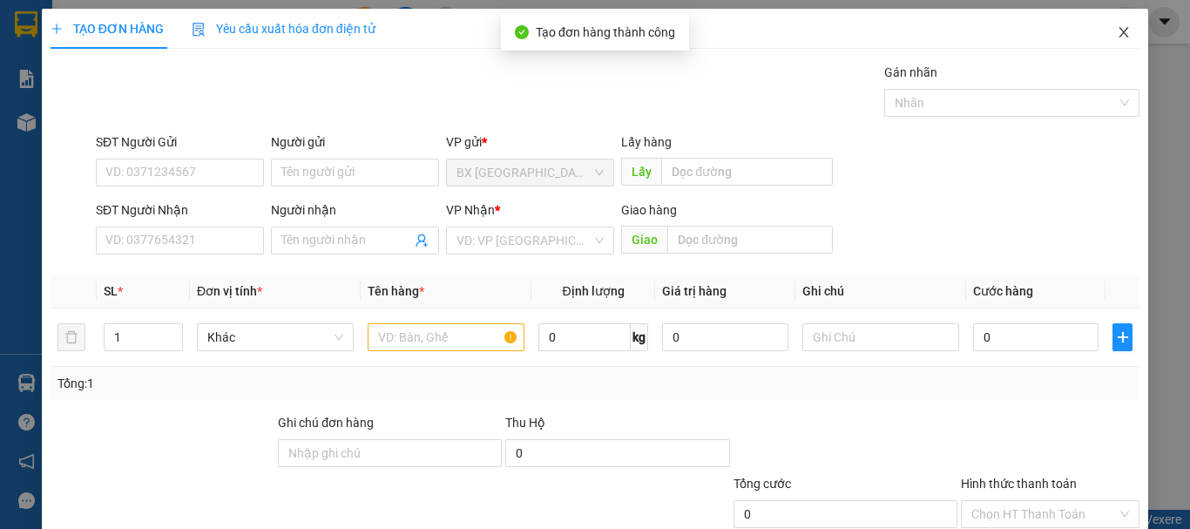
click at [1119, 29] on icon "close" at bounding box center [1124, 32] width 10 height 10
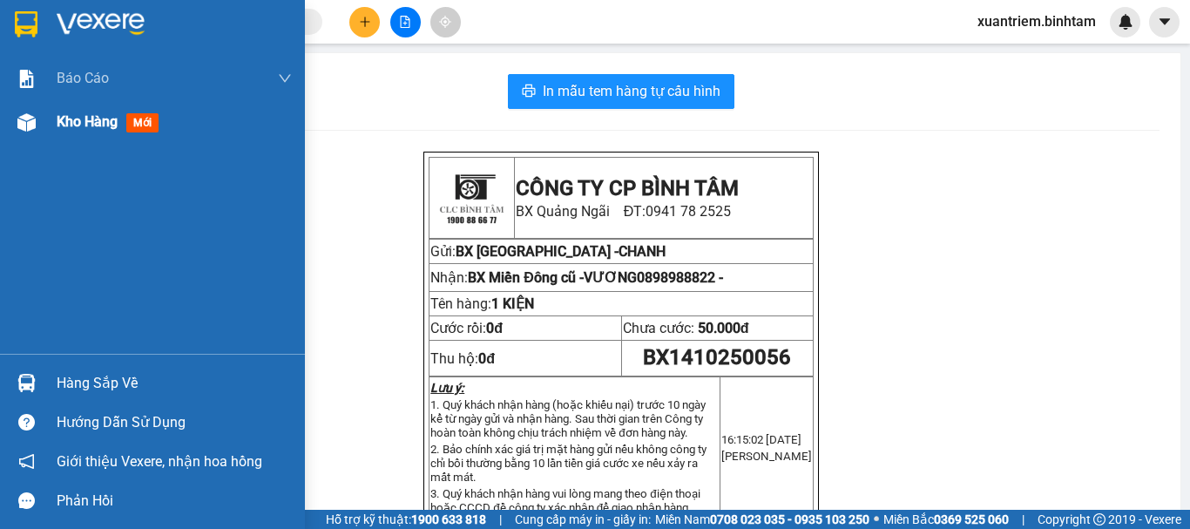
click at [37, 118] on div at bounding box center [26, 122] width 30 height 30
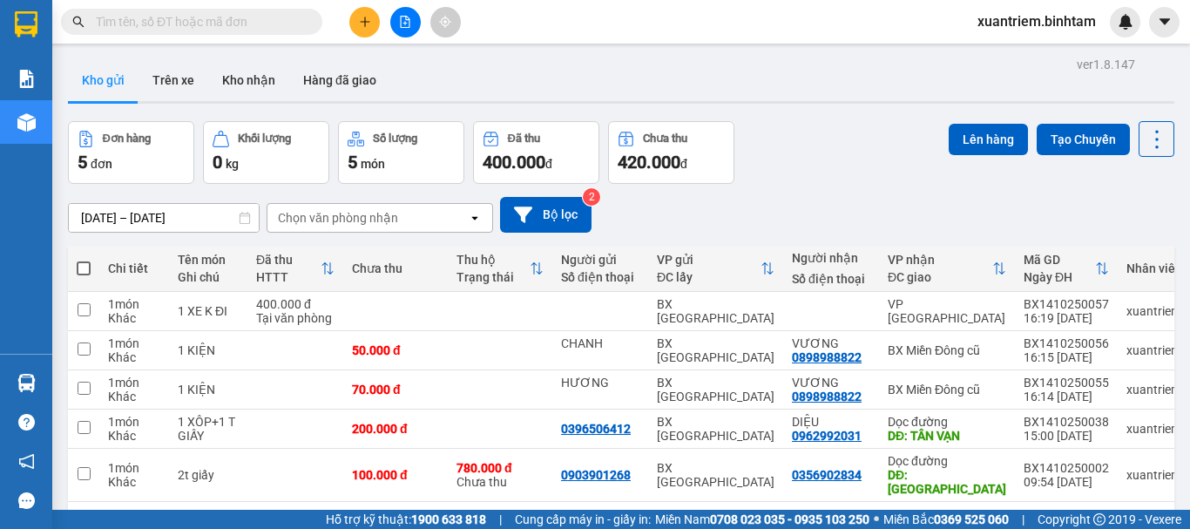
scroll to position [80, 0]
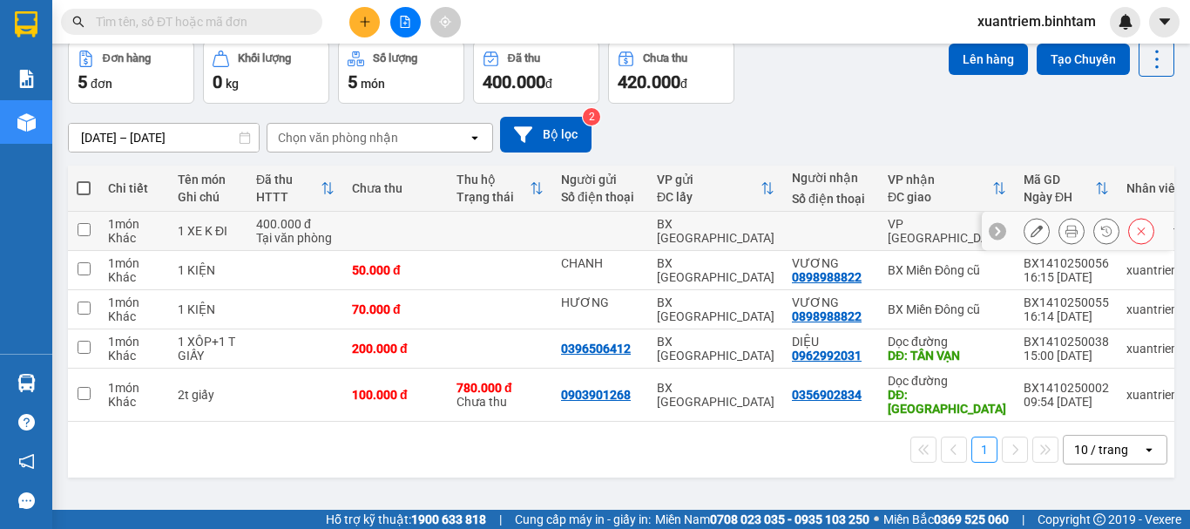
click at [269, 226] on div "400.000 đ" at bounding box center [295, 224] width 78 height 14
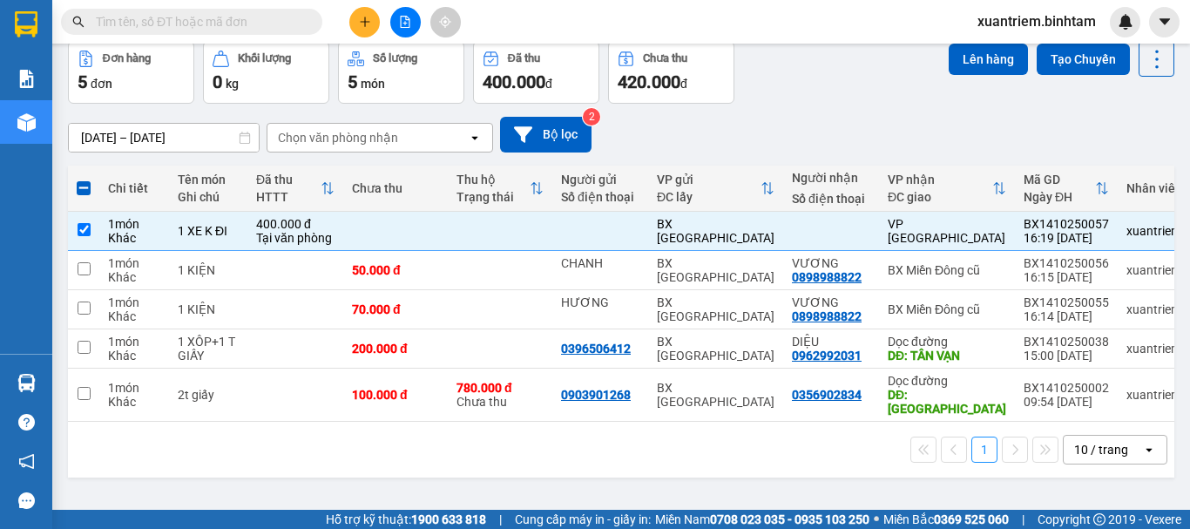
scroll to position [0, 0]
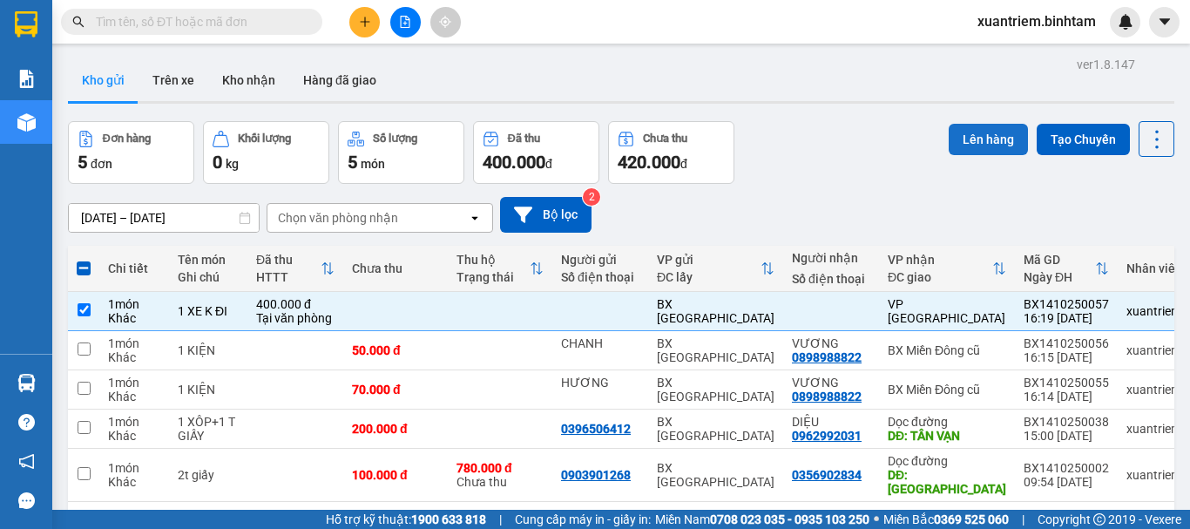
click at [967, 140] on button "Lên hàng" at bounding box center [988, 139] width 79 height 31
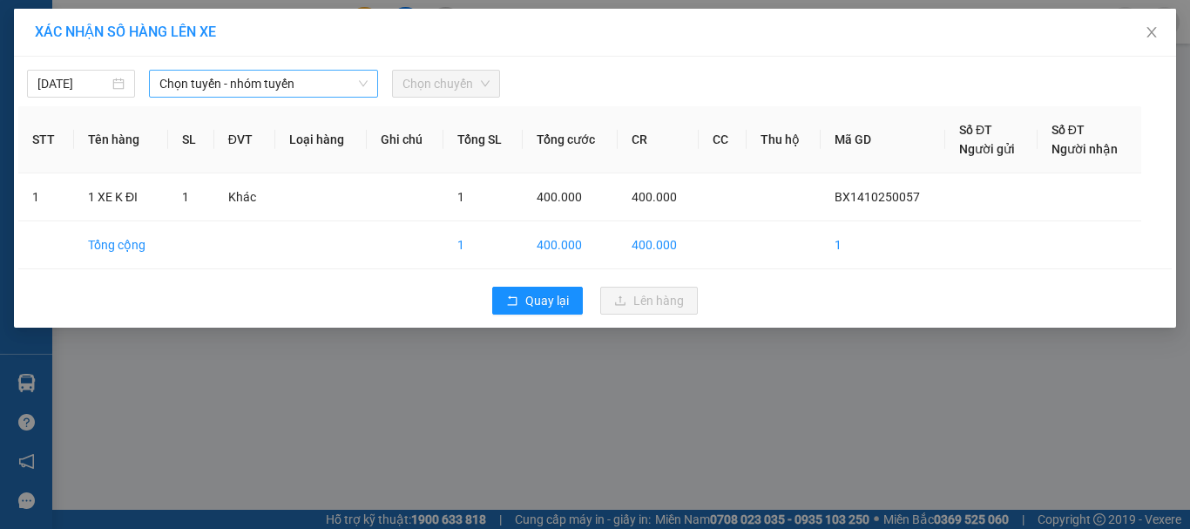
click at [292, 88] on span "Chọn tuyến - nhóm tuyến" at bounding box center [263, 84] width 208 height 26
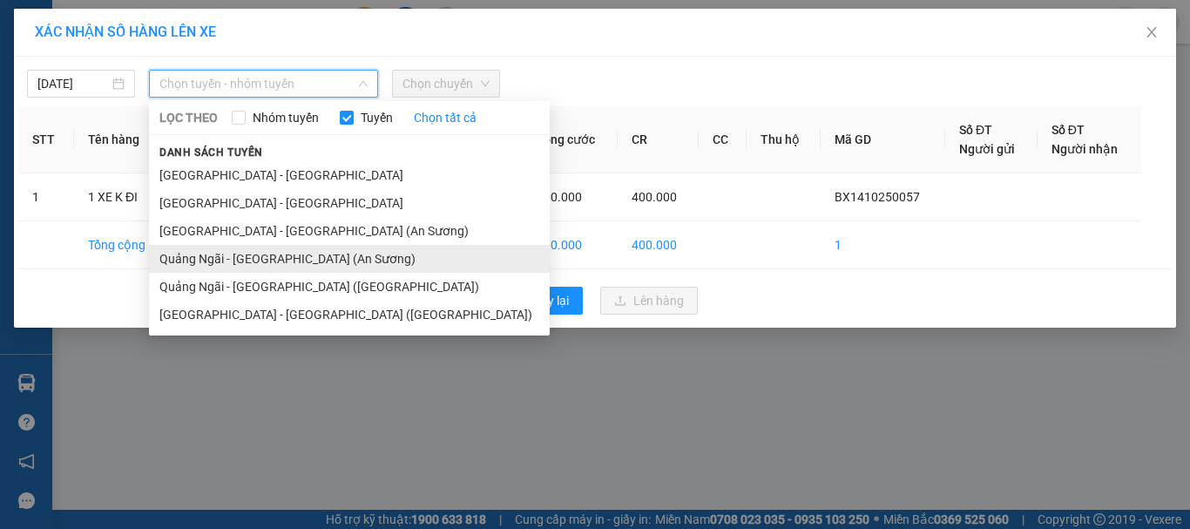
drag, startPoint x: 306, startPoint y: 257, endPoint x: 429, endPoint y: 113, distance: 189.1
click at [314, 249] on li "Quảng Ngãi - [GEOGRAPHIC_DATA] (An Sương)" at bounding box center [349, 259] width 401 height 28
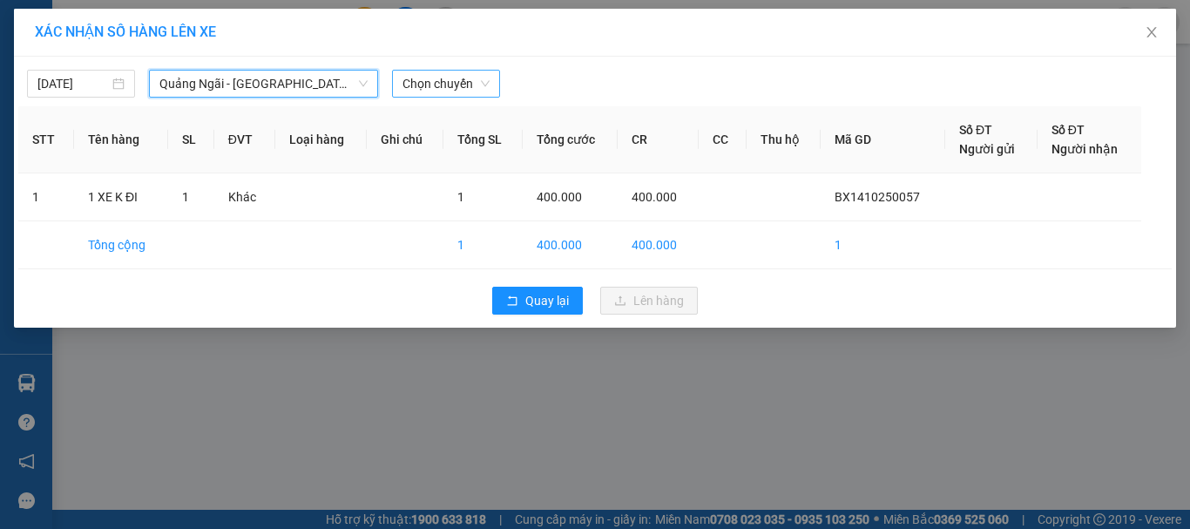
click at [445, 83] on span "Chọn chuyến" at bounding box center [445, 84] width 87 height 26
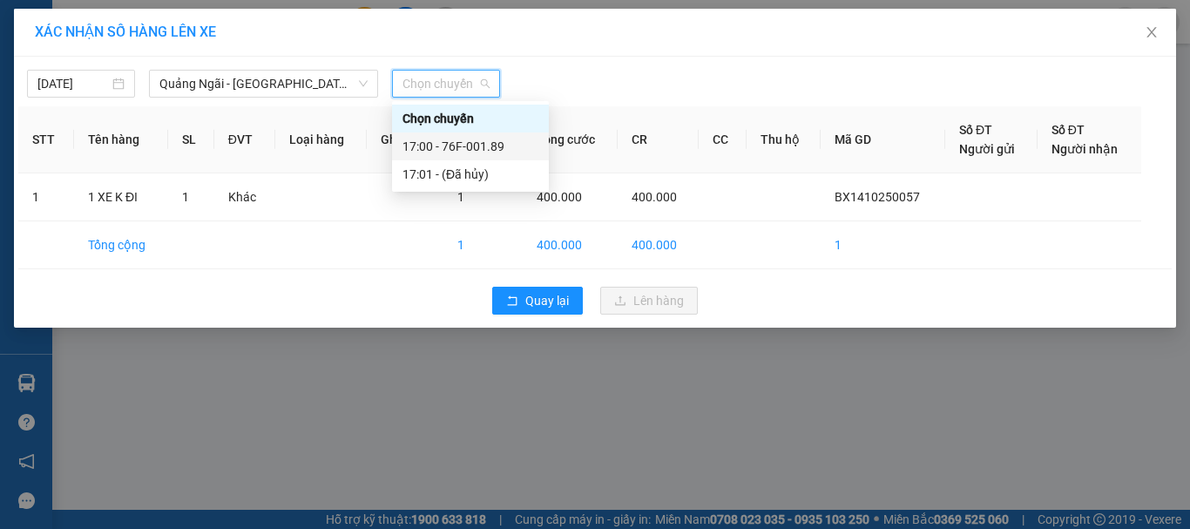
click at [475, 152] on div "17:00 - 76F-001.89" at bounding box center [470, 146] width 136 height 19
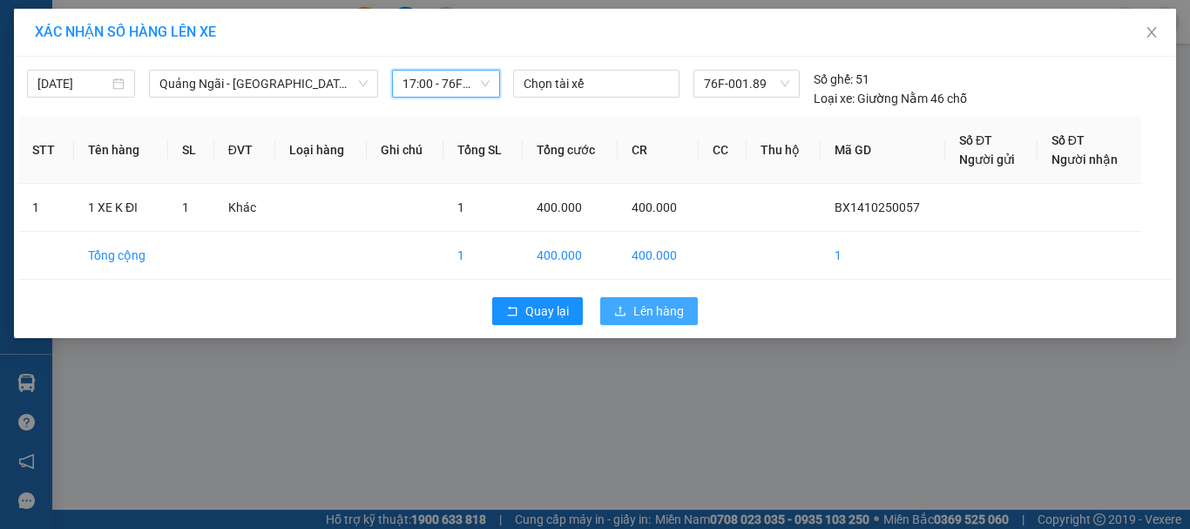
click at [646, 314] on span "Lên hàng" at bounding box center [658, 310] width 51 height 19
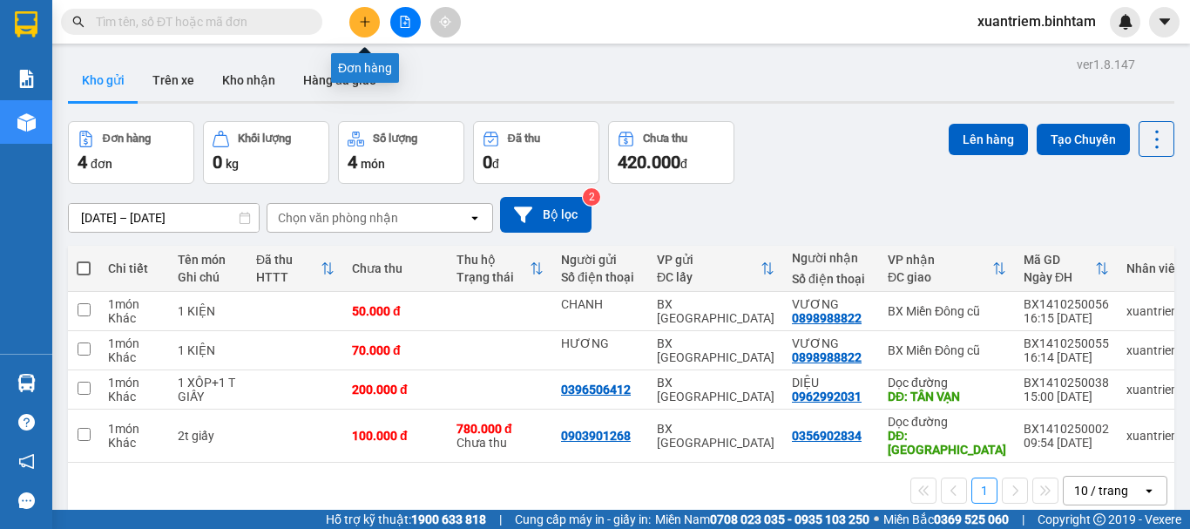
click at [359, 12] on button at bounding box center [364, 22] width 30 height 30
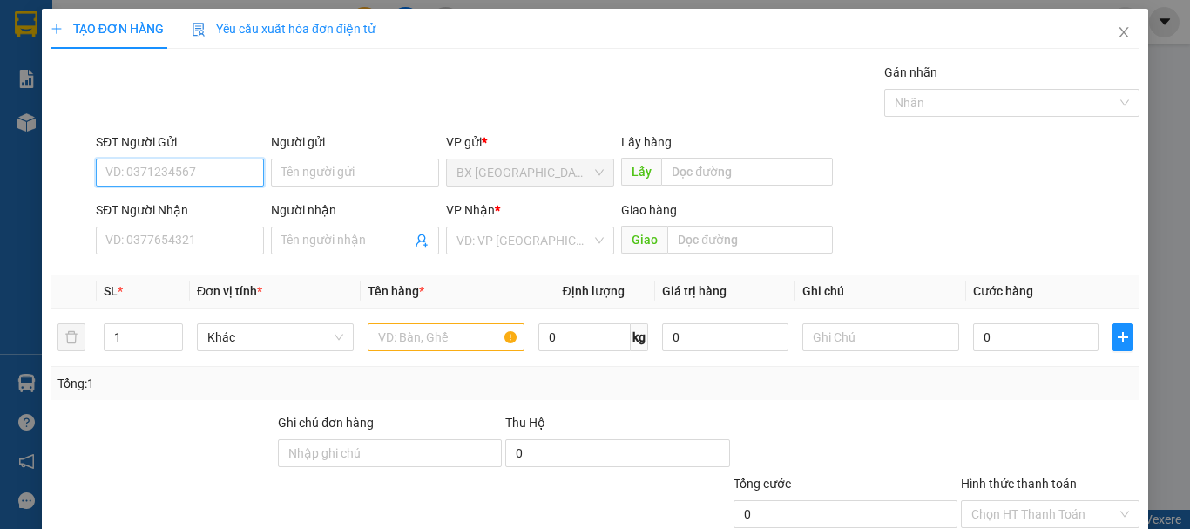
click at [183, 185] on input "SĐT Người Gửi" at bounding box center [180, 173] width 168 height 28
click at [212, 209] on div "0938252474 - [GEOGRAPHIC_DATA]" at bounding box center [203, 207] width 196 height 19
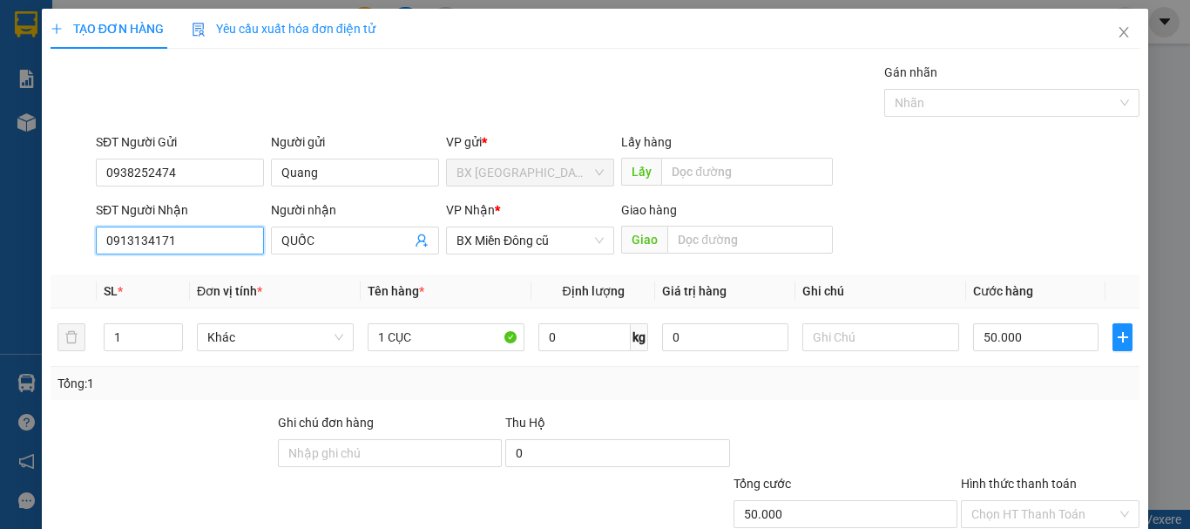
click at [196, 235] on input "0913134171" at bounding box center [180, 241] width 168 height 28
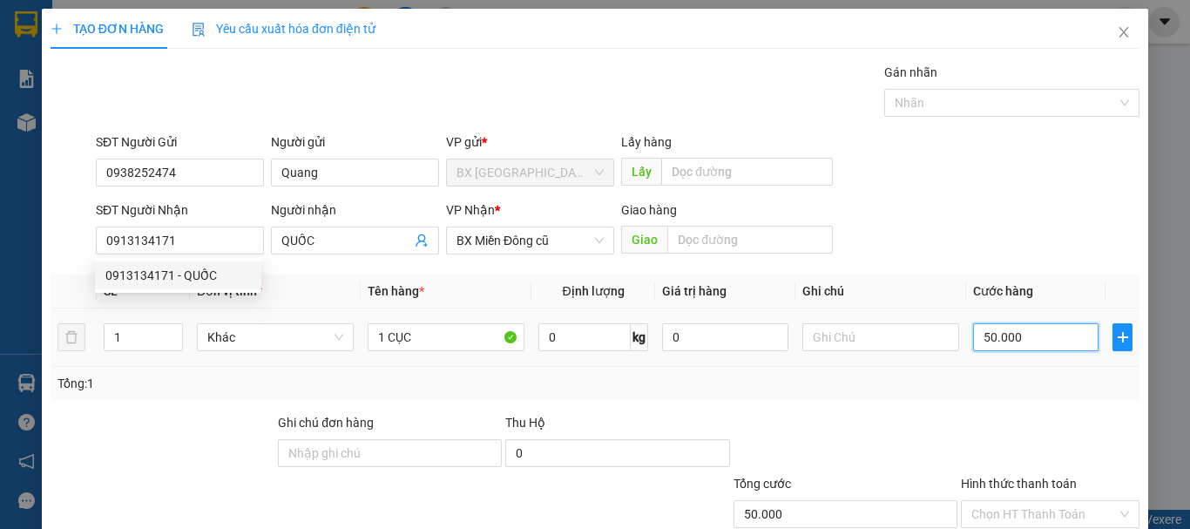
click at [1000, 330] on input "50.000" at bounding box center [1035, 337] width 125 height 28
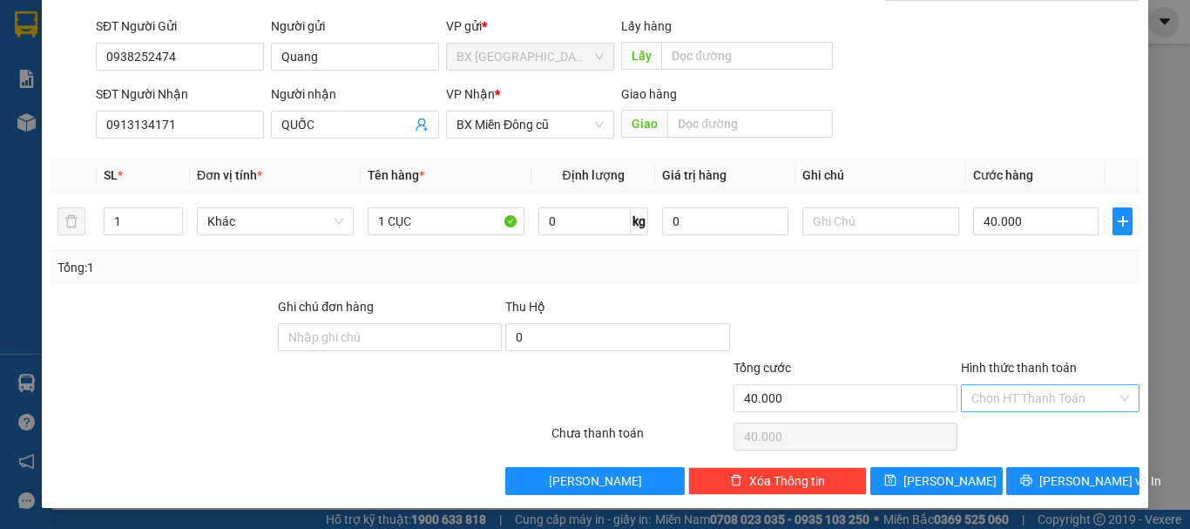
click at [1065, 408] on input "Hình thức thanh toán" at bounding box center [1043, 398] width 145 height 26
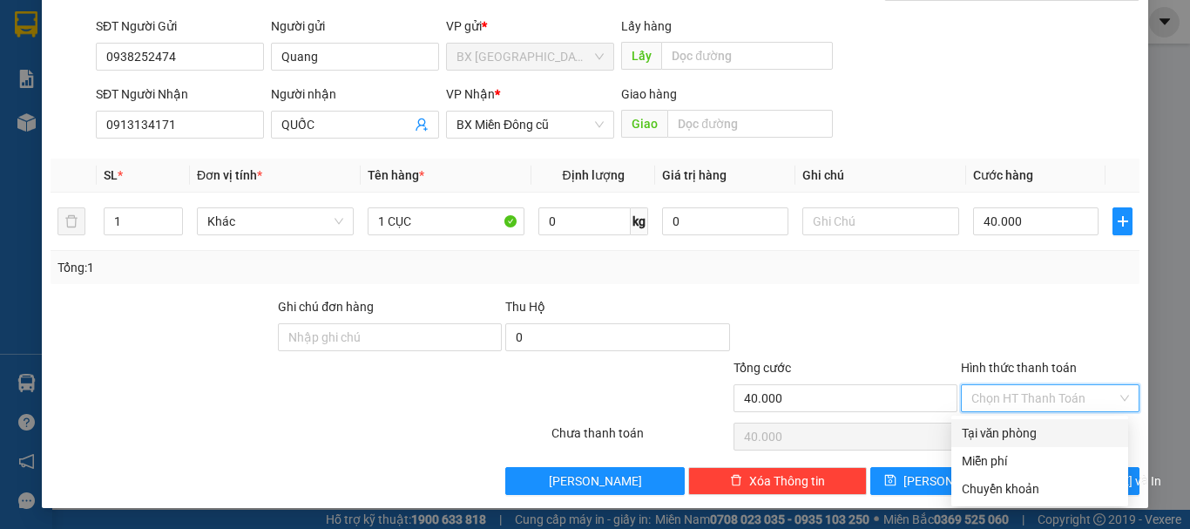
drag, startPoint x: 995, startPoint y: 430, endPoint x: 1106, endPoint y: 436, distance: 111.7
click at [1036, 422] on div "Tại văn phòng" at bounding box center [1039, 433] width 177 height 28
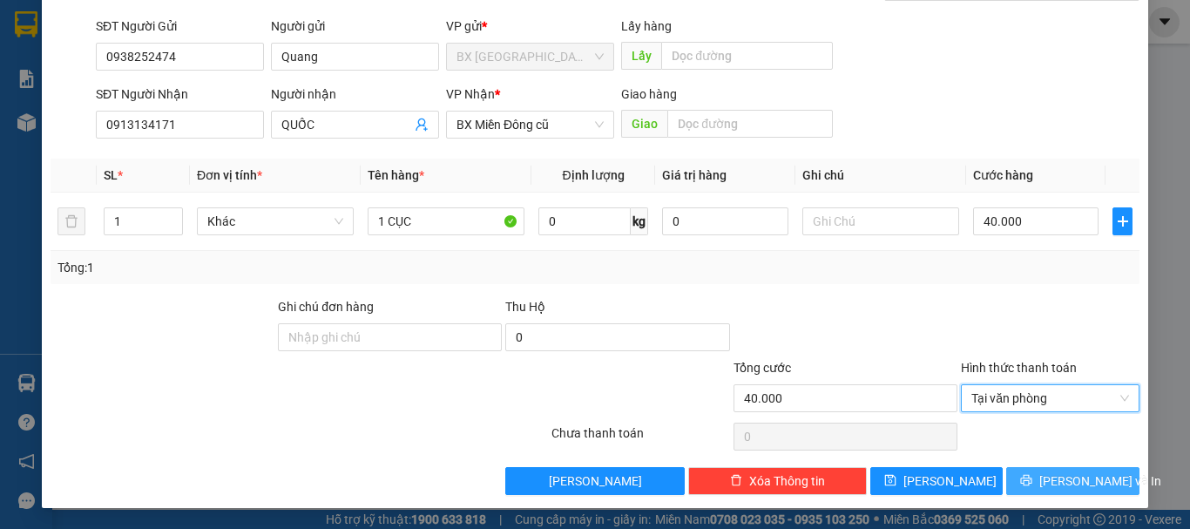
click at [1085, 482] on span "[PERSON_NAME] và In" at bounding box center [1100, 480] width 122 height 19
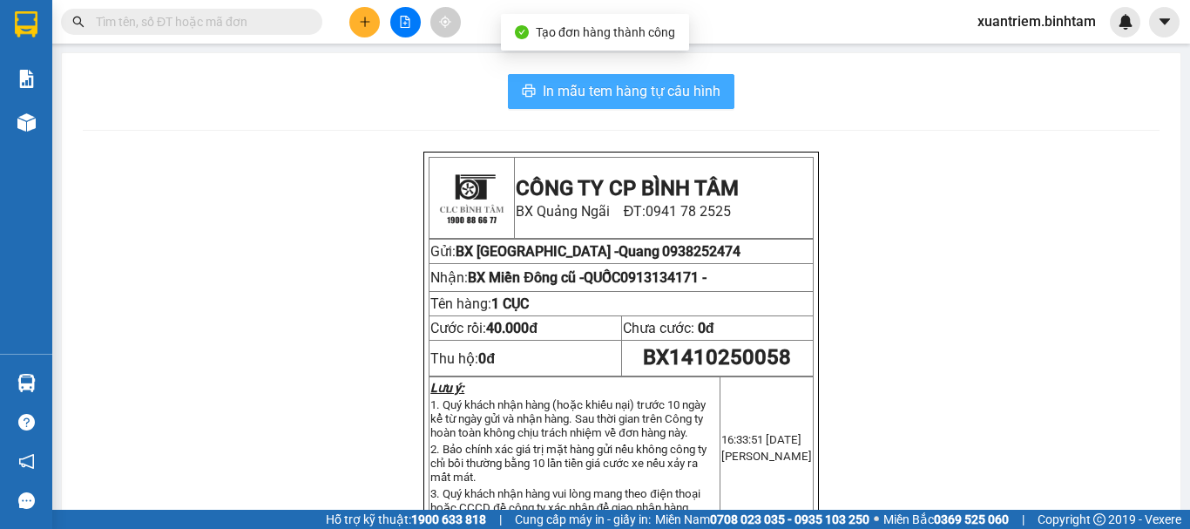
click at [626, 101] on span "In mẫu tem hàng tự cấu hình" at bounding box center [632, 91] width 178 height 22
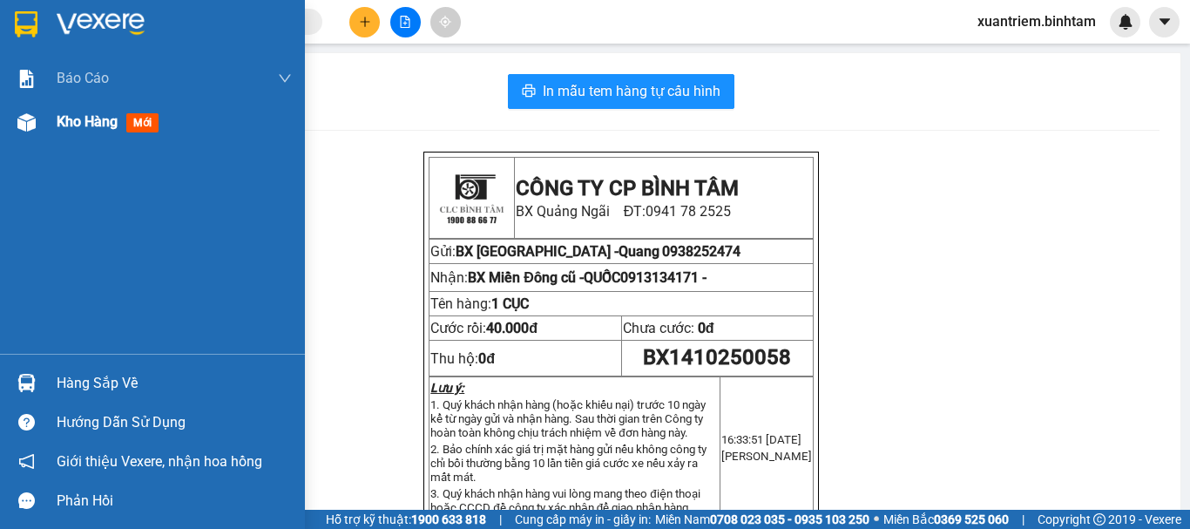
click at [72, 126] on span "Kho hàng" at bounding box center [87, 121] width 61 height 17
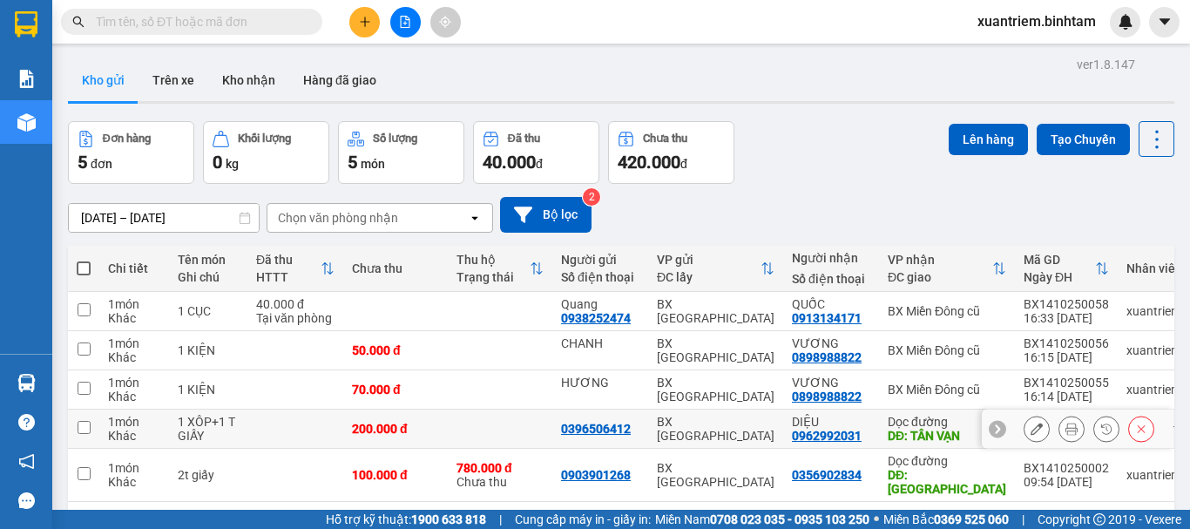
click at [328, 416] on td at bounding box center [295, 428] width 96 height 39
checkbox input "true"
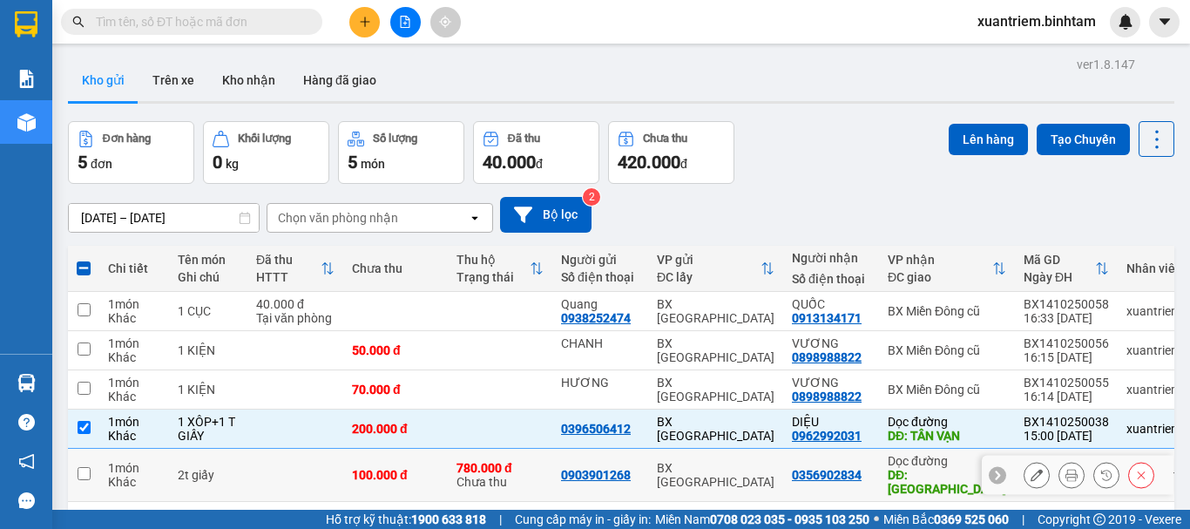
click at [275, 459] on td at bounding box center [295, 475] width 96 height 53
checkbox input "true"
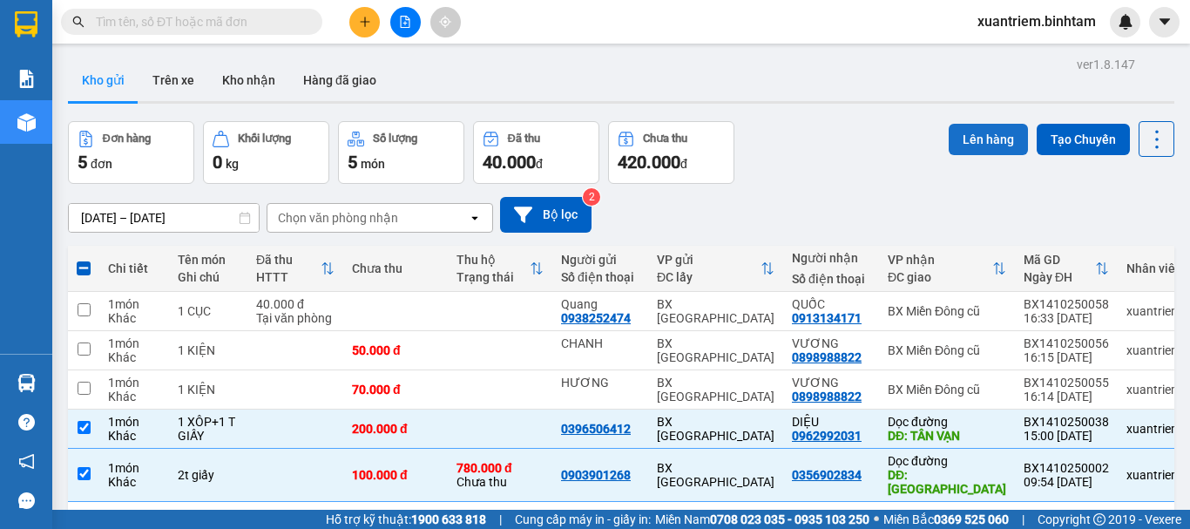
click at [970, 127] on button "Lên hàng" at bounding box center [988, 139] width 79 height 31
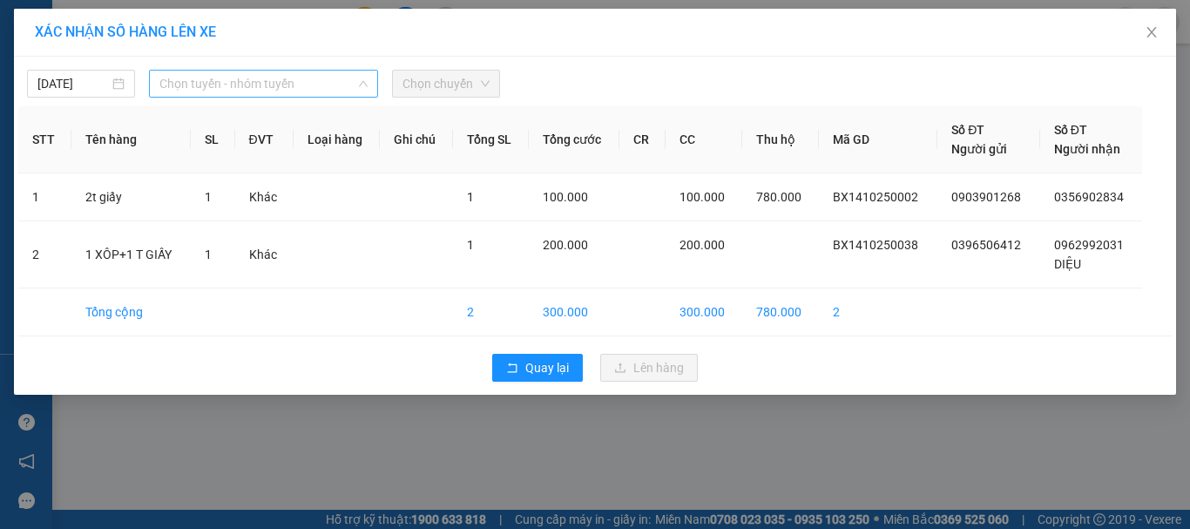
click at [294, 77] on span "Chọn tuyến - nhóm tuyến" at bounding box center [263, 84] width 208 height 26
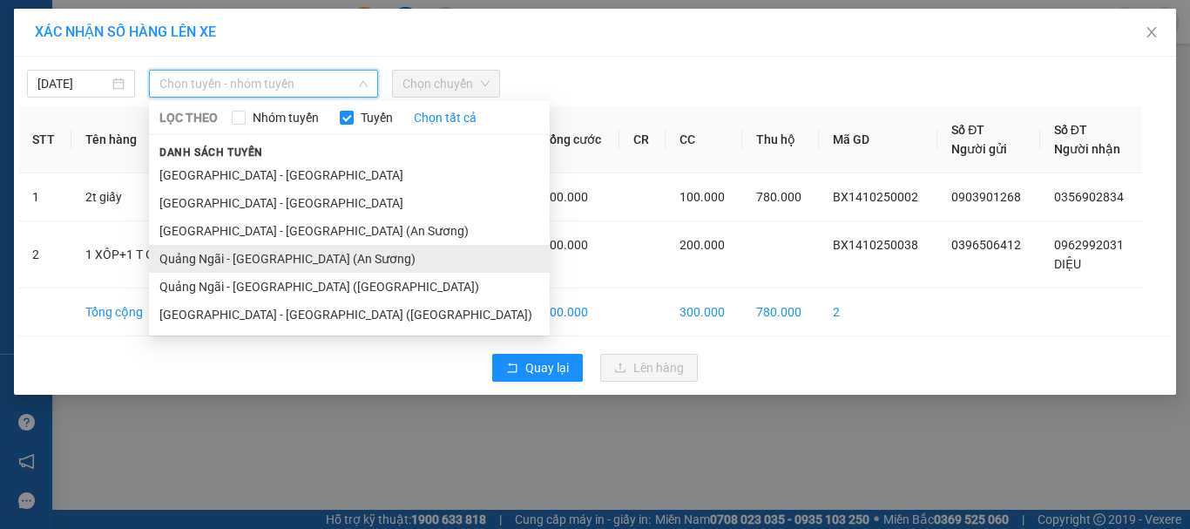
click at [295, 254] on li "Quảng Ngãi - [GEOGRAPHIC_DATA] (An Sương)" at bounding box center [349, 259] width 401 height 28
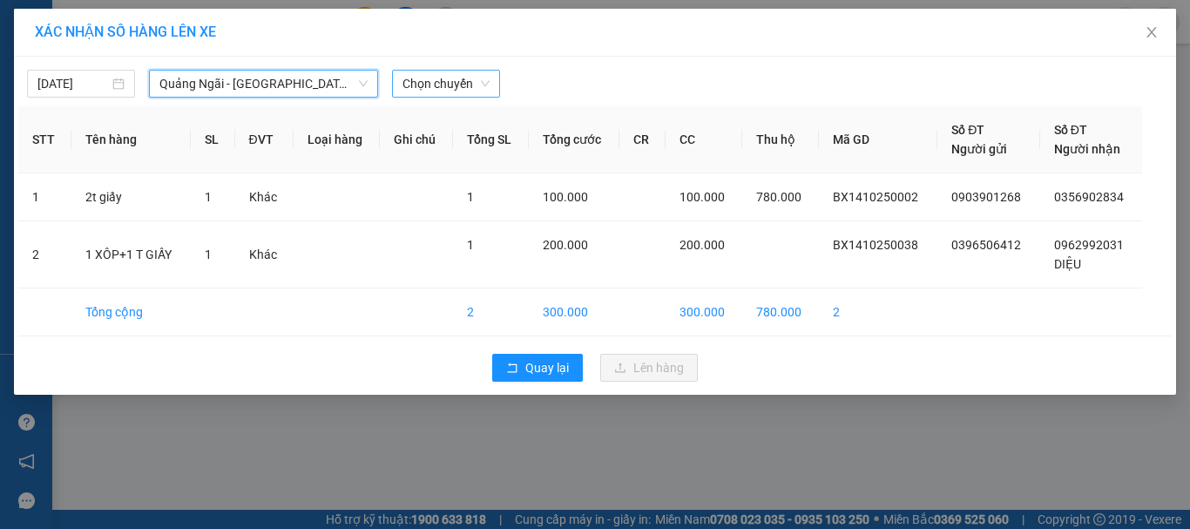
click at [458, 78] on span "Chọn chuyến" at bounding box center [445, 84] width 87 height 26
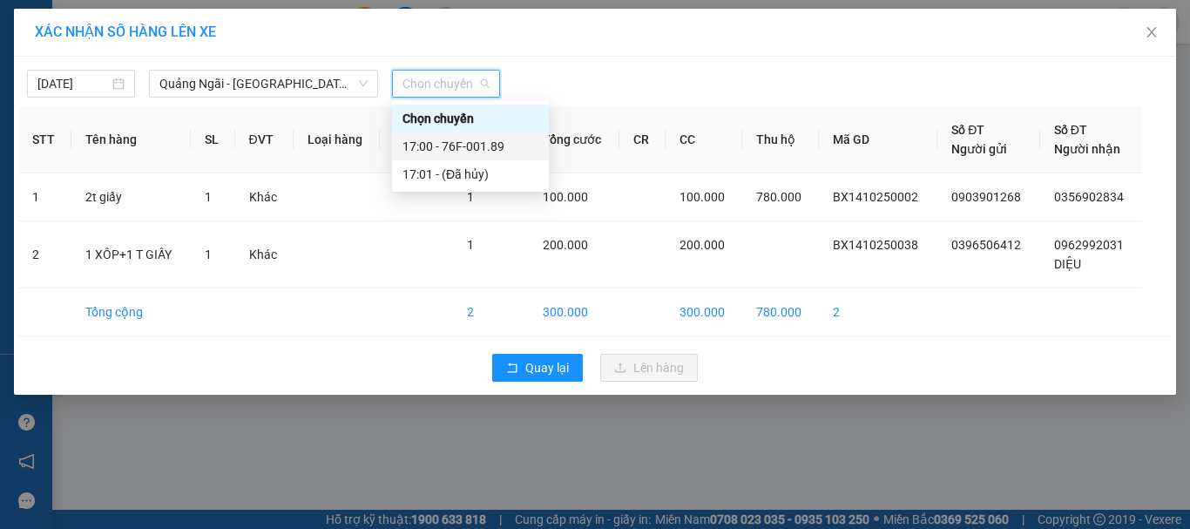
drag, startPoint x: 452, startPoint y: 153, endPoint x: 589, endPoint y: 172, distance: 138.0
click at [453, 152] on div "17:00 - 76F-001.89" at bounding box center [470, 146] width 136 height 19
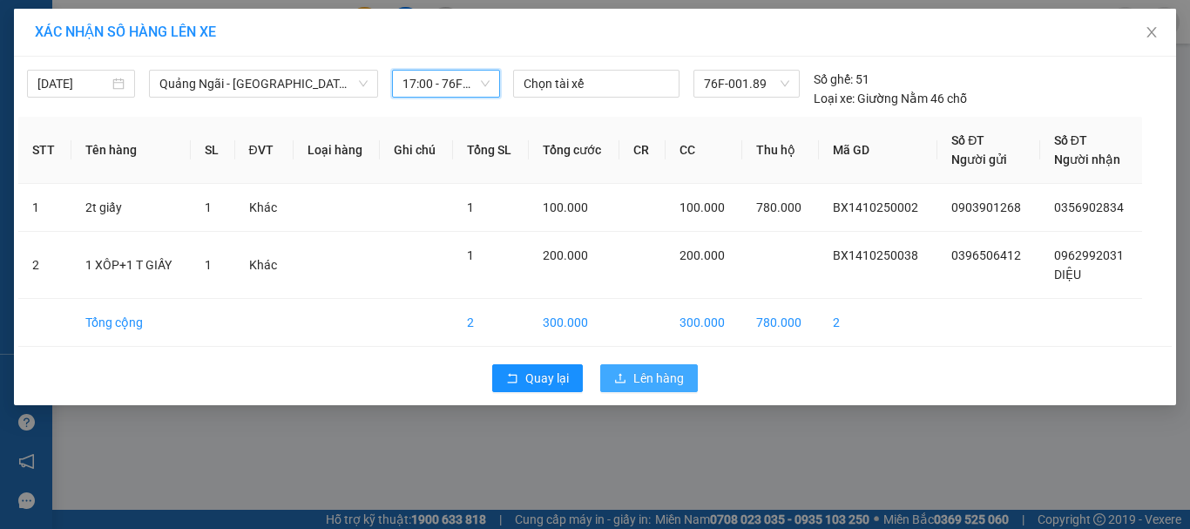
click at [655, 375] on span "Lên hàng" at bounding box center [658, 378] width 51 height 19
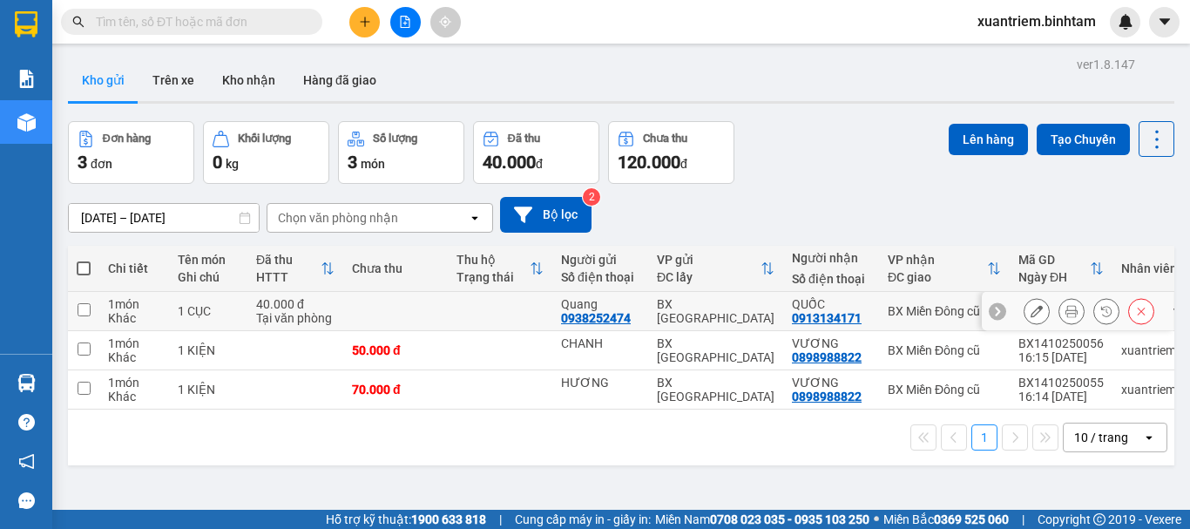
click at [233, 314] on div "1 CỤC" at bounding box center [208, 311] width 61 height 14
checkbox input "true"
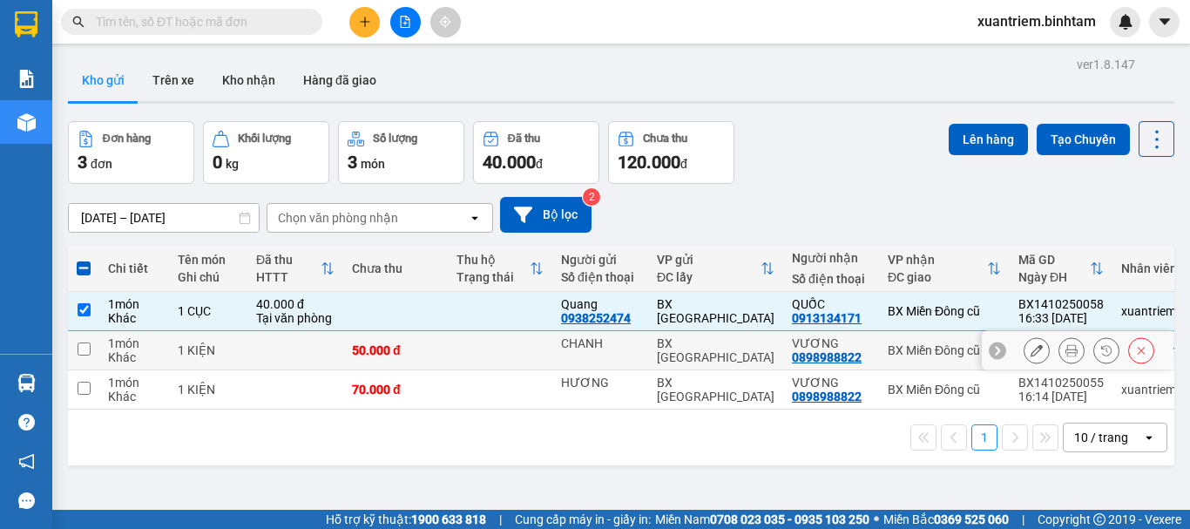
click at [228, 340] on td "1 KIỆN" at bounding box center [208, 350] width 78 height 39
checkbox input "true"
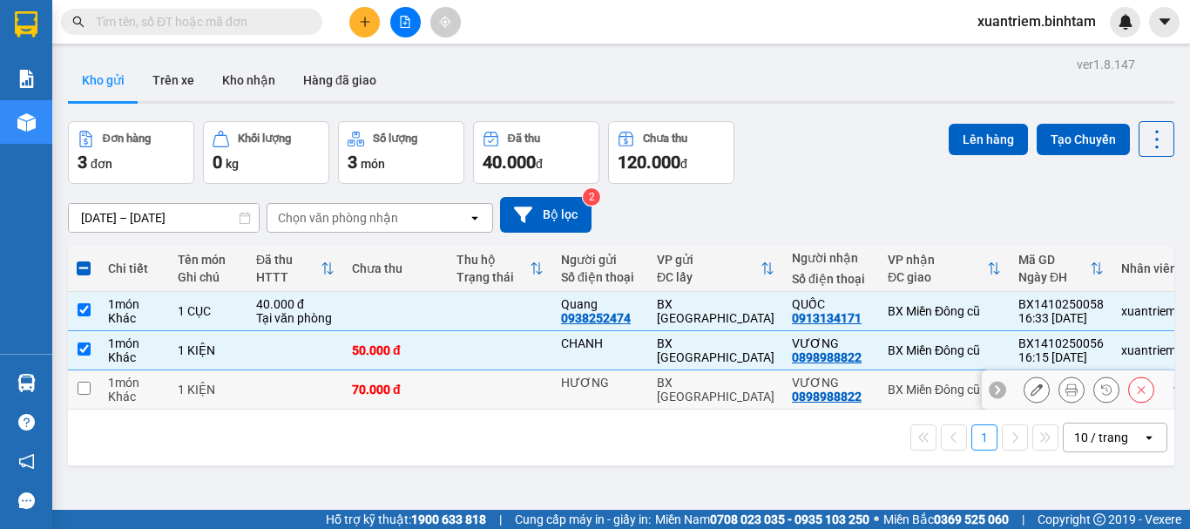
click at [247, 379] on tr "1 món Khác 1 KIỆN 70.000 đ HƯƠNG BX Quảng Ngãi VƯƠNG 0898988822 BX Miền Đông cũ…" at bounding box center [651, 389] width 1167 height 39
checkbox input "true"
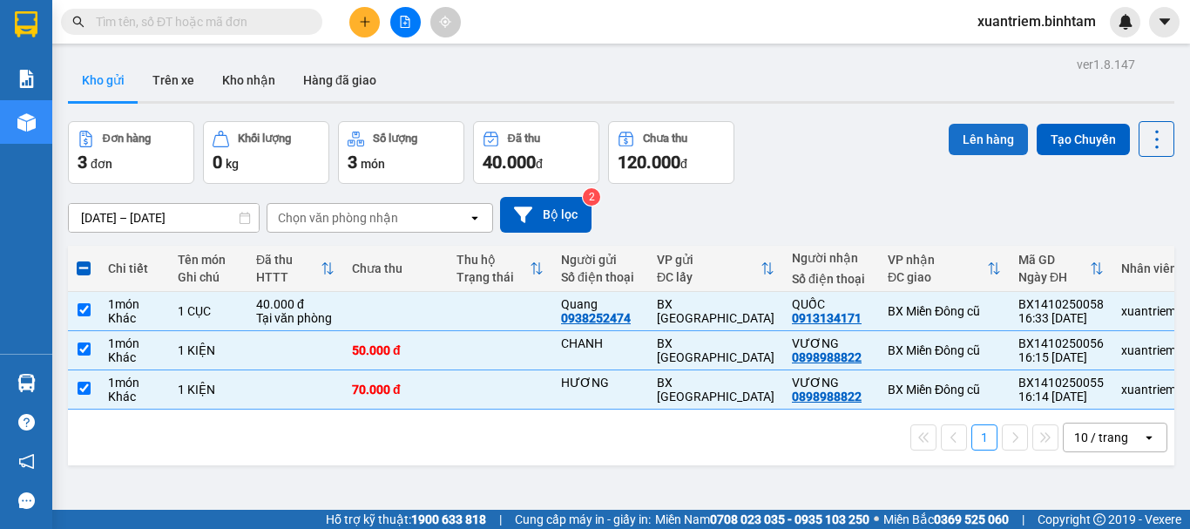
click at [989, 141] on button "Lên hàng" at bounding box center [988, 139] width 79 height 31
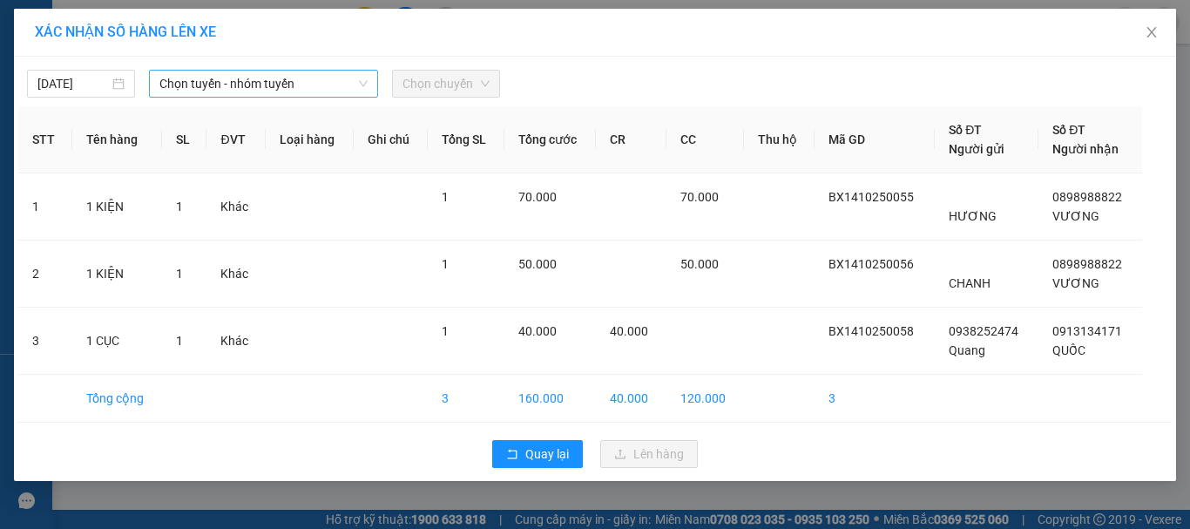
click at [281, 79] on span "Chọn tuyến - nhóm tuyến" at bounding box center [263, 84] width 208 height 26
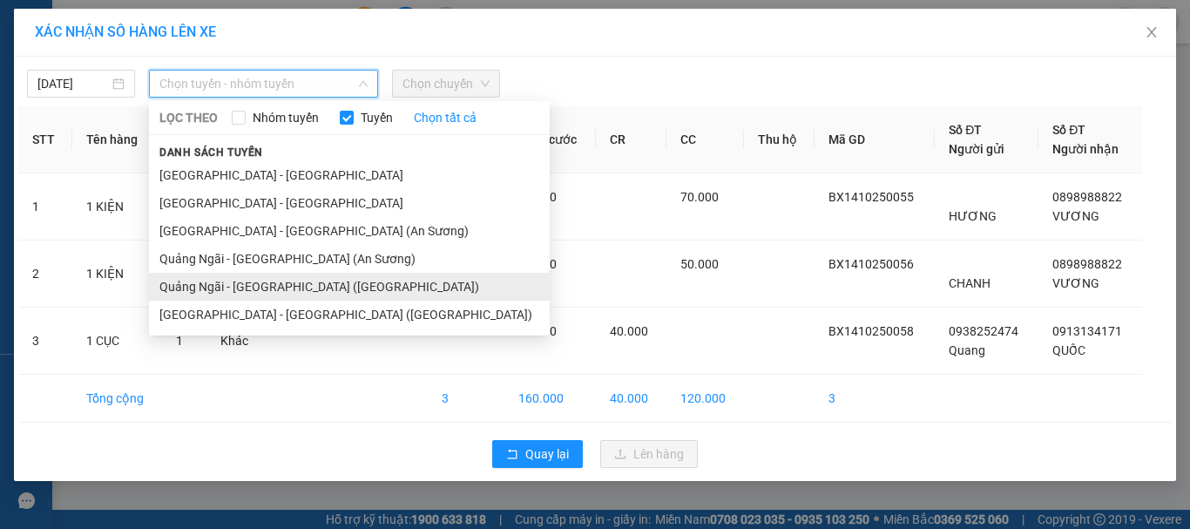
drag, startPoint x: 305, startPoint y: 285, endPoint x: 328, endPoint y: 255, distance: 37.3
click at [306, 285] on li "Quảng Ngãi - [GEOGRAPHIC_DATA] ([GEOGRAPHIC_DATA])" at bounding box center [349, 287] width 401 height 28
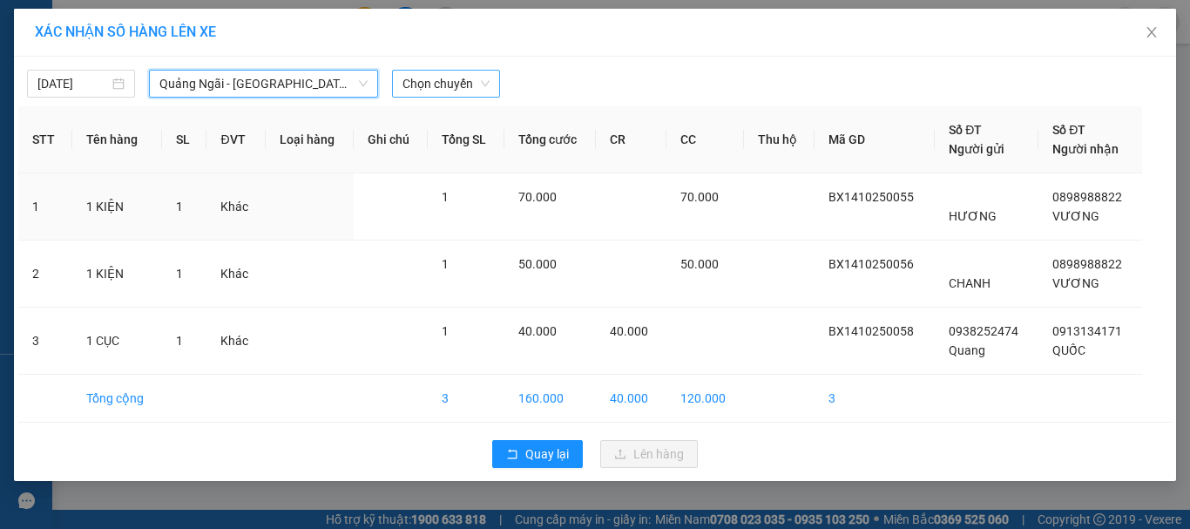
click at [466, 80] on span "Chọn chuyến" at bounding box center [445, 84] width 87 height 26
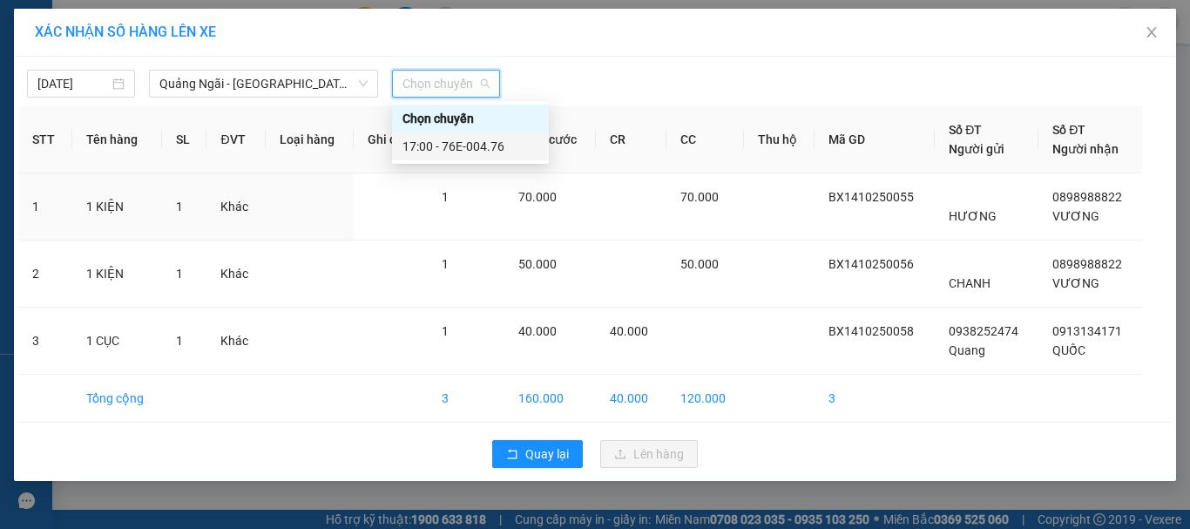
click at [506, 147] on div "17:00 - 76E-004.76" at bounding box center [470, 146] width 136 height 19
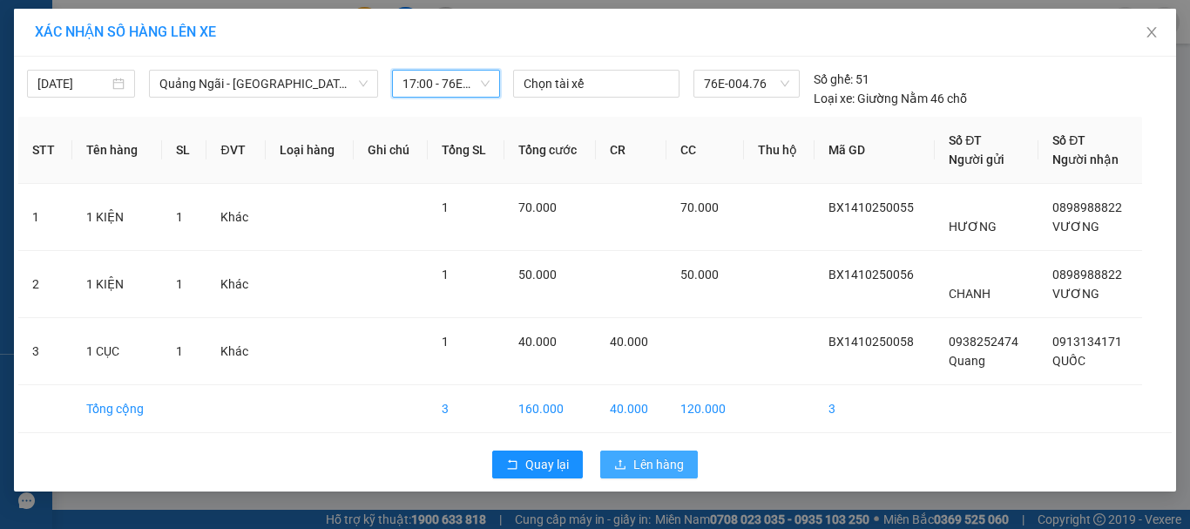
click at [654, 475] on button "Lên hàng" at bounding box center [649, 464] width 98 height 28
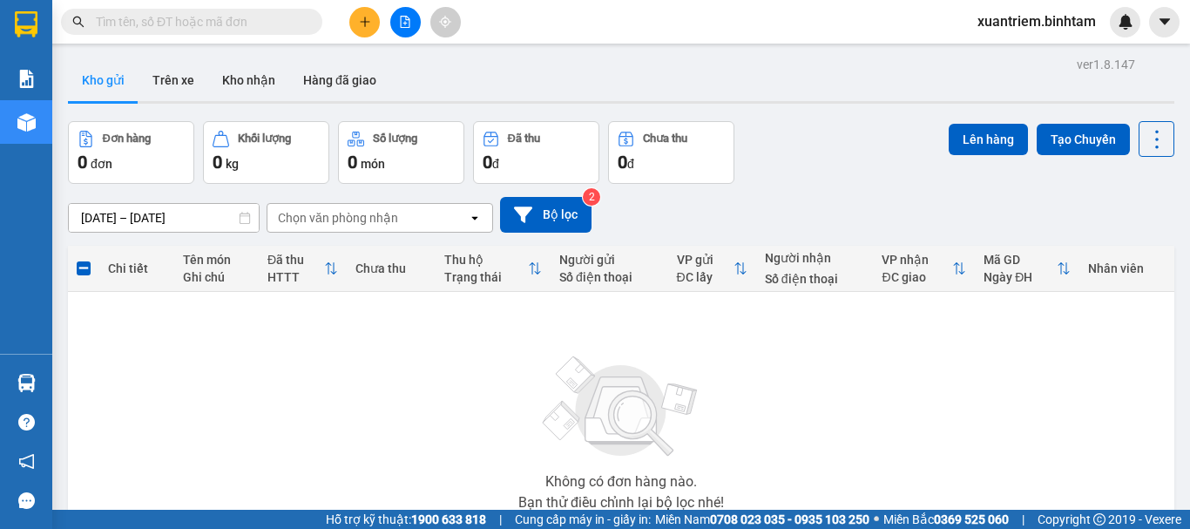
click at [369, 32] on button at bounding box center [364, 22] width 30 height 30
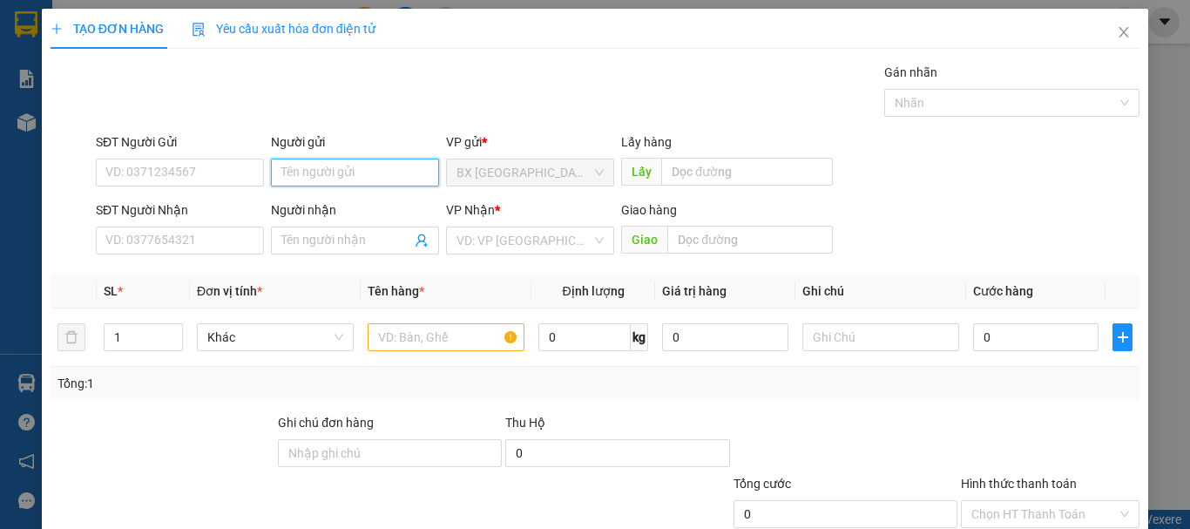
click at [330, 172] on input "Người gửi" at bounding box center [355, 173] width 168 height 28
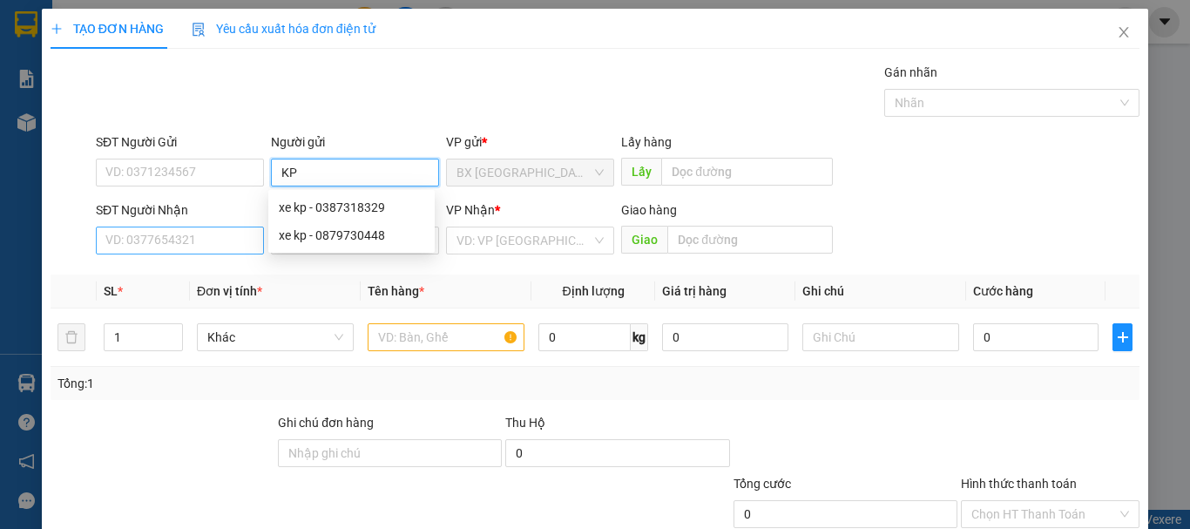
type input "KP"
click at [135, 251] on input "SĐT Người Nhận" at bounding box center [180, 241] width 168 height 28
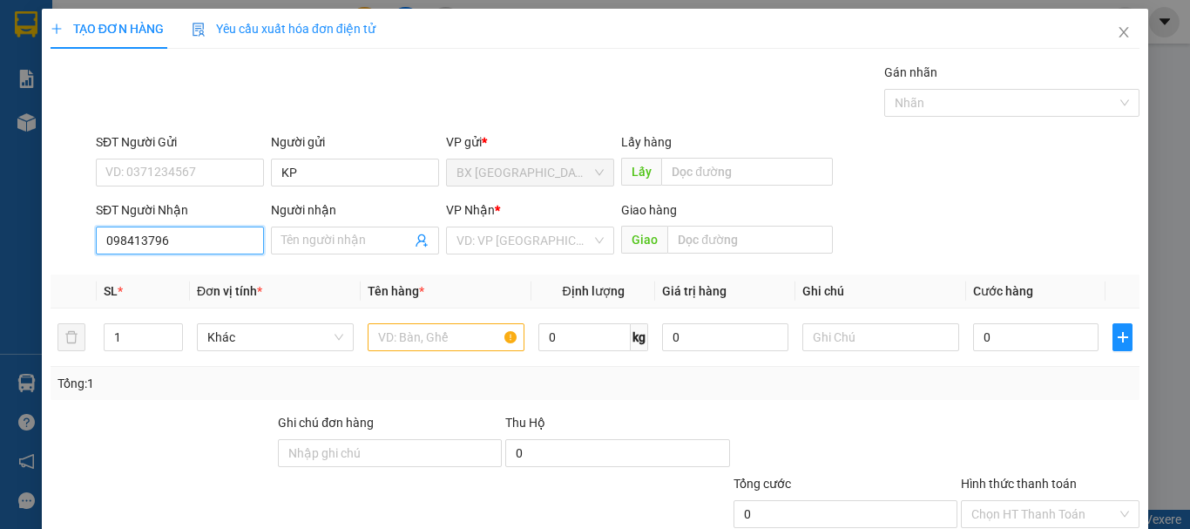
type input "0984137969"
click at [189, 264] on div "0984137969" at bounding box center [178, 275] width 166 height 28
type input "240.000"
type input "0984137969"
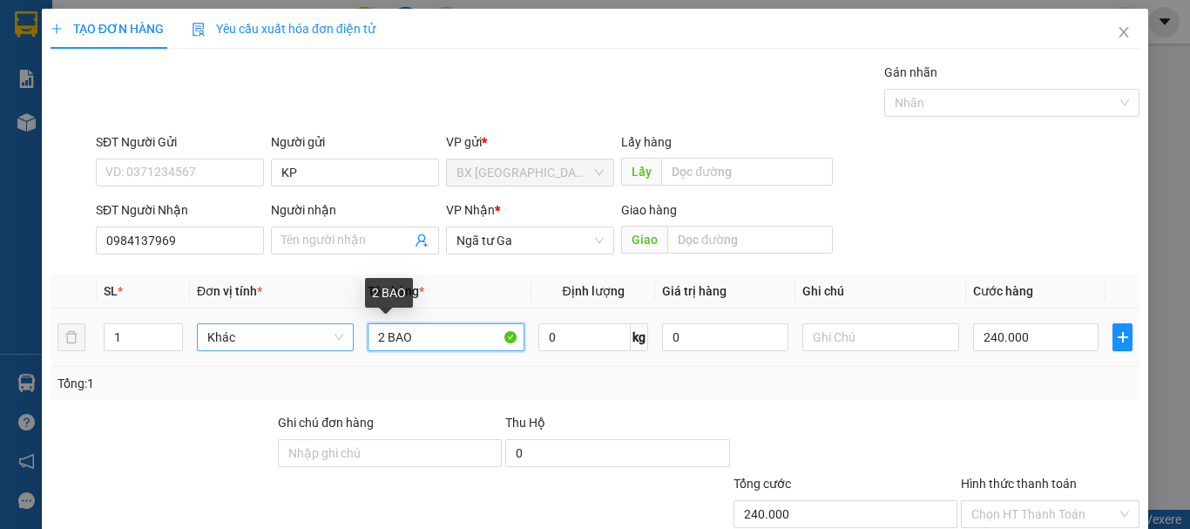
drag, startPoint x: 428, startPoint y: 343, endPoint x: 318, endPoint y: 337, distance: 109.9
click at [318, 337] on tr "1 Khác 2 BAO 0 kg 0 240.000" at bounding box center [595, 337] width 1089 height 58
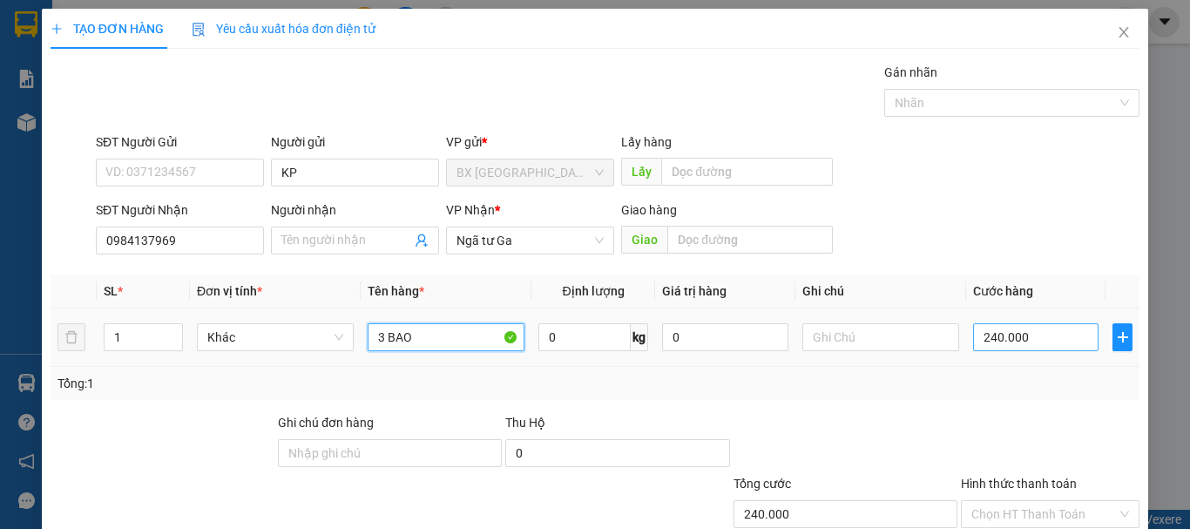
type input "3 BAO"
click at [1003, 340] on input "240.000" at bounding box center [1035, 337] width 125 height 28
type input "3"
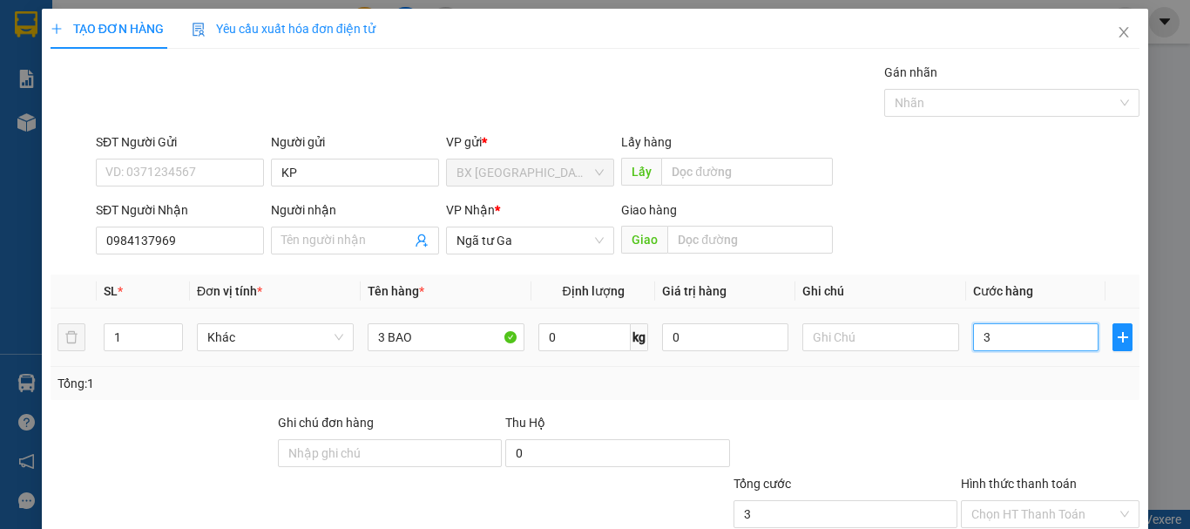
type input "33"
type input "330"
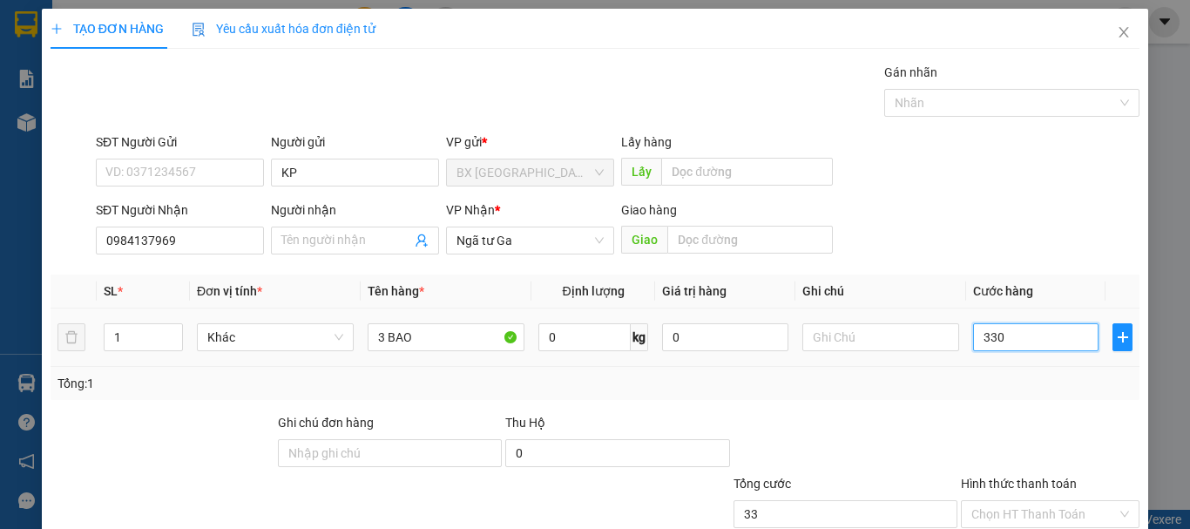
type input "330"
type input "3.300"
type input "33.000"
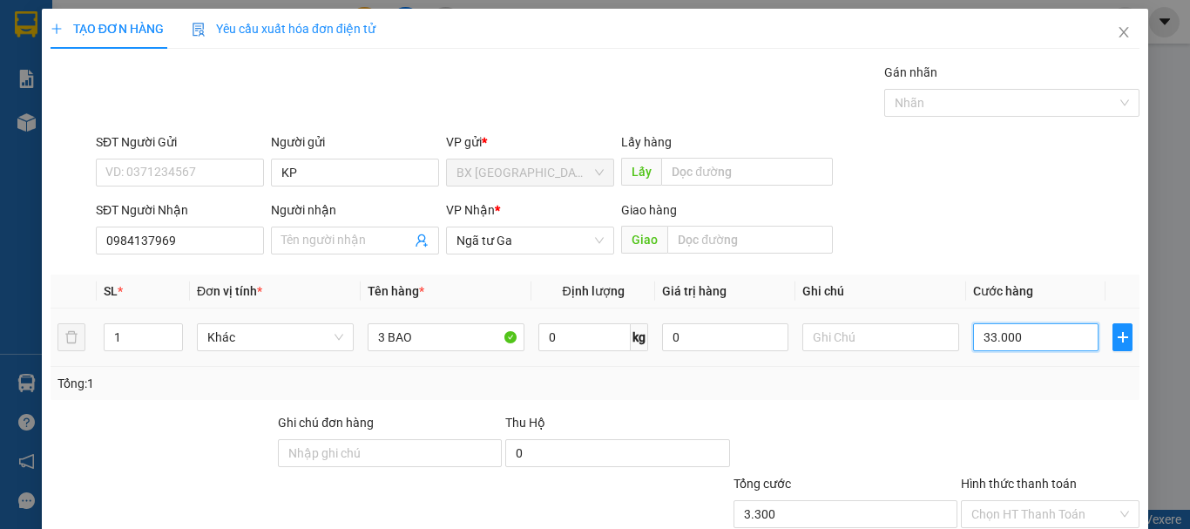
type input "33.000"
type input "330.000"
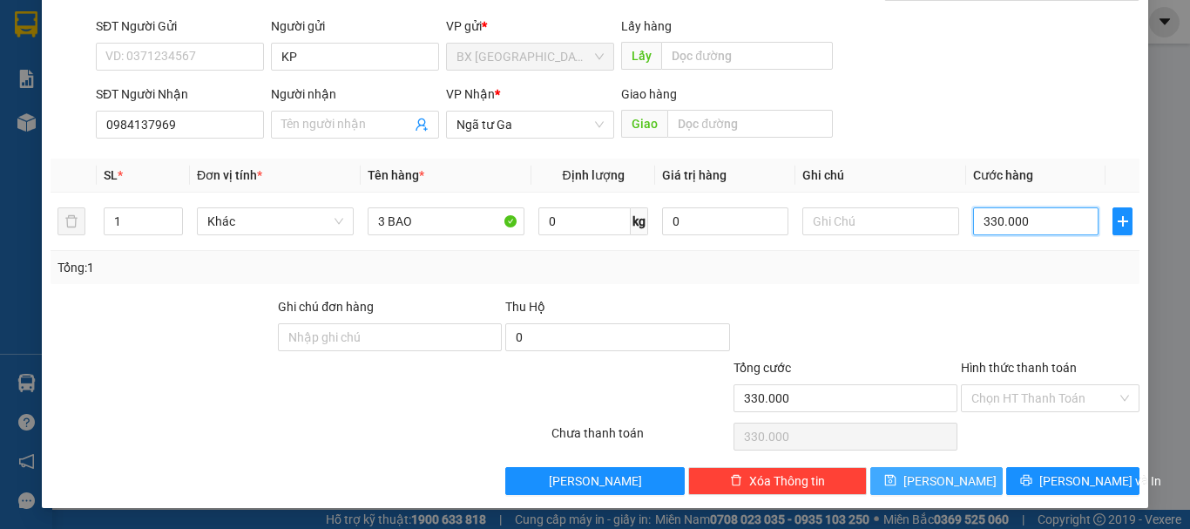
type input "330.000"
click at [896, 484] on icon "save" at bounding box center [890, 480] width 12 height 12
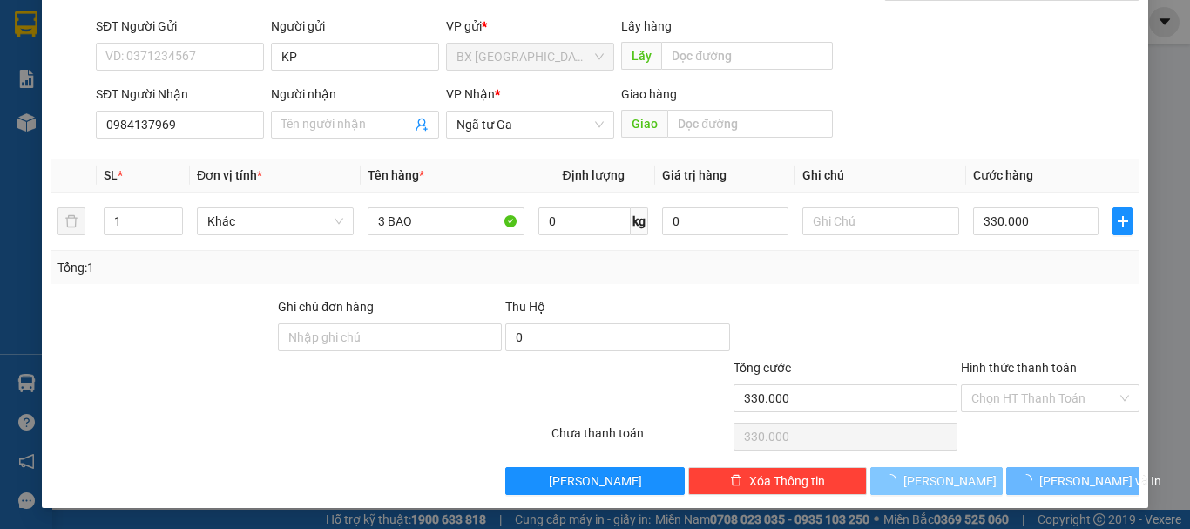
type input "0"
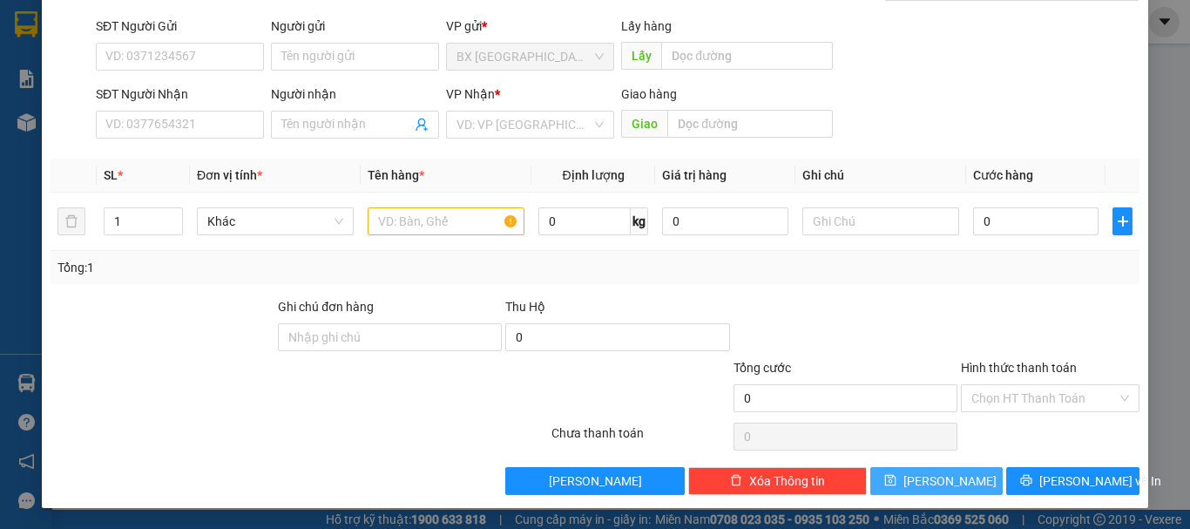
scroll to position [0, 0]
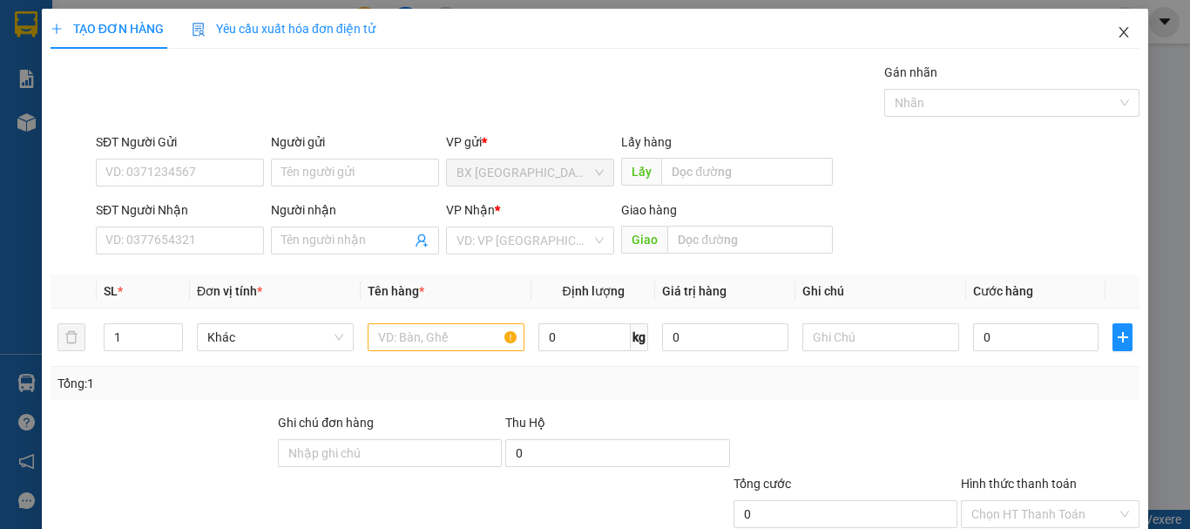
click at [1117, 29] on icon "close" at bounding box center [1124, 32] width 14 height 14
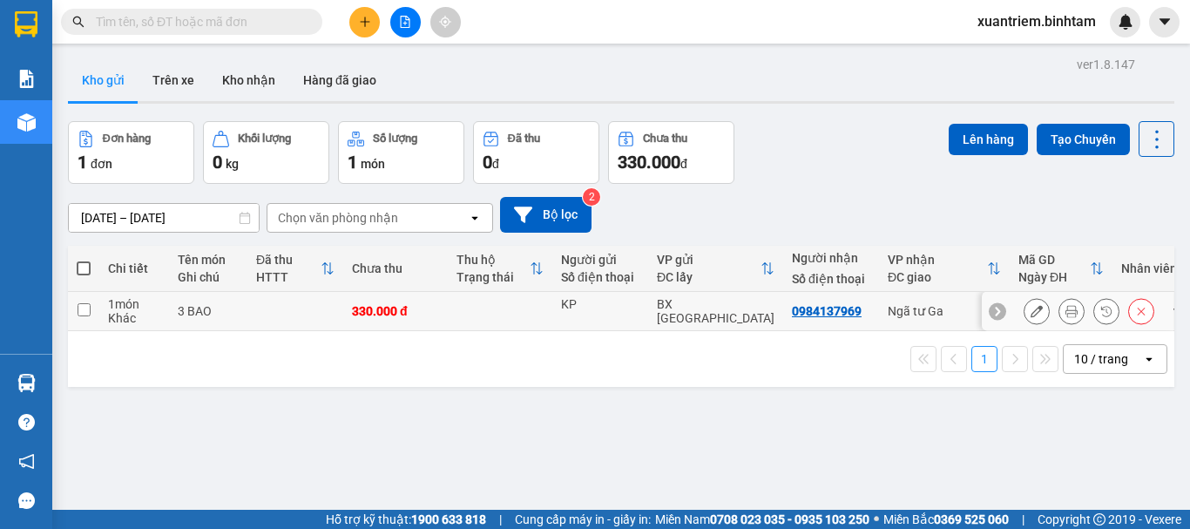
drag, startPoint x: 292, startPoint y: 316, endPoint x: 480, endPoint y: 237, distance: 204.2
click at [292, 315] on td at bounding box center [295, 311] width 96 height 39
checkbox input "true"
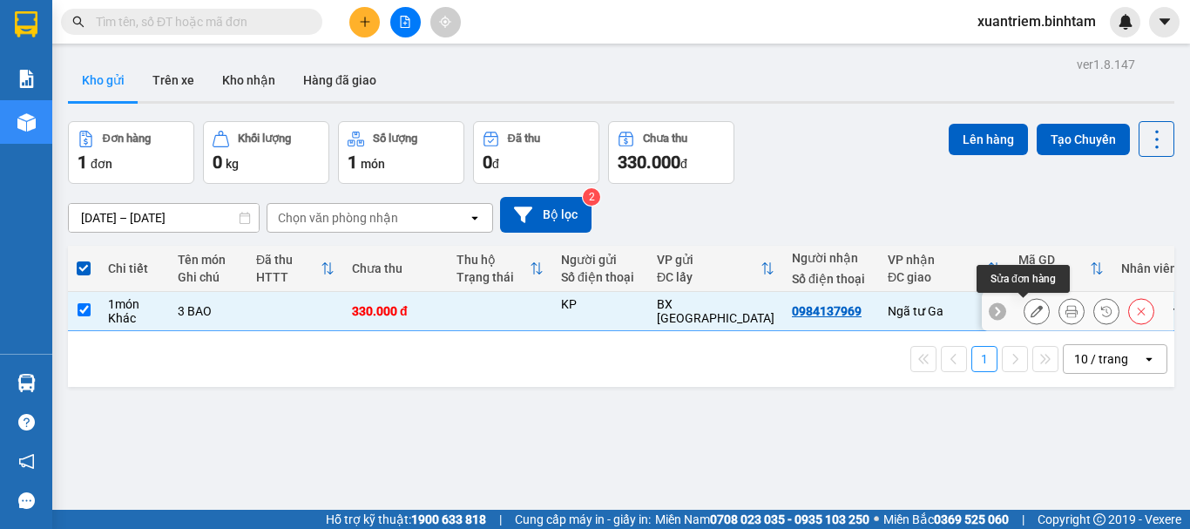
click at [1031, 305] on icon at bounding box center [1037, 311] width 12 height 12
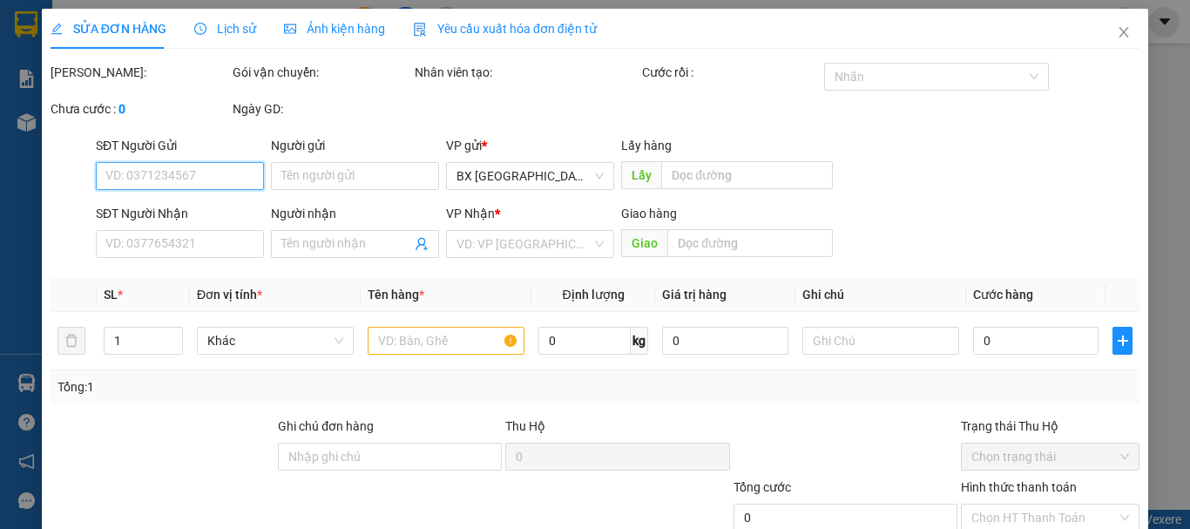
type input "KP"
type input "0984137969"
type input "330.000"
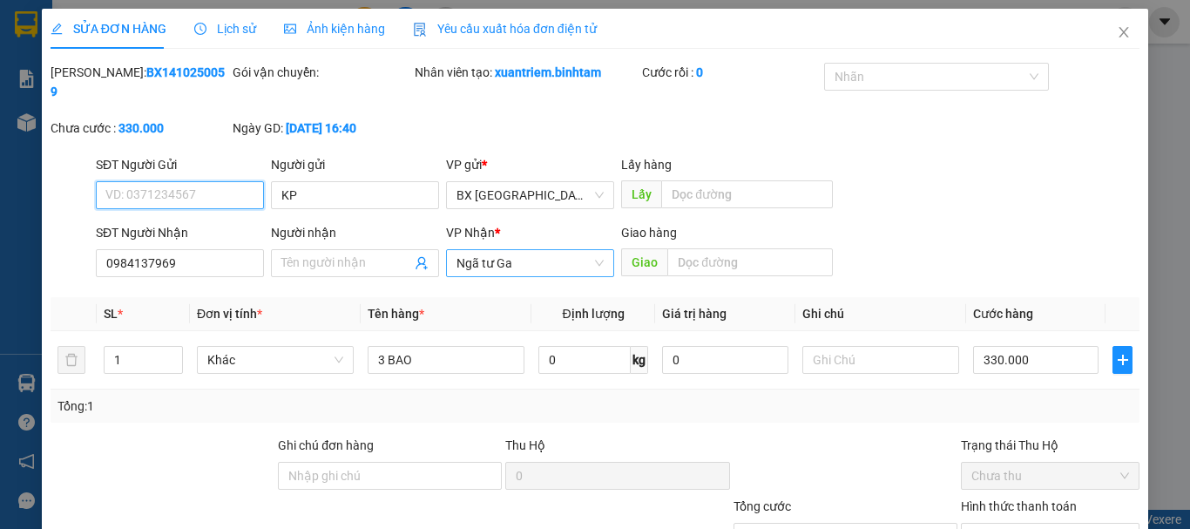
click at [550, 250] on span "Ngã tư Ga" at bounding box center [530, 263] width 147 height 26
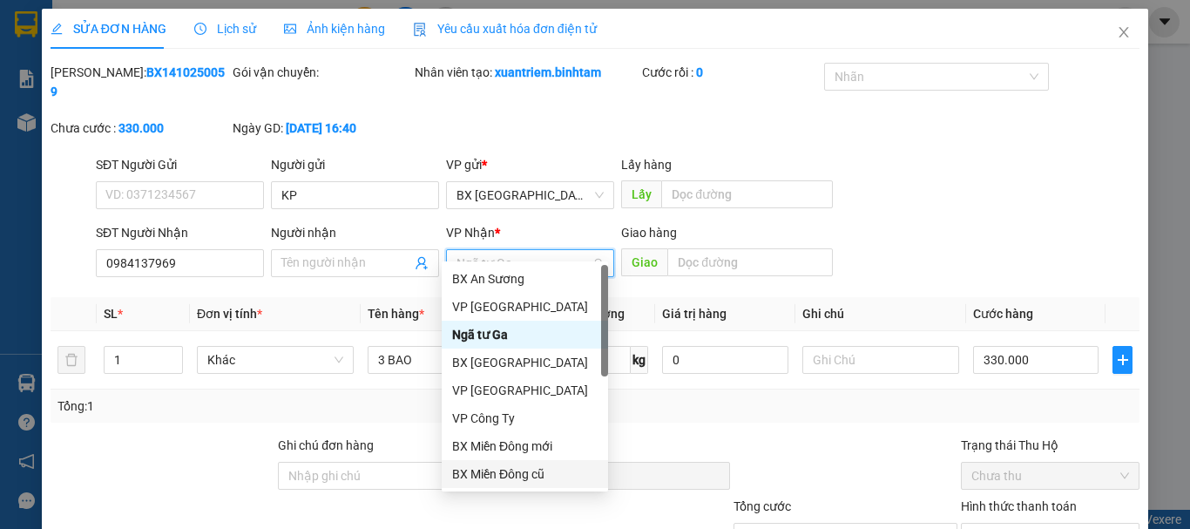
drag, startPoint x: 511, startPoint y: 469, endPoint x: 497, endPoint y: 392, distance: 77.9
click at [513, 466] on div "BX Miền Đông cũ" at bounding box center [524, 473] width 145 height 19
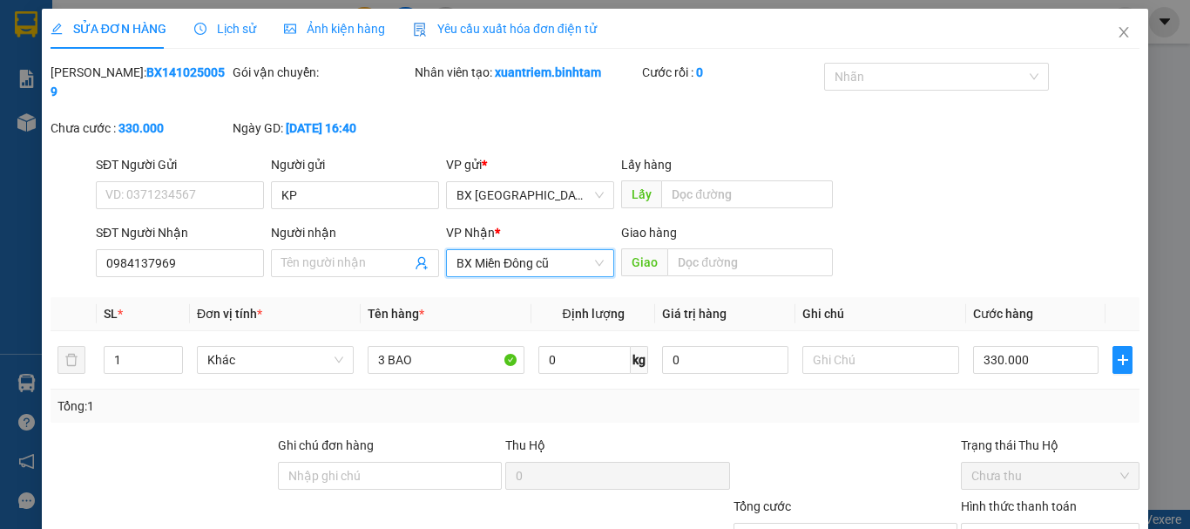
scroll to position [119, 0]
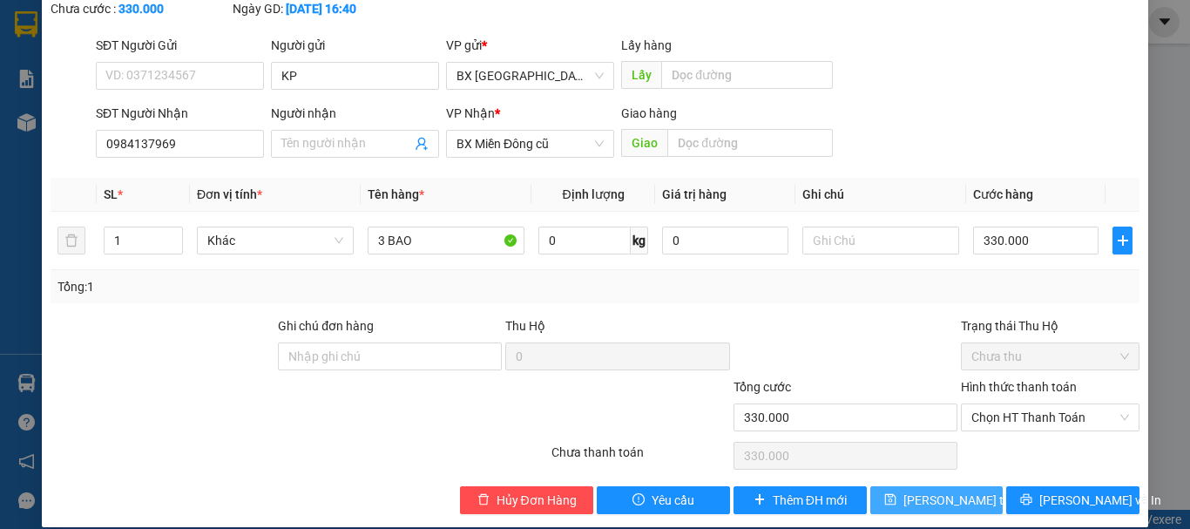
drag, startPoint x: 907, startPoint y: 479, endPoint x: 871, endPoint y: 432, distance: 59.1
click at [908, 490] on span "[PERSON_NAME] thay đổi" at bounding box center [972, 499] width 139 height 19
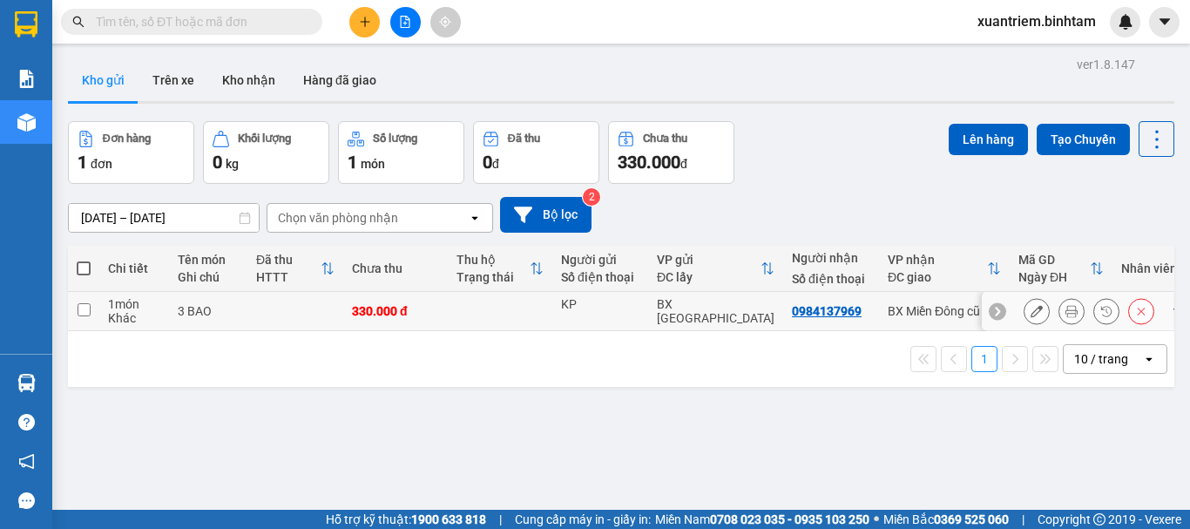
click at [236, 320] on td "3 BAO" at bounding box center [208, 311] width 78 height 39
checkbox input "true"
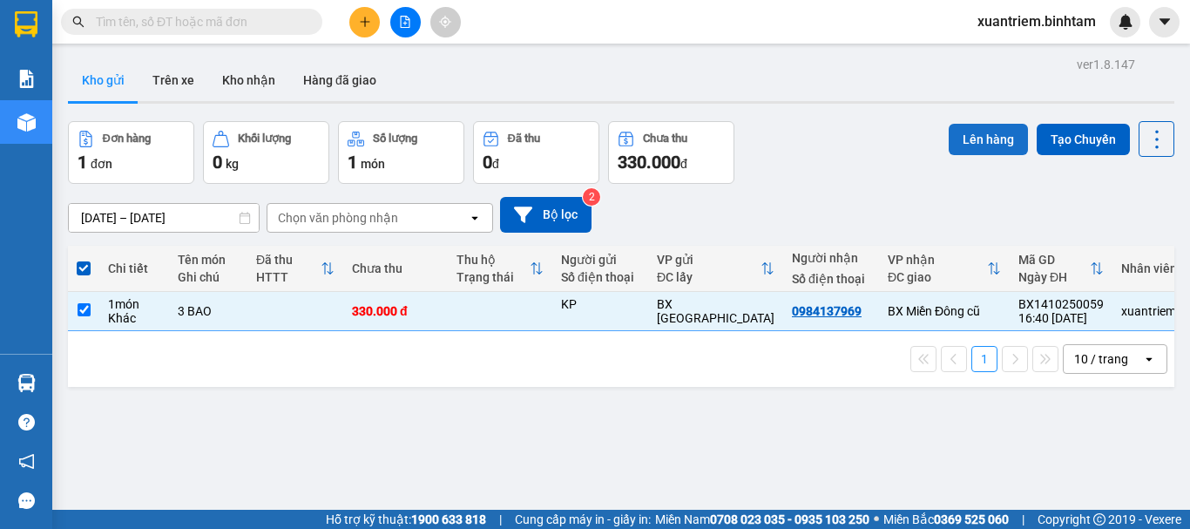
click at [949, 136] on button "Lên hàng" at bounding box center [988, 139] width 79 height 31
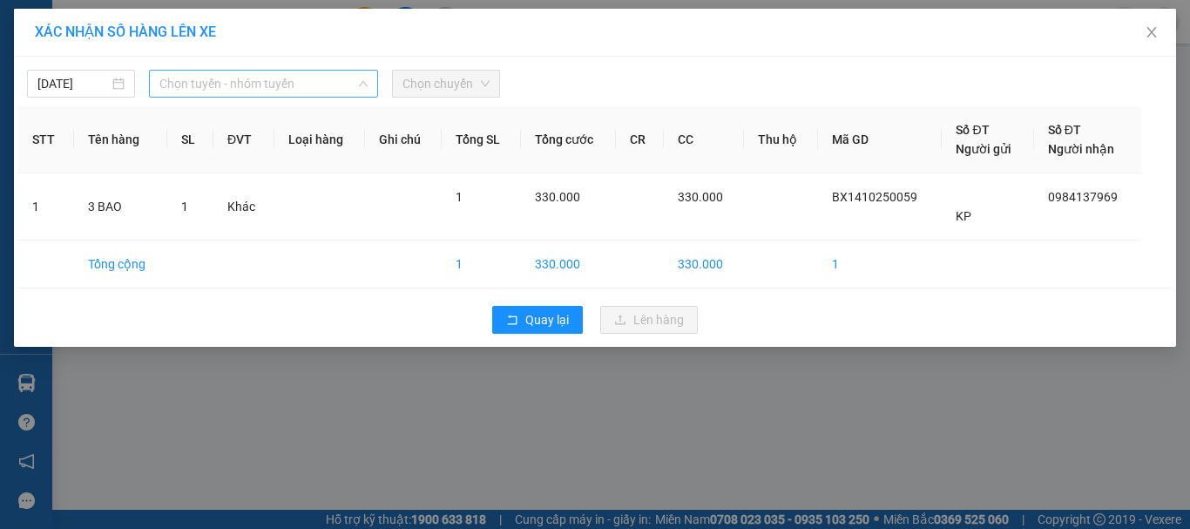
click at [308, 94] on span "Chọn tuyến - nhóm tuyến" at bounding box center [263, 84] width 208 height 26
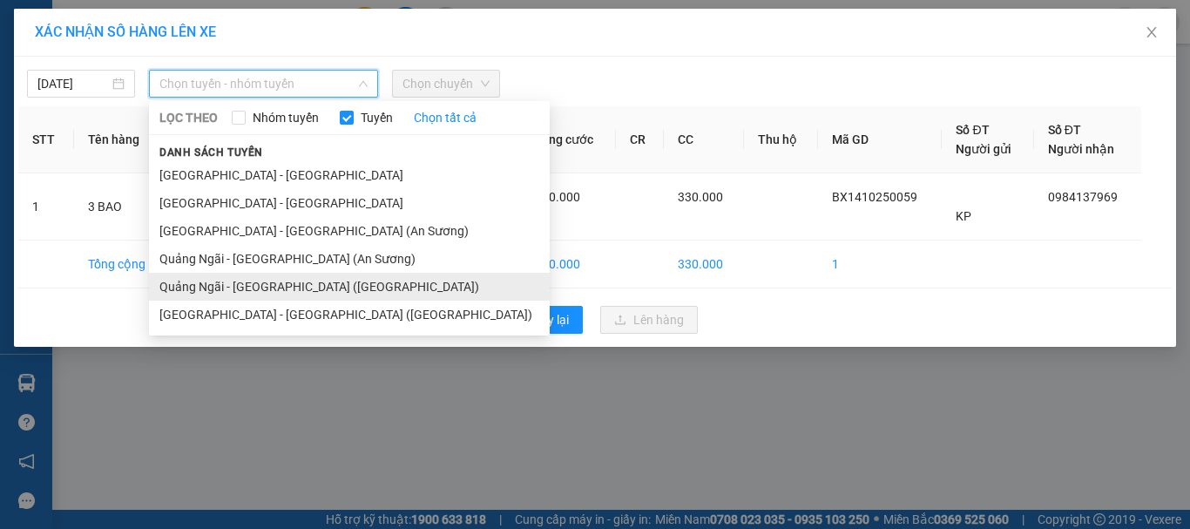
click at [282, 274] on li "Quảng Ngãi - [GEOGRAPHIC_DATA] ([GEOGRAPHIC_DATA])" at bounding box center [349, 287] width 401 height 28
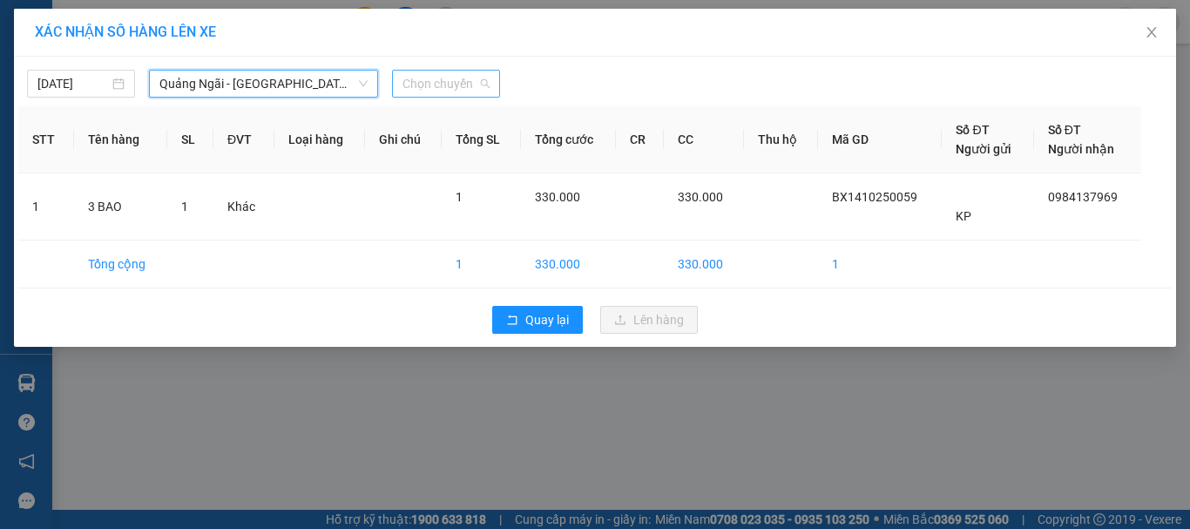
click at [456, 94] on span "Chọn chuyến" at bounding box center [445, 84] width 87 height 26
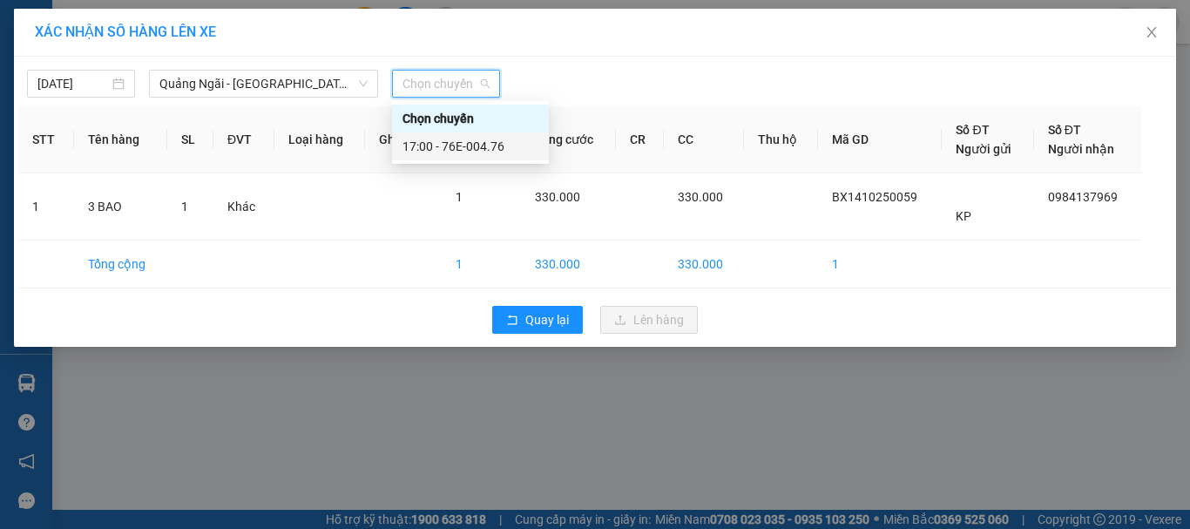
click at [487, 141] on div "17:00 - 76E-004.76" at bounding box center [470, 146] width 136 height 19
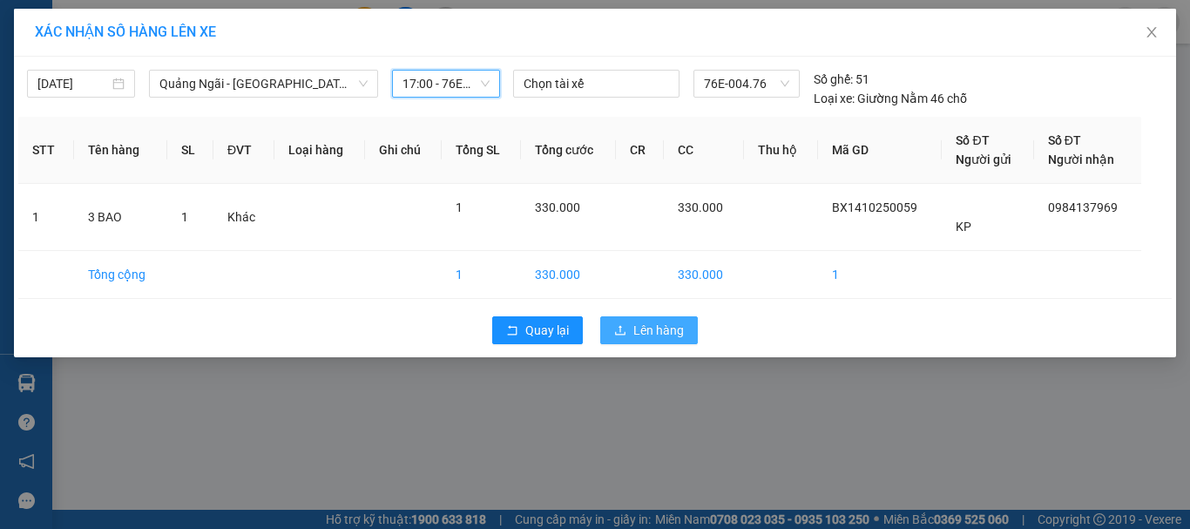
click at [669, 330] on span "Lên hàng" at bounding box center [658, 330] width 51 height 19
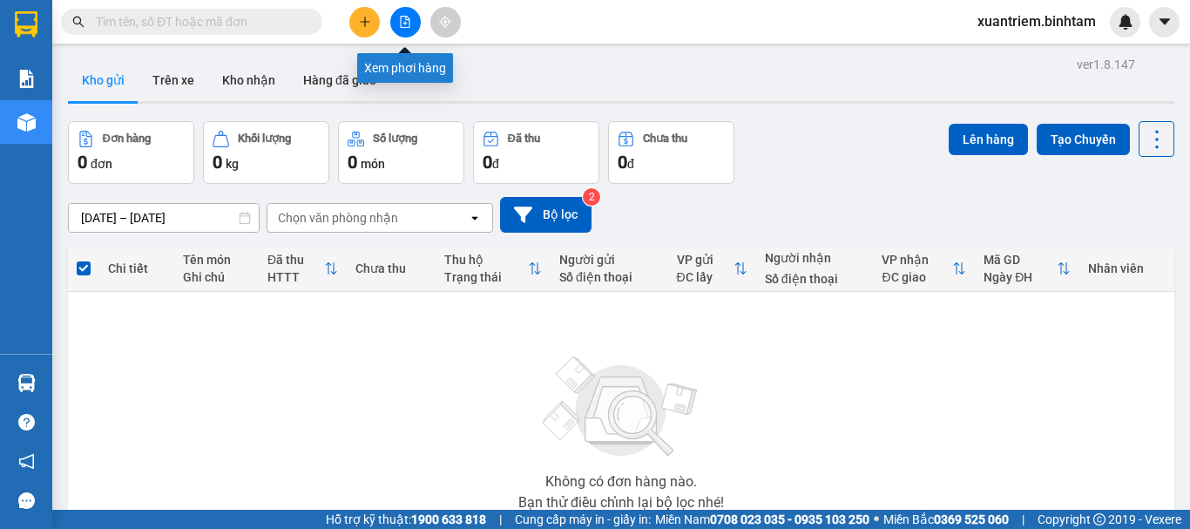
click at [397, 23] on button at bounding box center [405, 22] width 30 height 30
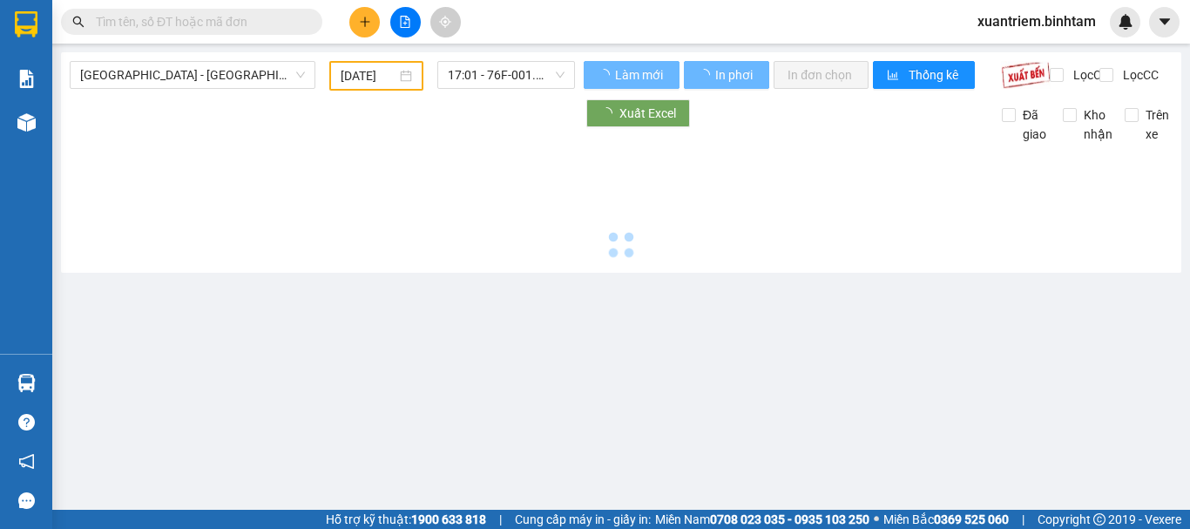
type input "[DATE]"
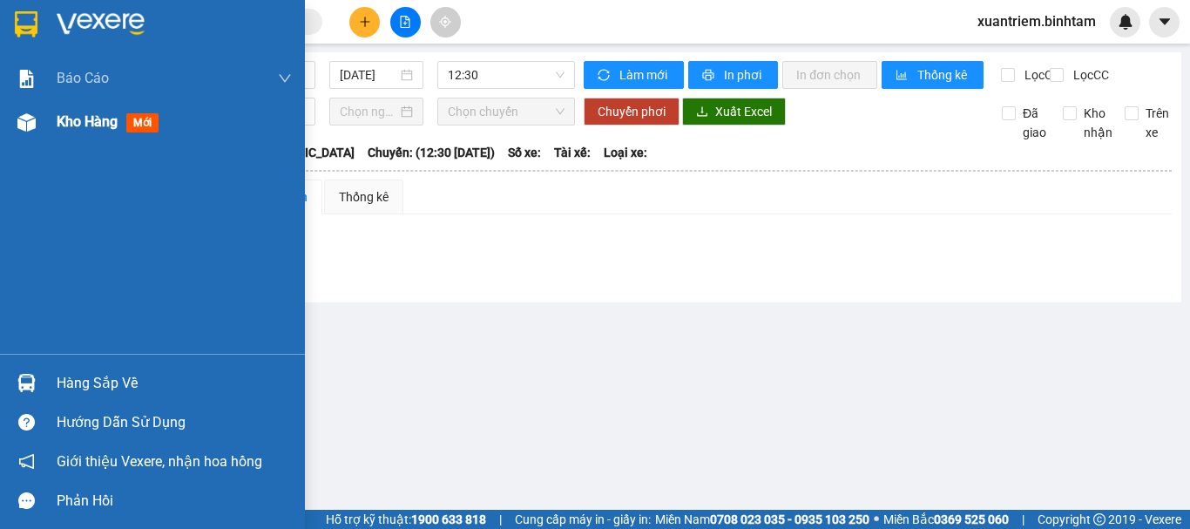
click at [59, 125] on span "Kho hàng" at bounding box center [87, 121] width 61 height 17
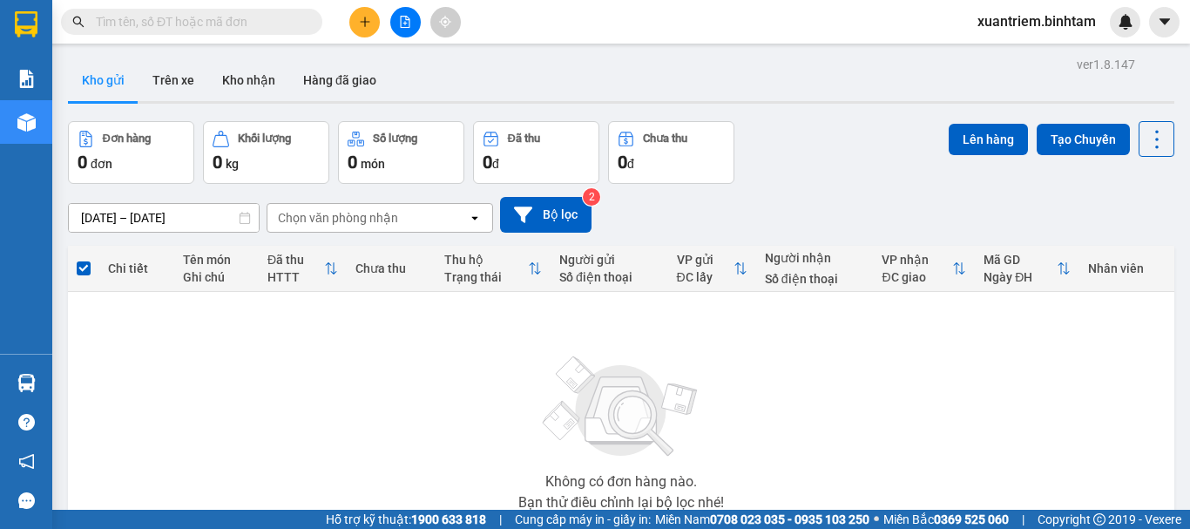
click at [411, 11] on button at bounding box center [405, 22] width 30 height 30
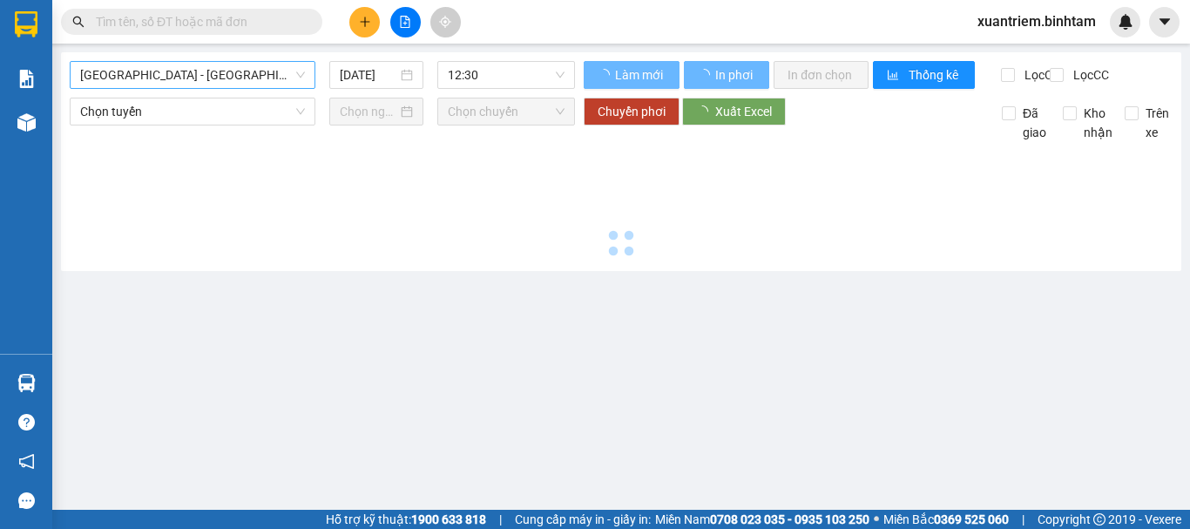
click at [302, 78] on span "[GEOGRAPHIC_DATA] - [GEOGRAPHIC_DATA]" at bounding box center [192, 75] width 225 height 26
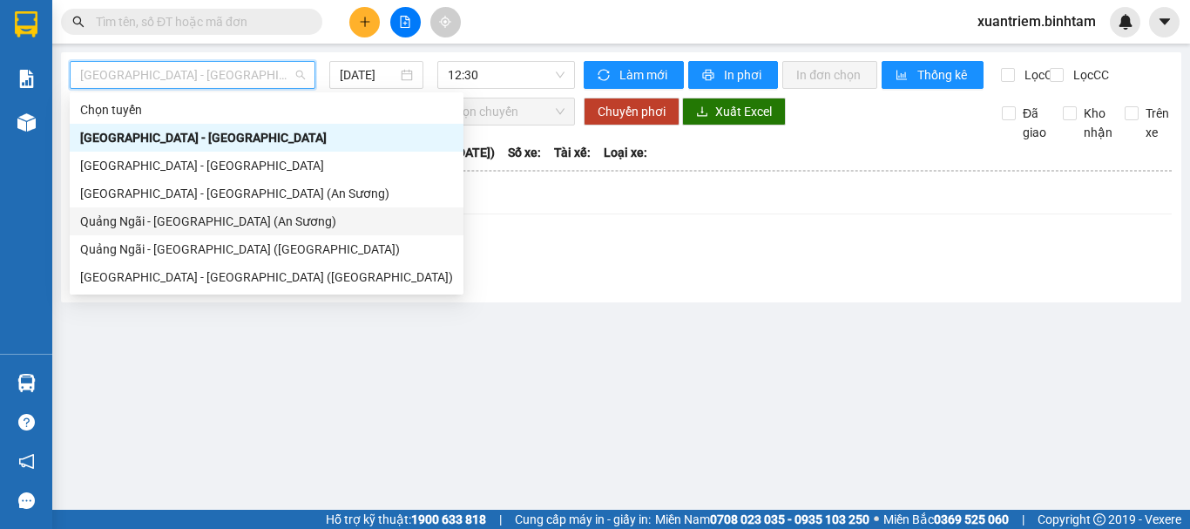
click at [229, 212] on div "Quảng Ngãi - [GEOGRAPHIC_DATA] (An Sương)" at bounding box center [266, 221] width 373 height 19
type input "[DATE]"
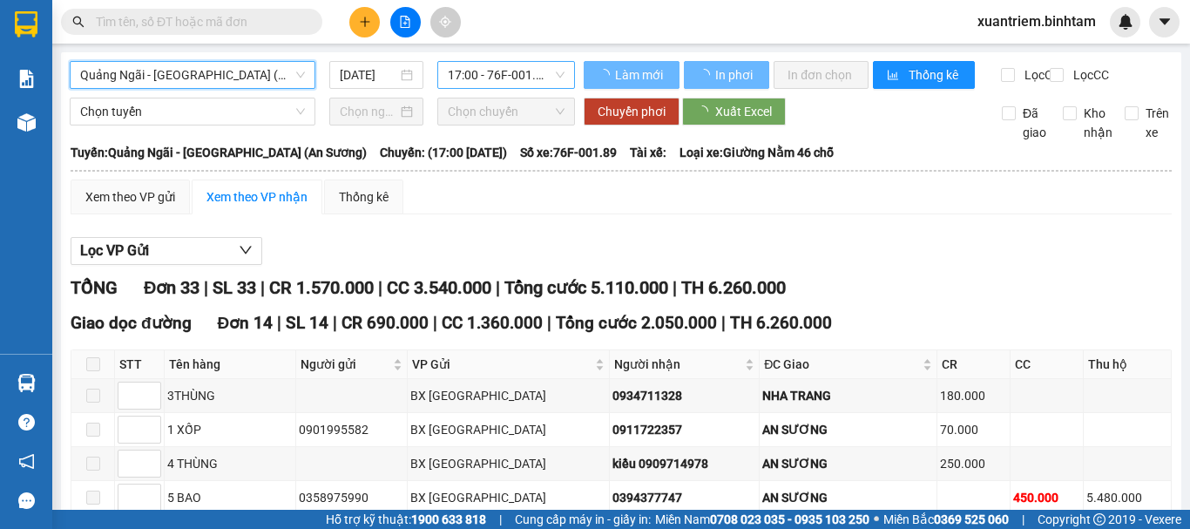
click at [510, 68] on span "17:00 - 76F-001.89" at bounding box center [506, 75] width 117 height 26
click at [534, 85] on span "17:00 - 76F-001.89" at bounding box center [506, 75] width 117 height 26
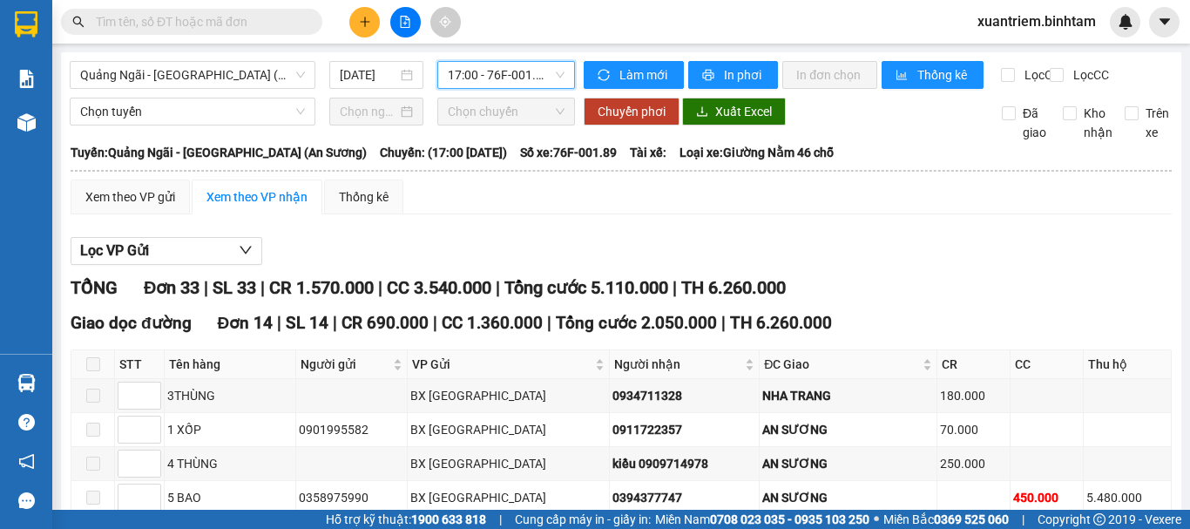
click at [528, 81] on span "17:00 - 76F-001.89" at bounding box center [506, 75] width 117 height 26
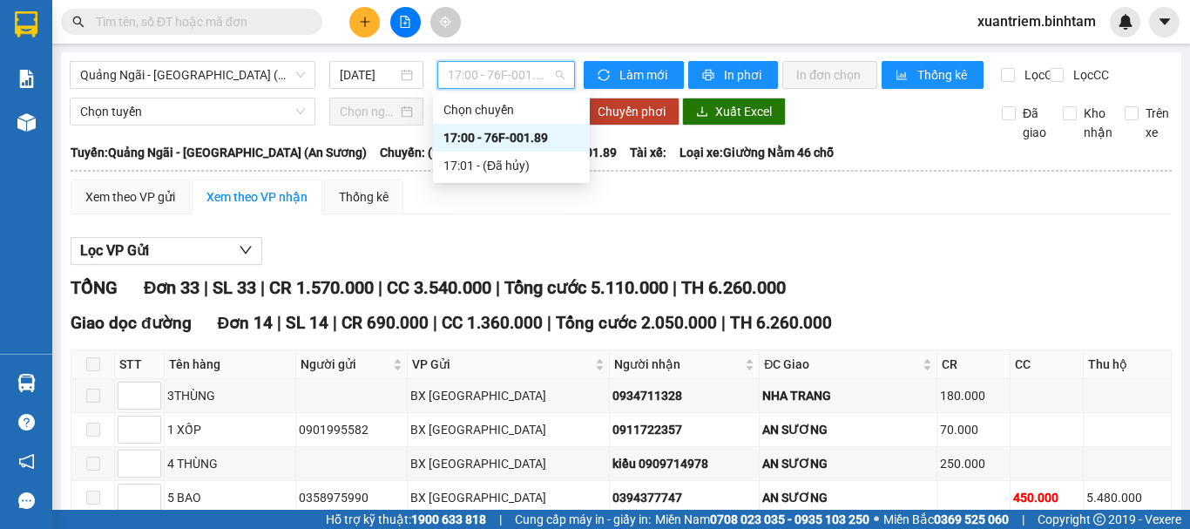
click at [530, 133] on div "17:00 - 76F-001.89" at bounding box center [511, 137] width 136 height 19
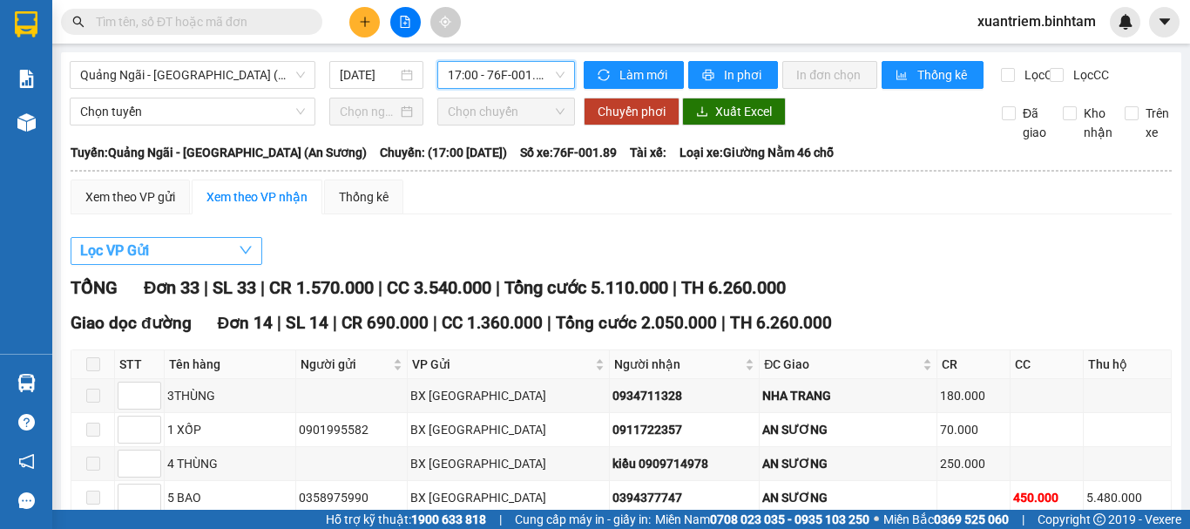
click at [243, 257] on icon "down" at bounding box center [246, 250] width 14 height 14
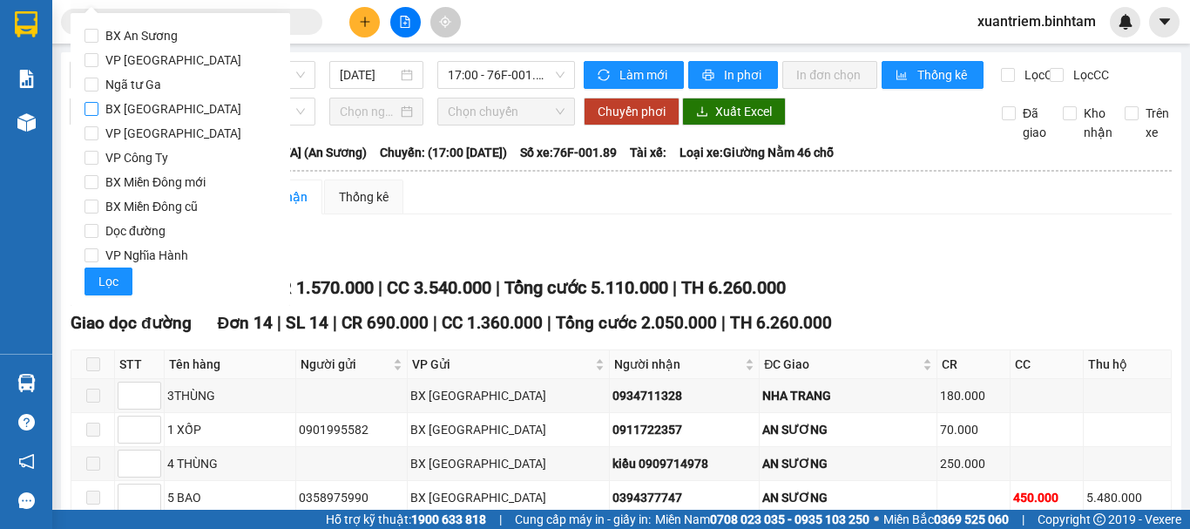
click at [227, 109] on label "BX [GEOGRAPHIC_DATA]" at bounding box center [181, 109] width 192 height 24
click at [98, 109] on input "BX [GEOGRAPHIC_DATA]" at bounding box center [92, 109] width 14 height 14
checkbox input "true"
click at [171, 249] on span "VP Nghĩa Hành" at bounding box center [146, 255] width 97 height 24
click at [98, 249] on input "VP Nghĩa Hành" at bounding box center [92, 255] width 14 height 14
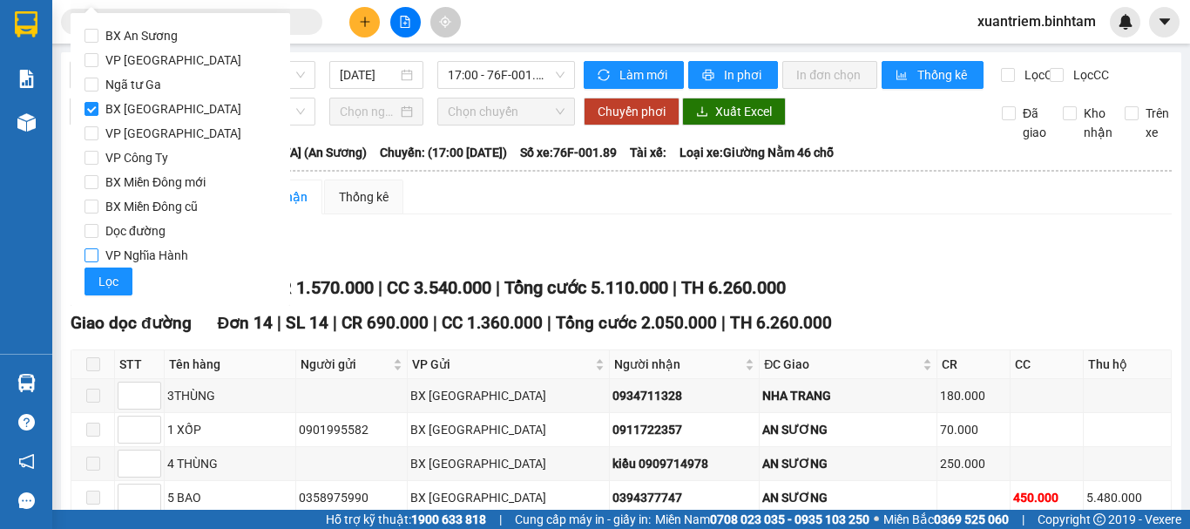
checkbox input "true"
click at [109, 275] on span "Lọc" at bounding box center [108, 281] width 20 height 19
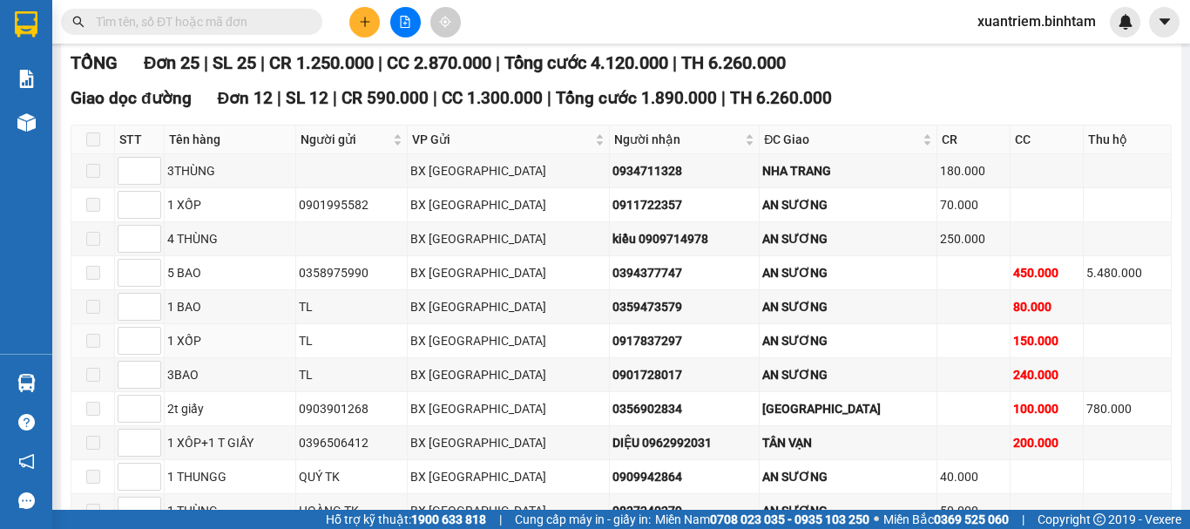
scroll to position [523, 0]
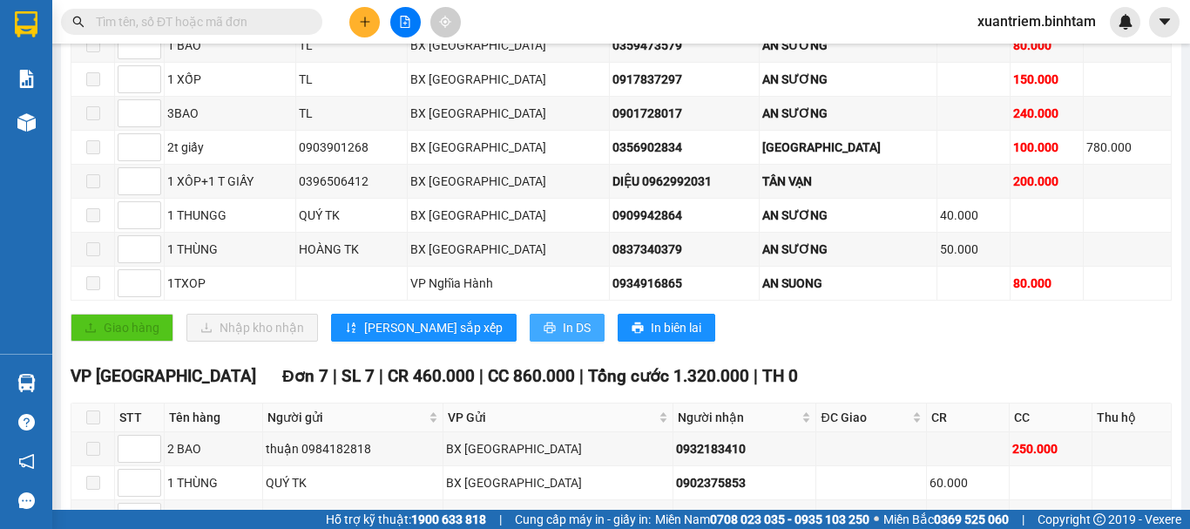
click at [563, 337] on span "In DS" at bounding box center [577, 327] width 28 height 19
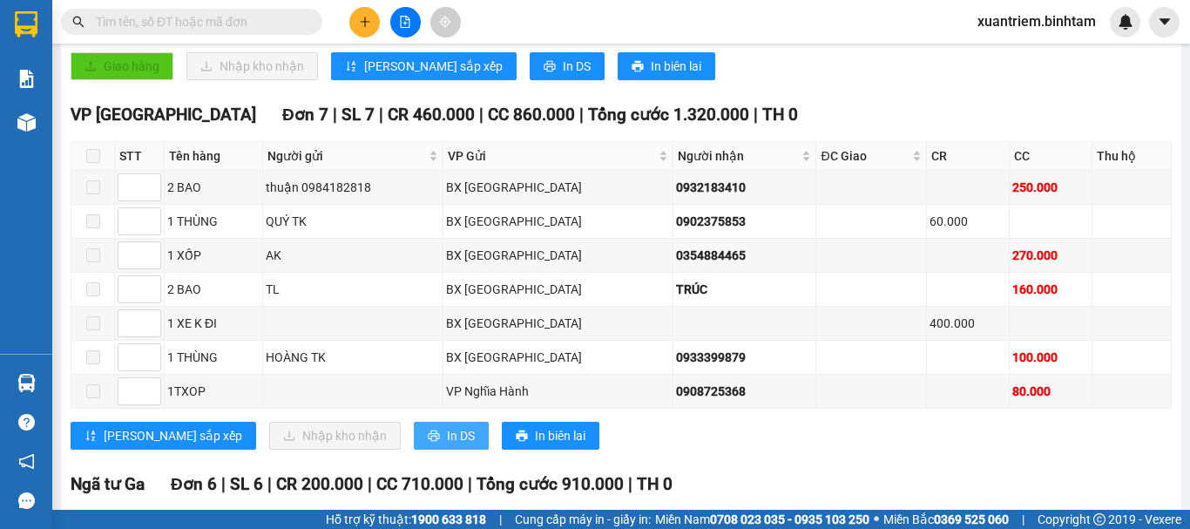
click at [447, 445] on span "In DS" at bounding box center [461, 435] width 28 height 19
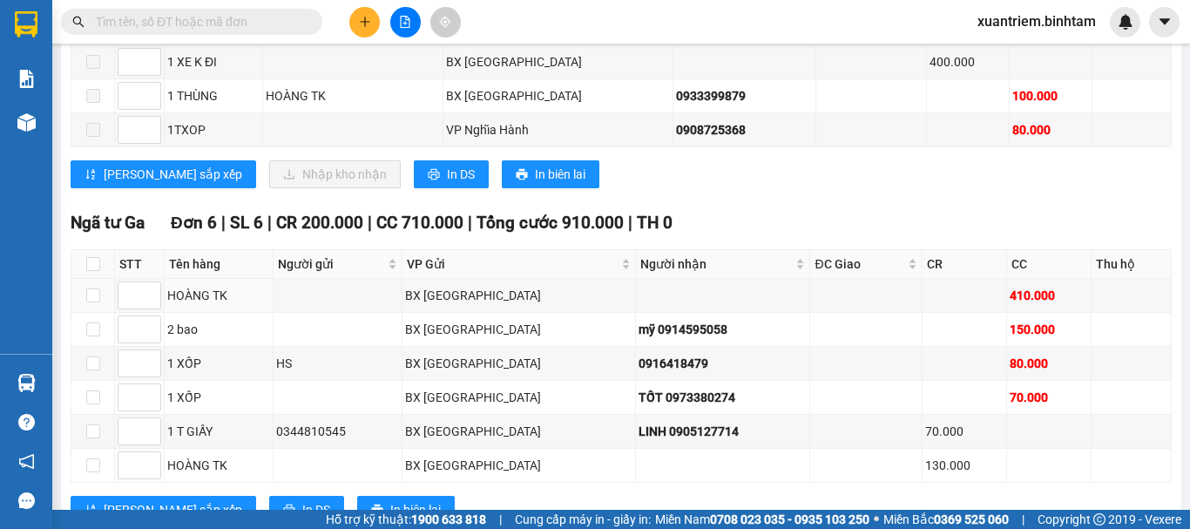
scroll to position [1123, 0]
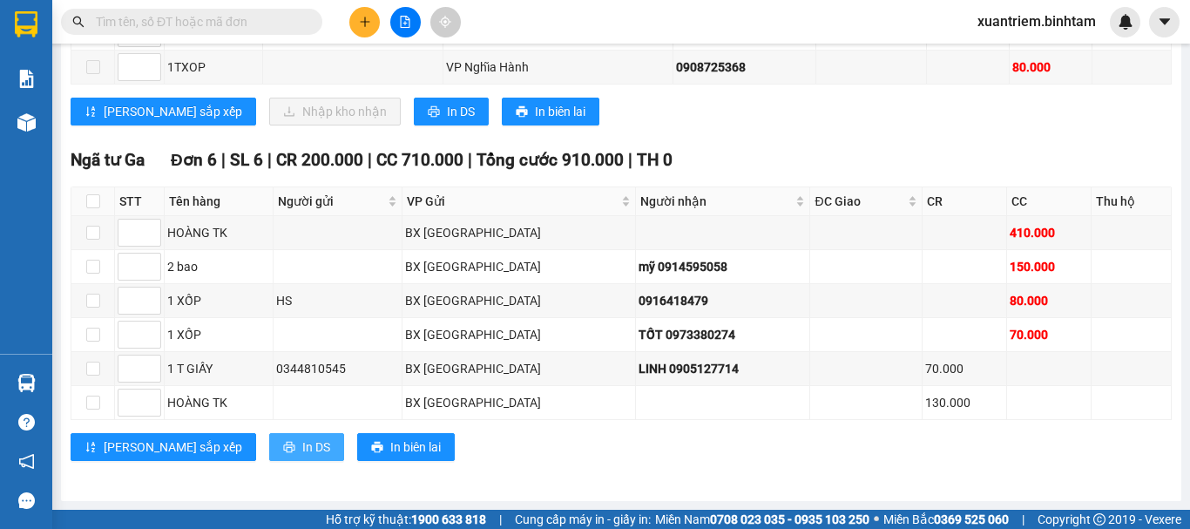
click at [302, 444] on span "In DS" at bounding box center [316, 446] width 28 height 19
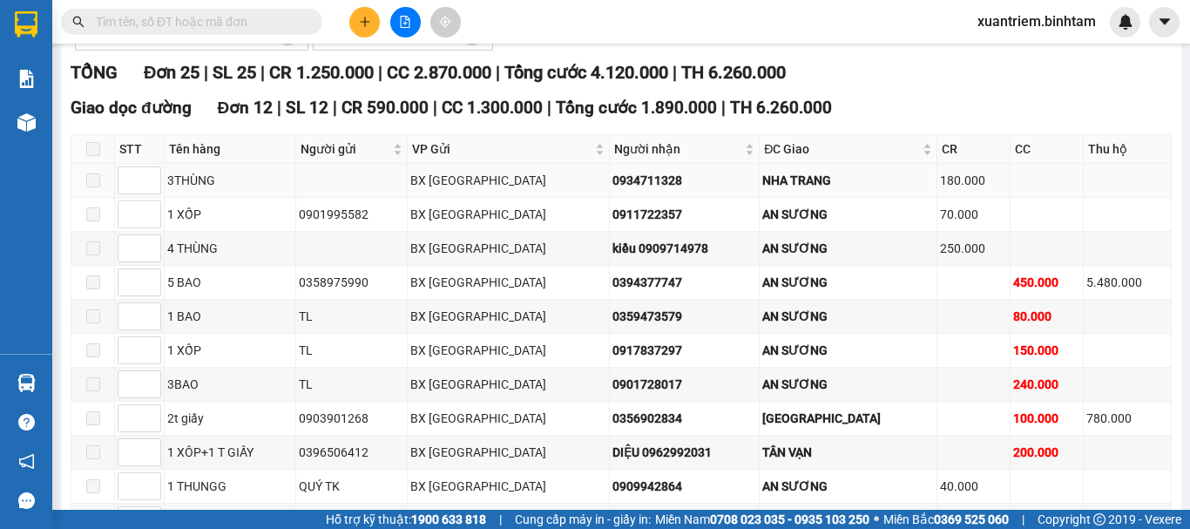
scroll to position [0, 0]
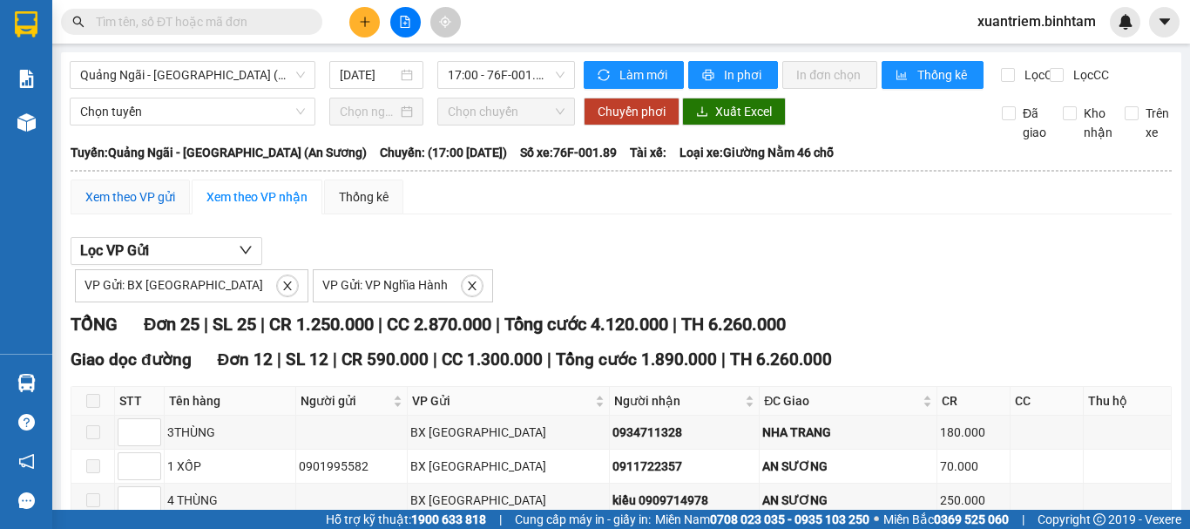
click at [139, 206] on div "Xem theo VP gửi" at bounding box center [130, 196] width 90 height 19
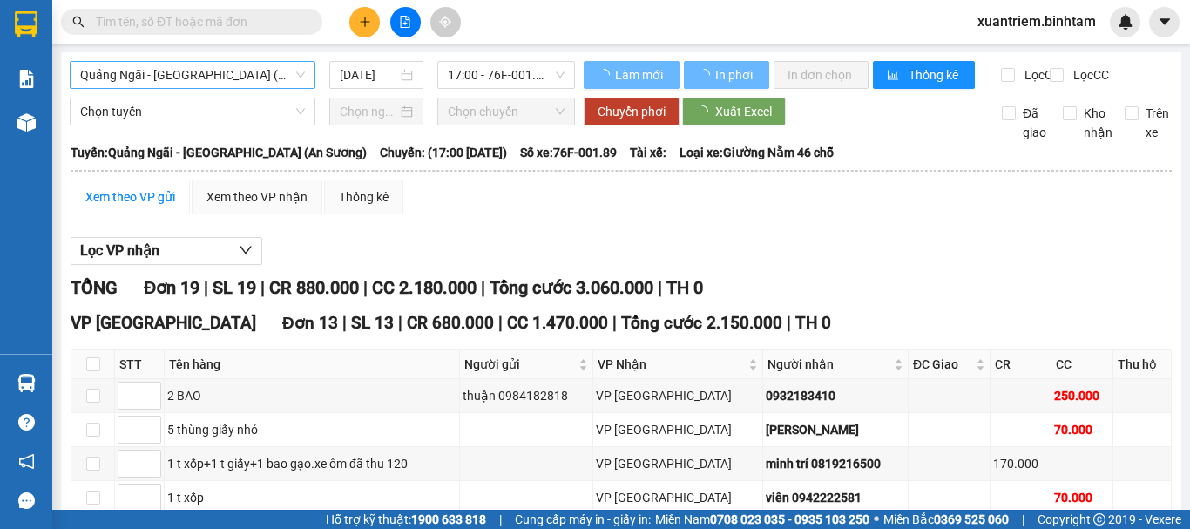
click at [277, 79] on span "Quảng Ngãi - [GEOGRAPHIC_DATA] (An Sương)" at bounding box center [192, 75] width 225 height 26
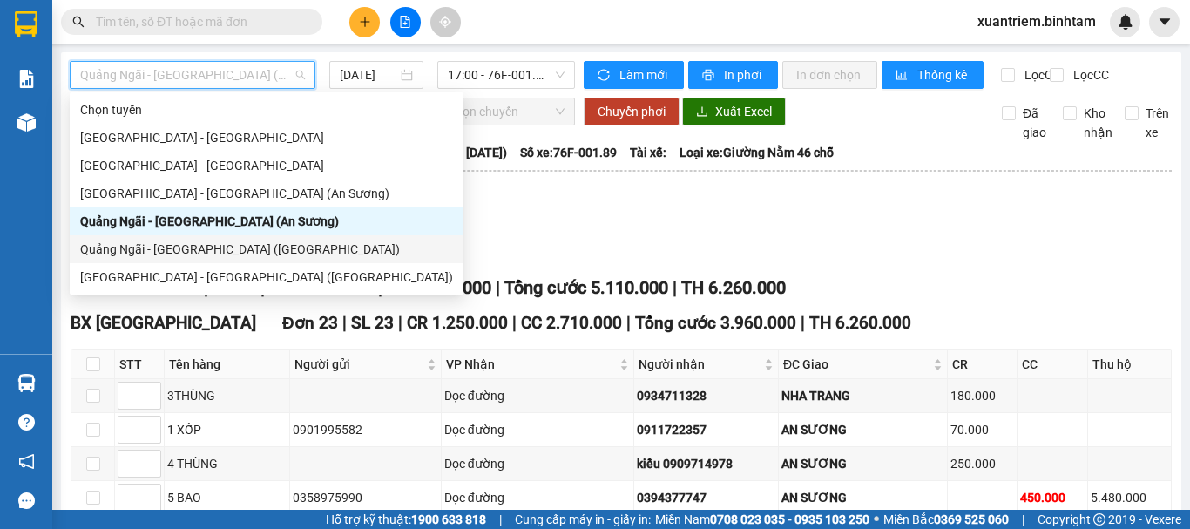
click at [239, 244] on div "Quảng Ngãi - [GEOGRAPHIC_DATA] ([GEOGRAPHIC_DATA])" at bounding box center [266, 249] width 373 height 19
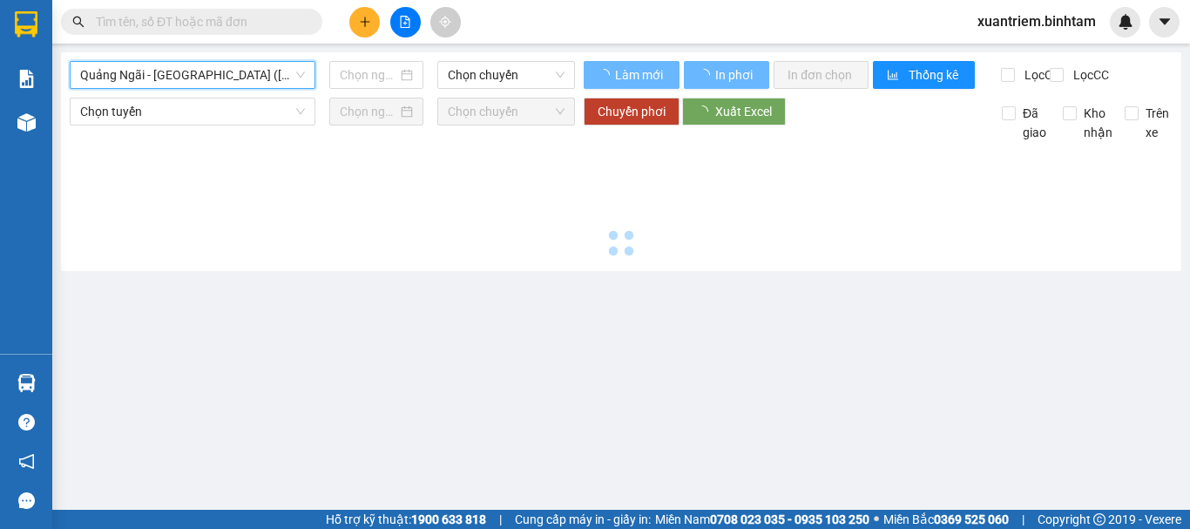
type input "[DATE]"
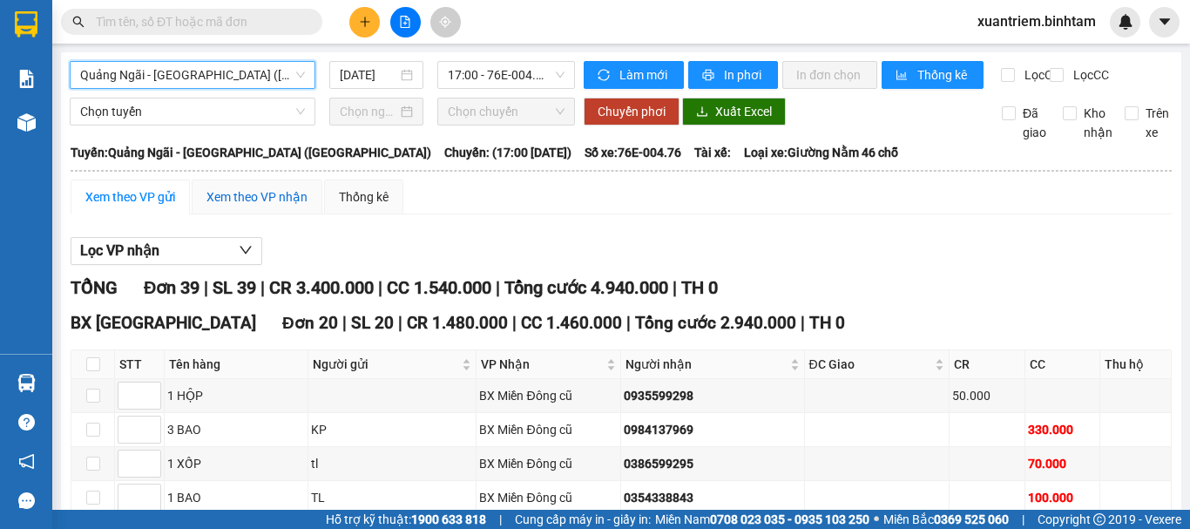
click at [277, 206] on div "Xem theo VP nhận" at bounding box center [256, 196] width 101 height 19
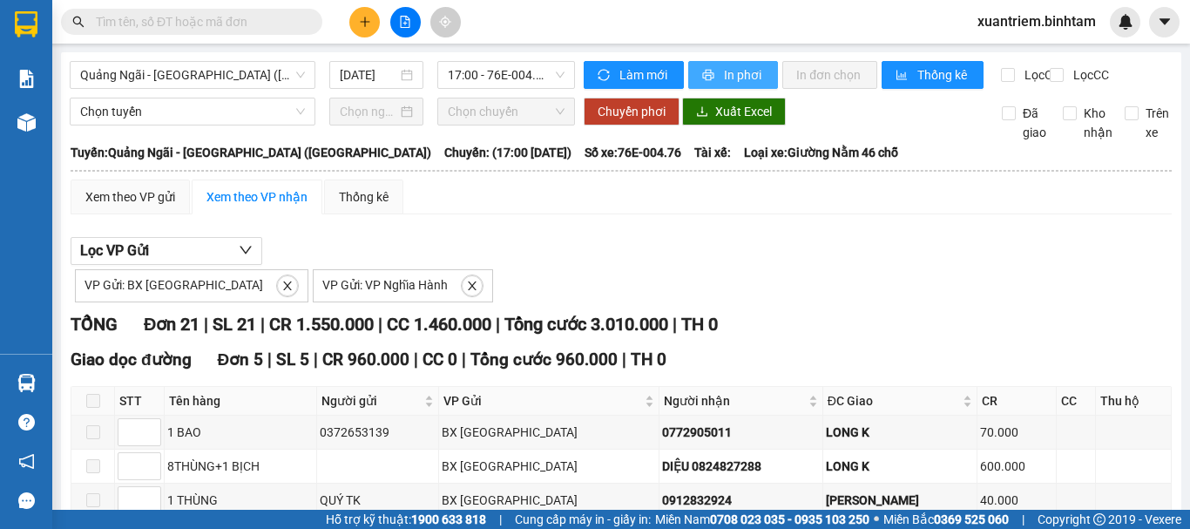
click at [714, 68] on button "In phơi" at bounding box center [733, 75] width 90 height 28
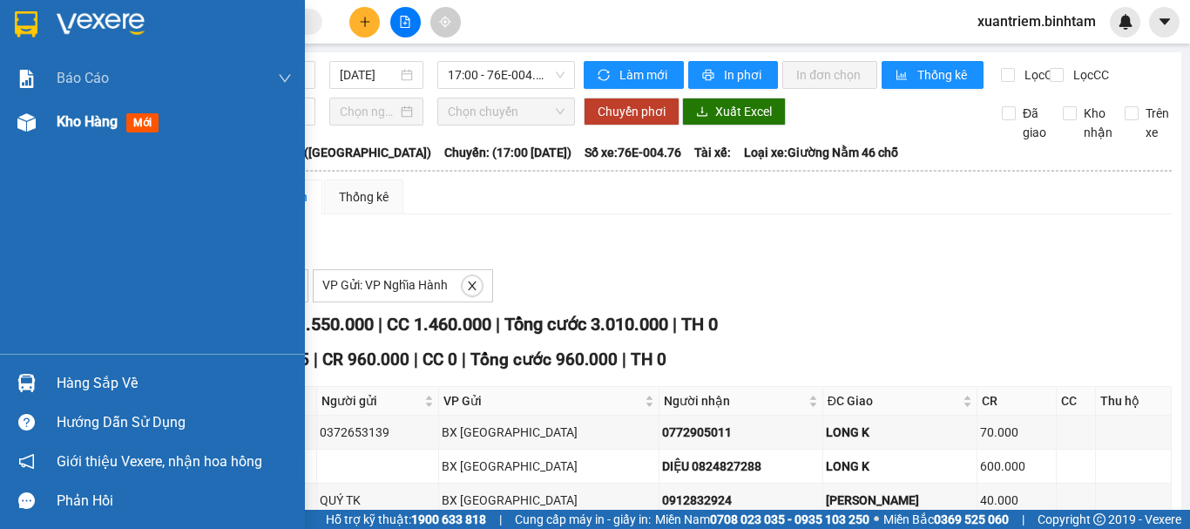
click at [97, 119] on span "Kho hàng" at bounding box center [87, 121] width 61 height 17
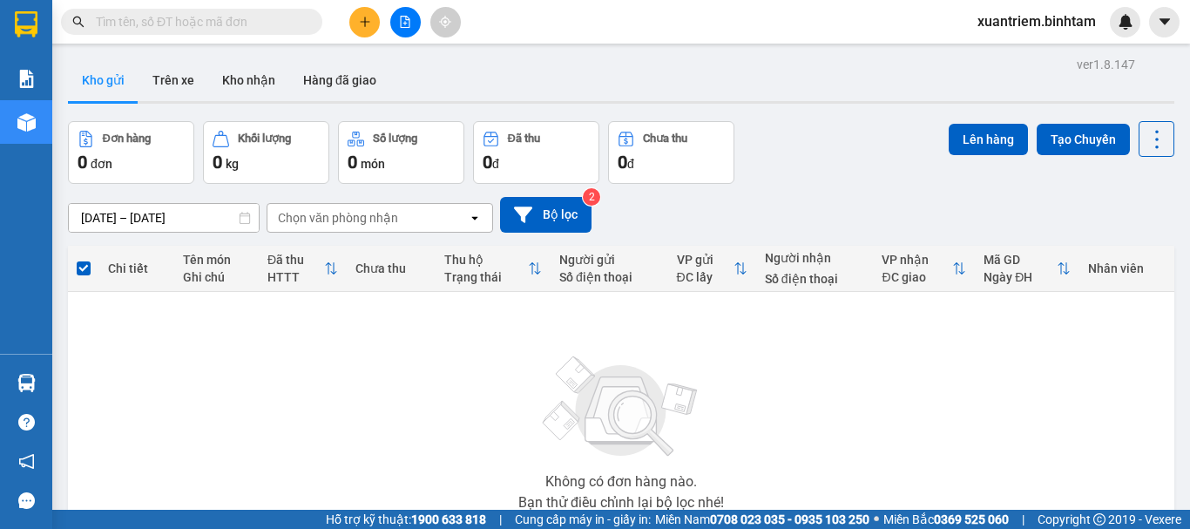
click at [365, 19] on icon "plus" at bounding box center [364, 22] width 1 height 10
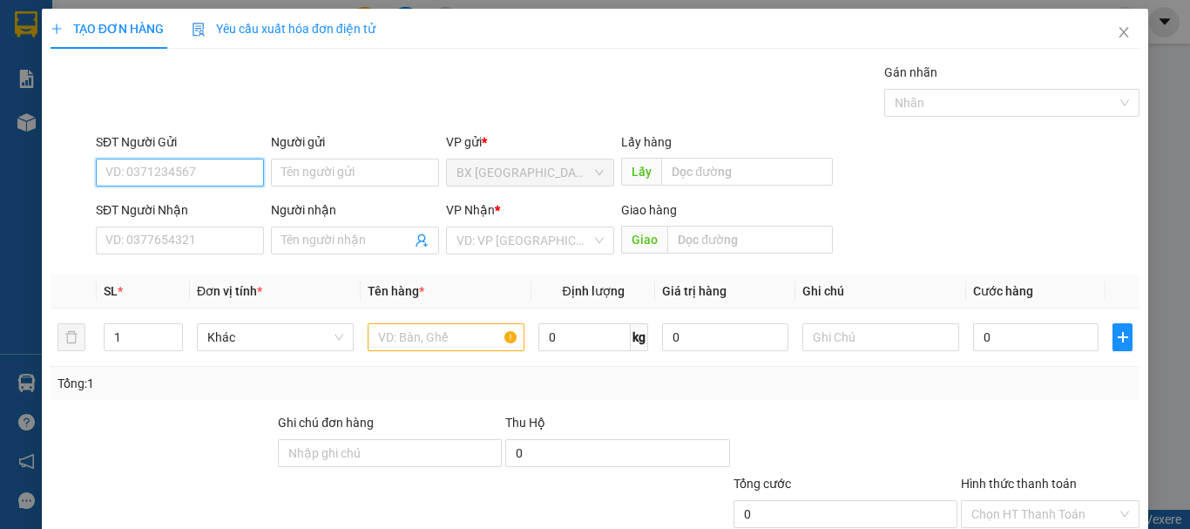
click at [217, 170] on input "SĐT Người Gửi" at bounding box center [180, 173] width 168 height 28
type input "0705963167"
drag, startPoint x: 181, startPoint y: 174, endPoint x: 207, endPoint y: 182, distance: 27.3
click at [182, 174] on input "0705963167" at bounding box center [180, 173] width 168 height 28
click at [205, 200] on div "0705963167" at bounding box center [177, 207] width 145 height 19
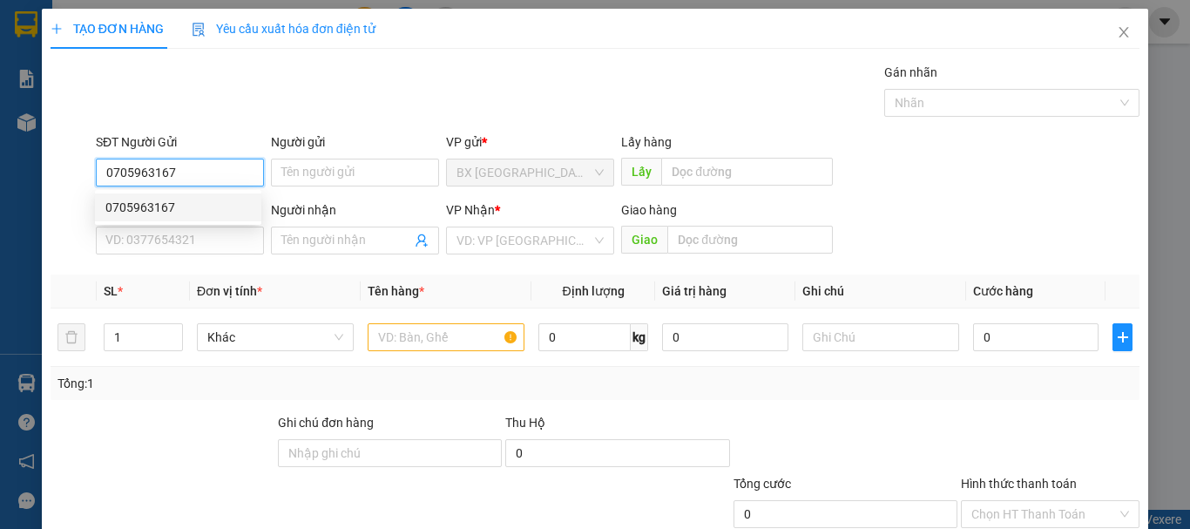
type input "0963333331"
type input "khánh"
type input "50.000"
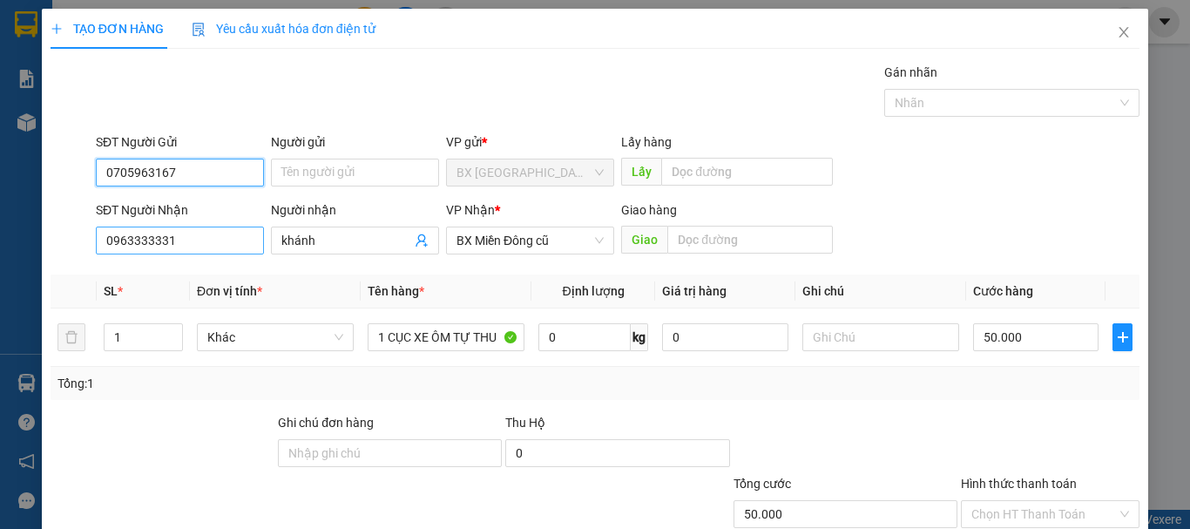
type input "0705963167"
click at [219, 239] on input "0963333331" at bounding box center [180, 241] width 168 height 28
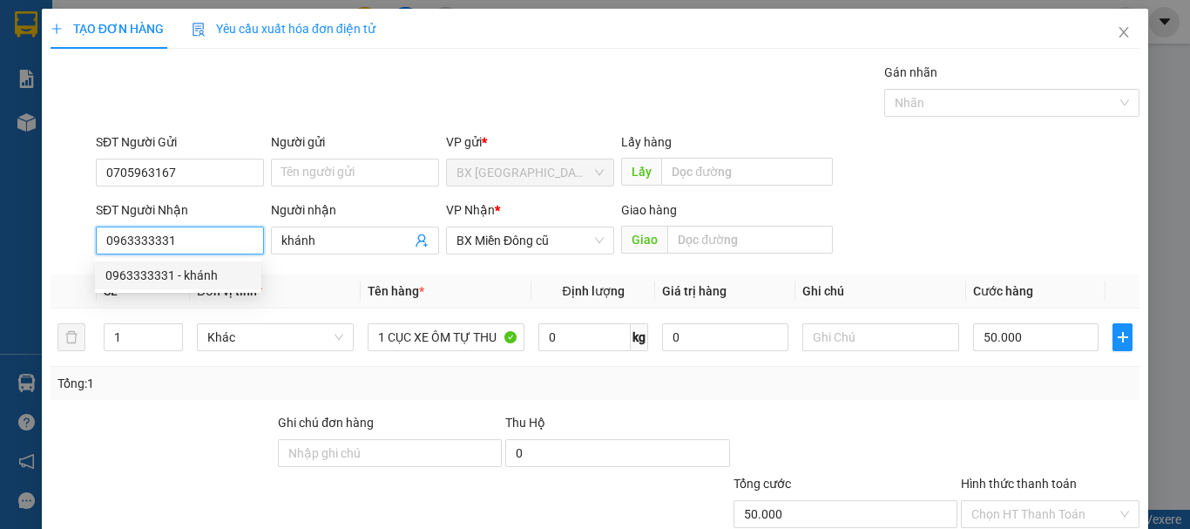
click at [200, 270] on div "0963333331 - khánh" at bounding box center [177, 275] width 145 height 19
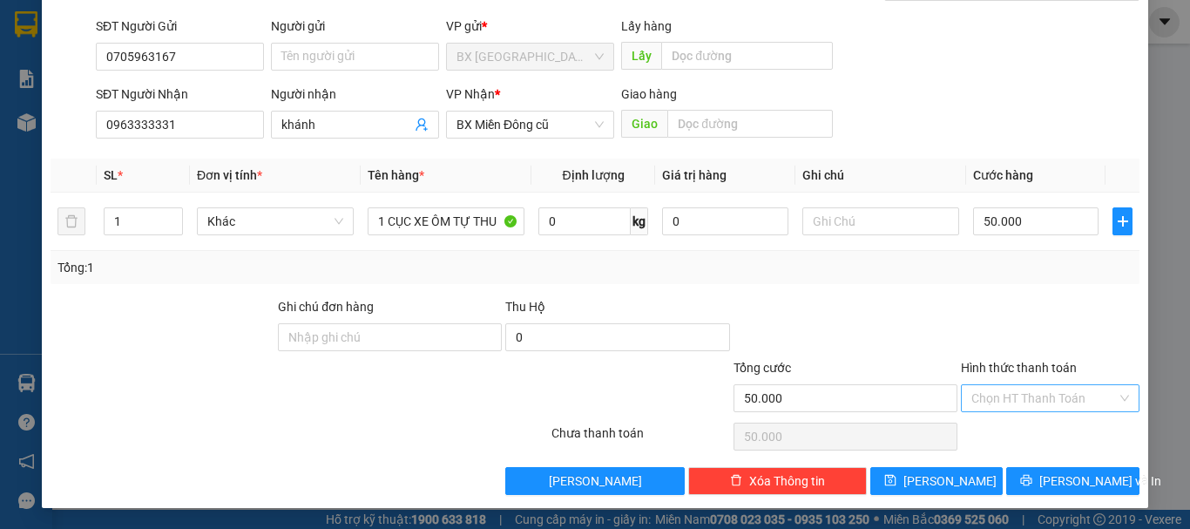
click at [1017, 398] on input "Hình thức thanh toán" at bounding box center [1043, 398] width 145 height 26
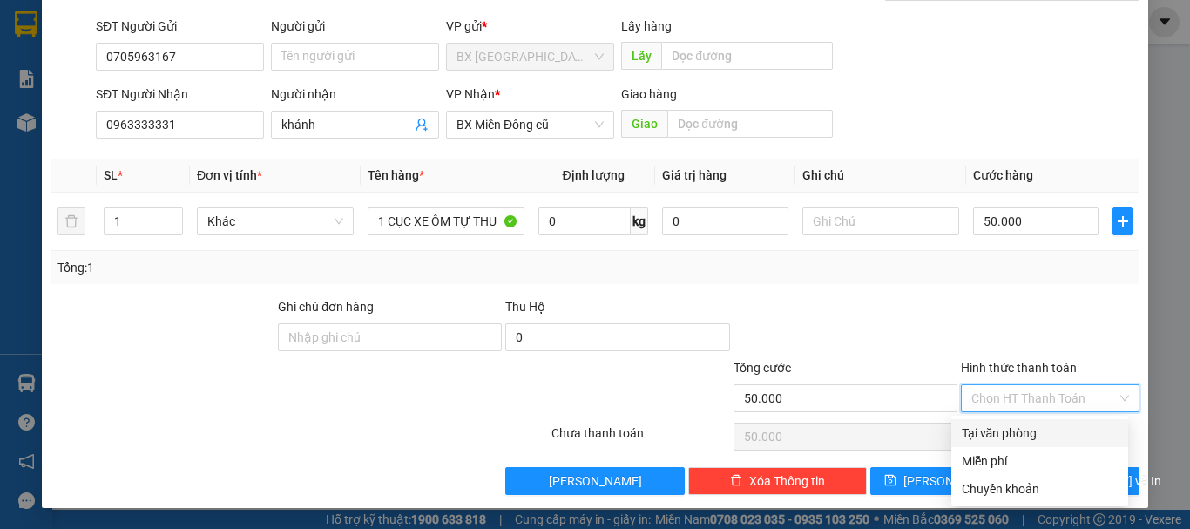
click at [1004, 431] on div "Tại văn phòng" at bounding box center [1040, 432] width 156 height 19
type input "0"
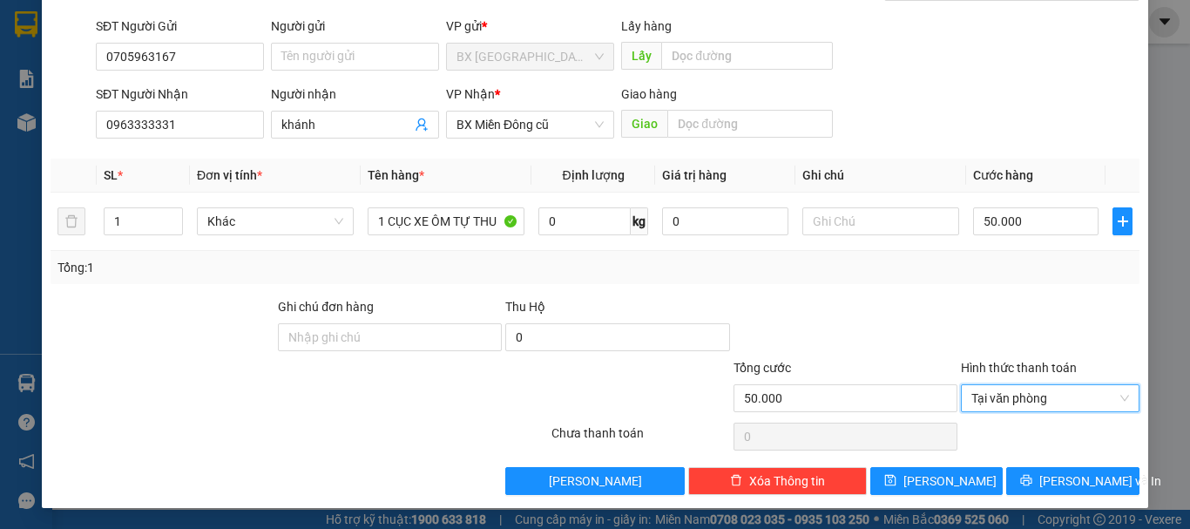
click at [1019, 465] on div "Transit Pickup Surcharge Ids Transit Deliver Surcharge Ids Transit Deliver Surc…" at bounding box center [595, 221] width 1089 height 548
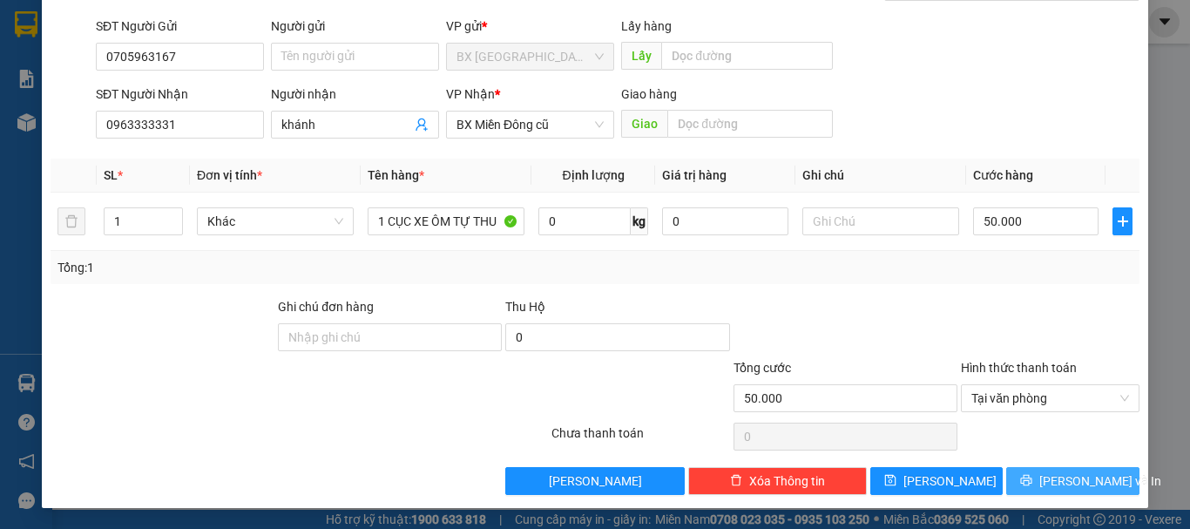
click at [1022, 473] on button "[PERSON_NAME] và In" at bounding box center [1072, 481] width 133 height 28
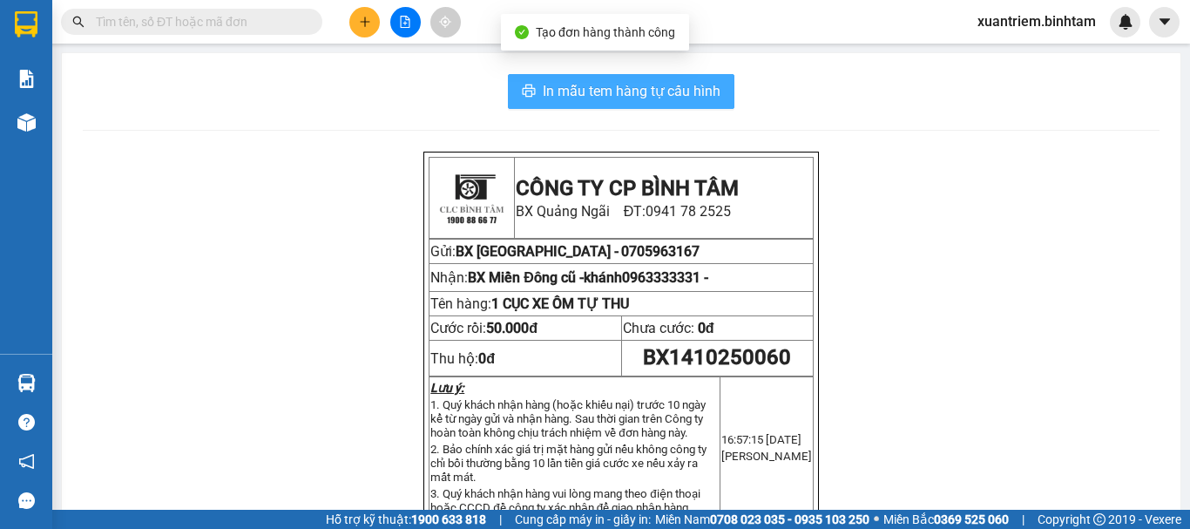
click at [660, 106] on button "In mẫu tem hàng tự cấu hình" at bounding box center [621, 91] width 227 height 35
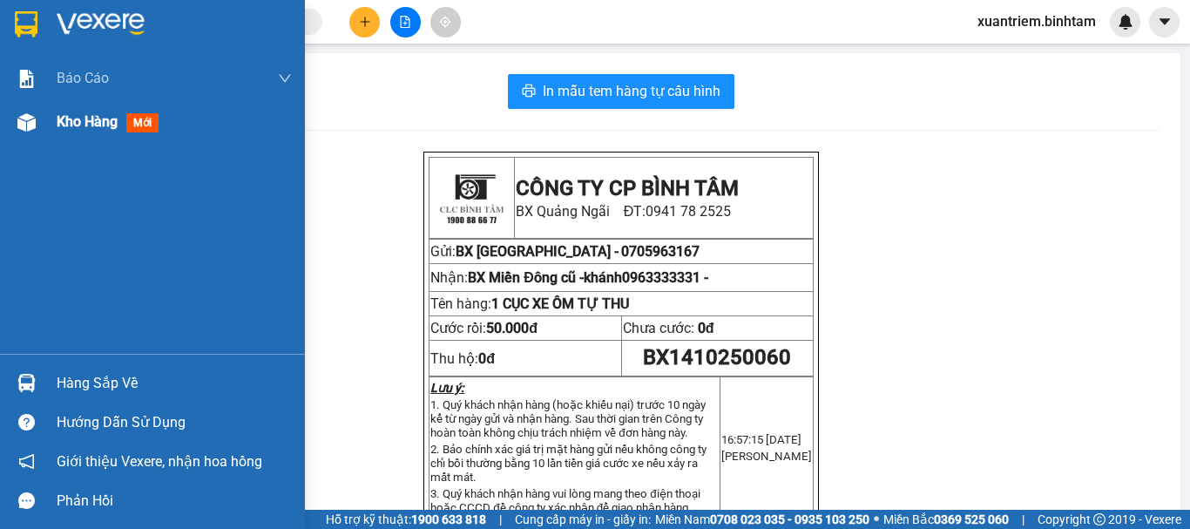
click at [96, 120] on span "Kho hàng" at bounding box center [87, 121] width 61 height 17
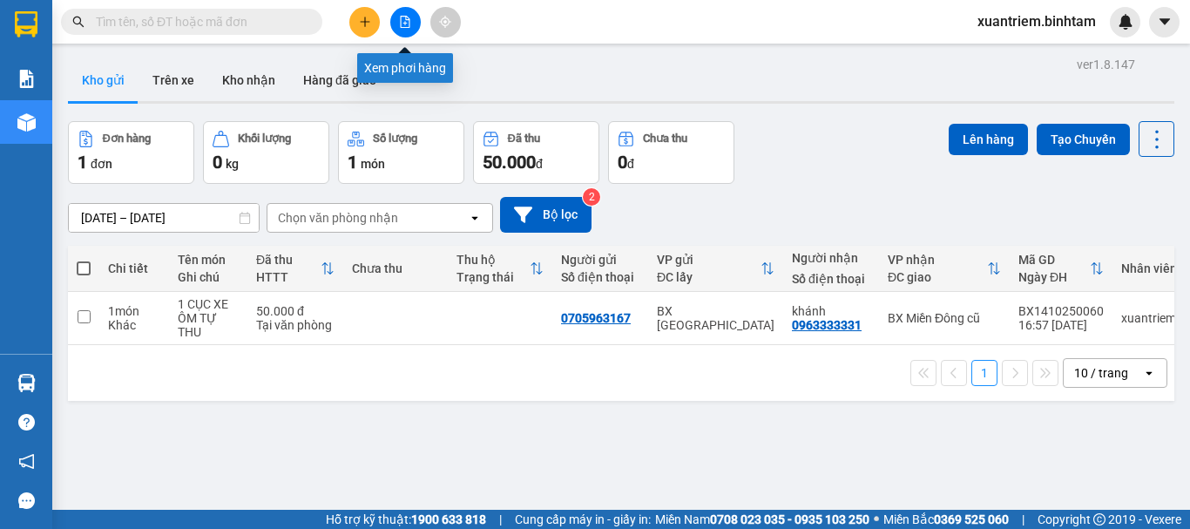
click at [402, 24] on icon "file-add" at bounding box center [405, 22] width 12 height 12
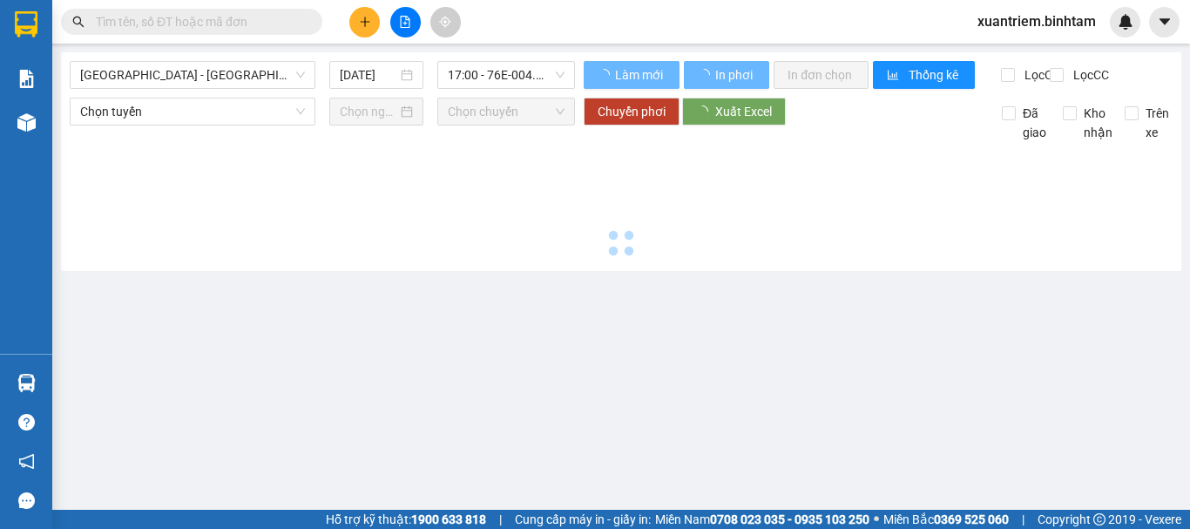
click at [266, 81] on span "[GEOGRAPHIC_DATA] - [GEOGRAPHIC_DATA]" at bounding box center [192, 75] width 225 height 26
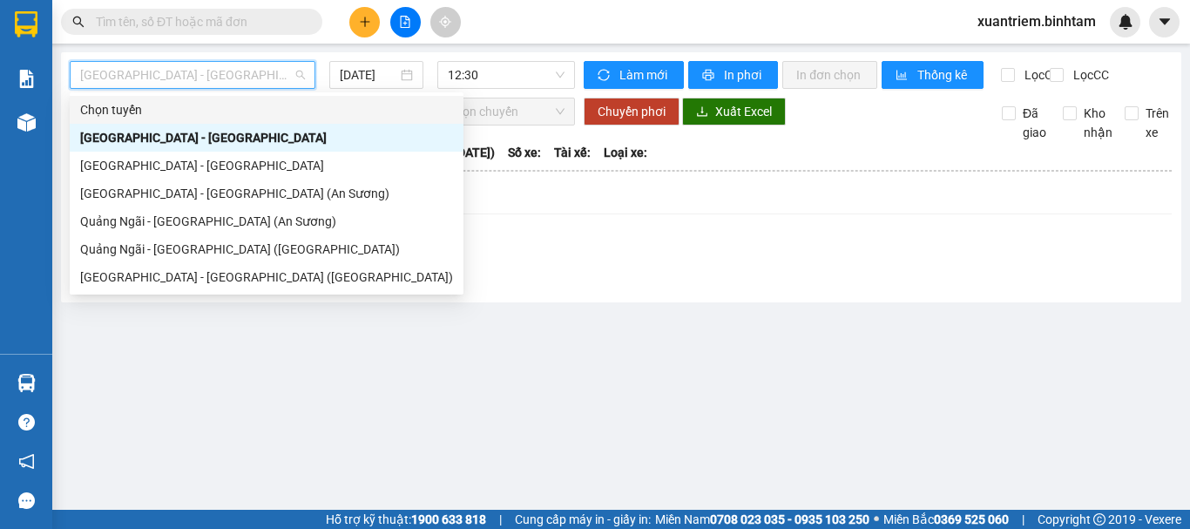
click at [1189, 414] on main "Hà Nội - Quảng Ngãi 14/10/2025 12:30 Làm mới In phơi In đơn chọn Thống kê Lọc C…" at bounding box center [595, 255] width 1190 height 510
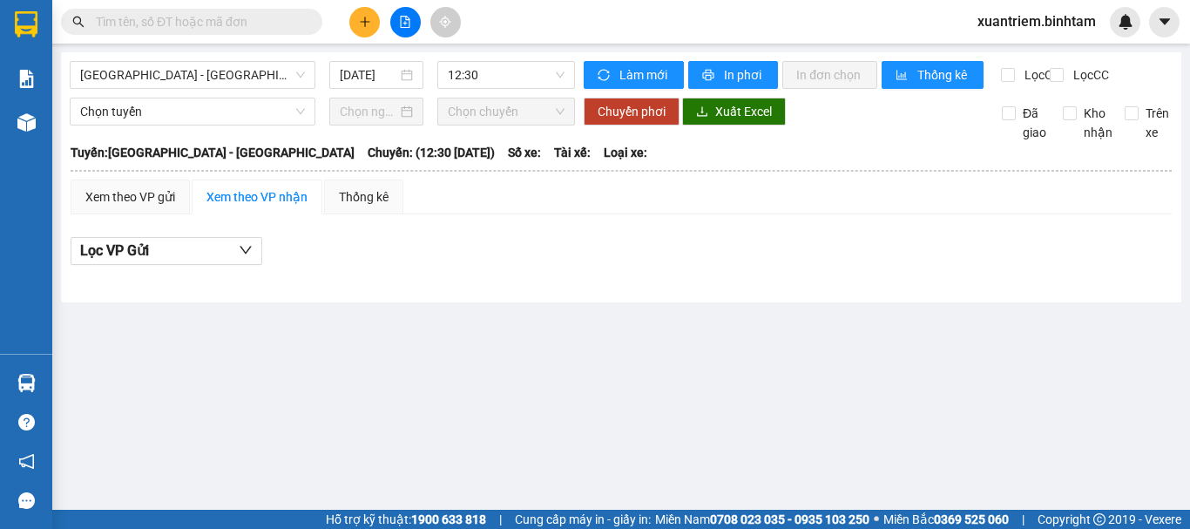
click at [493, 462] on main "Hà Nội - Quảng Ngãi 14/10/2025 12:30 Làm mới In phơi In đơn chọn Thống kê Lọc C…" at bounding box center [595, 255] width 1190 height 510
